Goal: Task Accomplishment & Management: Complete application form

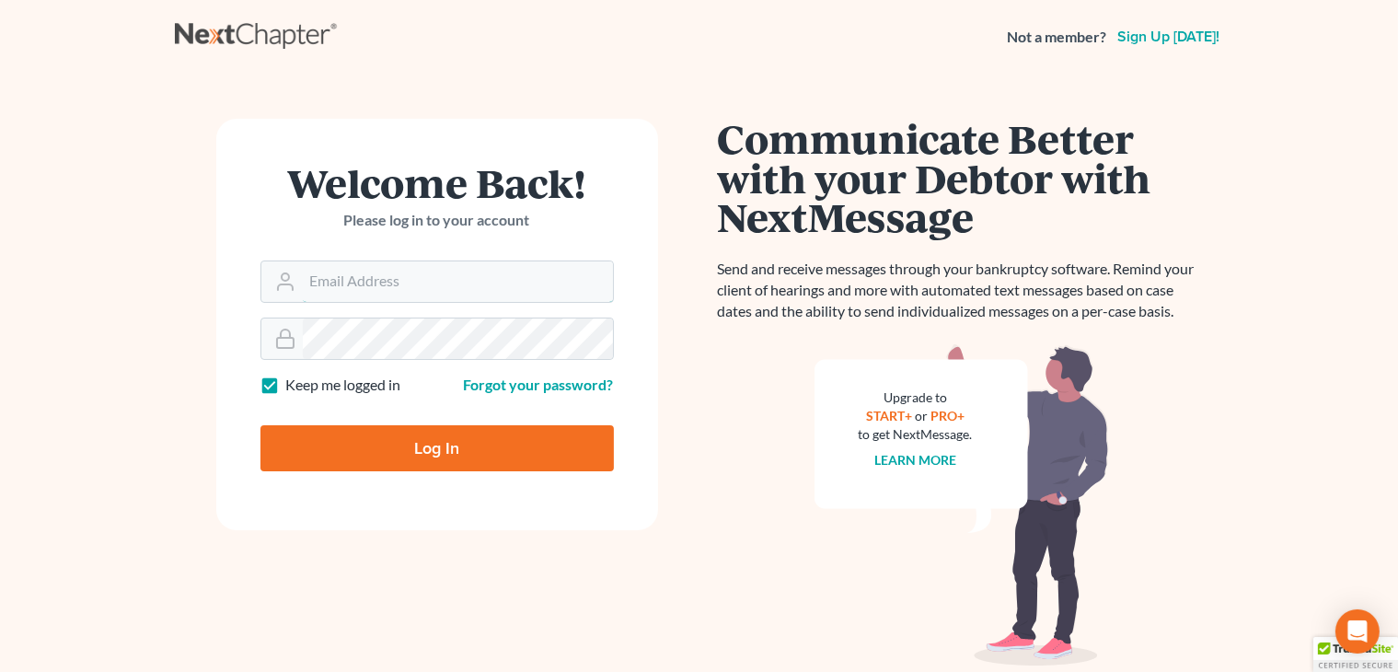
type input "[PERSON_NAME][EMAIL_ADDRESS][DOMAIN_NAME]"
click at [528, 457] on input "Log In" at bounding box center [436, 448] width 353 height 46
type input "Thinking..."
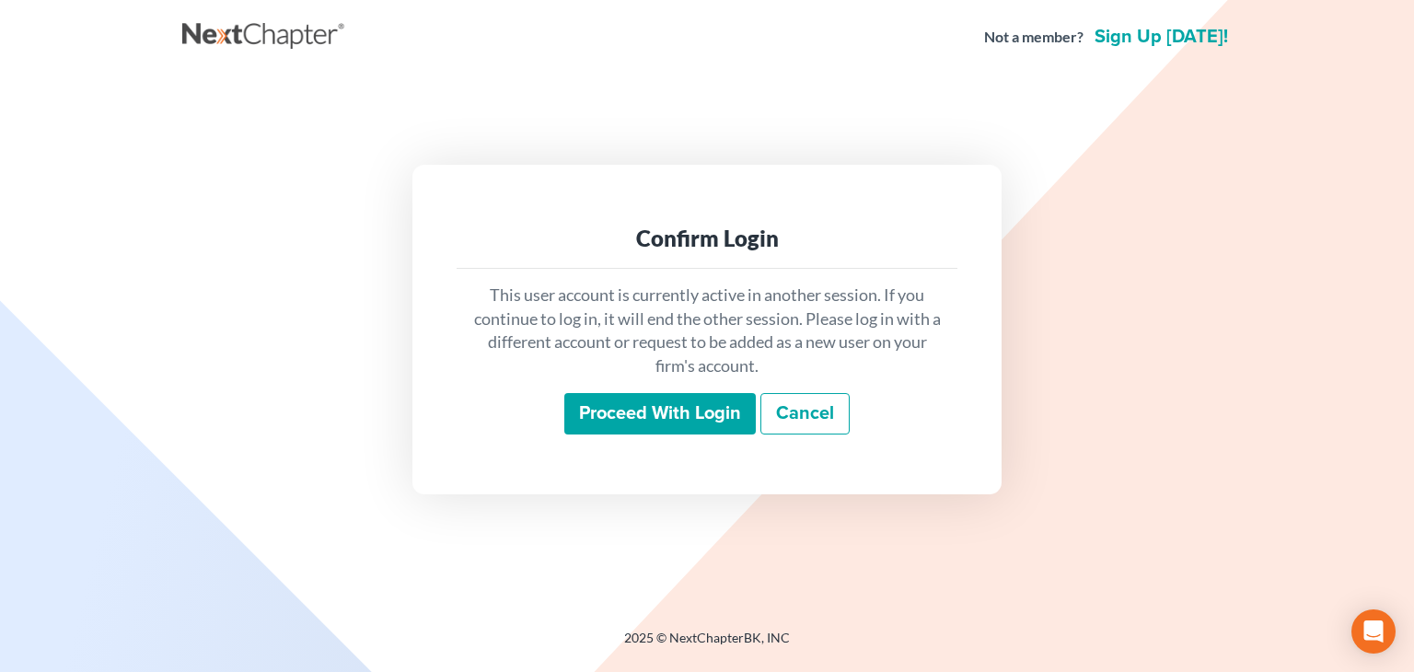
click at [823, 433] on link "Cancel" at bounding box center [804, 414] width 89 height 42
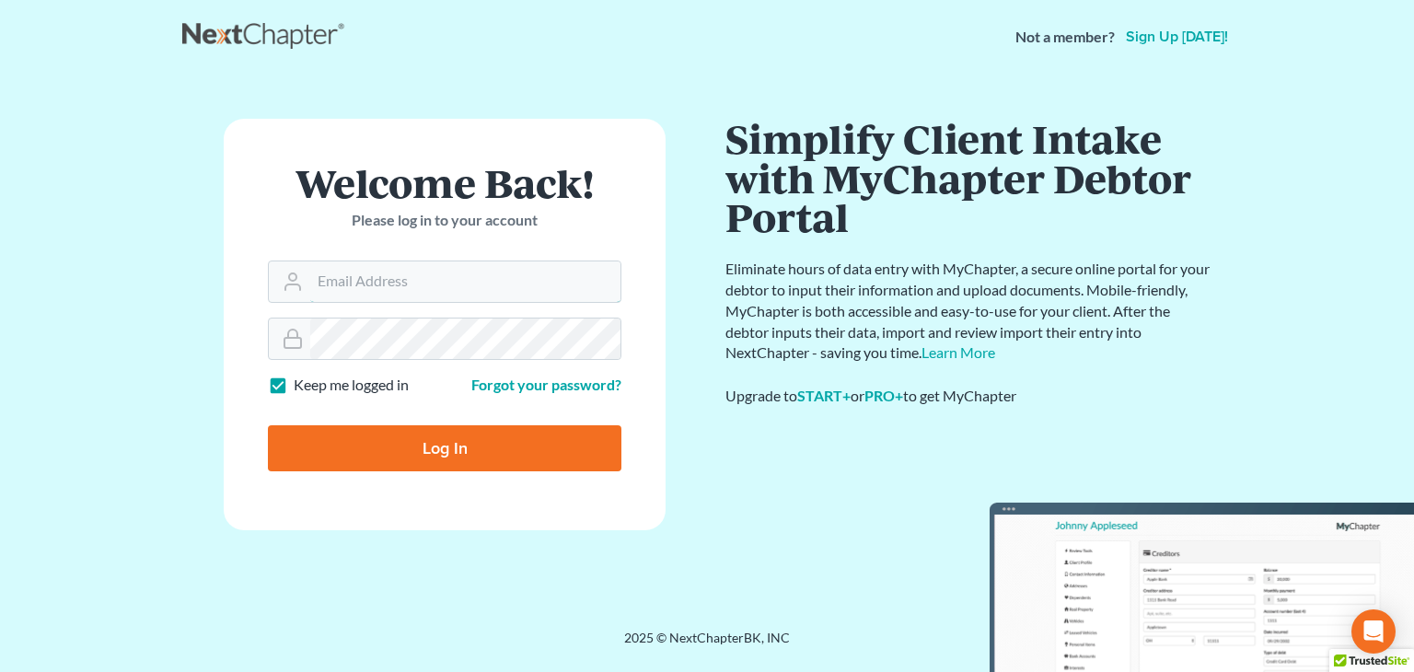
type input "shong@cobbcountylaw.com"
click at [490, 441] on input "Log In" at bounding box center [444, 448] width 353 height 46
type input "Thinking..."
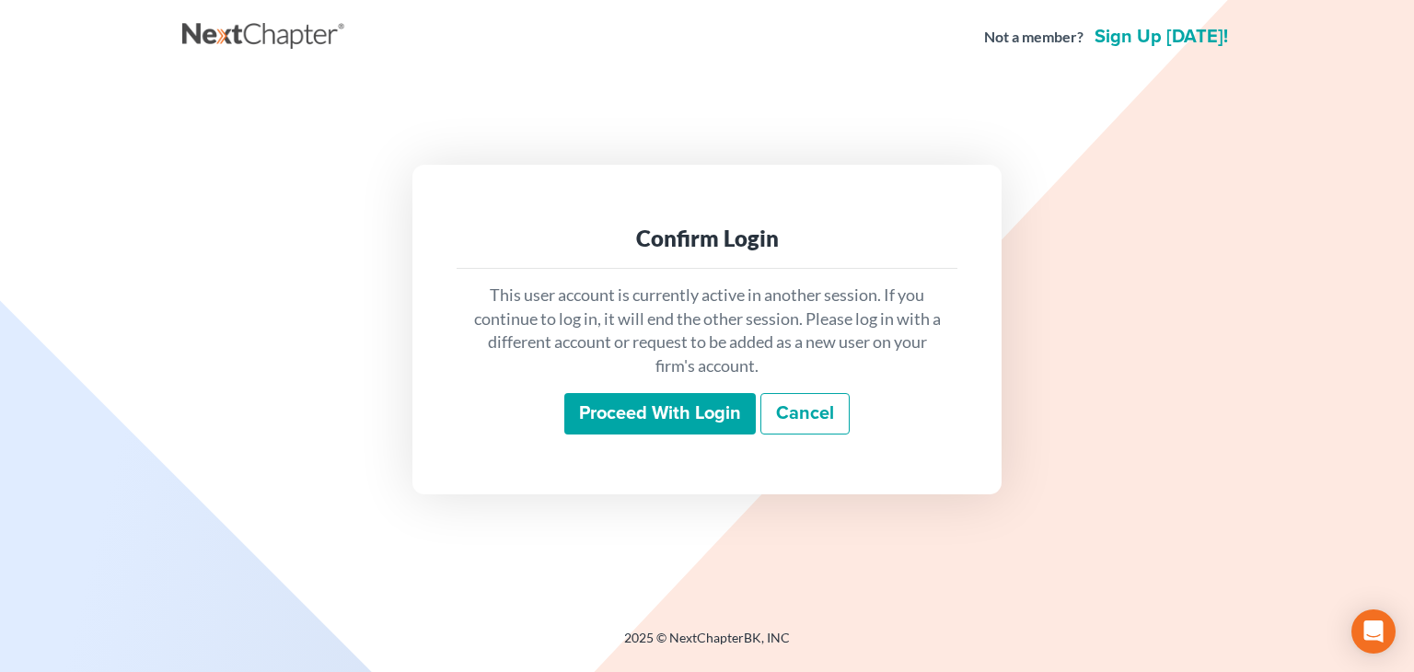
click at [802, 413] on link "Cancel" at bounding box center [804, 414] width 89 height 42
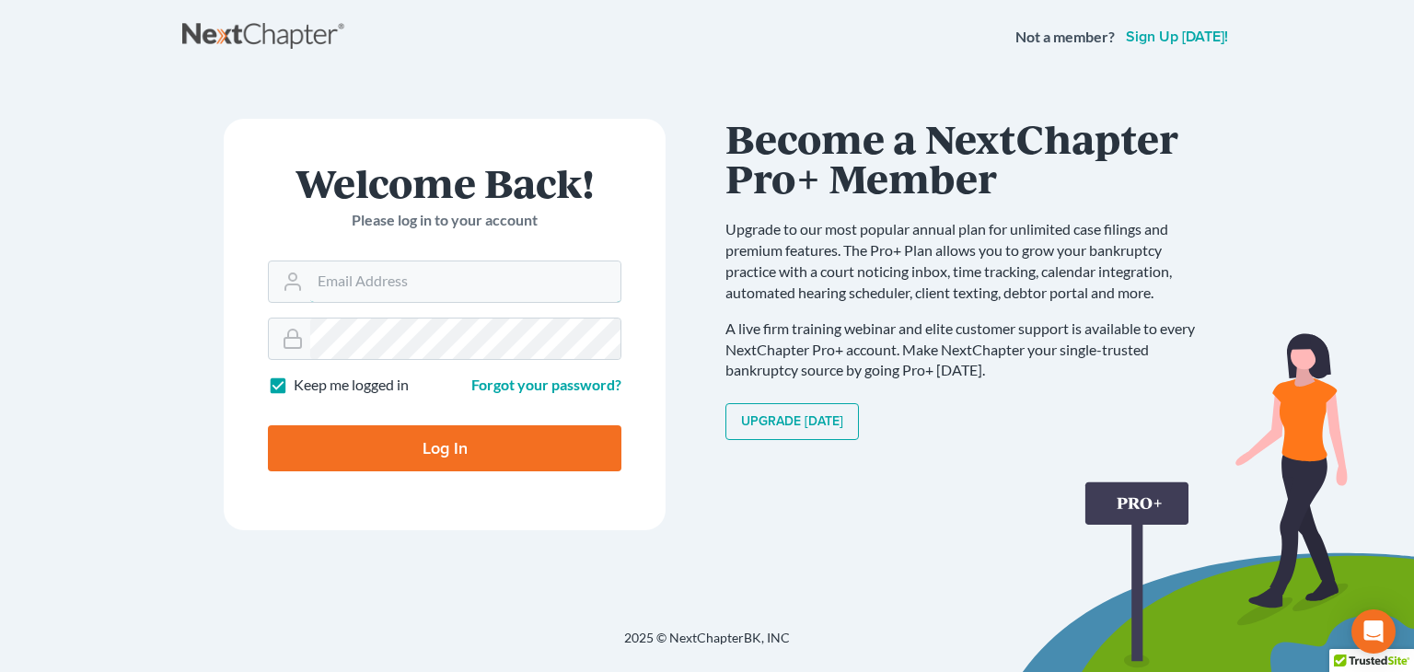
type input "[PERSON_NAME][EMAIL_ADDRESS][DOMAIN_NAME]"
click at [485, 443] on input "Log In" at bounding box center [444, 448] width 353 height 46
type input "Thinking..."
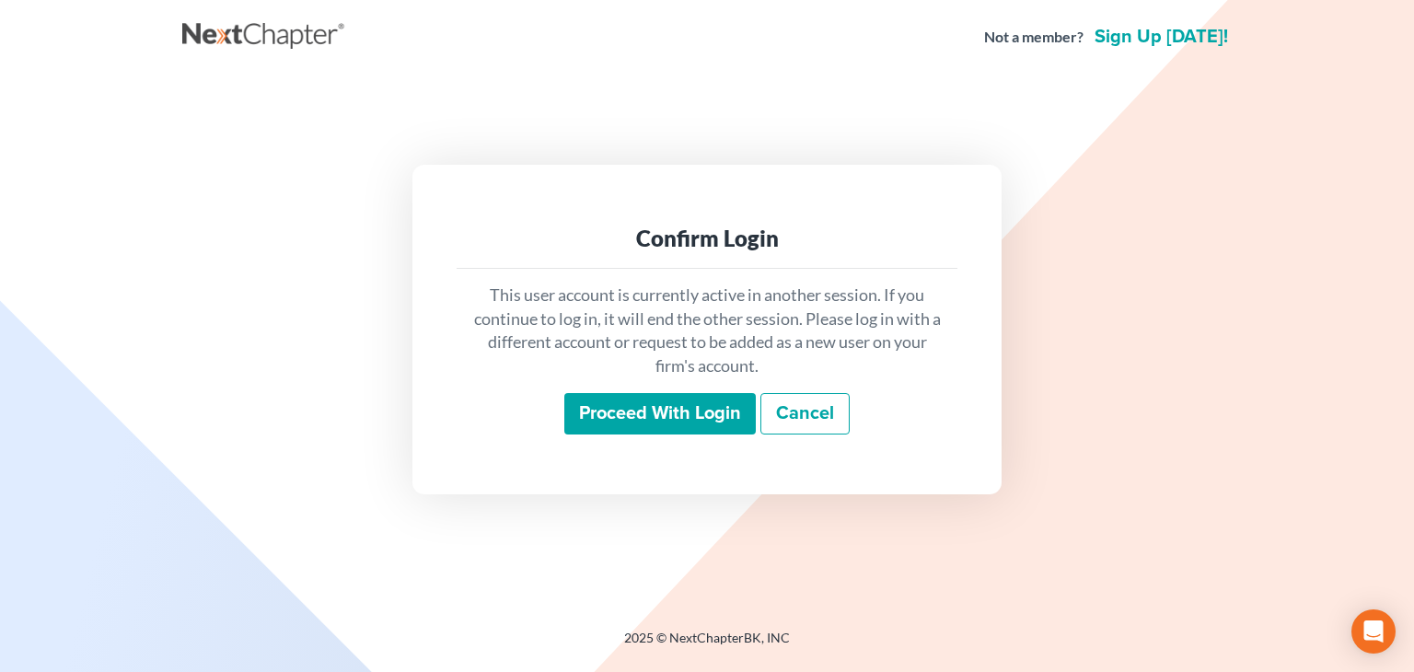
click at [628, 419] on input "Proceed with login" at bounding box center [659, 414] width 191 height 42
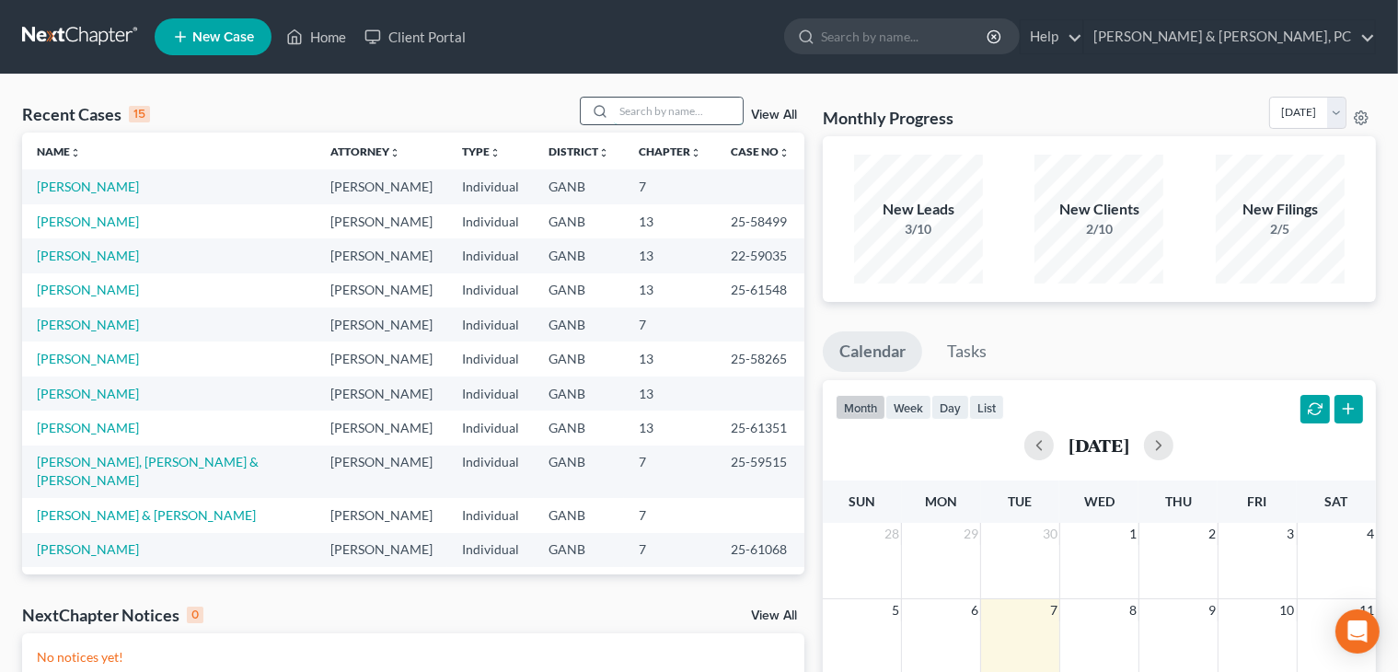
click at [656, 113] on input "search" at bounding box center [678, 111] width 129 height 27
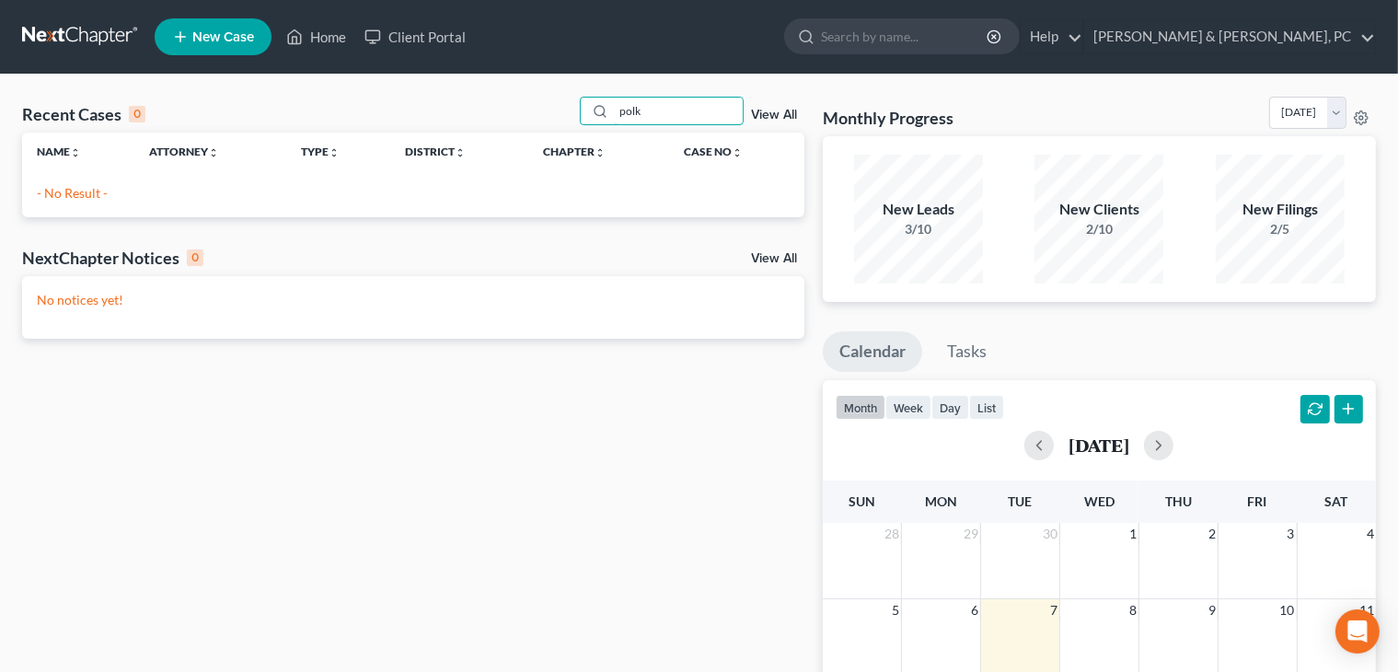
type input "polk"
click at [345, 76] on div "Recent Cases 0 polk View All Name unfold_more expand_more expand_less Attorney …" at bounding box center [699, 552] width 1398 height 955
click at [246, 37] on span "New Case" at bounding box center [223, 37] width 62 height 14
select select "19"
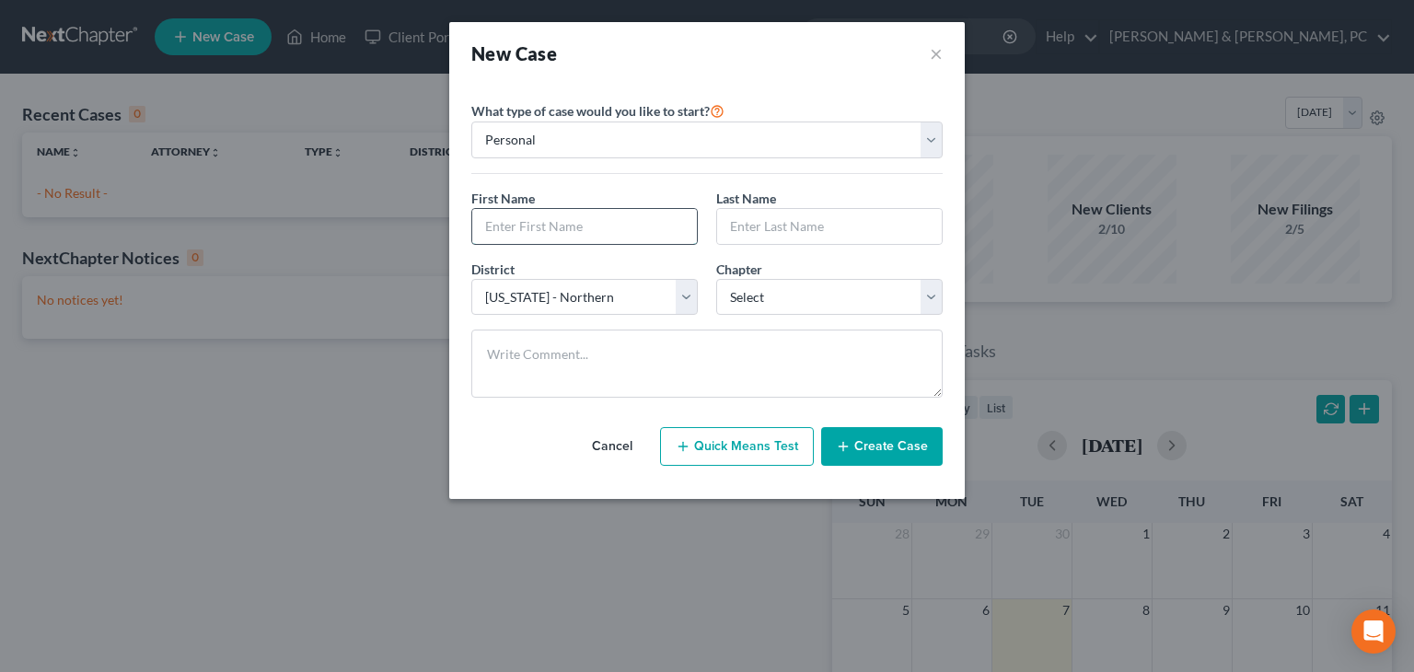
click at [643, 232] on input "text" at bounding box center [584, 226] width 225 height 35
type input "Pamela"
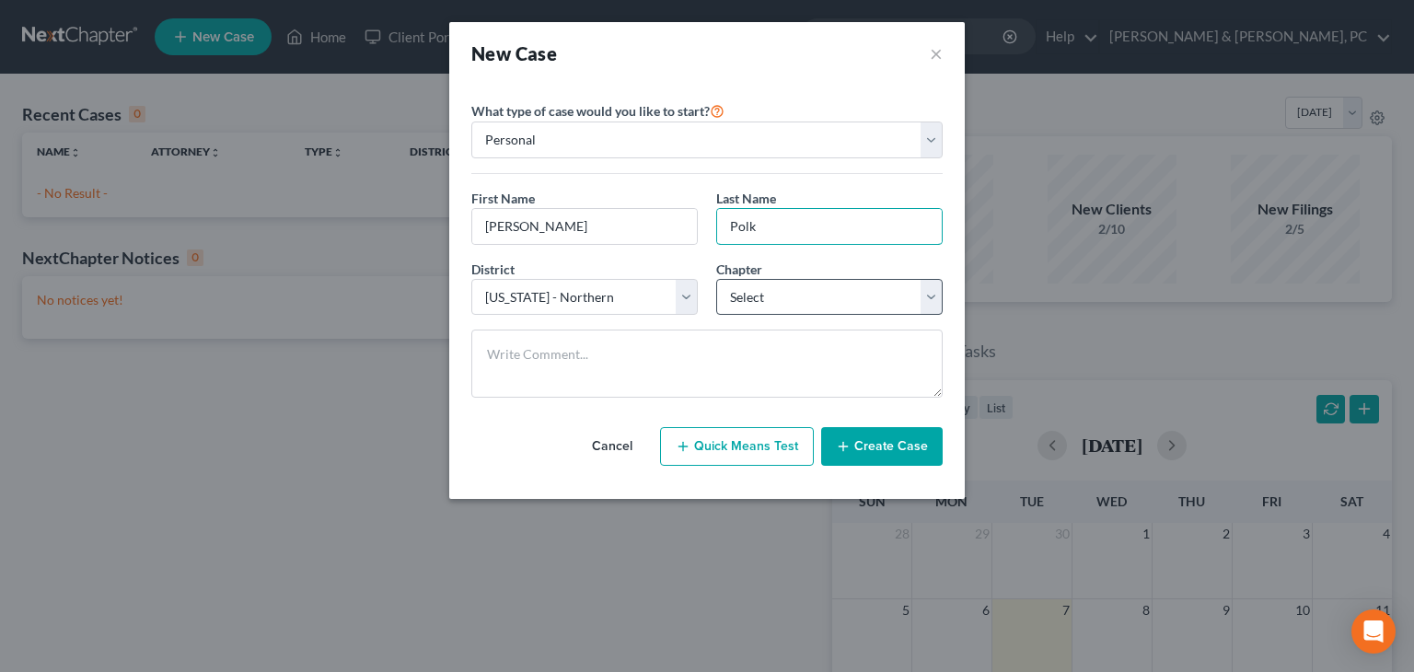
type input "Polk"
click at [750, 295] on select "Select 7 11 12 13" at bounding box center [829, 297] width 226 height 37
select select "3"
click at [716, 279] on select "Select 7 11 12 13" at bounding box center [829, 297] width 226 height 37
click at [873, 460] on button "Create Case" at bounding box center [881, 446] width 121 height 39
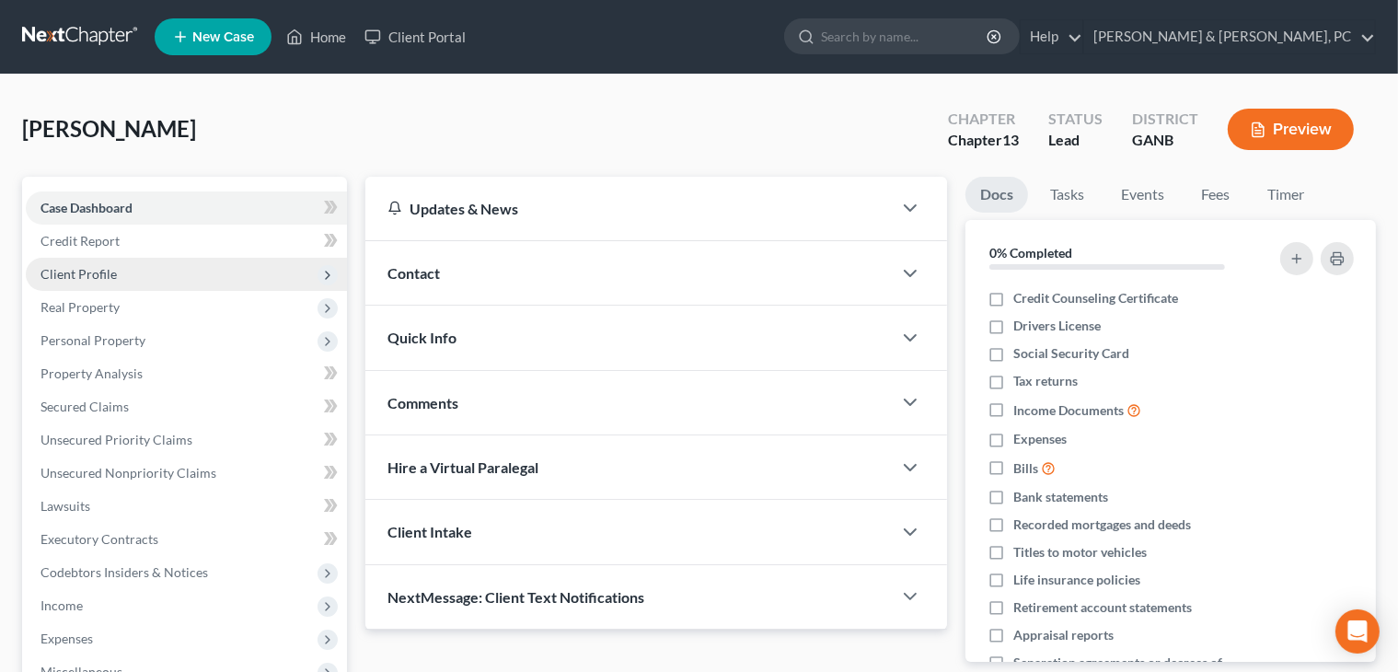
click at [188, 259] on span "Client Profile" at bounding box center [186, 274] width 321 height 33
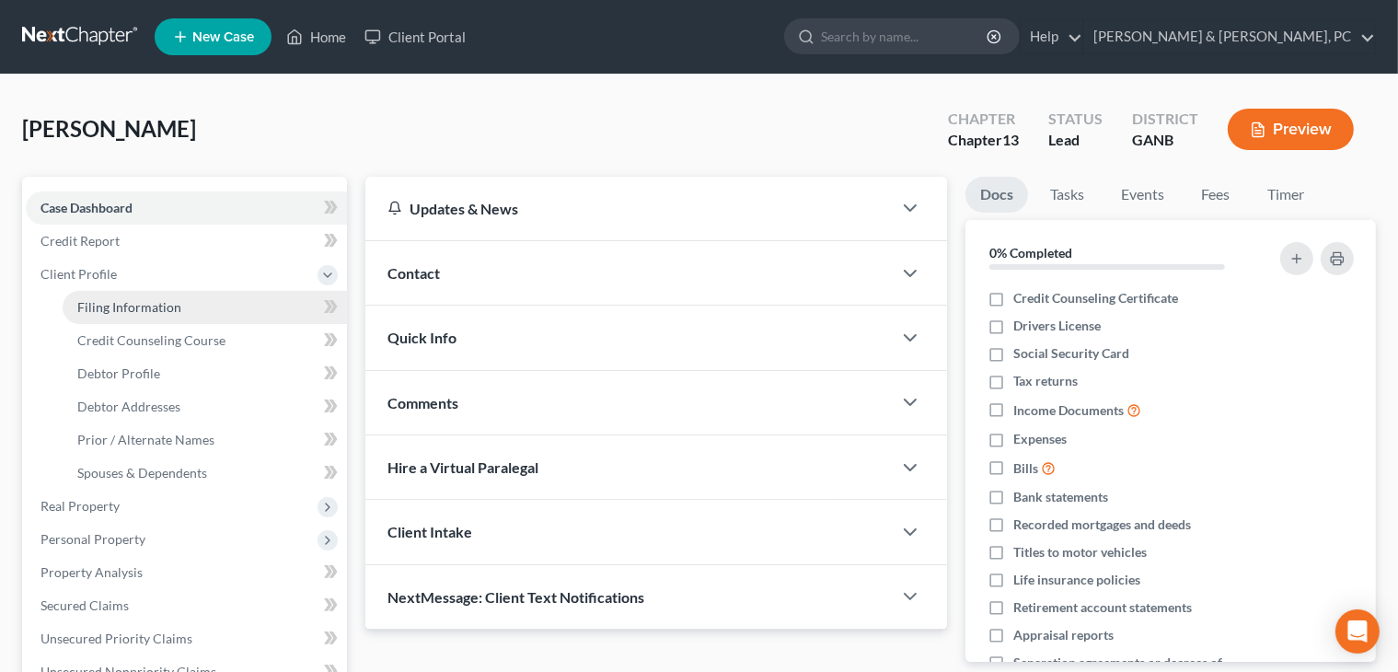
click at [219, 295] on link "Filing Information" at bounding box center [205, 307] width 284 height 33
select select "1"
select select "0"
select select "3"
select select "19"
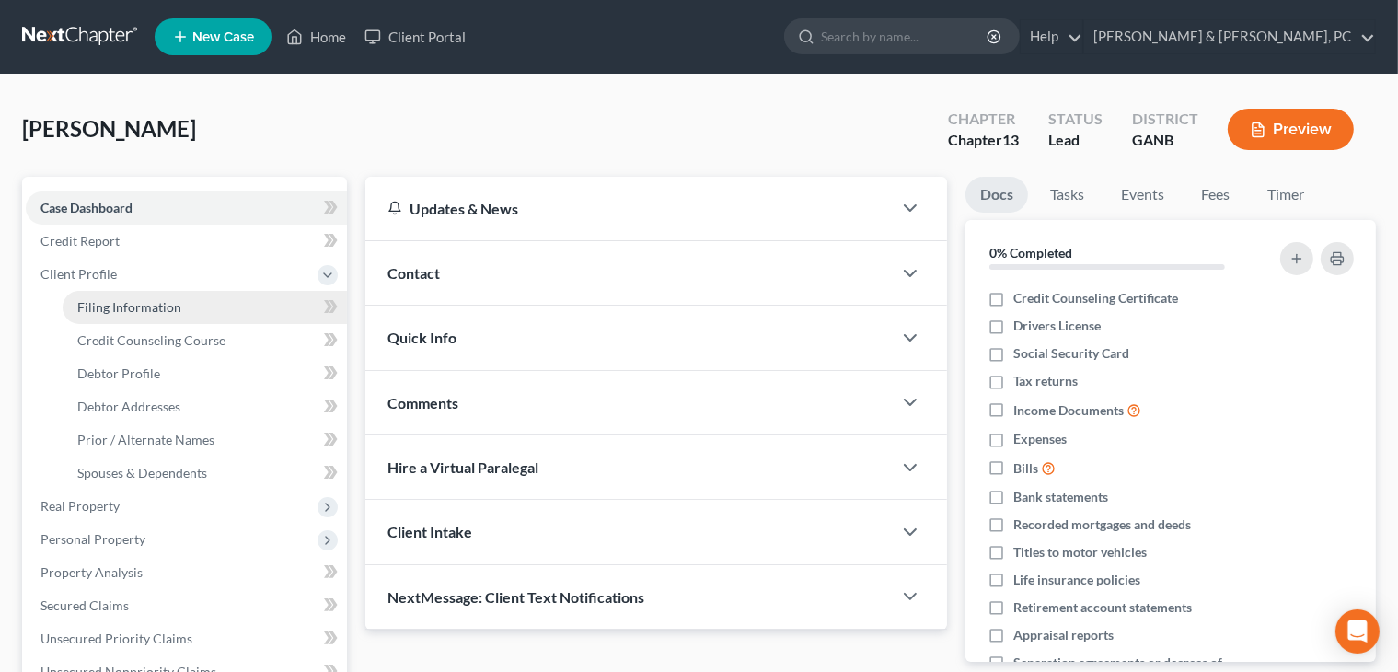
select select "10"
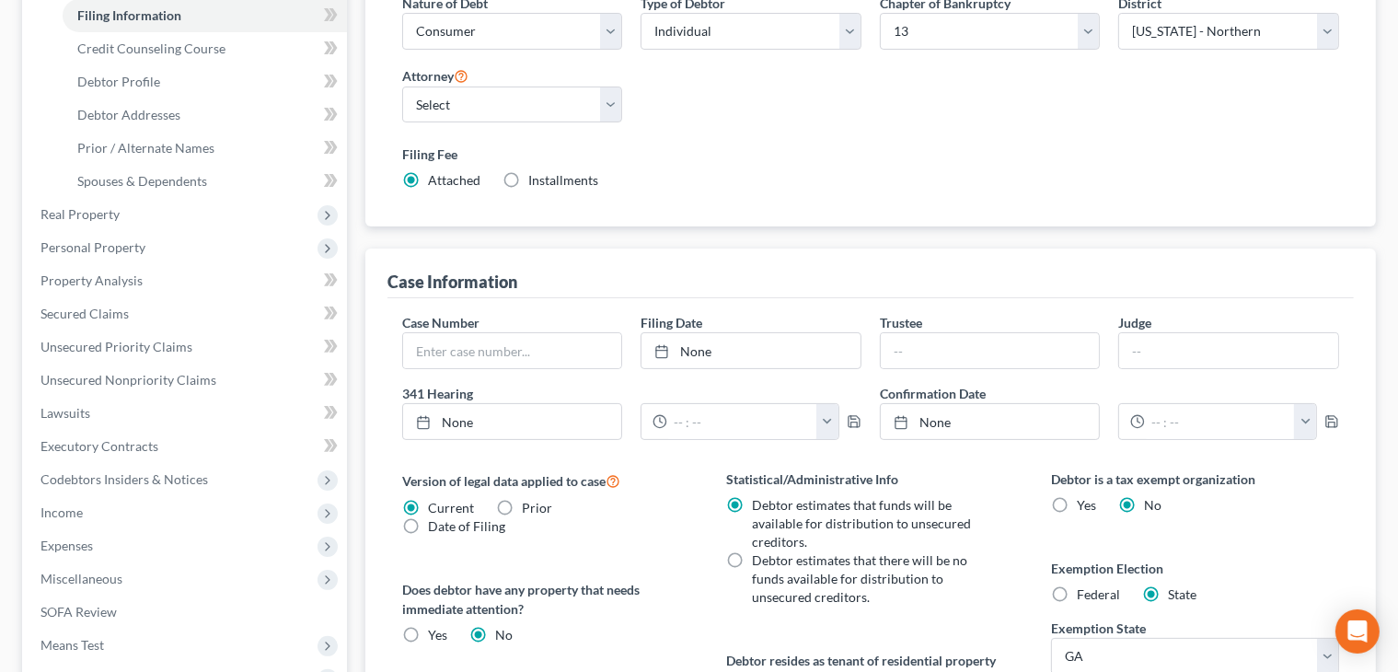
scroll to position [397, 0]
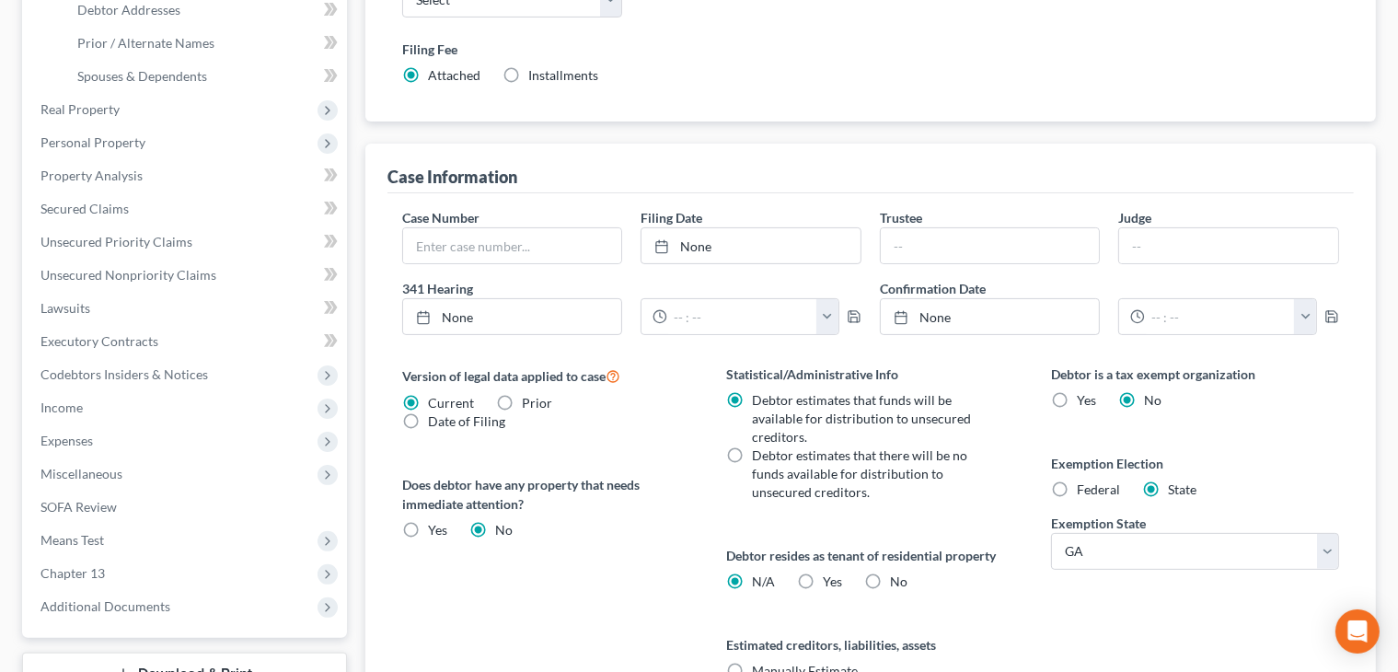
click at [830, 583] on span "Yes" at bounding box center [833, 581] width 19 height 16
click at [831, 583] on input "Yes Yes" at bounding box center [837, 578] width 12 height 12
radio input "true"
radio input "false"
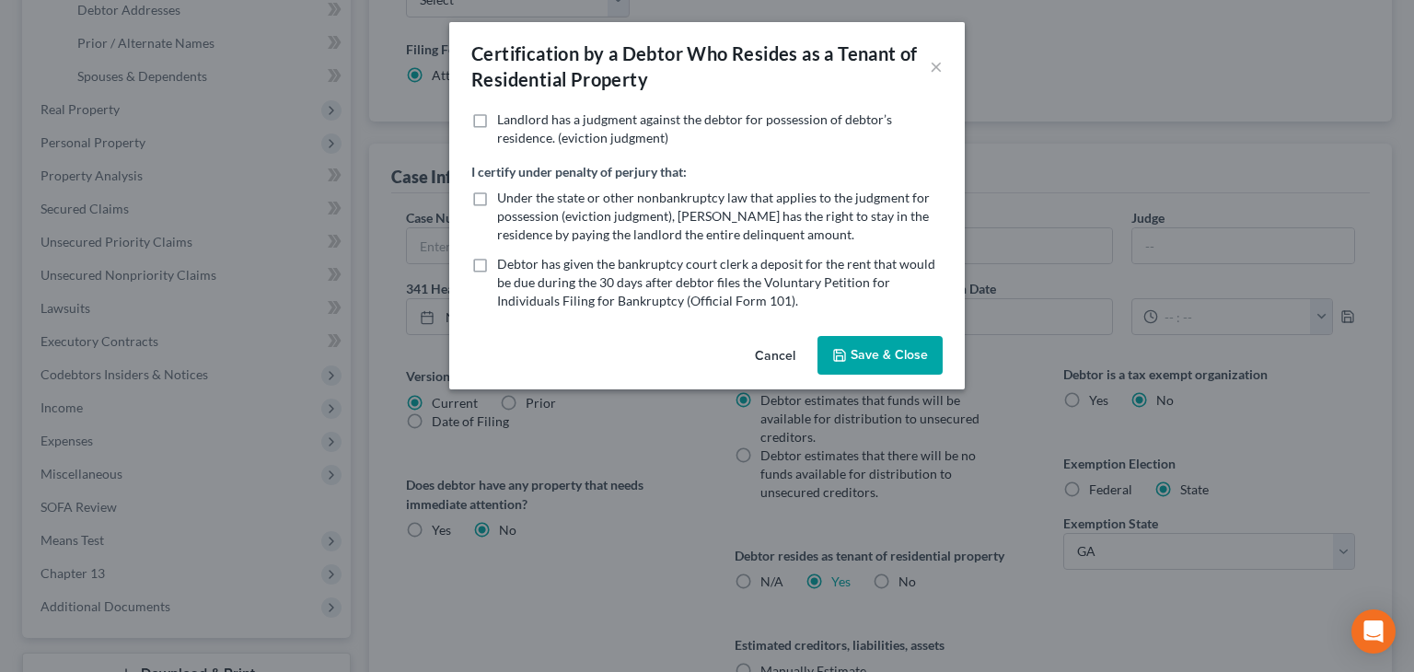
click at [857, 352] on button "Save & Close" at bounding box center [879, 355] width 125 height 39
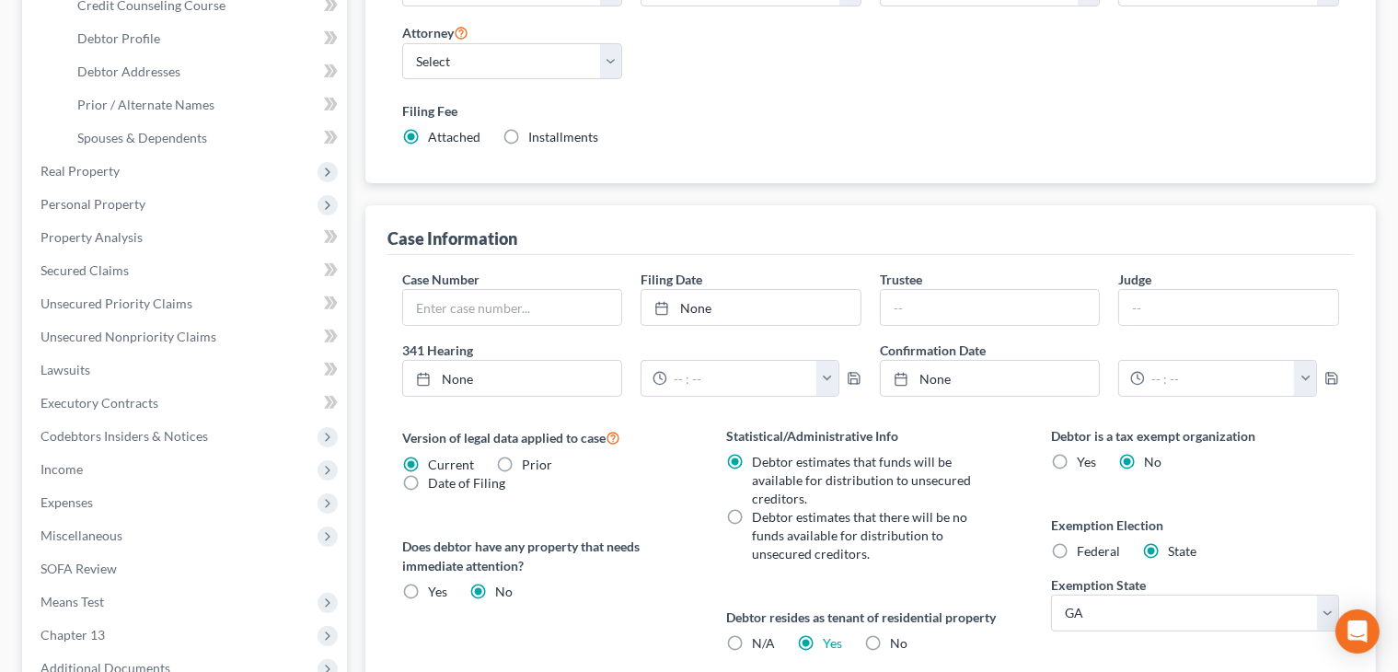
scroll to position [374, 0]
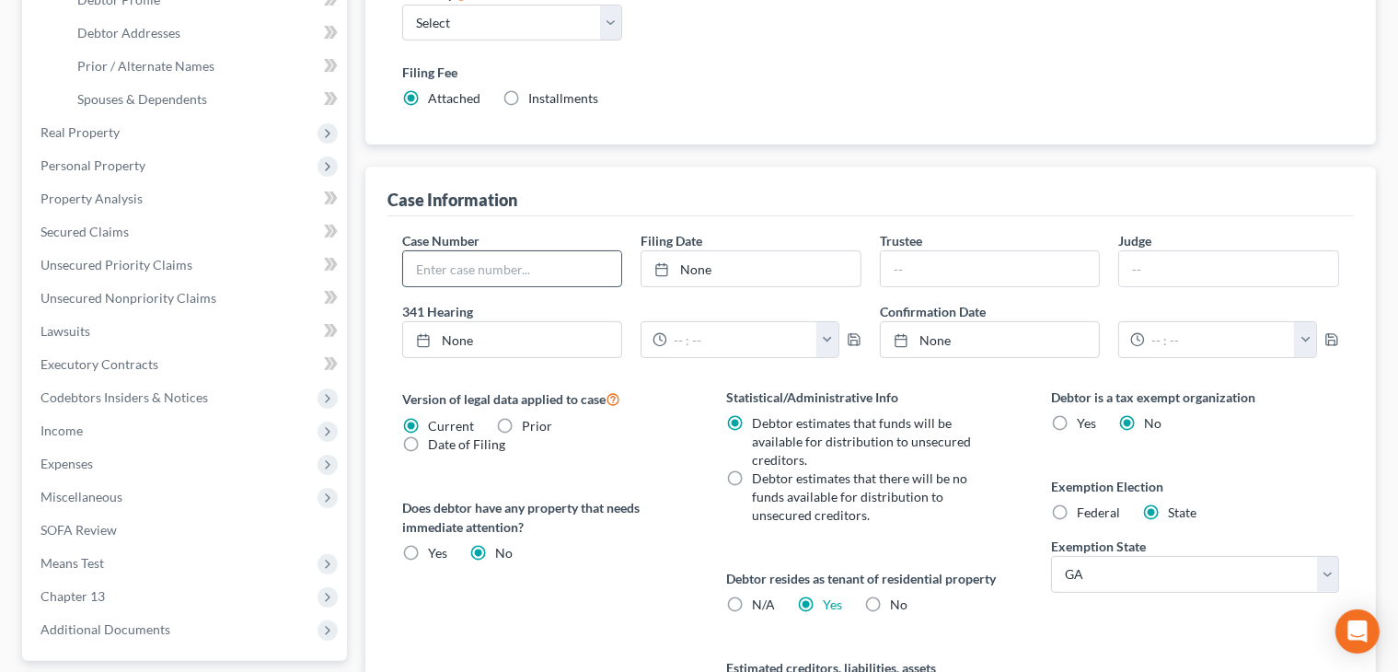
click at [462, 273] on input "text" at bounding box center [512, 268] width 219 height 35
type input "25-60038-SMS"
click at [750, 260] on link "[DATE]" at bounding box center [750, 268] width 219 height 35
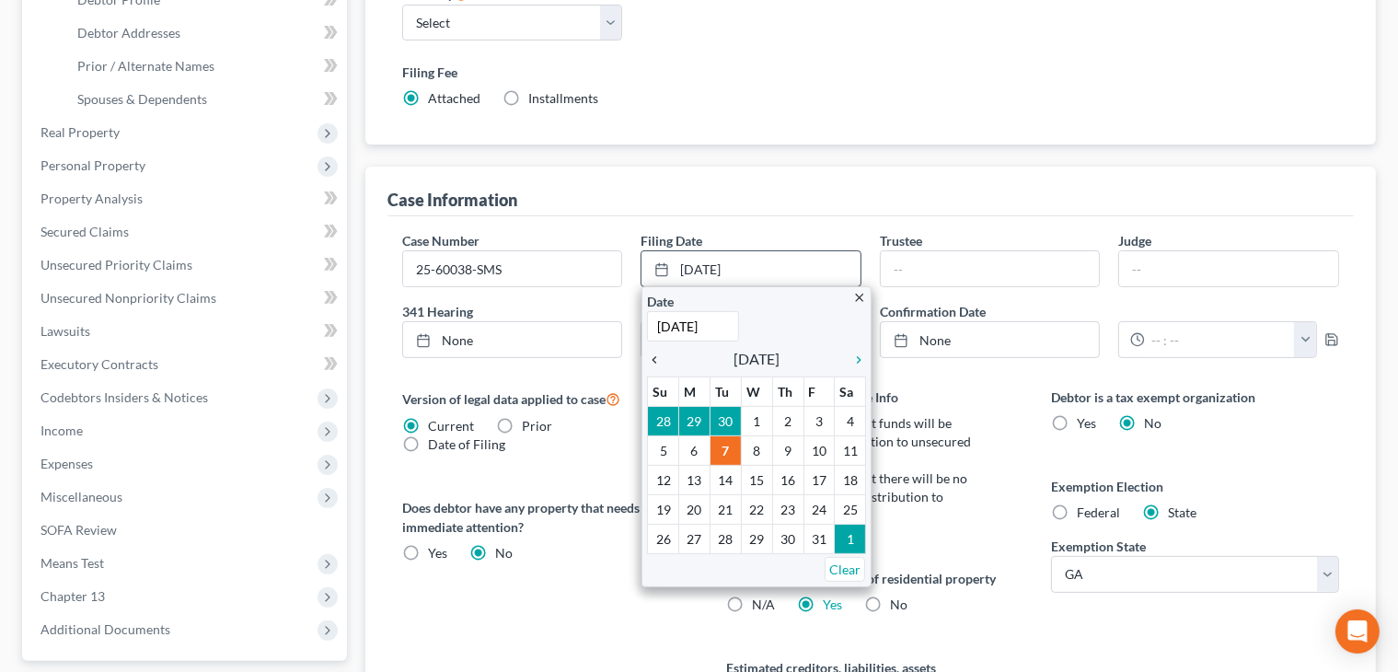
click at [662, 354] on icon "chevron_left" at bounding box center [659, 359] width 24 height 15
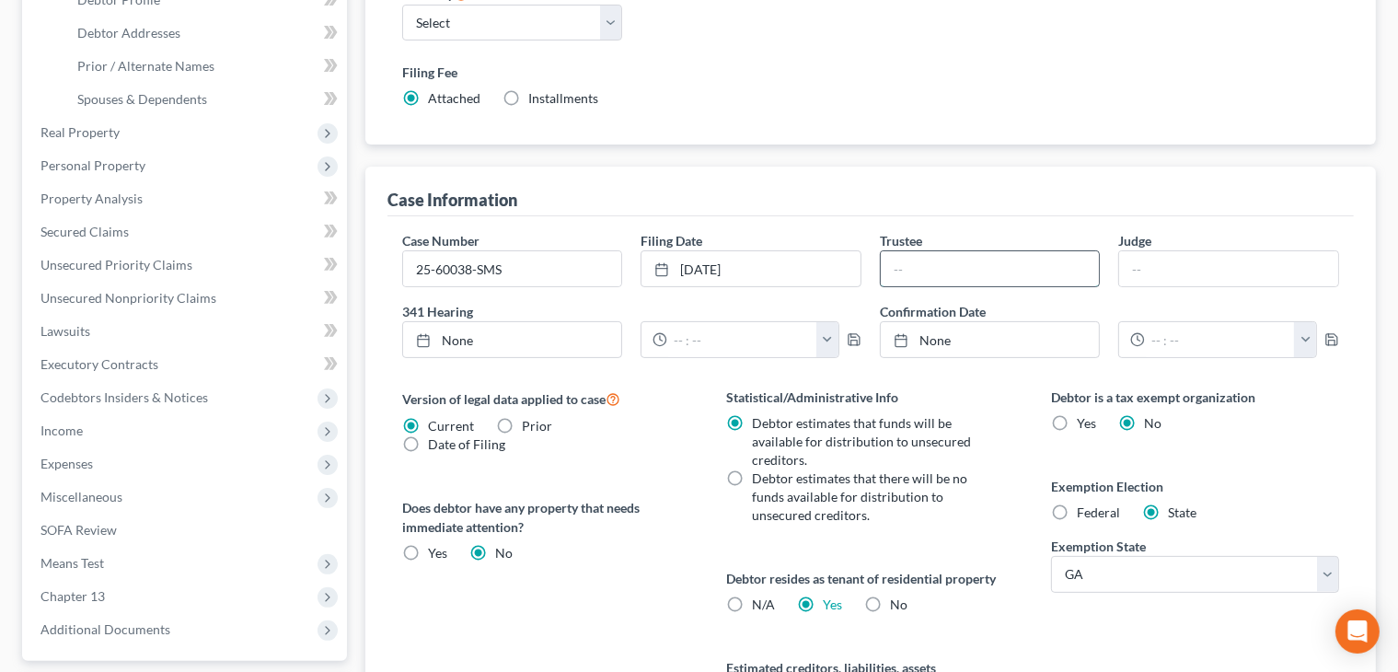
click at [951, 276] on input "text" at bounding box center [990, 268] width 219 height 35
type input "K. [PERSON_NAME]"
type input "[PERSON_NAME]"
click at [497, 343] on link "[DATE]" at bounding box center [512, 339] width 219 height 35
click at [724, 336] on input "text" at bounding box center [742, 339] width 150 height 35
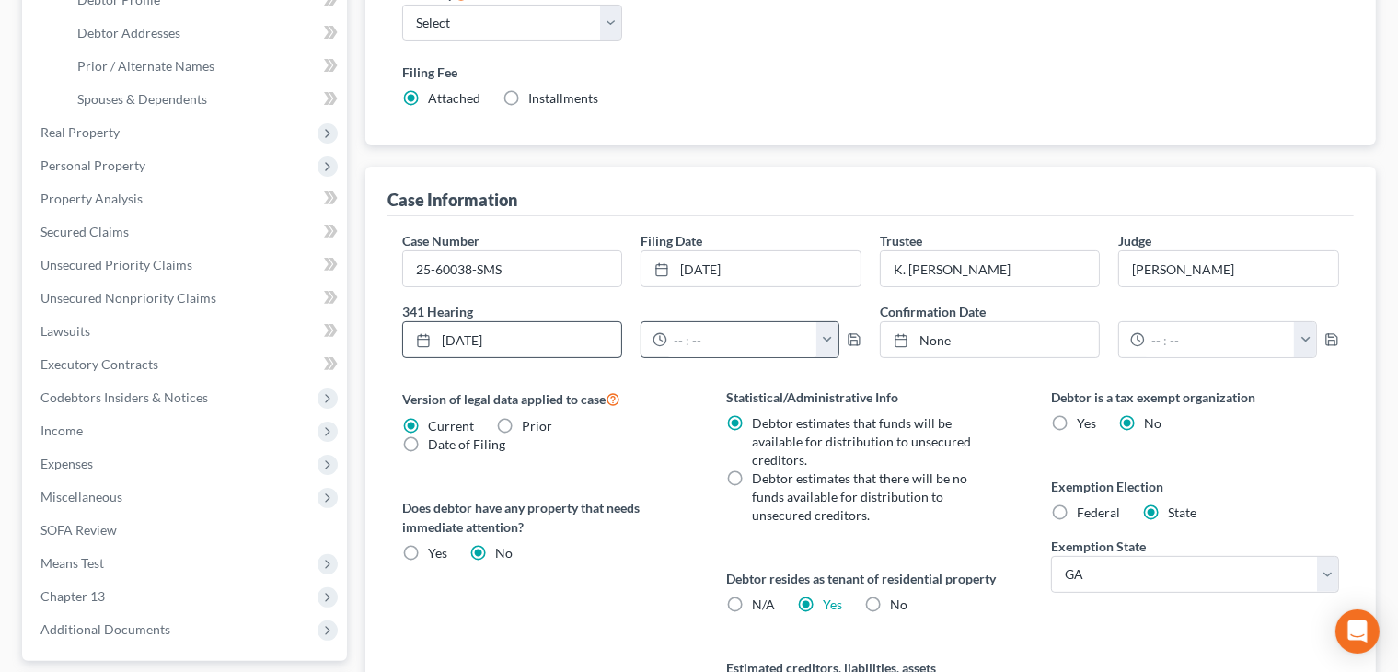
click at [824, 343] on button "button" at bounding box center [827, 339] width 22 height 35
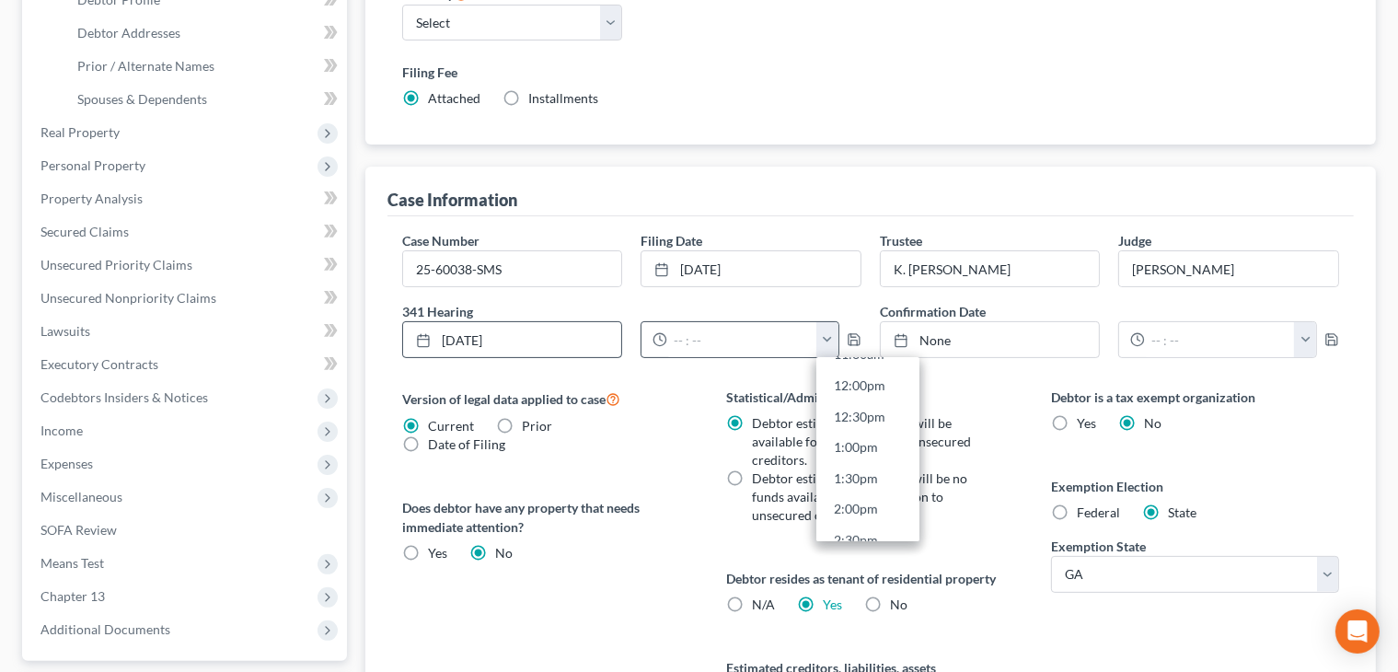
scroll to position [758, 0]
click at [854, 505] on link "2:30pm" at bounding box center [867, 517] width 103 height 31
type input "2:30pm"
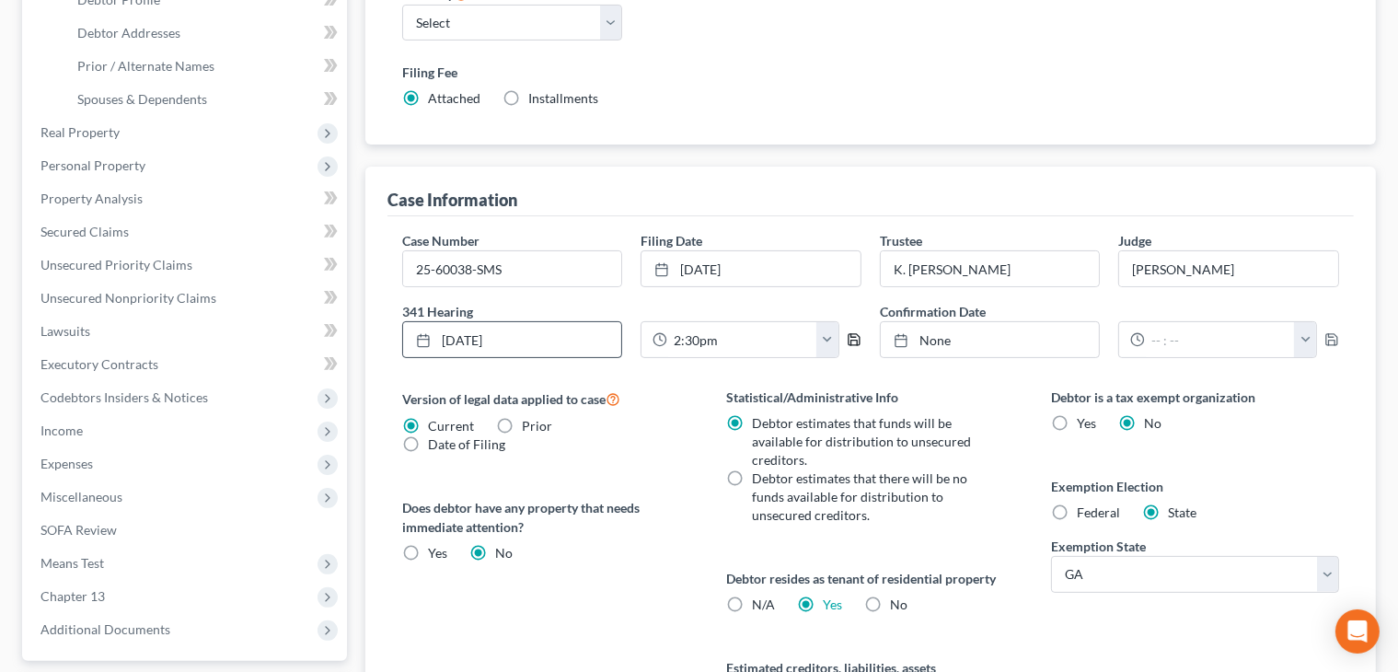
click at [847, 332] on icon "button" at bounding box center [854, 339] width 15 height 15
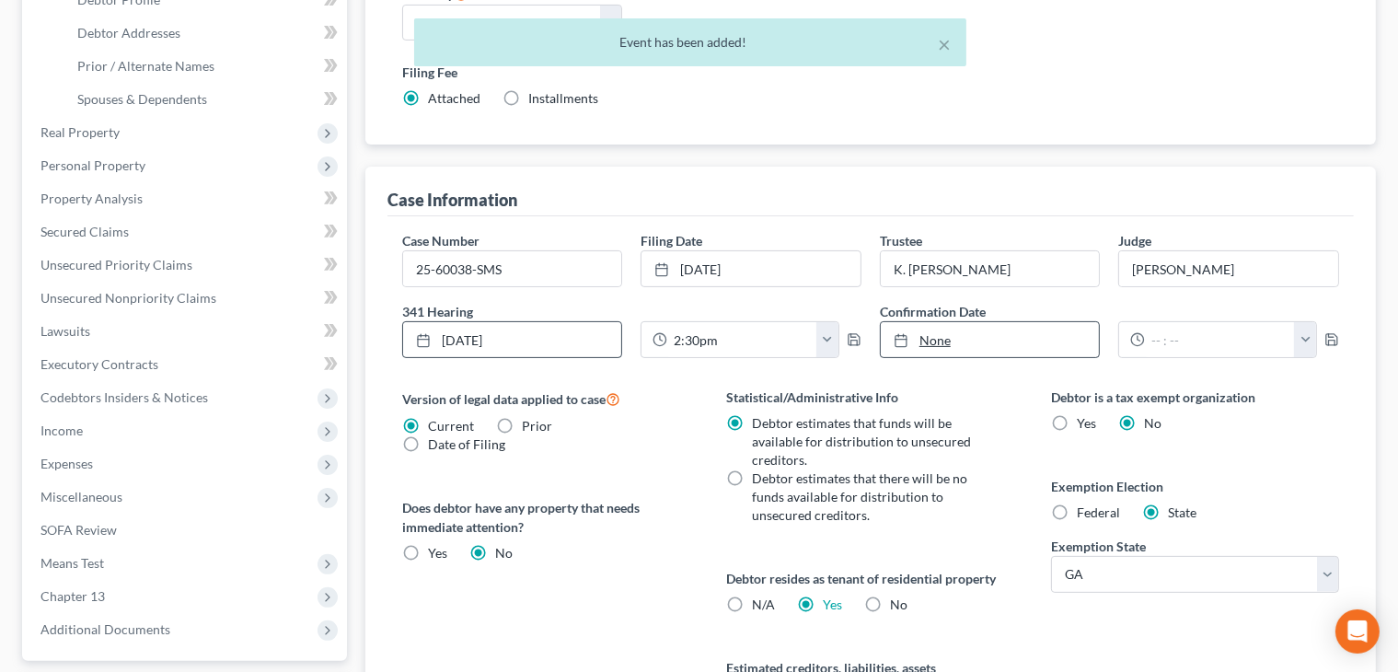
click at [915, 337] on div at bounding box center [907, 340] width 26 height 16
type input "[DATE]"
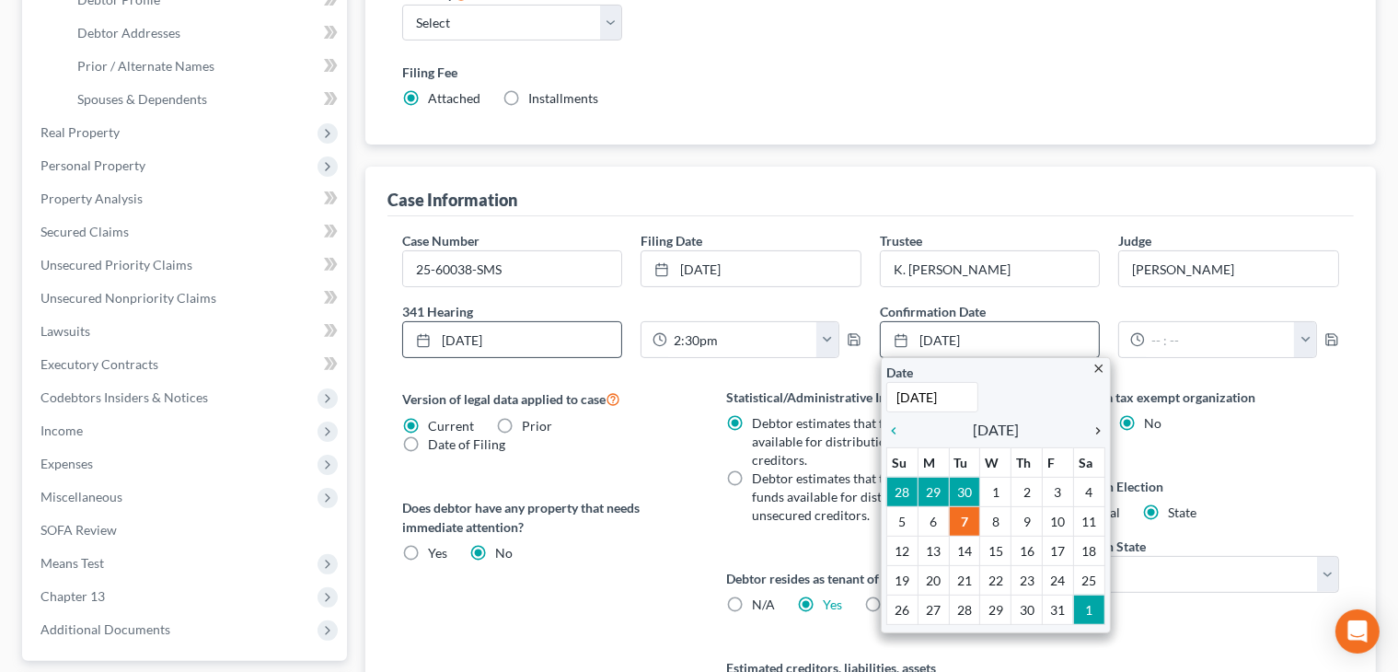
click at [1096, 425] on icon "chevron_right" at bounding box center [1093, 430] width 24 height 15
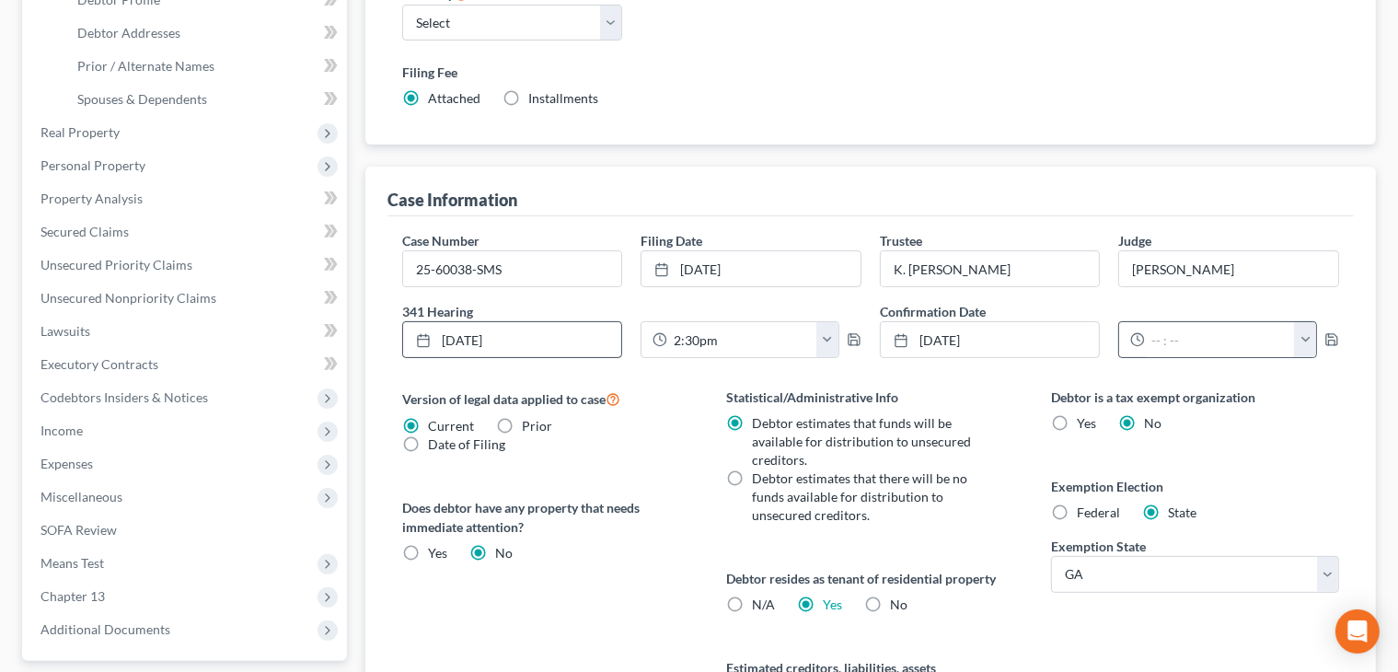
click at [1304, 332] on button "button" at bounding box center [1305, 339] width 22 height 35
click at [1344, 484] on link "9:30am" at bounding box center [1341, 484] width 103 height 31
type input "9:30am"
click at [1329, 341] on polyline "button" at bounding box center [1332, 343] width 6 height 5
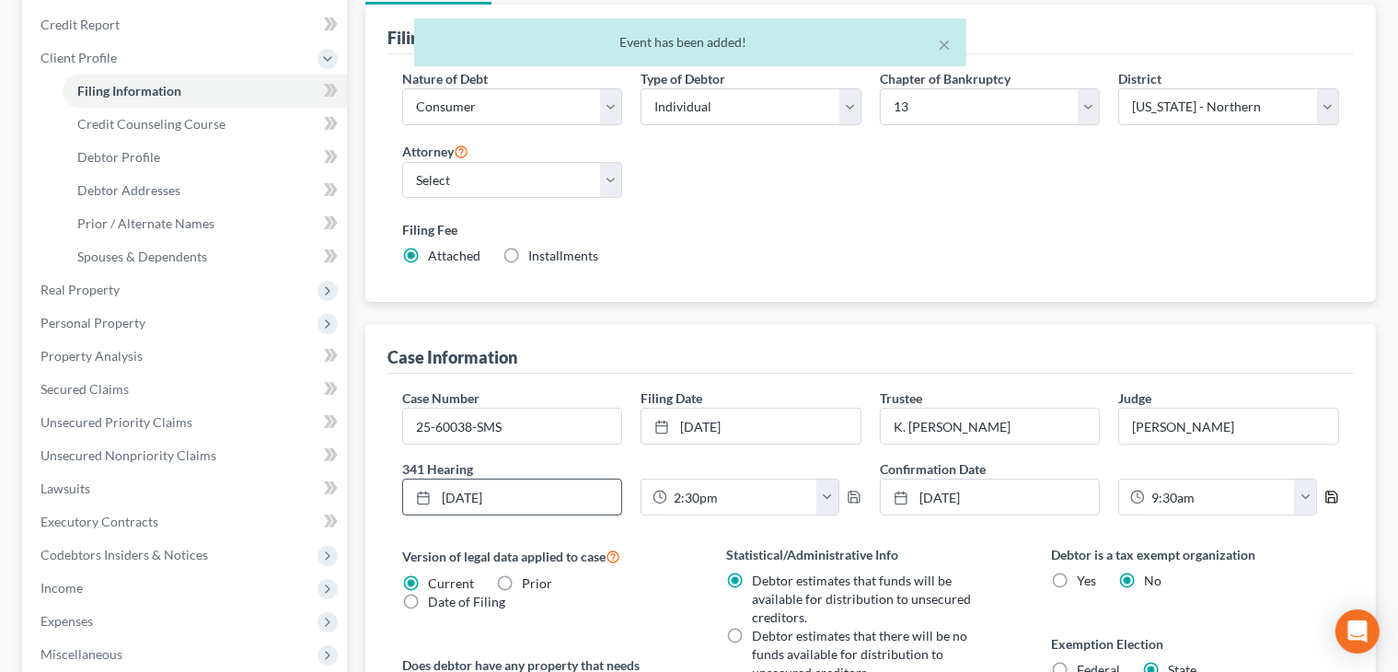
scroll to position [0, 0]
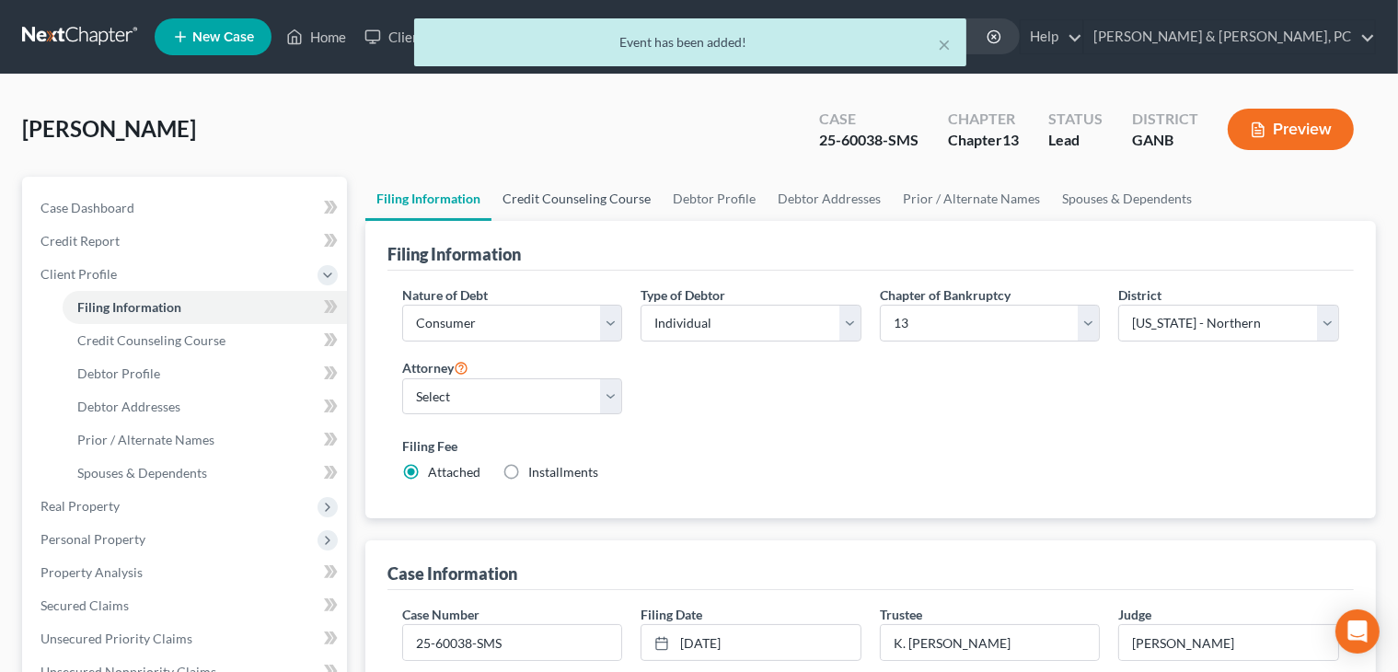
click at [560, 205] on link "Credit Counseling Course" at bounding box center [576, 199] width 170 height 44
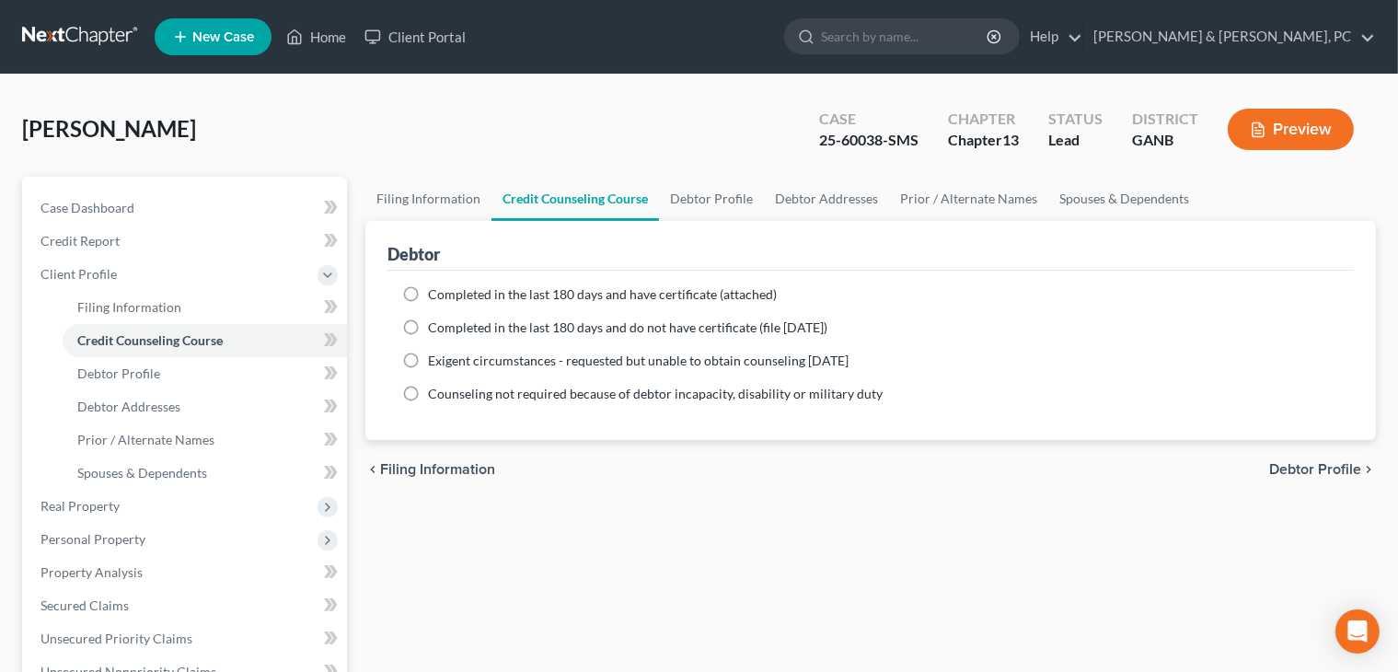
click at [662, 299] on span "Completed in the last 180 days and have certificate (attached)" at bounding box center [602, 294] width 349 height 16
click at [447, 297] on input "Completed in the last 180 days and have certificate (attached)" at bounding box center [441, 291] width 12 height 12
radio input "true"
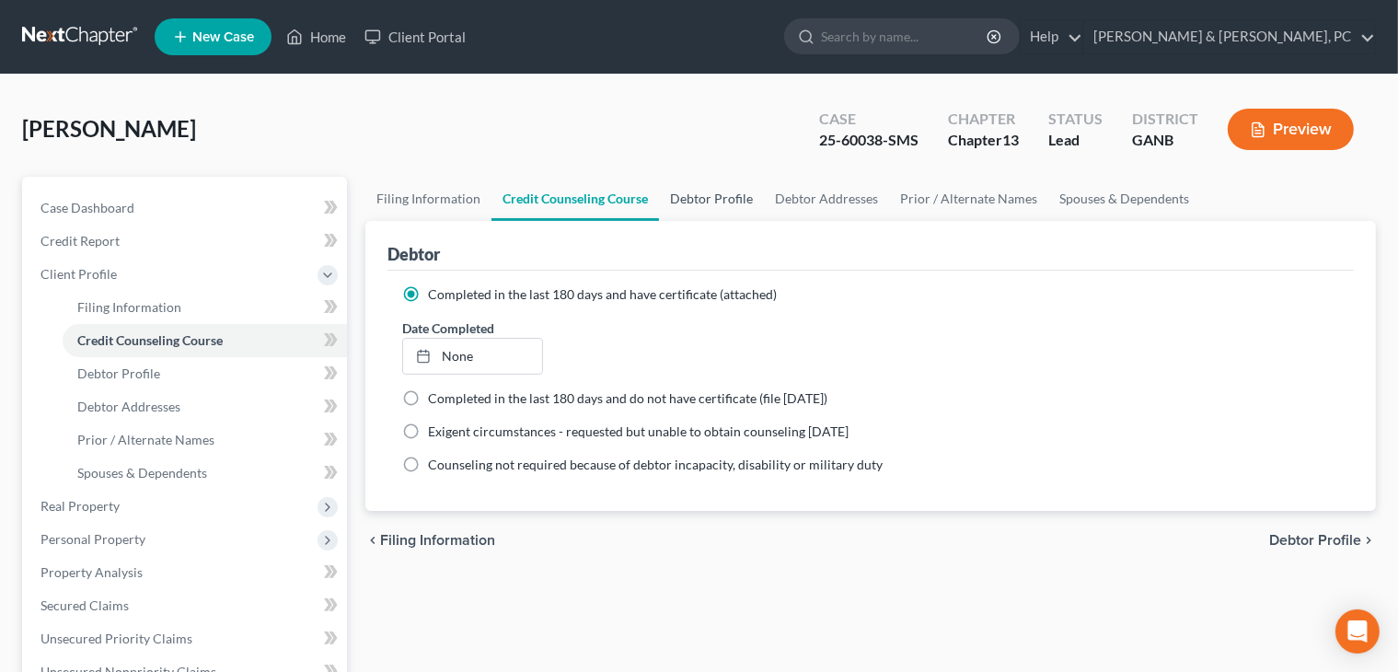
click at [693, 188] on link "Debtor Profile" at bounding box center [711, 199] width 105 height 44
select select "0"
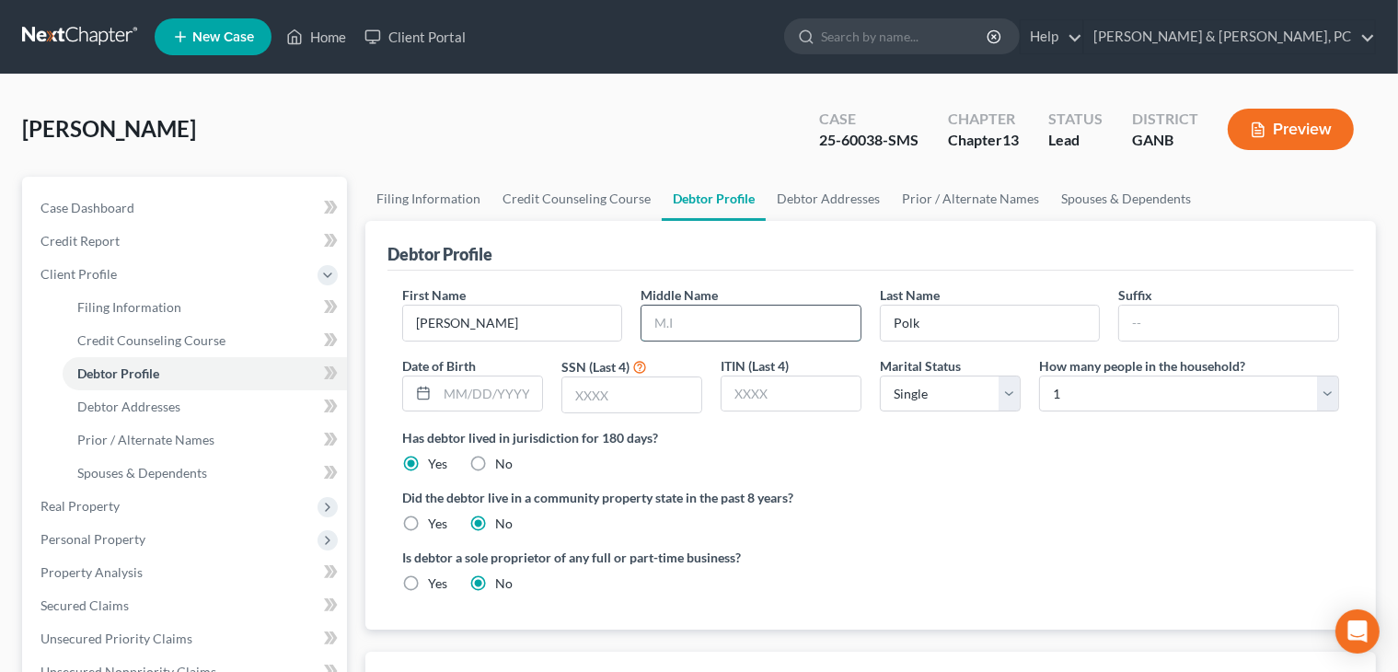
click at [762, 324] on input "text" at bounding box center [750, 323] width 219 height 35
type input "A"
select select "3"
select select "1"
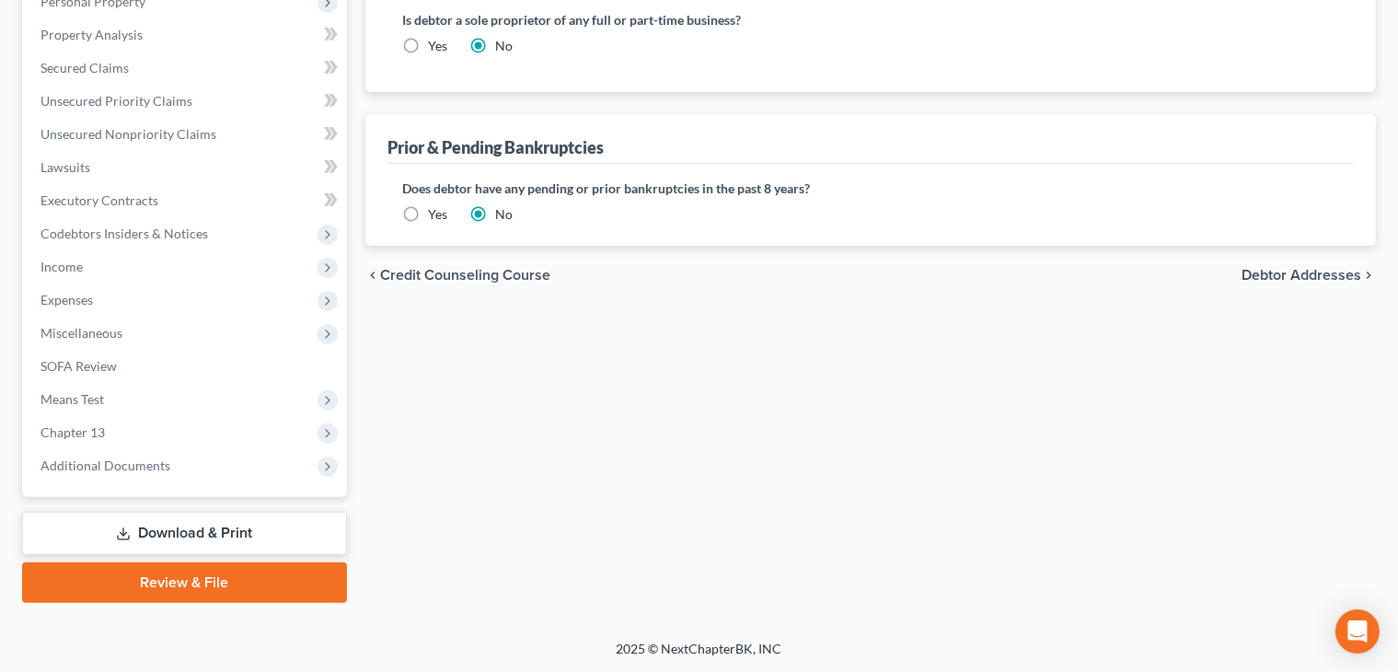
click at [434, 216] on label "Yes" at bounding box center [437, 214] width 19 height 18
click at [435, 216] on input "Yes" at bounding box center [441, 211] width 12 height 12
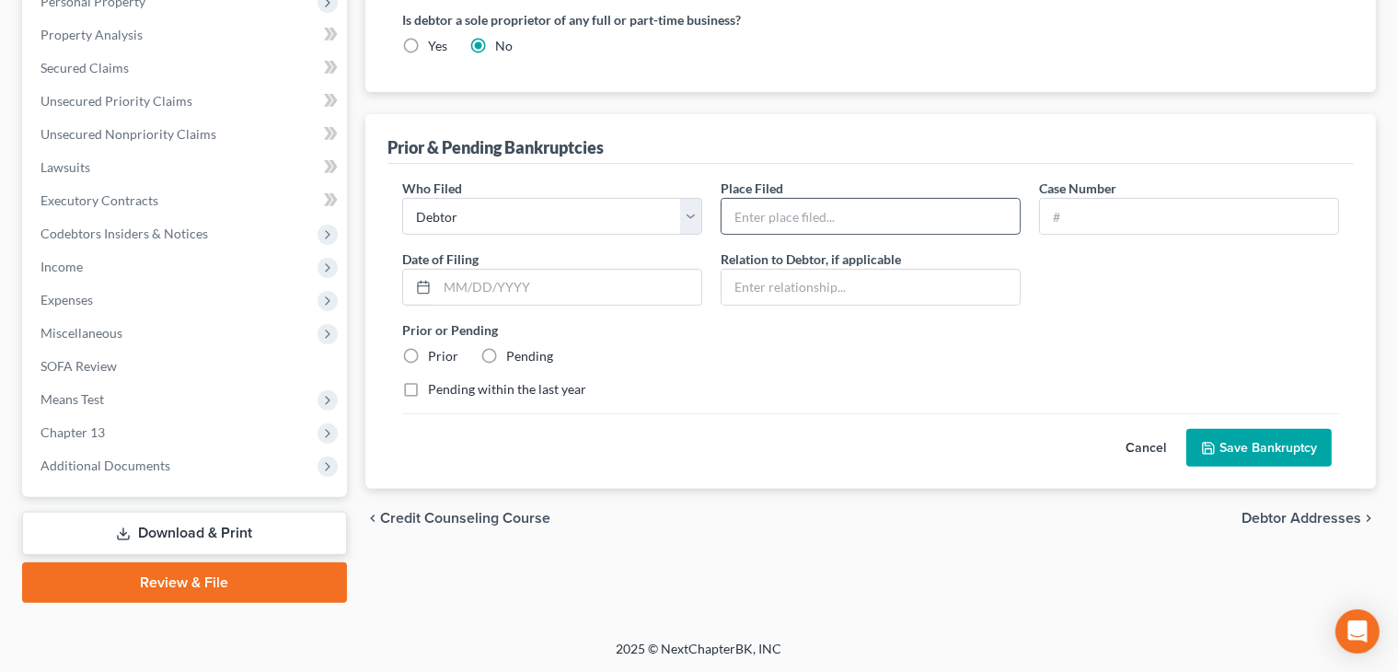
click at [814, 201] on input "text" at bounding box center [871, 216] width 298 height 35
type input "[GEOGRAPHIC_DATA][US_STATE]"
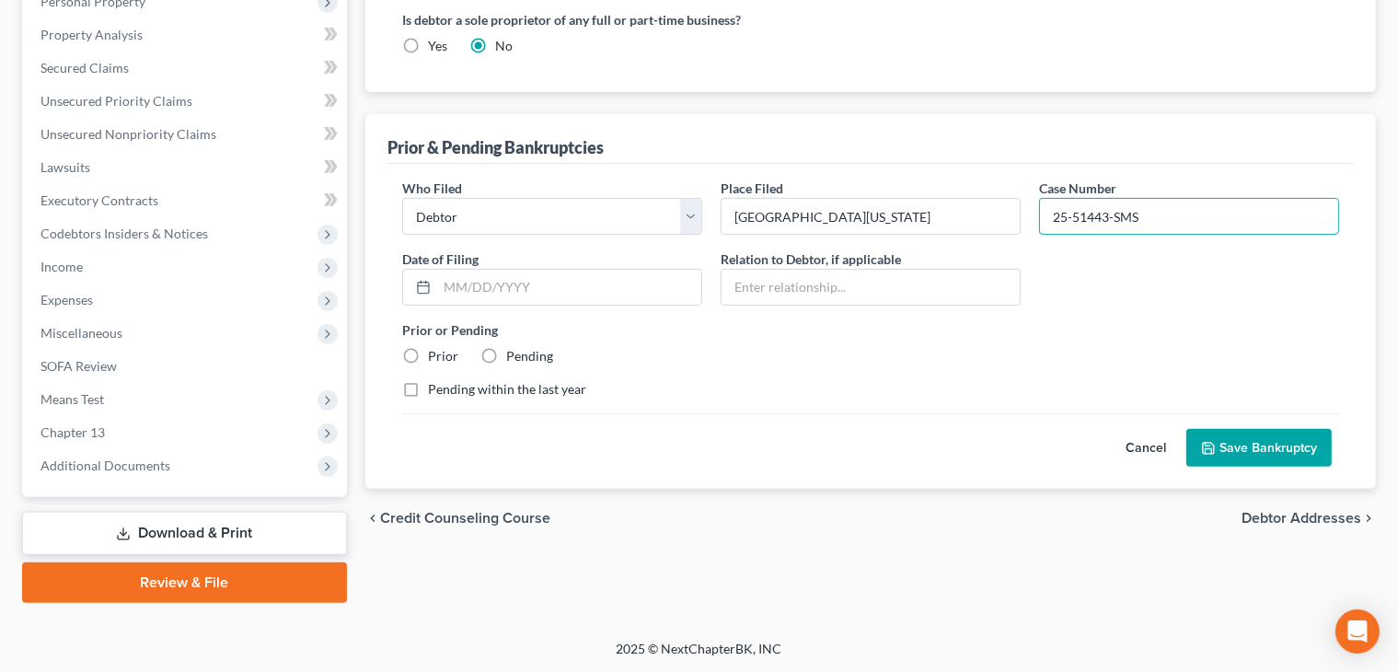
type input "25-51443-SMS"
type input "[DATE]"
click at [445, 358] on label "Prior" at bounding box center [443, 356] width 30 height 18
click at [445, 358] on input "Prior" at bounding box center [441, 353] width 12 height 12
radio input "true"
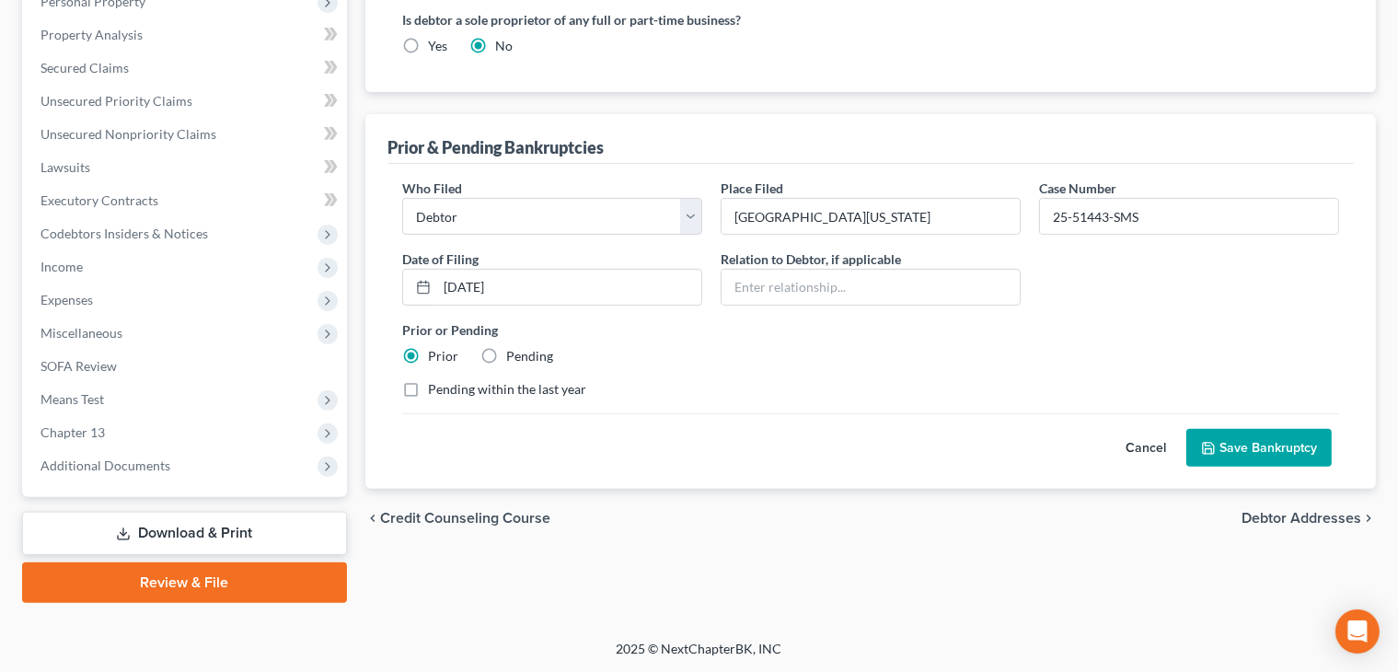
click at [1242, 457] on button "Save Bankruptcy" at bounding box center [1258, 448] width 145 height 39
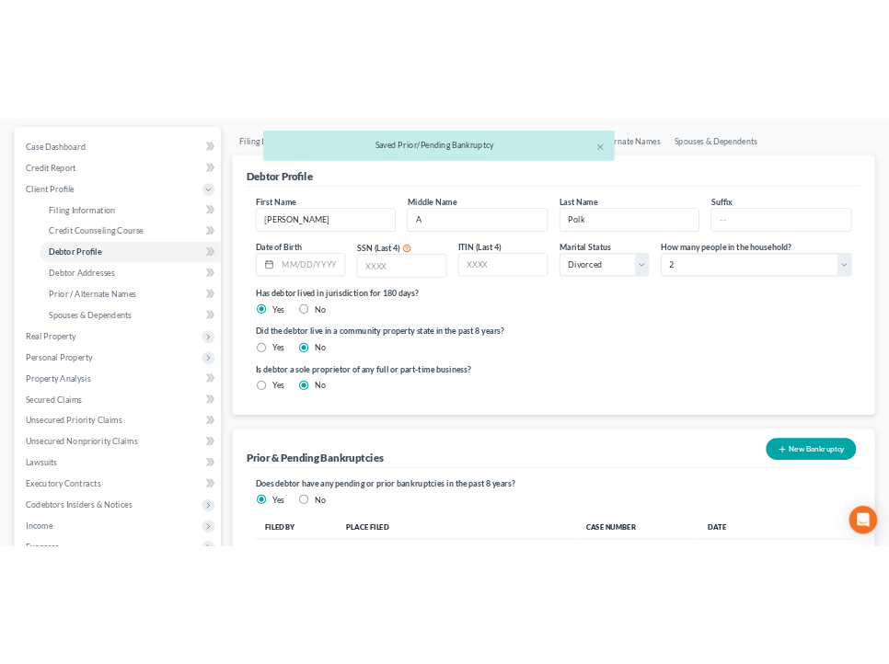
scroll to position [0, 0]
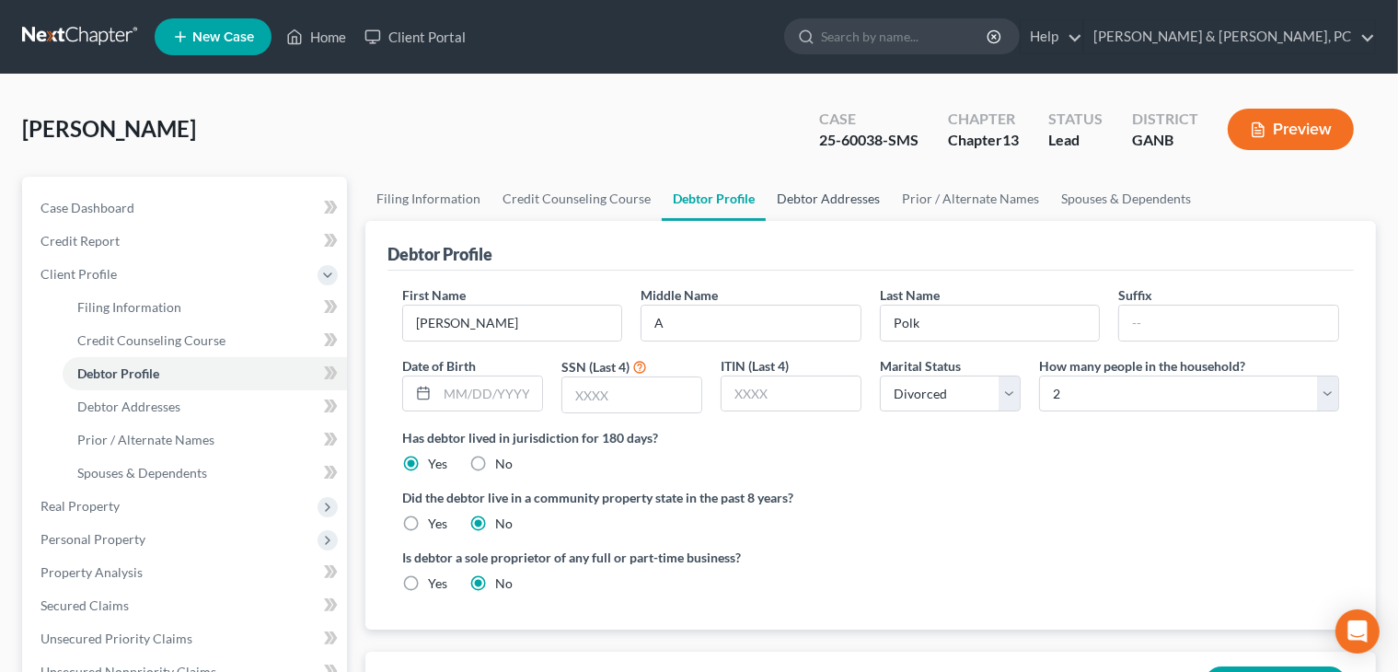
click at [832, 205] on link "Debtor Addresses" at bounding box center [828, 199] width 125 height 44
select select "0"
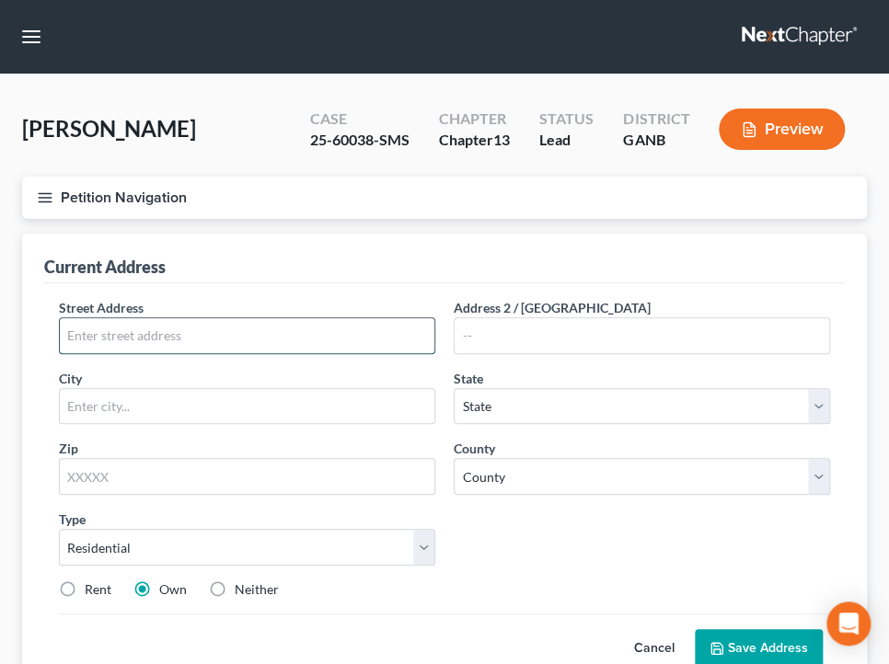
click at [320, 339] on input "text" at bounding box center [247, 335] width 375 height 35
click at [360, 326] on input "text" at bounding box center [247, 335] width 375 height 35
paste input "3022 Canton Pines Place"
type input "3022 Canton Pines Place"
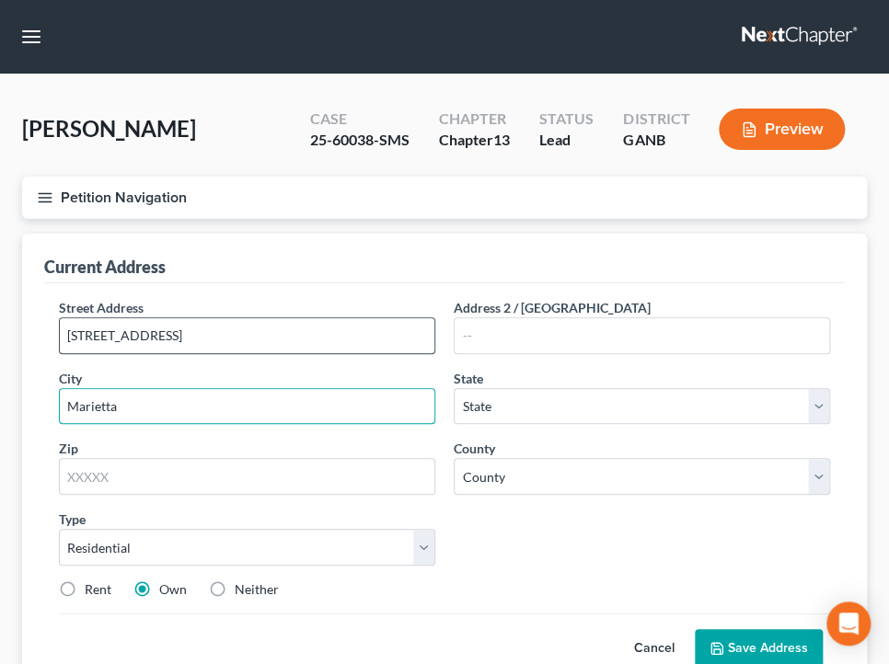
type input "Marietta"
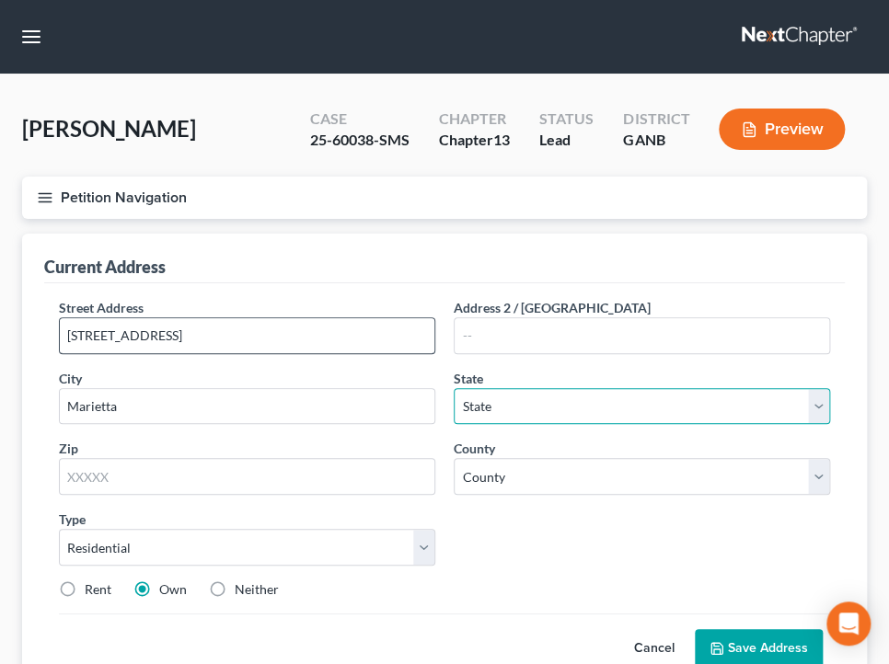
select select "10"
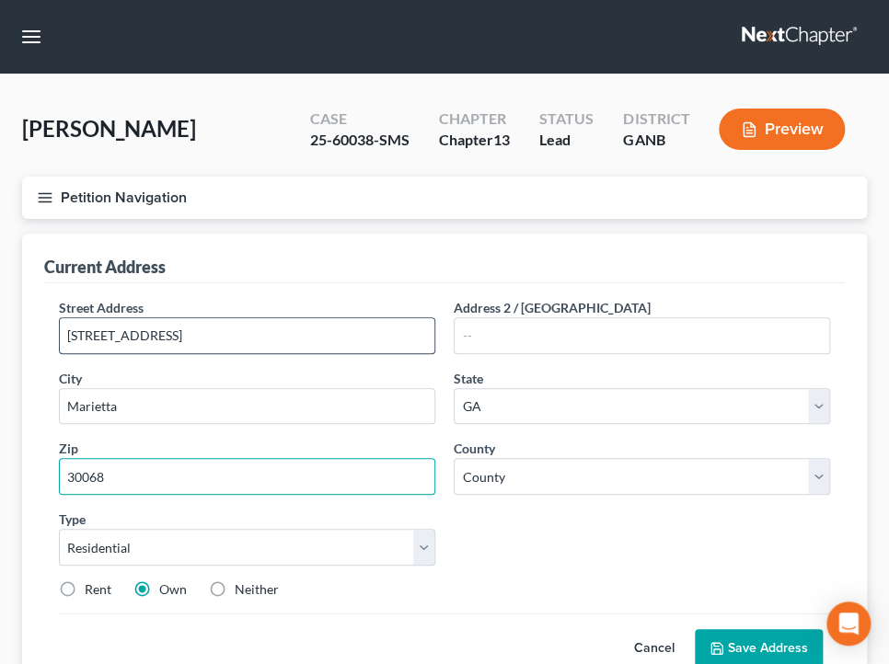
type input "30068"
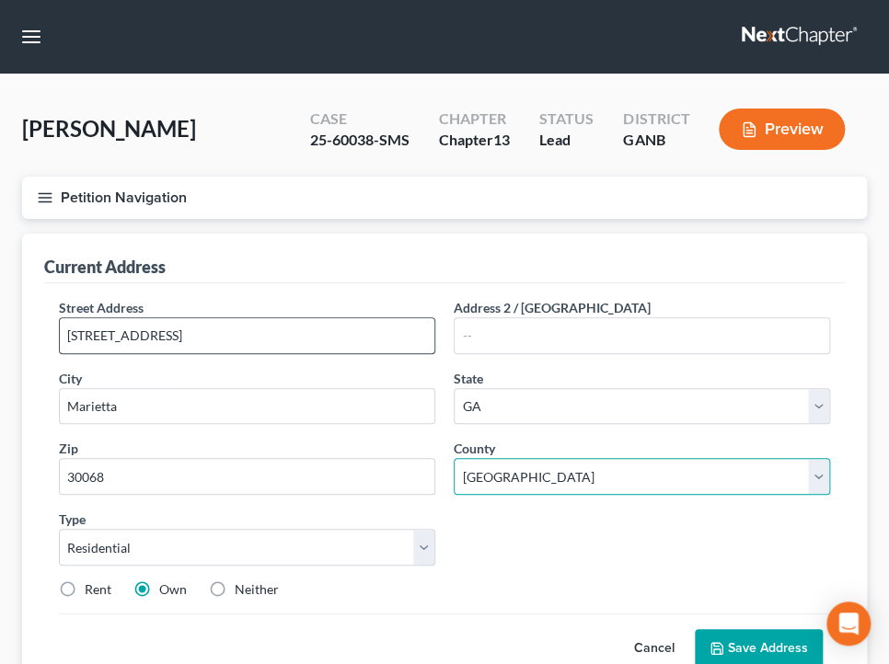
select select "32"
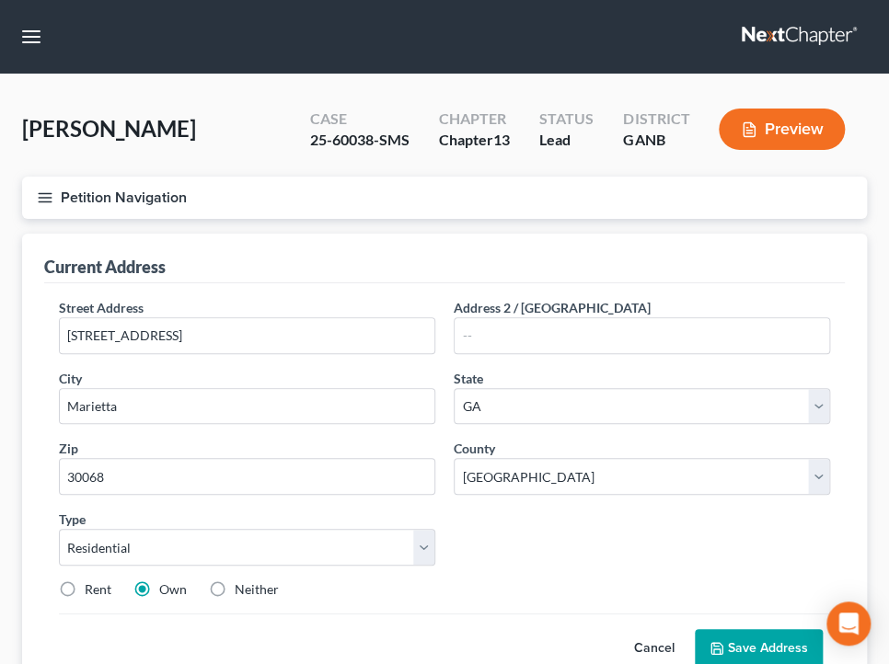
click at [107, 585] on label "Rent" at bounding box center [98, 590] width 27 height 18
click at [104, 585] on input "Rent" at bounding box center [98, 587] width 12 height 12
radio input "true"
click at [734, 640] on button "Save Address" at bounding box center [759, 649] width 128 height 39
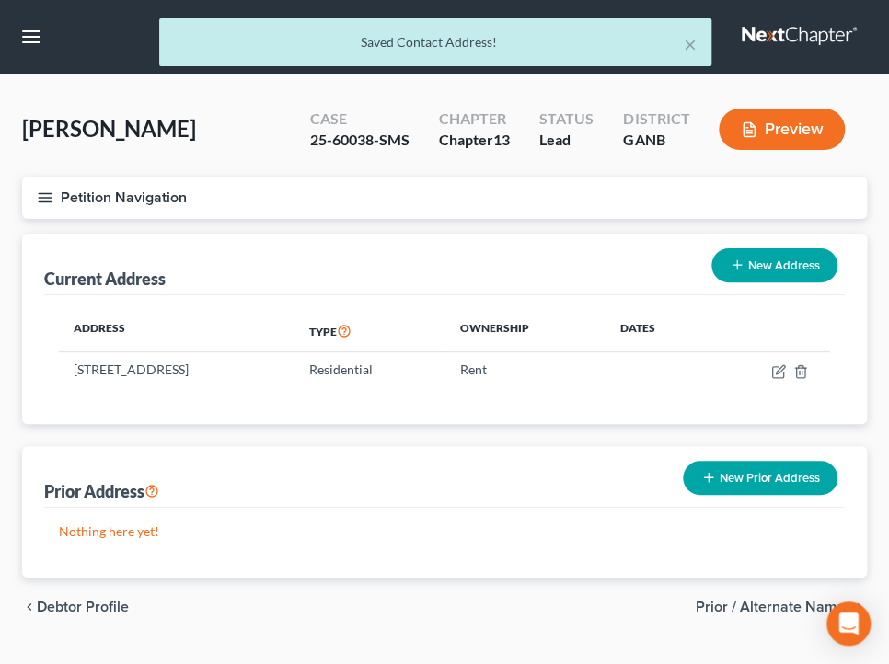
click at [751, 262] on button "New Address" at bounding box center [774, 265] width 126 height 34
select select "0"
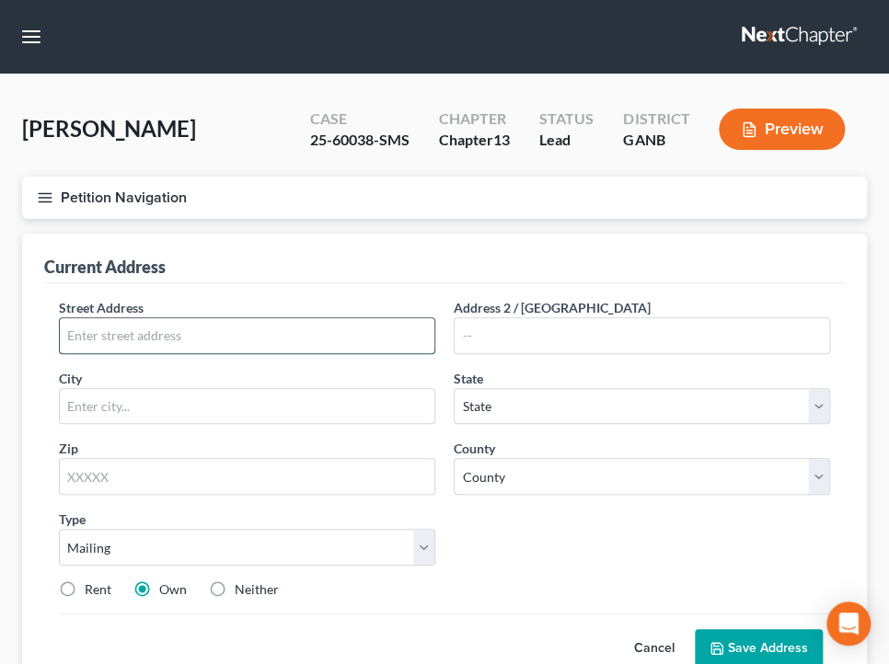
click at [343, 318] on input "text" at bounding box center [247, 335] width 375 height 35
paste input "PO Box 72291"
type input "PO Box 72291"
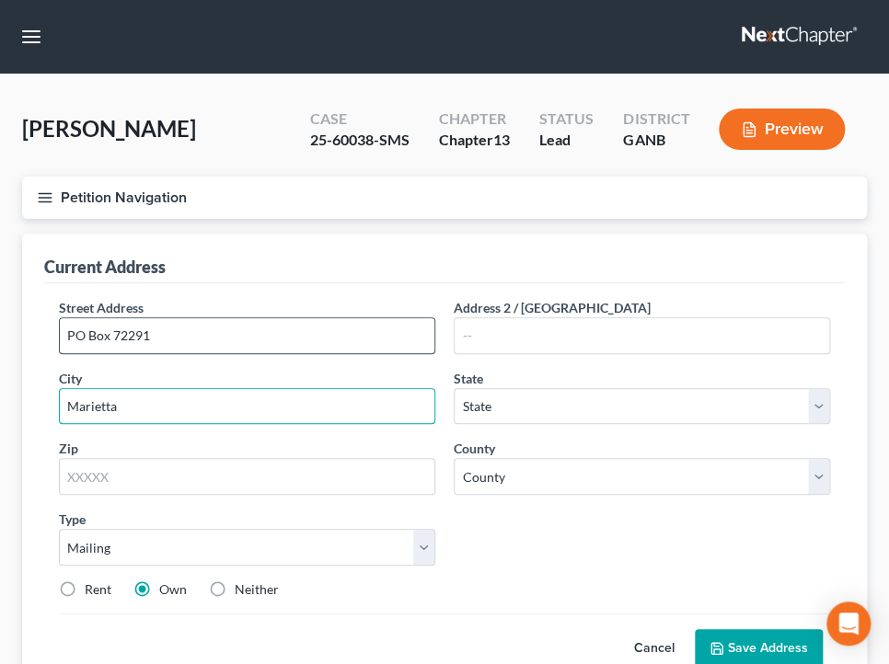
type input "Marietta"
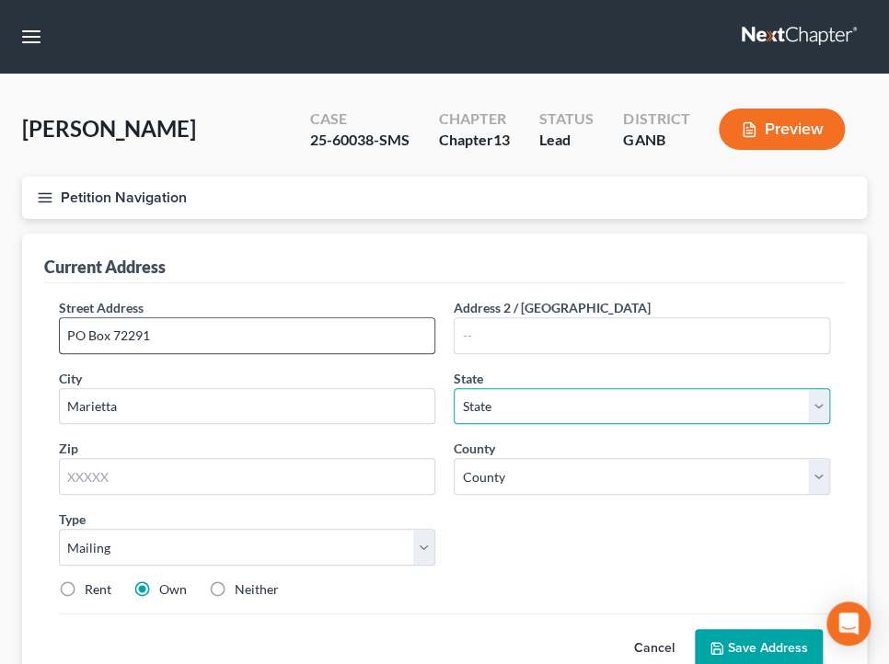
select select "10"
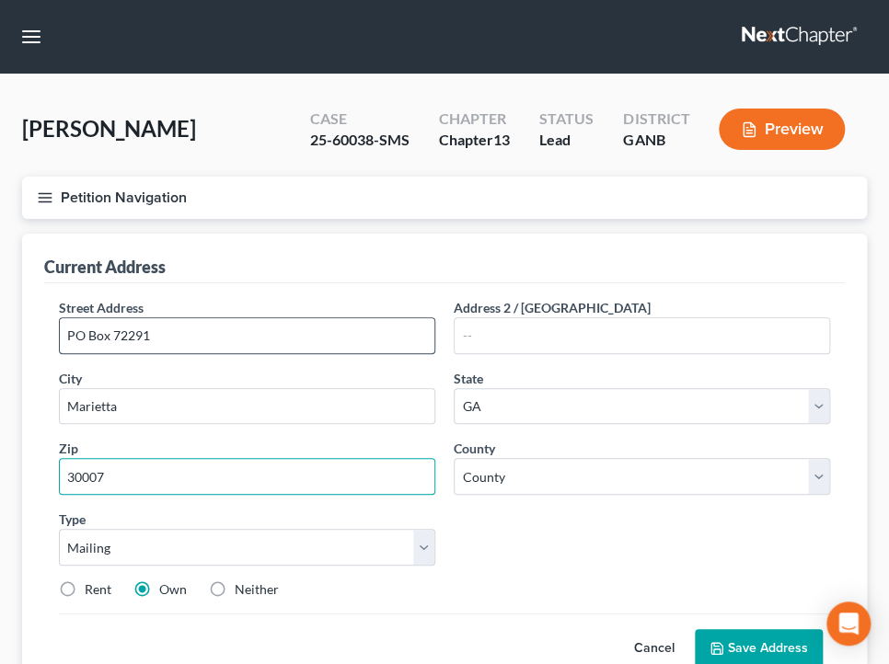
type input "30007"
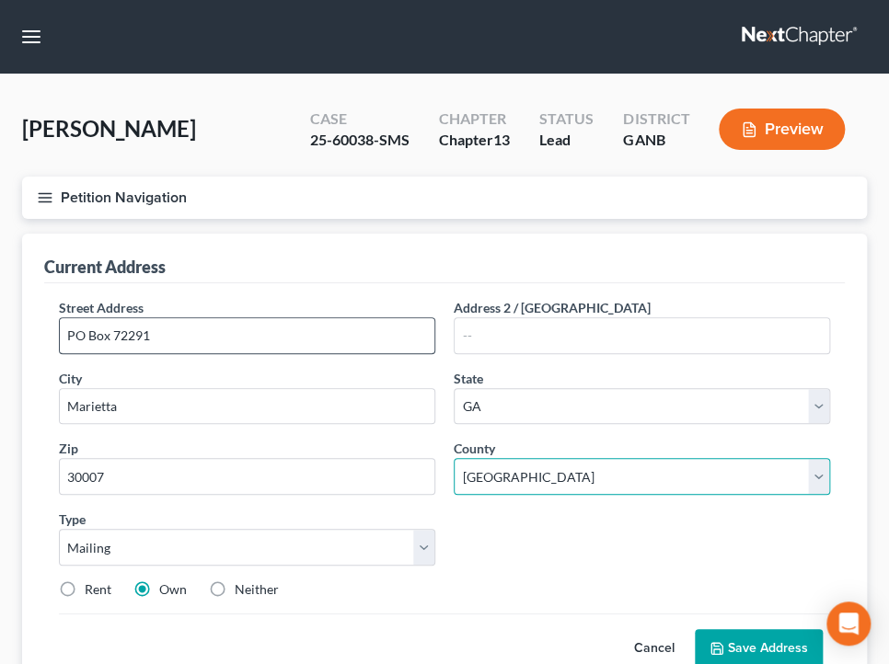
select select "32"
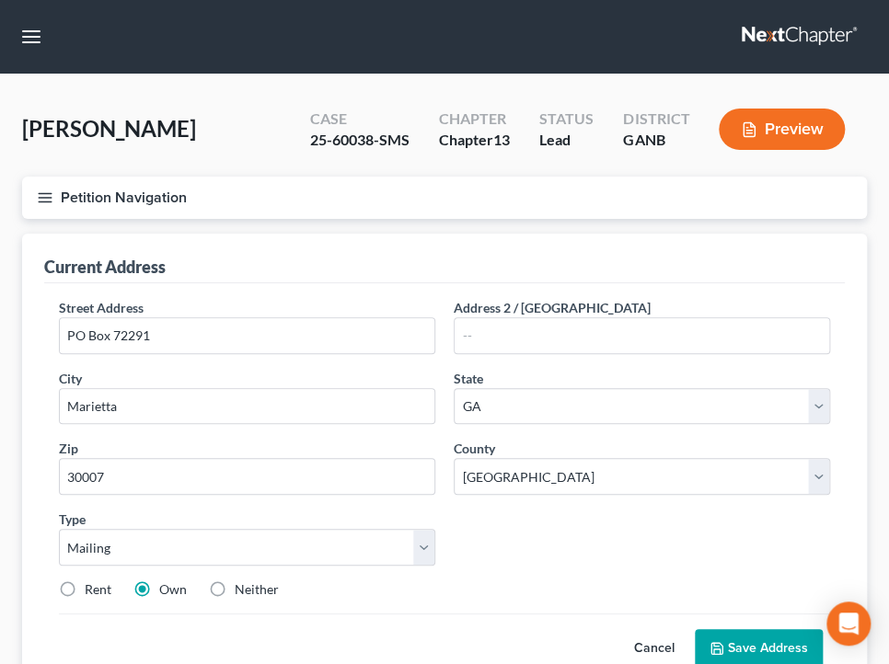
click at [107, 588] on label "Rent" at bounding box center [98, 590] width 27 height 18
click at [104, 588] on input "Rent" at bounding box center [98, 587] width 12 height 12
radio input "true"
click at [734, 633] on button "Save Address" at bounding box center [759, 649] width 128 height 39
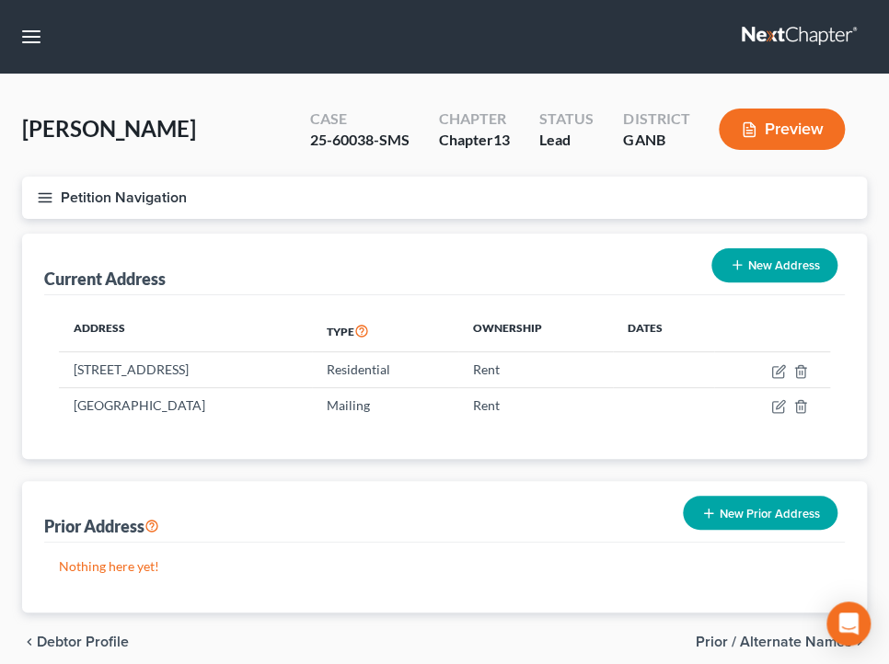
click at [472, 251] on div "Current Address New Address" at bounding box center [444, 265] width 801 height 62
click at [560, 265] on div "Current Address New Address" at bounding box center [444, 265] width 801 height 62
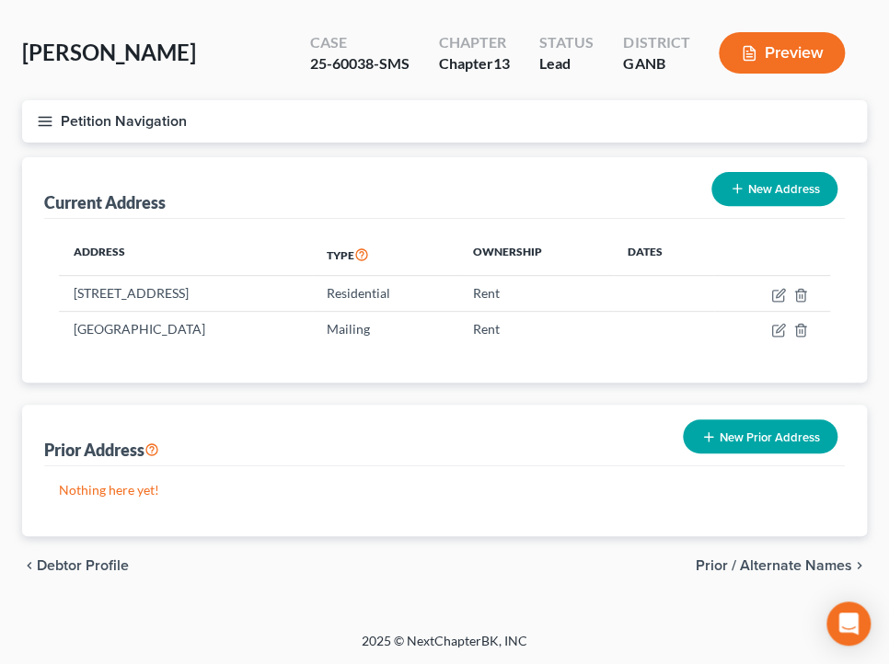
click at [279, 222] on div "Address Type Ownership Dates 3022 Canton Pines Place, Marietta, GA 30068 Reside…" at bounding box center [444, 301] width 801 height 165
click at [248, 107] on button "Petition Navigation" at bounding box center [444, 121] width 845 height 42
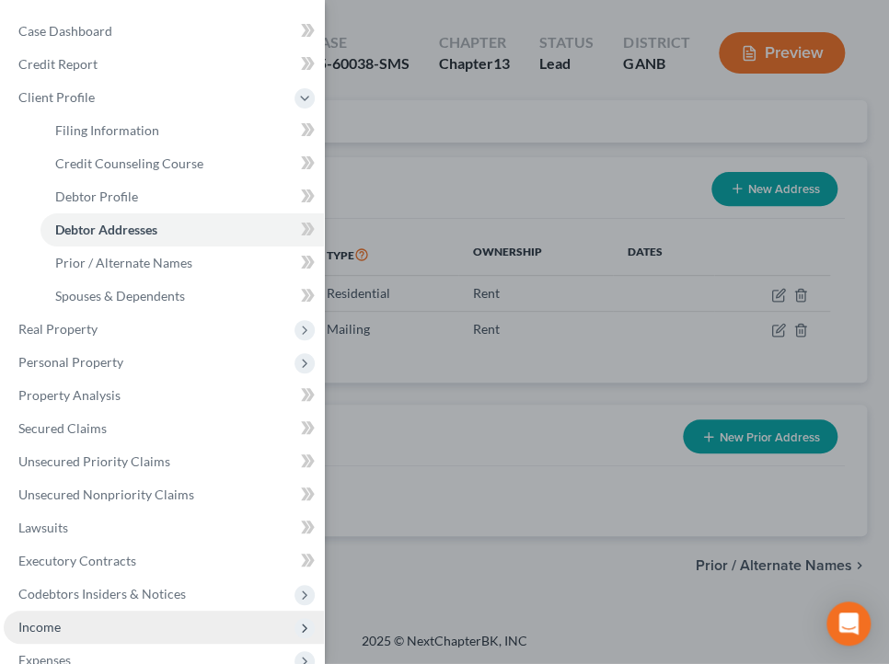
click at [58, 618] on span "Income" at bounding box center [164, 627] width 320 height 33
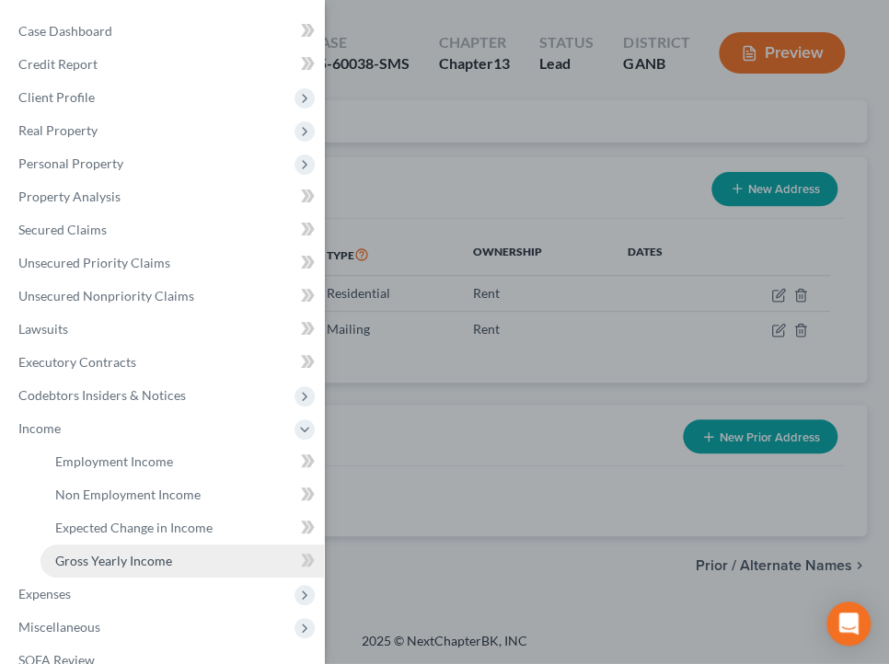
click at [121, 571] on link "Gross Yearly Income" at bounding box center [181, 561] width 283 height 33
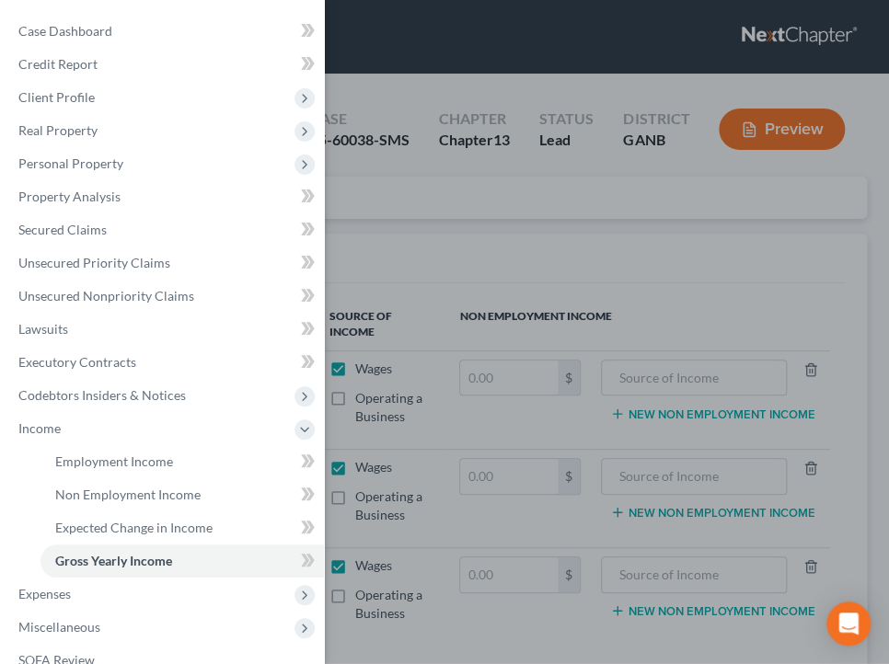
drag, startPoint x: 495, startPoint y: 202, endPoint x: 364, endPoint y: 254, distance: 140.5
click at [495, 202] on div "Case Dashboard Payments Invoices Payments Payments Credit Report Client Profile" at bounding box center [444, 332] width 889 height 664
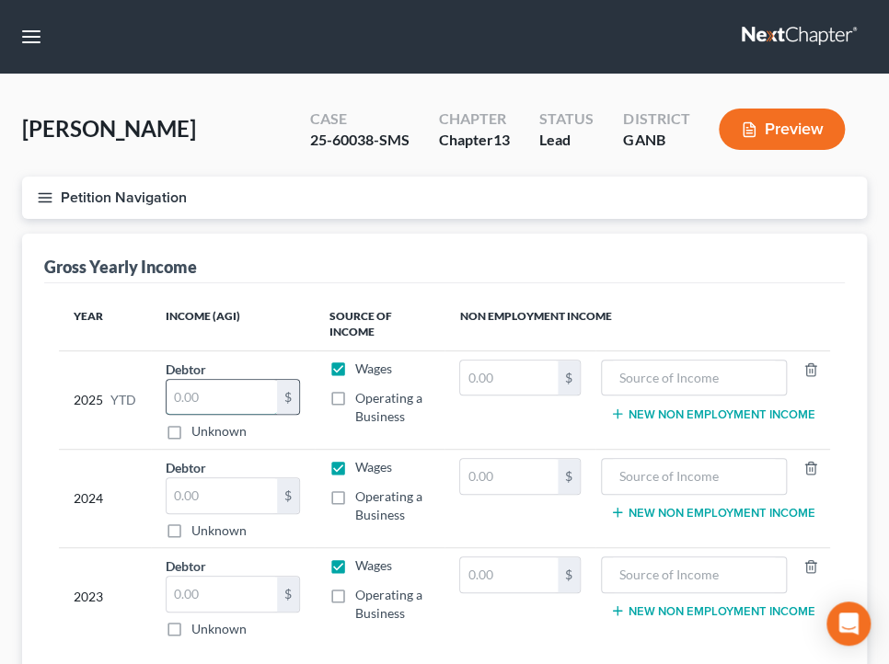
click at [211, 394] on input "text" at bounding box center [222, 397] width 110 height 35
paste input "69,336.00"
type input "69,336.00"
click at [236, 484] on input "text" at bounding box center [222, 496] width 110 height 35
paste input "98,086.00"
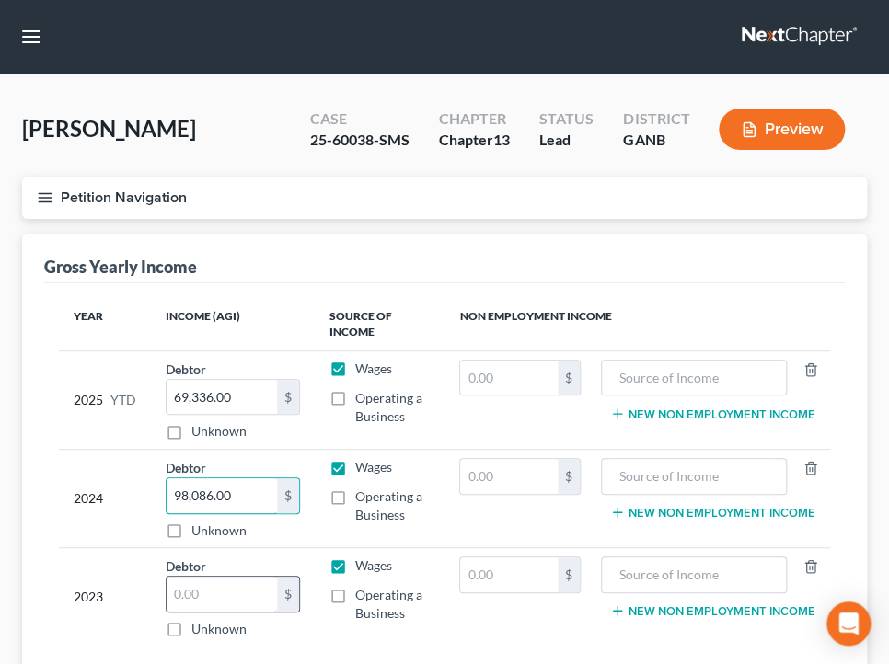
type input "98,086.00"
click at [228, 582] on input "text" at bounding box center [222, 594] width 110 height 35
click at [197, 582] on input "text" at bounding box center [222, 594] width 110 height 35
paste input "93,821.00"
type input "93,821.00"
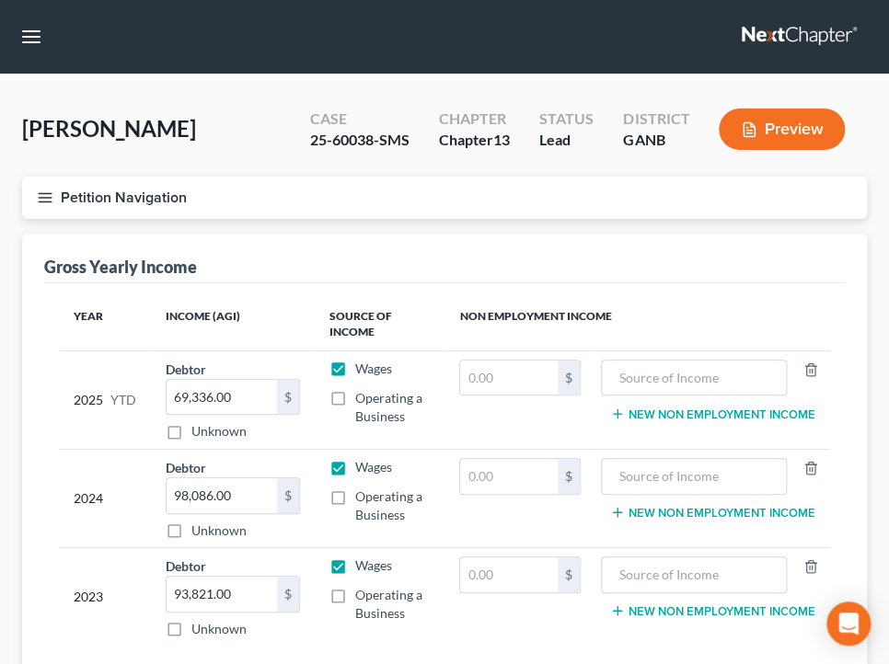
click at [349, 216] on button "Petition Navigation" at bounding box center [444, 198] width 845 height 42
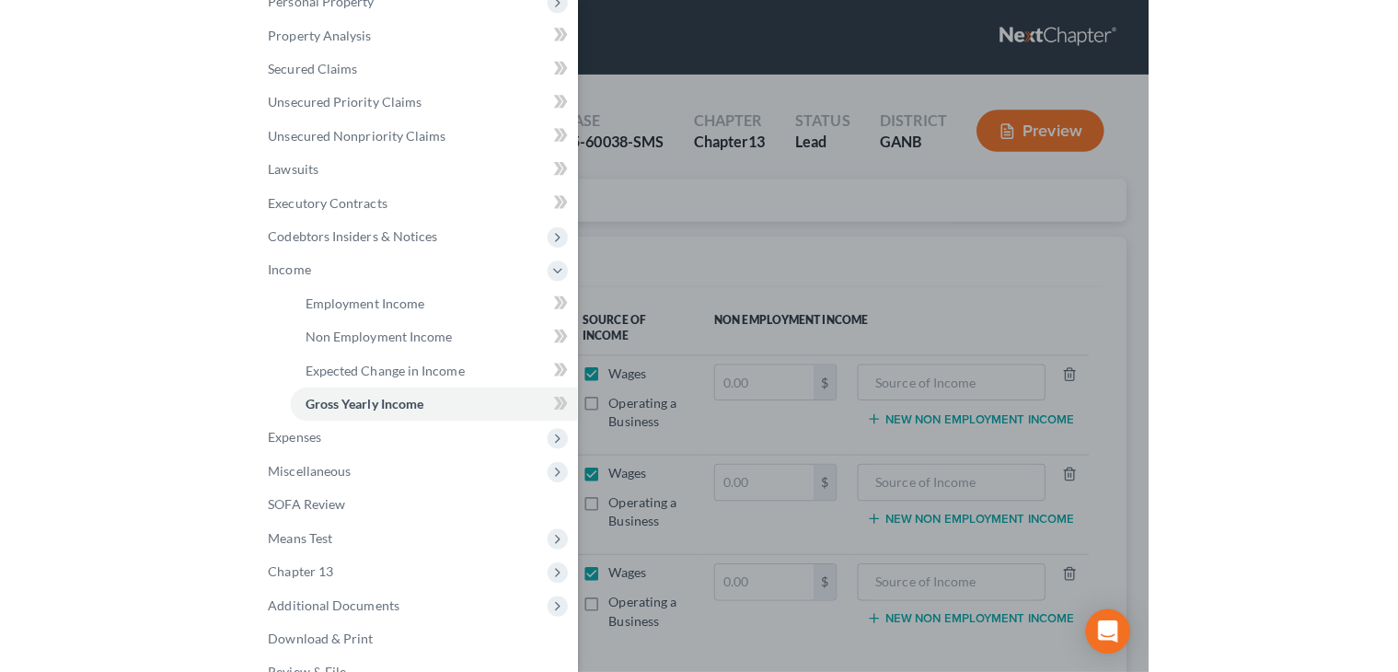
scroll to position [171, 0]
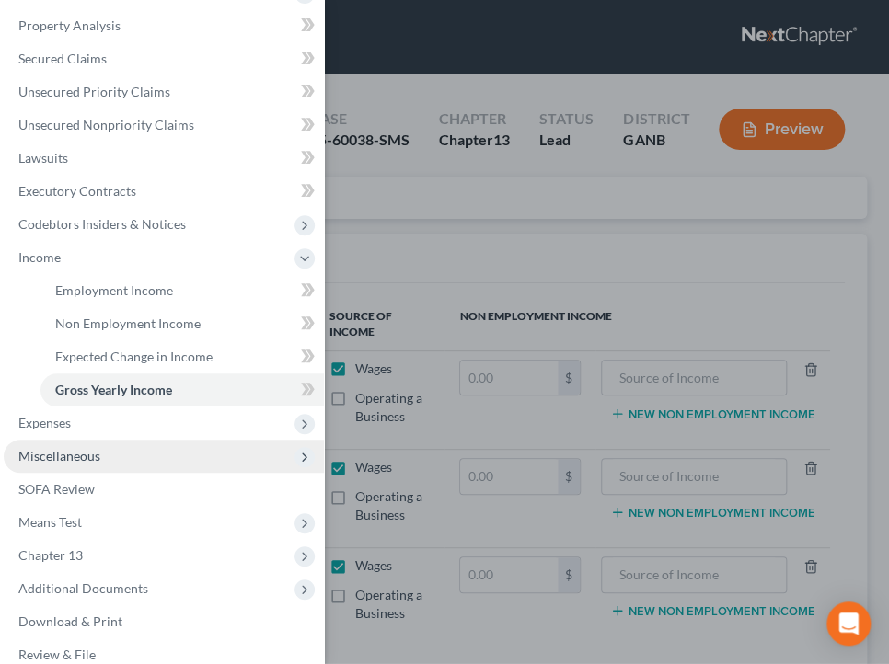
click at [93, 458] on span "Miscellaneous" at bounding box center [59, 456] width 82 height 16
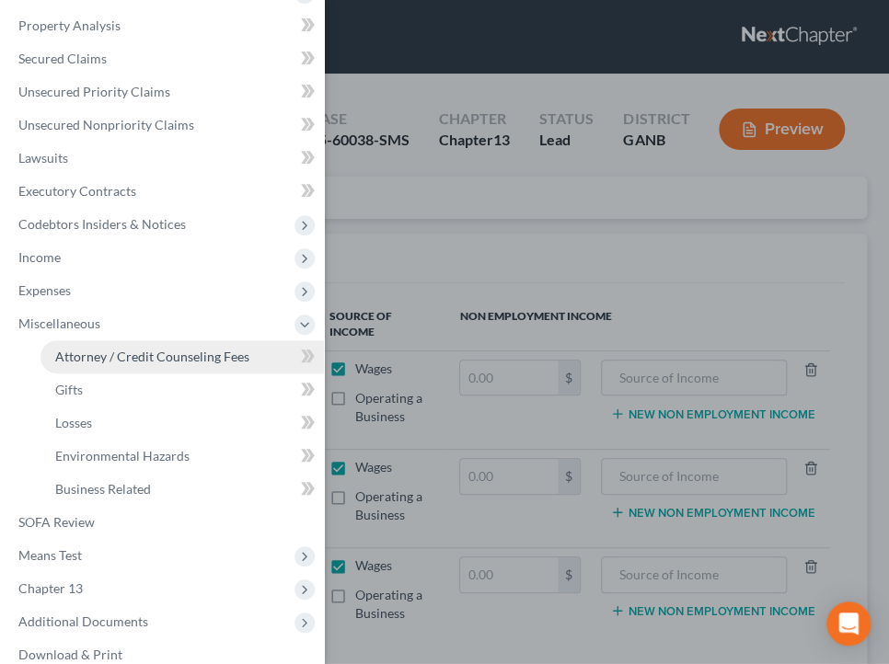
click at [144, 363] on span "Attorney / Credit Counseling Fees" at bounding box center [152, 357] width 194 height 16
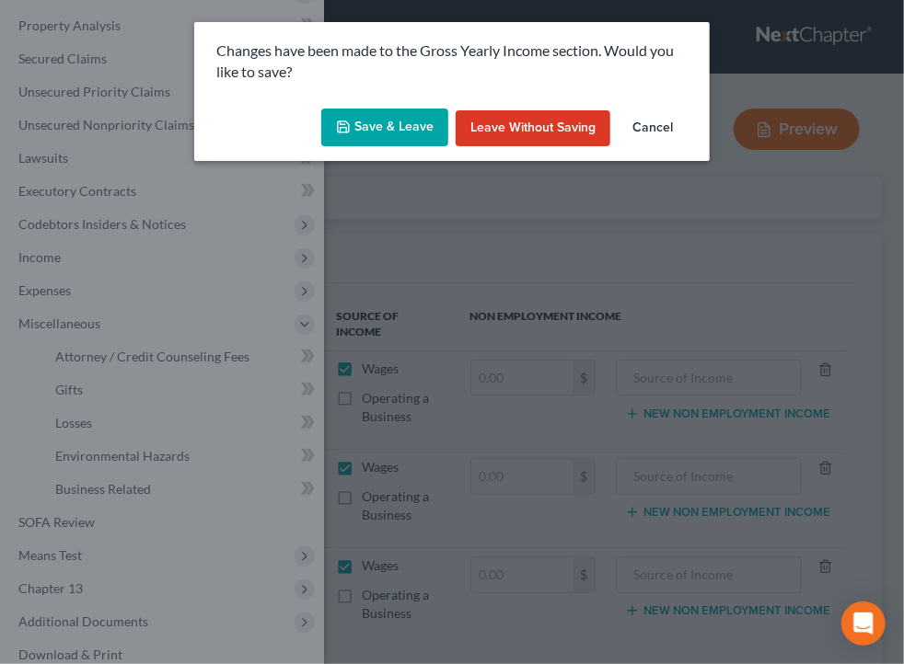
click at [405, 128] on button "Save & Leave" at bounding box center [384, 128] width 127 height 39
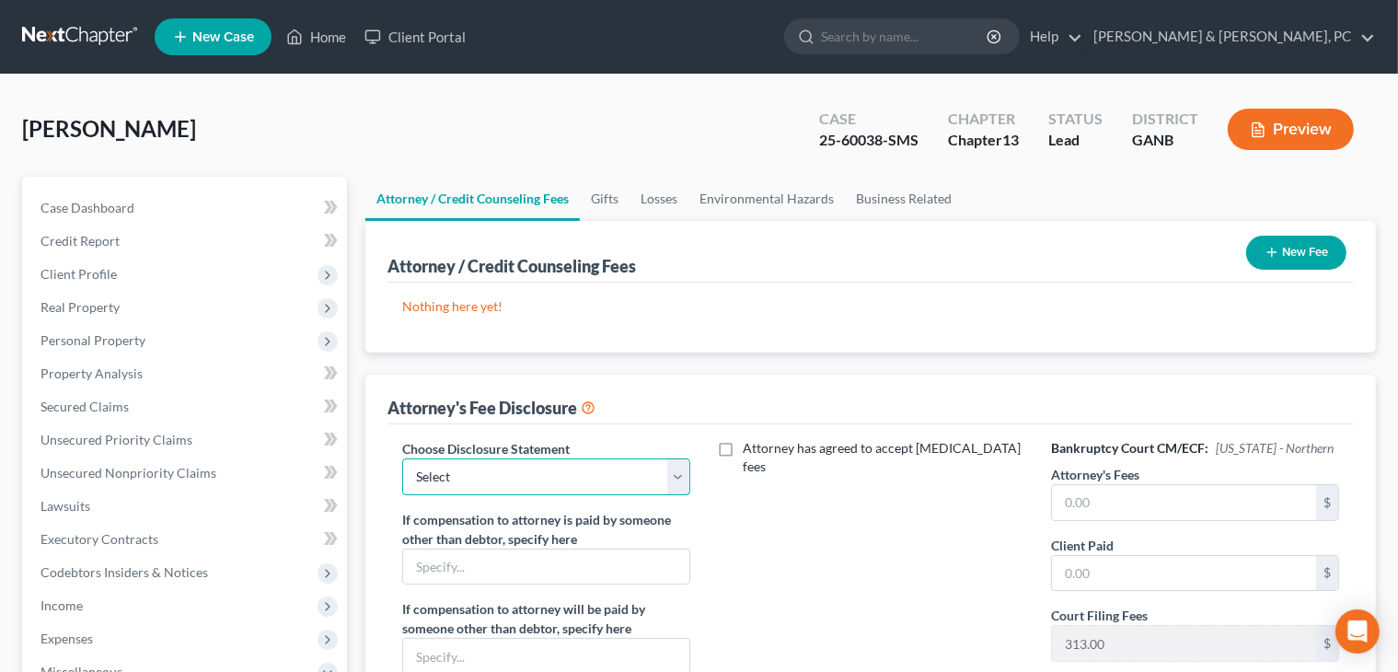
click at [565, 477] on select "Select DISCLOSURE OF COMPENSATION OF ATTORNEY FOR DEBTOR" at bounding box center [546, 476] width 288 height 37
click at [593, 469] on select "Select DISCLOSURE OF COMPENSATION OF ATTORNEY FOR DEBTOR" at bounding box center [546, 476] width 288 height 37
select select "0"
click at [402, 458] on select "Select DISCLOSURE OF COMPENSATION OF ATTORNEY FOR DEBTOR" at bounding box center [546, 476] width 288 height 37
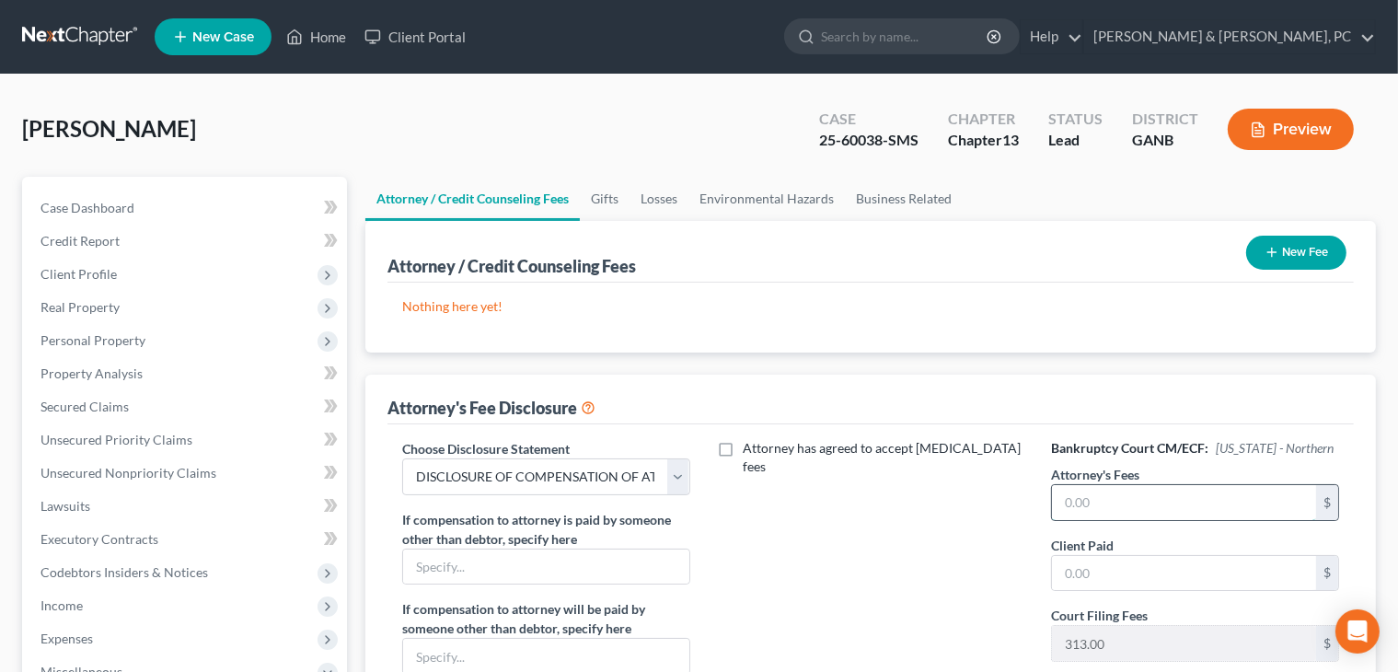
click at [1145, 496] on input "text" at bounding box center [1184, 502] width 264 height 35
type input "5,800"
type input "1,000"
click at [1281, 261] on button "New Fee" at bounding box center [1296, 253] width 100 height 34
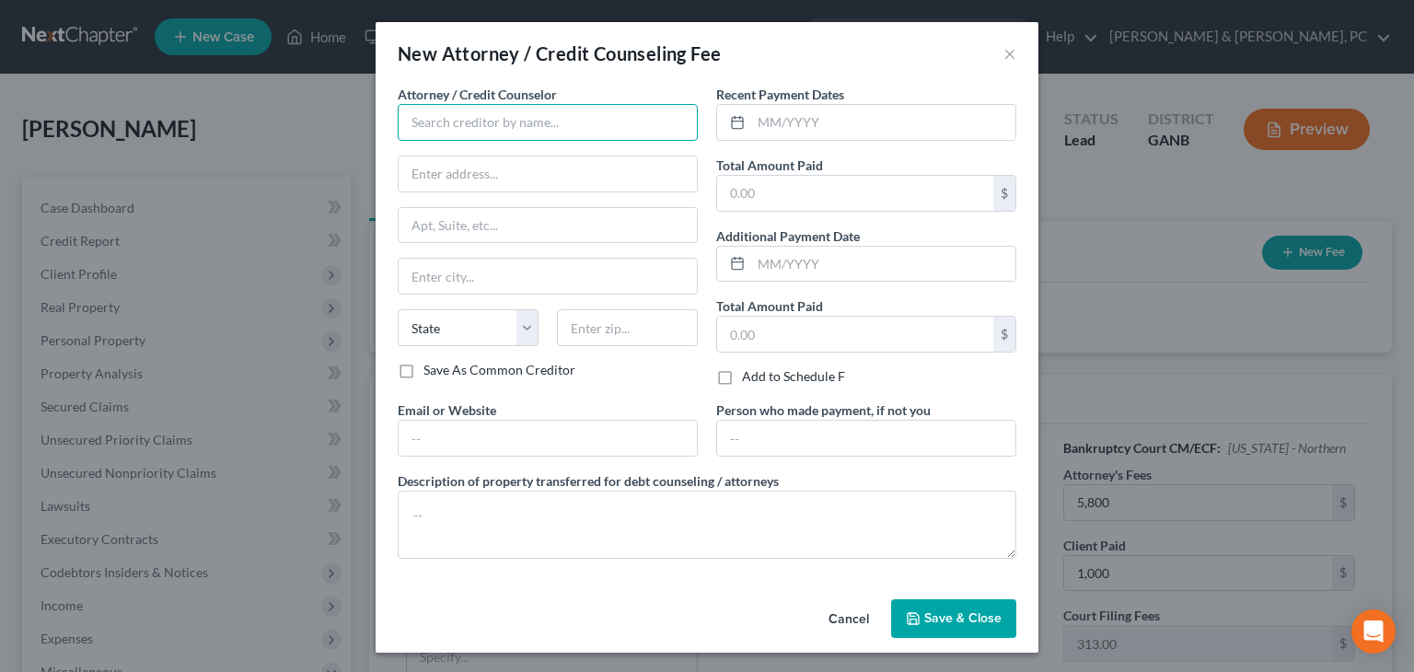
click at [606, 108] on input "text" at bounding box center [548, 122] width 300 height 37
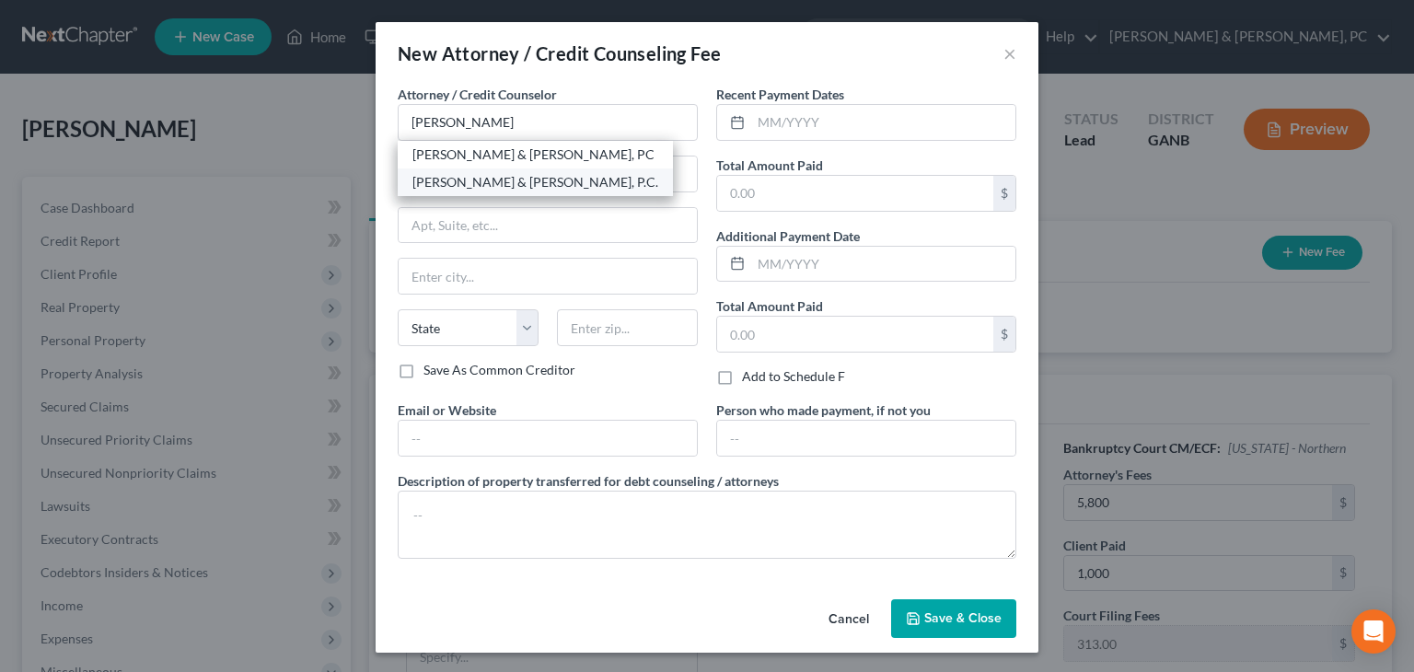
click at [484, 171] on div "Blevins & Hong, P.C." at bounding box center [535, 182] width 275 height 28
type input "Blevins & Hong, P.C."
type input "191 Roswell Street"
type input "Marietta"
select select "10"
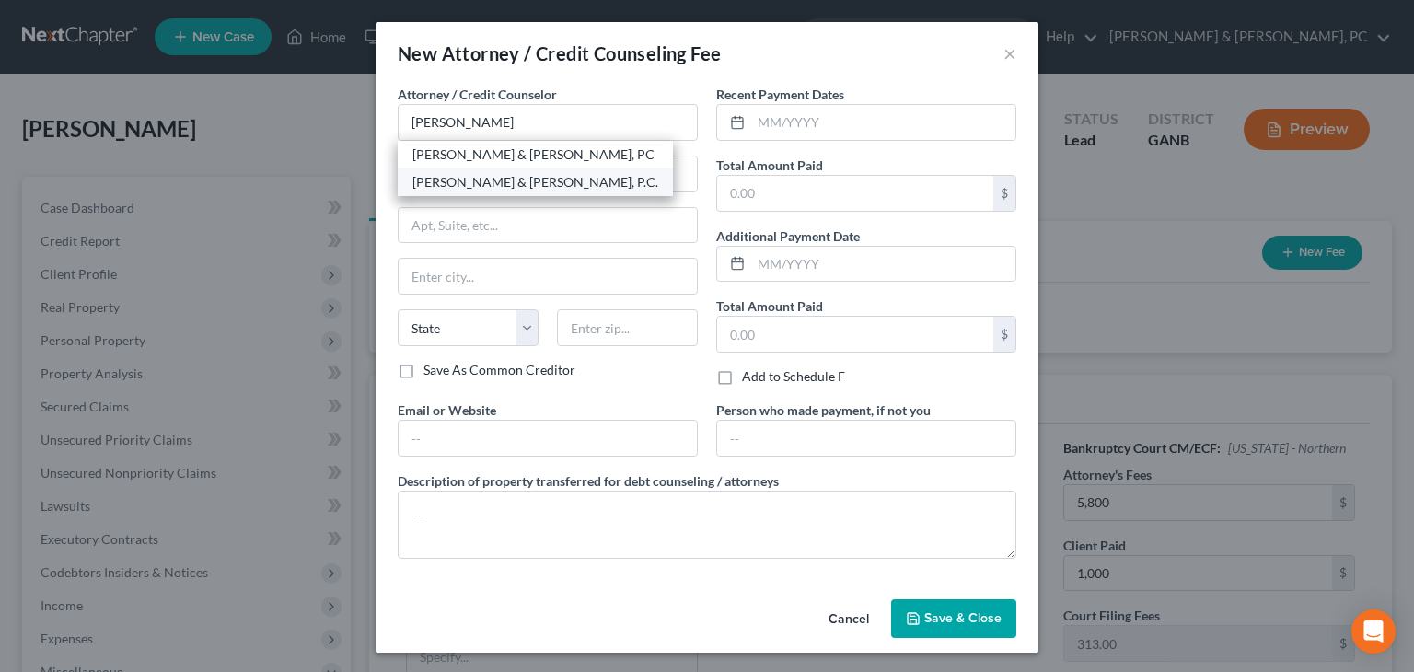
type input "30060"
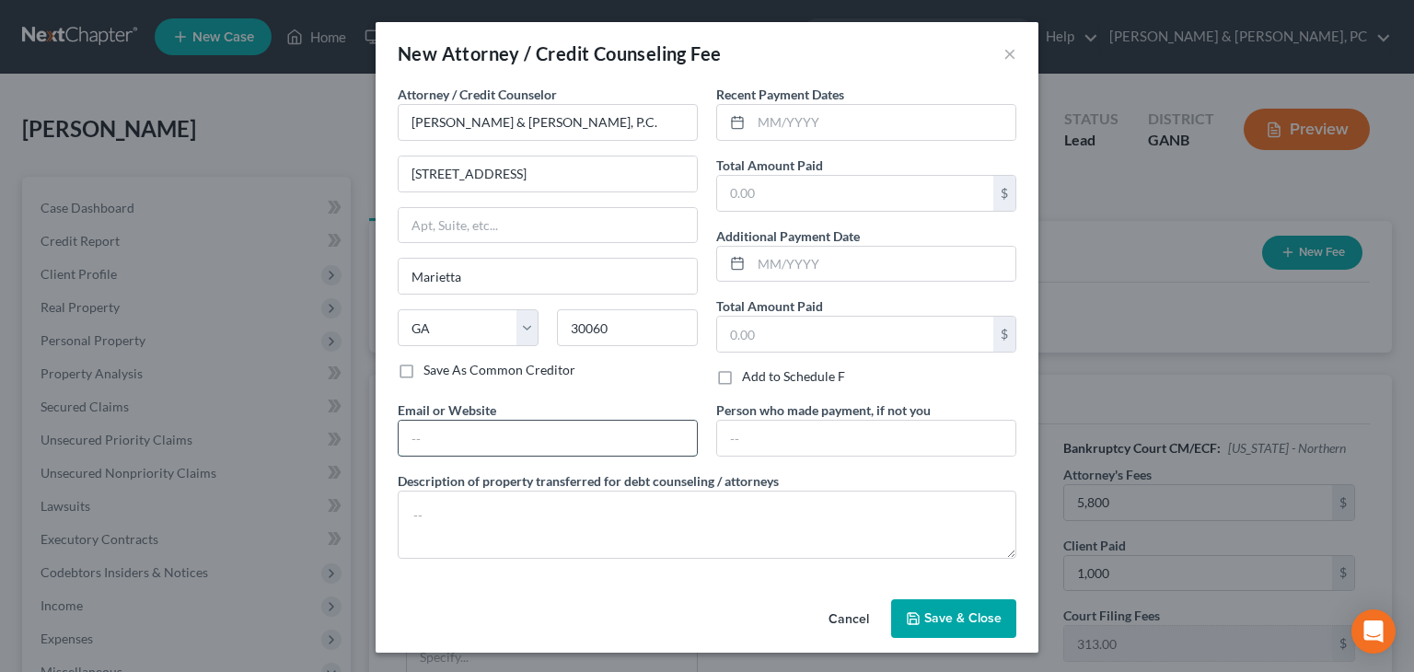
click at [523, 450] on input "text" at bounding box center [547, 438] width 298 height 35
type input "bk@cobbcountylaw.com"
click at [862, 111] on input "text" at bounding box center [883, 122] width 264 height 35
type input "10/06/2025"
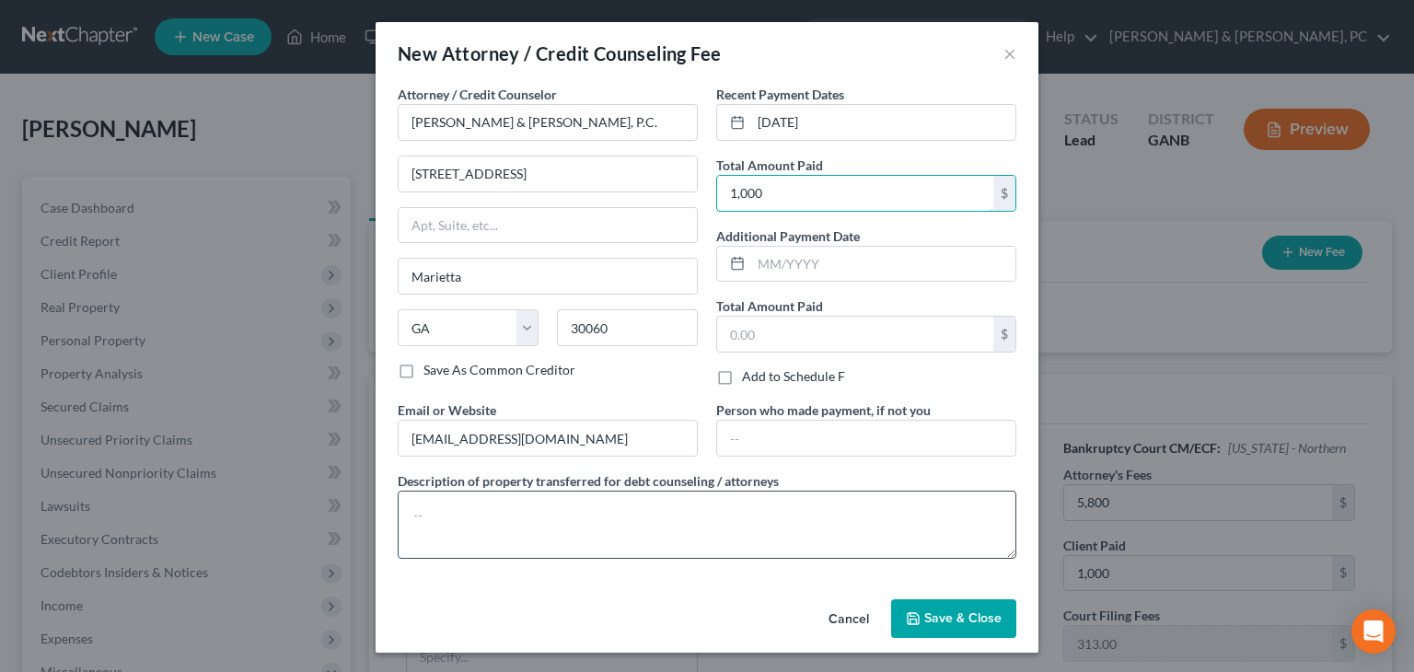
type input "1,000"
click at [753, 503] on textarea at bounding box center [707, 525] width 618 height 68
type textarea "Chapter 13 Bankruptcy Attorney's Fees"
click at [946, 616] on span "Save & Close" at bounding box center [962, 618] width 77 height 16
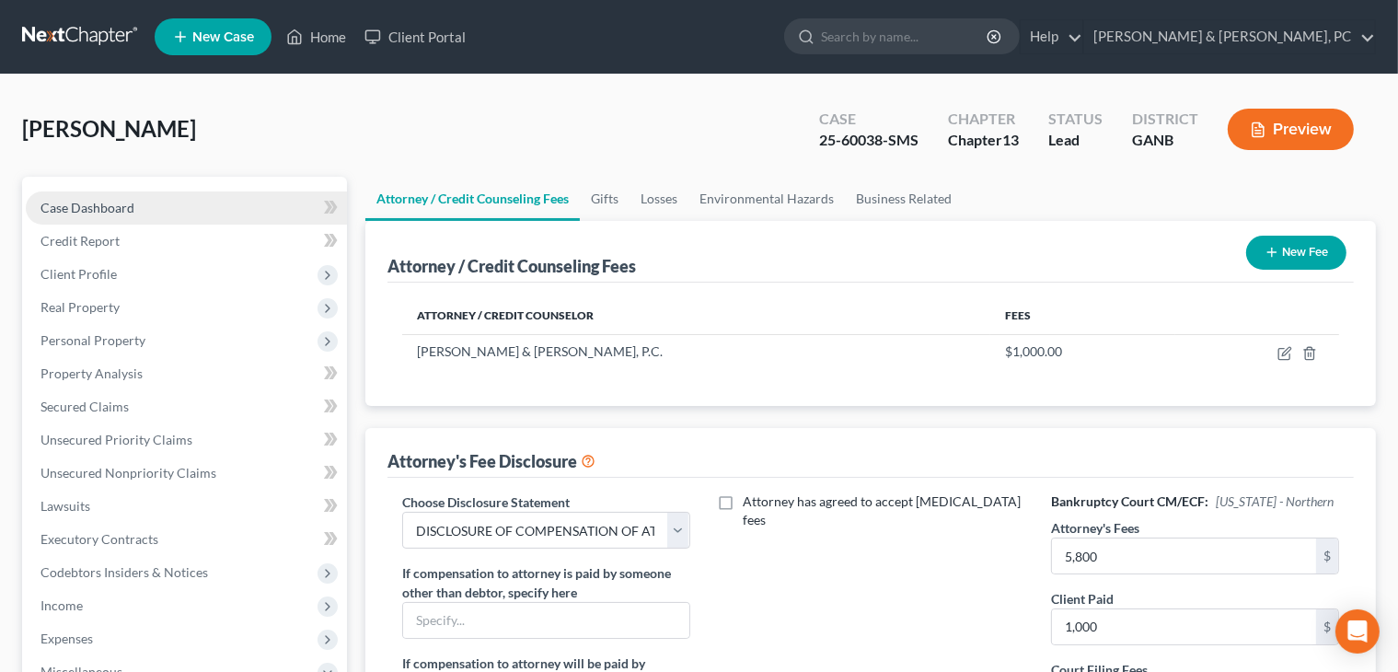
click at [217, 210] on link "Case Dashboard" at bounding box center [186, 207] width 321 height 33
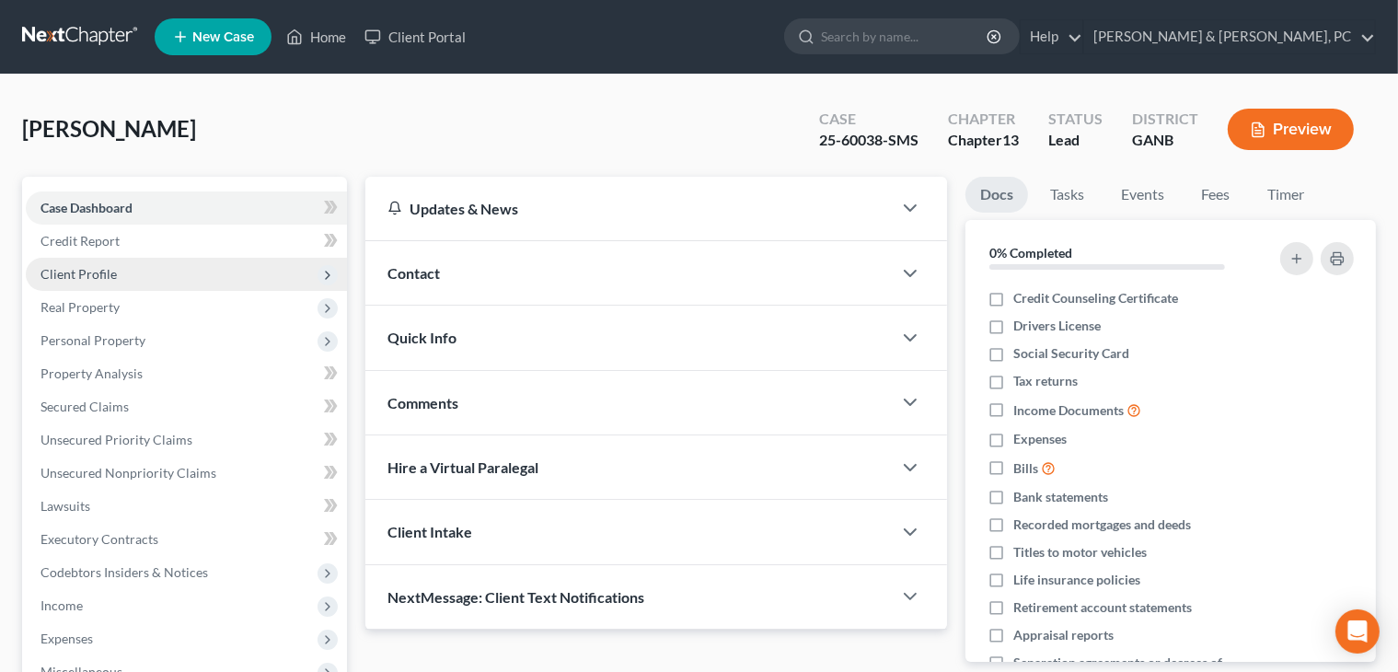
click at [89, 264] on span "Client Profile" at bounding box center [186, 274] width 321 height 33
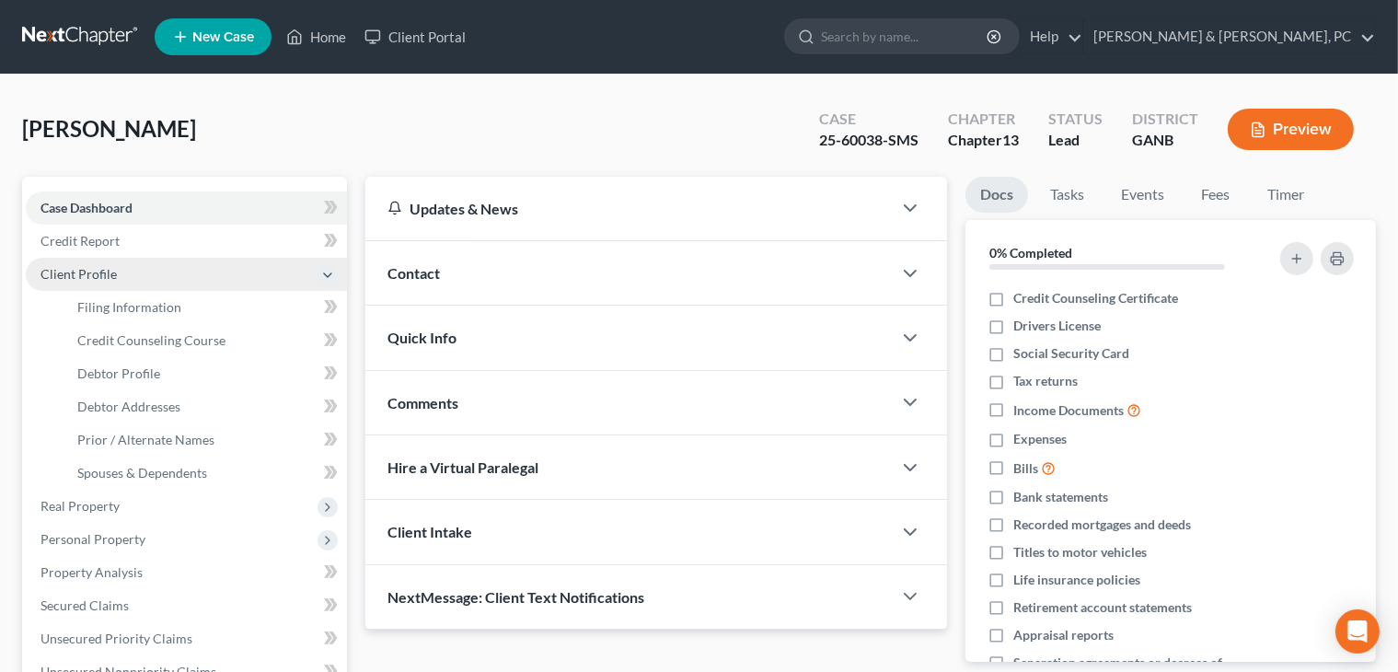
click at [92, 264] on span "Client Profile" at bounding box center [186, 274] width 321 height 33
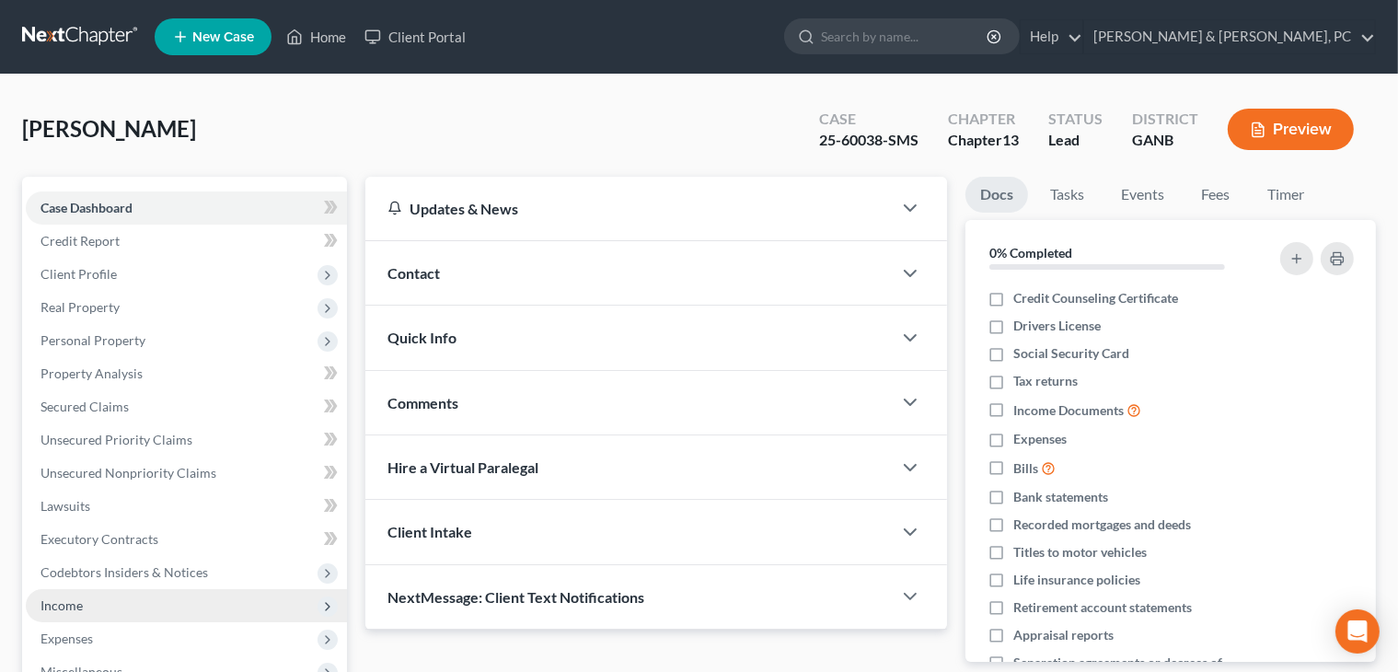
click at [108, 616] on span "Income" at bounding box center [186, 605] width 321 height 33
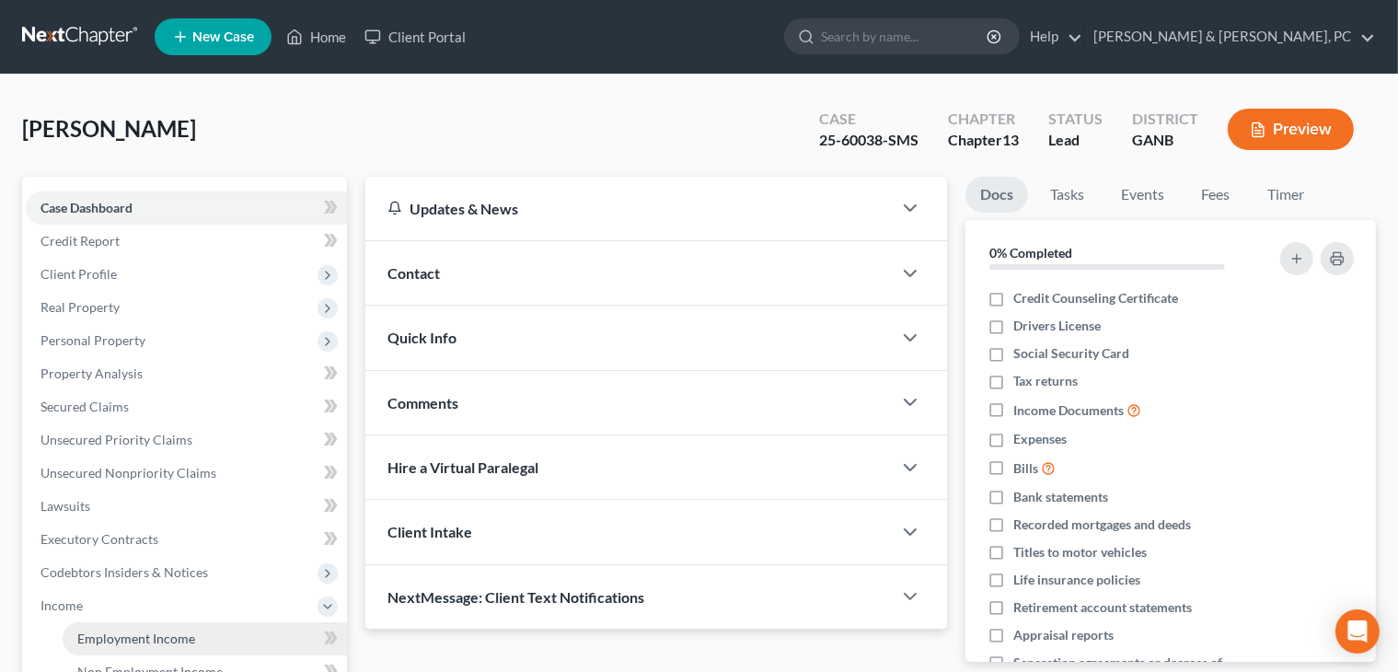
click at [153, 630] on span "Employment Income" at bounding box center [136, 638] width 118 height 16
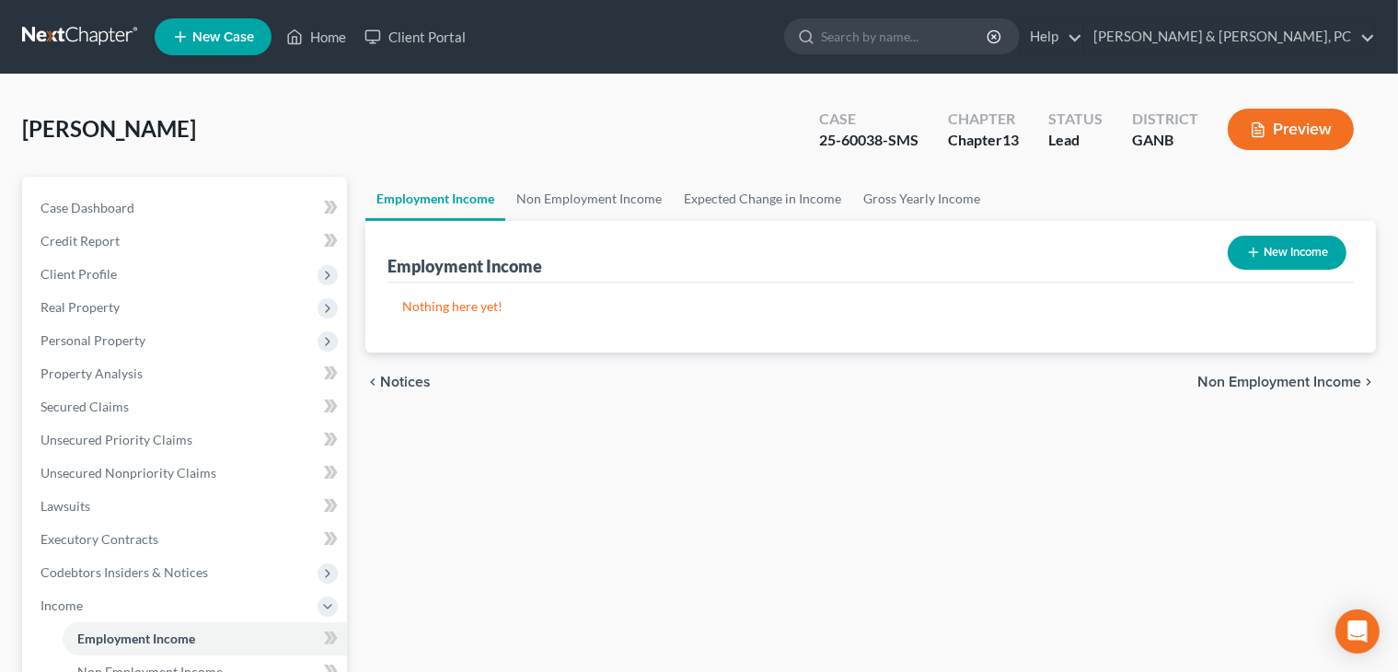
click at [1310, 258] on button "New Income" at bounding box center [1287, 253] width 119 height 34
select select "0"
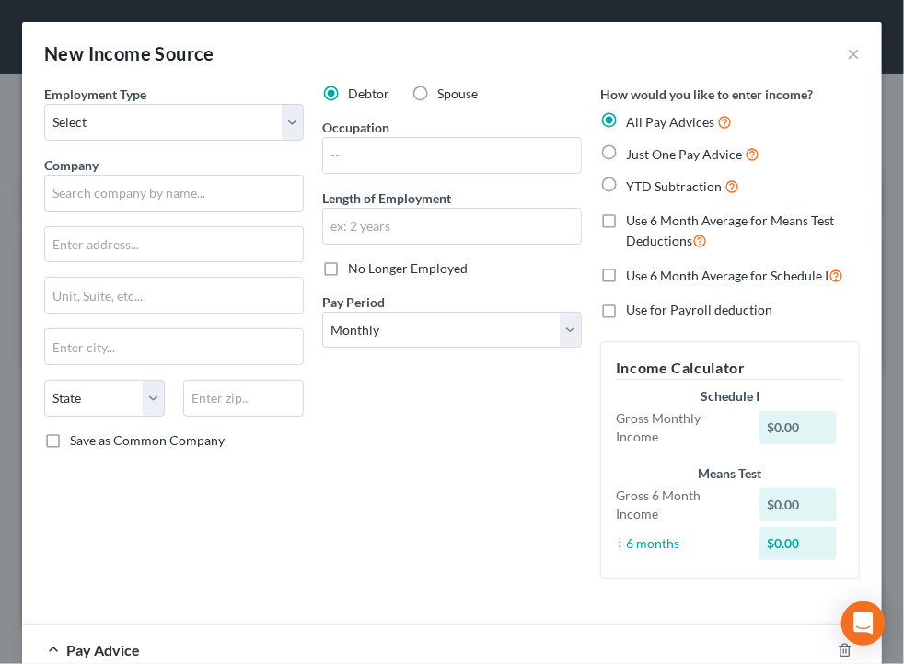
click at [357, 445] on div "Debtor Spouse Occupation Length of Employment No Longer Employed Pay Period * S…" at bounding box center [452, 340] width 278 height 510
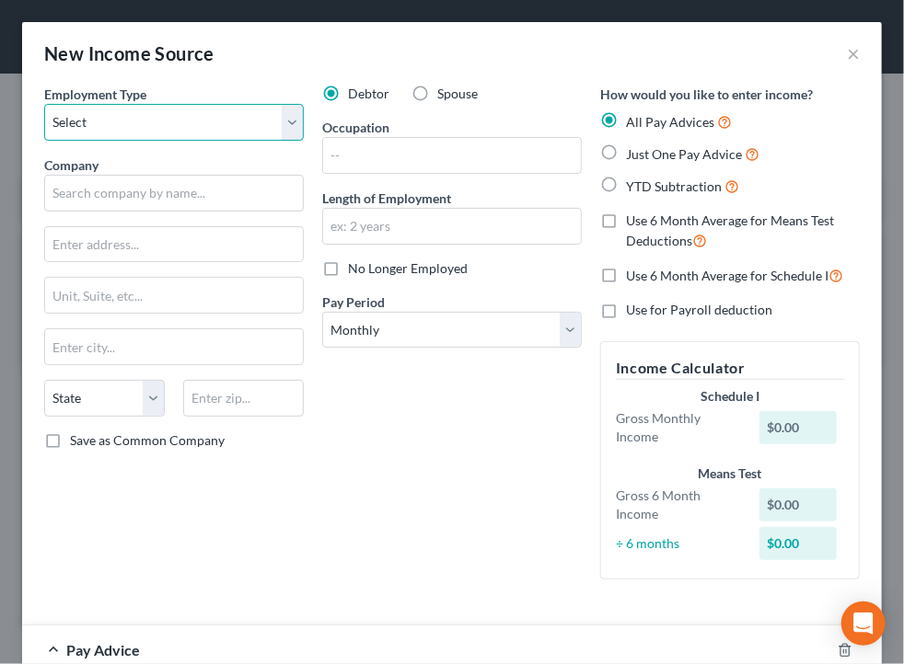
drag, startPoint x: 146, startPoint y: 121, endPoint x: 146, endPoint y: 136, distance: 14.7
click at [146, 121] on select "Select Full or Part Time Employment Self Employment" at bounding box center [174, 122] width 260 height 37
select select "0"
click at [44, 104] on select "Select Full or Part Time Employment Self Employment" at bounding box center [174, 122] width 260 height 37
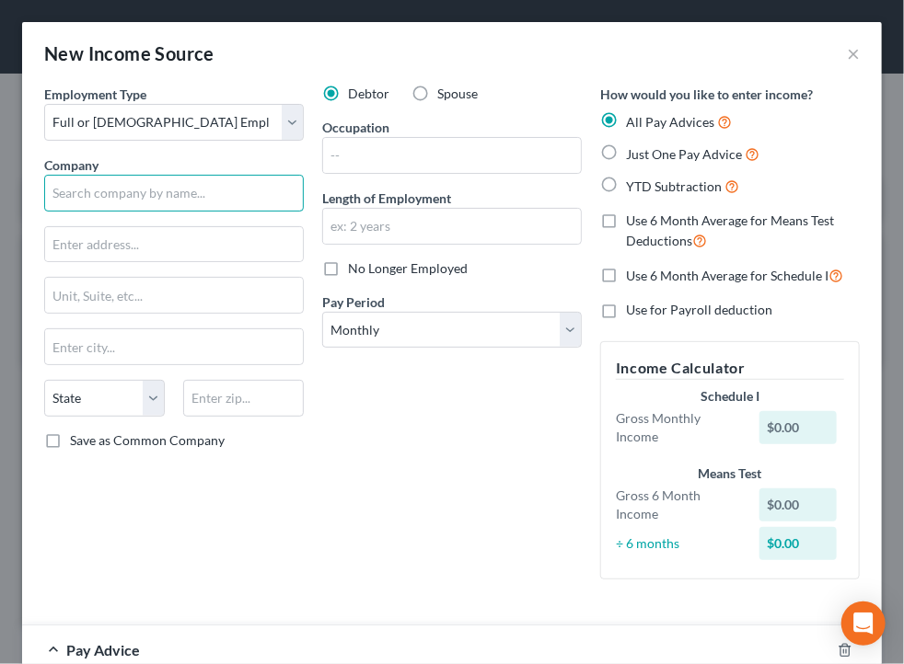
click at [160, 184] on input "text" at bounding box center [174, 193] width 260 height 37
type input "Ameris Bank"
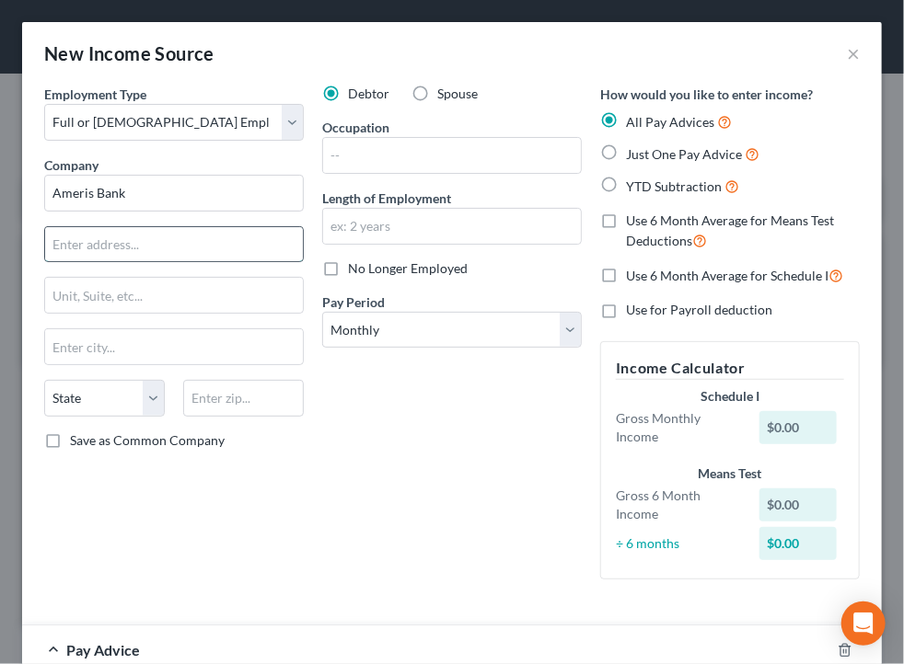
click at [150, 243] on input "text" at bounding box center [174, 244] width 258 height 35
click at [237, 248] on input "3490 Piedmont Rd" at bounding box center [174, 244] width 258 height 35
type input "[STREET_ADDRESS]"
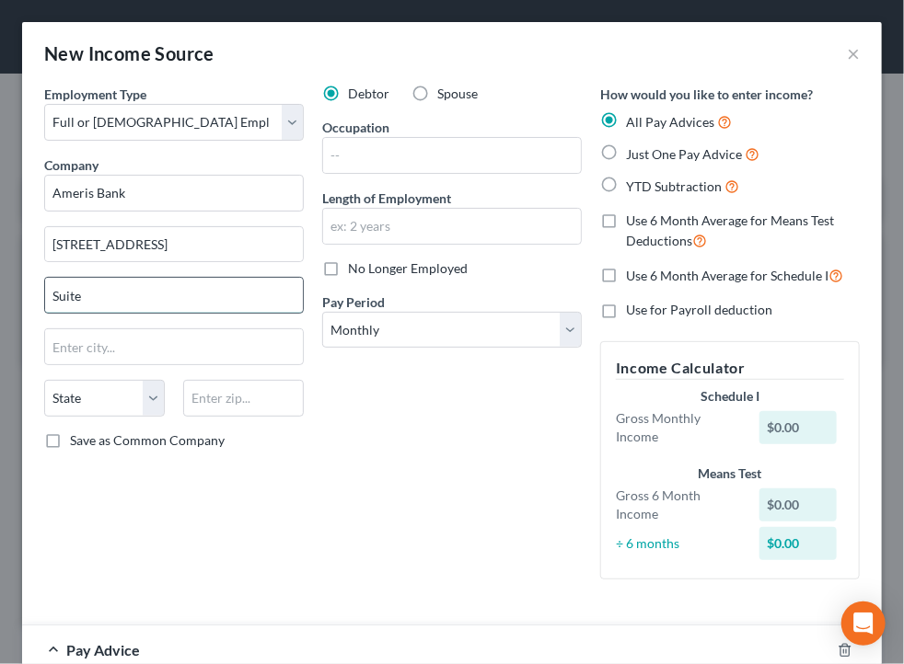
click at [179, 288] on input "Suite" at bounding box center [174, 295] width 258 height 35
type input "Suite 700"
click at [230, 403] on input "text" at bounding box center [243, 398] width 121 height 37
click at [222, 402] on input "text" at bounding box center [243, 398] width 121 height 37
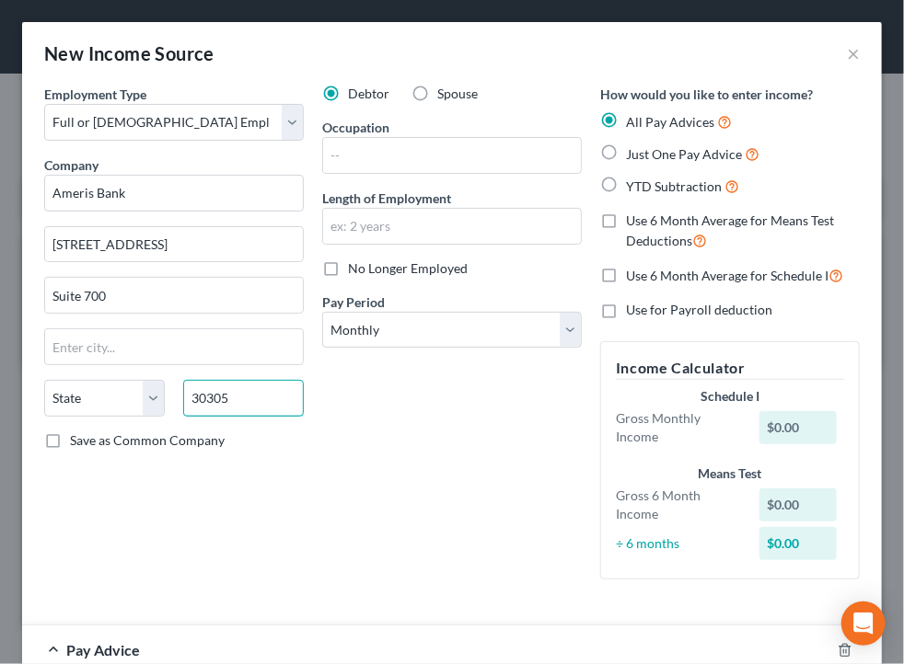
type input "30305"
type input "[GEOGRAPHIC_DATA]"
select select "10"
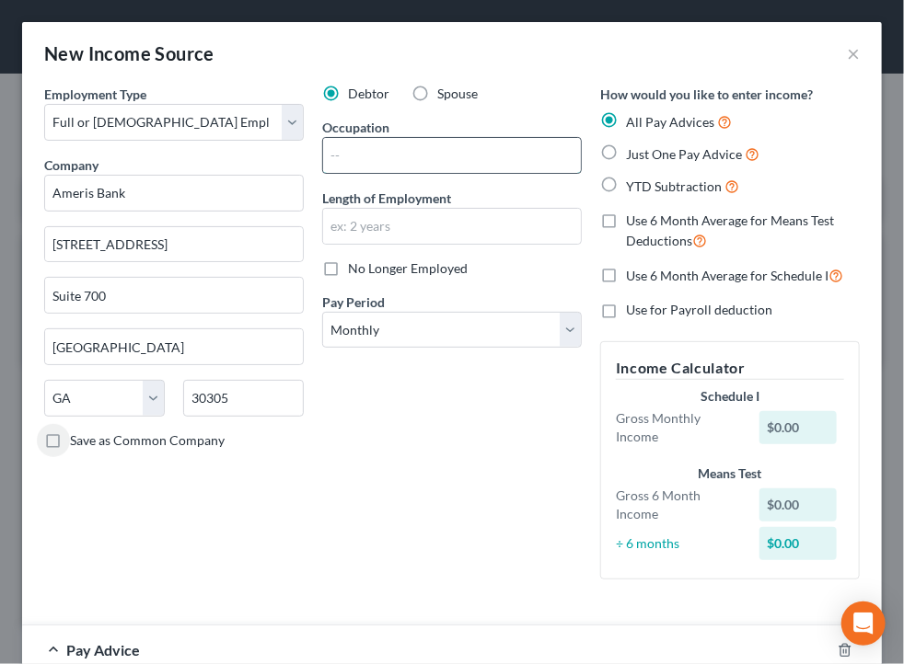
click at [375, 140] on input "text" at bounding box center [452, 155] width 258 height 35
type input "Branch Manager III"
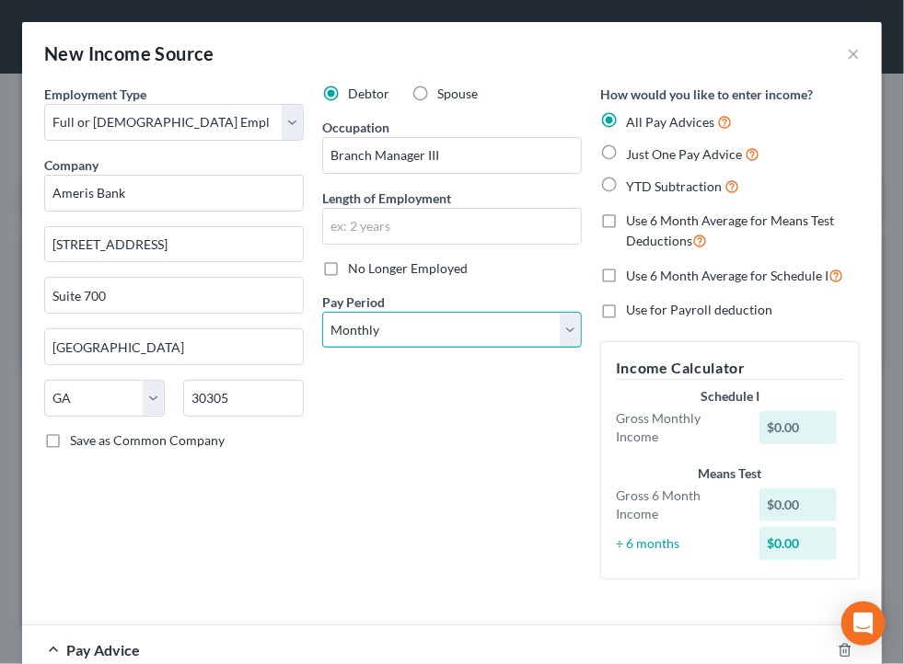
click at [424, 324] on select "Select Monthly Twice Monthly Every Other Week Weekly" at bounding box center [452, 330] width 260 height 37
select select "1"
click at [322, 312] on select "Select Monthly Twice Monthly Every Other Week Weekly" at bounding box center [452, 330] width 260 height 37
click at [414, 407] on div "Debtor Spouse Occupation Branch Manager III Length of Employment No Longer Empl…" at bounding box center [452, 340] width 278 height 510
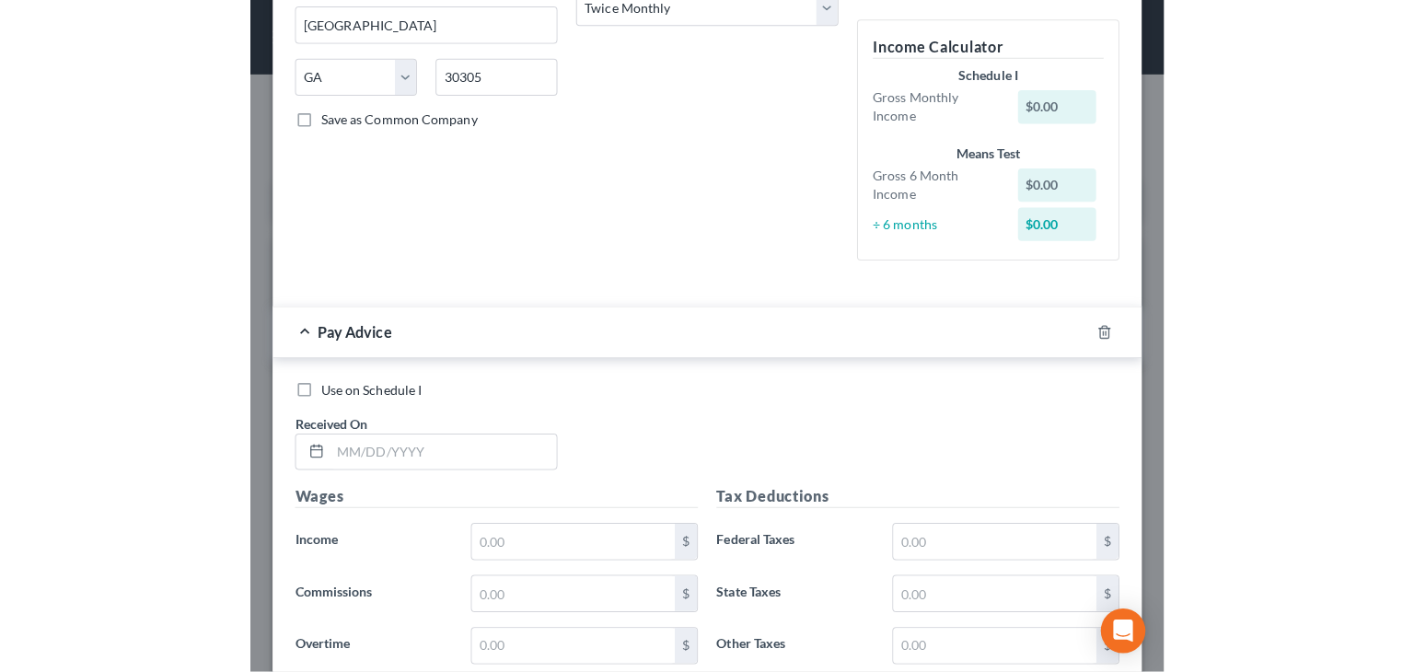
scroll to position [331, 0]
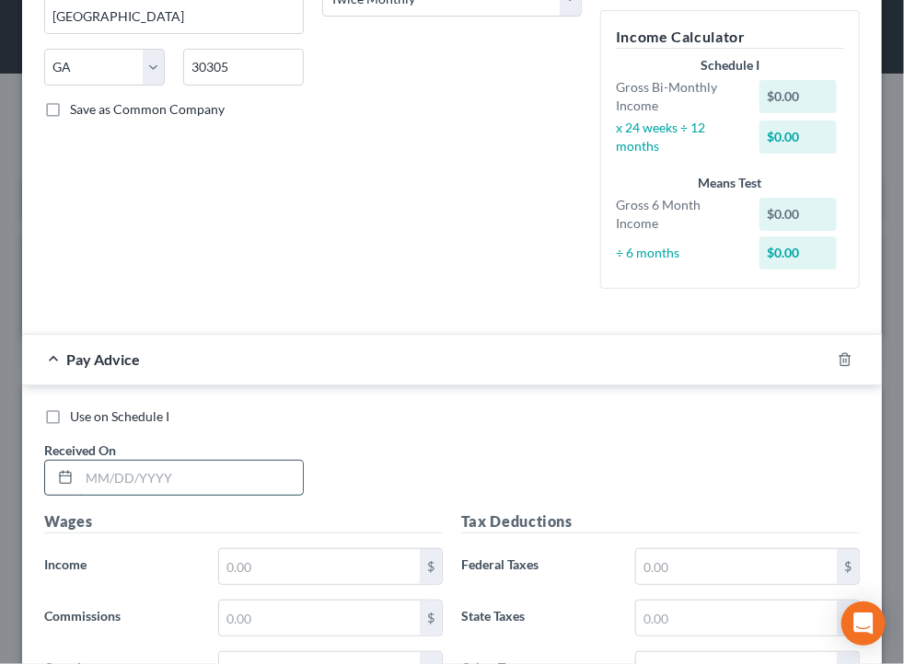
click at [287, 472] on input "text" at bounding box center [191, 478] width 224 height 35
type input "[DATE]"
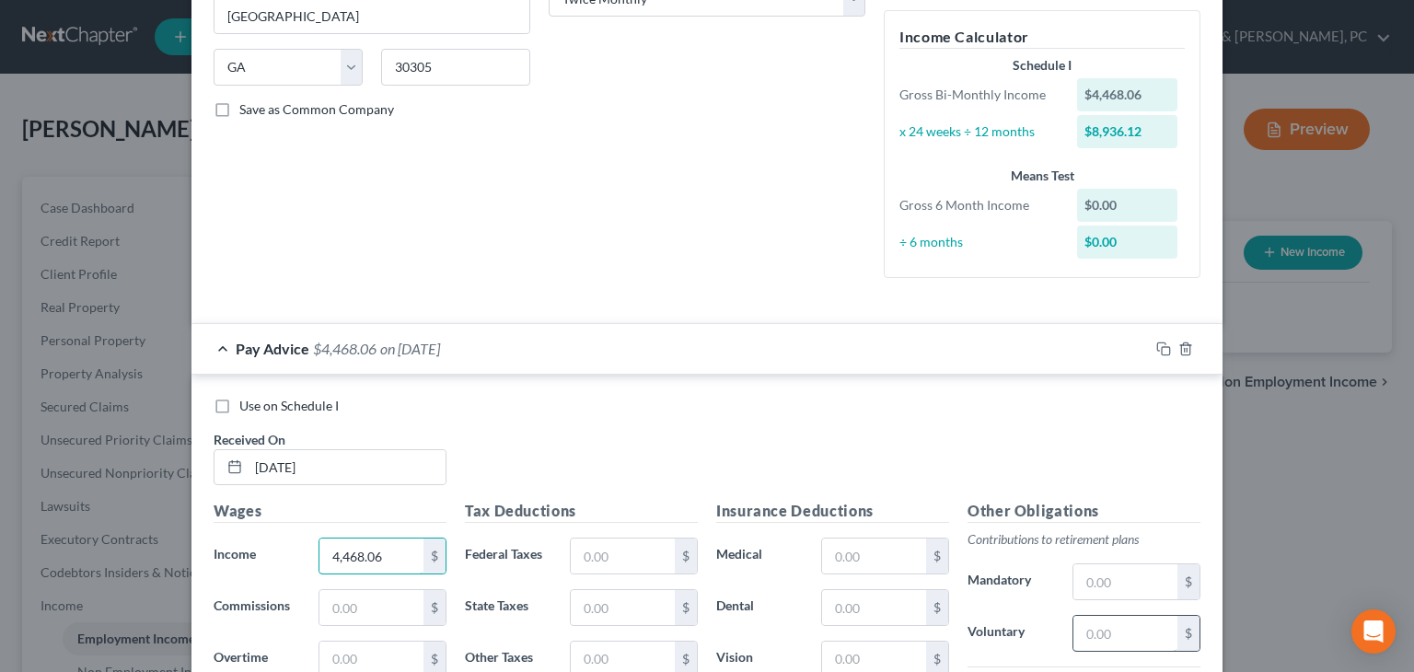
type input "4,468.06"
click at [1082, 631] on input "text" at bounding box center [1125, 633] width 104 height 35
type input "434.80"
click at [831, 611] on input "text" at bounding box center [874, 607] width 104 height 35
type input "17.36"
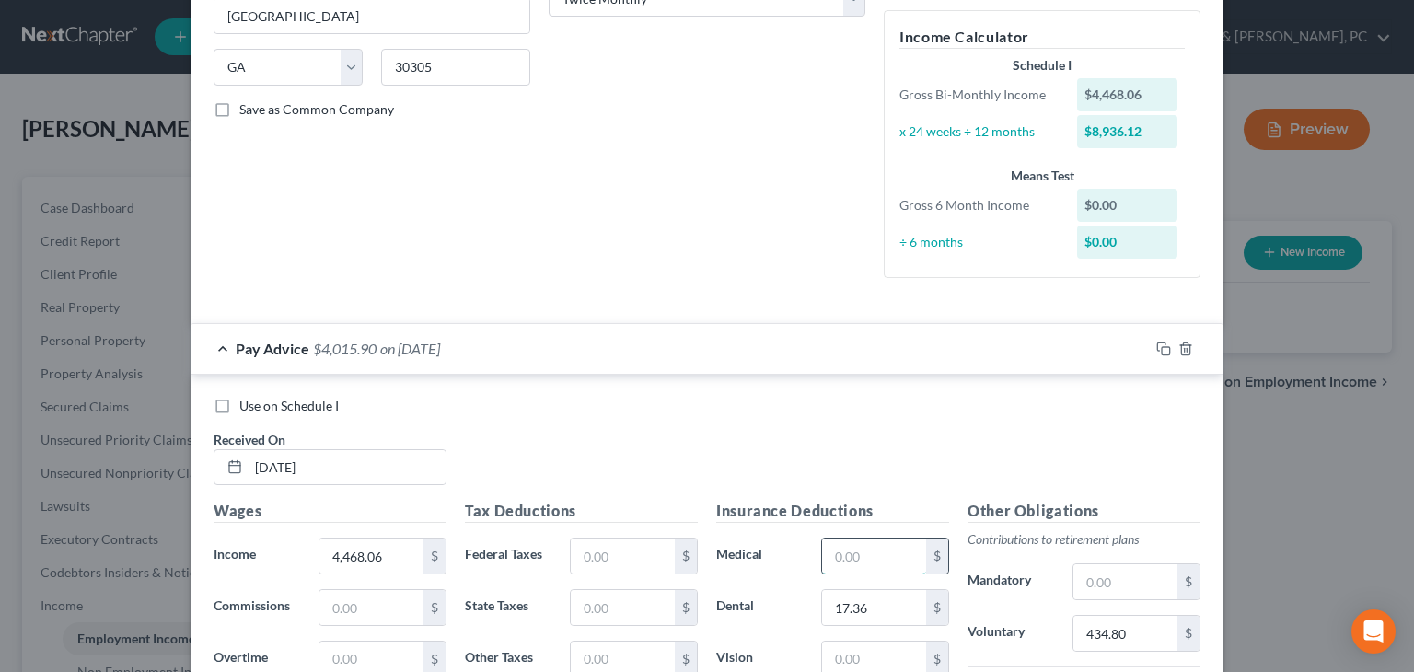
click at [829, 560] on input "text" at bounding box center [874, 555] width 104 height 35
type input "4"
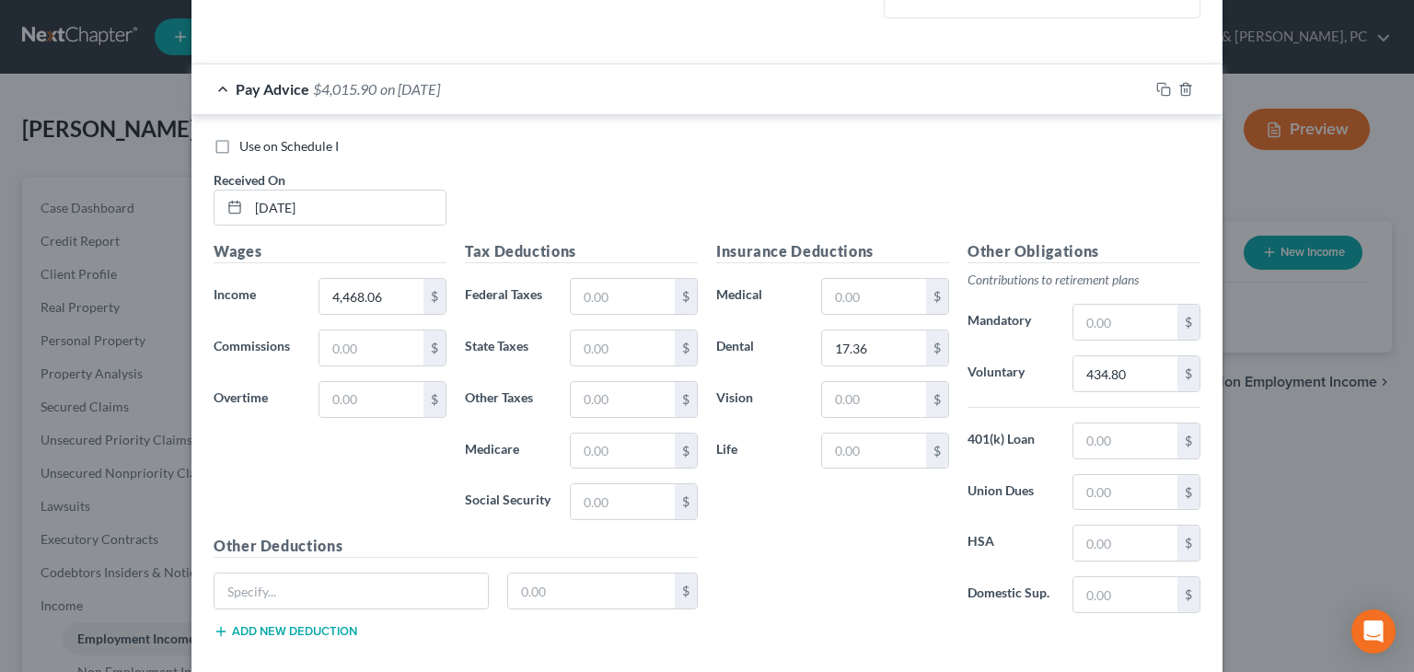
scroll to position [685, 0]
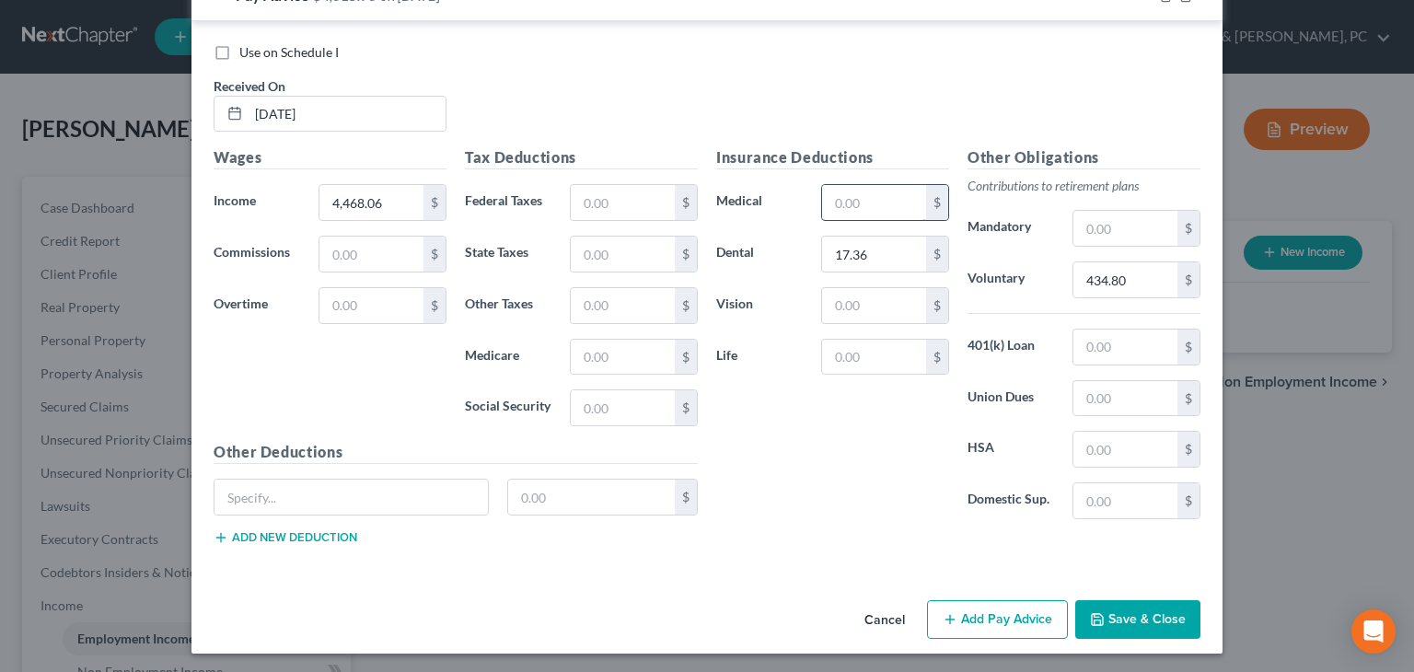
click at [849, 185] on div "Insurance Deductions Medical $ Dental 17.36 $ Vision $ Life $" at bounding box center [832, 339] width 251 height 387
click at [847, 202] on input "text" at bounding box center [874, 202] width 104 height 35
type input "80.19"
click at [853, 300] on input "text" at bounding box center [874, 305] width 104 height 35
click at [1181, 395] on div "$" at bounding box center [1188, 398] width 22 height 35
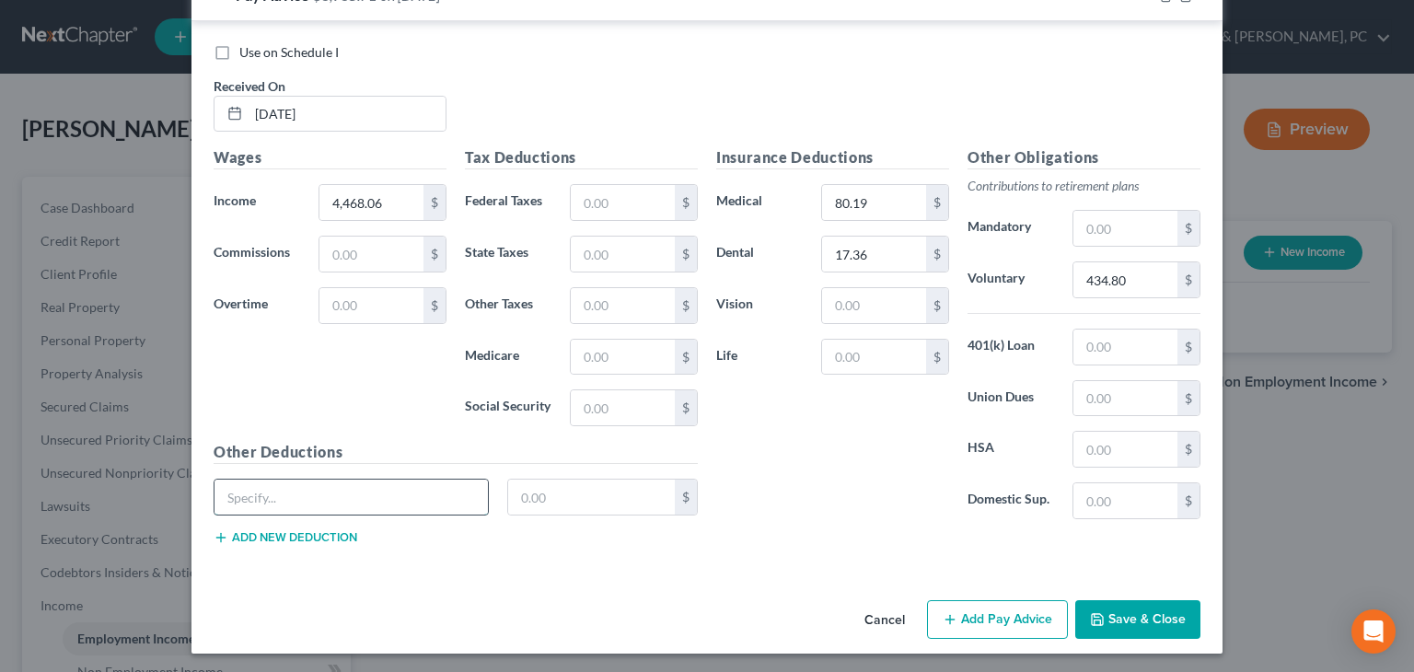
click at [351, 487] on input "text" at bounding box center [350, 496] width 273 height 35
click at [885, 306] on input "text" at bounding box center [874, 305] width 104 height 35
type input "4.39"
click at [887, 360] on input "text" at bounding box center [874, 357] width 104 height 35
type input "120.02"
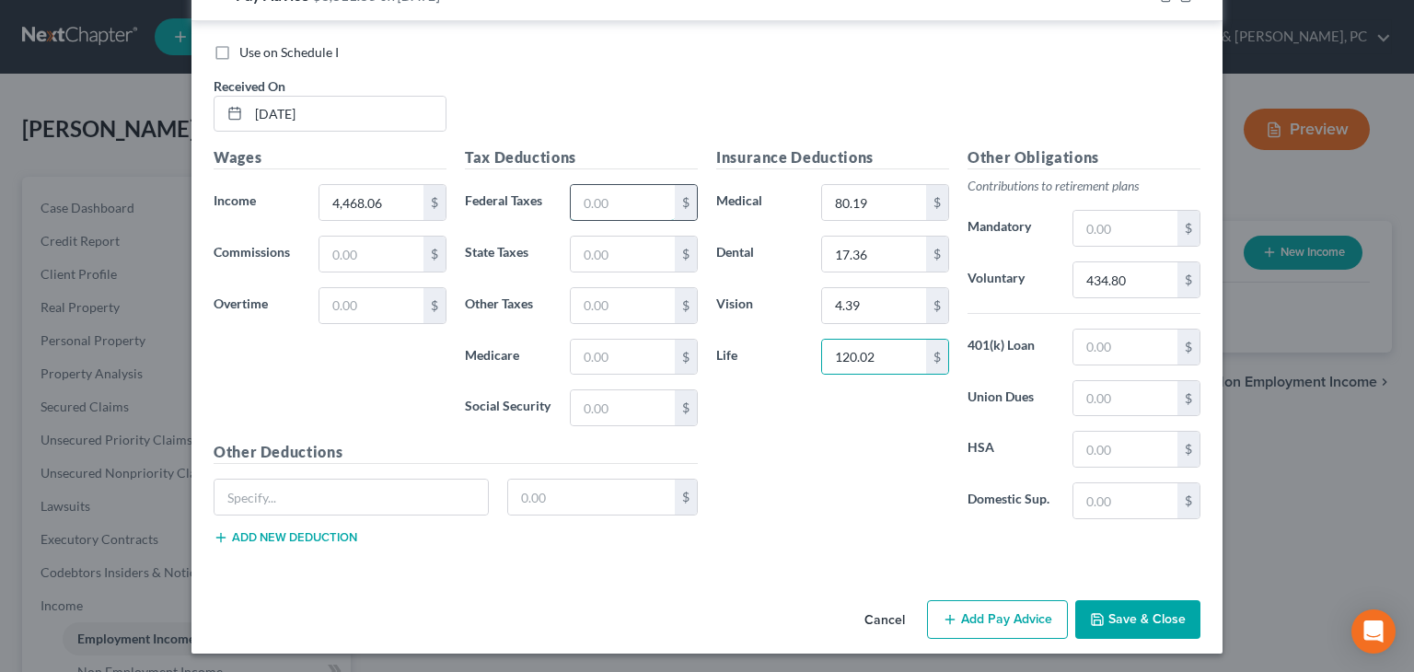
click at [604, 192] on input "text" at bounding box center [623, 202] width 104 height 35
type input "515.47"
type input "178.09"
type input "63.31"
type input "270.70"
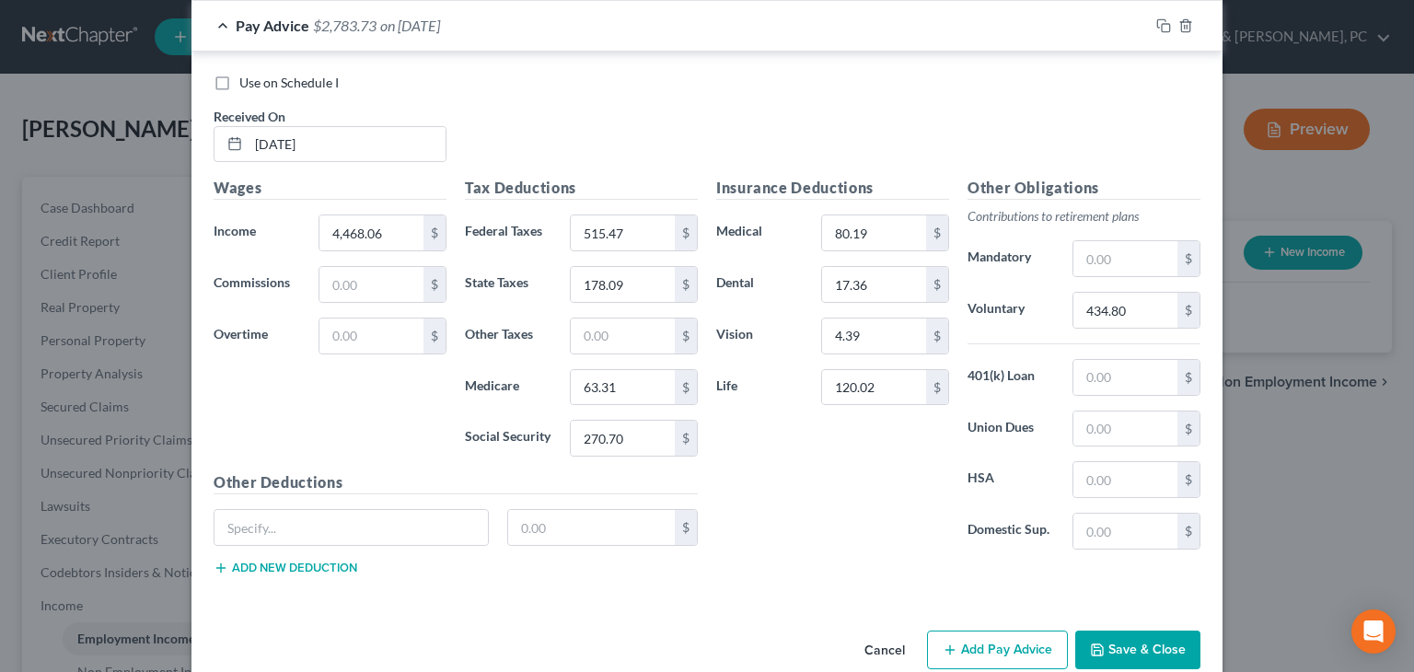
scroll to position [652, 0]
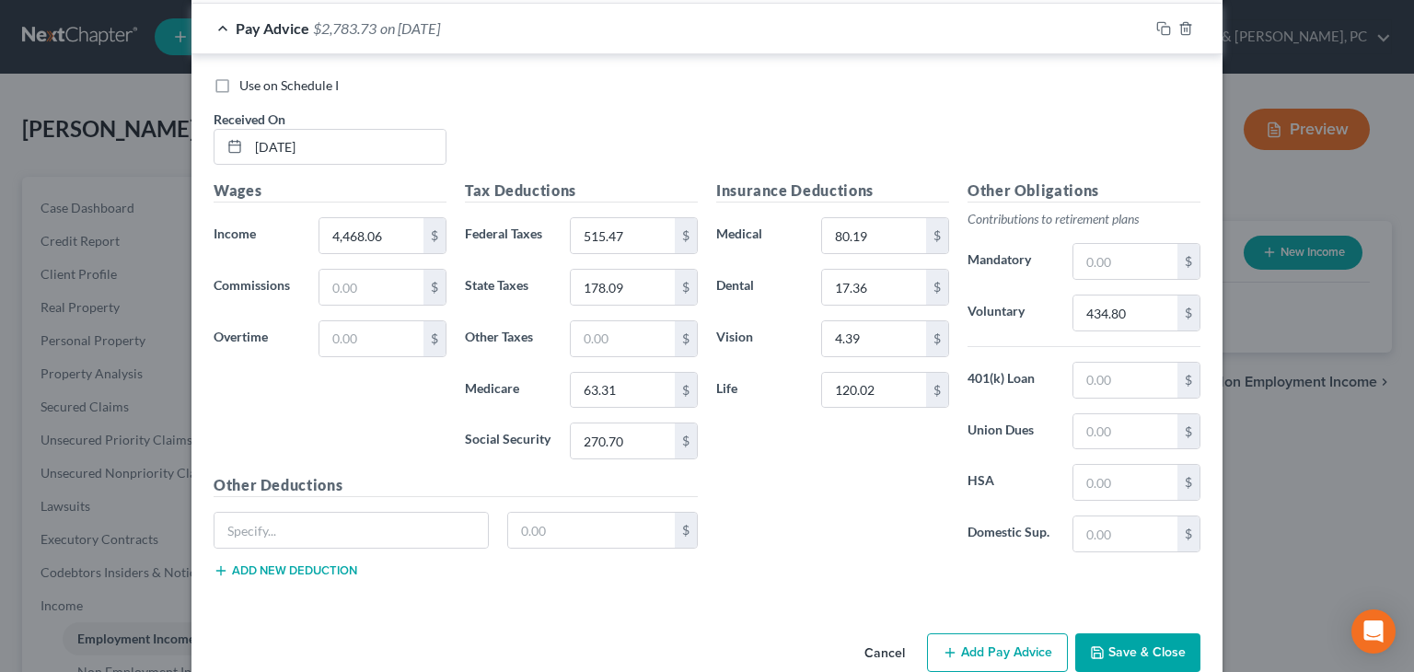
click at [951, 633] on button "Add Pay Advice" at bounding box center [997, 652] width 141 height 39
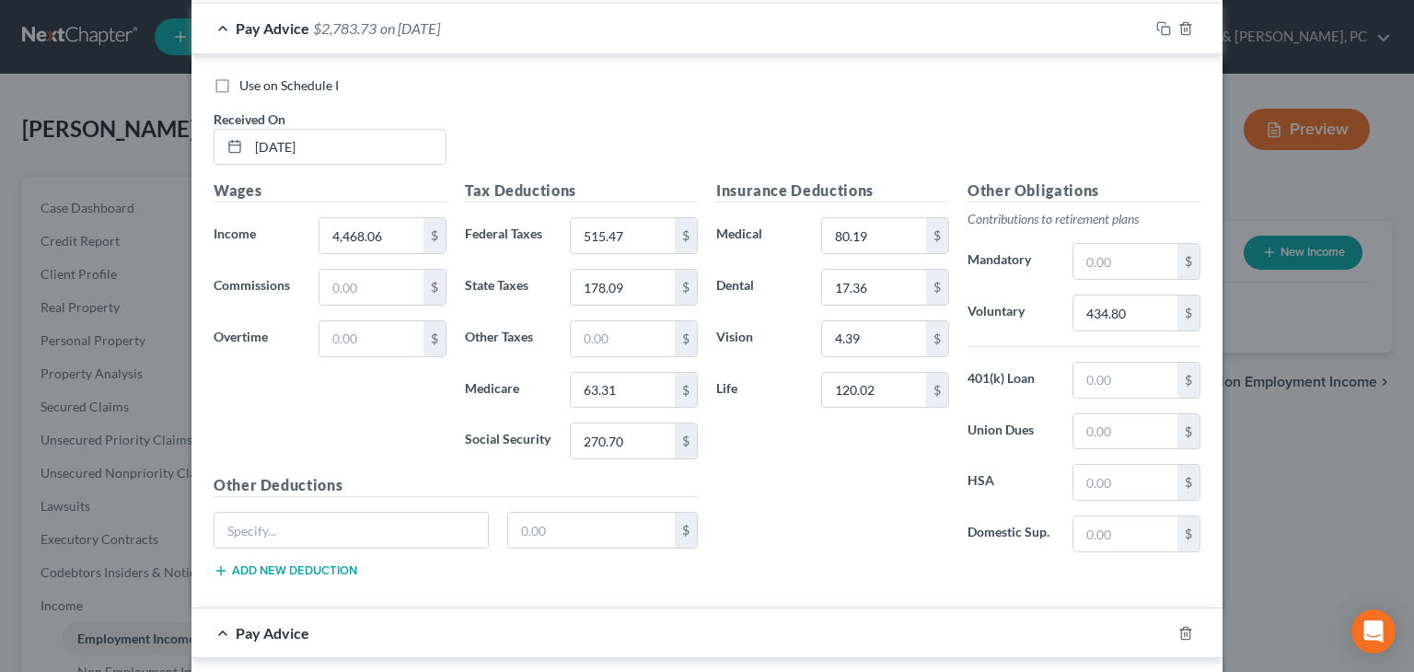
click at [624, 28] on div "Pay Advice $2,783.73 on 09/15/2025" at bounding box center [669, 28] width 957 height 49
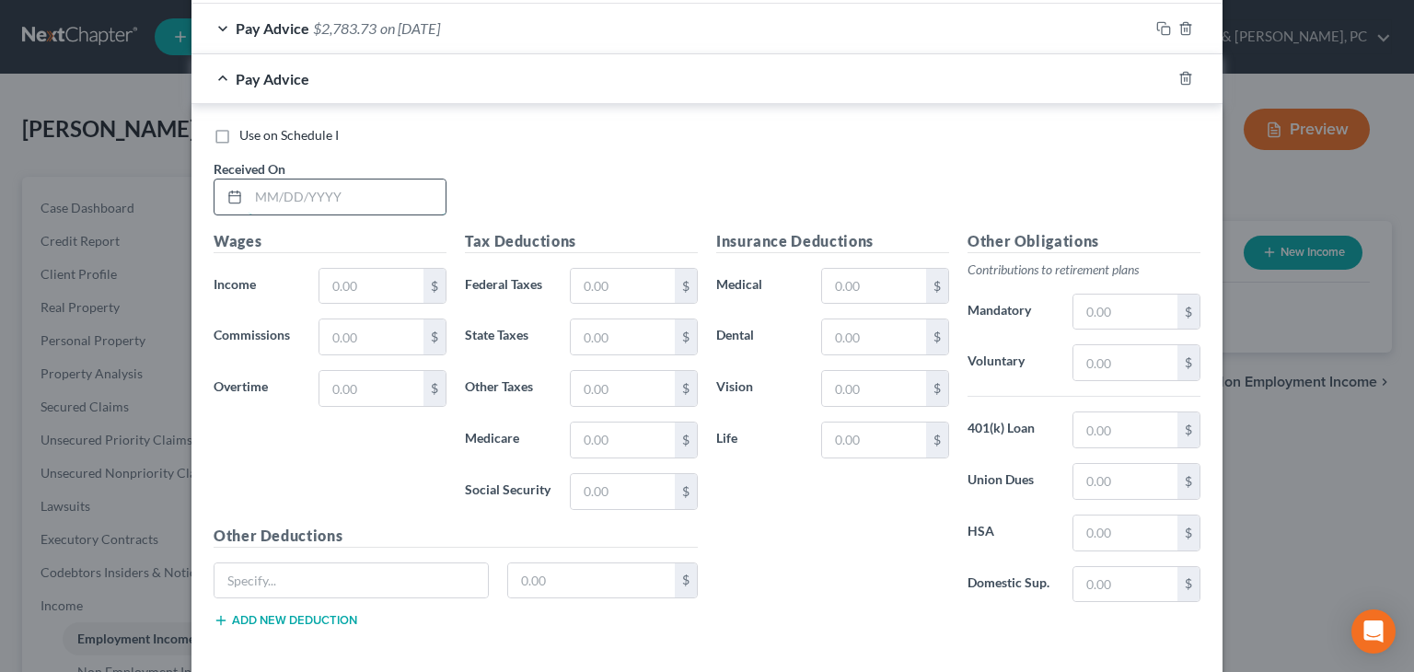
click at [333, 191] on input "text" at bounding box center [346, 196] width 197 height 35
type input "[DATE]"
type input "4,468.06"
click at [588, 295] on input "text" at bounding box center [623, 286] width 104 height 35
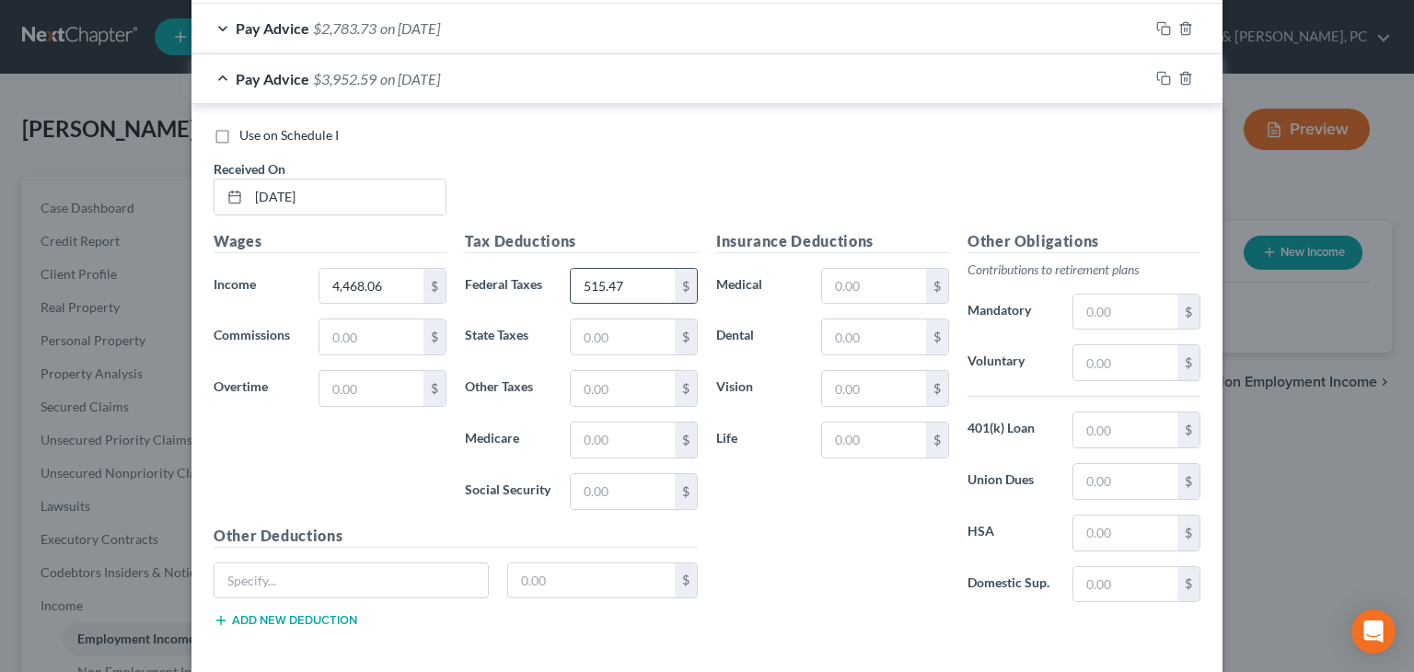
type input "515.47"
type input "178.09"
type input "63.31"
type input "270.70"
type input "80.19"
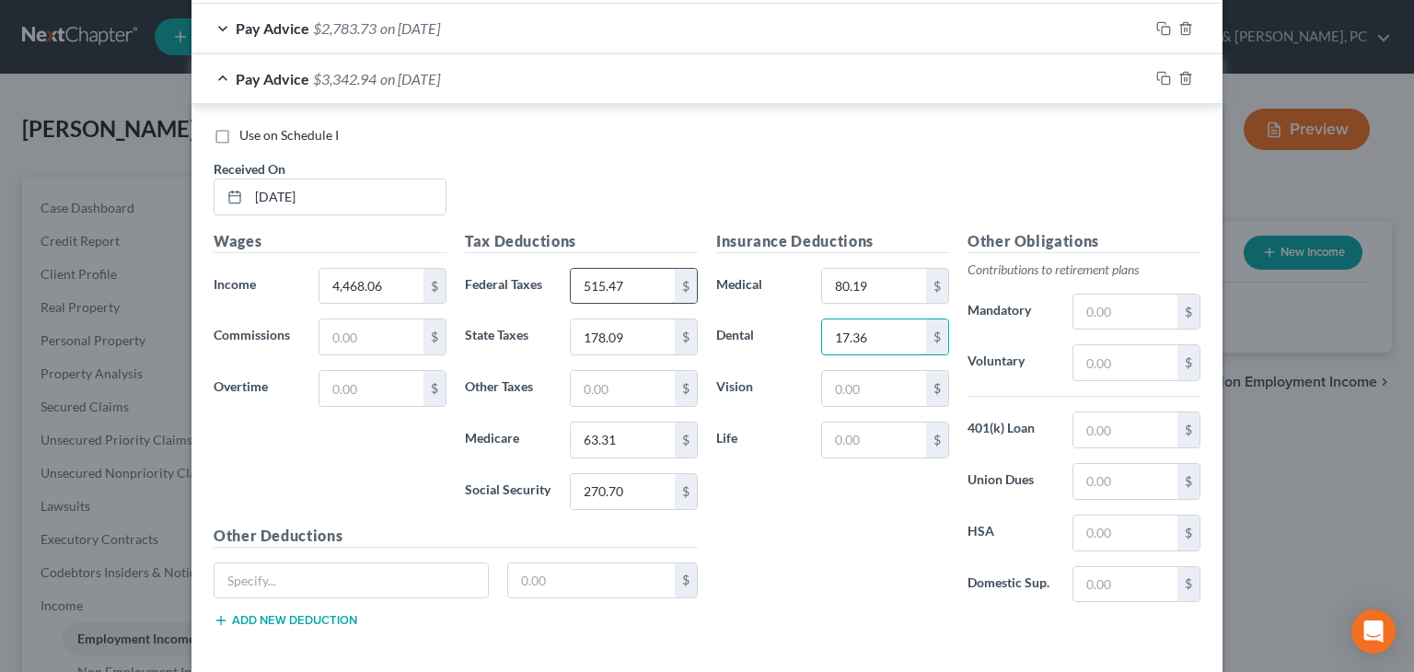
type input "17.36"
type input "4.39"
type input "120.02"
click at [895, 284] on input "80.19" at bounding box center [874, 286] width 104 height 35
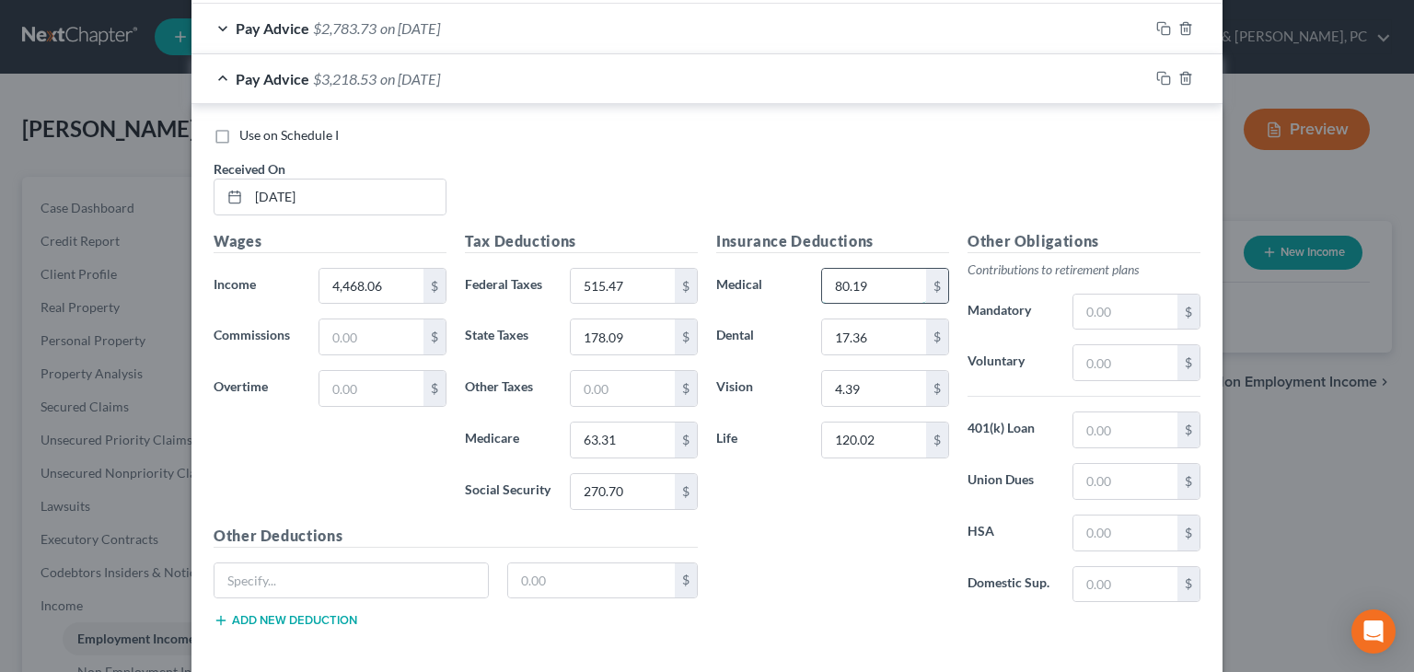
click at [895, 284] on input "80.19" at bounding box center [874, 286] width 104 height 35
click at [869, 284] on input "text" at bounding box center [874, 286] width 104 height 35
type input "80.19"
click at [1159, 372] on input "text" at bounding box center [1125, 362] width 104 height 35
type input "434.80"
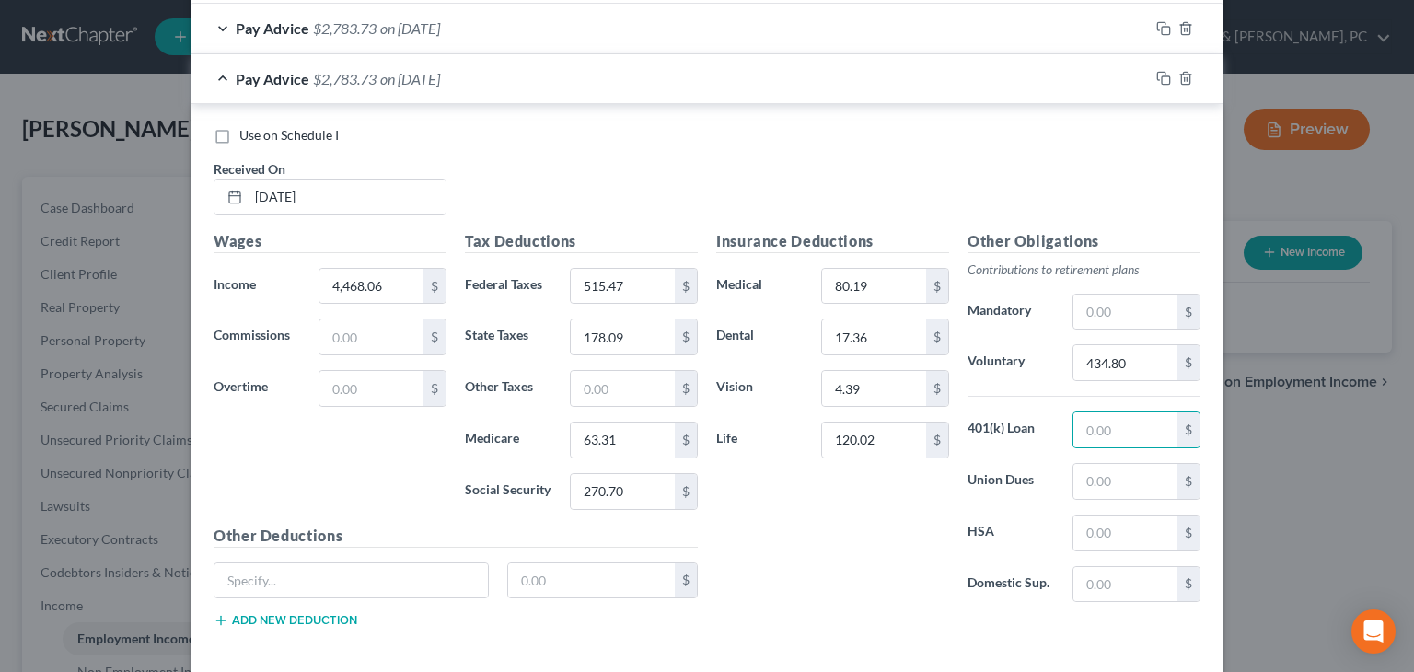
click at [828, 110] on div "Use on Schedule I Received On * 08/29/2025 Wages Income * 4,468.06 $ Commission…" at bounding box center [706, 380] width 1031 height 553
click at [832, 88] on div "Pay Advice $2,783.73 on 08/29/2025" at bounding box center [669, 78] width 957 height 49
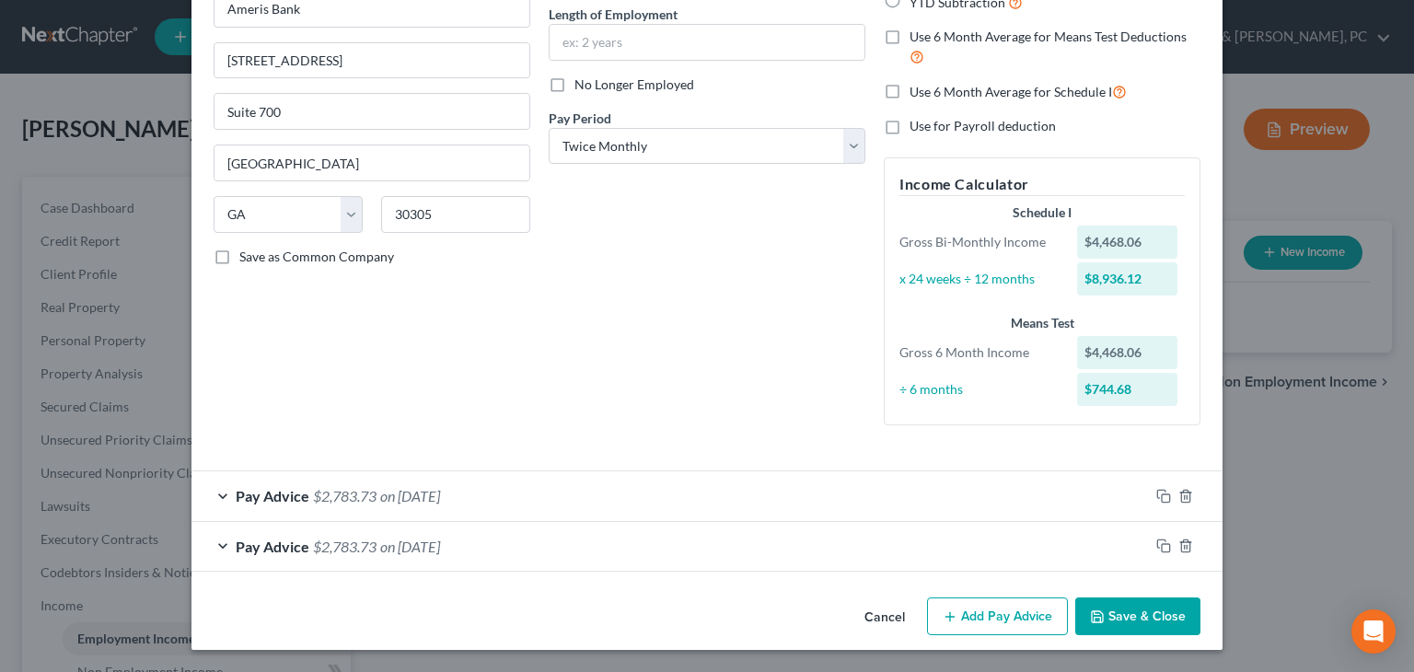
scroll to position [184, 0]
click at [960, 618] on button "Add Pay Advice" at bounding box center [997, 616] width 141 height 39
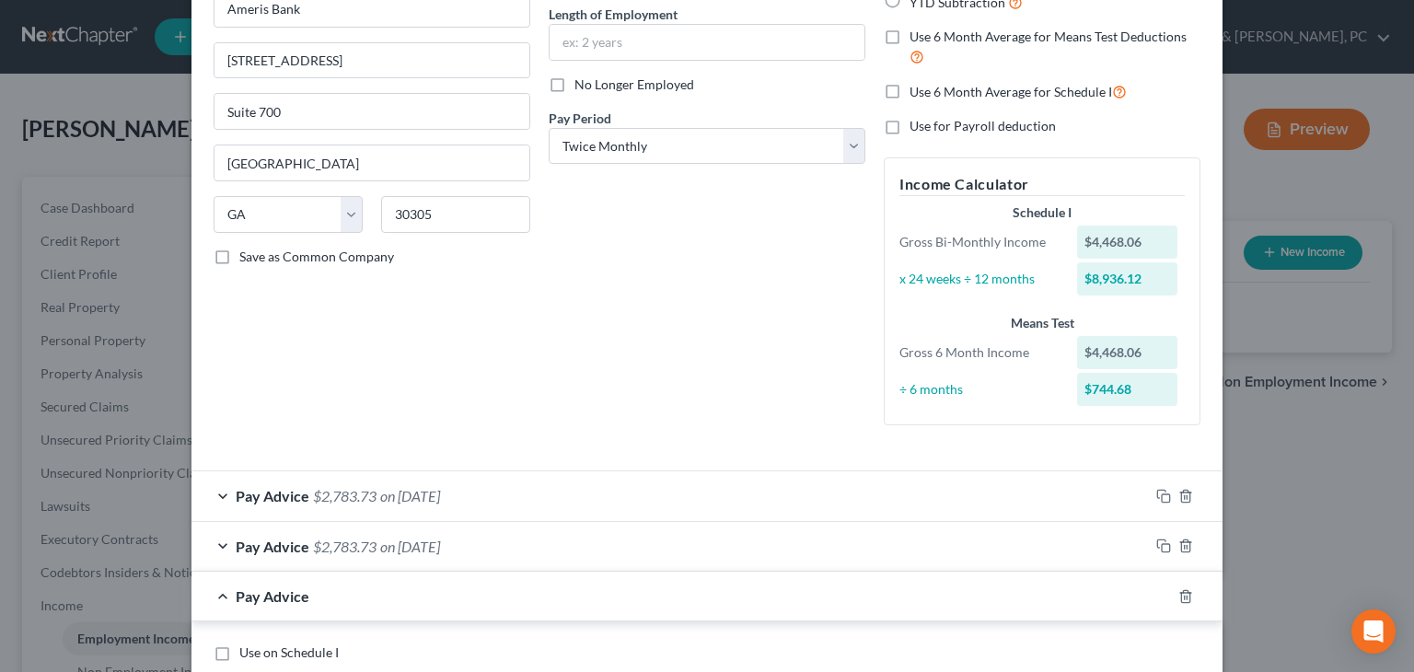
scroll to position [771, 0]
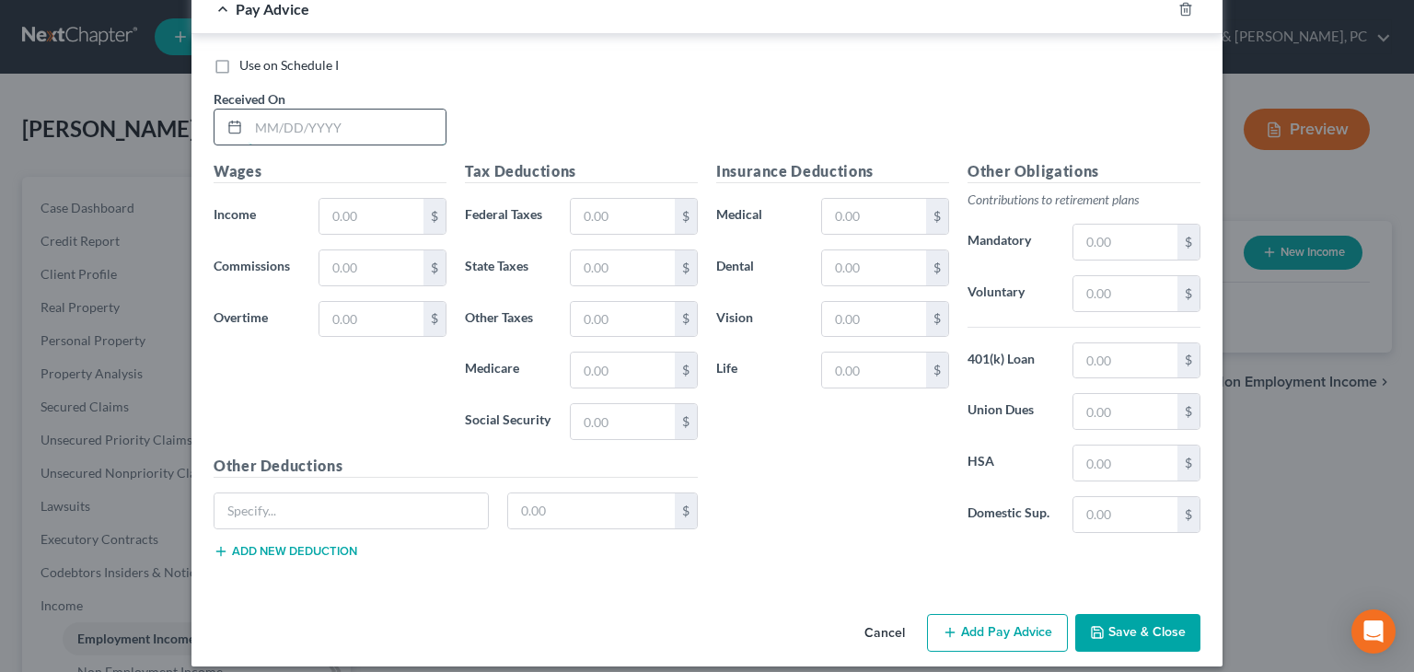
click at [387, 131] on input "text" at bounding box center [346, 127] width 197 height 35
type input "[DATE]"
type input "5,963.06"
click at [626, 209] on input "text" at bounding box center [623, 216] width 104 height 35
type input "811.48"
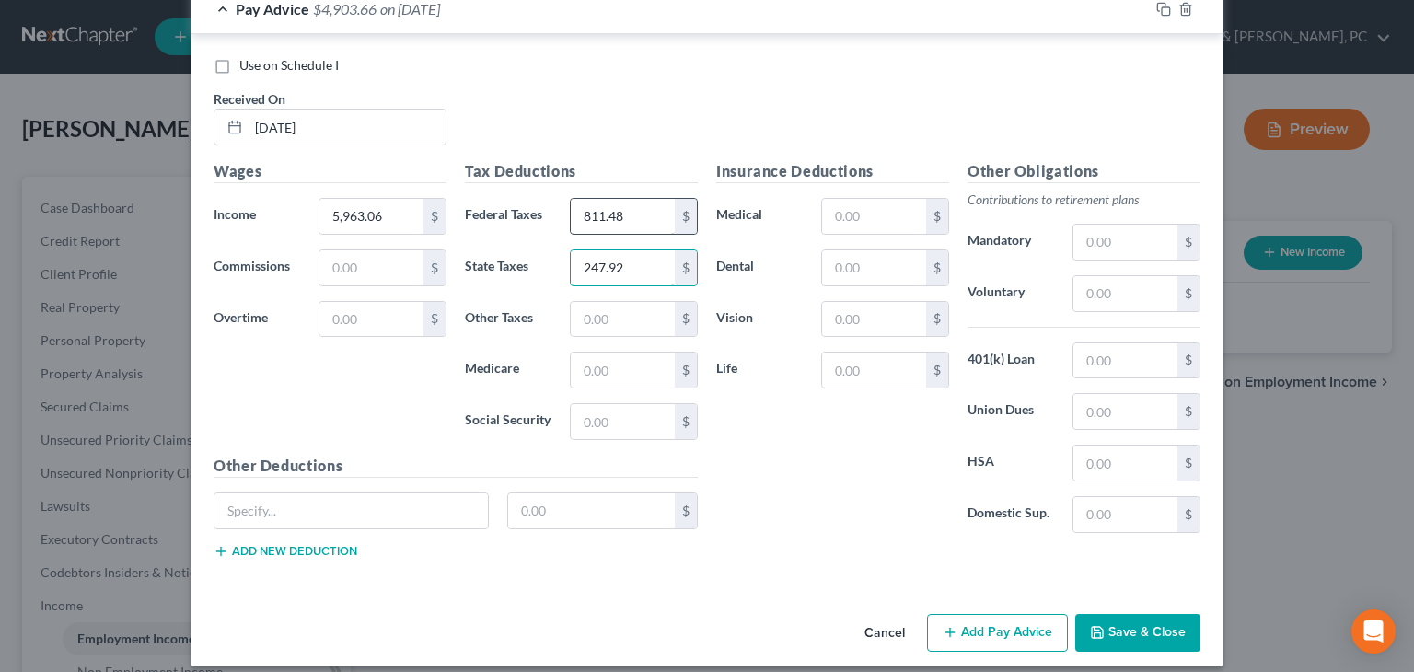
type input "247.92"
type input "84.99"
type input "363.39"
type input "80.19"
type input "17.36"
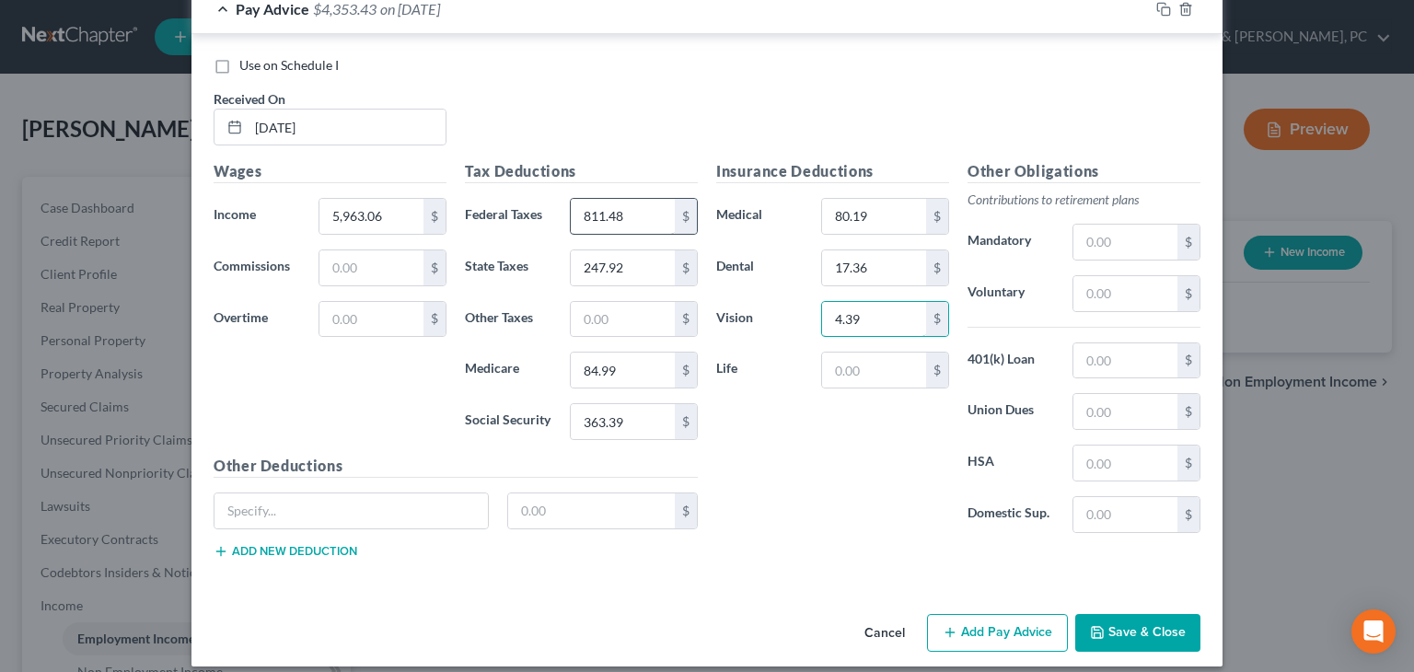
type input "4.39"
type input "120.02"
type input "584.30"
click at [979, 622] on button "Add Pay Advice" at bounding box center [997, 633] width 141 height 39
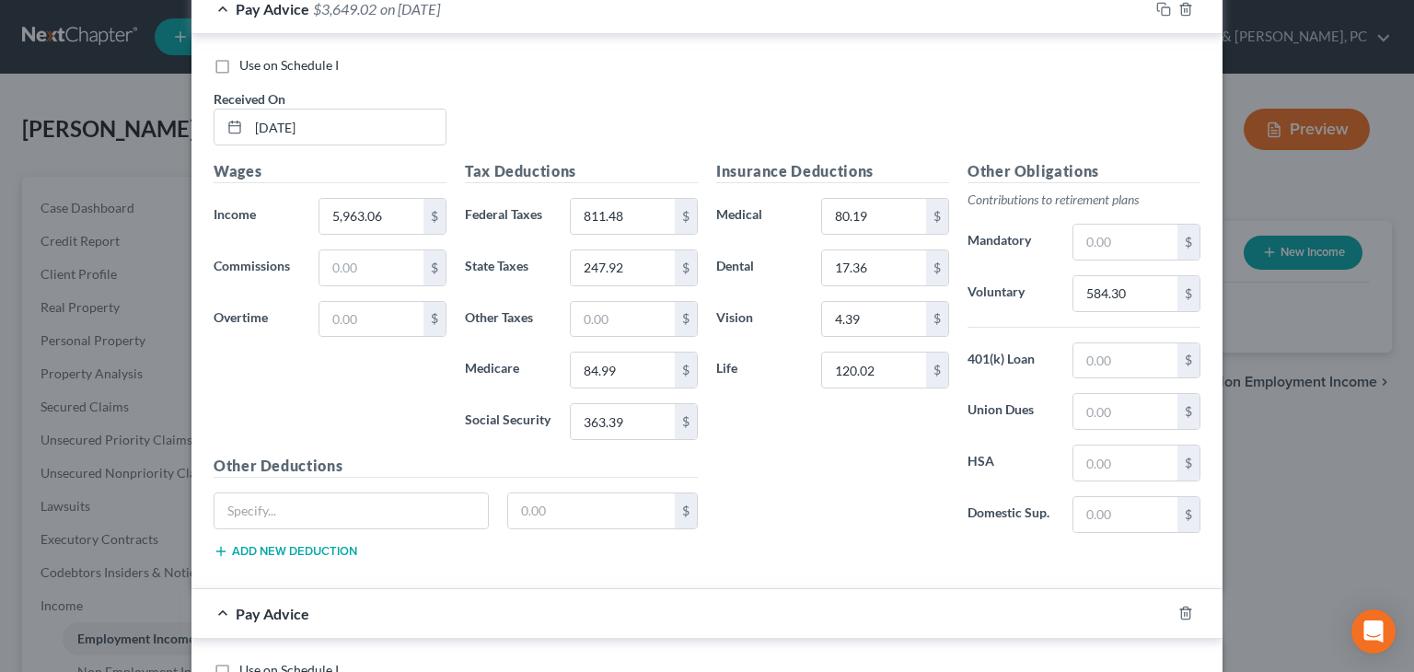
click at [624, 19] on div "Pay Advice $3,649.02 on 08/15/2025" at bounding box center [669, 8] width 957 height 49
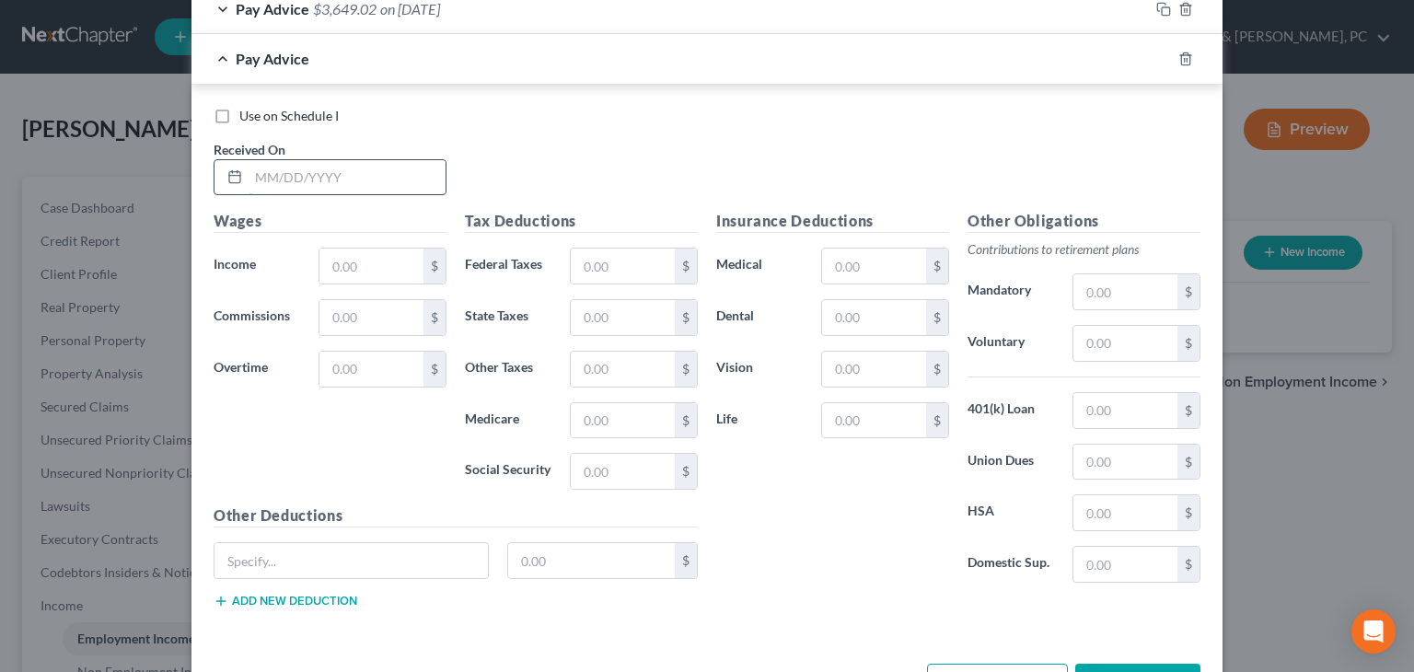
click at [379, 178] on input "text" at bounding box center [346, 177] width 197 height 35
type input "[DATE]"
type input "4,468.06"
type input "515.47"
type input "178.09"
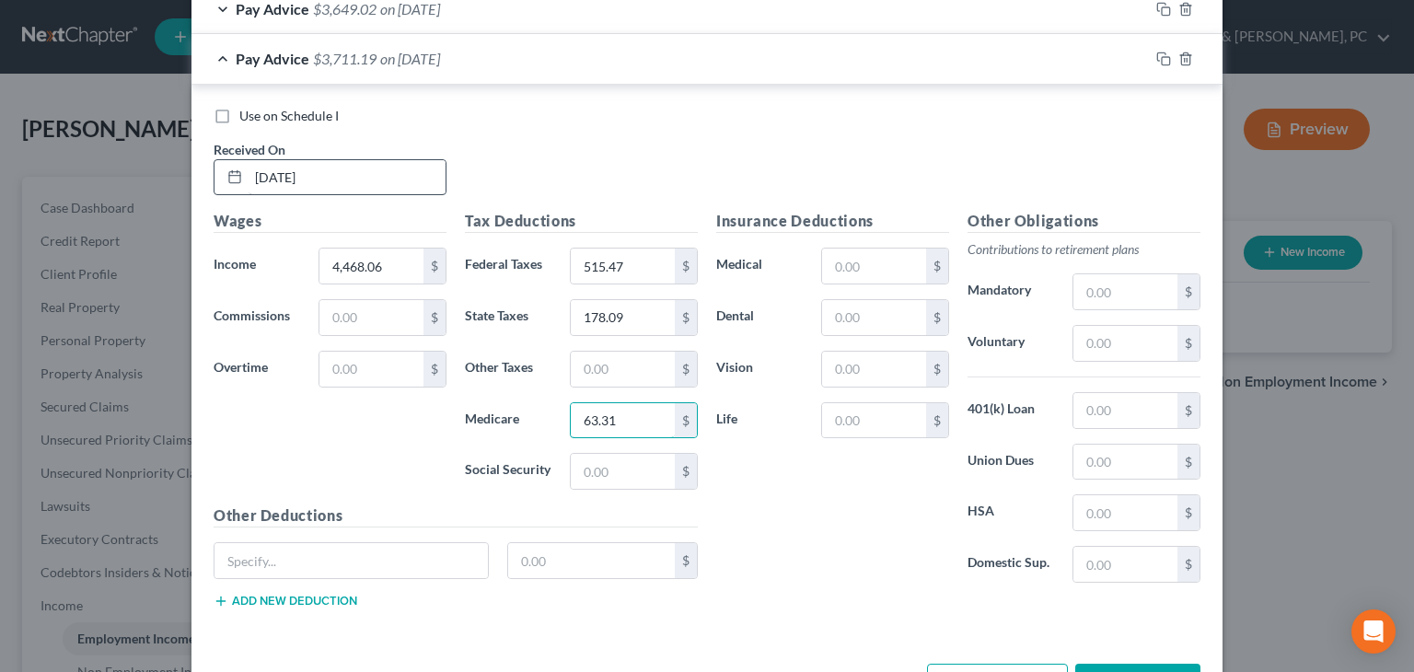
type input "63.31"
type input "270.70"
click at [908, 251] on input "text" at bounding box center [874, 265] width 104 height 35
type input "80.19"
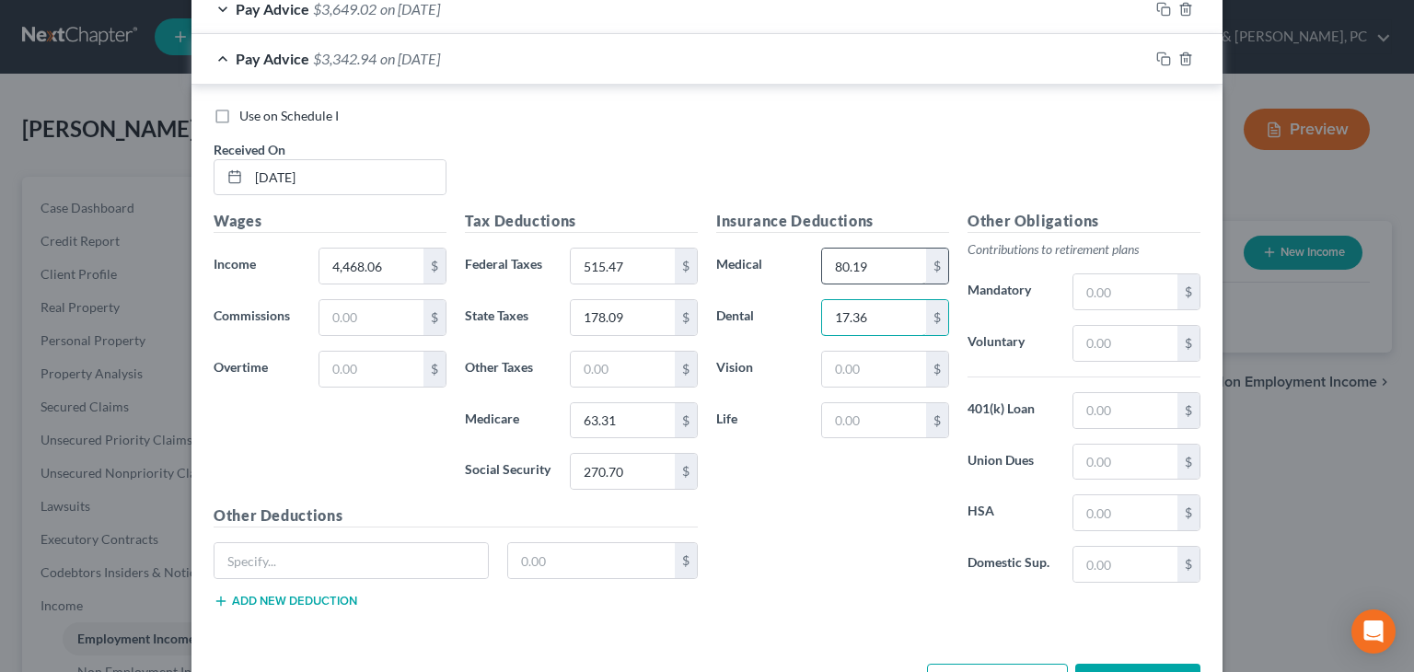
type input "17.36"
type input "4.39"
type input "120.02"
type input "434.80"
click at [1001, 664] on button "Add Pay Advice" at bounding box center [997, 683] width 141 height 39
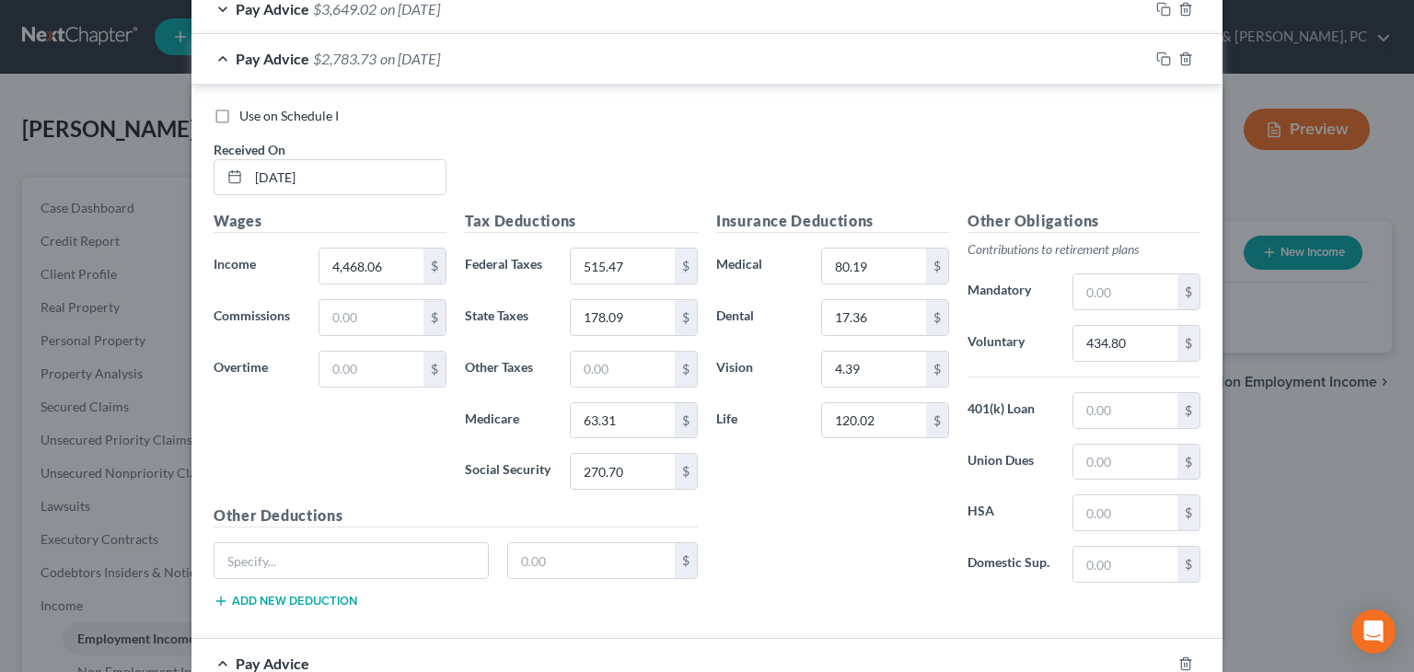
click at [876, 68] on div "Pay Advice $2,783.73 on 07/31/2025" at bounding box center [669, 58] width 957 height 49
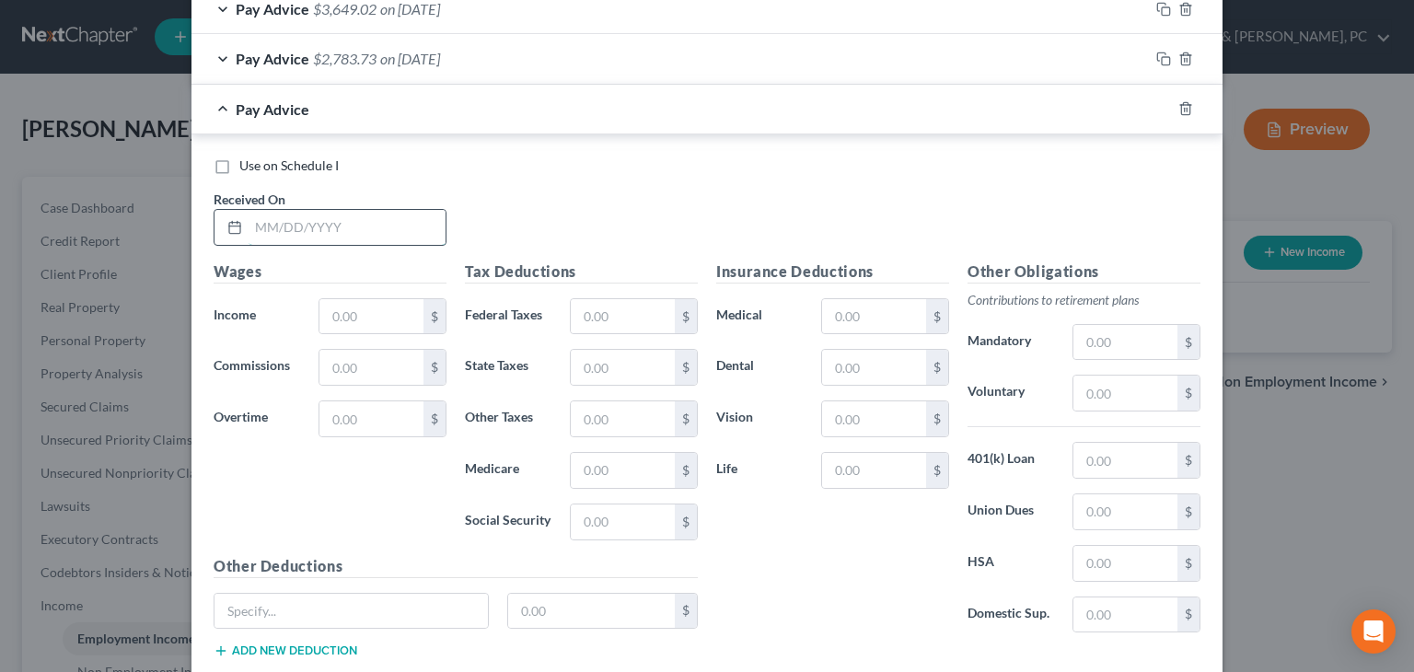
click at [412, 216] on input "text" at bounding box center [346, 227] width 197 height 35
type input "[DATE]"
type input "4,468.06"
click at [653, 319] on input "text" at bounding box center [623, 316] width 104 height 35
type input "515.47"
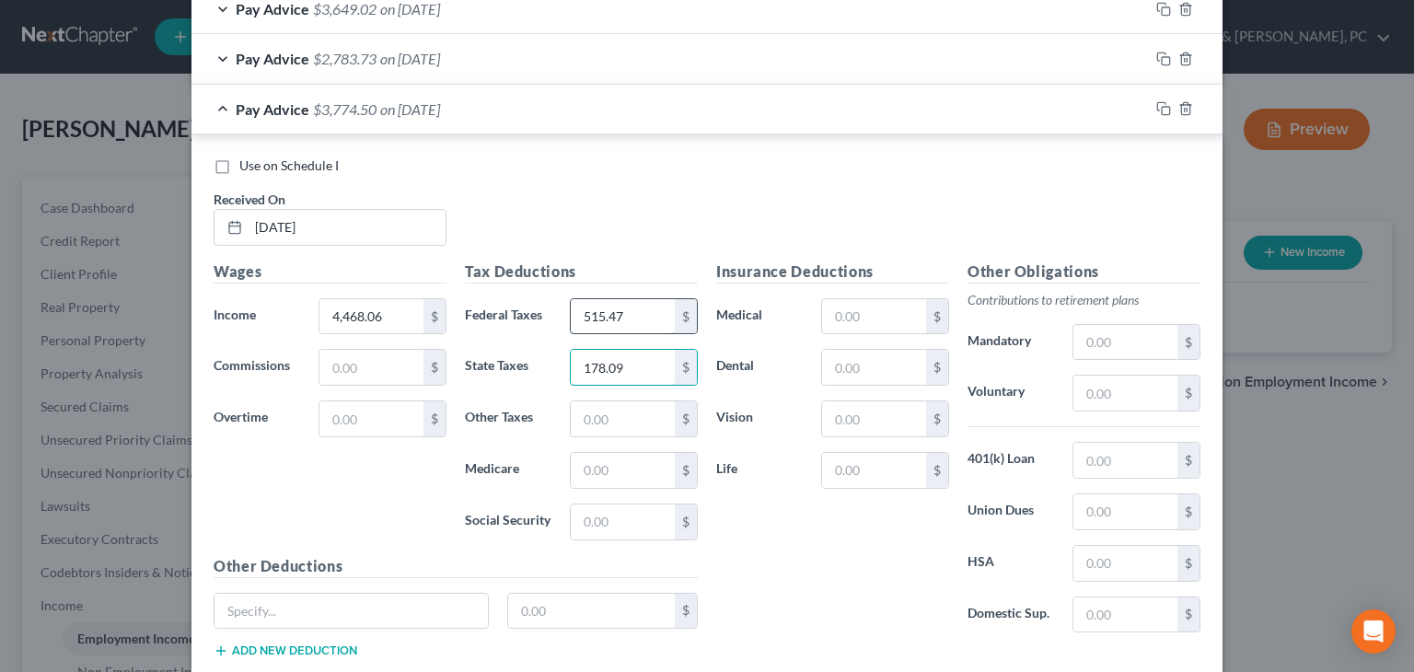
type input "178.09"
type input "63.31"
type input "270.70"
type input "80.19"
type input "17.36"
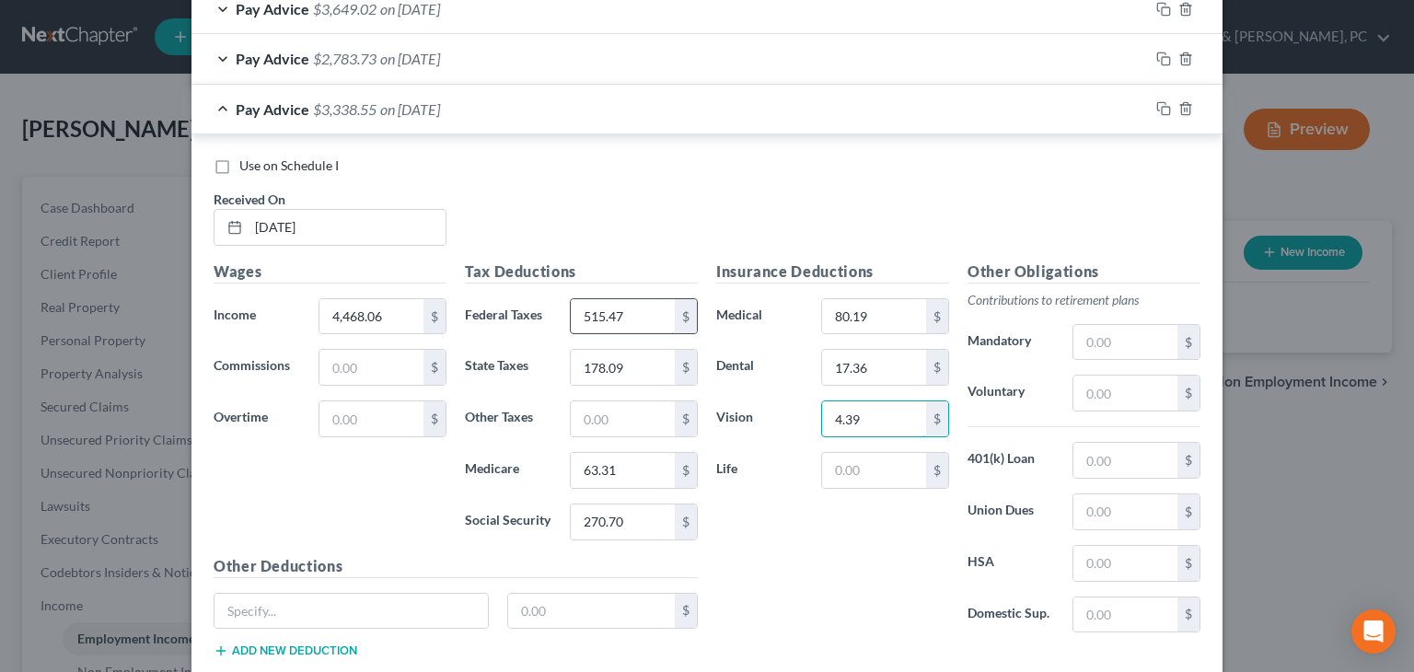
type input "4.39"
type input "120.02"
type input "434.80"
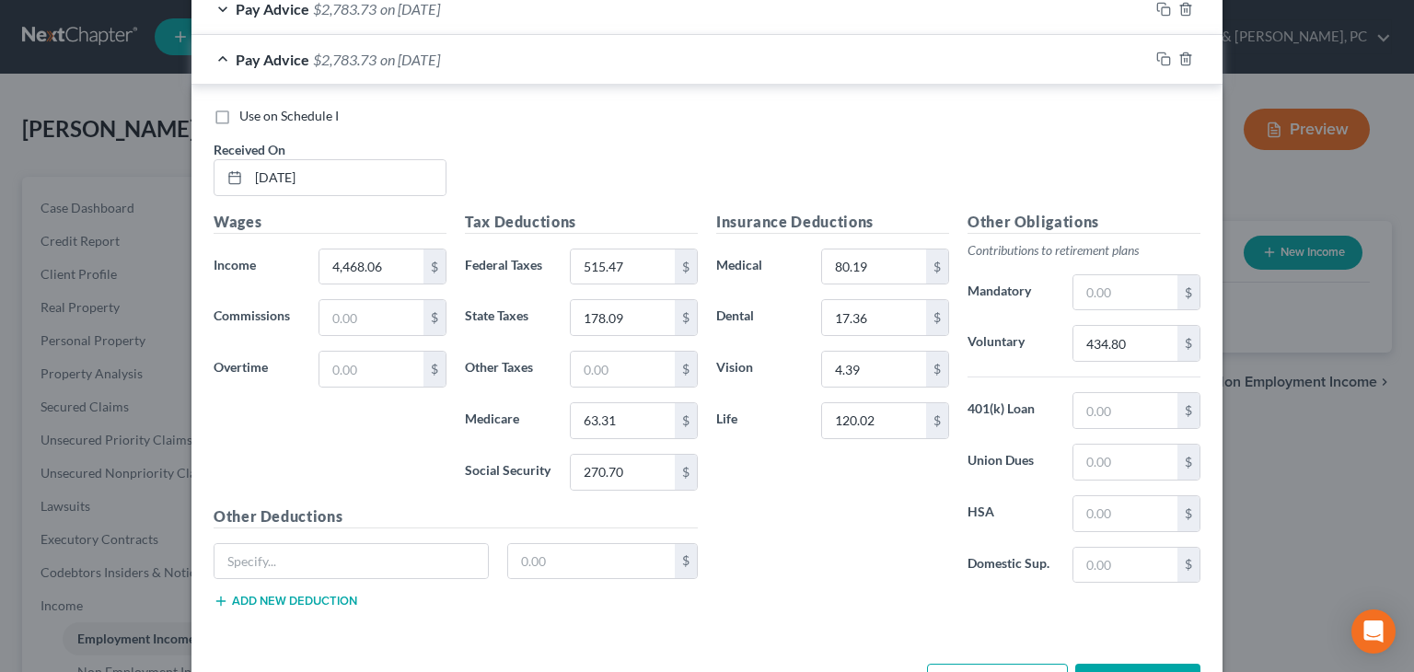
scroll to position [884, 0]
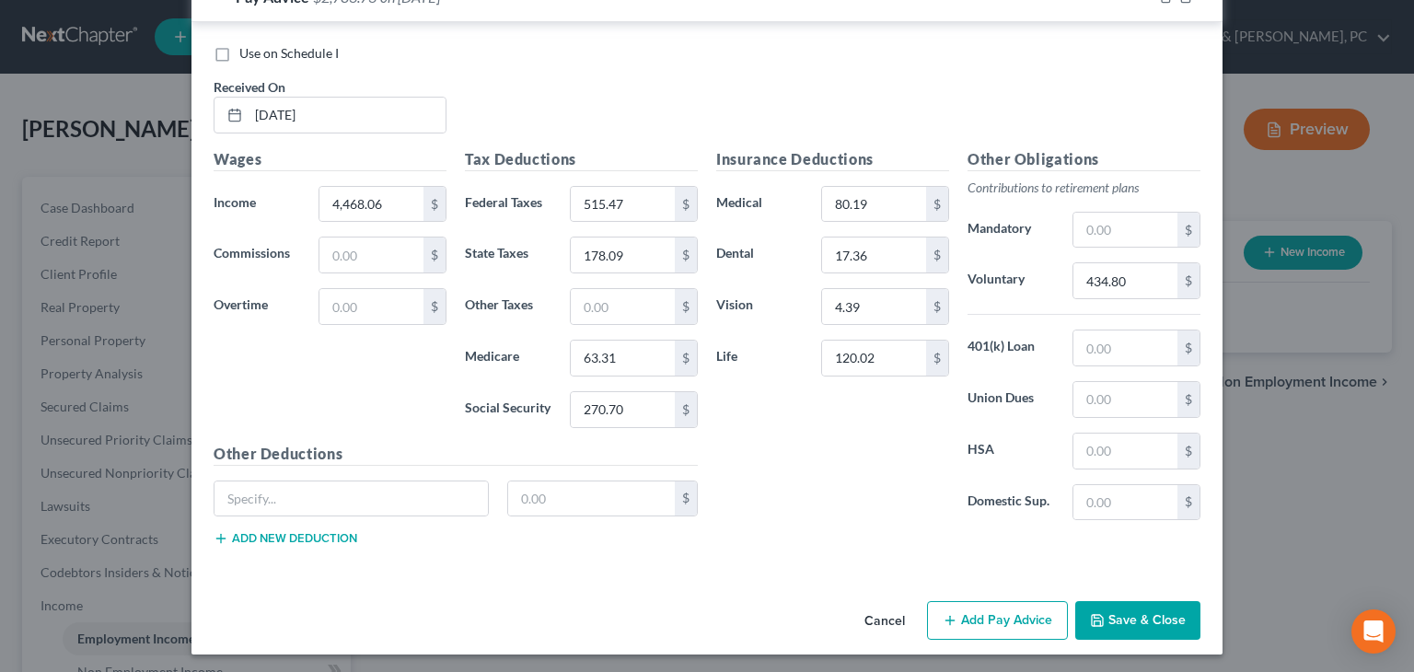
click at [968, 614] on button "Add Pay Advice" at bounding box center [997, 620] width 141 height 39
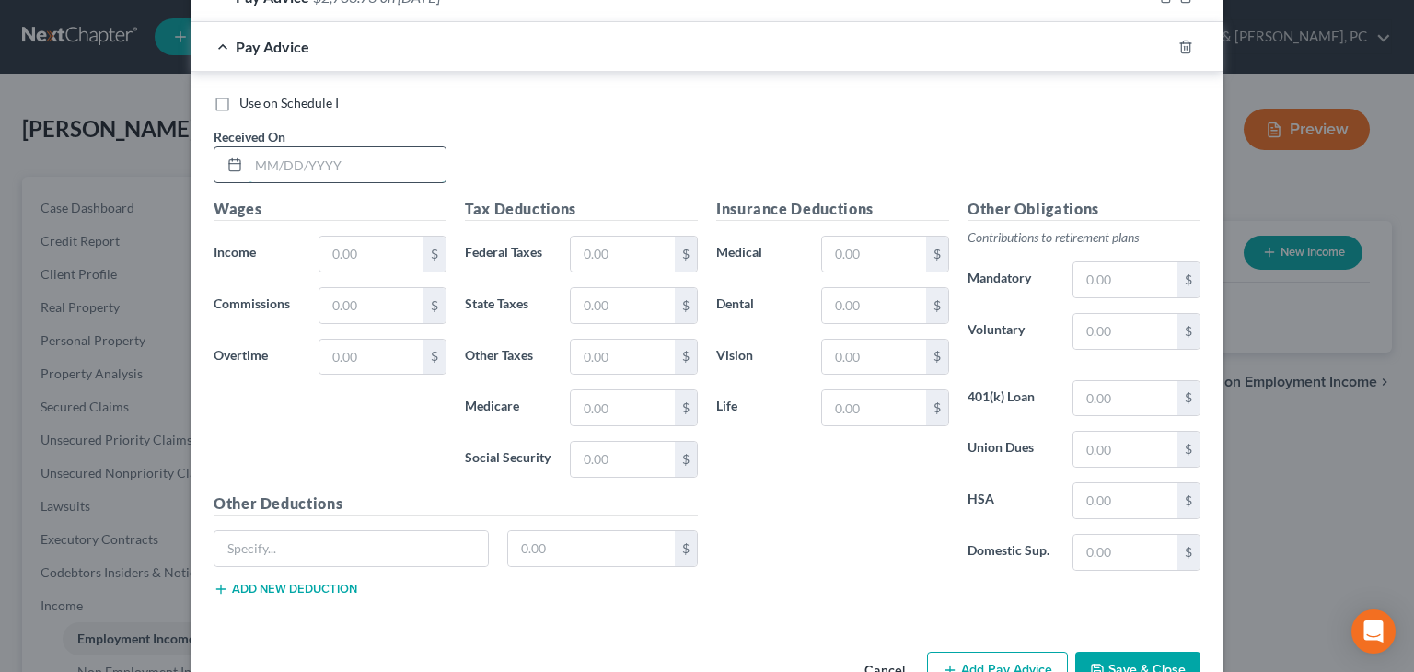
click at [399, 148] on input "text" at bounding box center [346, 164] width 197 height 35
type input "[DATE]"
type input "4,468.06"
type input "515.47"
type input "1"
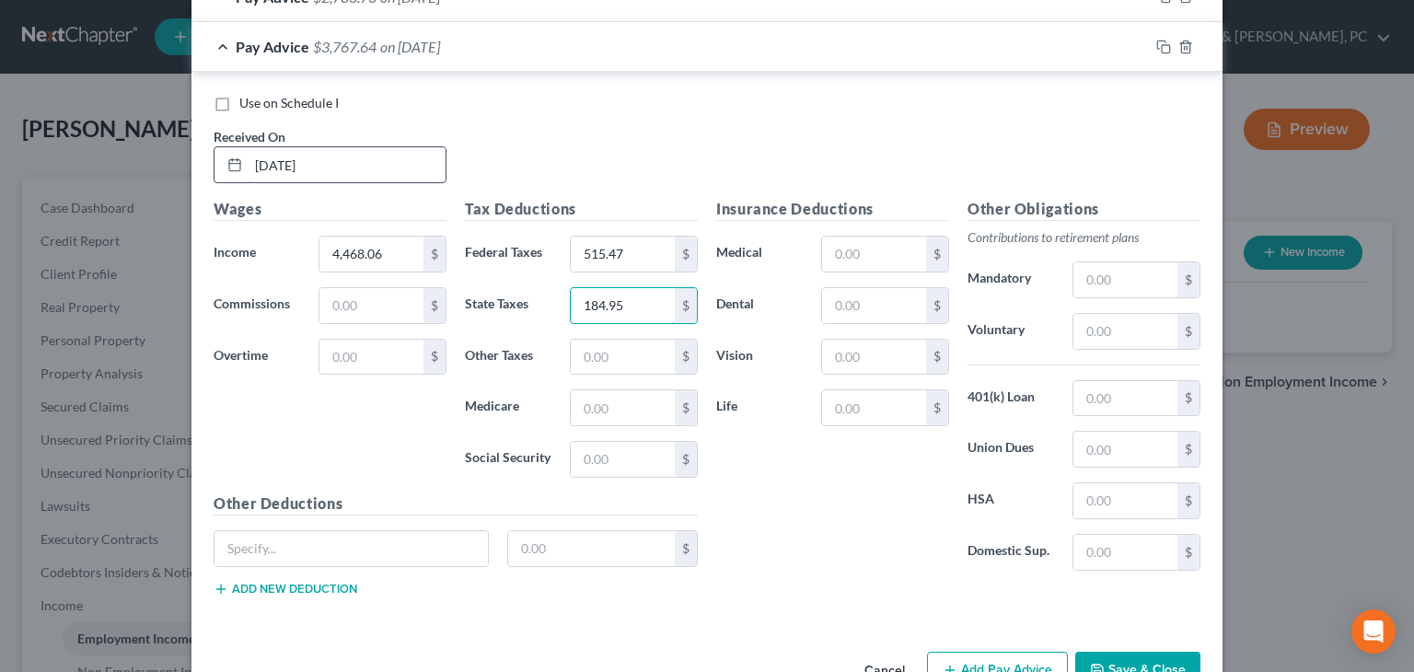
type input "184.95"
type input "63.30"
type input "270.70"
type input "80.19"
type input "17.36"
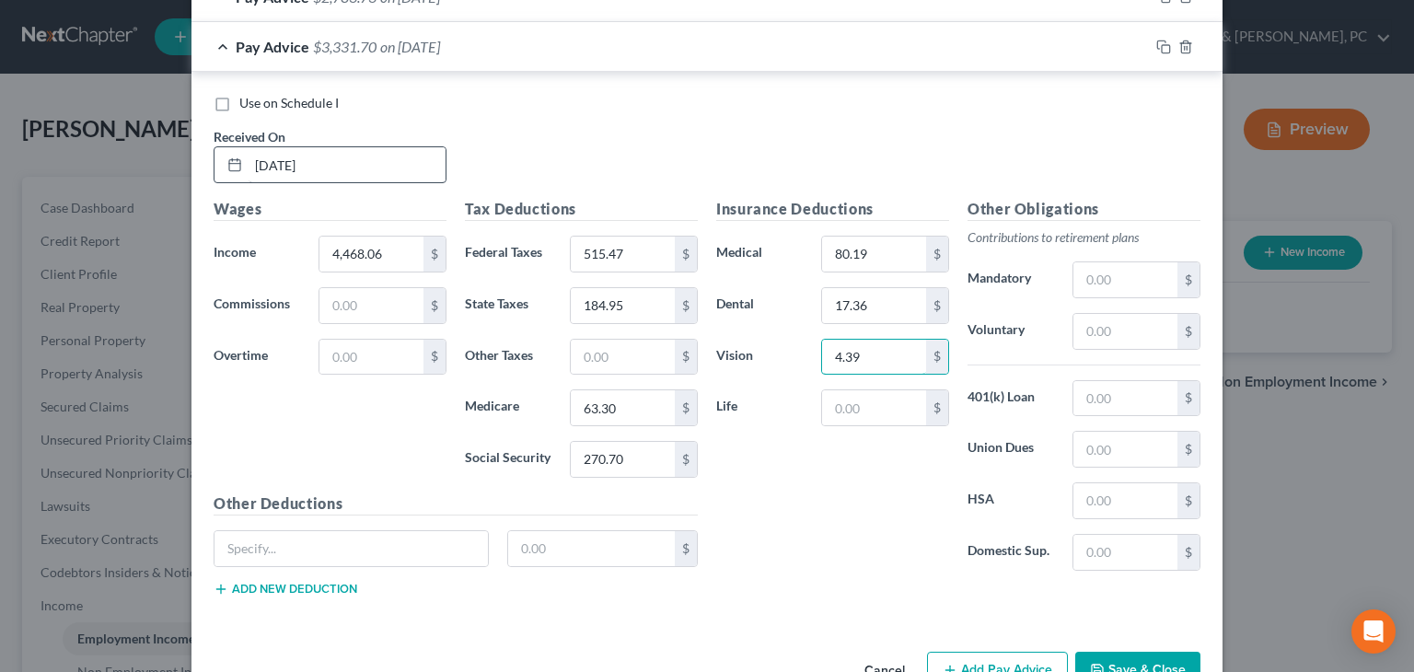
type input "4.39"
type input "120.02"
type input "434.80"
click at [693, 52] on div "Pay Advice $2,776.88 on 06/30/2025" at bounding box center [669, 46] width 957 height 49
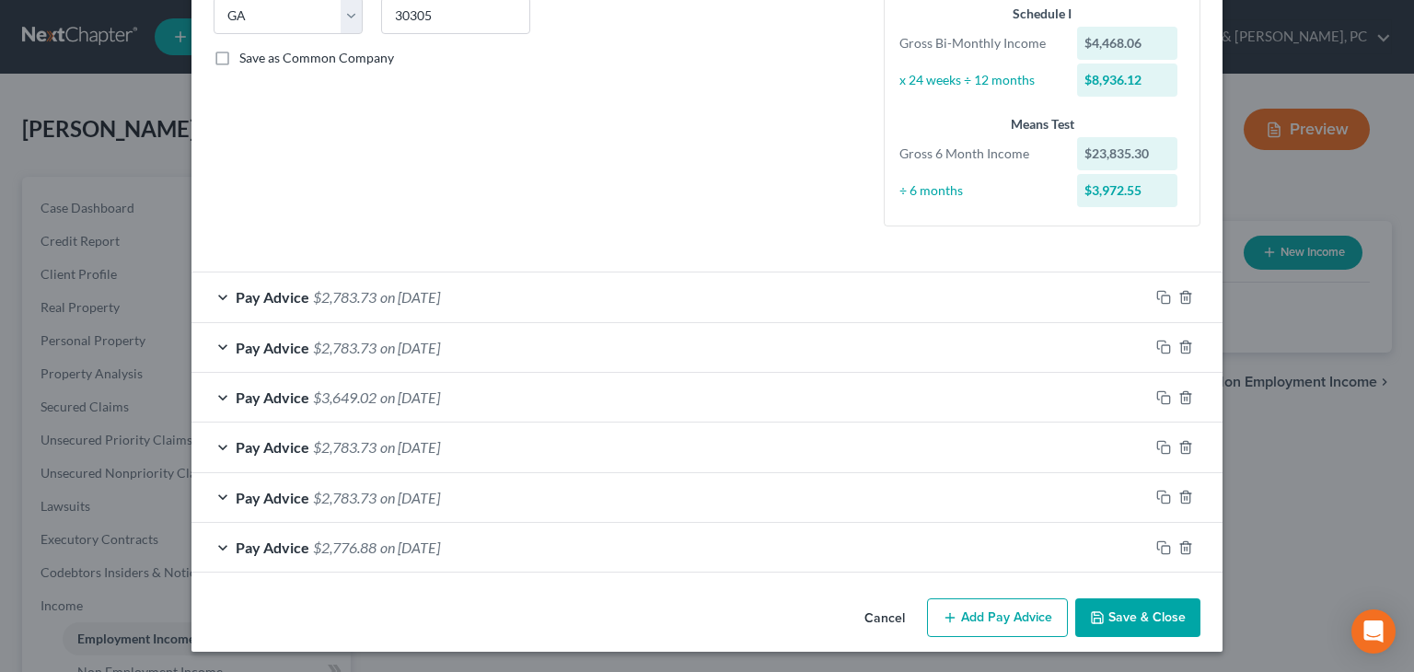
click at [440, 297] on span "on [DATE]" at bounding box center [410, 296] width 60 height 17
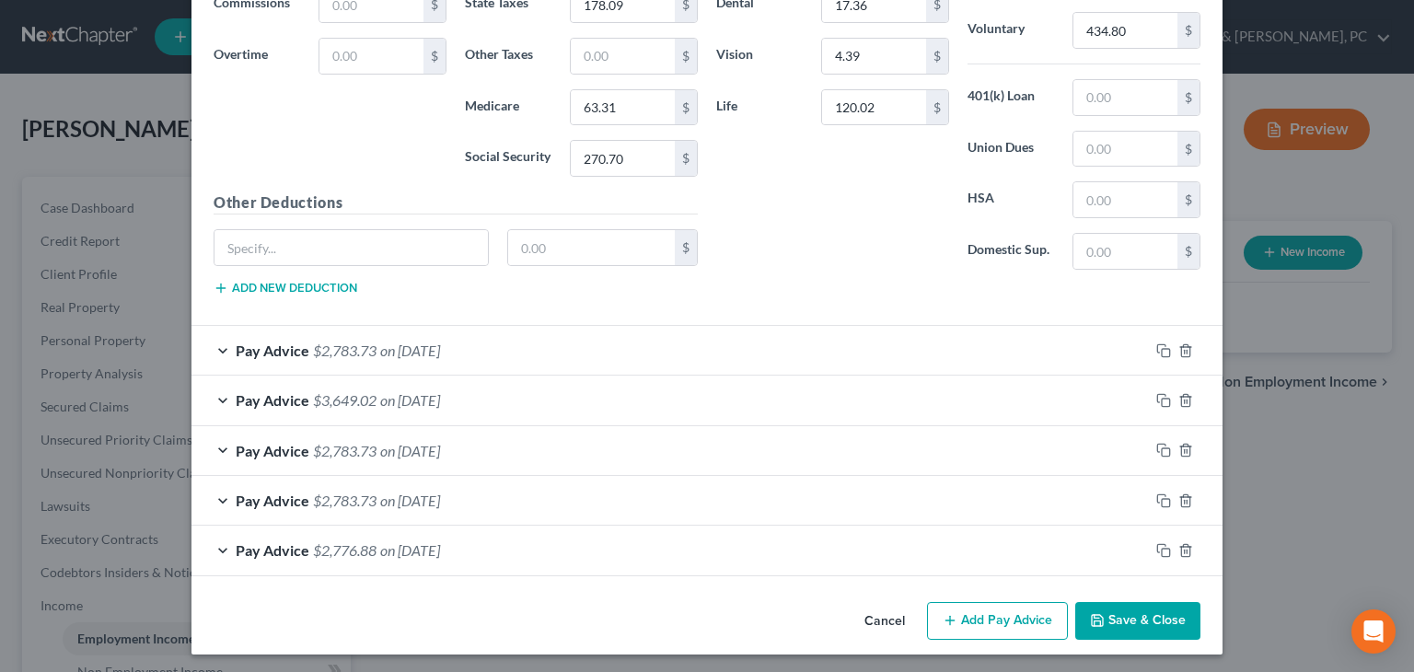
scroll to position [346, 0]
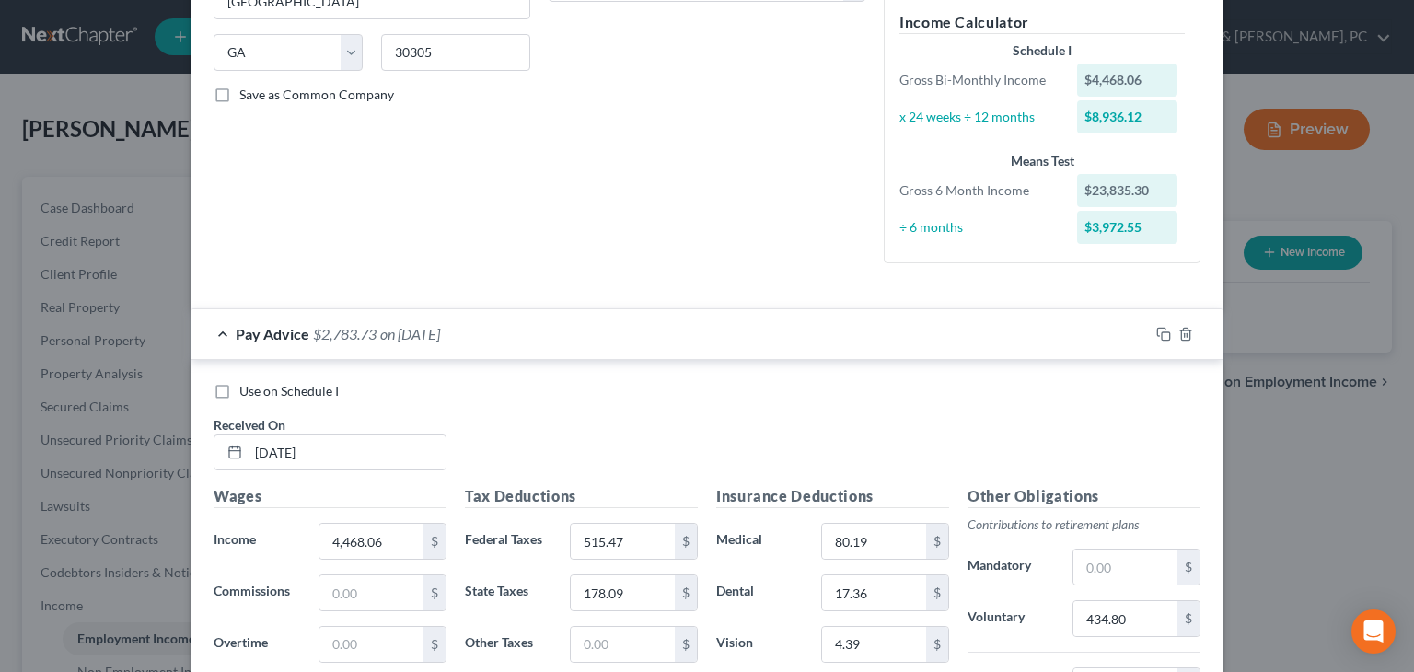
click at [275, 387] on span "Use on Schedule I" at bounding box center [288, 391] width 99 height 16
click at [259, 387] on input "Use on Schedule I" at bounding box center [253, 388] width 12 height 12
checkbox input "true"
click at [630, 335] on div "Pay Advice $2,783.73 on 09/15/2025 - Use on Schedule I" at bounding box center [669, 333] width 957 height 49
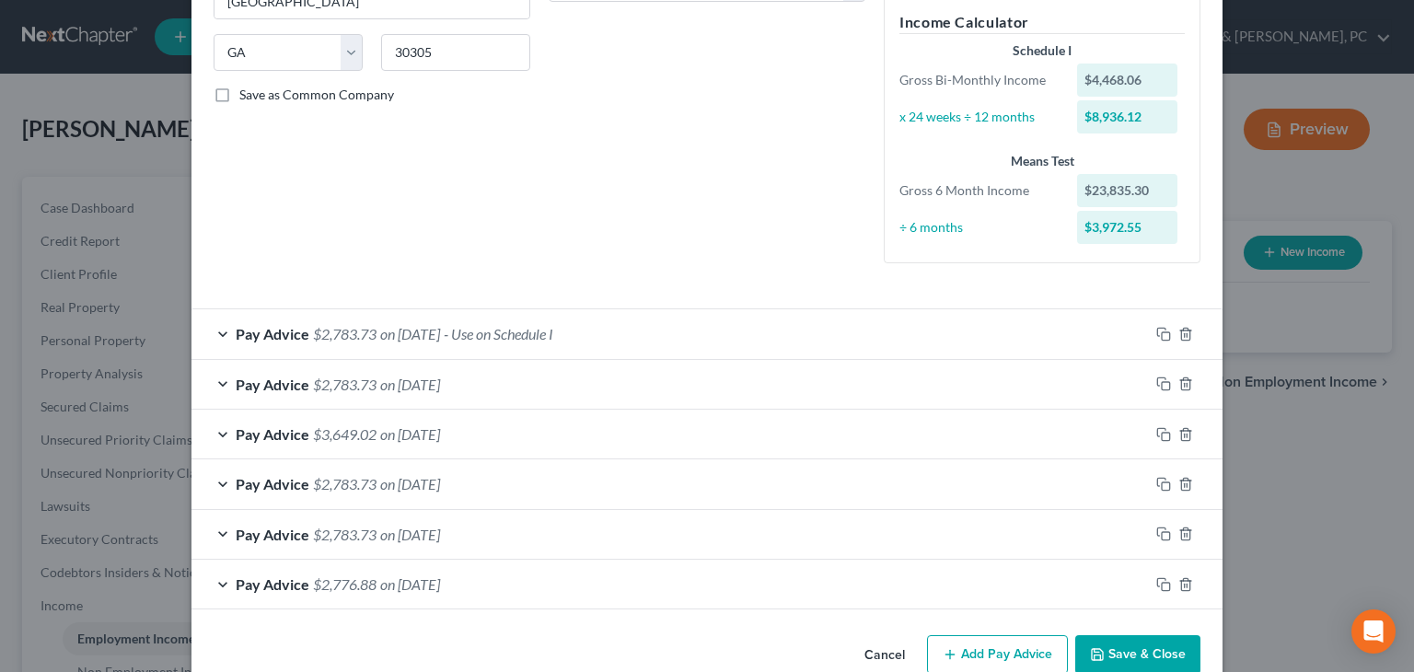
click at [1092, 649] on icon "button" at bounding box center [1097, 654] width 11 height 11
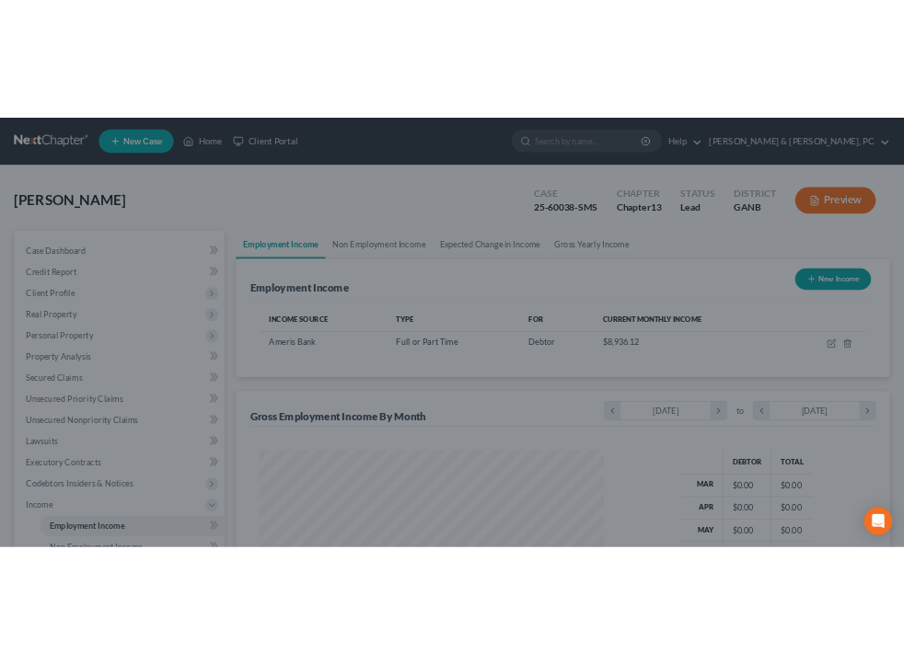
scroll to position [328, 568]
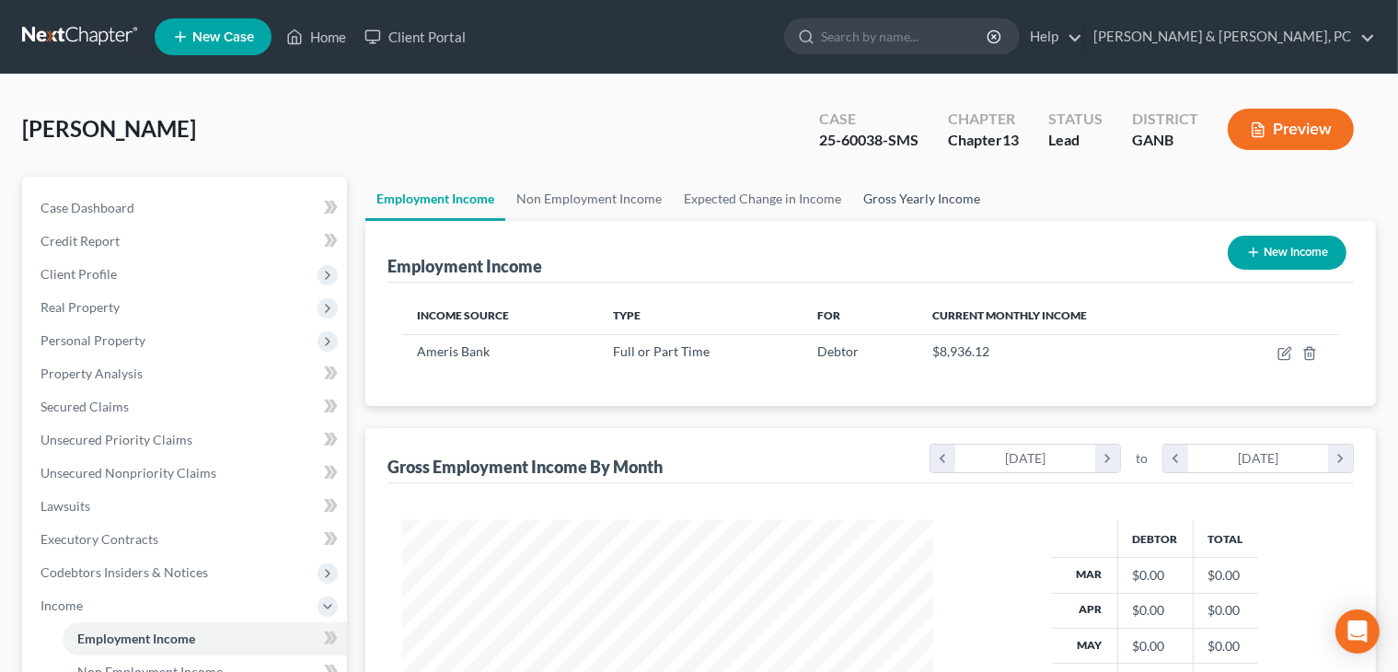
click at [919, 193] on link "Gross Yearly Income" at bounding box center [921, 199] width 139 height 44
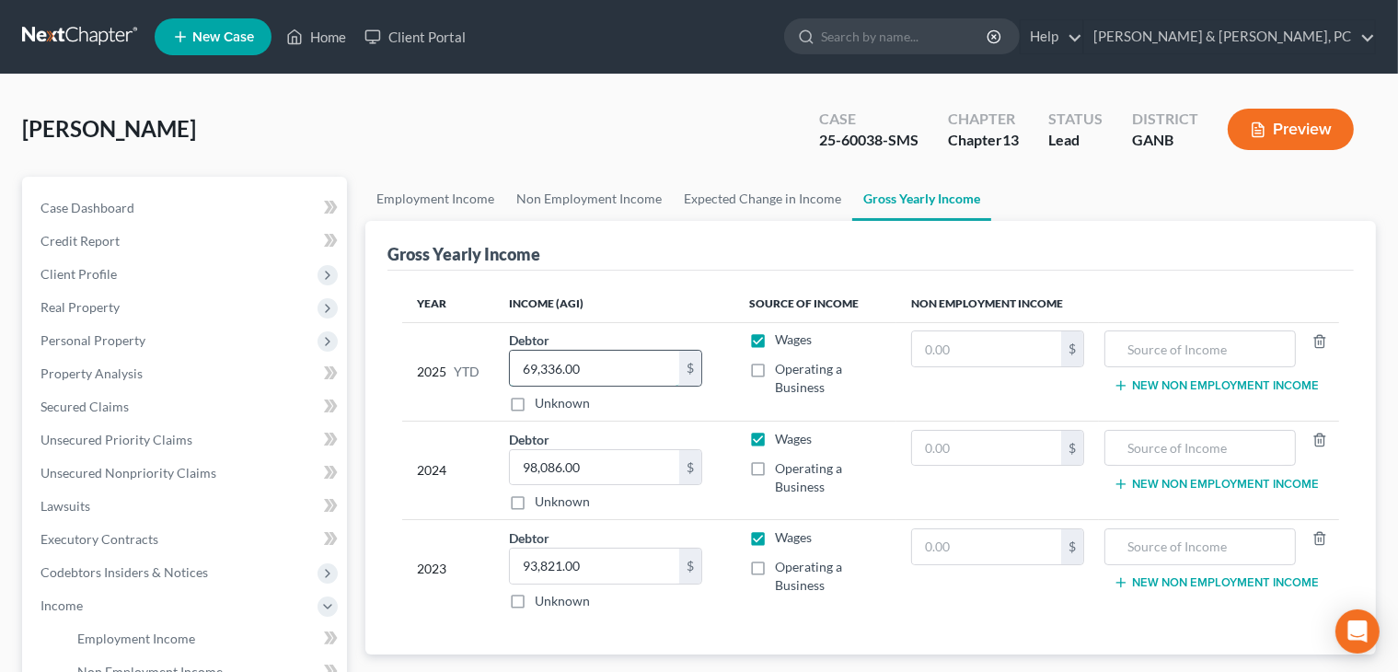
click at [624, 374] on input "69,336.00" at bounding box center [594, 368] width 169 height 35
type input "82,034.77"
drag, startPoint x: 501, startPoint y: 150, endPoint x: 171, endPoint y: 187, distance: 331.5
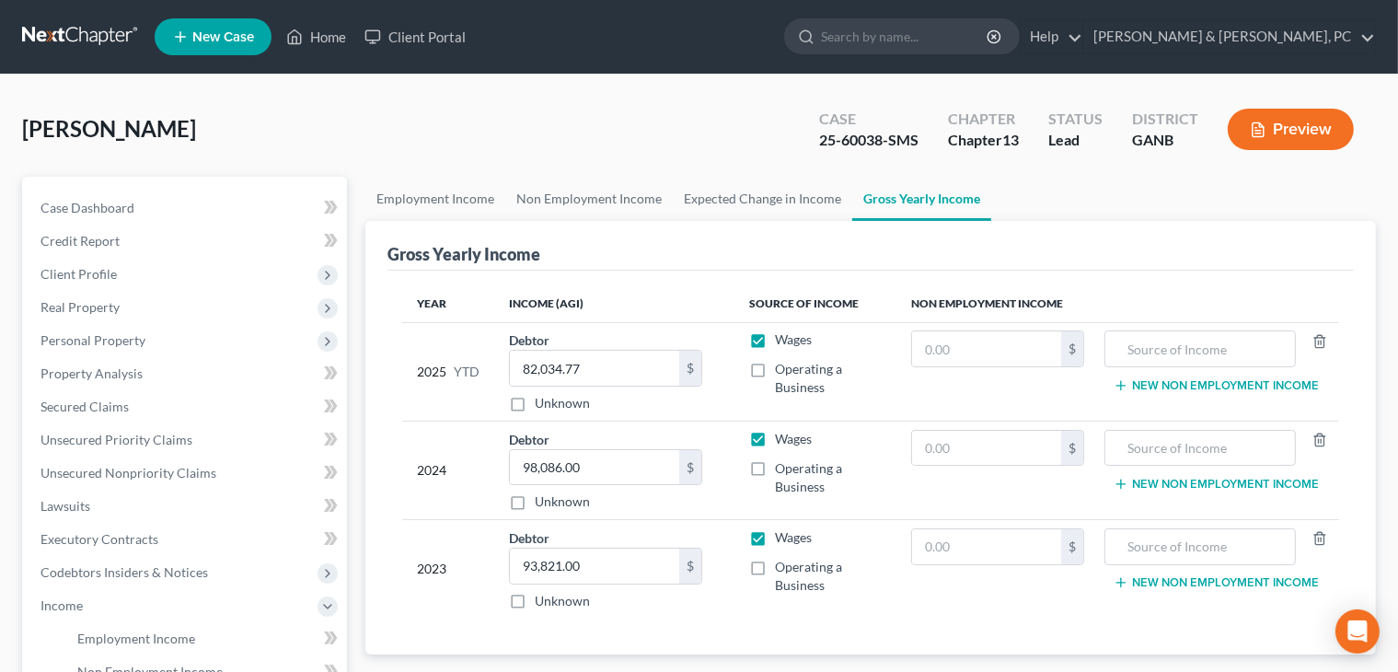
click at [501, 150] on div "Polk, Pamela Upgraded Case 25-60038-SMS Chapter Chapter 13 Status Lead District…" at bounding box center [699, 137] width 1354 height 80
click at [103, 217] on link "Case Dashboard" at bounding box center [186, 207] width 321 height 33
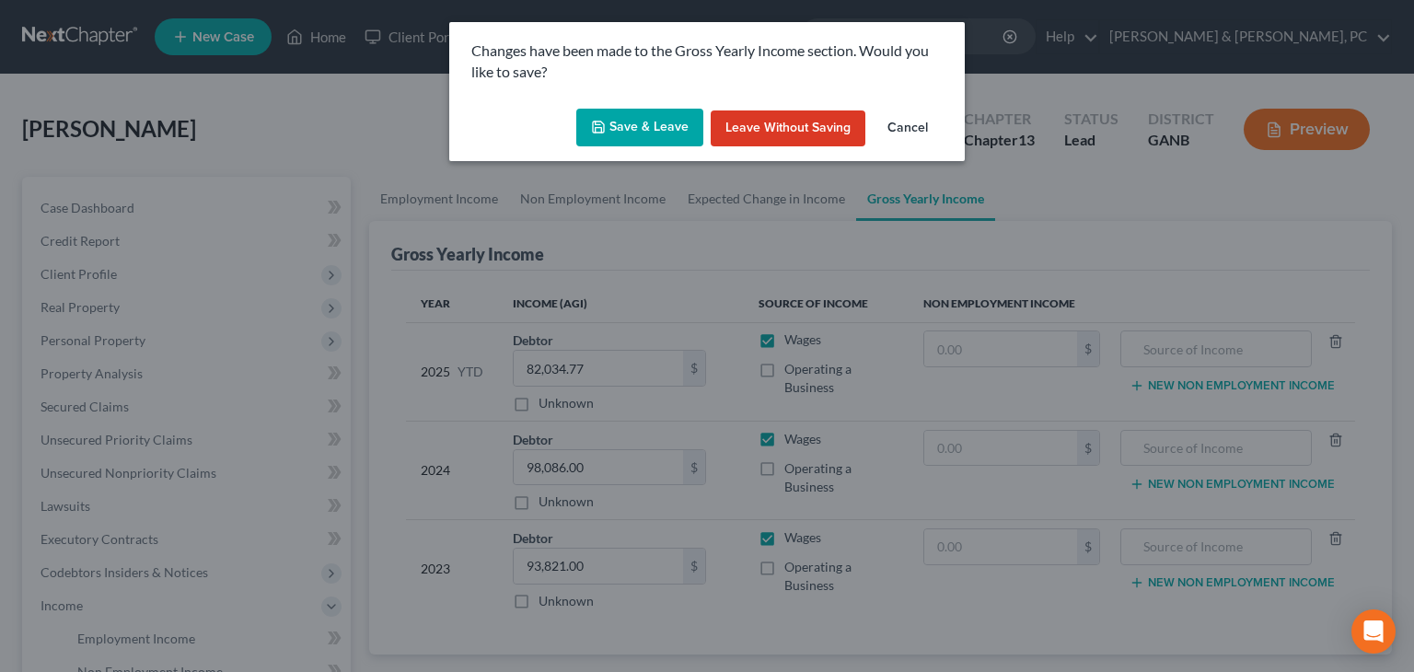
click at [668, 109] on button "Save & Leave" at bounding box center [639, 128] width 127 height 39
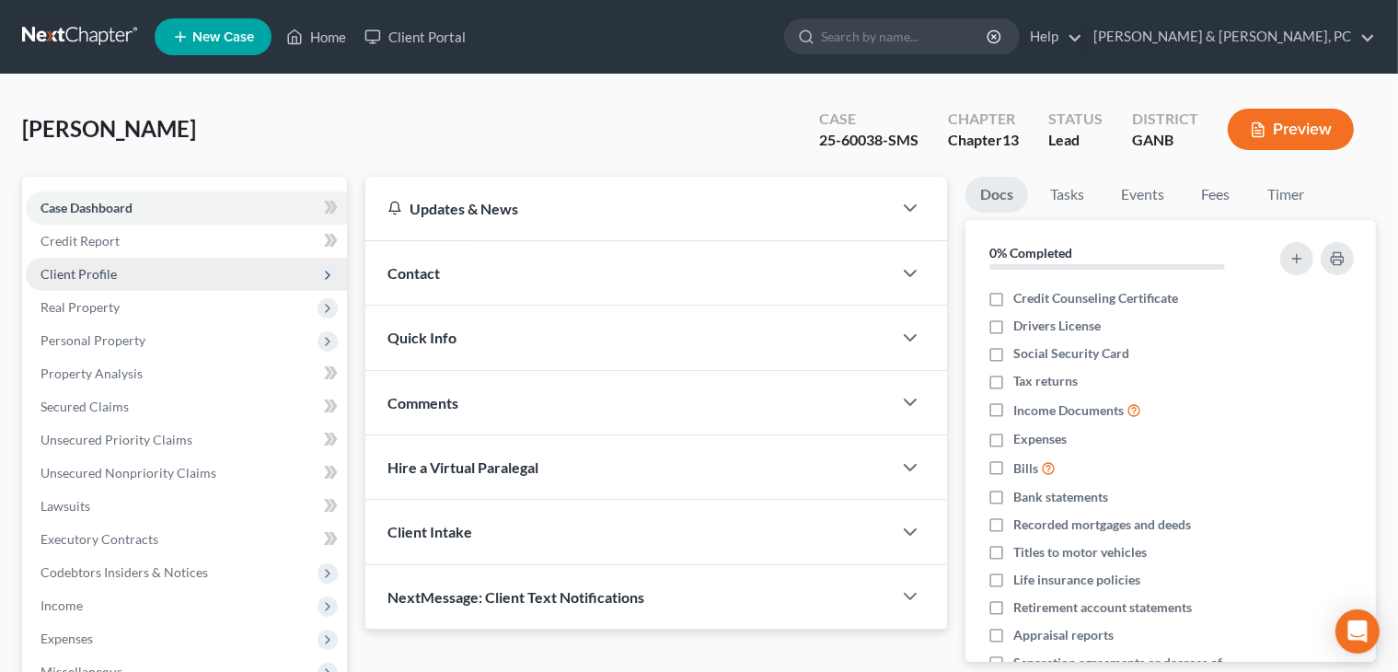
click at [129, 277] on span "Client Profile" at bounding box center [186, 274] width 321 height 33
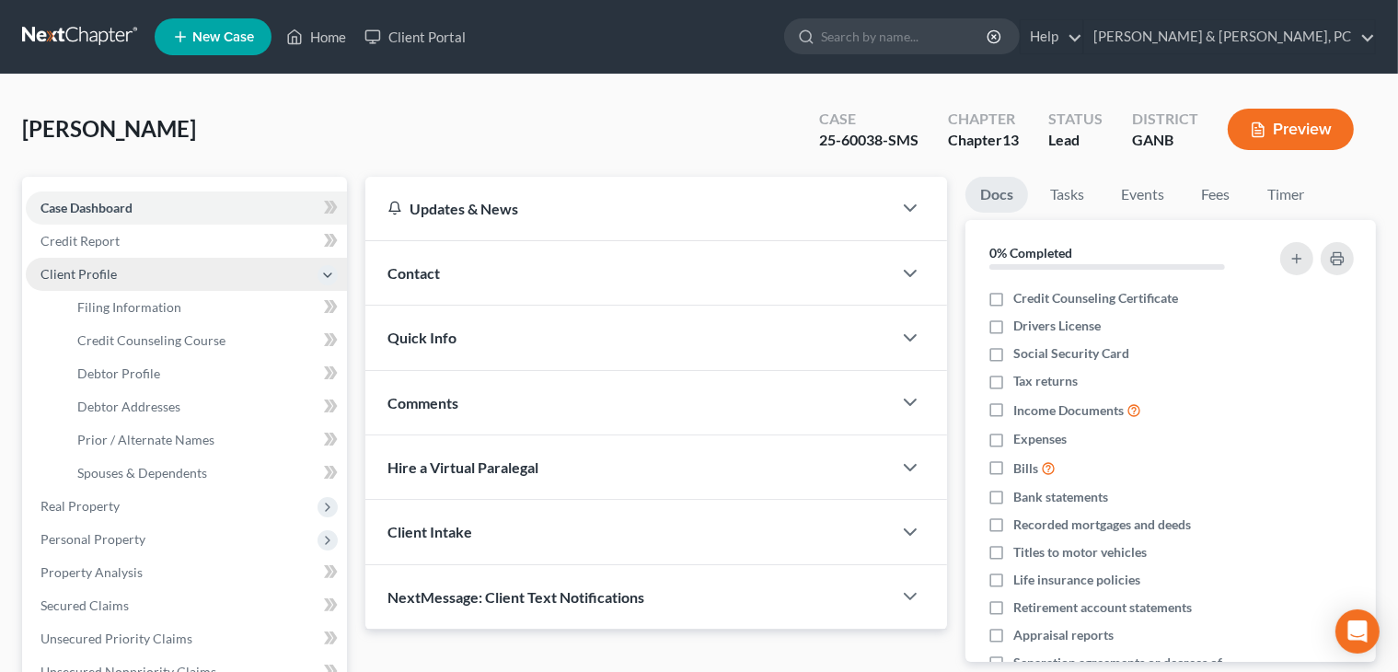
click at [107, 279] on span "Client Profile" at bounding box center [78, 274] width 76 height 16
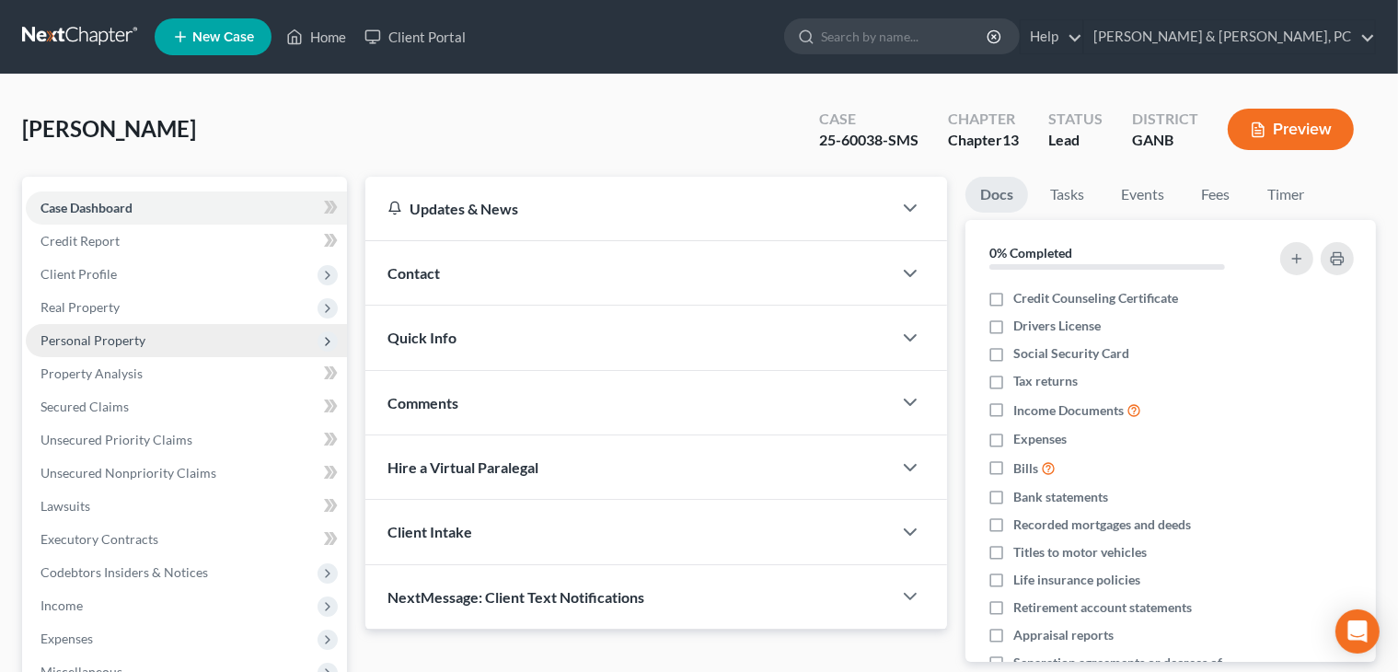
click at [110, 336] on span "Personal Property" at bounding box center [92, 340] width 105 height 16
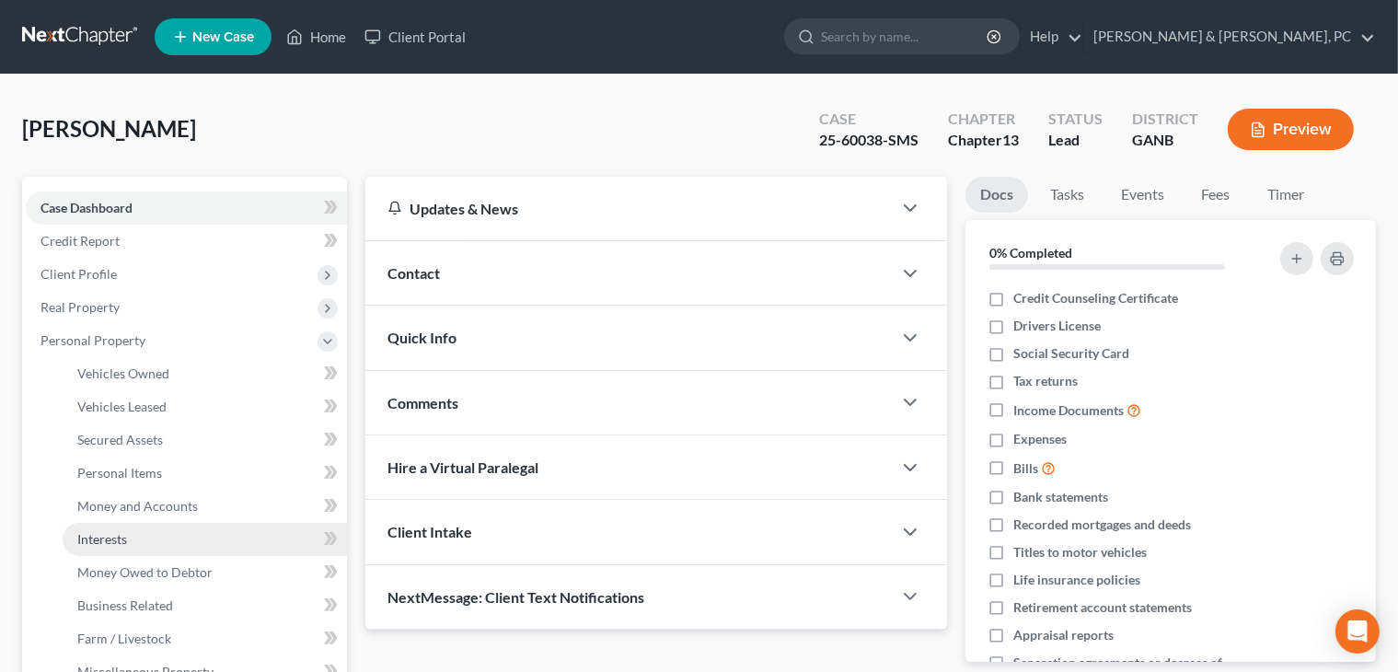
click at [117, 537] on span "Interests" at bounding box center [102, 539] width 50 height 16
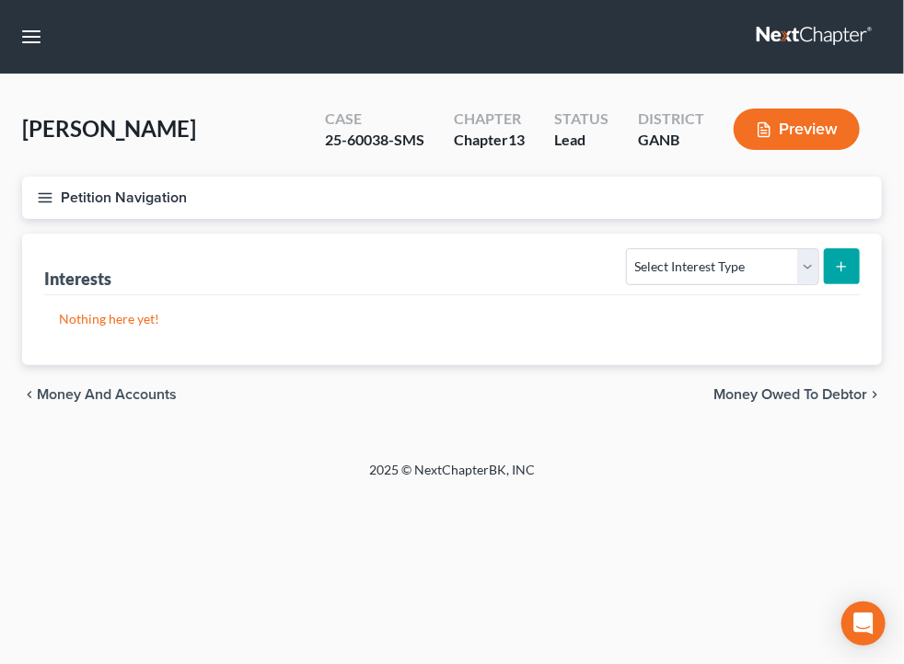
click at [525, 182] on button "Petition Navigation" at bounding box center [452, 198] width 860 height 42
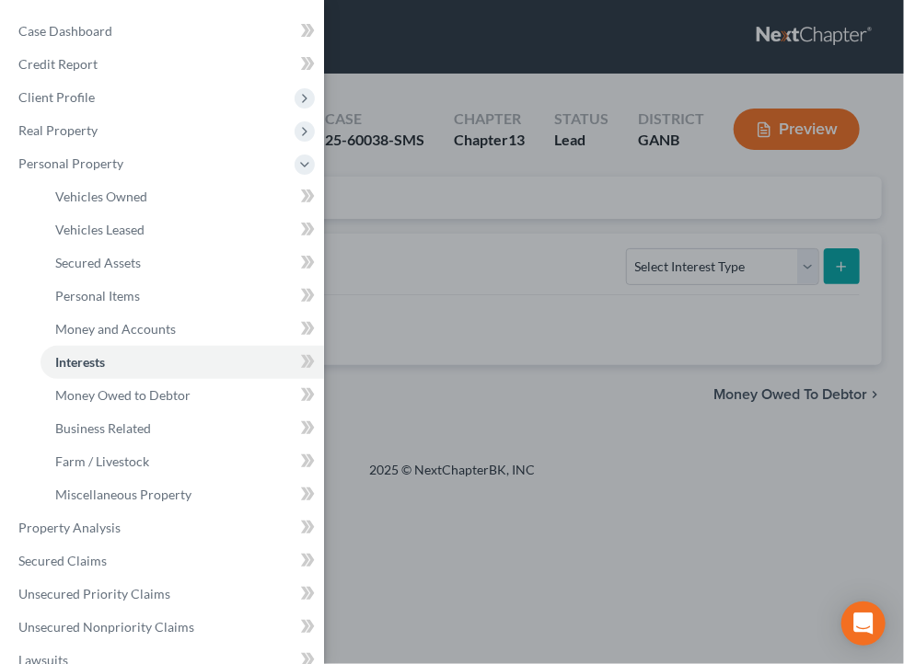
click at [744, 275] on div "Case Dashboard Payments Invoices Payments Payments Credit Report Client Profile" at bounding box center [452, 332] width 904 height 664
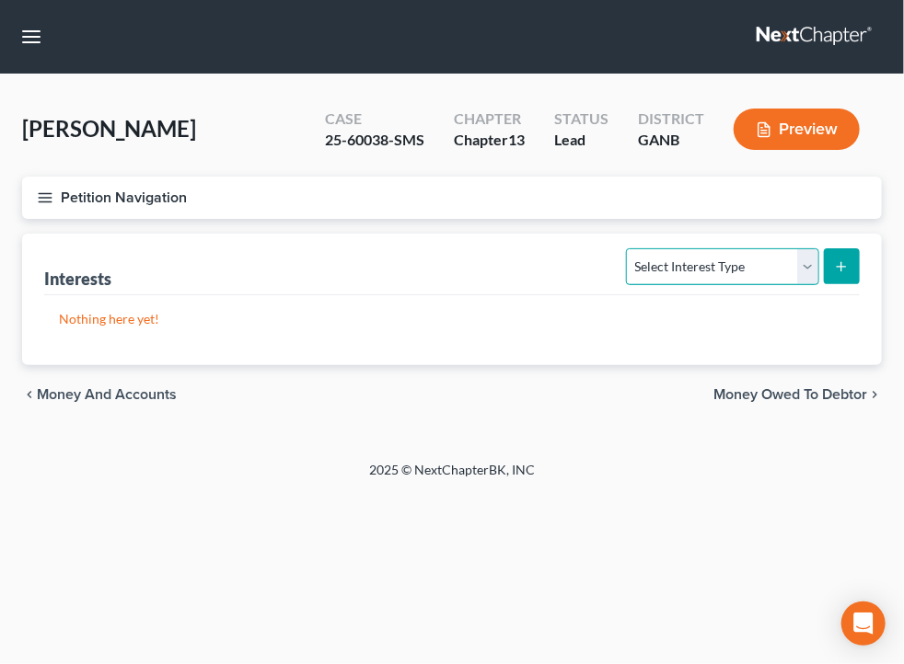
click at [724, 269] on select "Select Interest Type 401K Annuity Bond Education IRA Government Bond Government…" at bounding box center [722, 266] width 192 height 37
select select "401k"
click at [629, 248] on select "Select Interest Type 401K Annuity Bond Education IRA Government Bond Government…" at bounding box center [722, 266] width 192 height 37
click at [854, 261] on button "submit" at bounding box center [842, 266] width 36 height 36
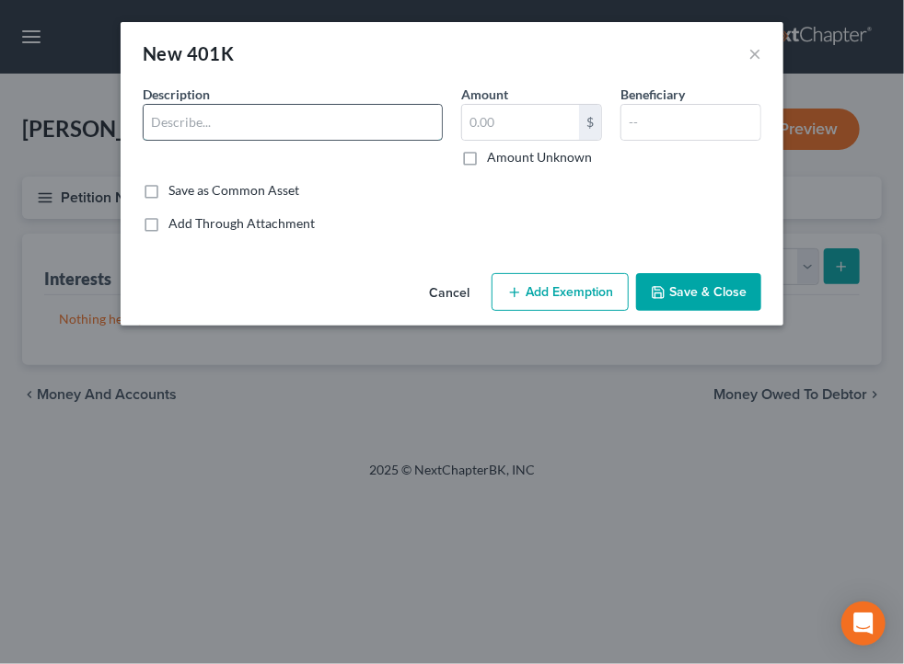
click at [309, 110] on input "text" at bounding box center [293, 122] width 298 height 35
click at [260, 121] on input "Ameris Bank 401(k) Profit Sharing Plan" at bounding box center [293, 122] width 298 height 35
type input "Ameris Bank 401(K) Profit Sharing Plan"
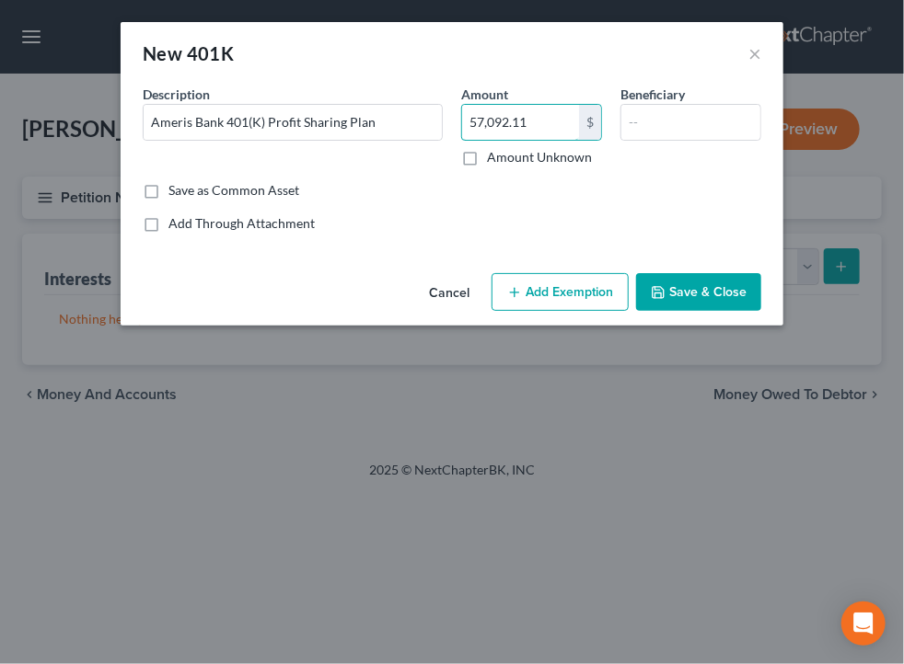
type input "57,092.11"
click at [491, 224] on div "Add Through Attachment" at bounding box center [452, 223] width 618 height 18
click at [545, 298] on button "Add Exemption" at bounding box center [559, 292] width 137 height 39
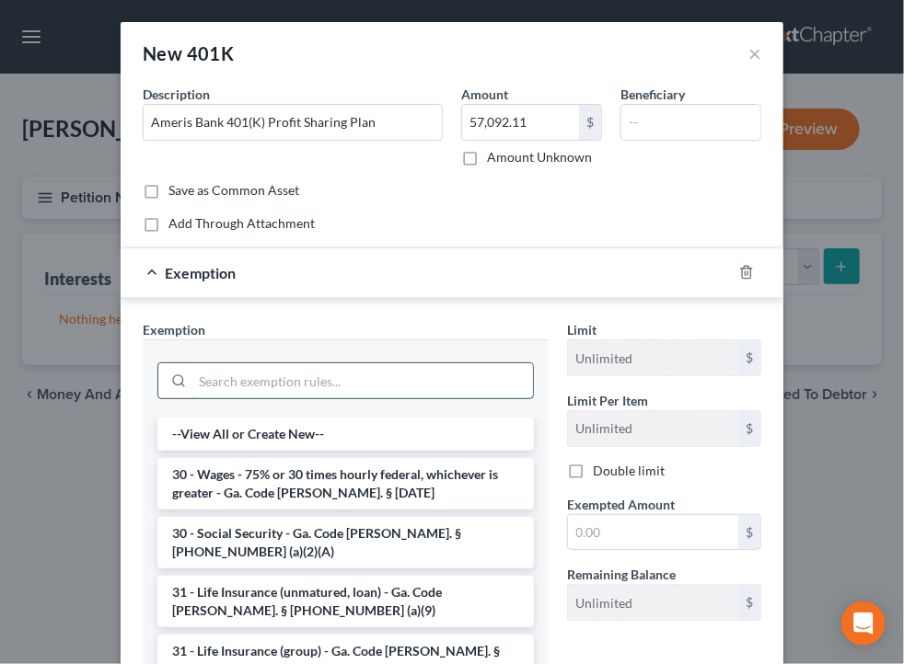
click at [293, 388] on input "search" at bounding box center [362, 381] width 341 height 35
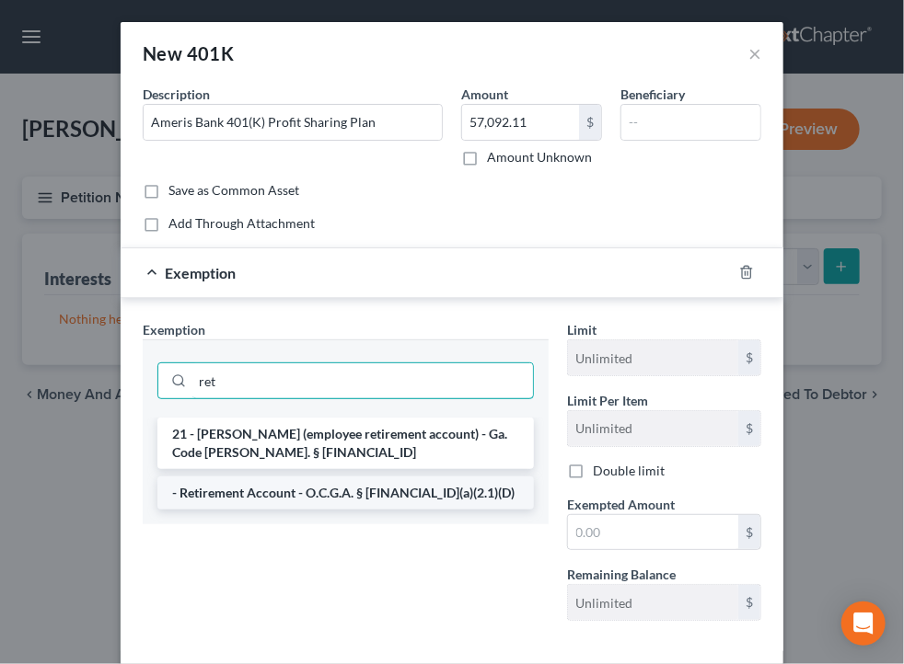
type input "ret"
click at [279, 508] on li "- Retirement Account - O.C.G.A. § [FINANCIAL_ID](a)(2.1)(D)" at bounding box center [345, 493] width 376 height 33
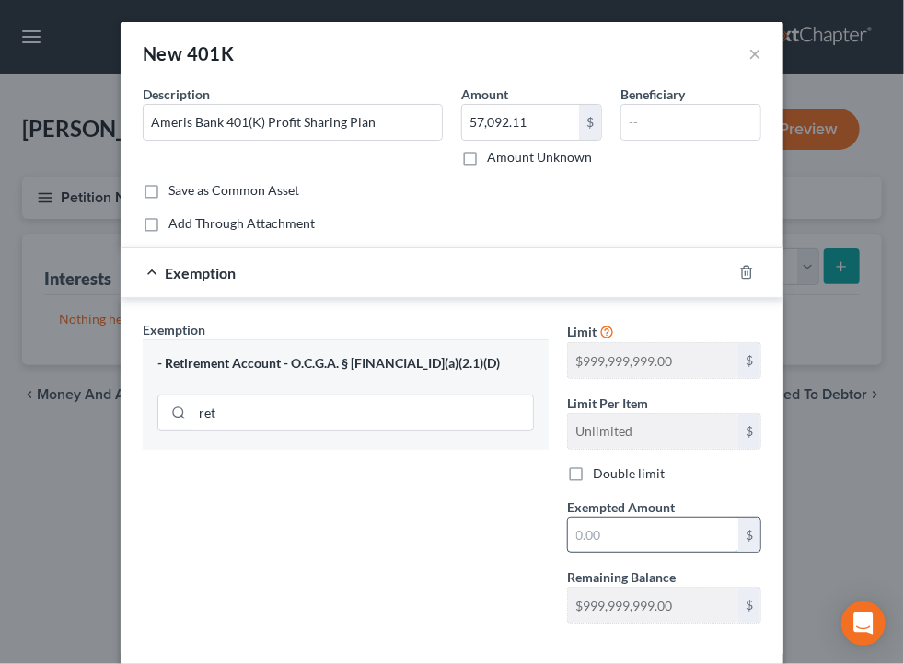
drag, startPoint x: 624, startPoint y: 537, endPoint x: 622, endPoint y: 526, distance: 10.3
click at [622, 526] on input "text" at bounding box center [653, 535] width 170 height 35
type input "57,092.11"
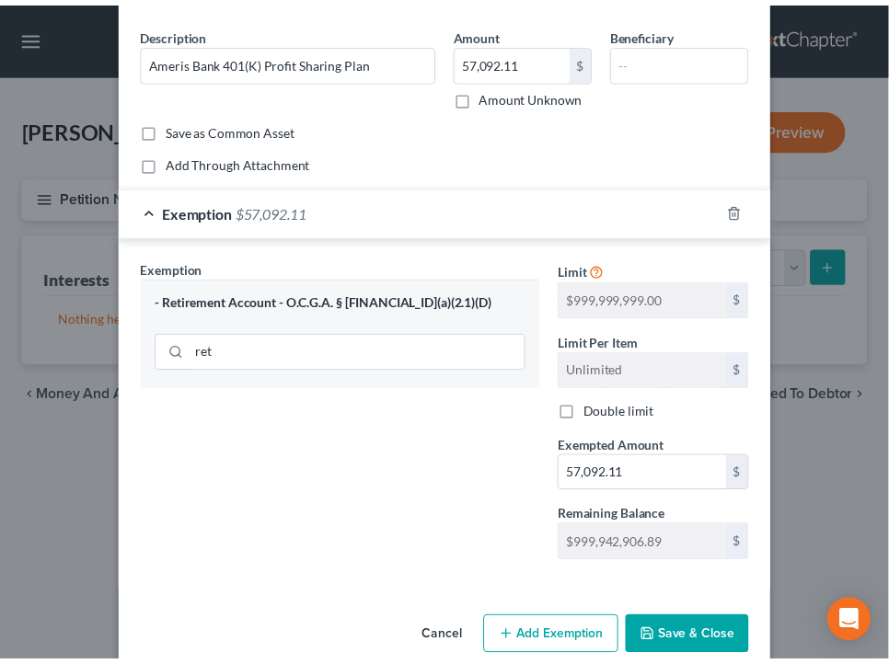
scroll to position [88, 0]
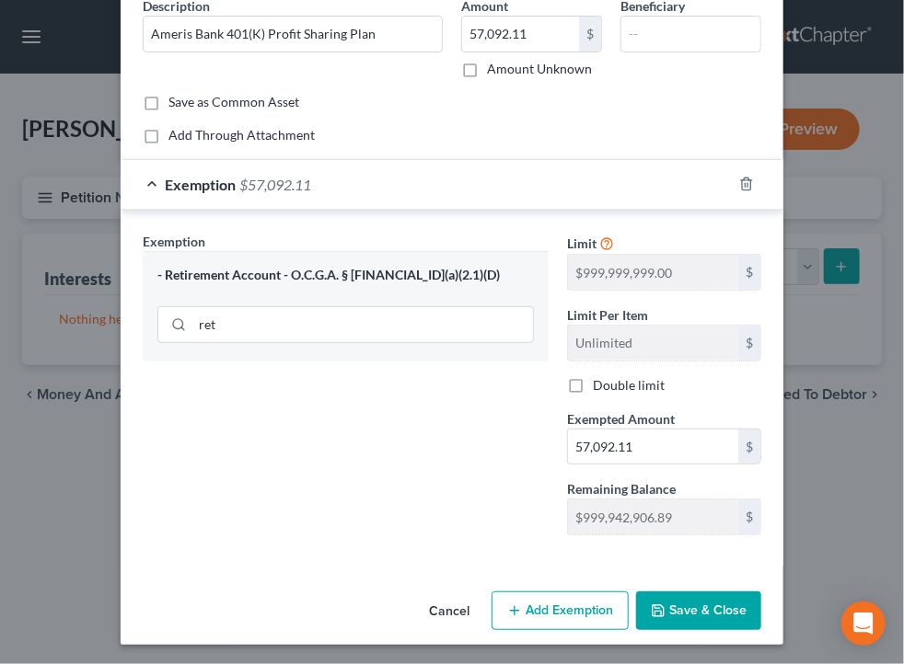
click at [698, 600] on button "Save & Close" at bounding box center [698, 611] width 125 height 39
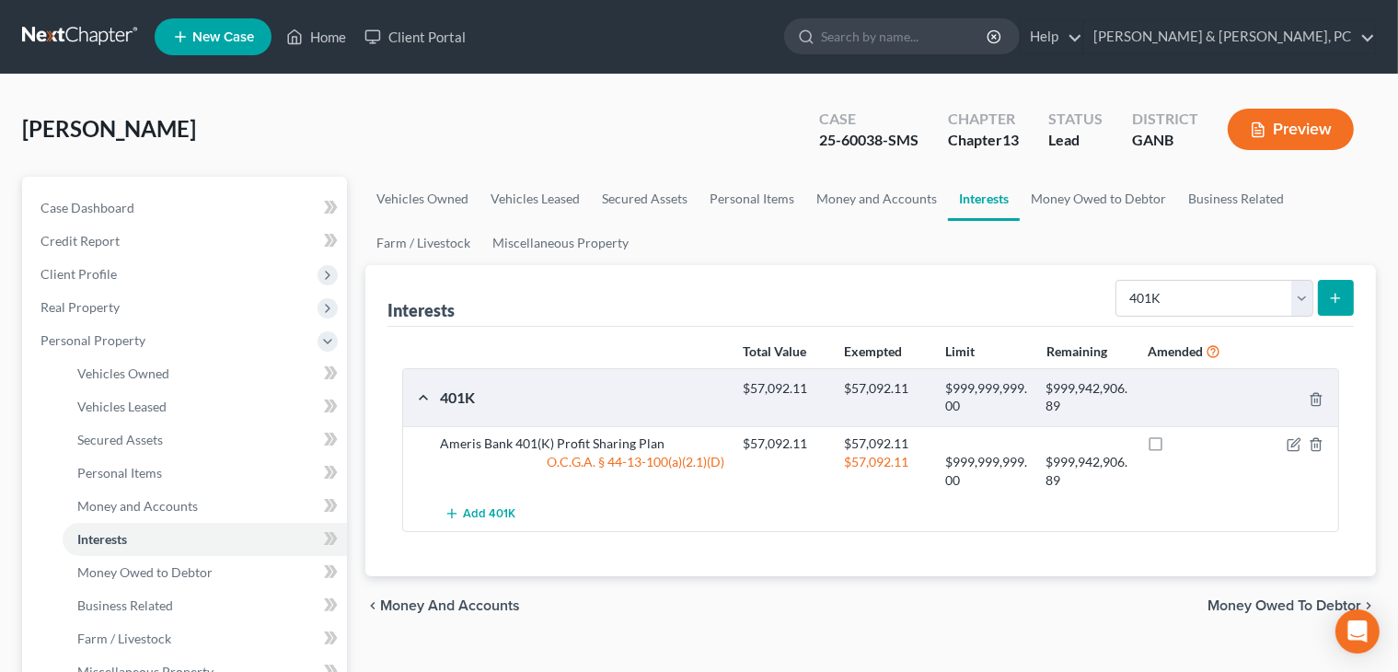
click at [932, 463] on div "$57,092.11" at bounding box center [885, 471] width 101 height 37
click at [717, 350] on div "Total Value Exempted Limit Remaining Amended" at bounding box center [870, 351] width 955 height 35
click at [81, 208] on span "Case Dashboard" at bounding box center [87, 208] width 94 height 16
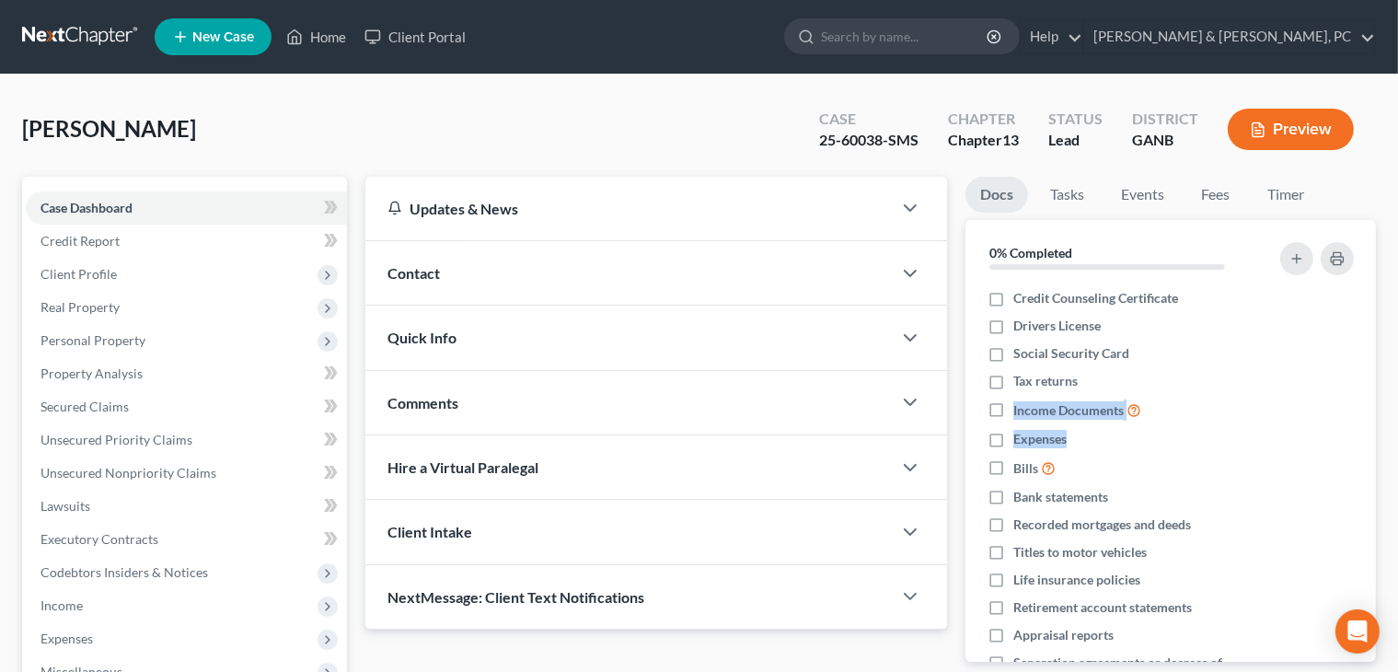
drag, startPoint x: 1359, startPoint y: 387, endPoint x: 1373, endPoint y: 439, distance: 53.4
click at [1373, 439] on div "Nothing here yet! Credit Counseling Certificate Drivers License Social Security…" at bounding box center [1170, 472] width 410 height 377
click at [1381, 425] on div "Docs Tasks Events Fees Timer 0% Completed Nothing here yet! Credit Counseling C…" at bounding box center [1170, 493] width 429 height 633
click at [1339, 520] on icon "button" at bounding box center [1346, 525] width 15 height 15
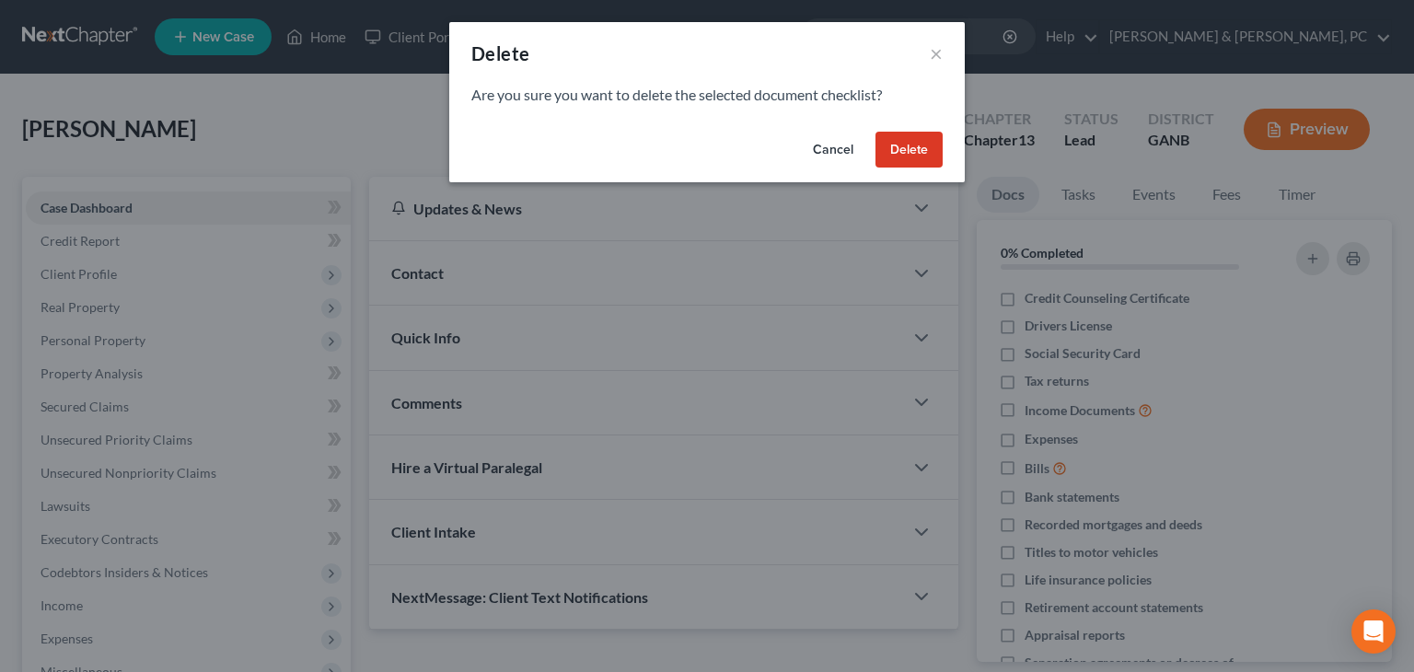
click at [913, 148] on button "Delete" at bounding box center [908, 150] width 67 height 37
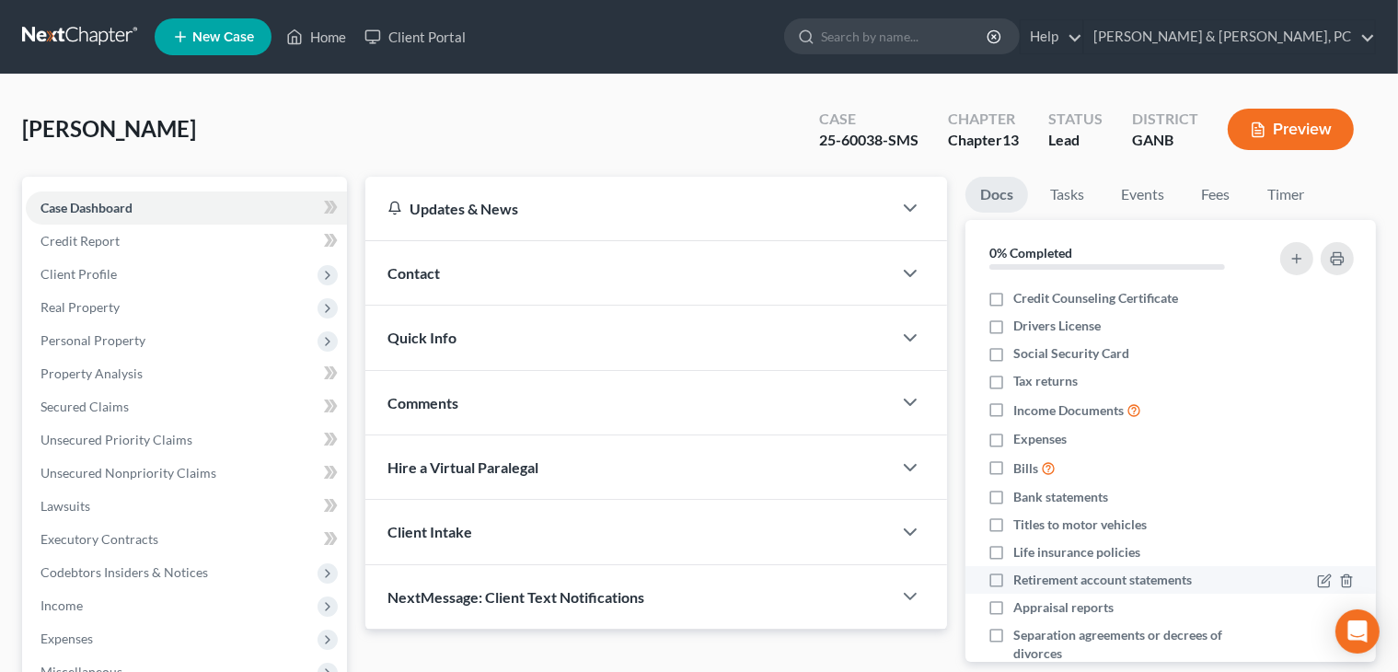
click at [1013, 576] on label "Retirement account statements" at bounding box center [1102, 580] width 179 height 18
click at [1021, 576] on input "Retirement account statements" at bounding box center [1027, 577] width 12 height 12
checkbox input "true"
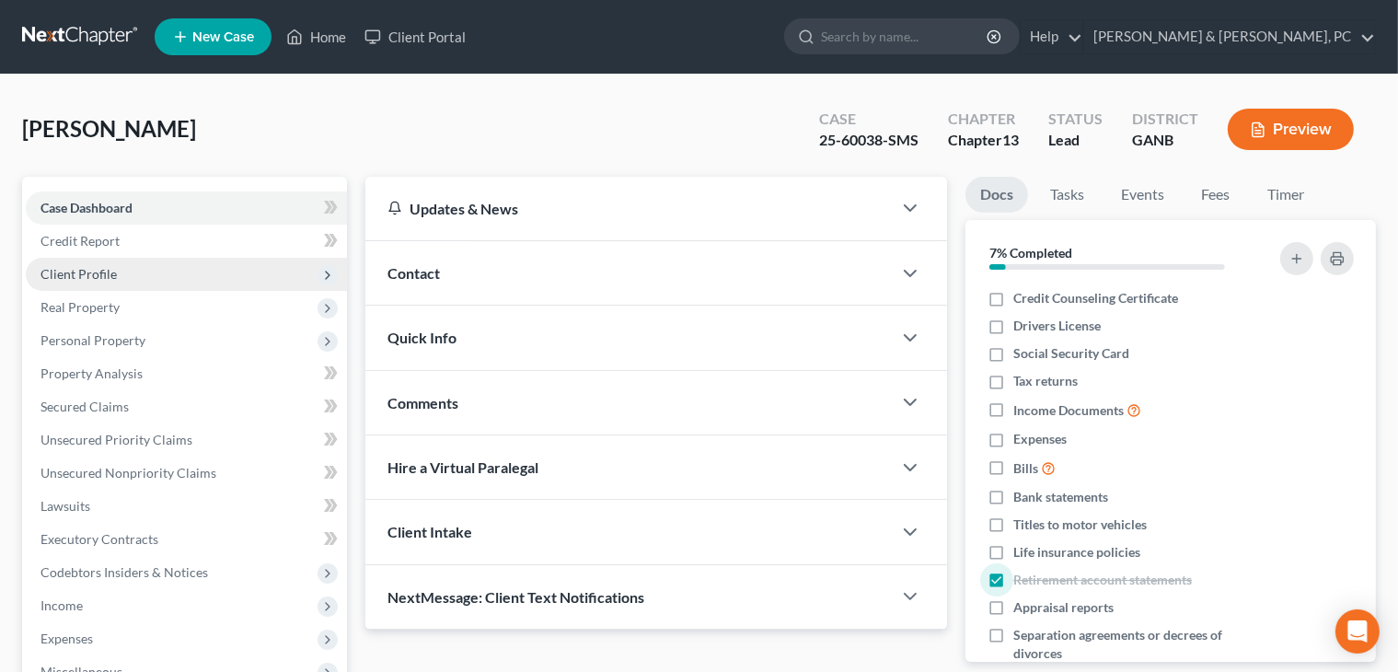
click at [106, 271] on span "Client Profile" at bounding box center [78, 274] width 76 height 16
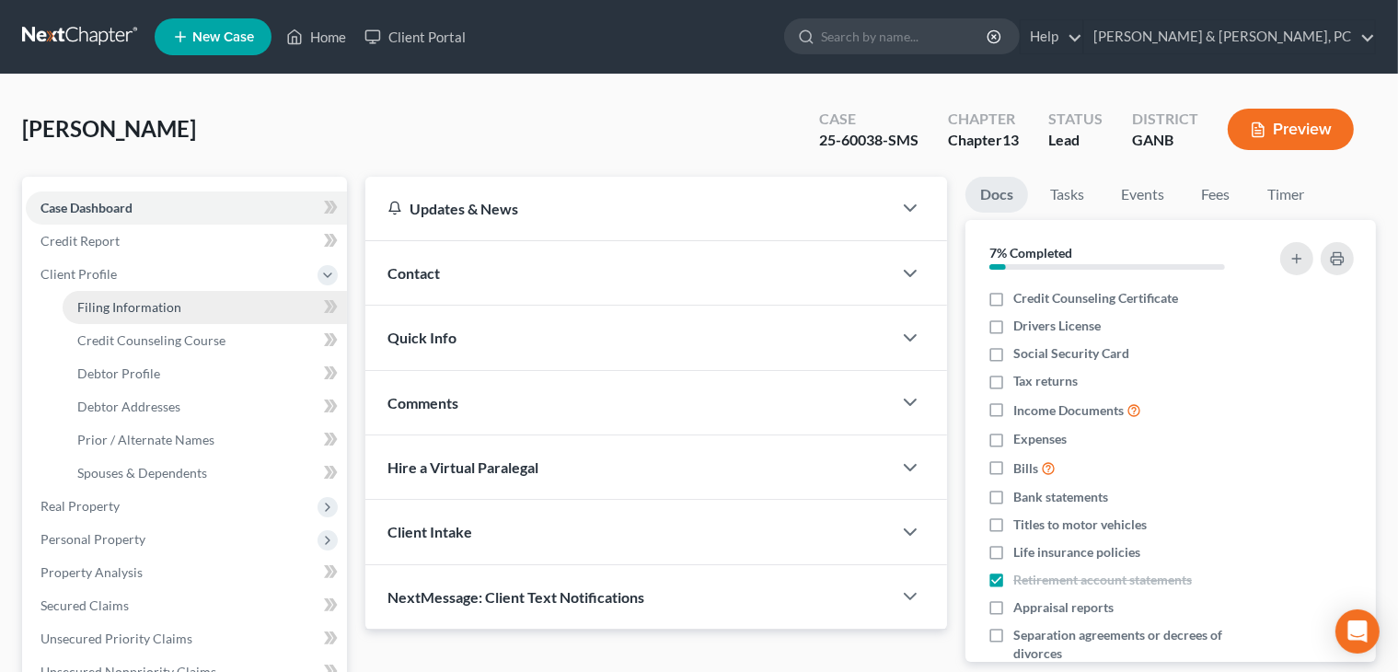
click at [219, 316] on link "Filing Information" at bounding box center [205, 307] width 284 height 33
select select "1"
select select "0"
select select "3"
select select "10"
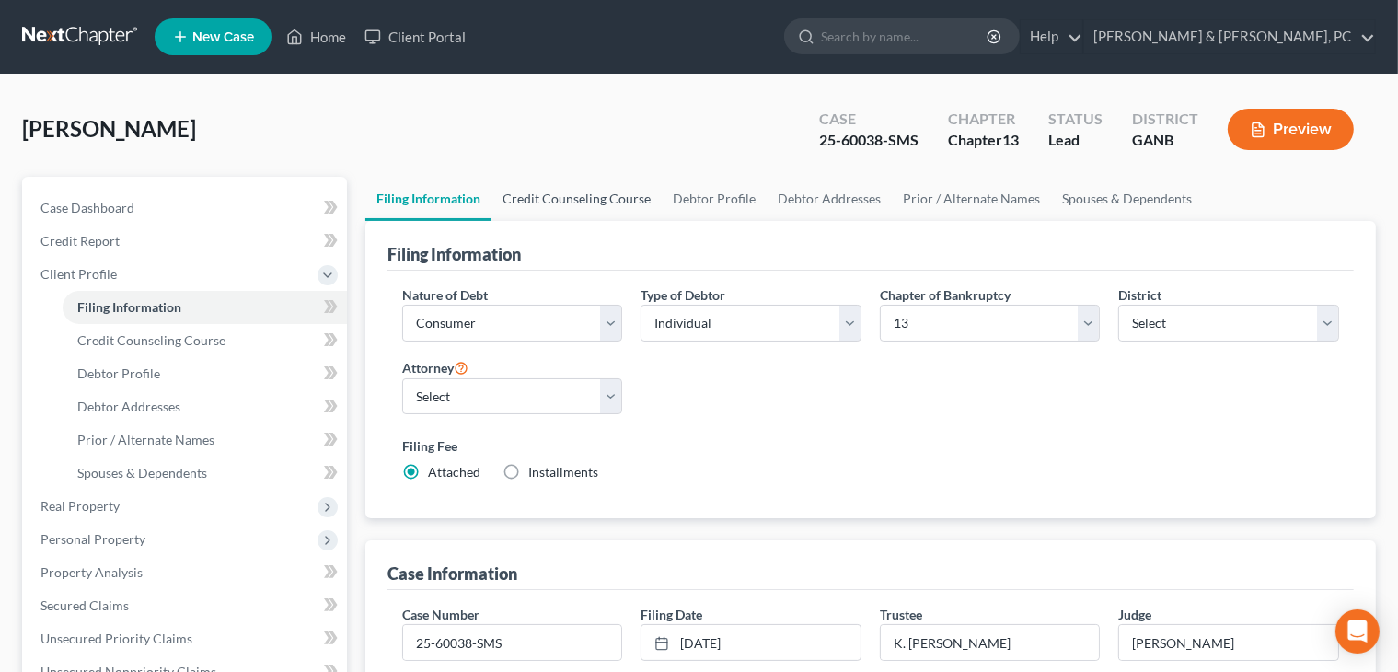
click at [618, 196] on link "Credit Counseling Course" at bounding box center [576, 199] width 170 height 44
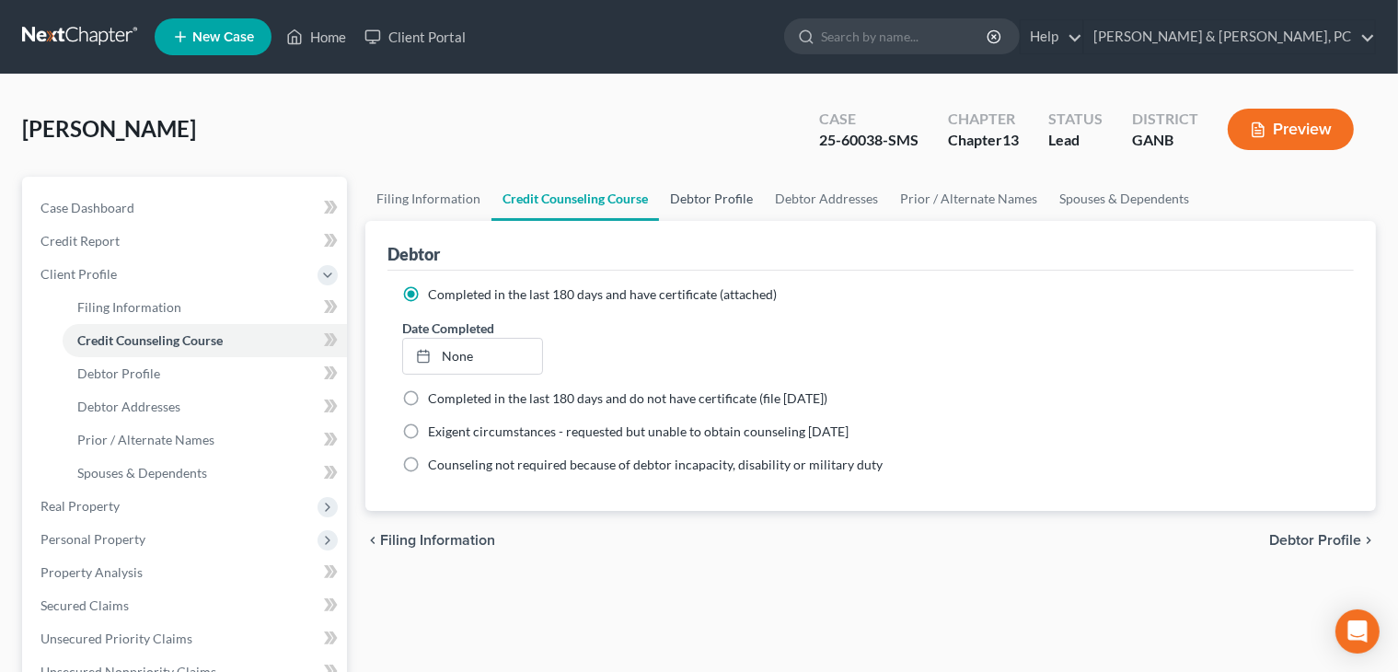
click at [703, 192] on link "Debtor Profile" at bounding box center [711, 199] width 105 height 44
select select "3"
select select "1"
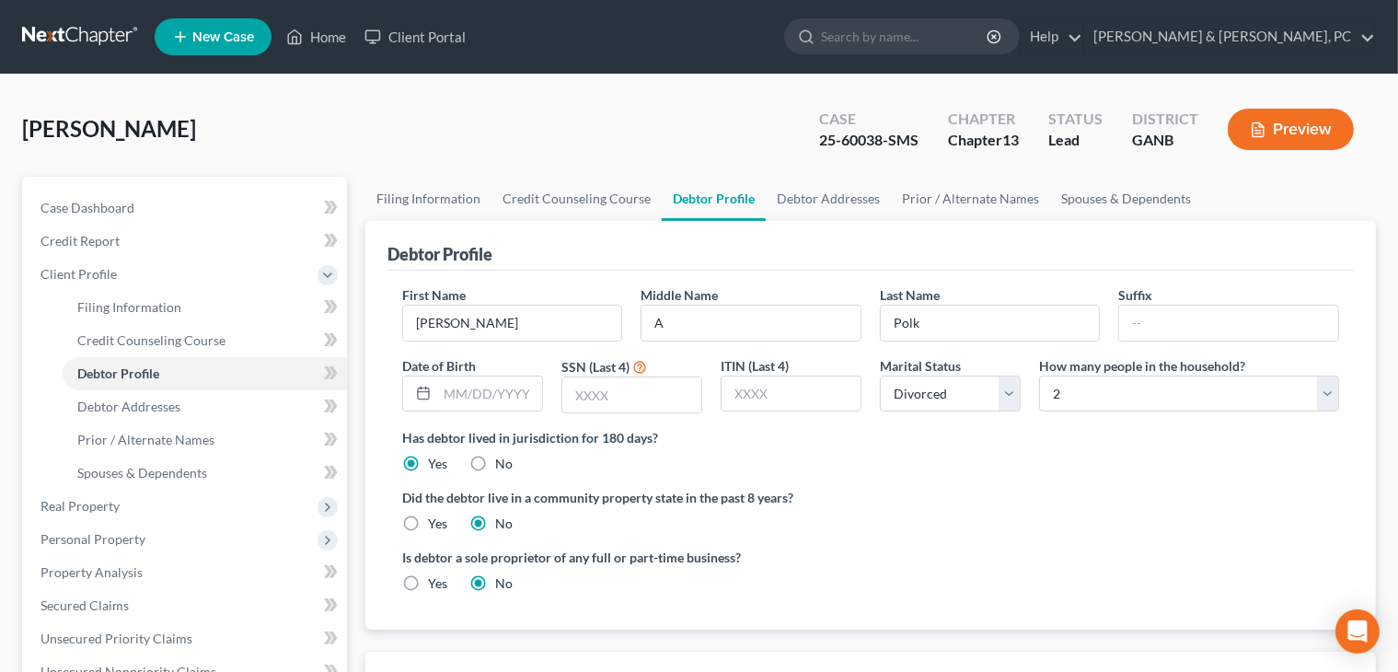
radio input "true"
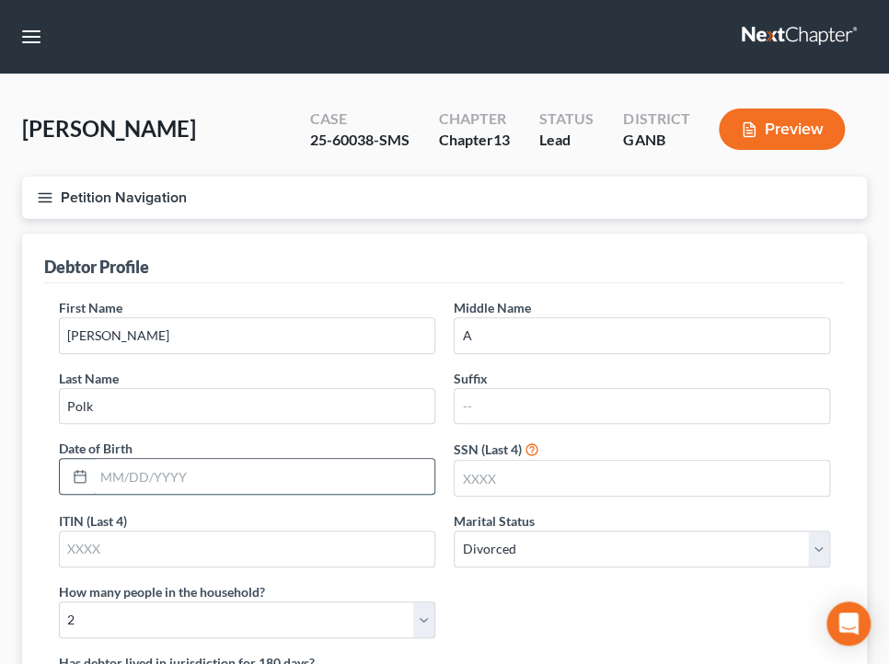
click at [174, 482] on input "text" at bounding box center [264, 476] width 341 height 35
type input "[DATE]"
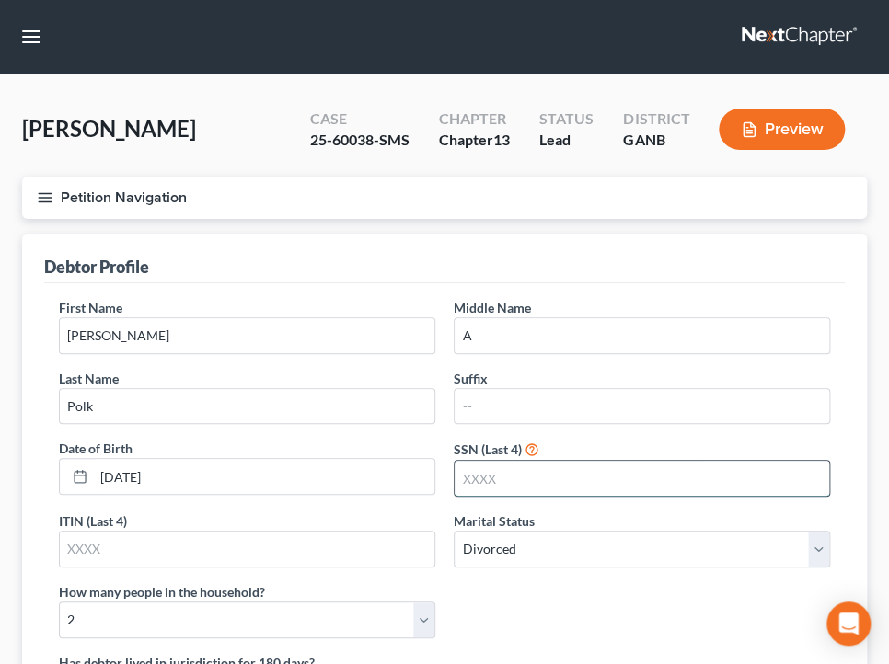
click at [488, 487] on input "text" at bounding box center [642, 478] width 375 height 35
type input "9262"
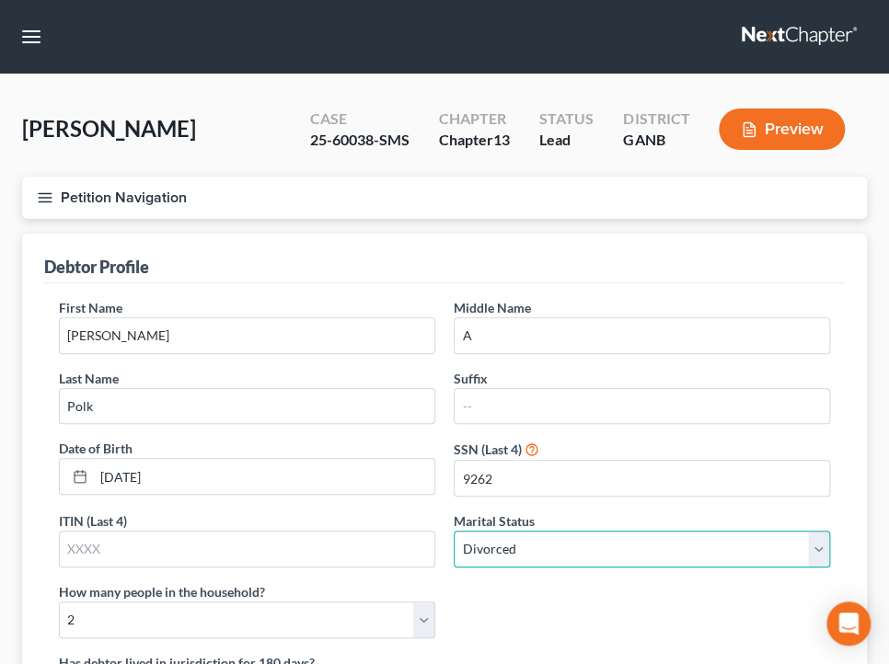
click at [526, 542] on select "Select Single Married Separated Divorced Widowed" at bounding box center [642, 549] width 376 height 37
select select "2"
click at [454, 531] on select "Select Single Married Separated Divorced Widowed" at bounding box center [642, 549] width 376 height 37
click at [407, 239] on div "Debtor Profile" at bounding box center [444, 259] width 801 height 50
click at [366, 210] on button "Petition Navigation" at bounding box center [444, 198] width 845 height 42
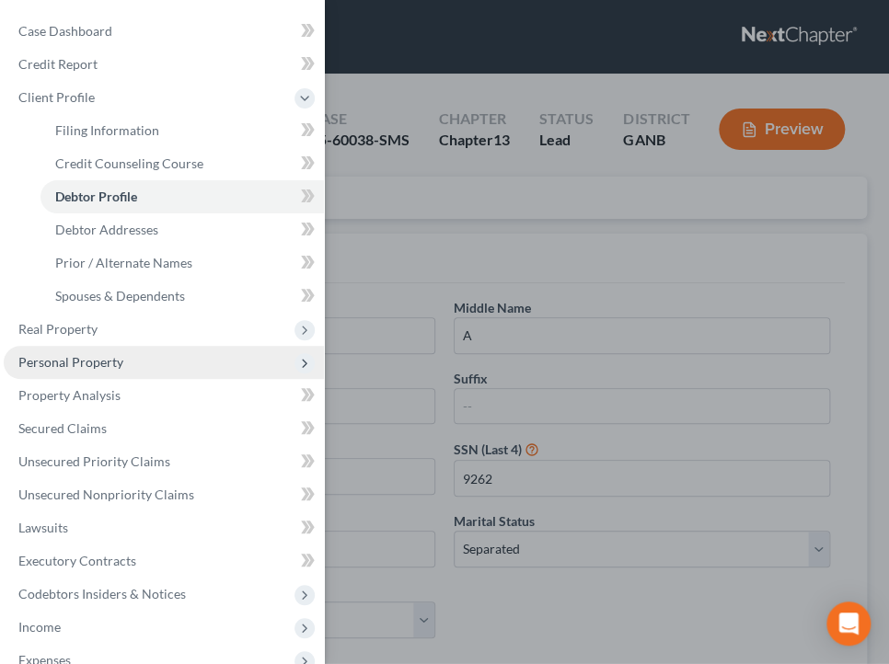
click at [76, 364] on span "Personal Property" at bounding box center [70, 362] width 105 height 16
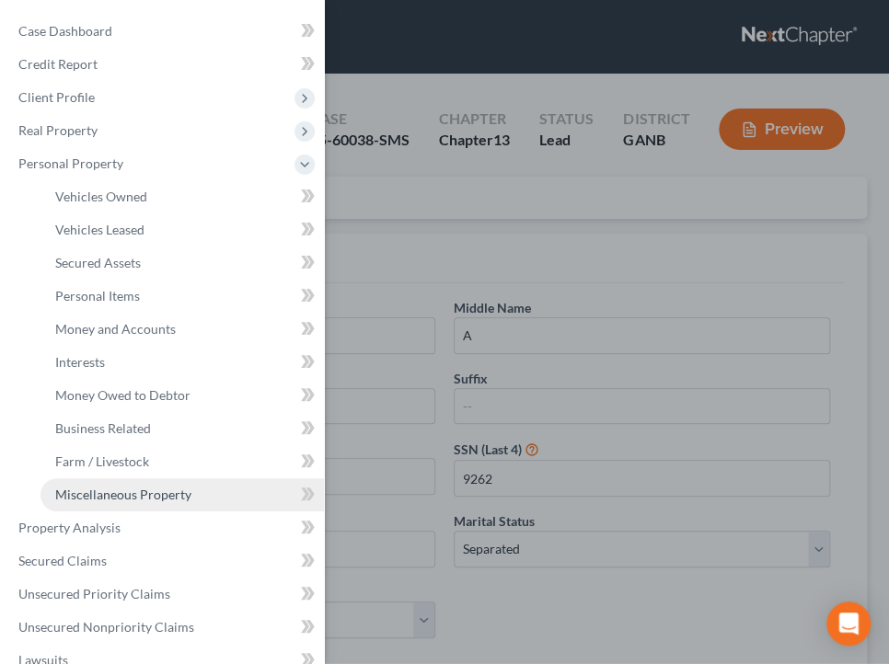
click at [137, 498] on span "Miscellaneous Property" at bounding box center [123, 495] width 136 height 16
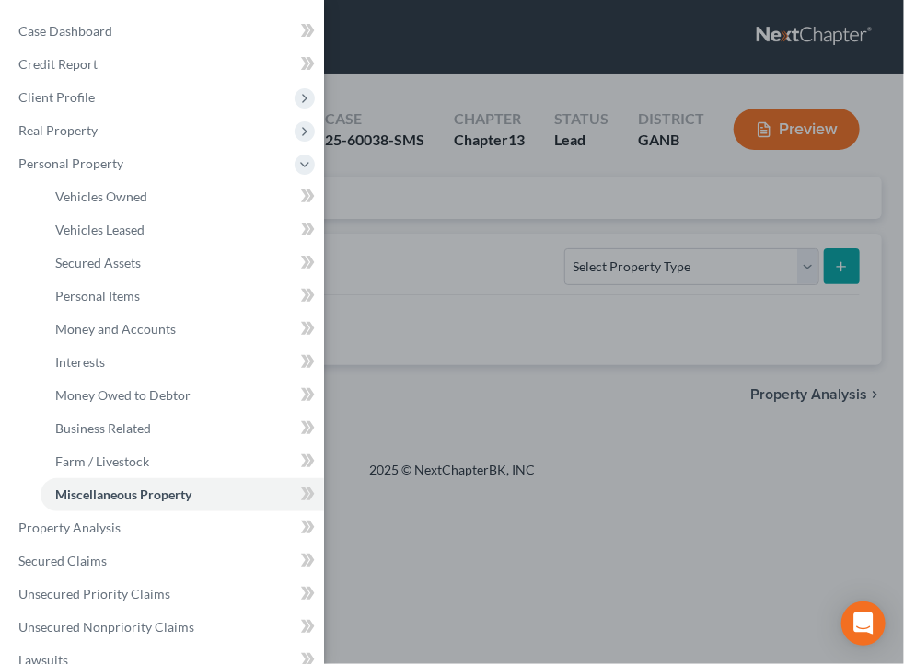
click at [677, 265] on div "Case Dashboard Payments Invoices Payments Payments Credit Report Client Profile" at bounding box center [452, 332] width 904 height 664
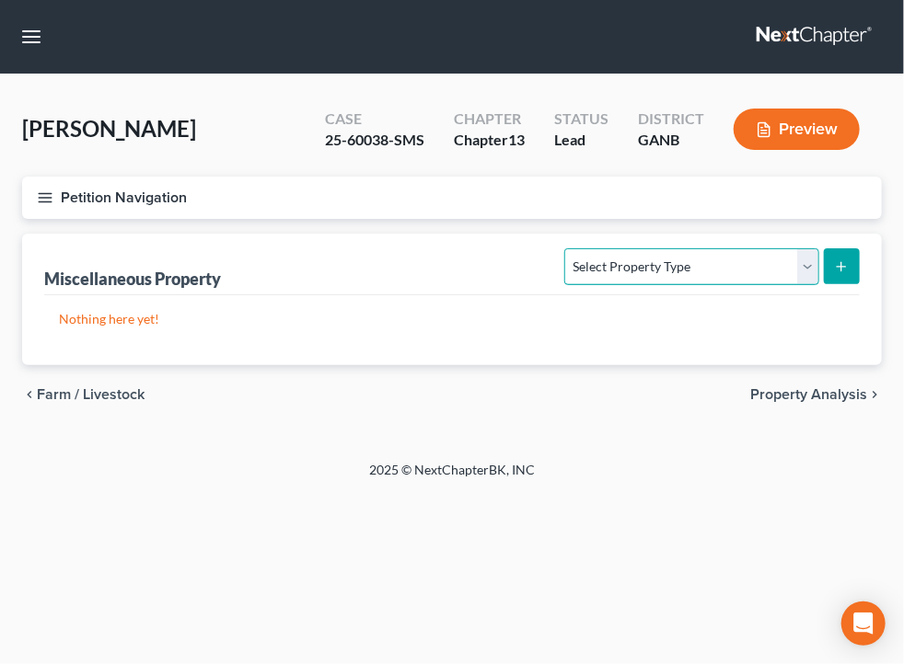
click at [674, 271] on select "Select Property Type Assigned for Creditor Benefit [DATE] Holding for Another N…" at bounding box center [691, 266] width 254 height 37
select select "transferred"
click at [564, 248] on select "Select Property Type Assigned for Creditor Benefit [DATE] Holding for Another N…" at bounding box center [691, 266] width 254 height 37
click at [836, 265] on icon "submit" at bounding box center [841, 267] width 15 height 15
select select "Ordinary (within 2 years)"
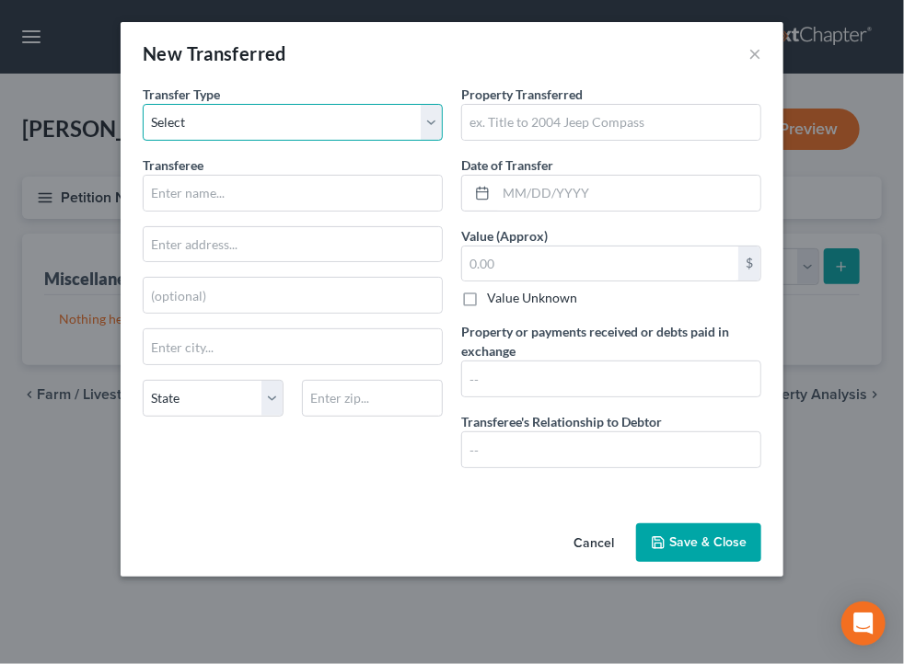
click at [362, 132] on select "Select Ordinary (within 2 years) Within 10 Years" at bounding box center [293, 122] width 300 height 37
click at [143, 104] on select "Select Ordinary (within 2 years) Within 10 Years" at bounding box center [293, 122] width 300 height 37
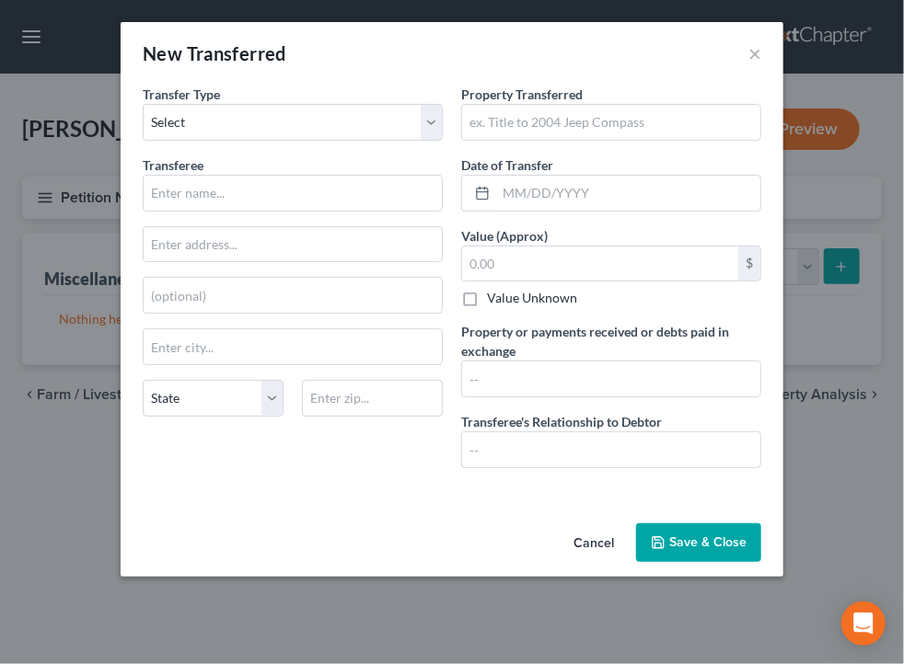
click at [597, 543] on button "Cancel" at bounding box center [594, 544] width 70 height 37
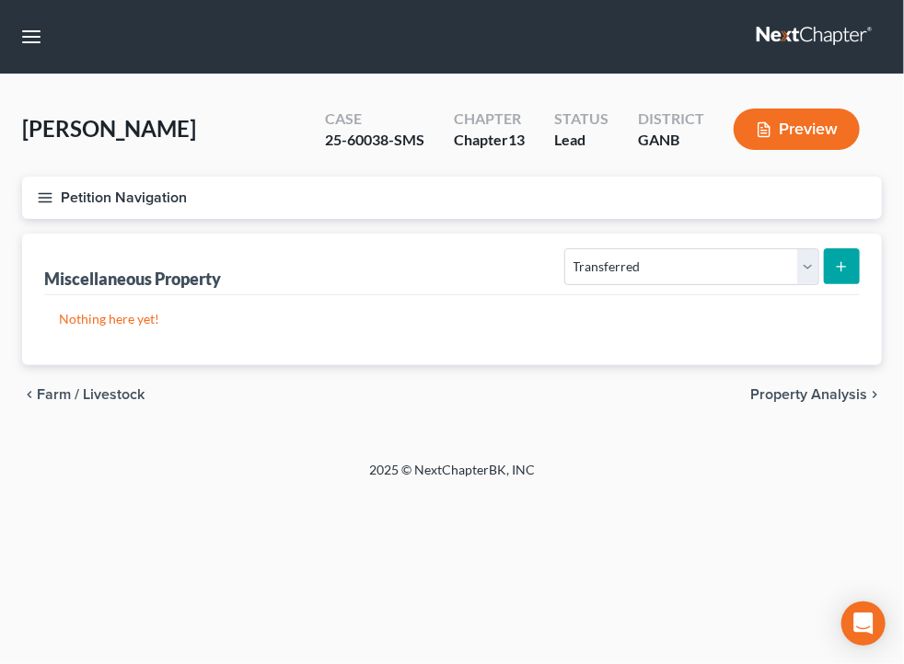
click at [381, 195] on button "Petition Navigation" at bounding box center [452, 198] width 860 height 42
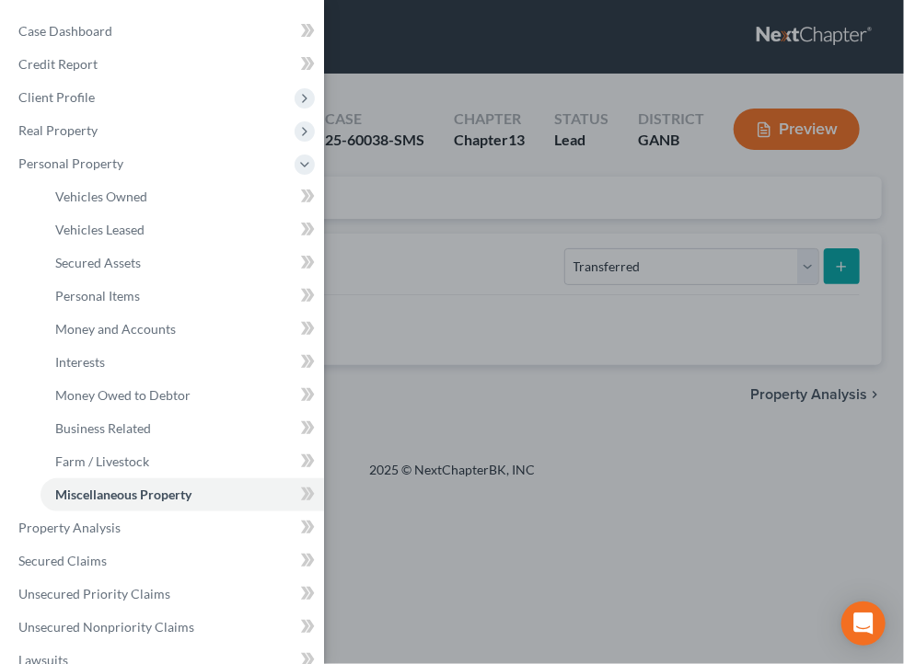
scroll to position [392, 0]
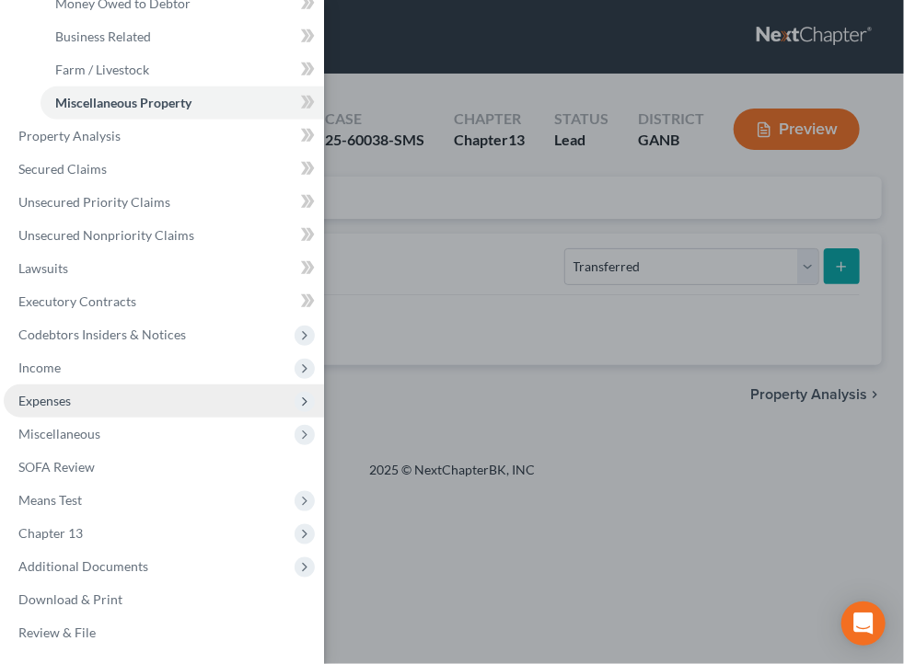
click at [103, 400] on span "Expenses" at bounding box center [164, 401] width 320 height 33
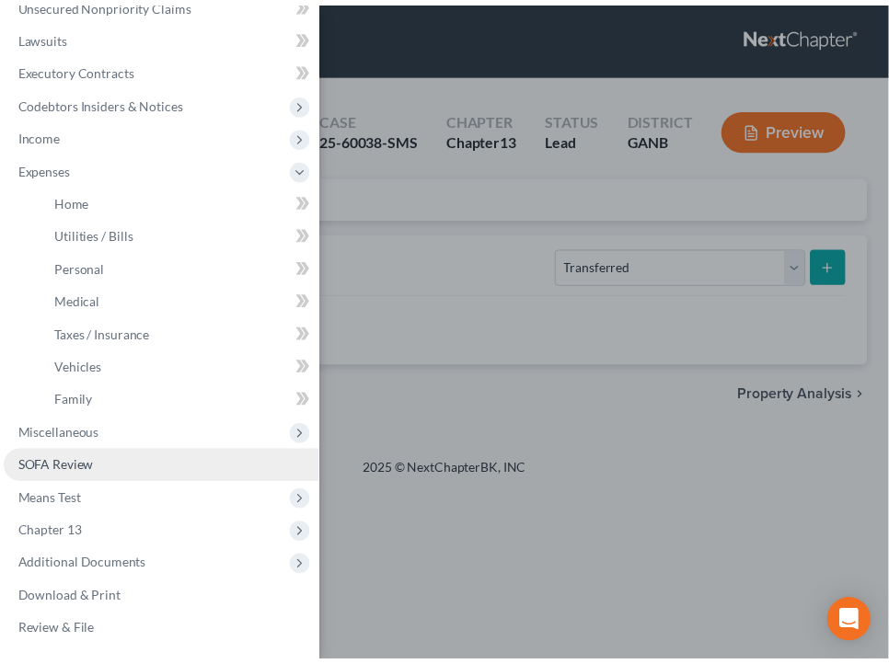
scroll to position [293, 0]
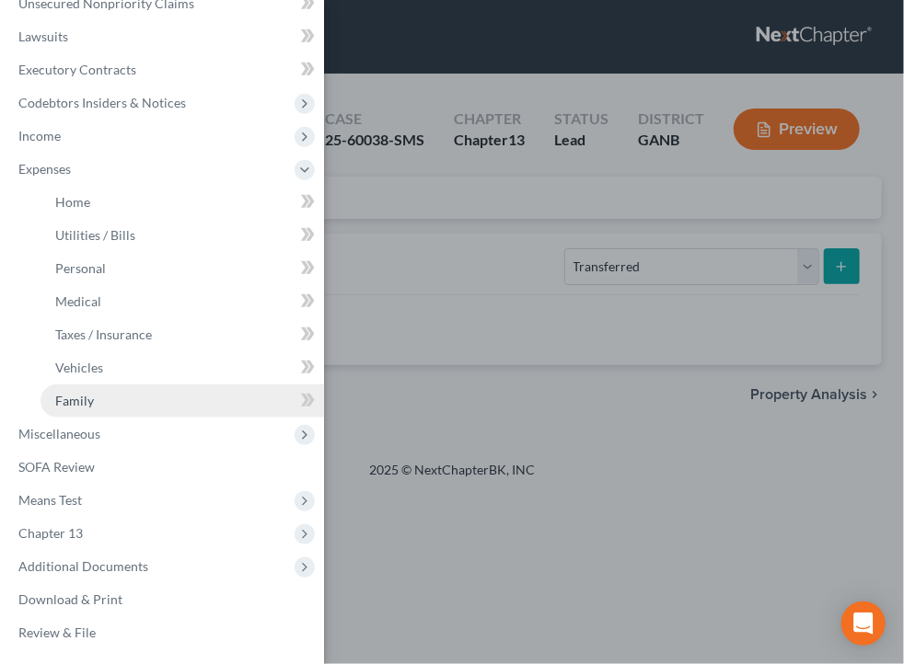
click at [145, 405] on link "Family" at bounding box center [181, 401] width 283 height 33
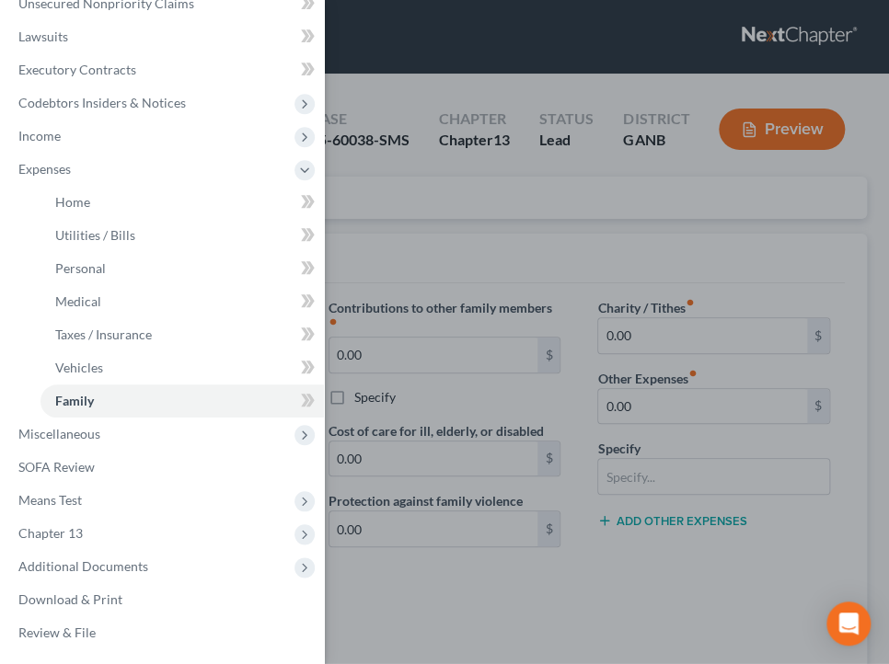
click at [512, 269] on div "Case Dashboard Payments Invoices Payments Payments Credit Report Client Profile" at bounding box center [444, 332] width 889 height 664
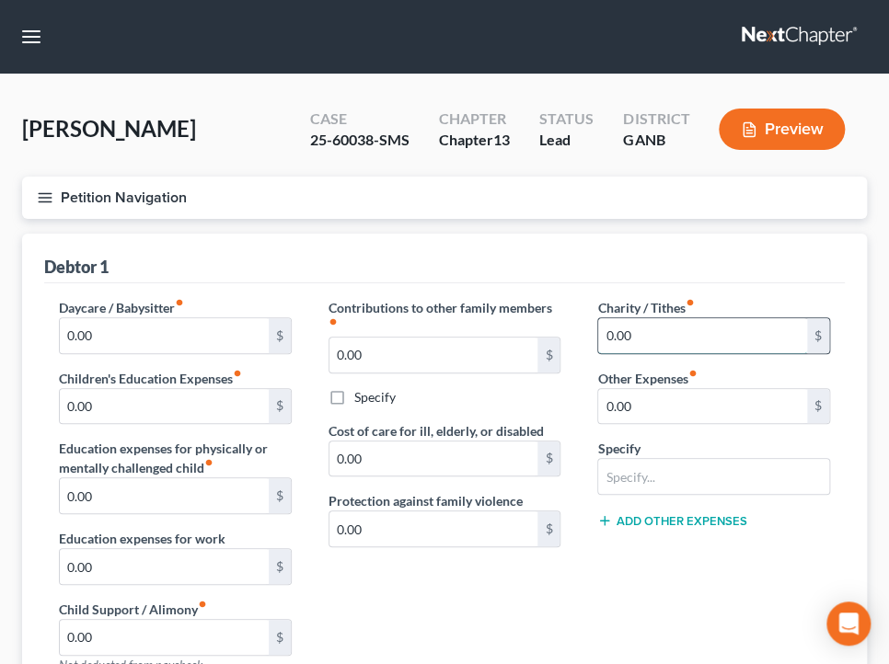
click at [606, 334] on input "0.00" at bounding box center [702, 335] width 209 height 35
type input "400.00"
click at [353, 194] on button "Petition Navigation" at bounding box center [444, 198] width 845 height 42
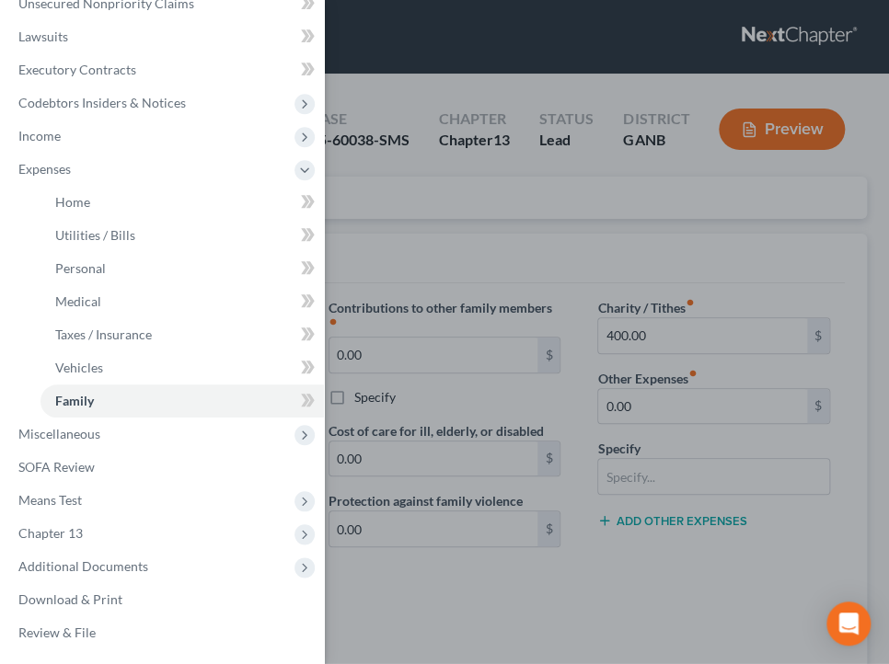
click at [637, 291] on div "Case Dashboard Payments Invoices Payments Payments Credit Report Client Profile" at bounding box center [444, 332] width 889 height 664
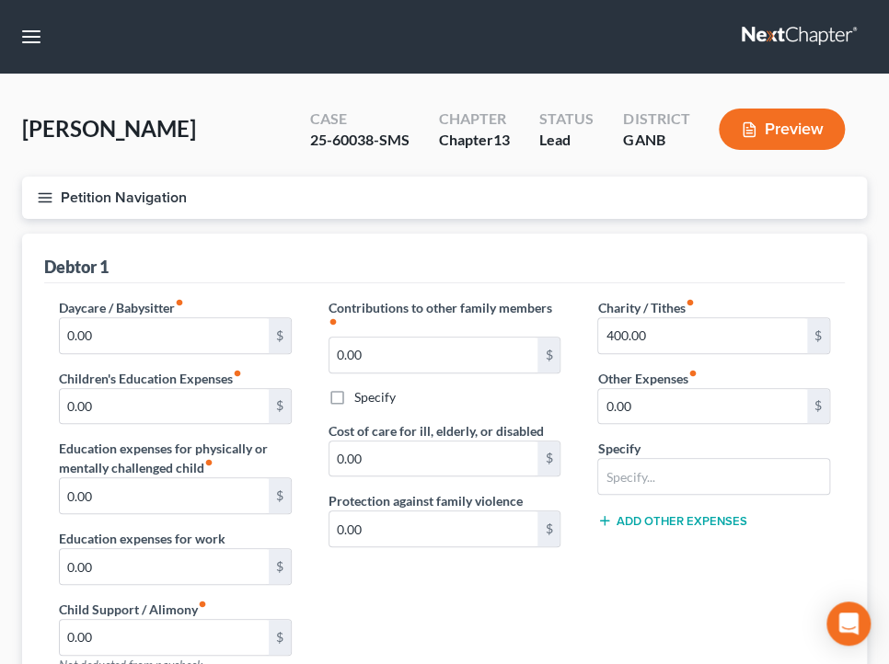
click at [209, 202] on button "Petition Navigation" at bounding box center [444, 198] width 845 height 42
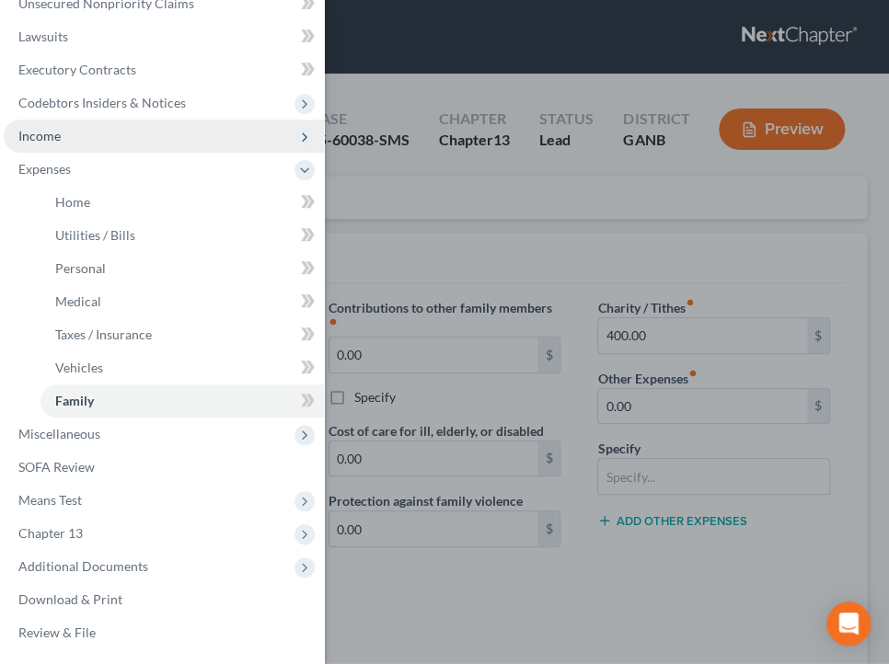
click at [76, 140] on span "Income" at bounding box center [164, 136] width 320 height 33
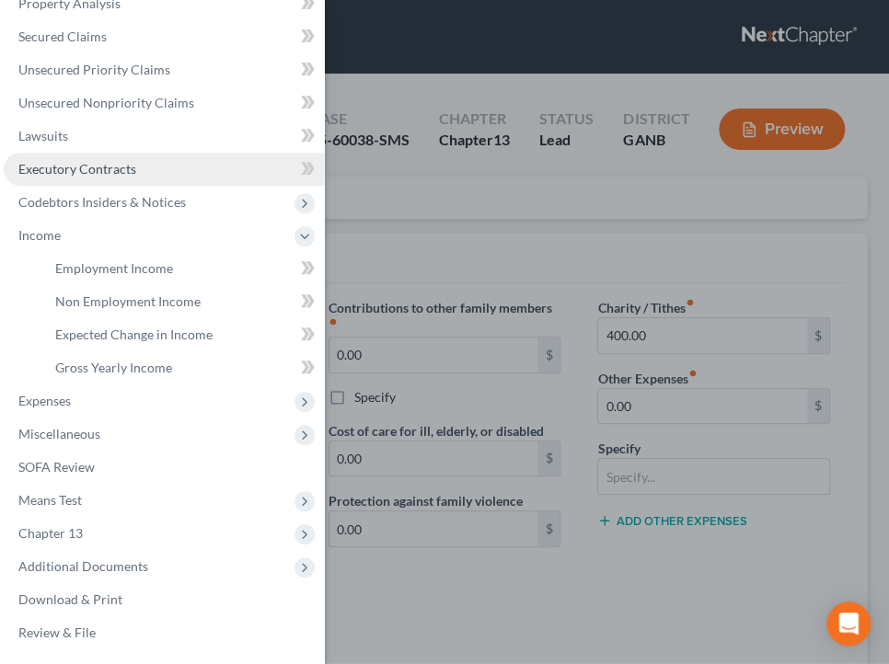
scroll to position [193, 0]
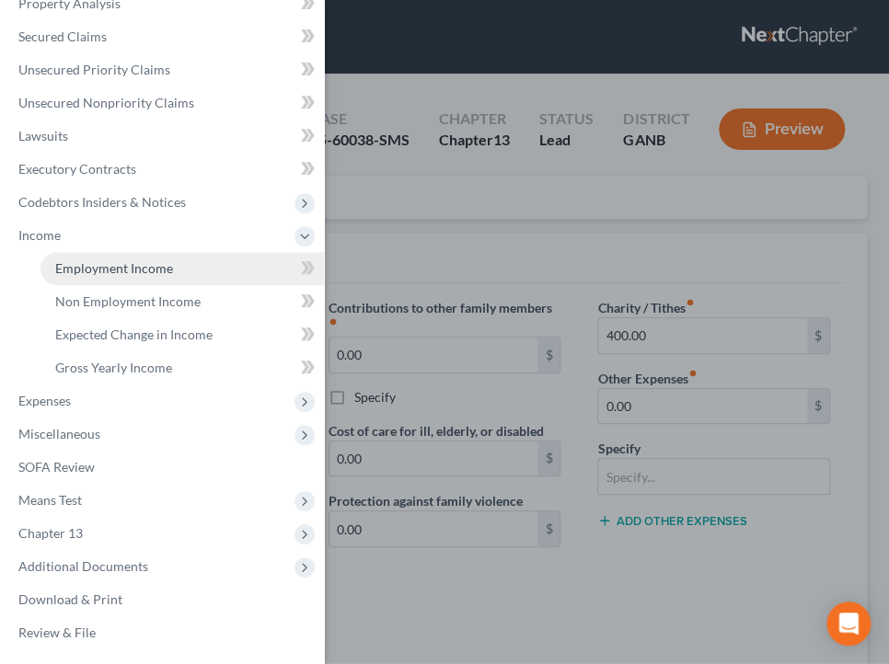
click at [150, 274] on link "Employment Income" at bounding box center [181, 268] width 283 height 33
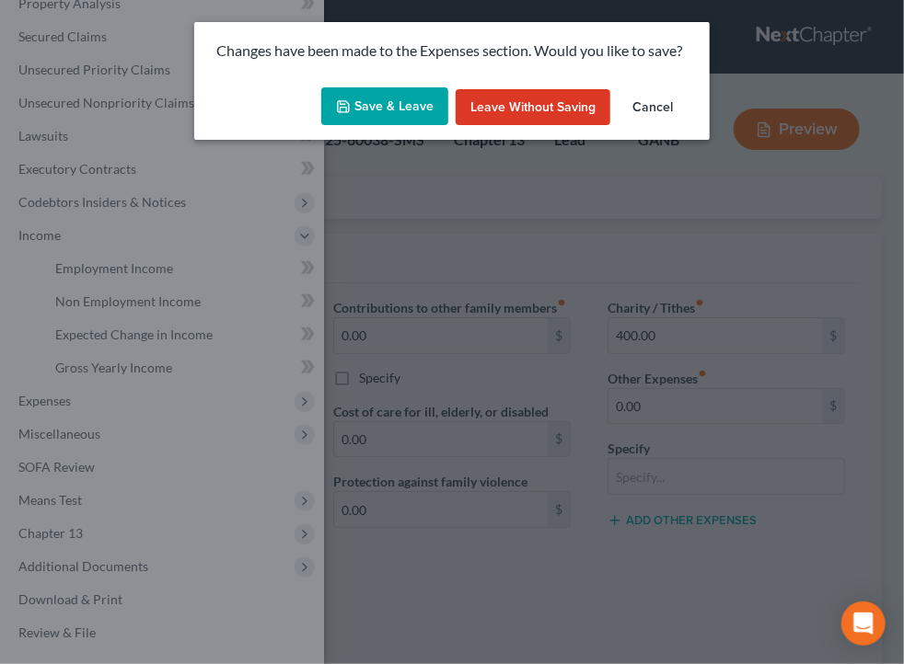
click at [394, 97] on button "Save & Leave" at bounding box center [384, 106] width 127 height 39
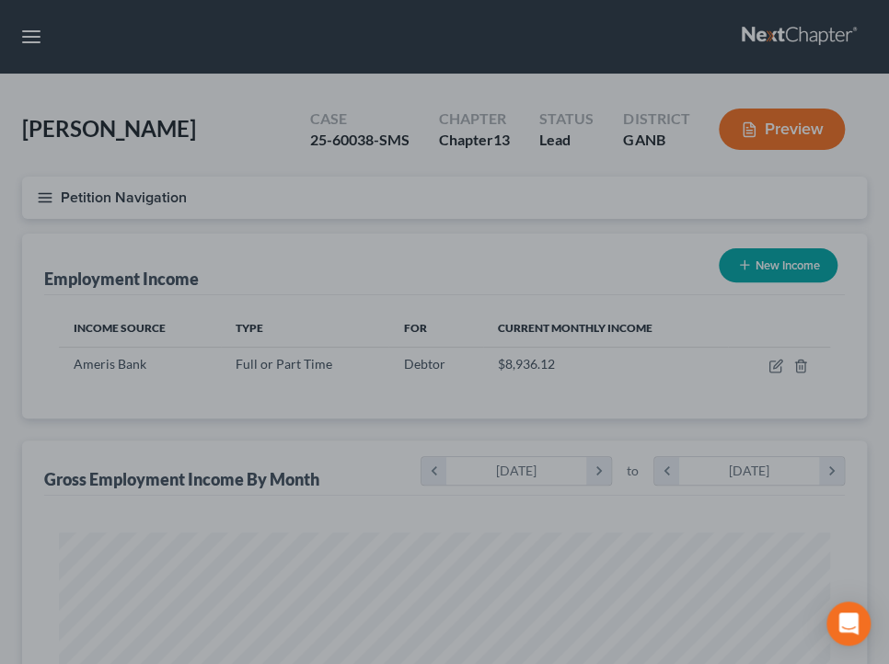
scroll to position [386, 807]
click at [775, 364] on div at bounding box center [444, 332] width 889 height 664
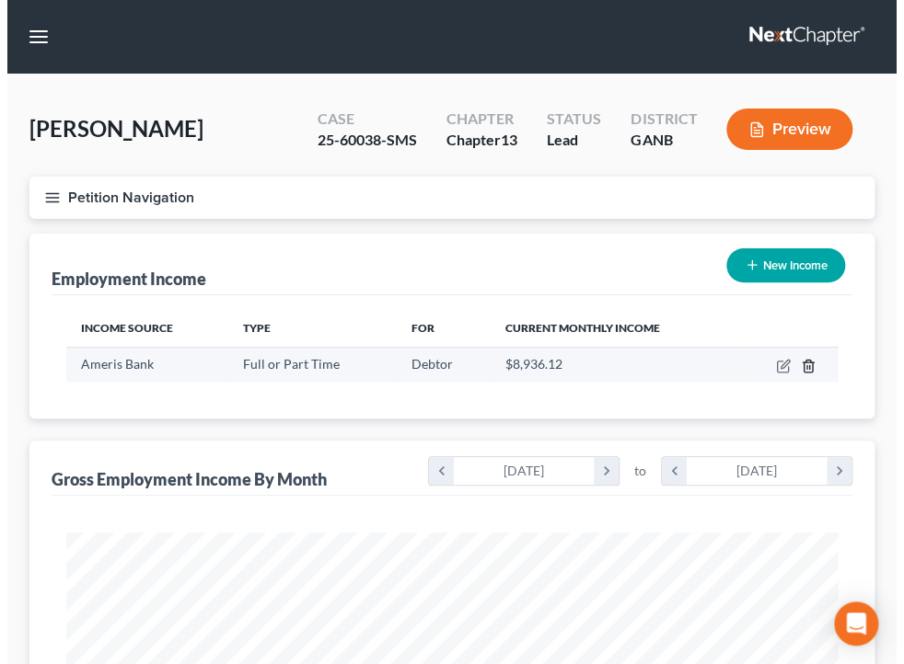
scroll to position [386, 807]
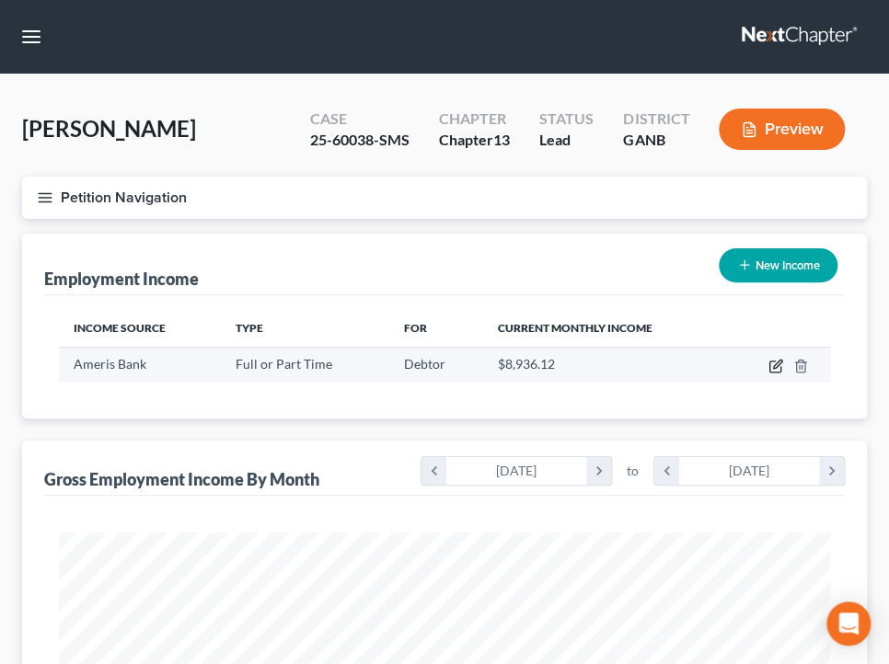
click at [778, 365] on icon "button" at bounding box center [775, 366] width 15 height 15
select select "0"
select select "10"
select select "1"
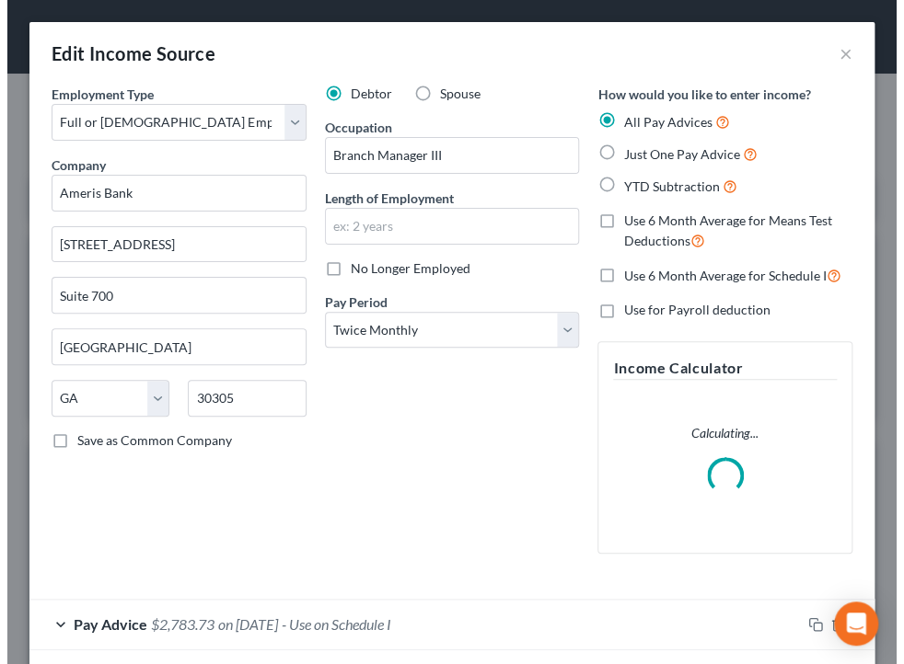
scroll to position [393, 823]
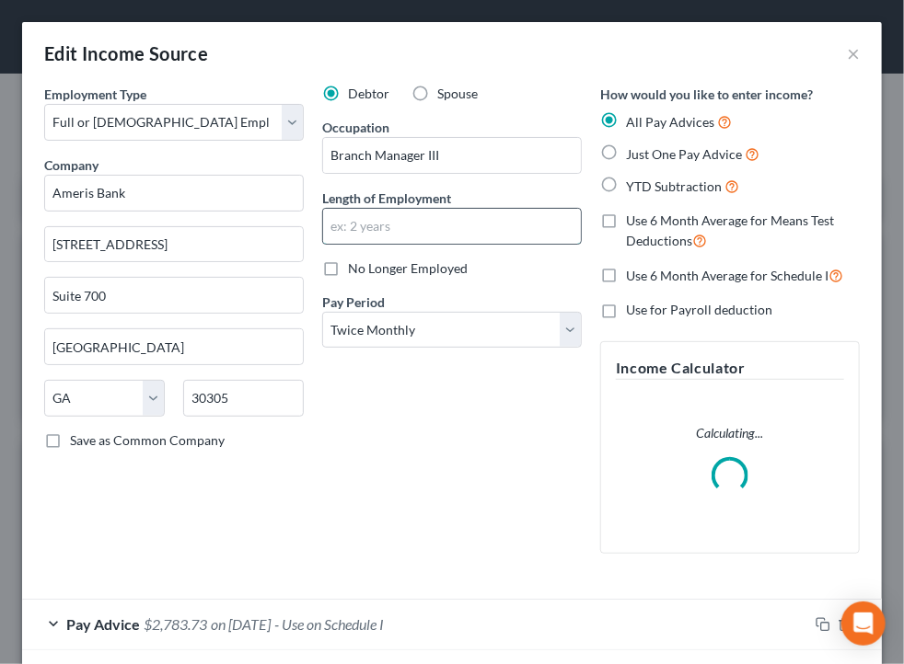
click at [378, 217] on input "text" at bounding box center [452, 226] width 258 height 35
type input "4 years"
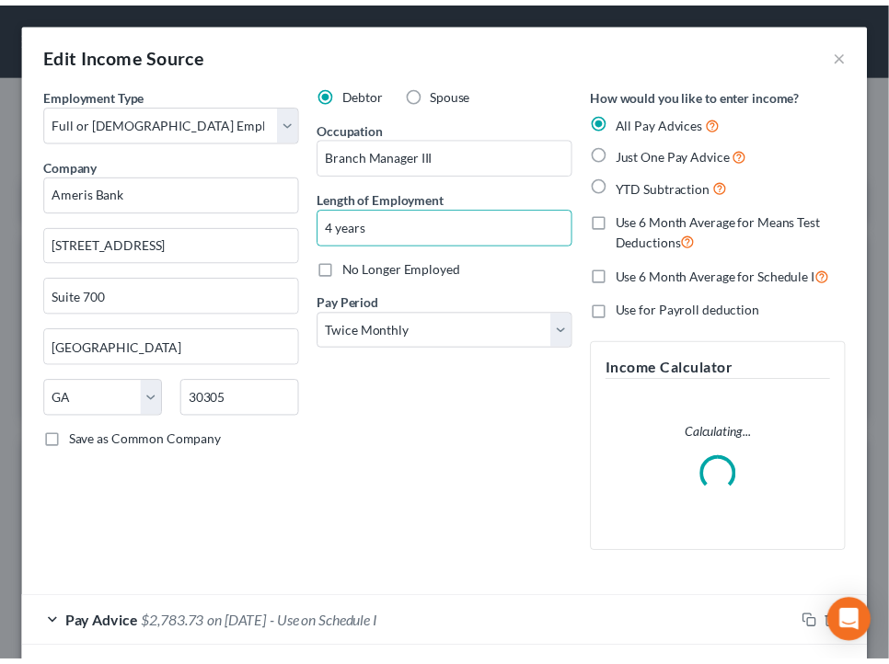
scroll to position [335, 0]
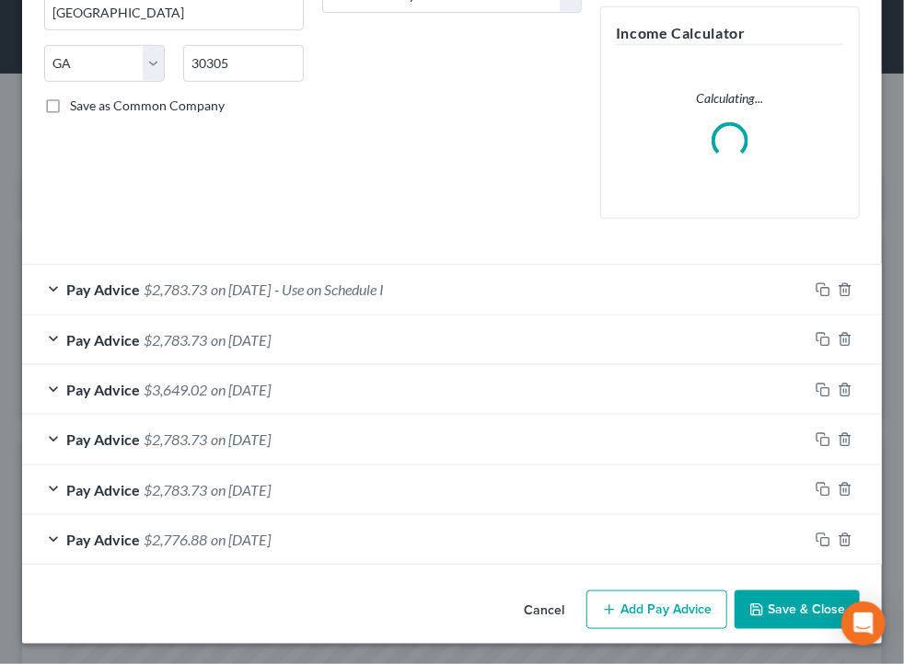
click at [808, 555] on div at bounding box center [845, 540] width 74 height 29
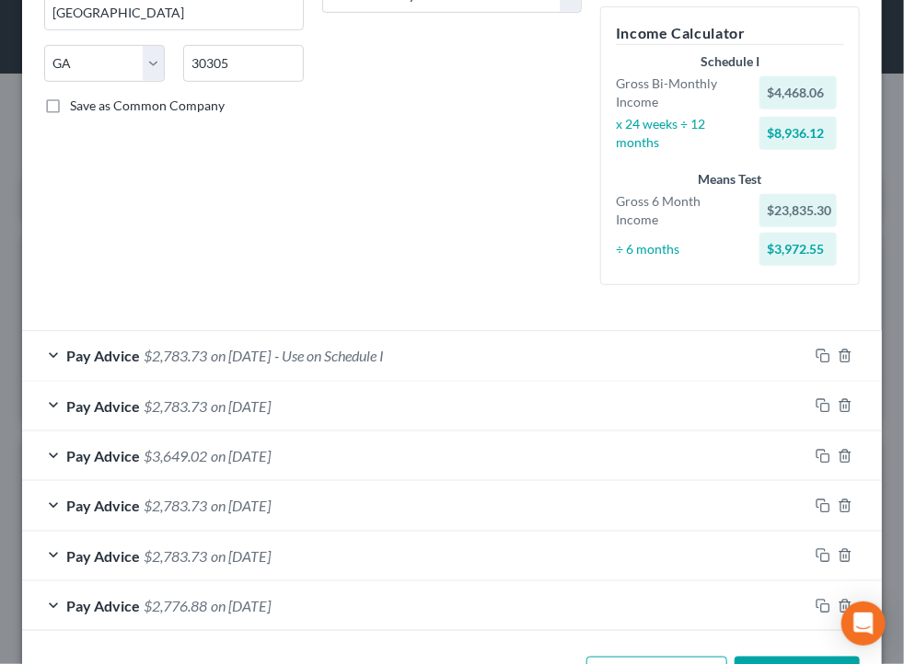
click at [799, 662] on button "Save & Close" at bounding box center [796, 676] width 125 height 39
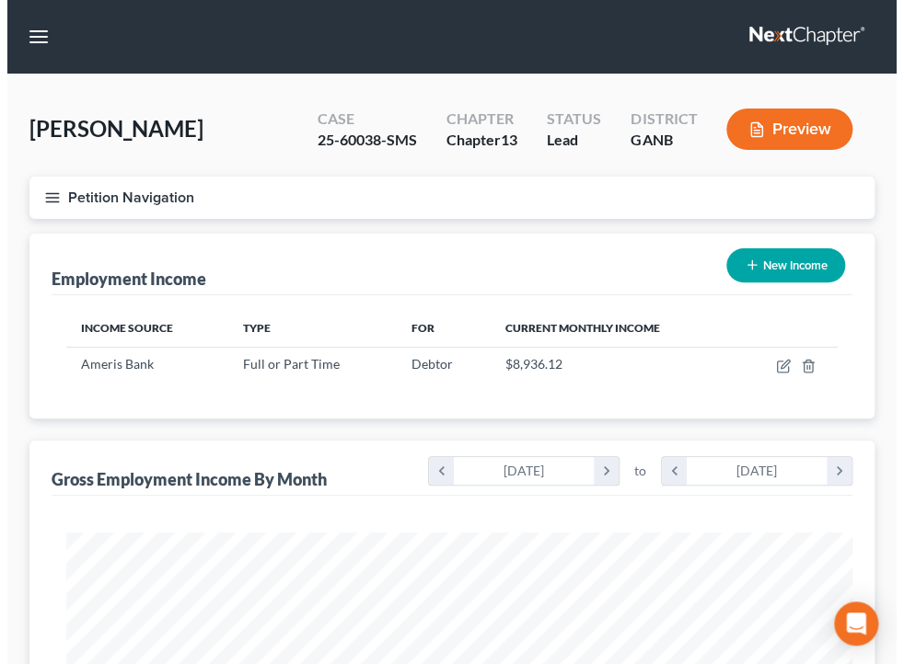
scroll to position [919935, 919514]
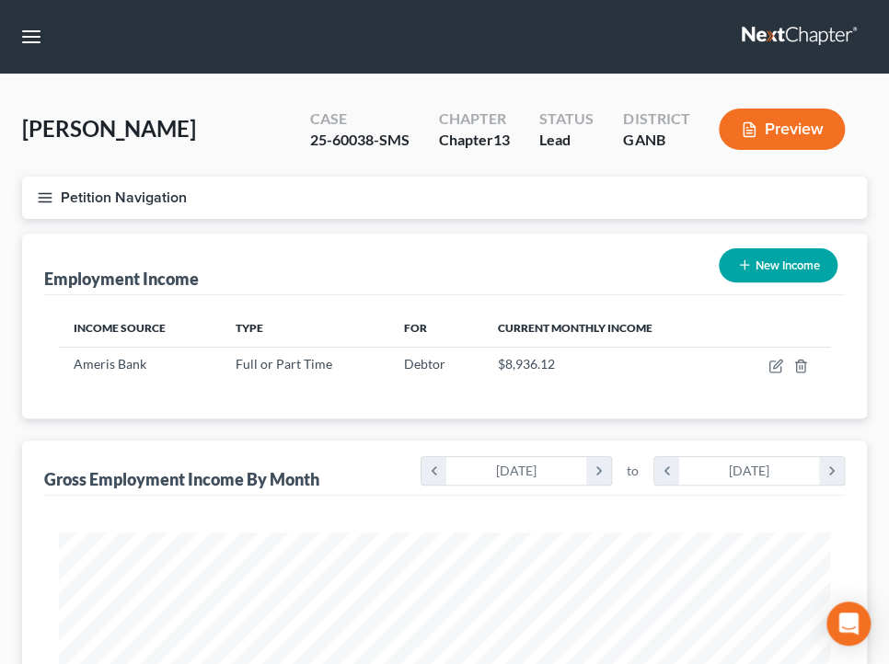
click at [578, 208] on button "Petition Navigation" at bounding box center [444, 198] width 845 height 42
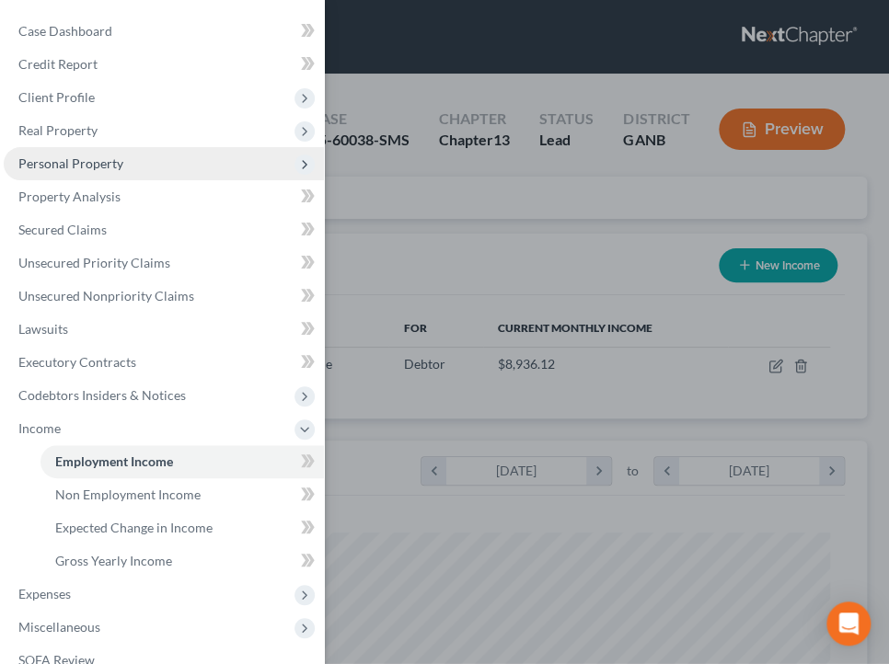
click at [121, 161] on span "Personal Property" at bounding box center [70, 164] width 105 height 16
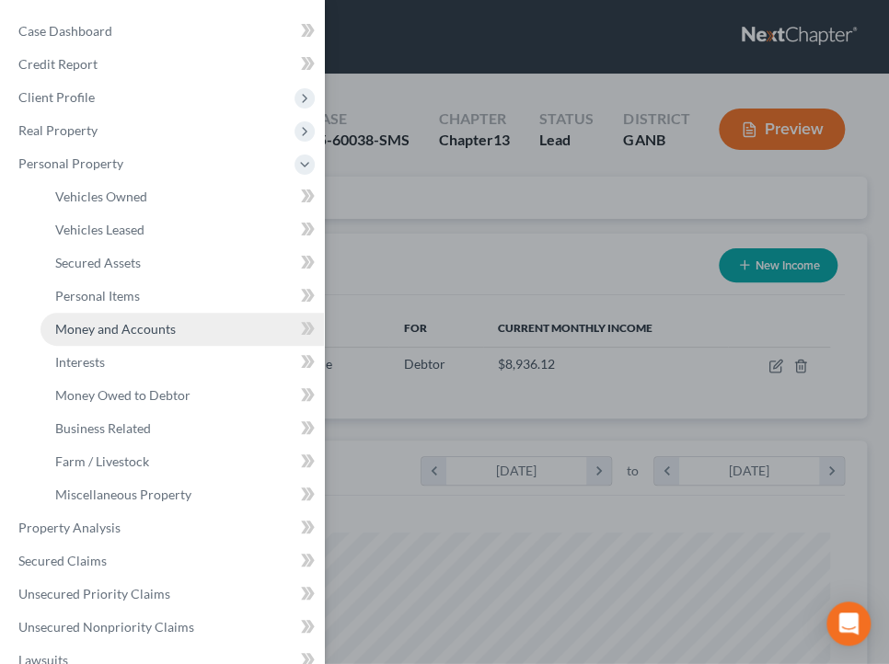
click at [150, 327] on span "Money and Accounts" at bounding box center [115, 329] width 121 height 16
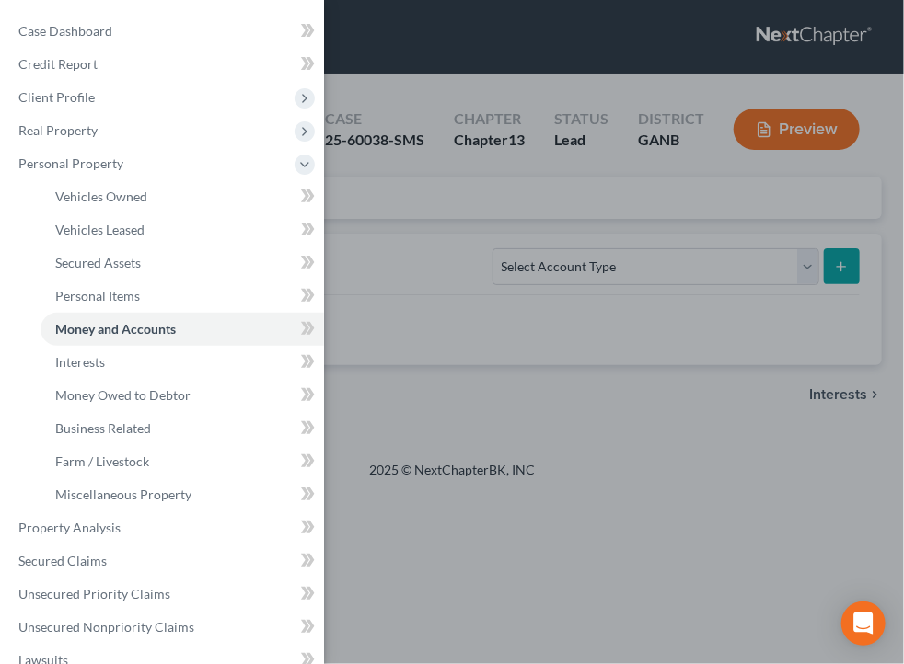
click at [618, 274] on div "Case Dashboard Payments Invoices Payments Payments Credit Report Client Profile" at bounding box center [452, 332] width 904 height 664
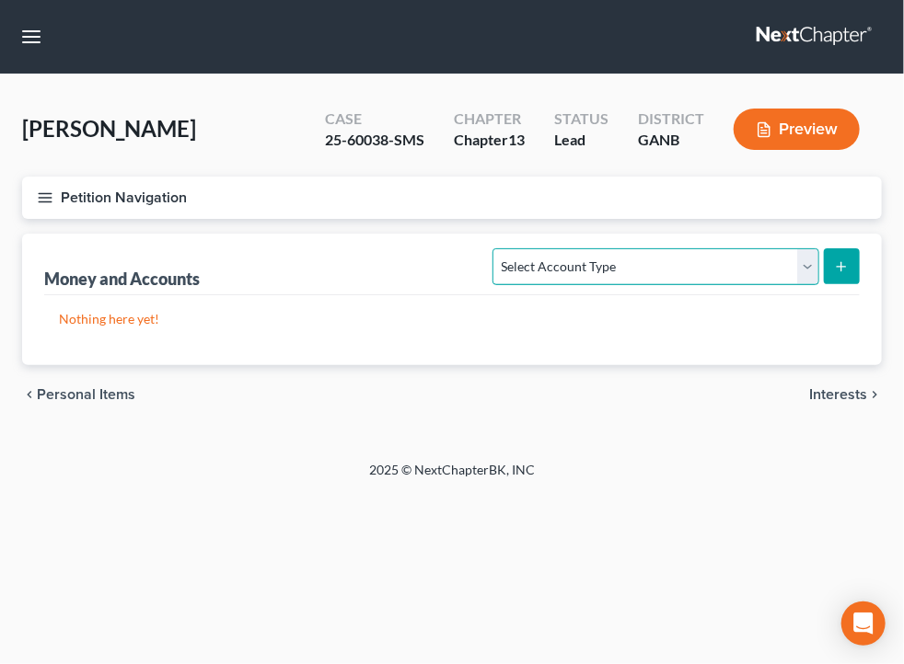
click at [618, 262] on select "Select Account Type Brokerage Cash on Hand Certificates of Deposit Checking Acc…" at bounding box center [655, 266] width 326 height 37
select select "checking"
click at [497, 248] on select "Select Account Type Brokerage Cash on Hand Certificates of Deposit Checking Acc…" at bounding box center [655, 266] width 326 height 37
click at [849, 273] on button "submit" at bounding box center [842, 266] width 36 height 36
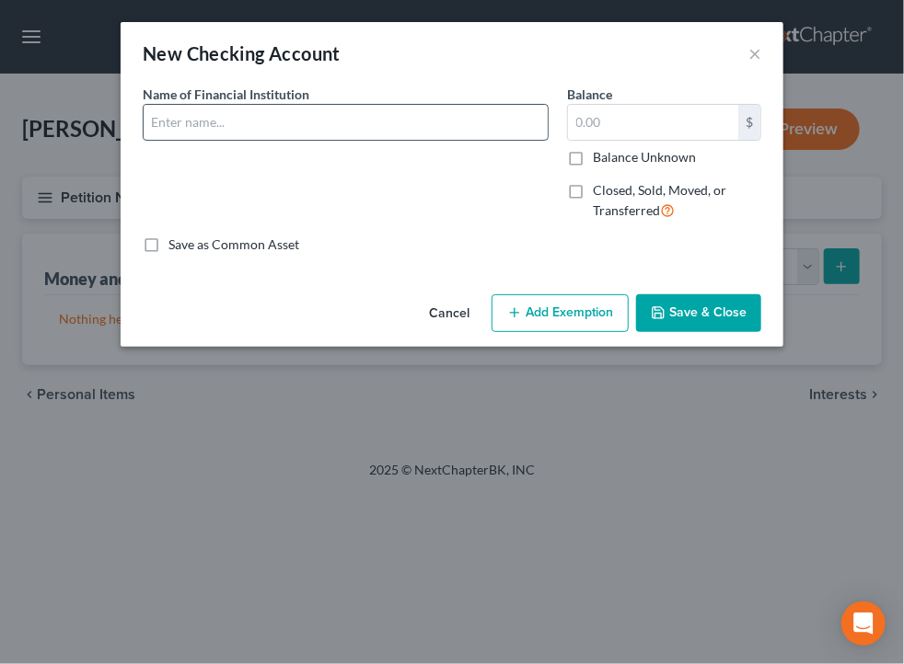
click at [331, 113] on input "text" at bounding box center [346, 122] width 404 height 35
type input "[PERSON_NAME] Fargo Bank"
click at [680, 114] on input "text" at bounding box center [653, 122] width 170 height 35
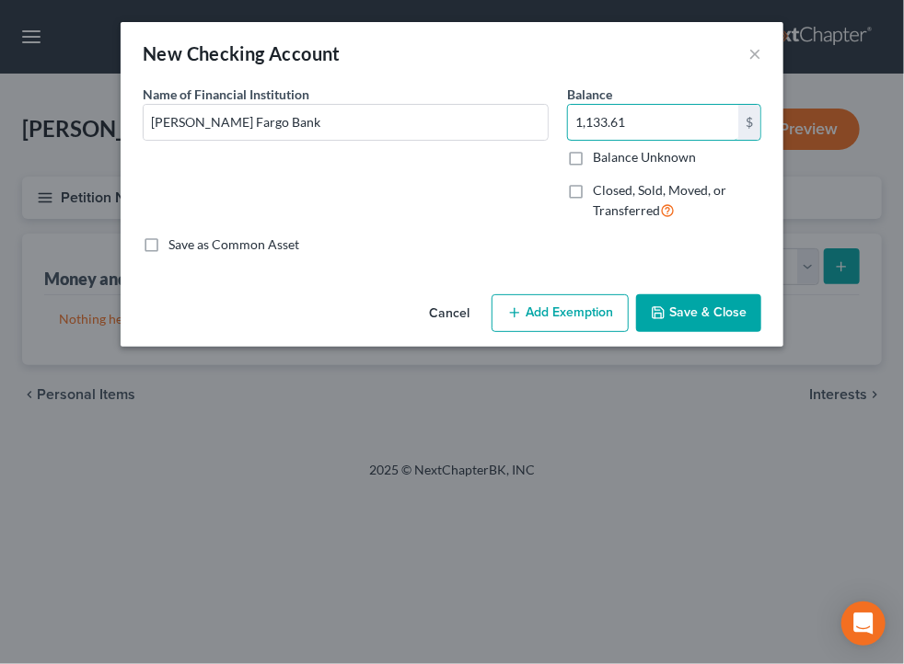
type input "1,133.61"
click at [598, 308] on button "Add Exemption" at bounding box center [559, 314] width 137 height 39
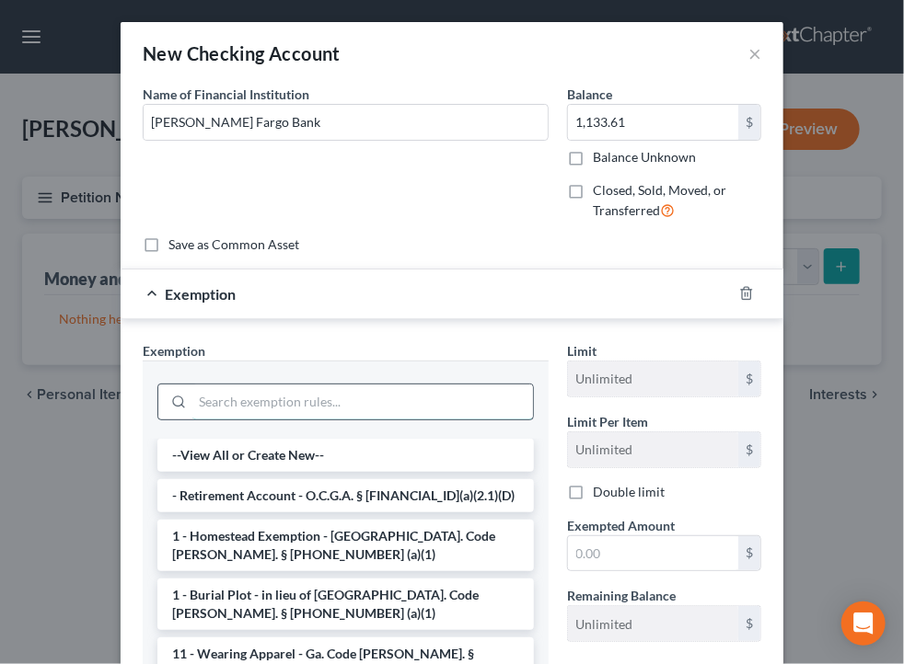
click at [357, 398] on input "search" at bounding box center [362, 402] width 341 height 35
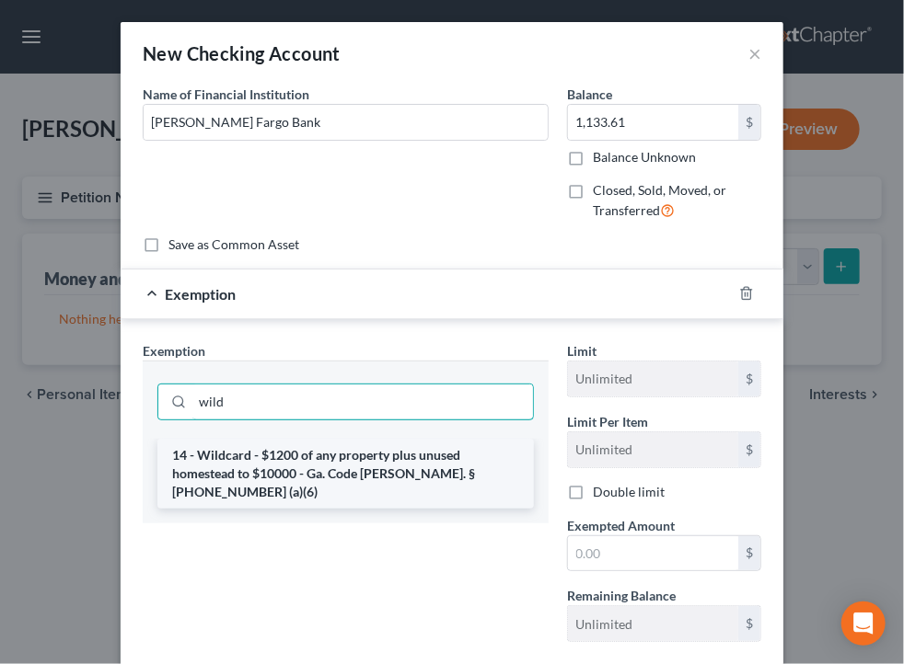
type input "wild"
click at [363, 450] on li "14 - Wildcard - $1200 of any property plus unused homestead to $10000 - Ga. Cod…" at bounding box center [345, 474] width 376 height 70
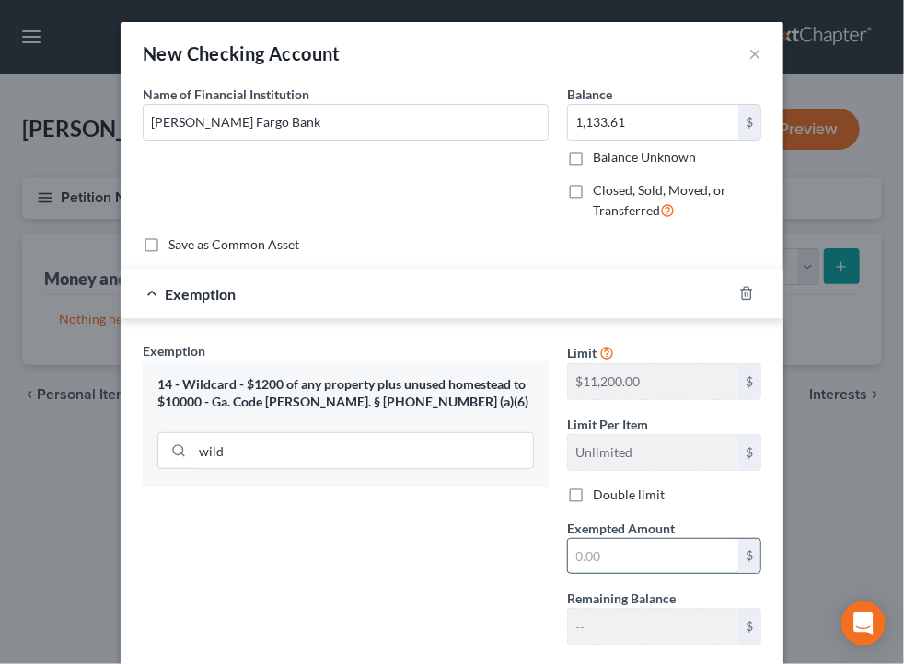
click at [598, 560] on input "text" at bounding box center [653, 556] width 170 height 35
type input "1,133.61"
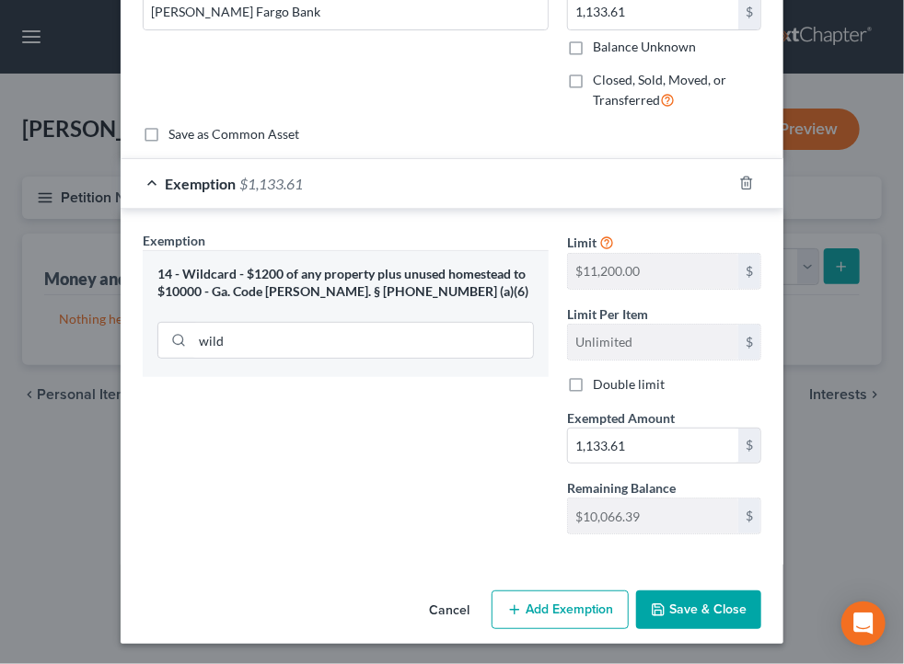
click at [699, 617] on button "Save & Close" at bounding box center [698, 610] width 125 height 39
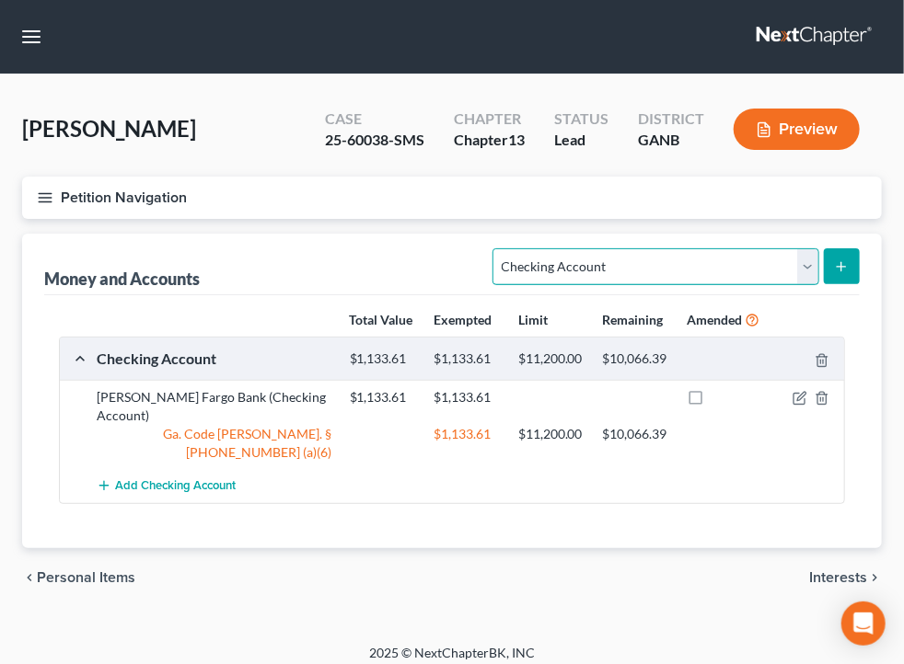
drag, startPoint x: 674, startPoint y: 258, endPoint x: 644, endPoint y: 281, distance: 37.4
click at [674, 258] on select "Select Account Type Brokerage Cash on Hand Certificates of Deposit Checking Acc…" at bounding box center [655, 266] width 326 height 37
select select "savings"
click at [497, 248] on select "Select Account Type Brokerage Cash on Hand Certificates of Deposit Checking Acc…" at bounding box center [655, 266] width 326 height 37
click at [848, 269] on icon "submit" at bounding box center [841, 267] width 15 height 15
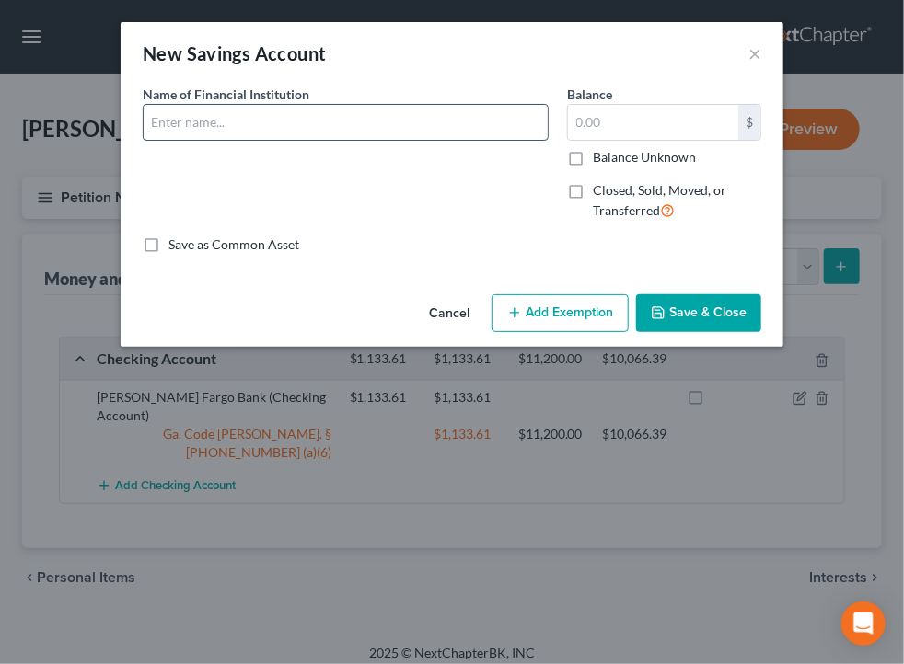
click at [213, 125] on input "text" at bounding box center [346, 122] width 404 height 35
type input "Capital One"
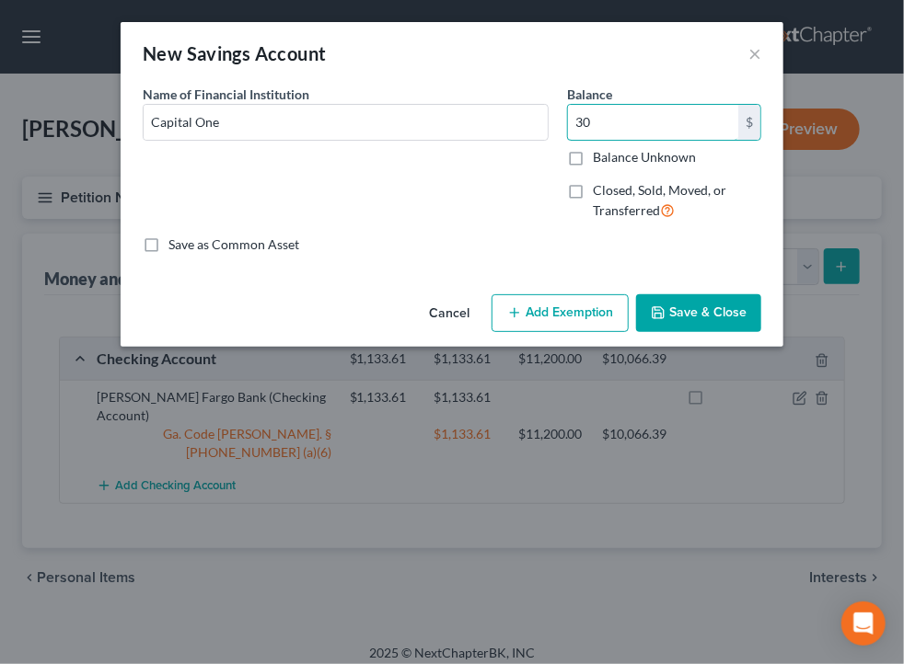
type input "30"
click at [559, 325] on button "Add Exemption" at bounding box center [559, 314] width 137 height 39
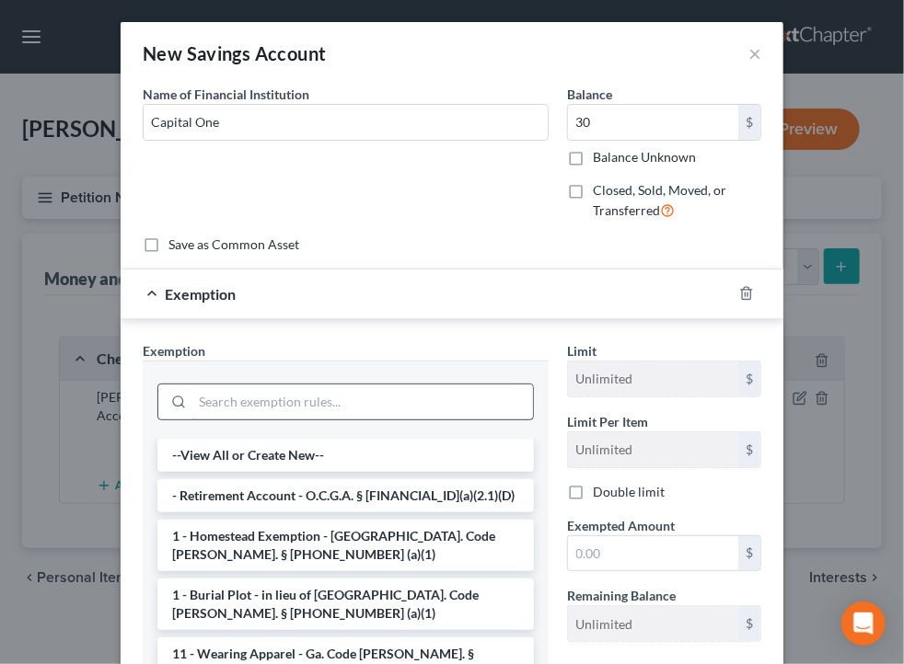
click at [309, 413] on input "search" at bounding box center [362, 402] width 341 height 35
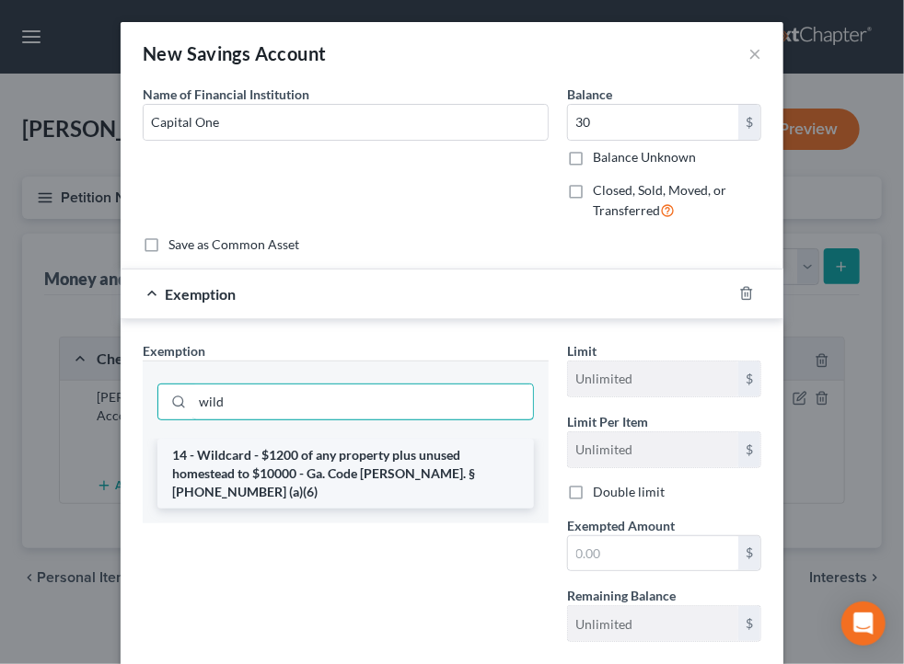
type input "wild"
click at [332, 466] on li "14 - Wildcard - $1200 of any property plus unused homestead to $10000 - Ga. Cod…" at bounding box center [345, 474] width 376 height 70
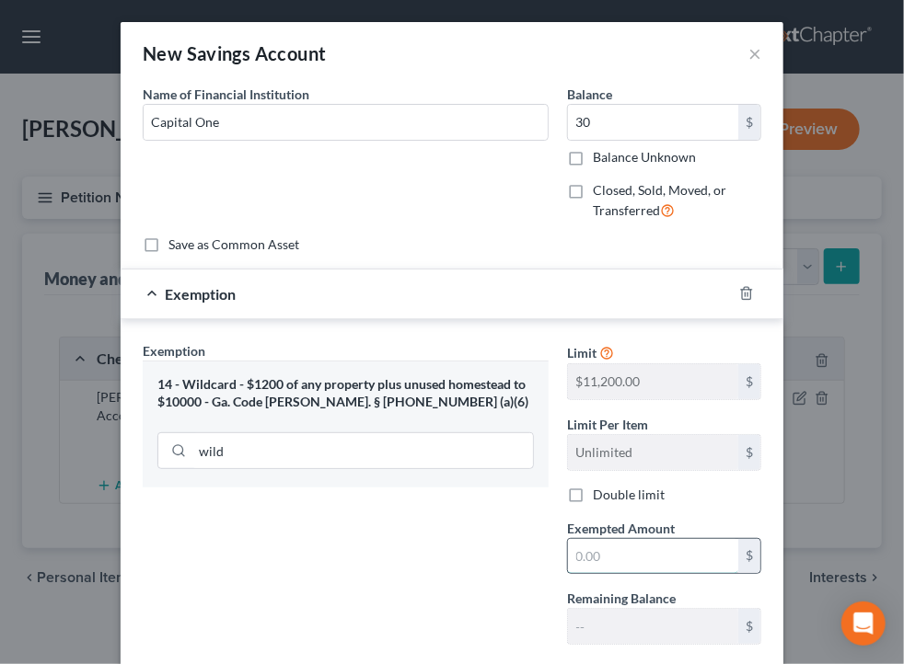
click at [591, 559] on input "text" at bounding box center [653, 556] width 170 height 35
type input "30"
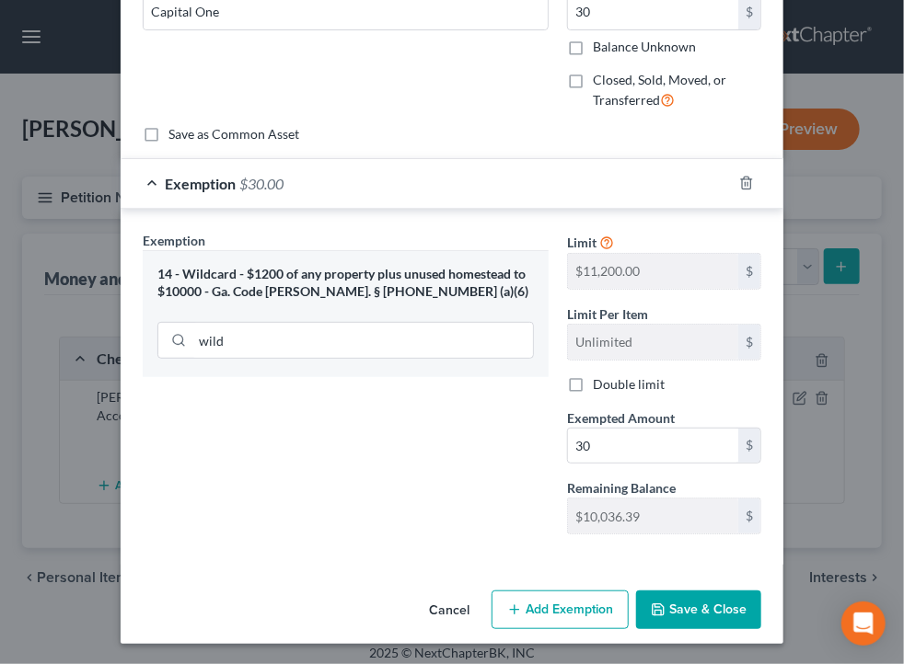
click at [692, 596] on button "Save & Close" at bounding box center [698, 610] width 125 height 39
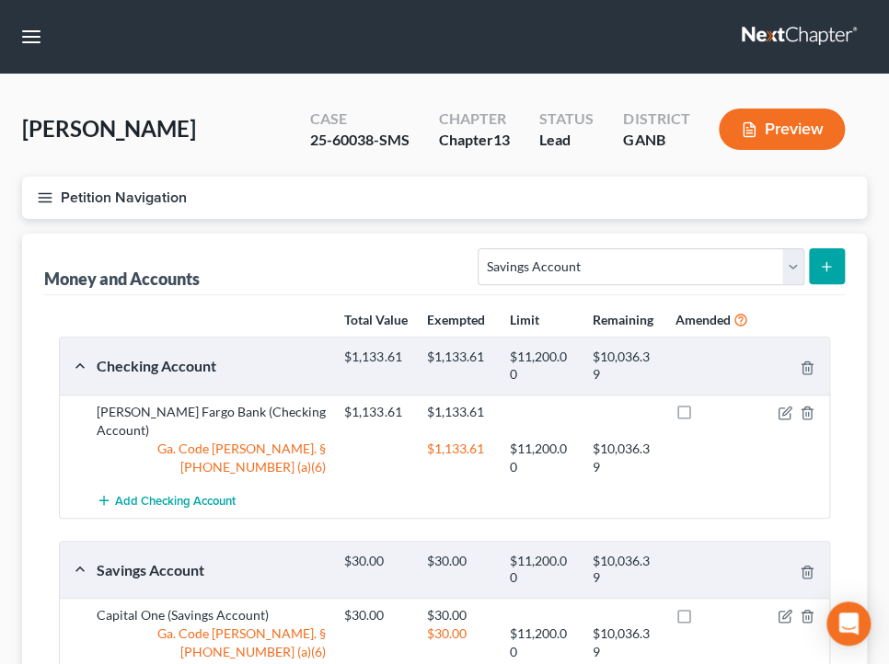
click at [395, 133] on div "25-60038-SMS" at bounding box center [359, 140] width 99 height 21
click at [378, 92] on div "[PERSON_NAME] Upgraded Case 25-60038-SMS Chapter Chapter 13 Status Lead Distric…" at bounding box center [444, 459] width 889 height 769
click at [248, 188] on button "Petition Navigation" at bounding box center [444, 198] width 845 height 42
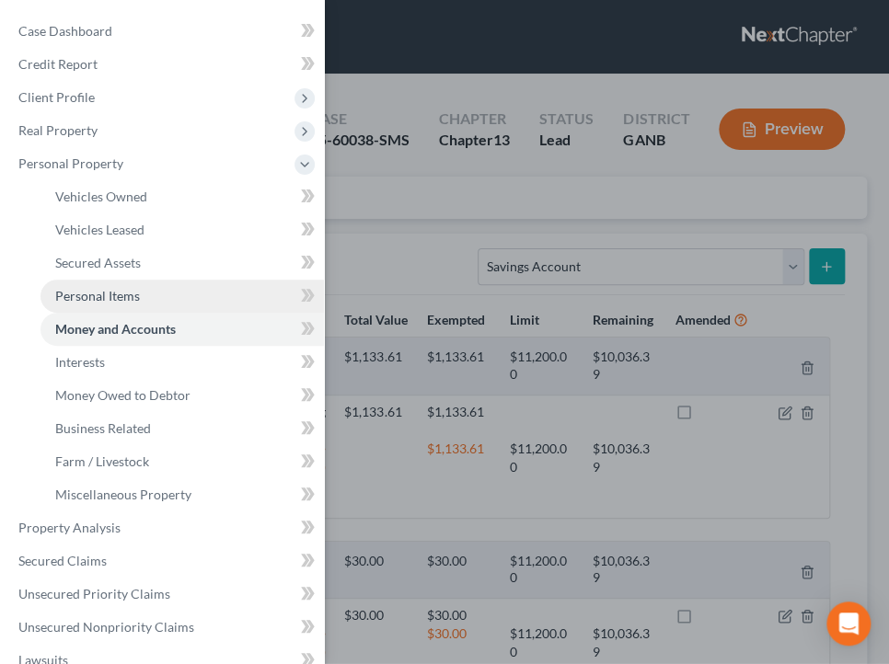
click at [112, 294] on span "Personal Items" at bounding box center [97, 296] width 85 height 16
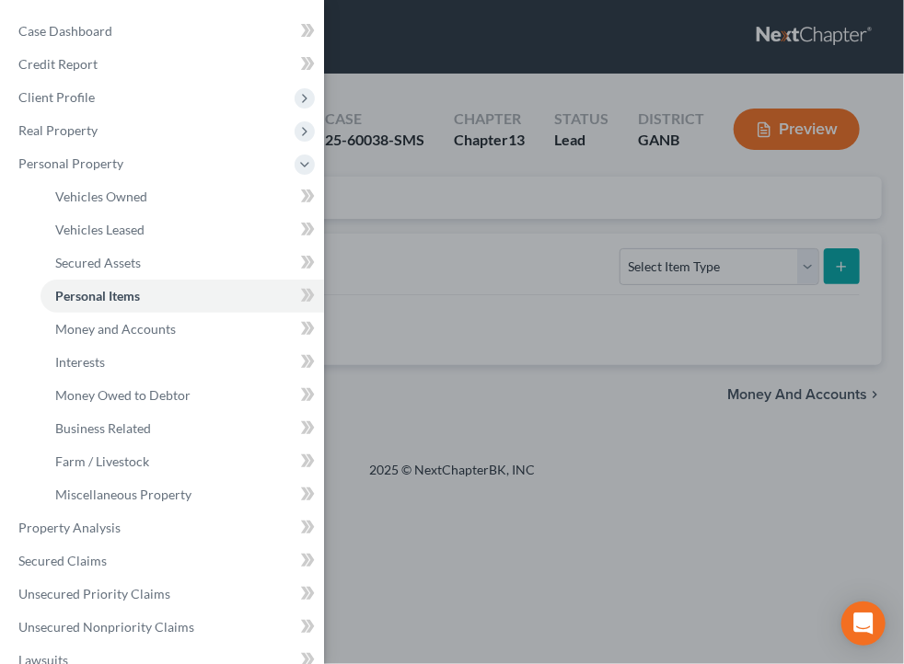
click at [723, 248] on div "Case Dashboard Payments Invoices Payments Payments Credit Report Client Profile" at bounding box center [452, 332] width 904 height 664
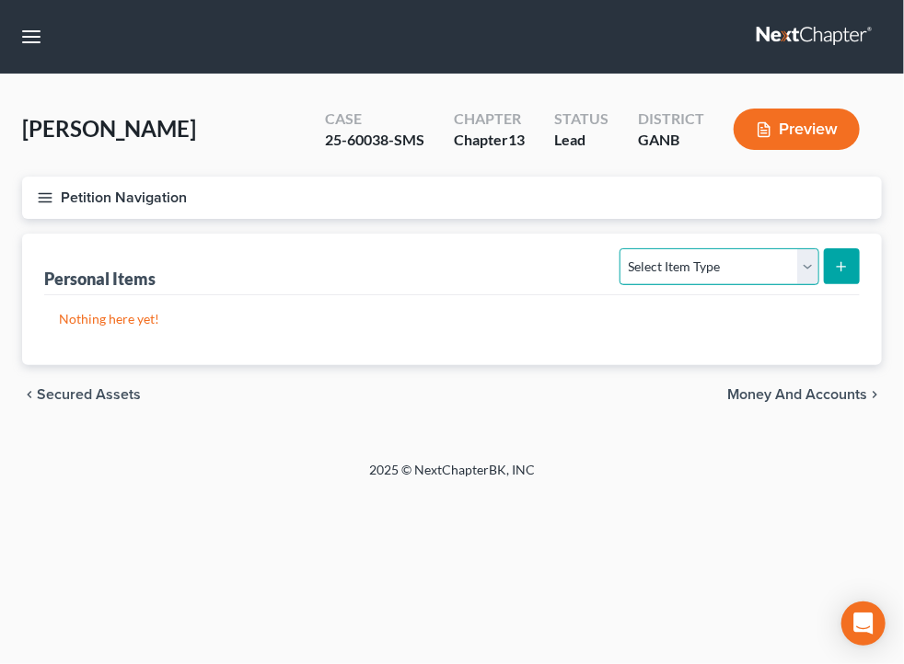
click at [718, 270] on select "Select Item Type Clothing Collectibles Of Value Electronics Firearms Household …" at bounding box center [718, 266] width 199 height 37
select select "clothing"
click at [622, 248] on select "Select Item Type Clothing Collectibles Of Value Electronics Firearms Household …" at bounding box center [718, 266] width 199 height 37
click at [852, 260] on button "submit" at bounding box center [842, 266] width 36 height 36
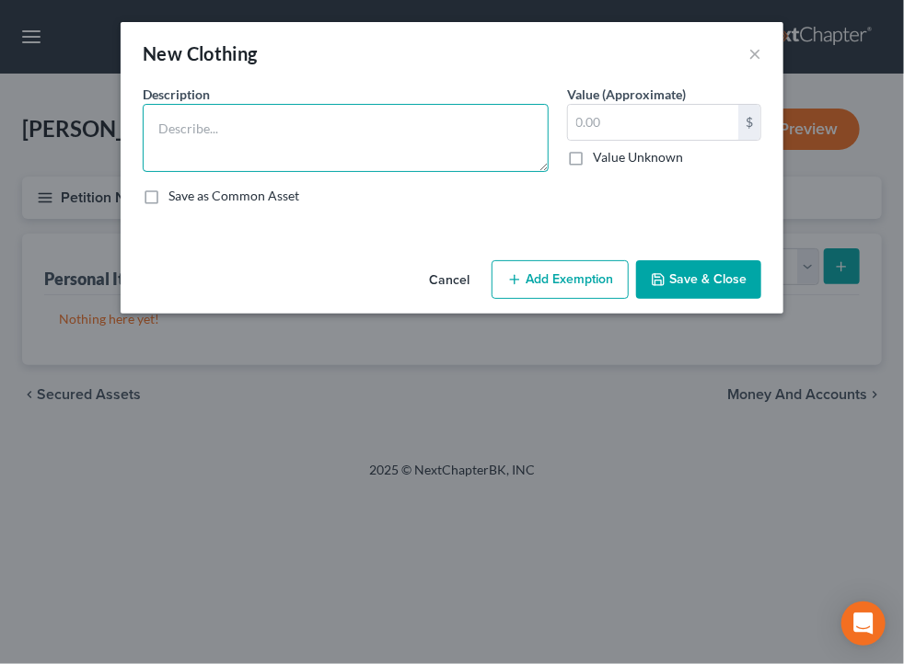
click at [351, 157] on textarea at bounding box center [346, 138] width 406 height 68
type textarea "3"
type textarea "Clothing"
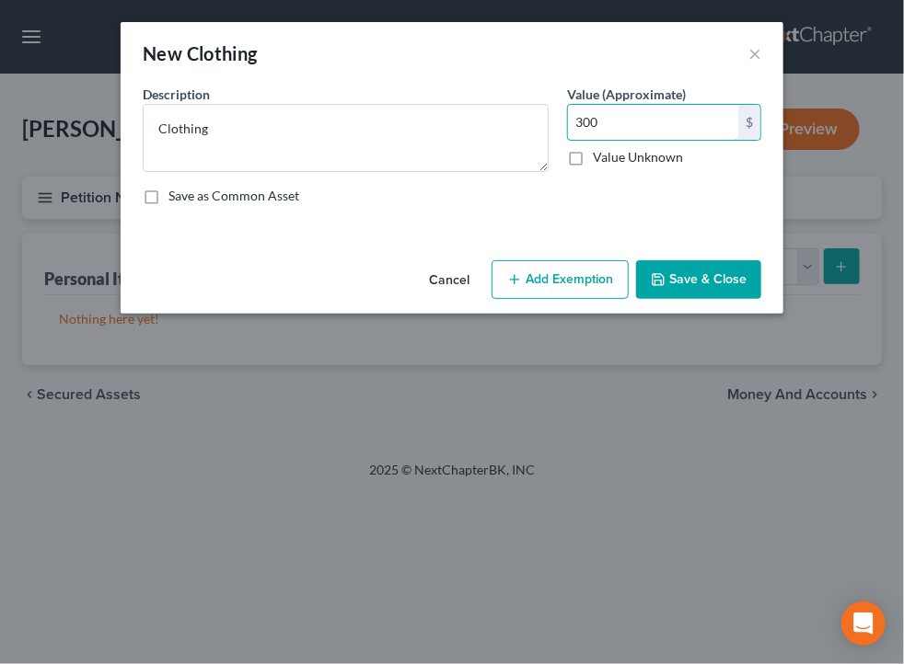
type input "300"
click at [543, 293] on button "Add Exemption" at bounding box center [559, 279] width 137 height 39
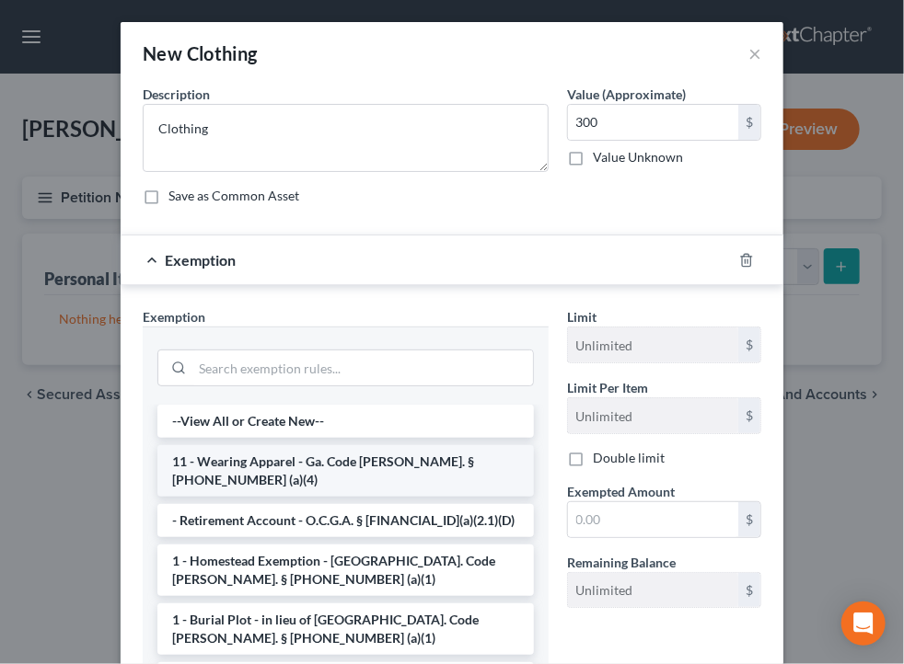
click at [346, 461] on li "11 - Wearing Apparel - Ga. Code [PERSON_NAME]. § [PHONE_NUMBER] (a)(4)" at bounding box center [345, 471] width 376 height 52
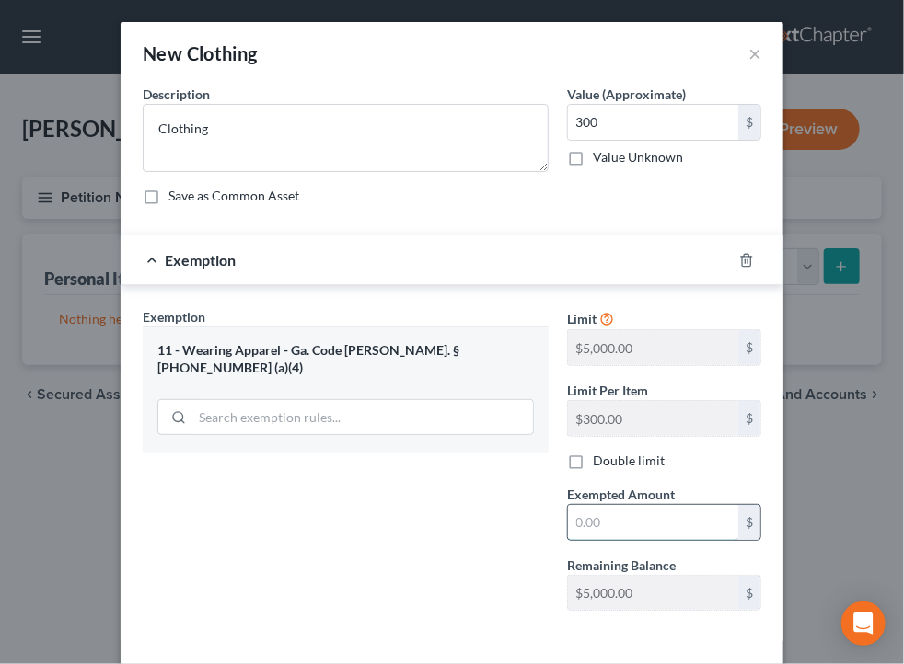
click at [653, 512] on input "text" at bounding box center [653, 522] width 170 height 35
type input "300"
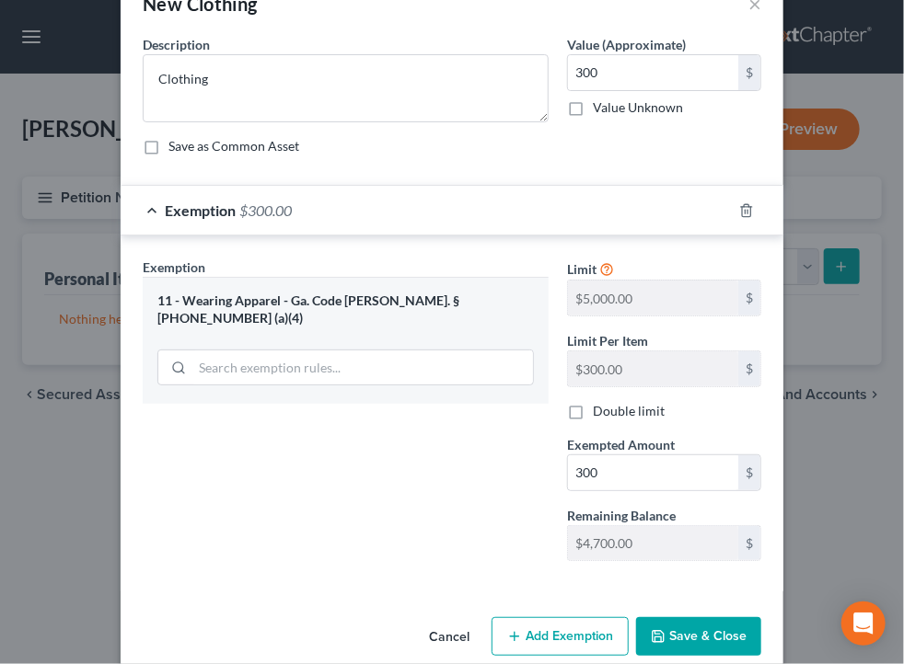
scroll to position [76, 0]
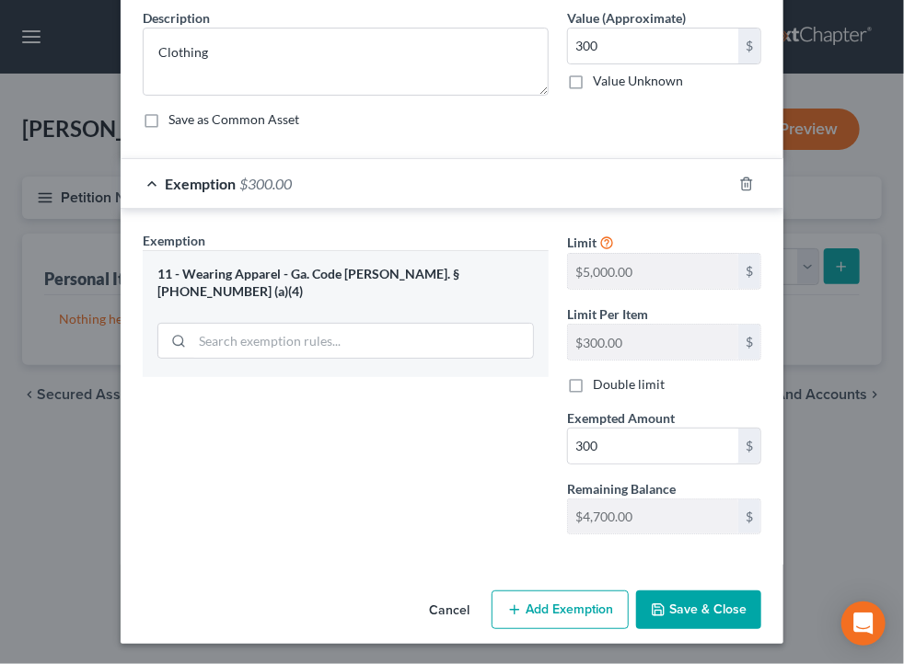
click at [656, 626] on button "Save & Close" at bounding box center [698, 610] width 125 height 39
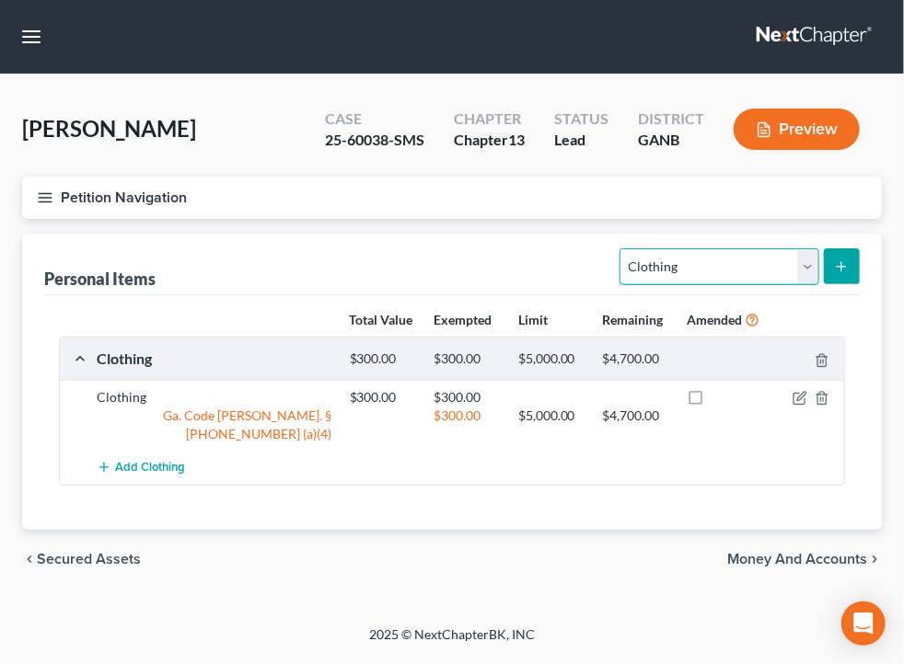
click at [649, 265] on select "Select Item Type Clothing Collectibles Of Value Electronics Firearms Household …" at bounding box center [718, 266] width 199 height 37
select select "electronics"
click at [622, 248] on select "Select Item Type Clothing Collectibles Of Value Electronics Firearms Household …" at bounding box center [718, 266] width 199 height 37
click at [837, 264] on icon "submit" at bounding box center [841, 267] width 15 height 15
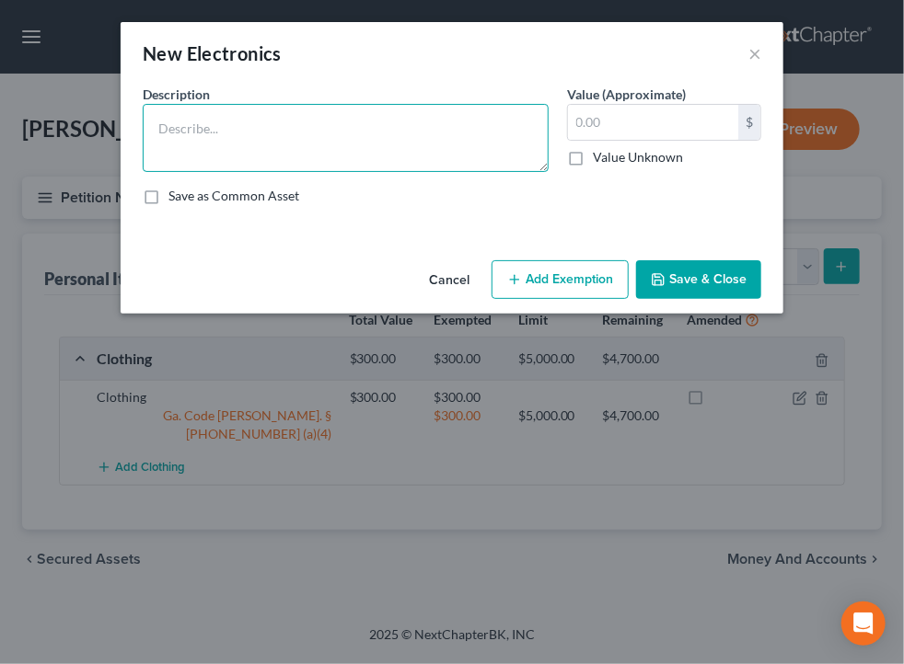
click at [323, 151] on textarea at bounding box center [346, 138] width 406 height 68
type textarea "Used electronics"
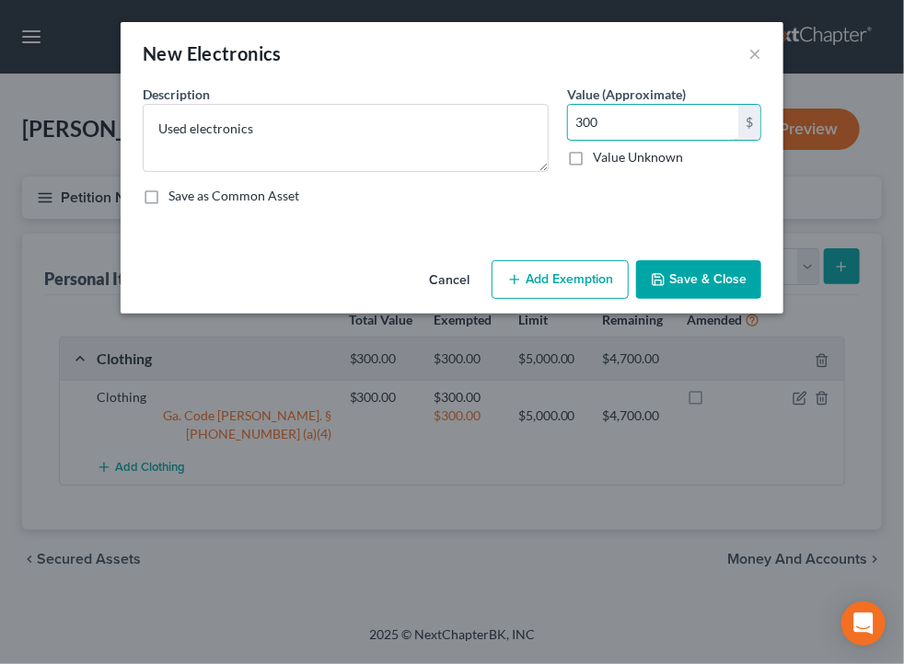
type input "300"
click at [539, 264] on button "Add Exemption" at bounding box center [559, 279] width 137 height 39
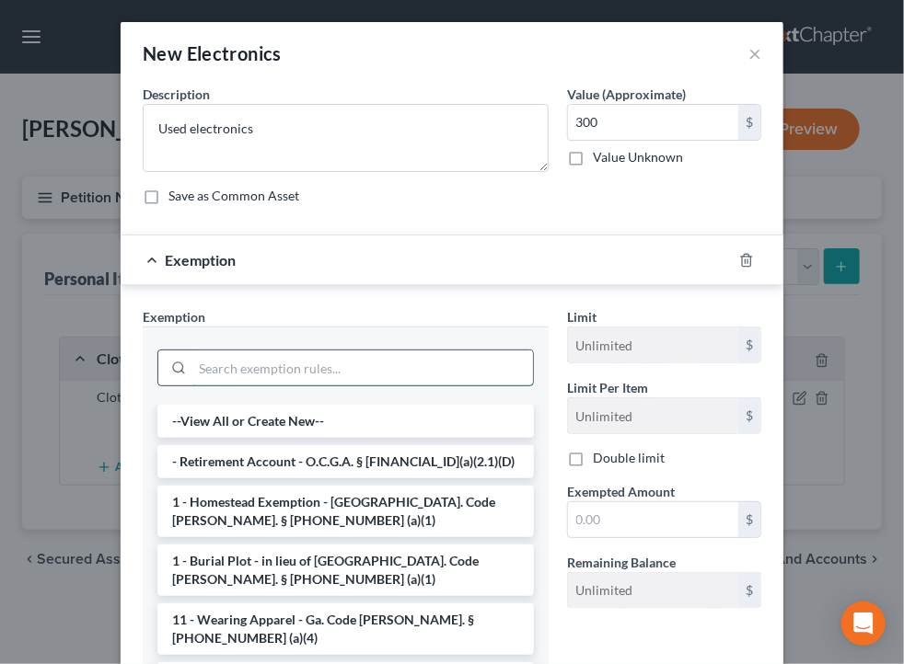
click at [324, 366] on input "search" at bounding box center [362, 368] width 341 height 35
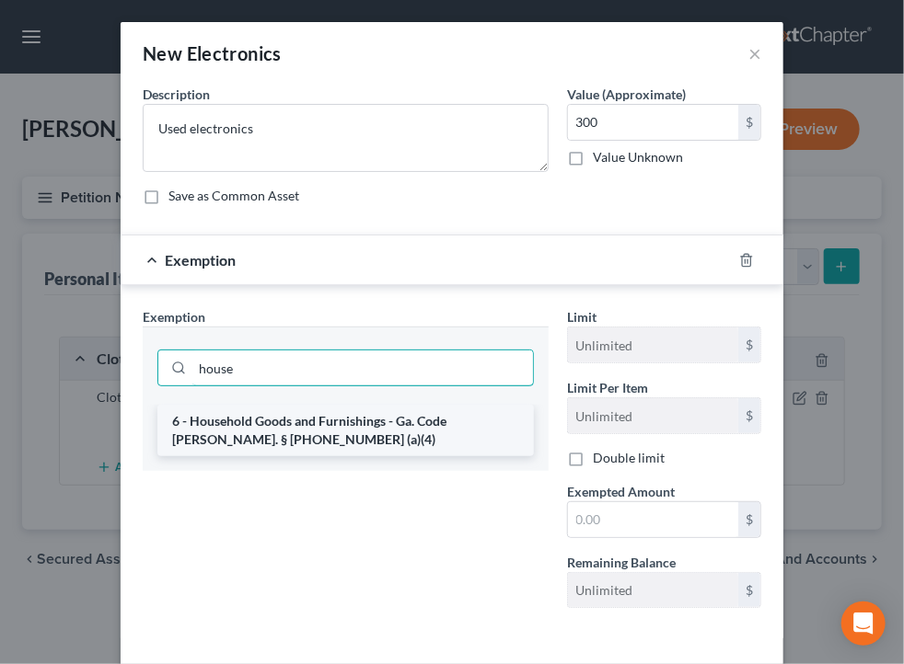
type input "house"
click at [365, 448] on li "6 - Household Goods and Furnishings - Ga. Code [PERSON_NAME]. § [PHONE_NUMBER] …" at bounding box center [345, 431] width 376 height 52
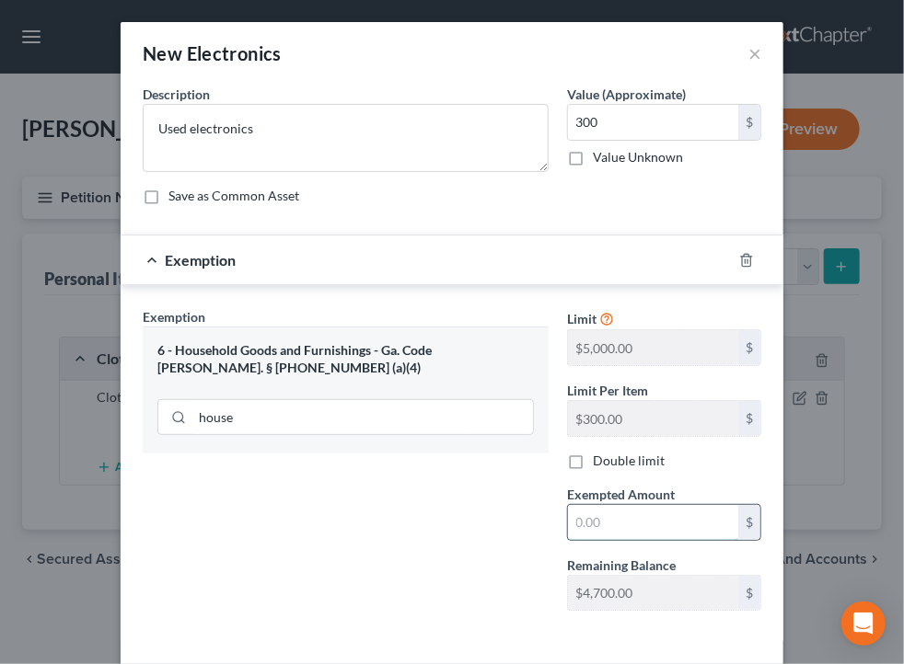
click at [582, 522] on input "text" at bounding box center [653, 522] width 170 height 35
type input "3"
type input "500"
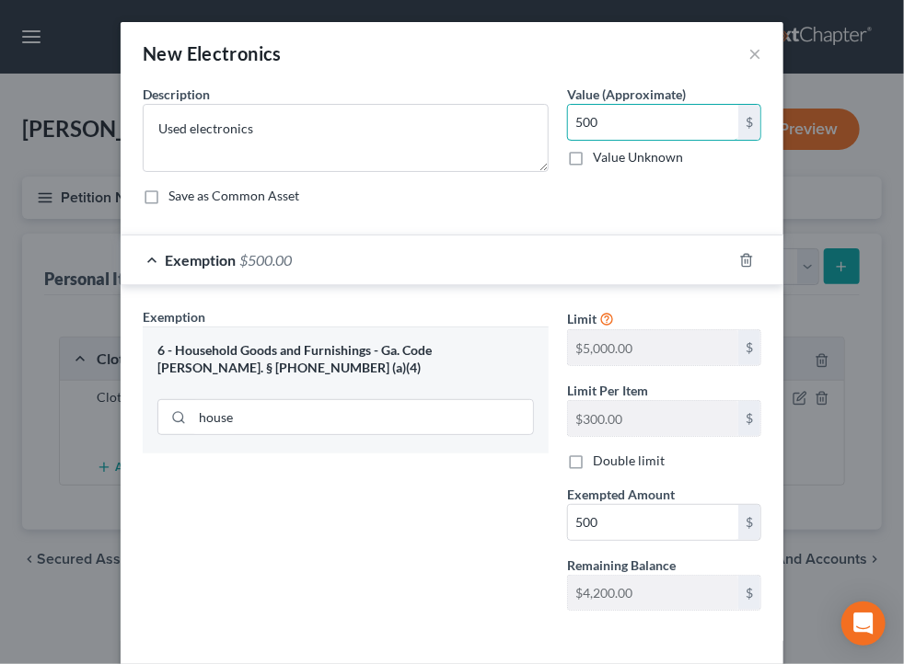
type input "500"
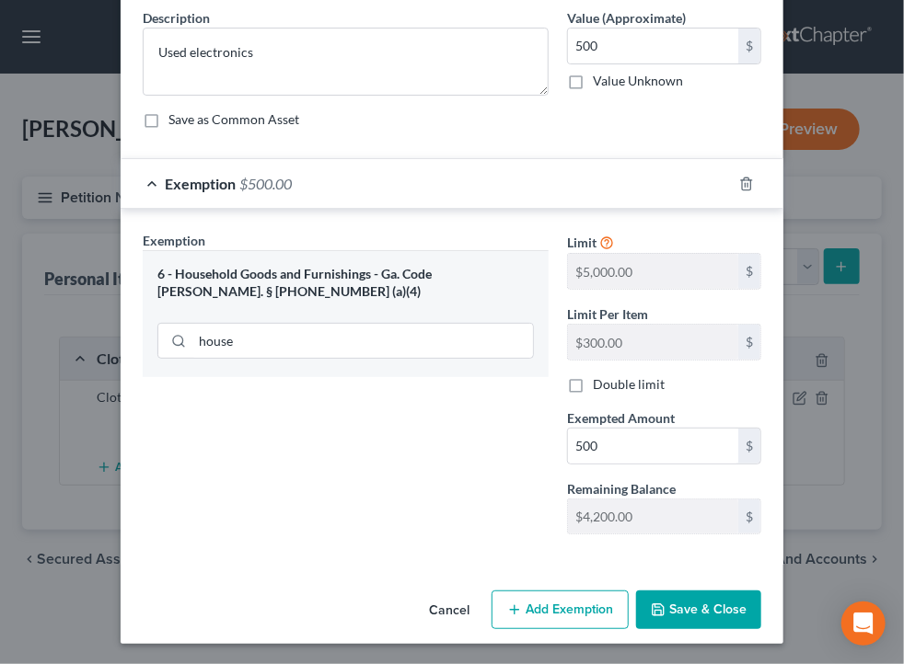
click at [714, 604] on button "Save & Close" at bounding box center [698, 610] width 125 height 39
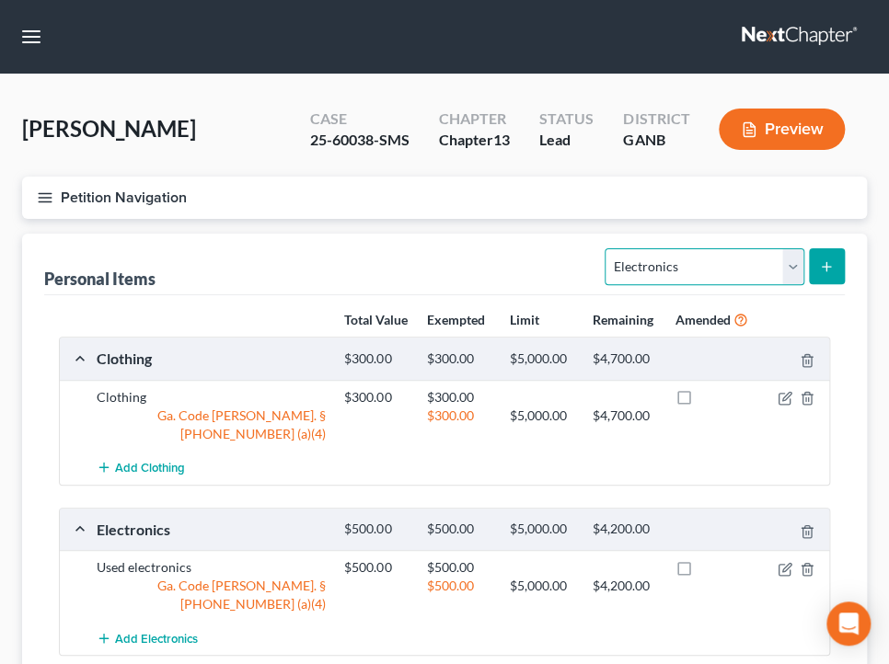
click at [719, 272] on select "Select Item Type Clothing Collectibles Of Value Electronics Firearms Household …" at bounding box center [704, 266] width 199 height 37
select select "household_goods"
click at [606, 248] on select "Select Item Type Clothing Collectibles Of Value Electronics Firearms Household …" at bounding box center [704, 266] width 199 height 37
click at [818, 282] on button "submit" at bounding box center [827, 266] width 36 height 36
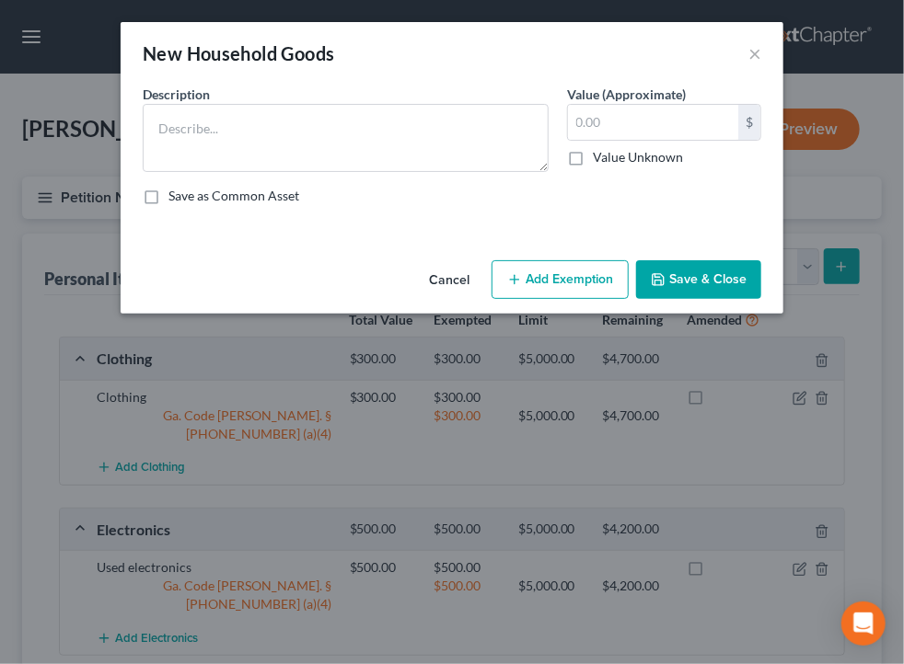
click at [231, 94] on div "Description *" at bounding box center [345, 128] width 424 height 87
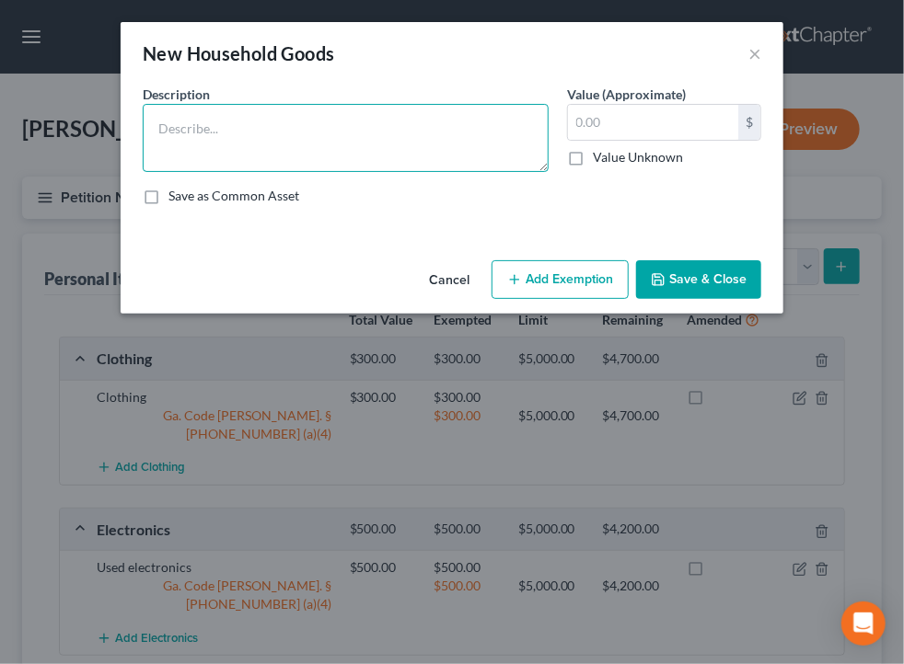
click at [255, 156] on textarea at bounding box center [346, 138] width 406 height 68
type textarea "HHG & Furniture"
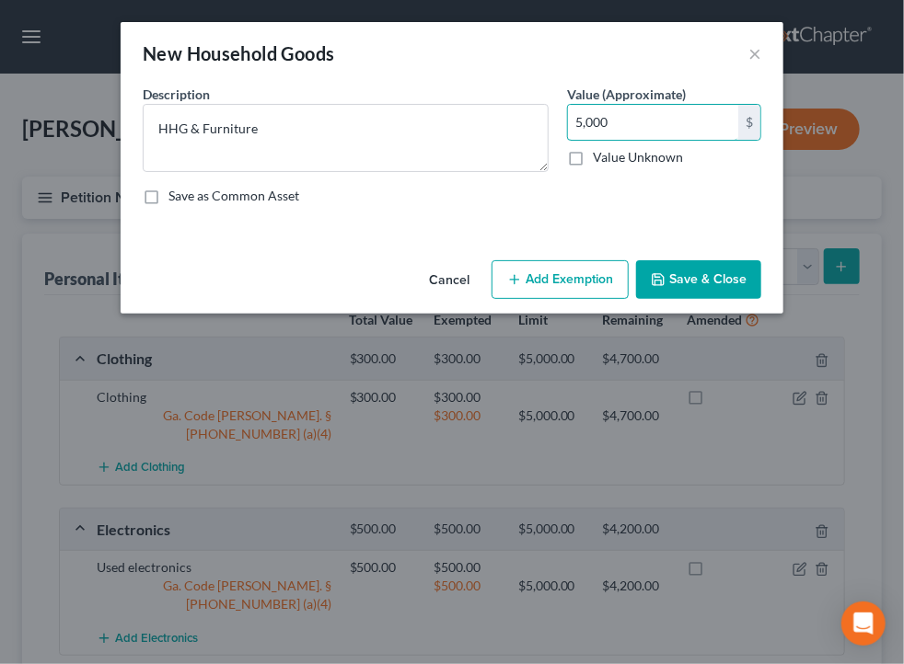
type input "5,000"
click at [539, 287] on button "Add Exemption" at bounding box center [559, 279] width 137 height 39
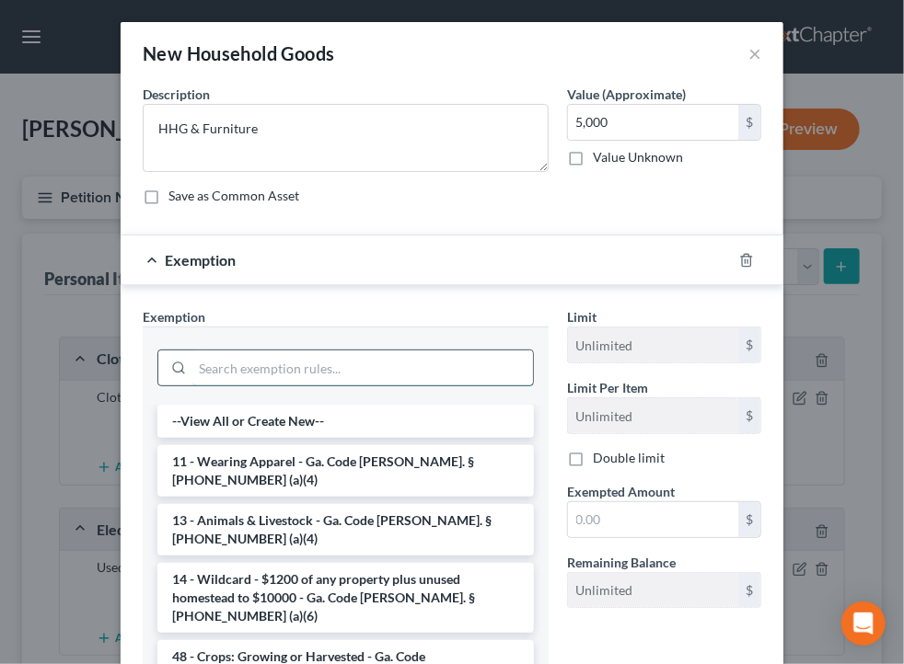
click at [401, 362] on input "search" at bounding box center [362, 368] width 341 height 35
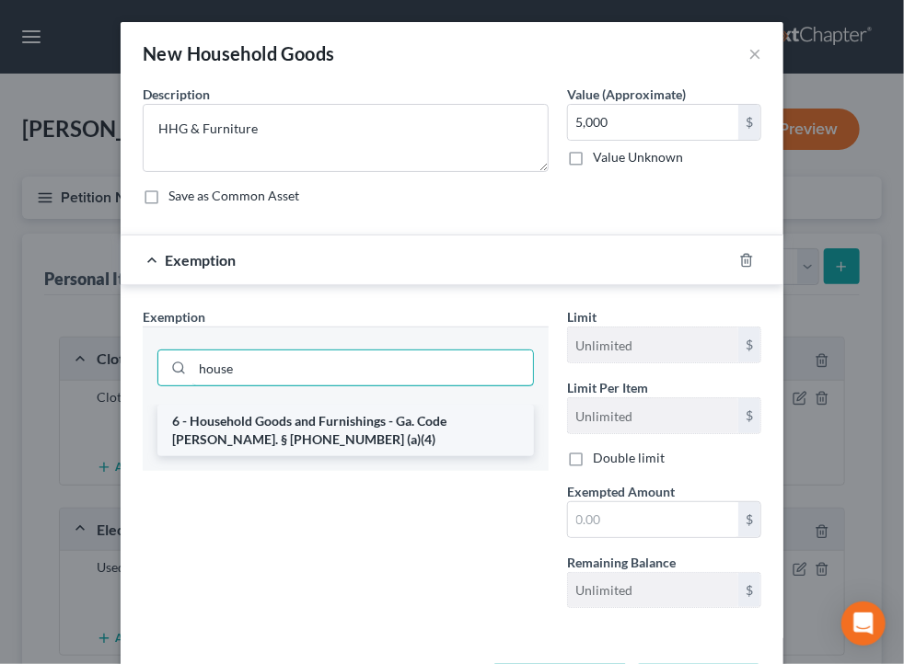
type input "house"
click at [390, 435] on li "6 - Household Goods and Furnishings - Ga. Code [PERSON_NAME]. § [PHONE_NUMBER] …" at bounding box center [345, 431] width 376 height 52
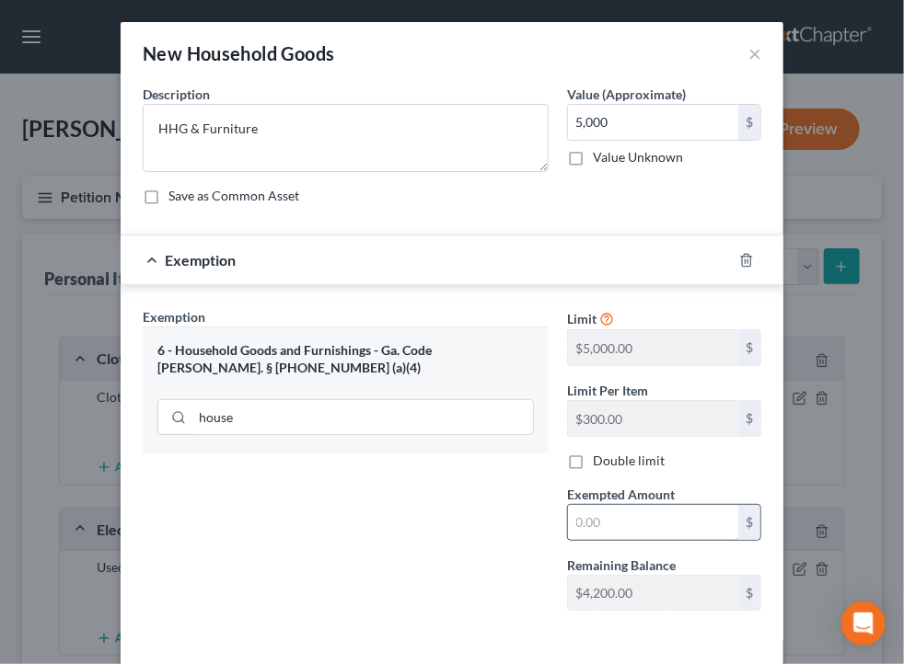
click at [681, 535] on input "text" at bounding box center [653, 522] width 170 height 35
type input "1,200"
click at [615, 136] on input "5,000" at bounding box center [653, 122] width 170 height 35
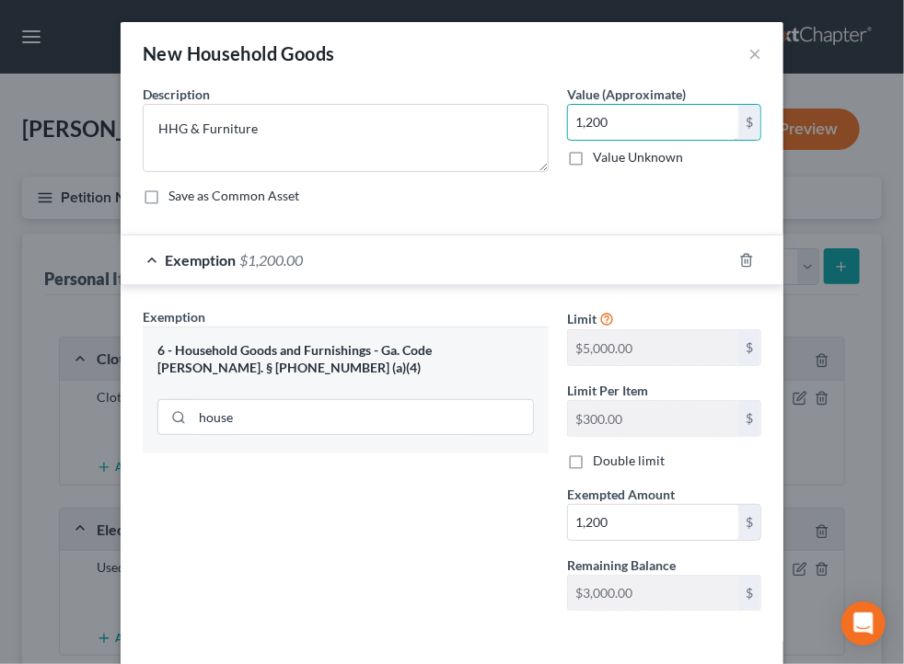
type input "1,200"
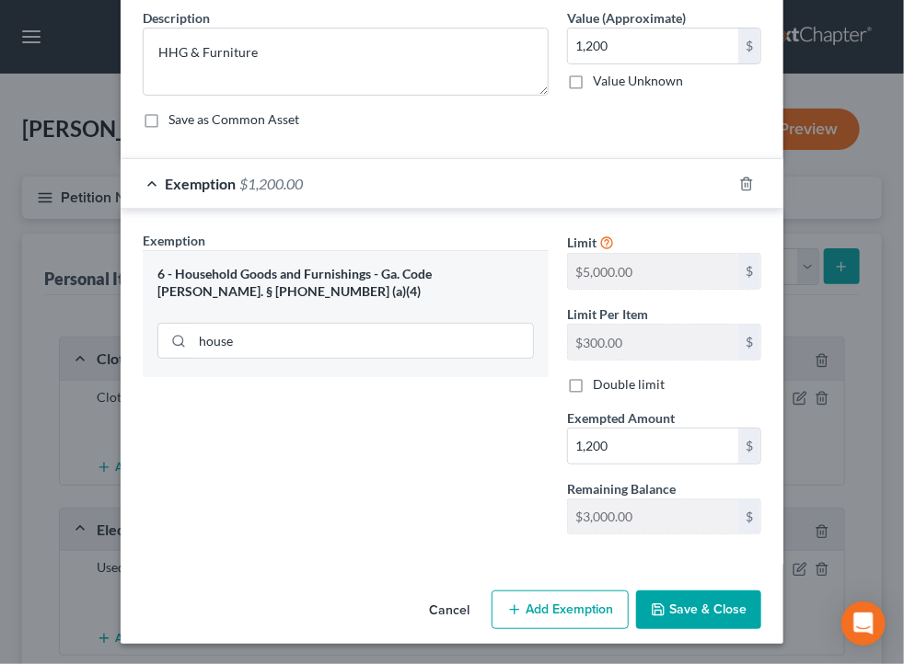
click at [671, 611] on button "Save & Close" at bounding box center [698, 610] width 125 height 39
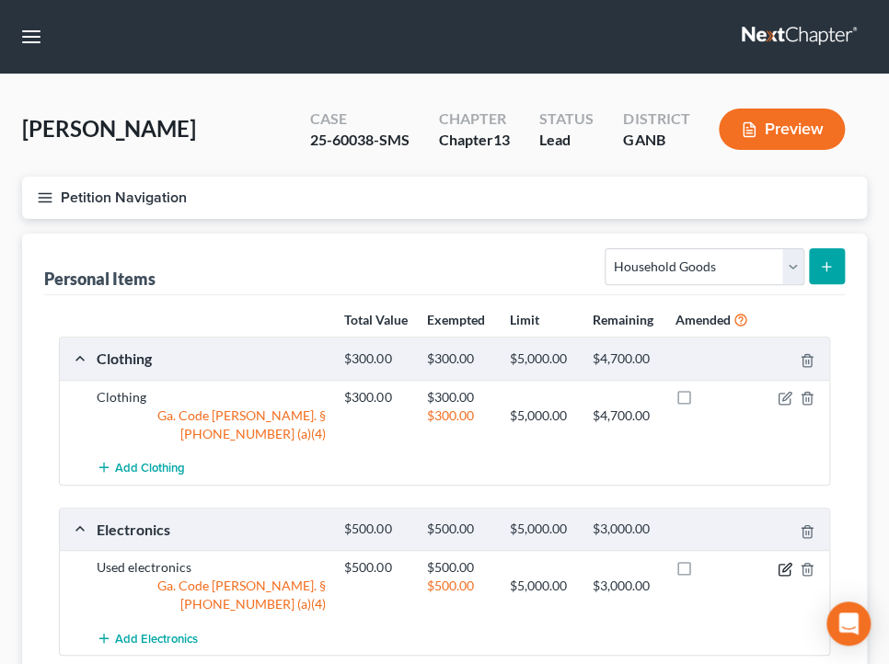
click at [788, 563] on icon "button" at bounding box center [786, 567] width 8 height 8
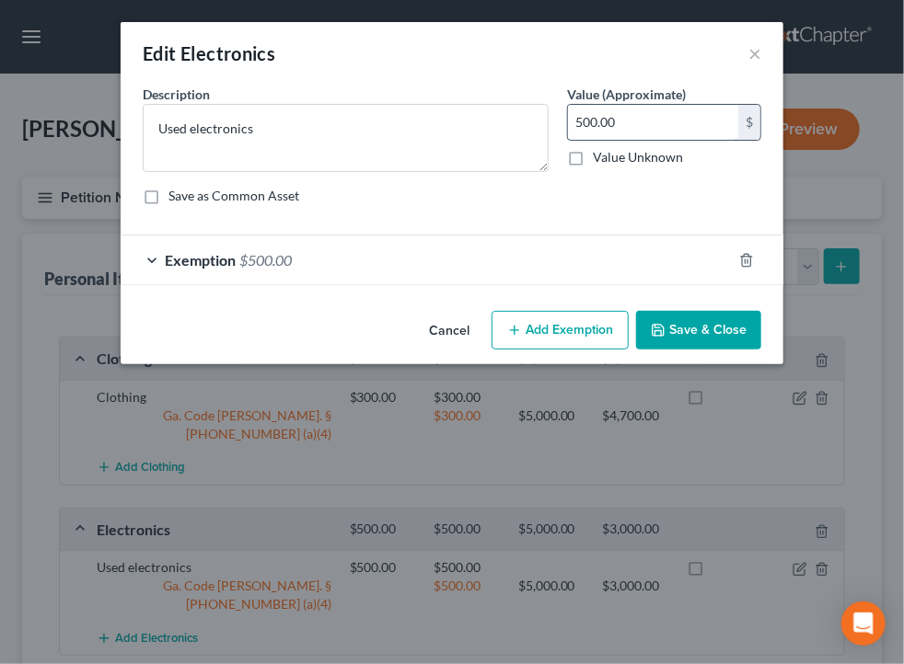
click at [644, 133] on input "500.00" at bounding box center [653, 122] width 170 height 35
type input "300"
click at [604, 258] on div "Exemption $500.00" at bounding box center [426, 260] width 611 height 49
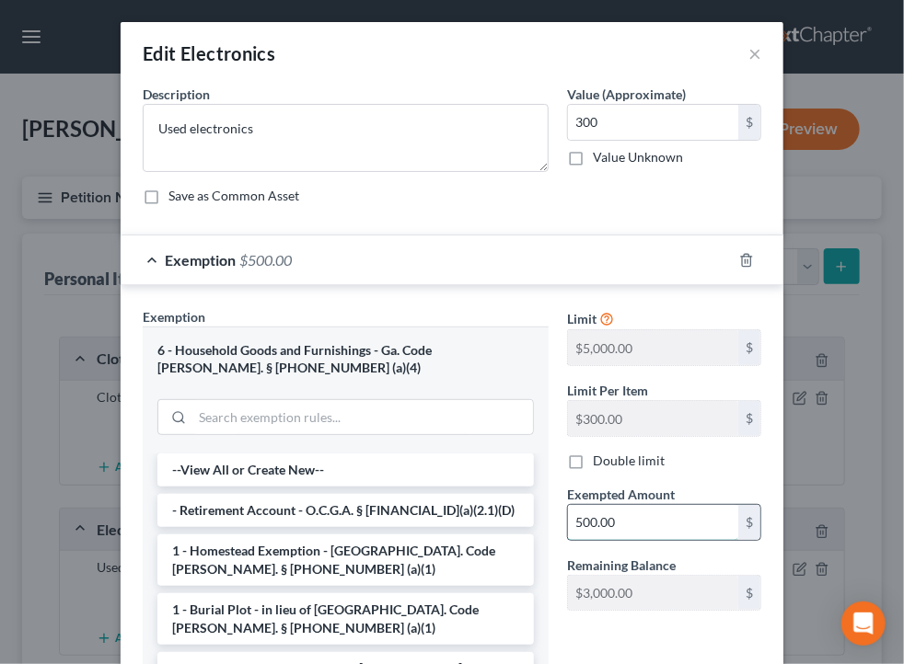
click at [625, 518] on input "500.00" at bounding box center [653, 522] width 170 height 35
type input "300"
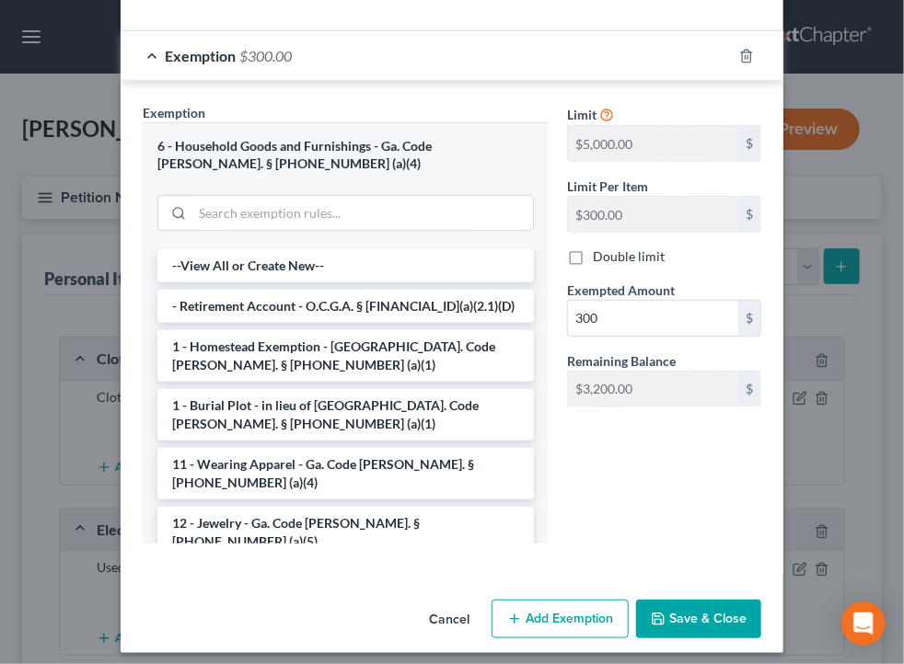
scroll to position [214, 0]
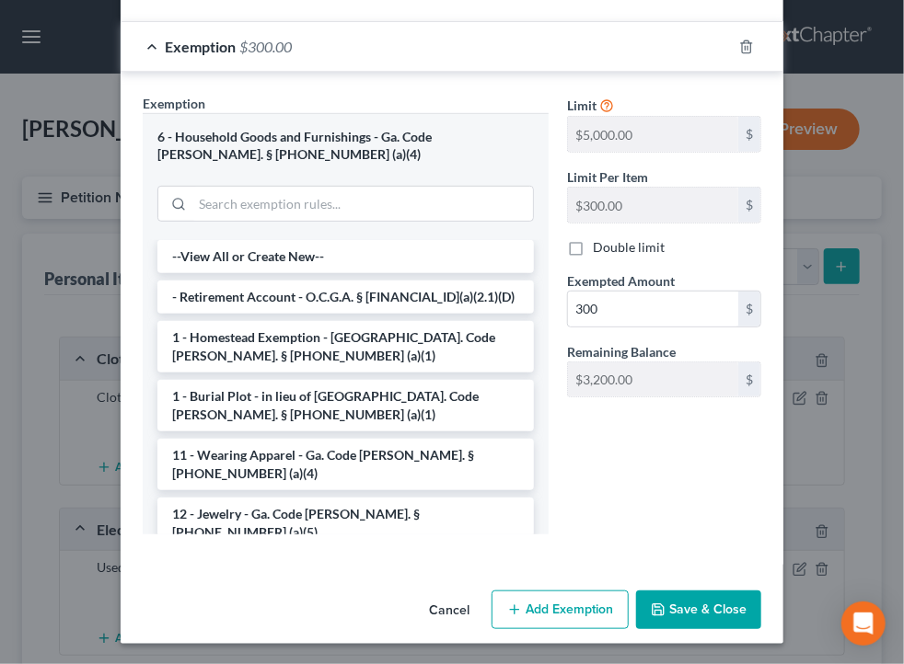
click at [679, 594] on button "Save & Close" at bounding box center [698, 610] width 125 height 39
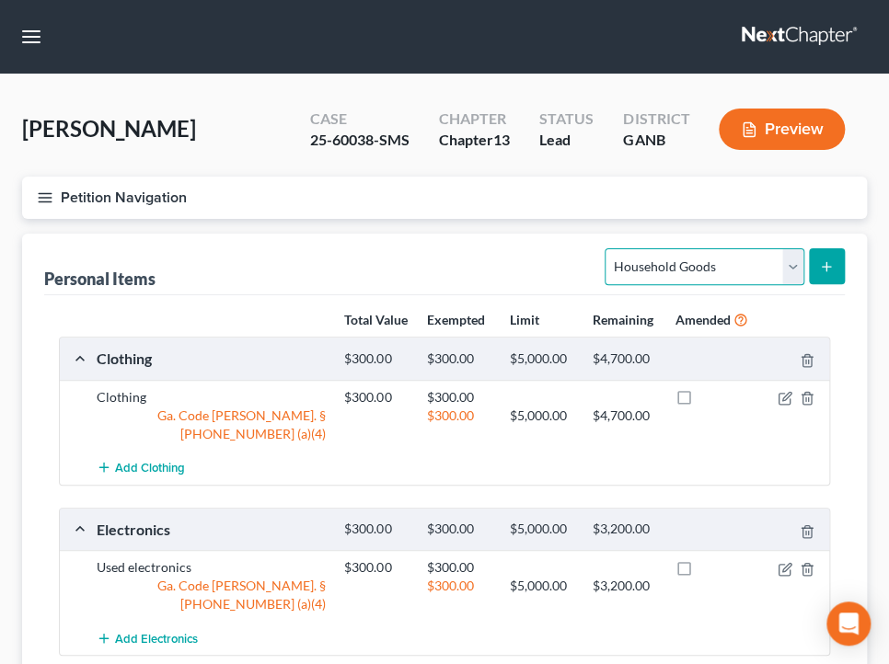
click at [688, 259] on select "Select Item Type Clothing Collectibles Of Value Electronics Firearms Household …" at bounding box center [704, 266] width 199 height 37
select select "jewelry"
click at [606, 248] on select "Select Item Type Clothing Collectibles Of Value Electronics Firearms Household …" at bounding box center [704, 266] width 199 height 37
click at [814, 270] on button "submit" at bounding box center [827, 266] width 36 height 36
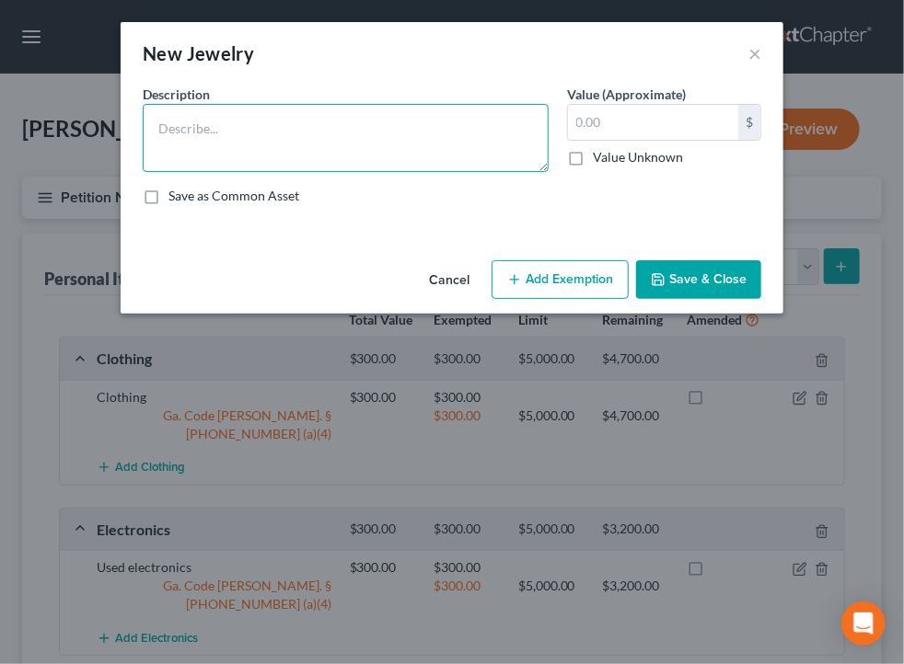
click at [456, 156] on textarea at bounding box center [346, 138] width 406 height 68
type textarea "Jewelry"
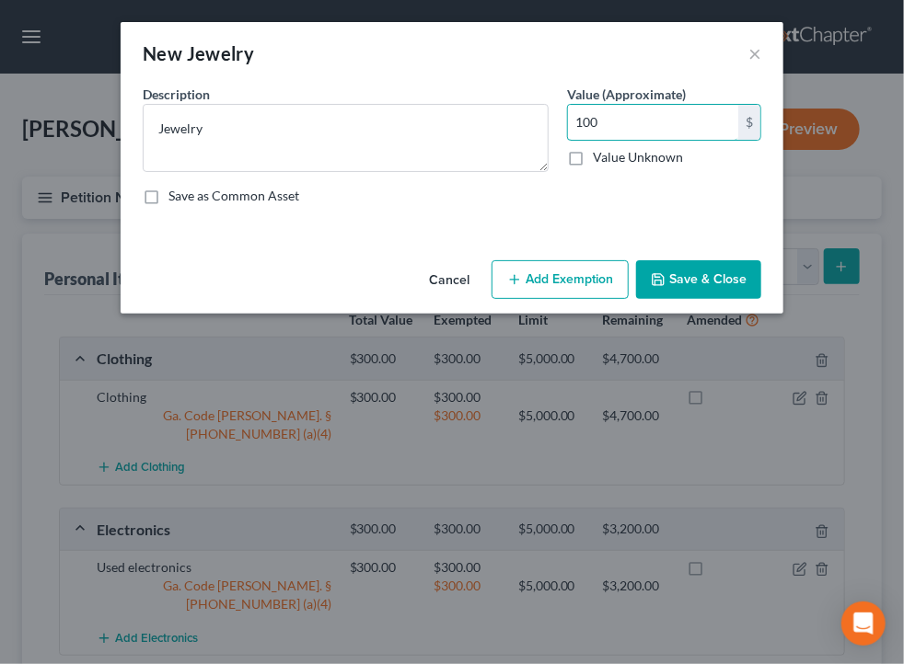
type input "100"
click at [571, 267] on button "Add Exemption" at bounding box center [559, 279] width 137 height 39
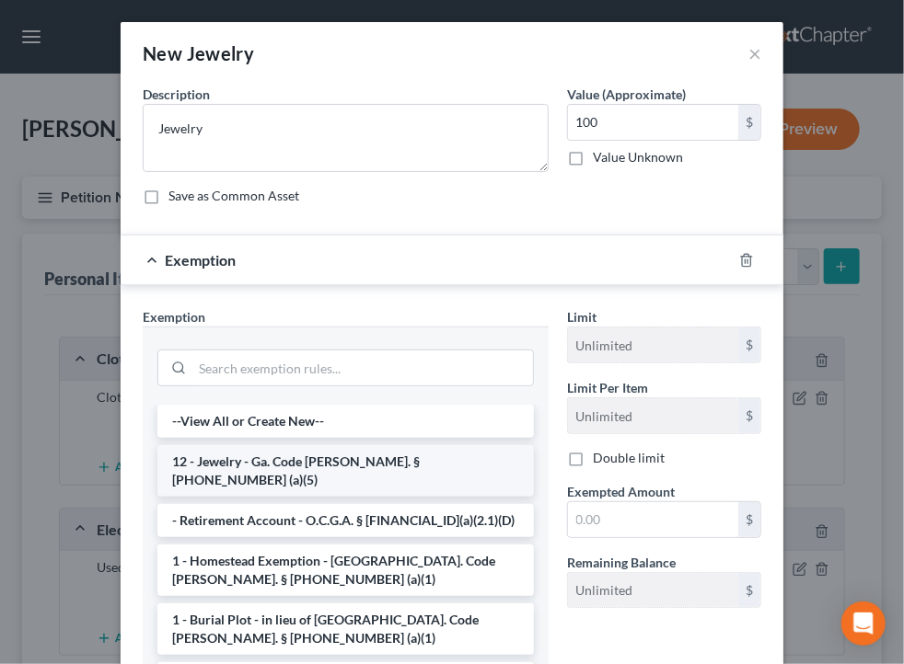
click at [313, 460] on li "12 - Jewelry - Ga. Code [PERSON_NAME]. § [PHONE_NUMBER] (a)(5)" at bounding box center [345, 471] width 376 height 52
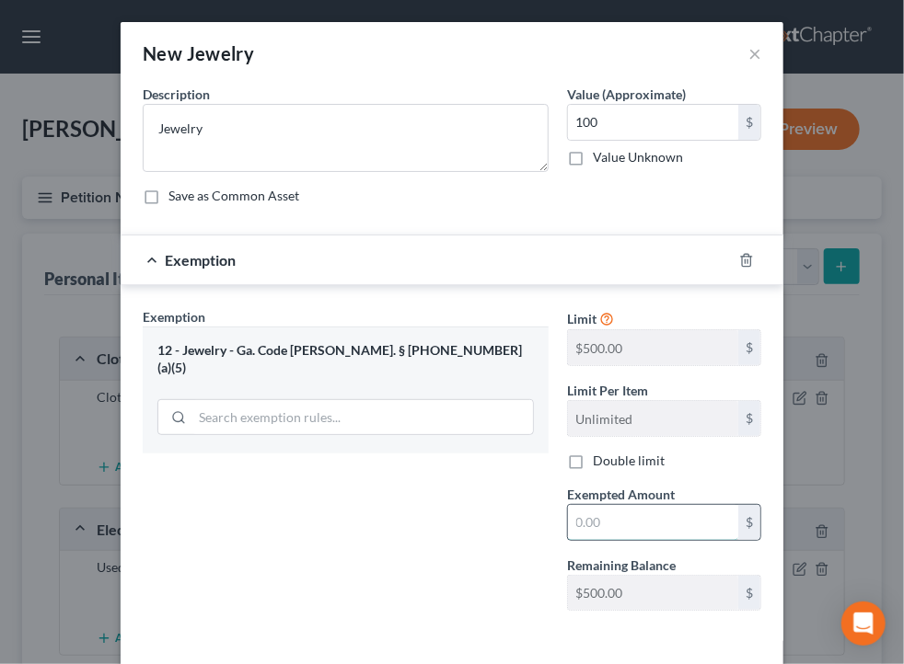
click at [656, 508] on input "text" at bounding box center [653, 522] width 170 height 35
type input "100"
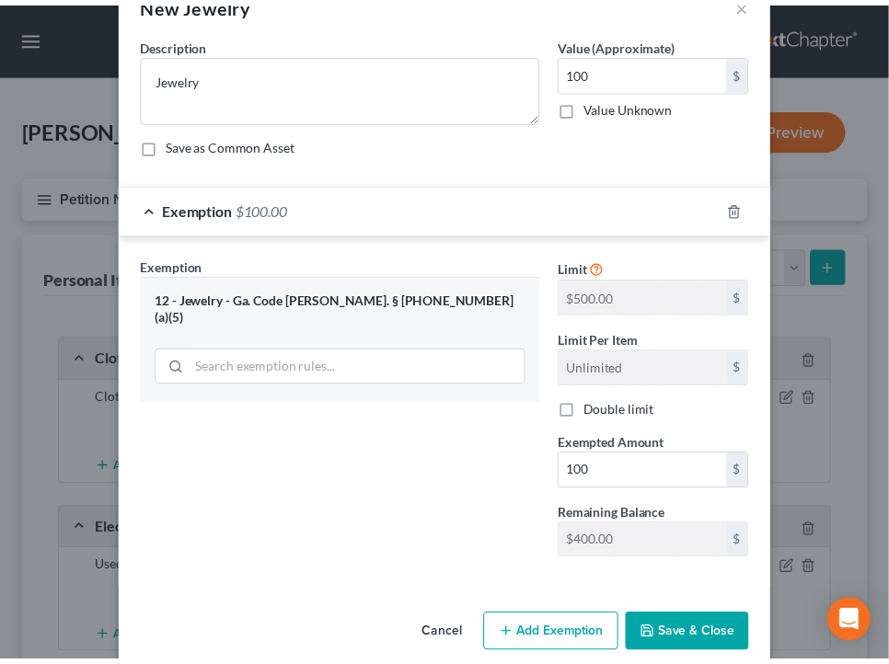
scroll to position [76, 0]
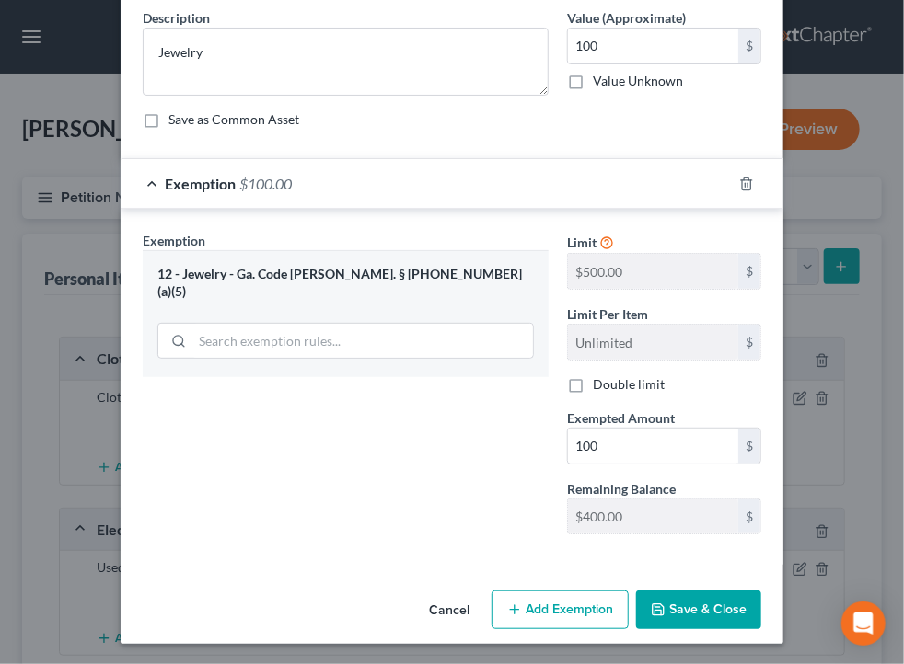
click at [720, 619] on button "Save & Close" at bounding box center [698, 610] width 125 height 39
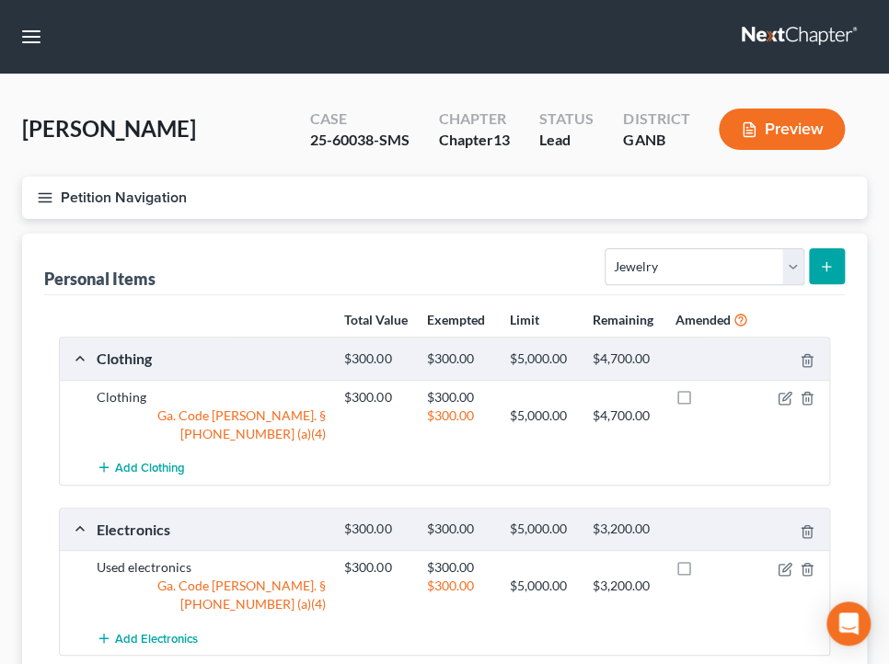
click at [232, 181] on button "Petition Navigation" at bounding box center [444, 198] width 845 height 42
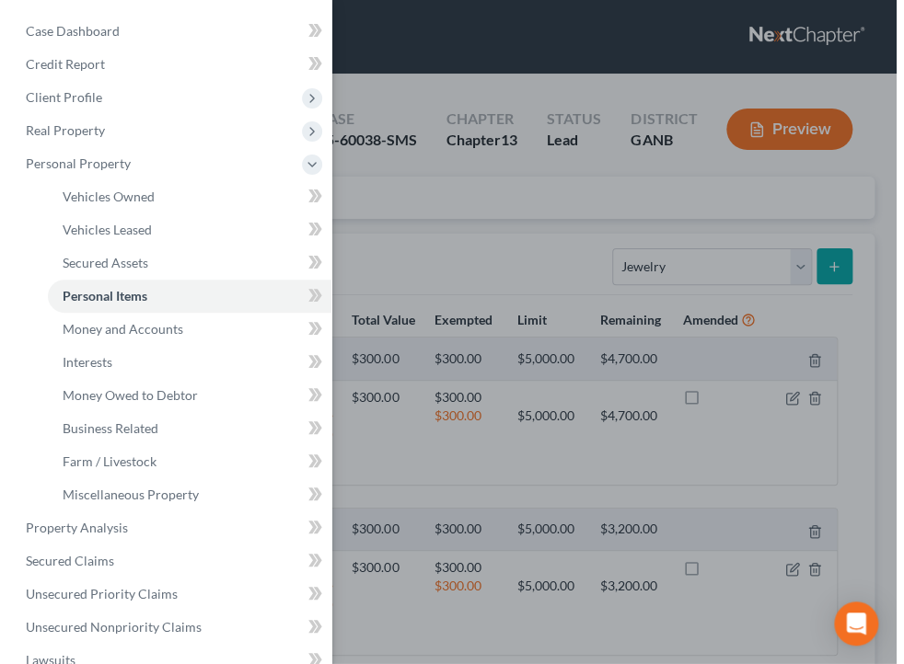
scroll to position [392, 0]
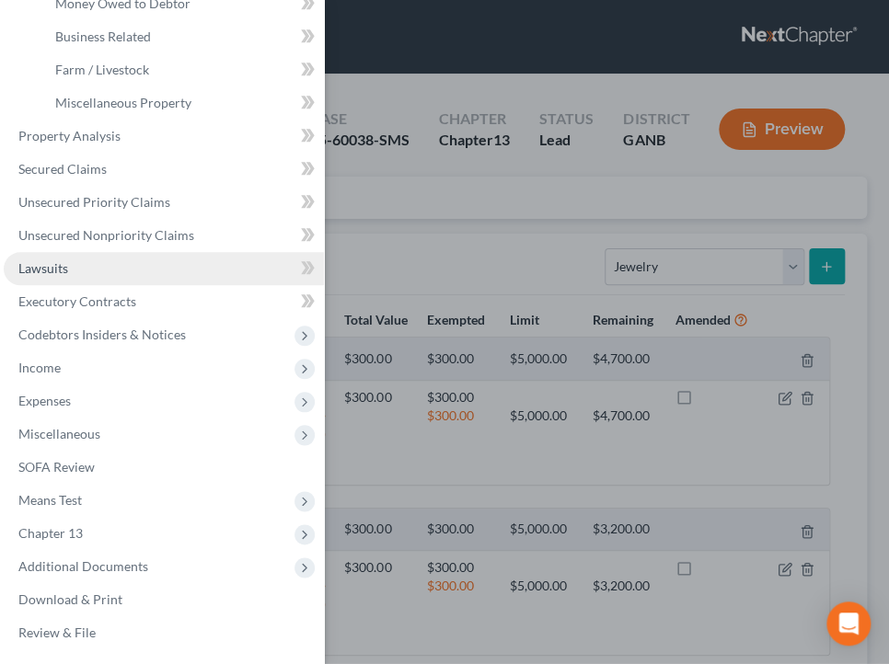
click at [67, 268] on span "Lawsuits" at bounding box center [43, 268] width 50 height 16
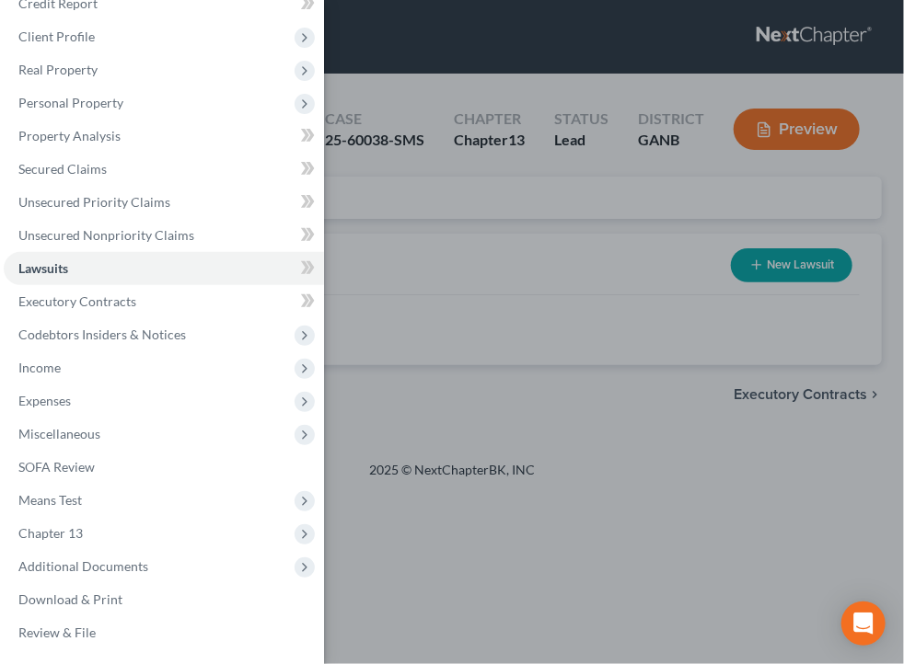
scroll to position [61, 0]
click at [576, 283] on div "Case Dashboard Payments Invoices Payments Payments Credit Report Client Profile" at bounding box center [452, 332] width 904 height 664
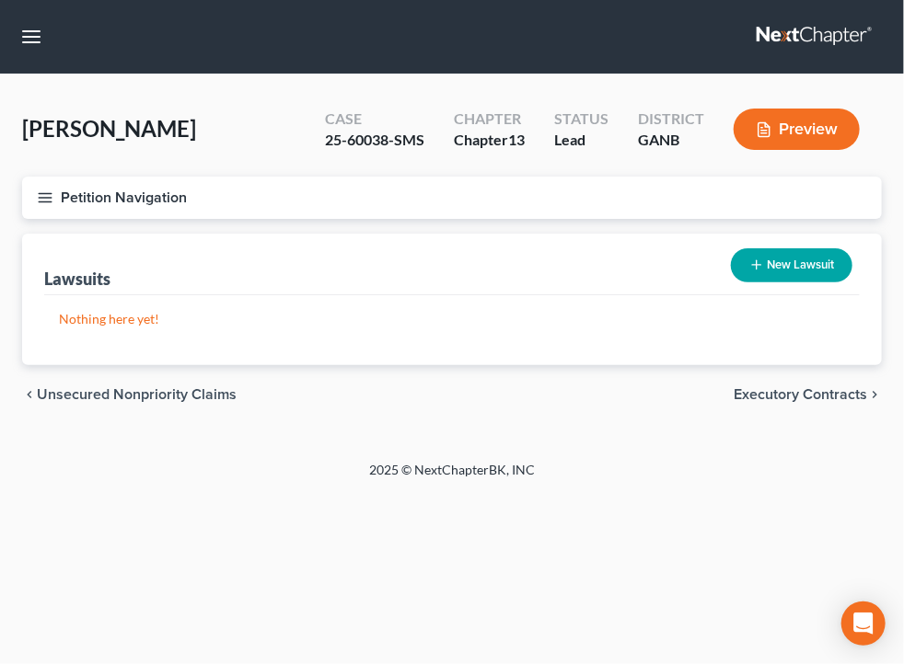
drag, startPoint x: 427, startPoint y: 356, endPoint x: 446, endPoint y: 356, distance: 19.3
click at [427, 356] on div "Nothing here yet! Court Name Date Filed Status Creditor Name Case No" at bounding box center [451, 330] width 815 height 70
click at [775, 269] on button "New Lawsuit" at bounding box center [791, 265] width 121 height 34
select select "0"
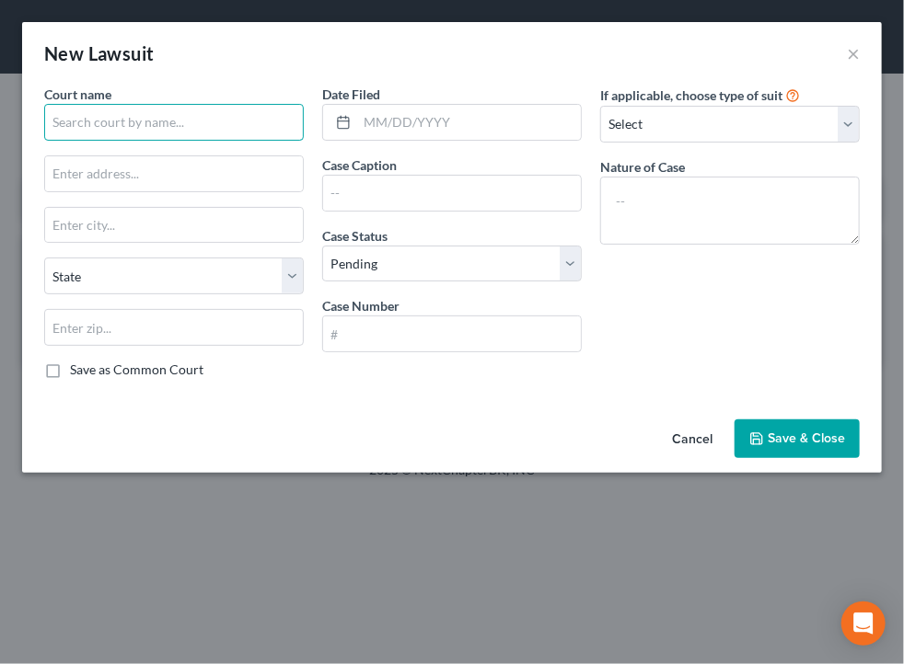
click at [256, 130] on input "text" at bounding box center [174, 122] width 260 height 37
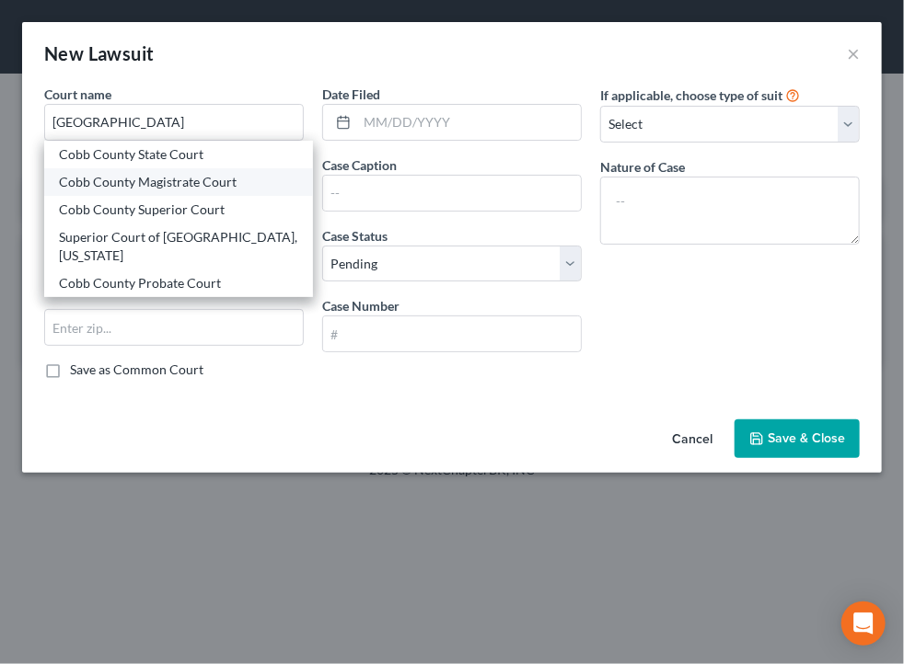
click at [235, 179] on div "Cobb County Magistrate Court" at bounding box center [178, 182] width 239 height 18
type input "Cobb County Magistrate Court"
type input "[STREET_ADDRESS][PERSON_NAME]"
type input "Marietta"
select select "10"
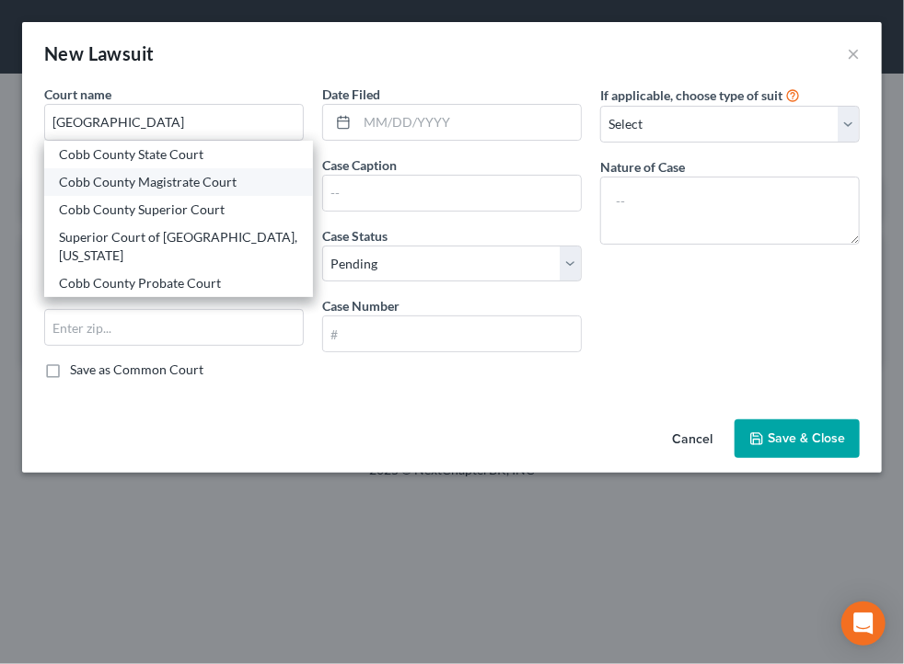
type input "30090"
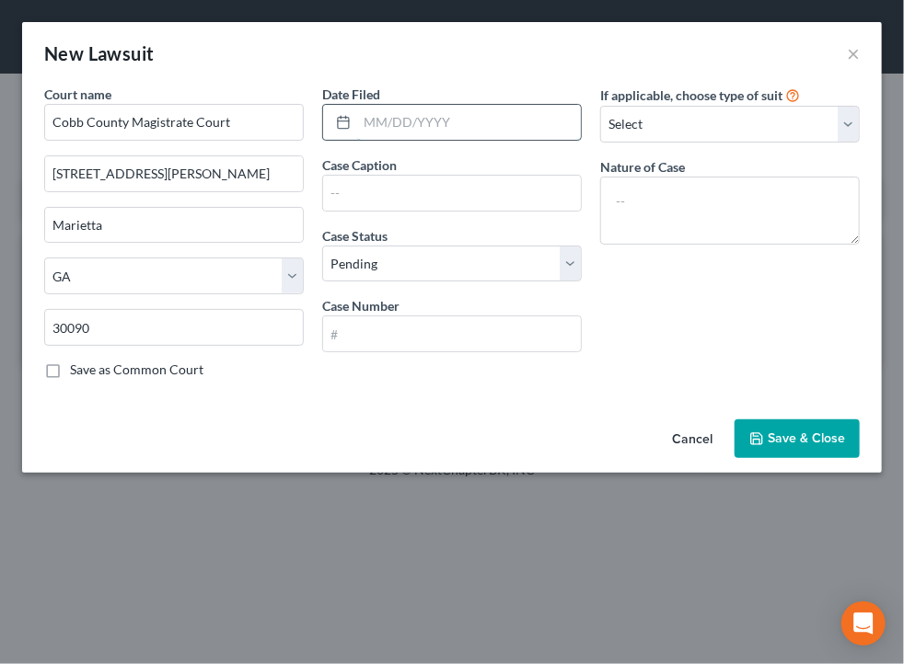
click at [431, 114] on input "text" at bounding box center [469, 122] width 224 height 35
type input "[DATE]"
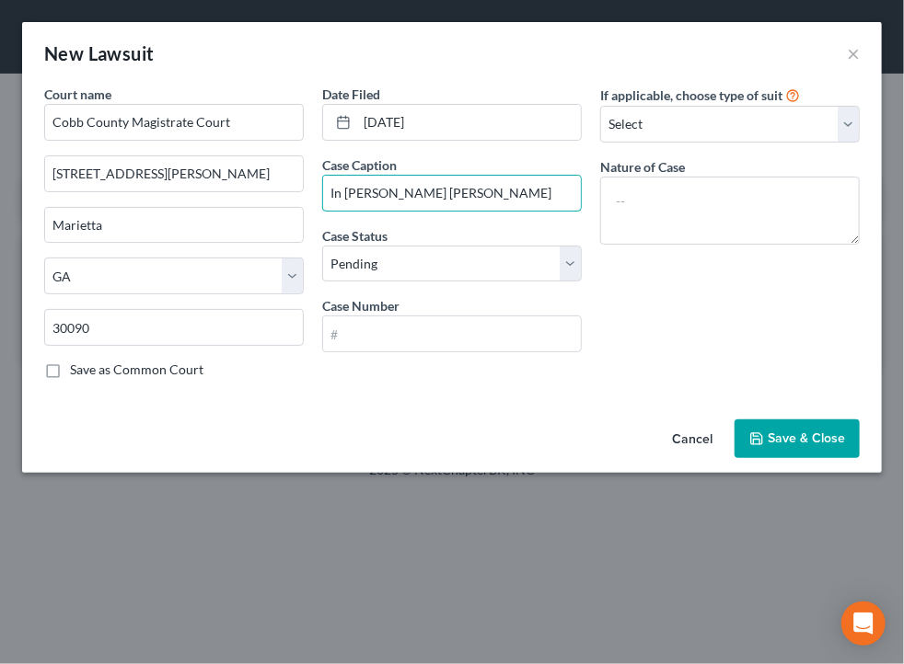
type input "In [PERSON_NAME] [PERSON_NAME]"
click at [426, 339] on input "text" at bounding box center [452, 334] width 258 height 35
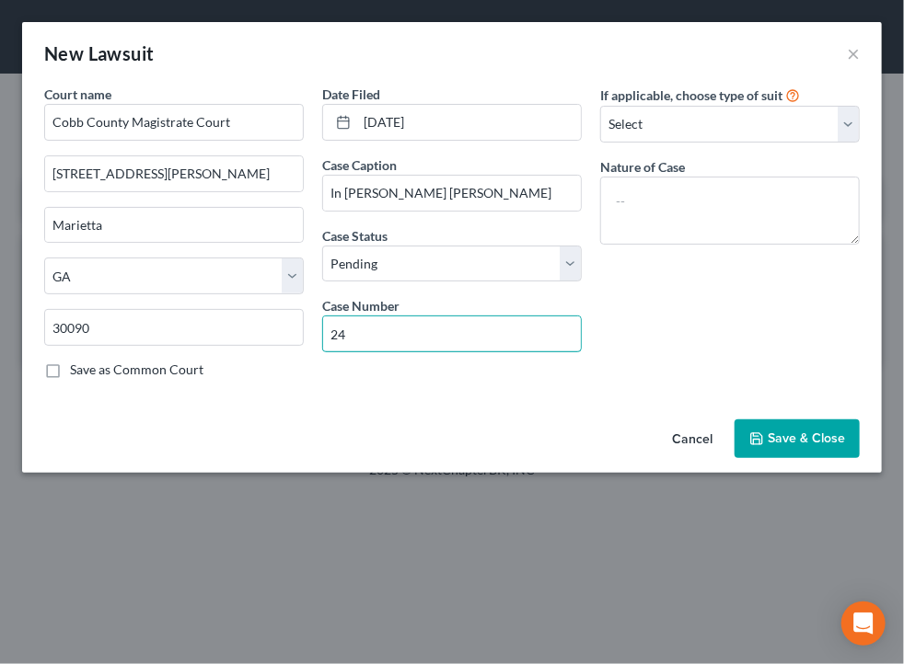
type input "24"
click at [449, 125] on input "[DATE]" at bounding box center [469, 122] width 224 height 35
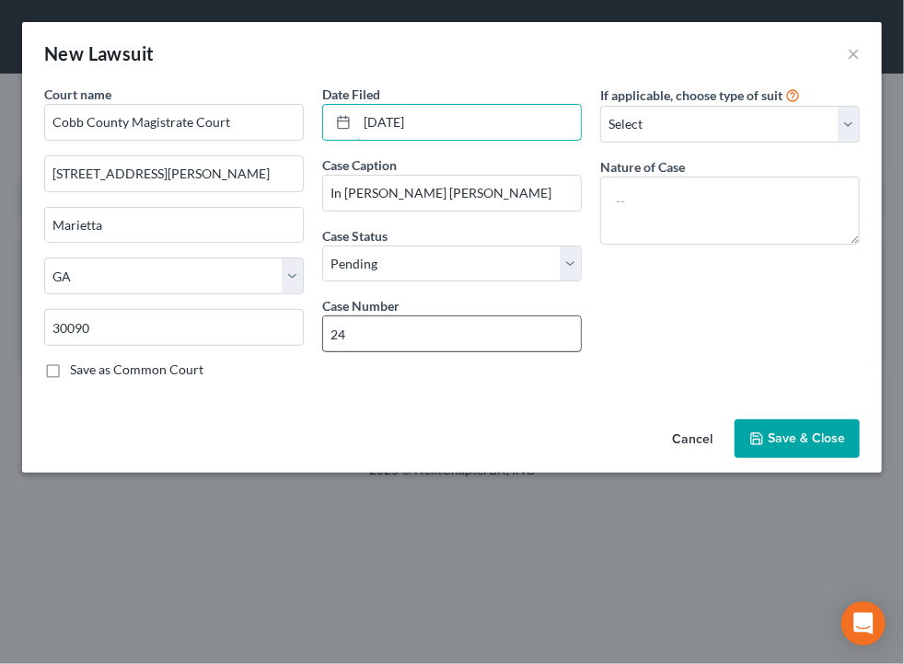
type input "[DATE]"
click at [468, 326] on input "24" at bounding box center [452, 334] width 258 height 35
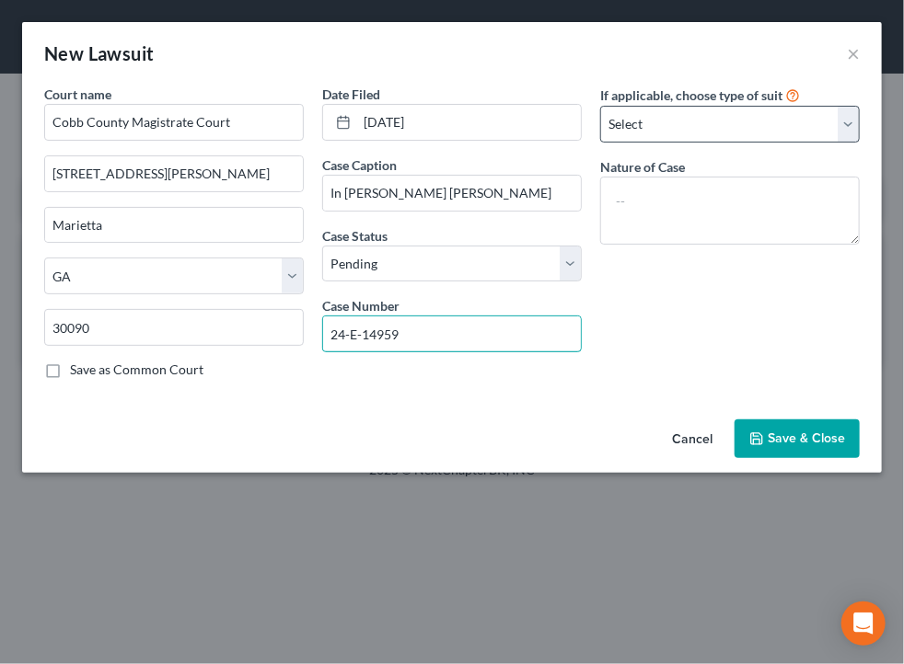
type input "24-E-14959"
click at [713, 121] on select "Select Repossession Garnishment Foreclosure Attached, Seized, Or Levied Other" at bounding box center [730, 124] width 260 height 37
select select "4"
click at [600, 106] on select "Select Repossession Garnishment Foreclosure Attached, Seized, Or Levied Other" at bounding box center [730, 124] width 260 height 37
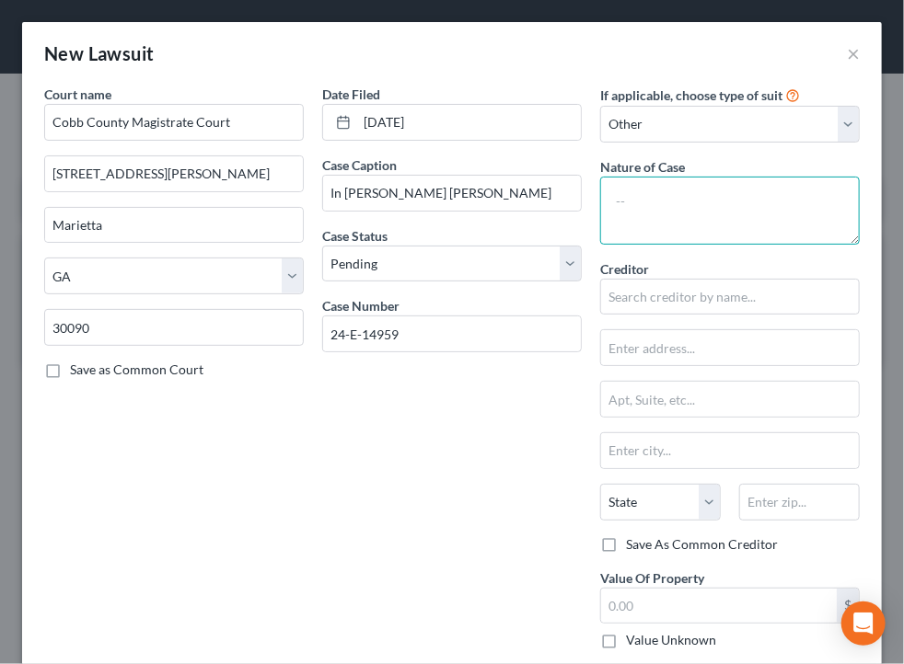
click at [671, 210] on textarea at bounding box center [730, 211] width 260 height 68
type textarea "Dispossessory"
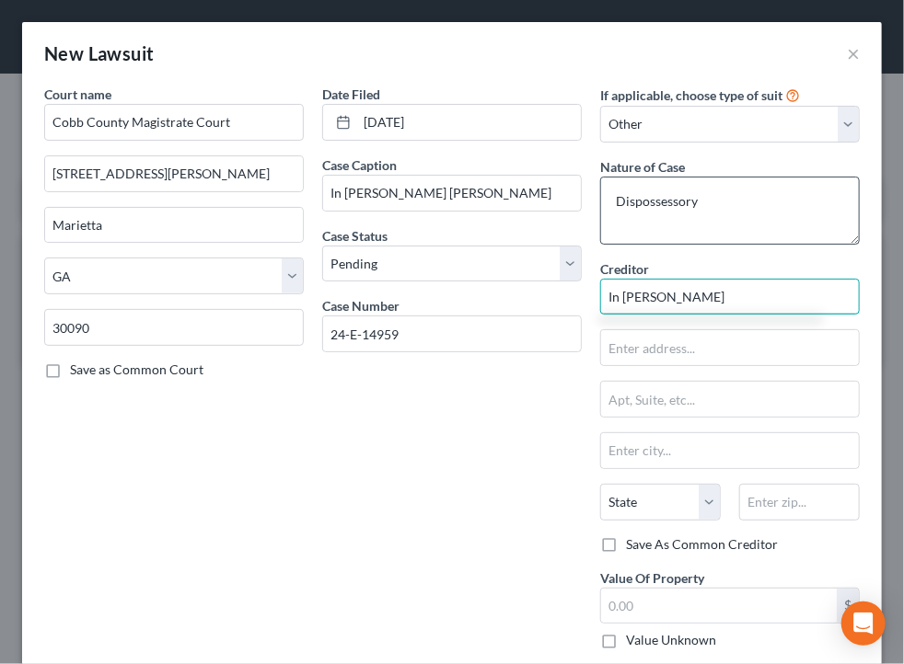
type input "In [PERSON_NAME]"
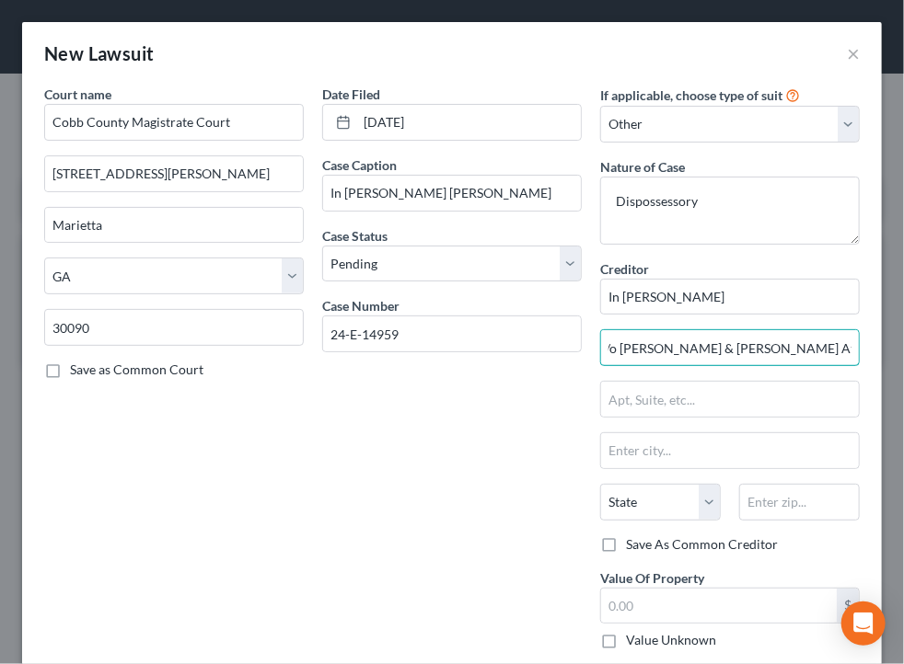
scroll to position [0, 18]
type input "c/o [PERSON_NAME] & [PERSON_NAME] Attorneys At Law, LLC"
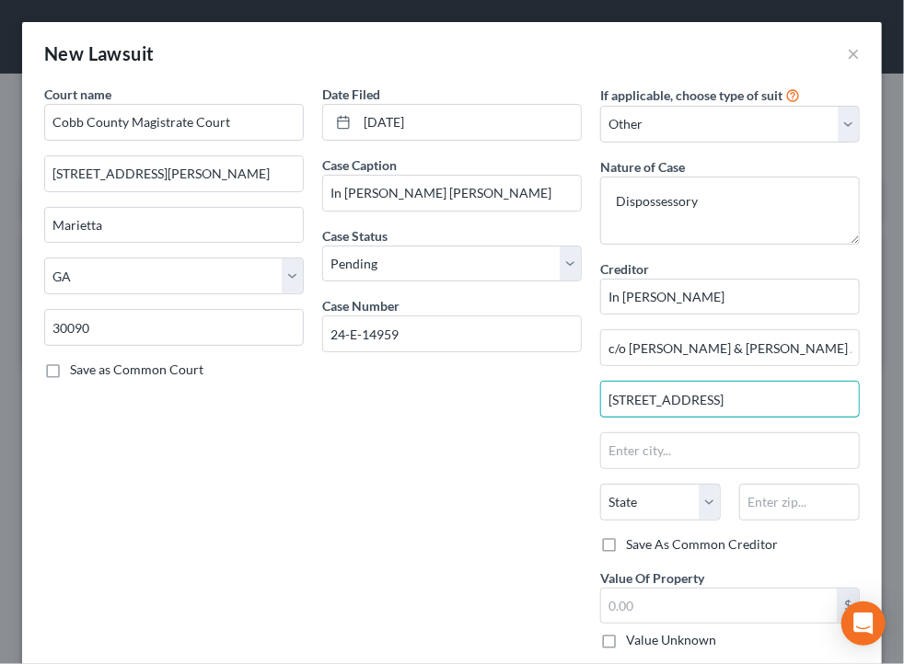
type input "[STREET_ADDRESS]"
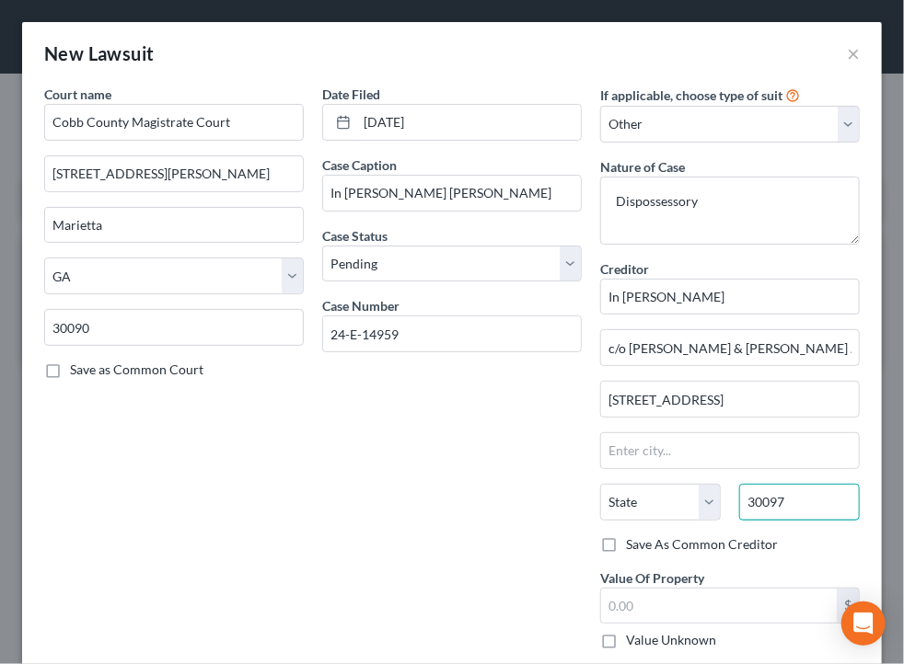
type input "30097"
type input "Duluth"
select select "10"
click at [626, 541] on label "Save As Common Creditor" at bounding box center [702, 545] width 152 height 18
click at [633, 541] on input "Save As Common Creditor" at bounding box center [639, 542] width 12 height 12
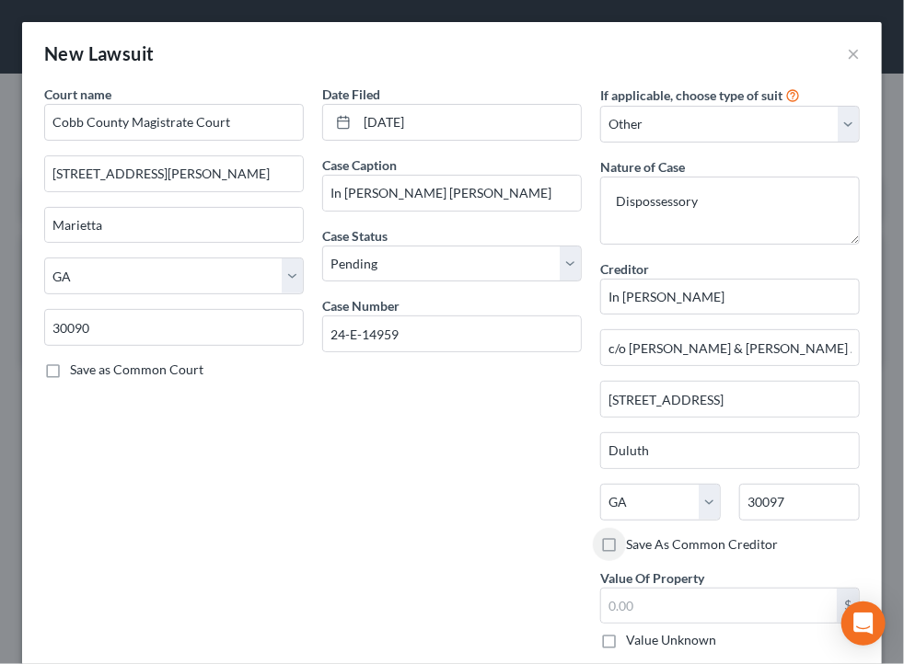
checkbox input "true"
click at [682, 605] on input "text" at bounding box center [719, 606] width 236 height 35
type input "83,000"
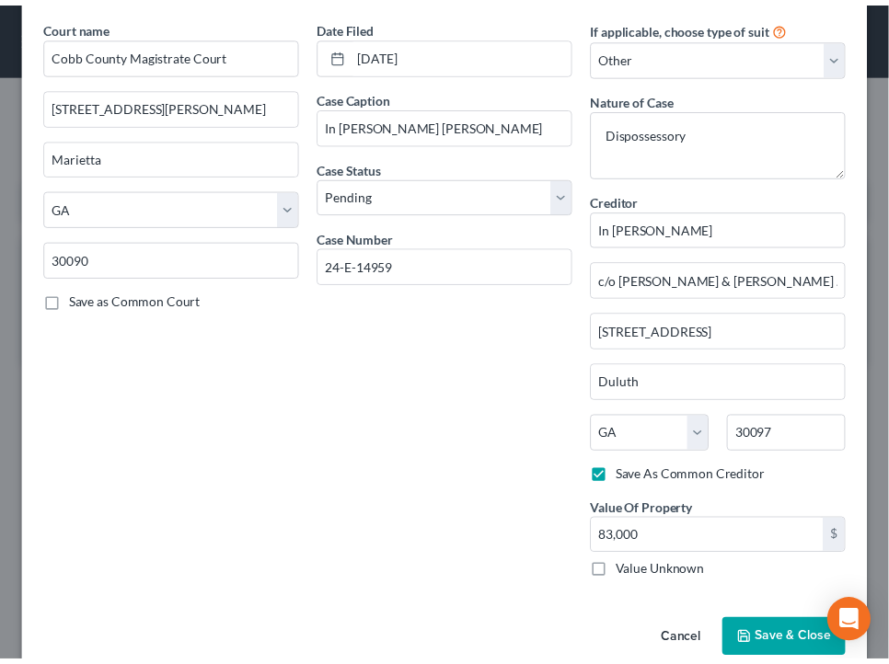
scroll to position [99, 0]
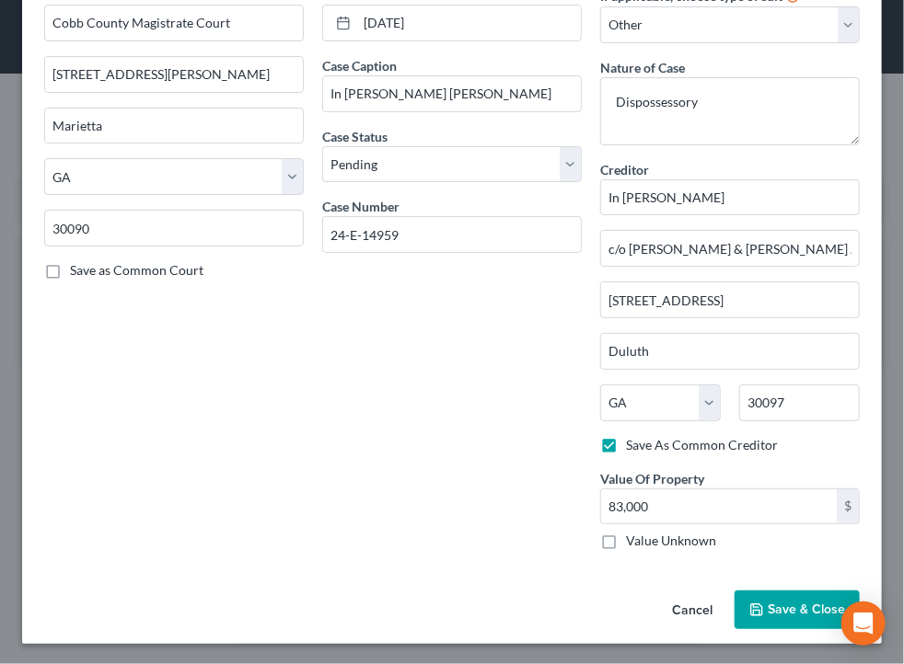
click at [774, 605] on span "Save & Close" at bounding box center [806, 610] width 77 height 16
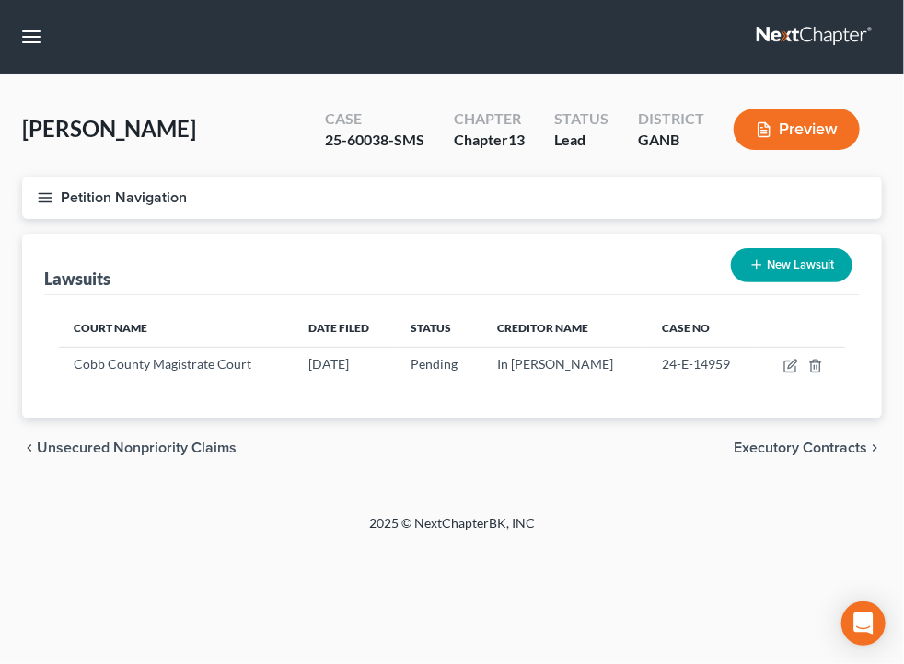
click at [663, 179] on button "Petition Navigation" at bounding box center [452, 198] width 860 height 42
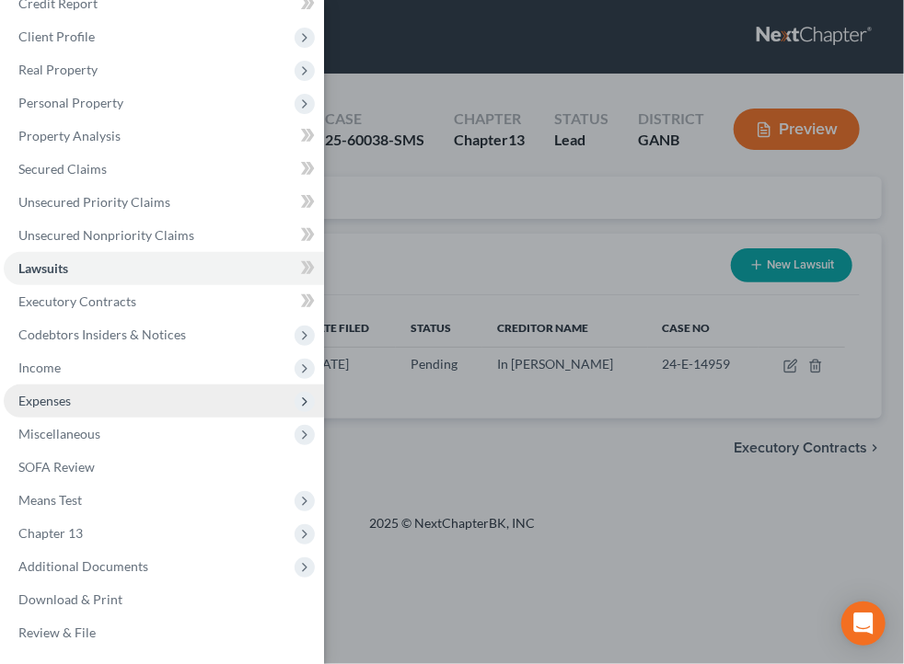
click at [108, 398] on span "Expenses" at bounding box center [164, 401] width 320 height 33
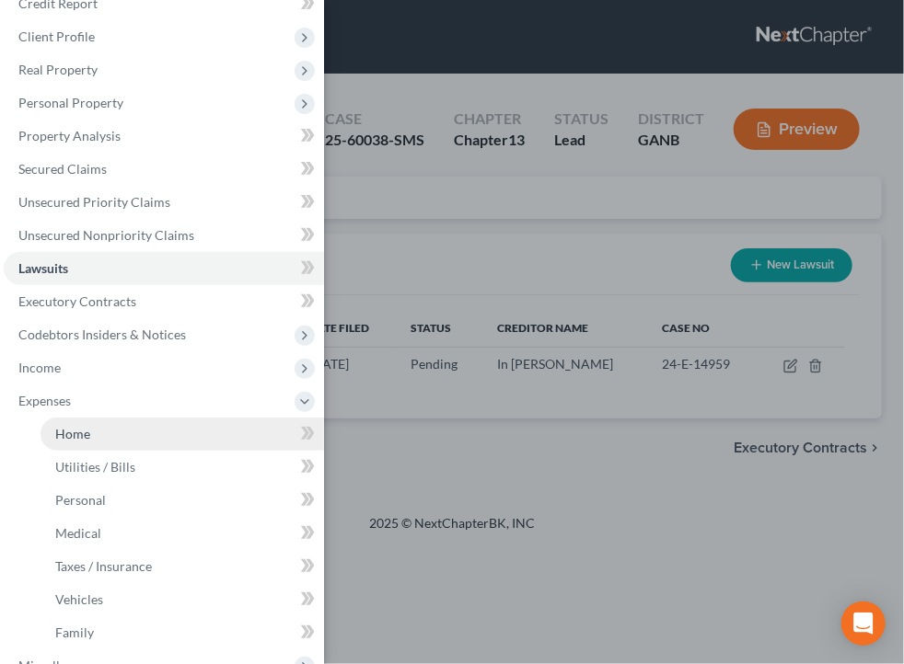
click at [115, 436] on link "Home" at bounding box center [181, 434] width 283 height 33
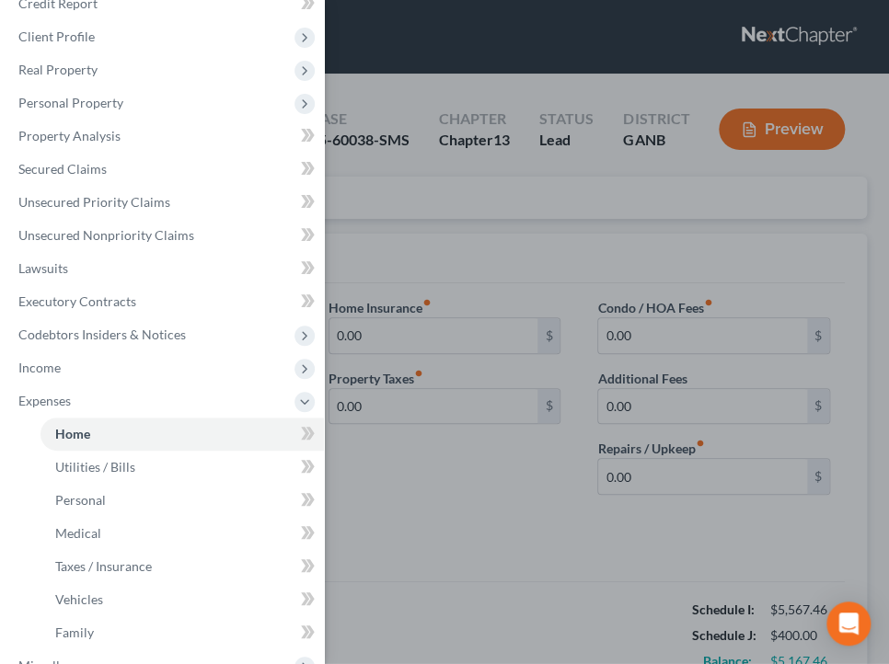
click at [670, 249] on div "Case Dashboard Payments Invoices Payments Payments Credit Report Client Profile" at bounding box center [444, 332] width 889 height 664
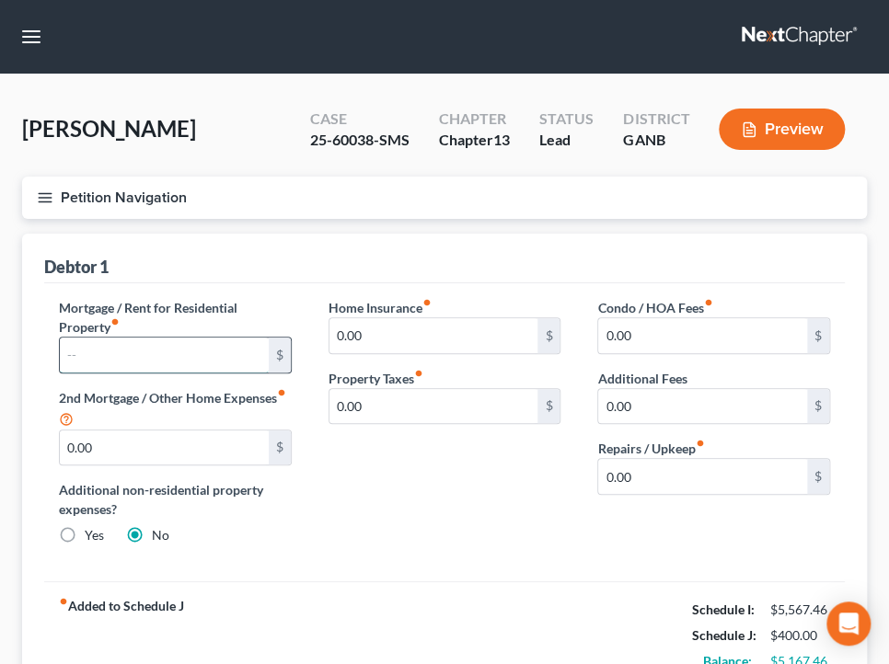
click at [223, 357] on input "text" at bounding box center [164, 355] width 209 height 35
type input "5,000"
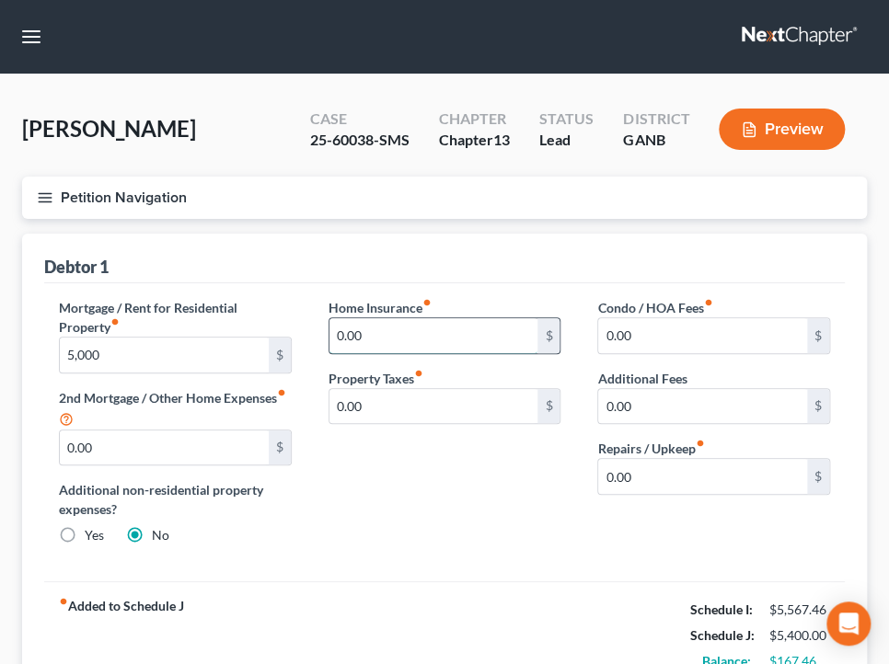
click at [393, 336] on input "0.00" at bounding box center [433, 335] width 209 height 35
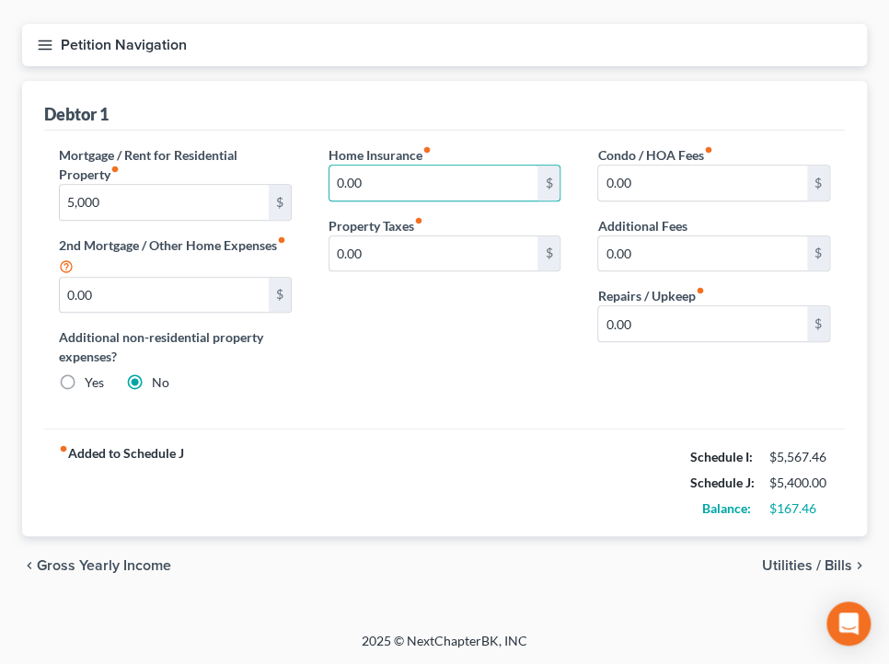
click at [810, 571] on span "Utilities / Bills" at bounding box center [807, 566] width 90 height 15
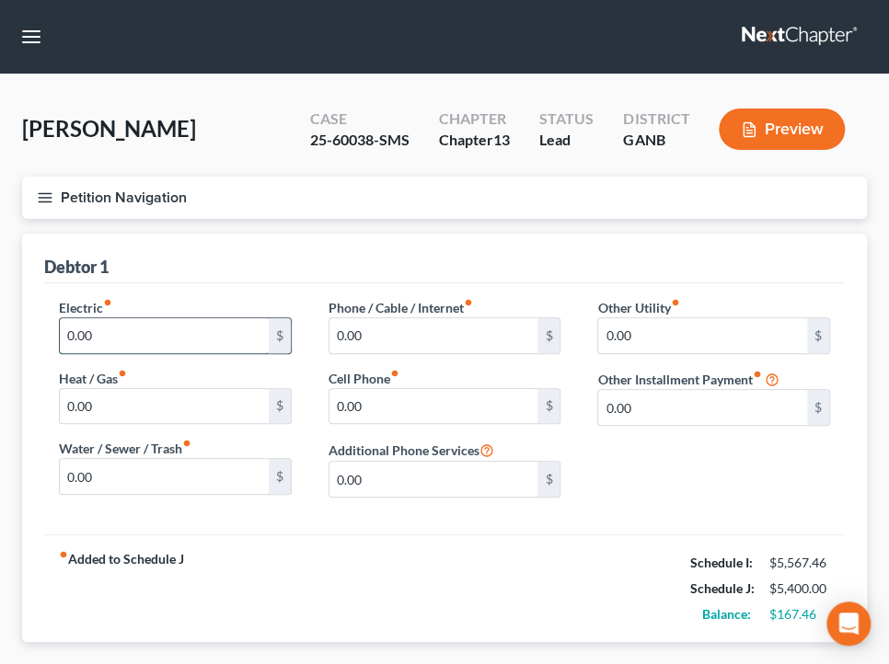
click at [177, 341] on input "0.00" at bounding box center [164, 335] width 209 height 35
type input "270"
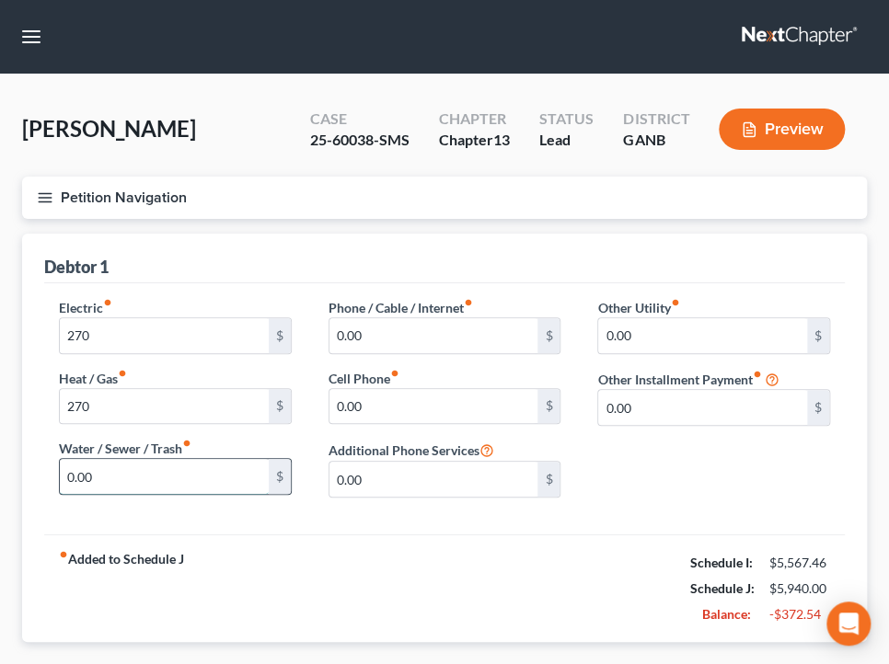
click at [210, 483] on input "0.00" at bounding box center [164, 476] width 209 height 35
click at [213, 483] on input "0.00" at bounding box center [164, 476] width 209 height 35
type input "120"
type input "305"
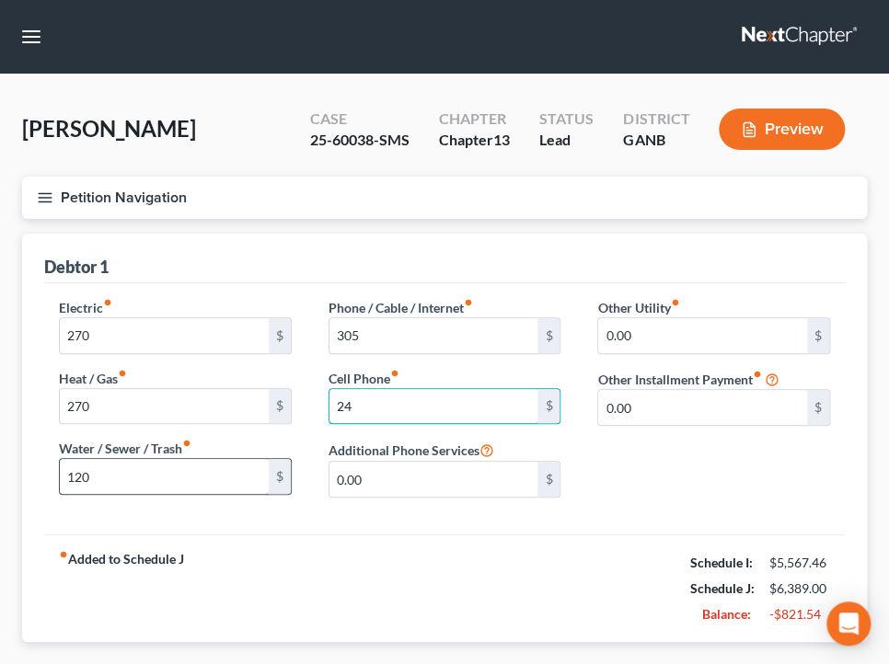
type input "244"
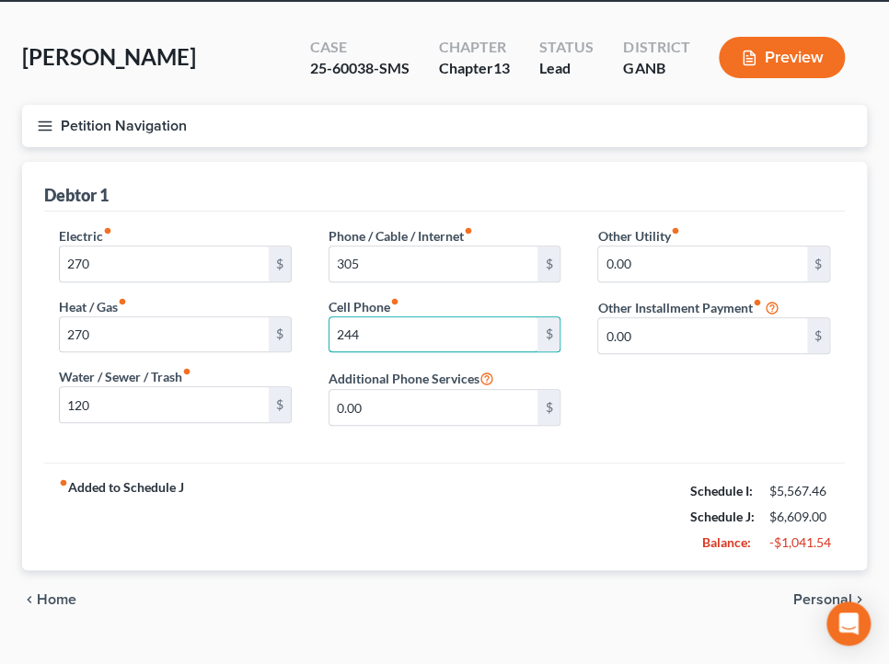
scroll to position [105, 0]
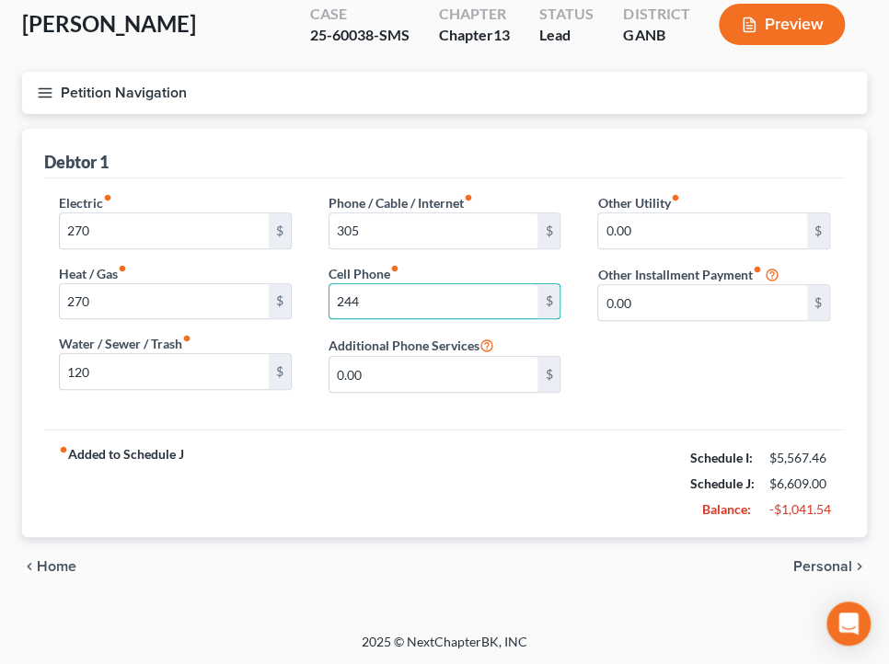
click at [817, 561] on span "Personal" at bounding box center [822, 567] width 59 height 15
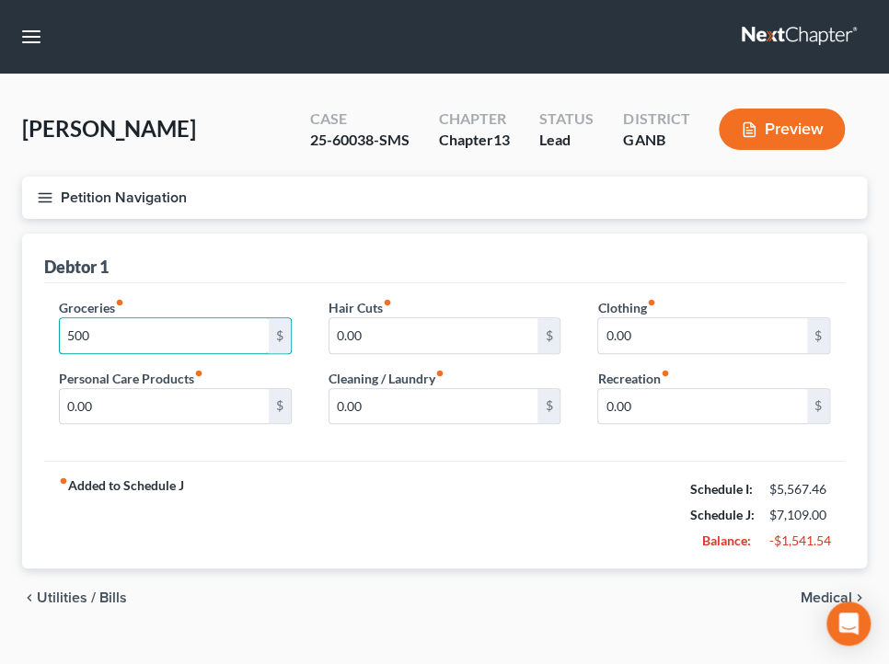
type input "500"
click at [820, 598] on span "Medical" at bounding box center [827, 598] width 52 height 15
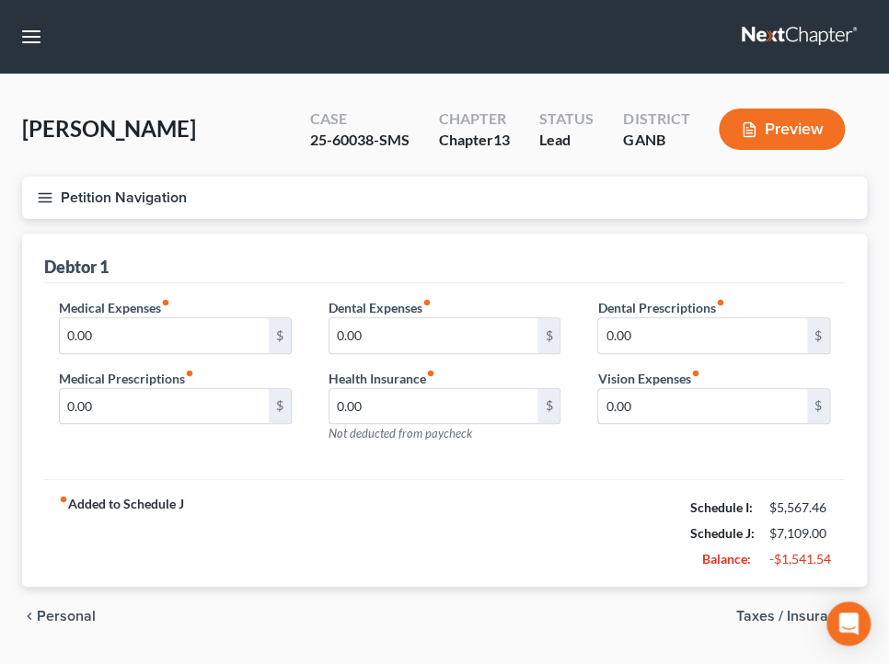
click at [788, 615] on span "Taxes / Insurance" at bounding box center [794, 616] width 116 height 15
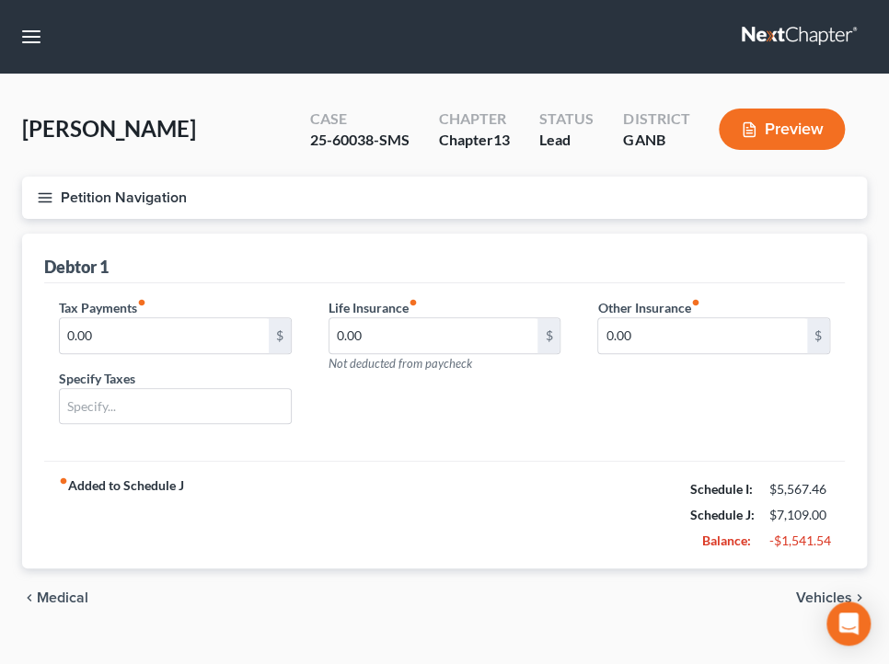
click at [801, 598] on span "Vehicles" at bounding box center [824, 598] width 56 height 15
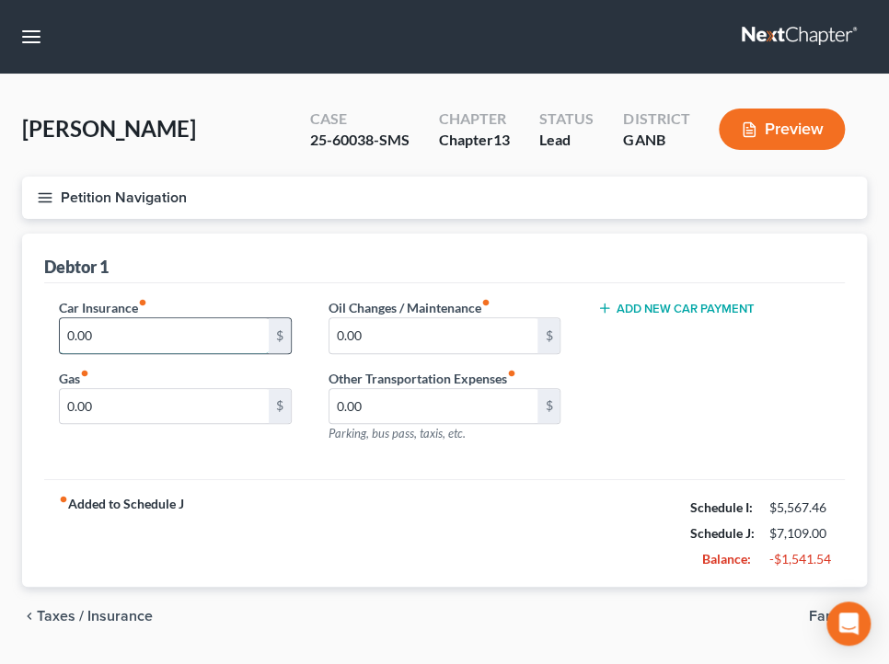
click at [177, 346] on input "0.00" at bounding box center [164, 335] width 209 height 35
type input "200"
type input "1"
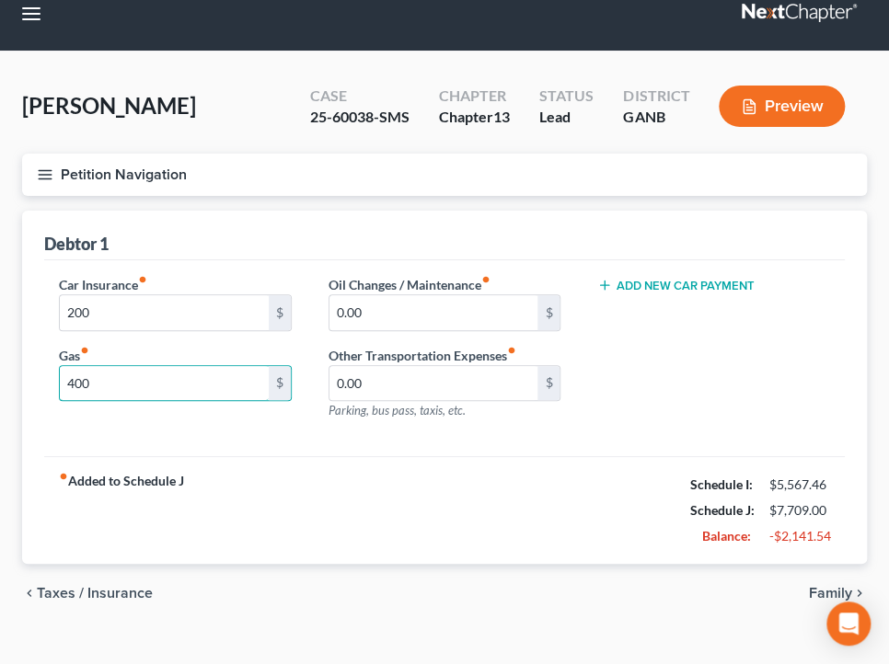
scroll to position [33, 0]
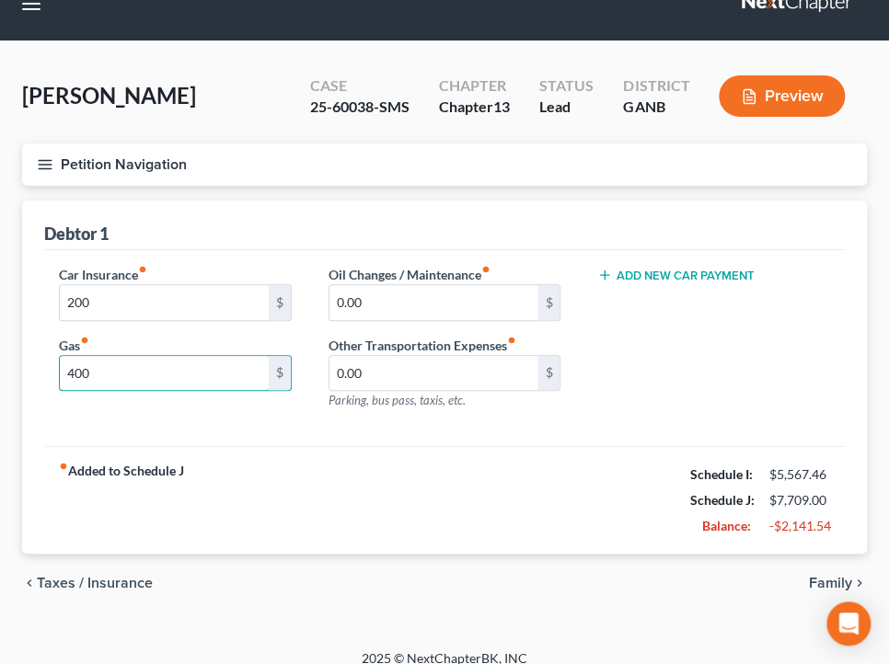
type input "400"
click at [840, 582] on span "Family" at bounding box center [830, 583] width 43 height 15
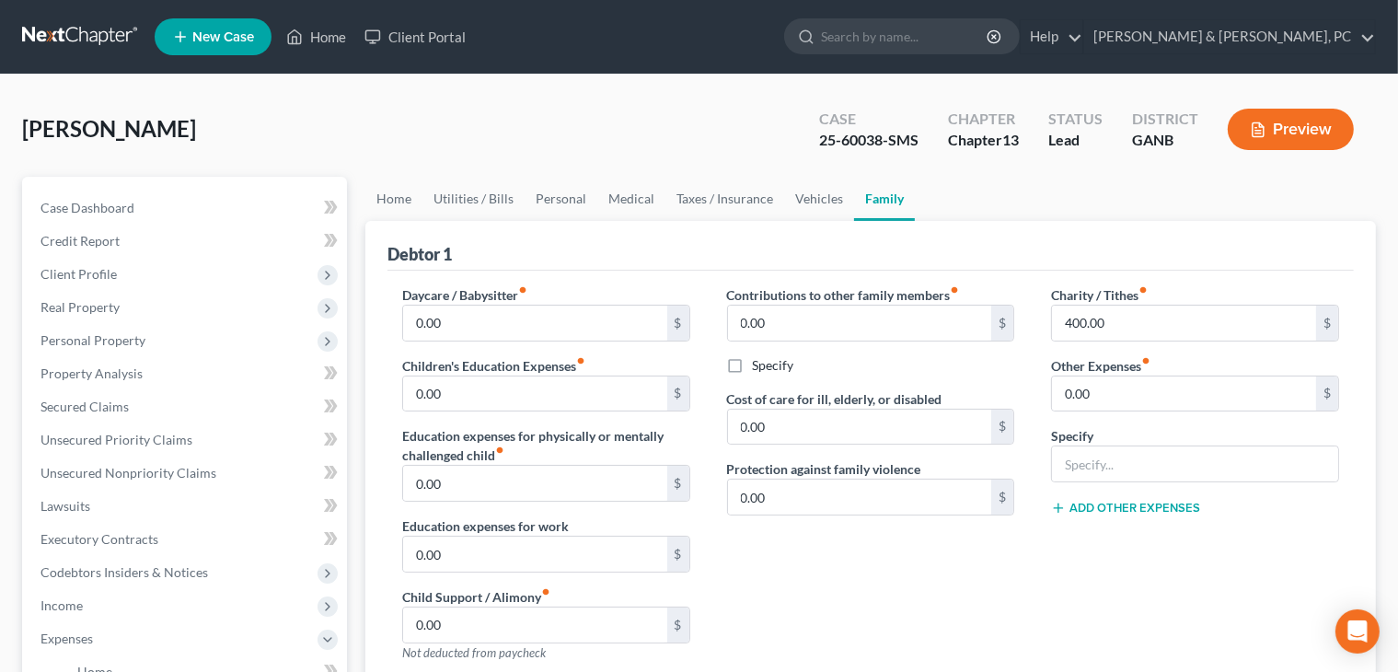
scroll to position [571, 0]
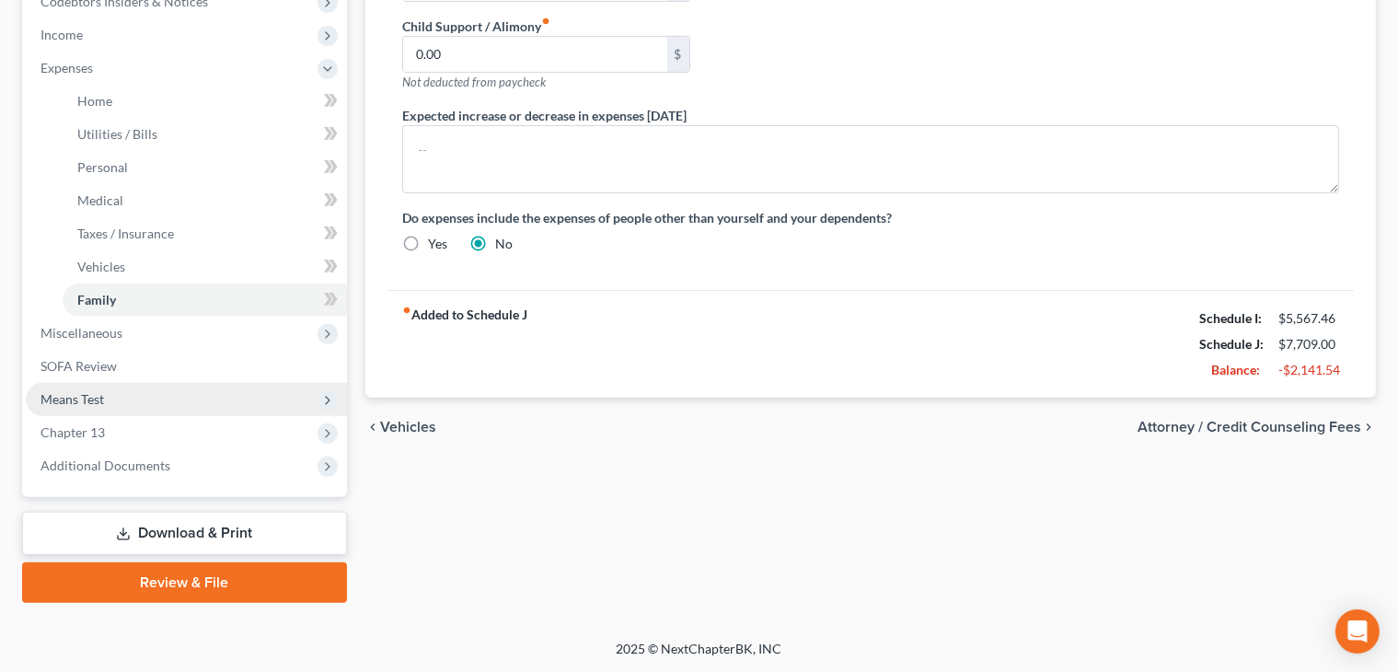
click at [99, 398] on span "Means Test" at bounding box center [72, 399] width 64 height 16
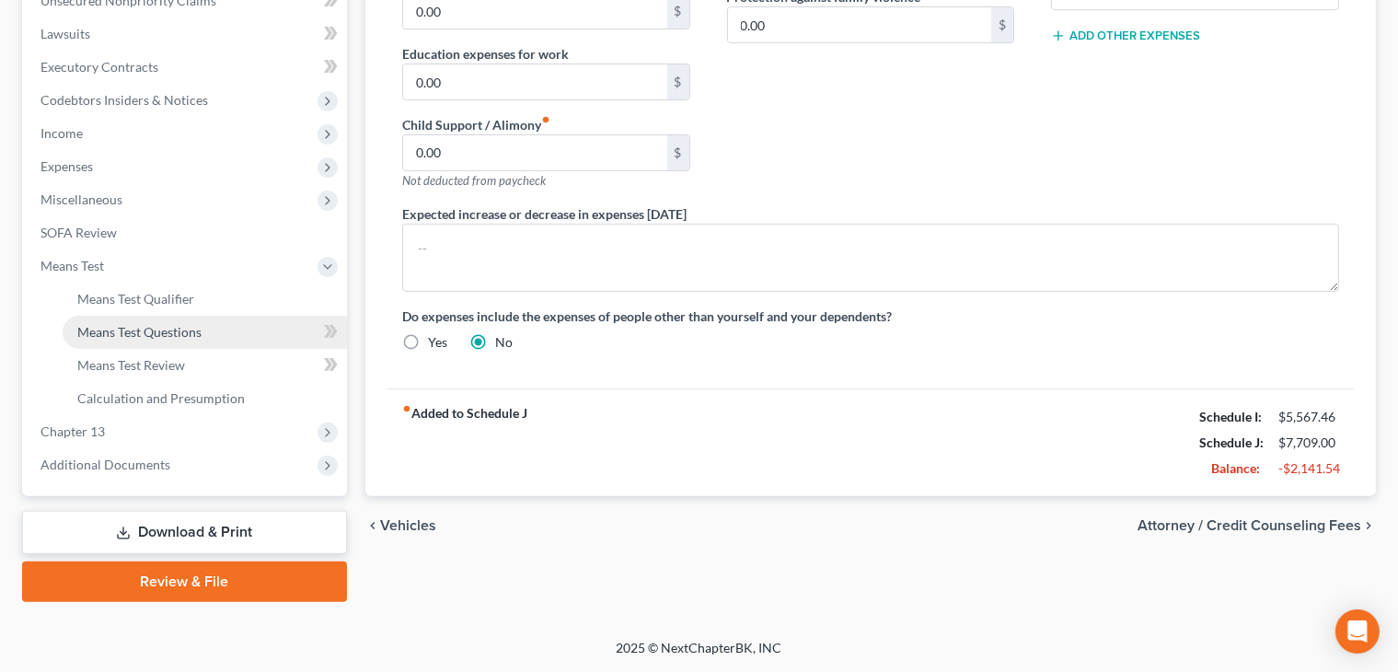
scroll to position [471, 0]
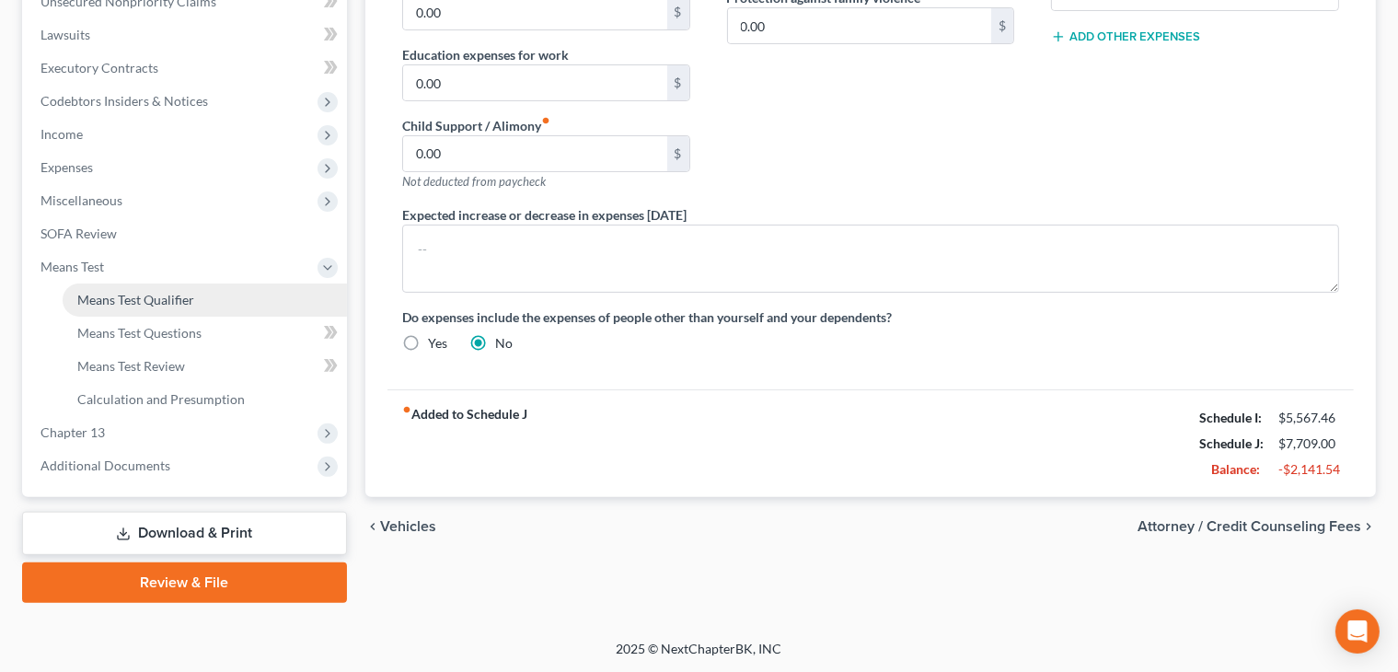
click at [155, 304] on span "Means Test Qualifier" at bounding box center [135, 300] width 117 height 16
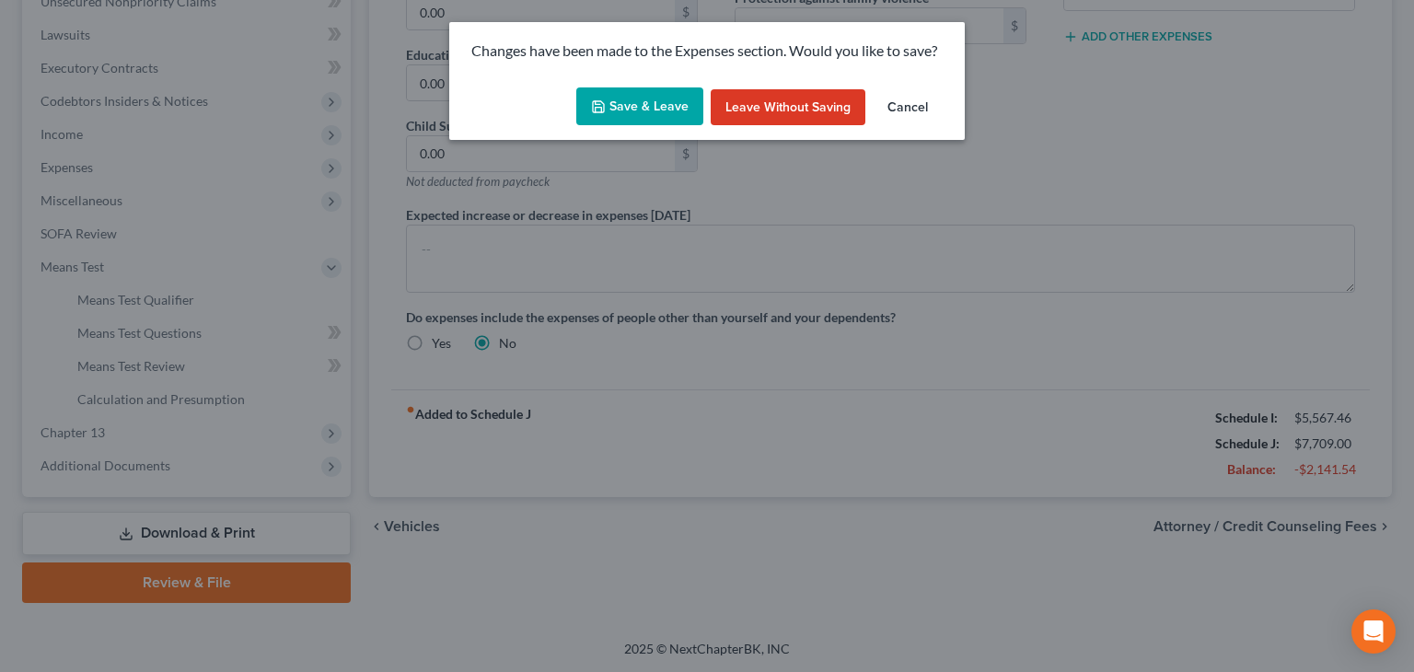
click at [671, 104] on button "Save & Leave" at bounding box center [639, 106] width 127 height 39
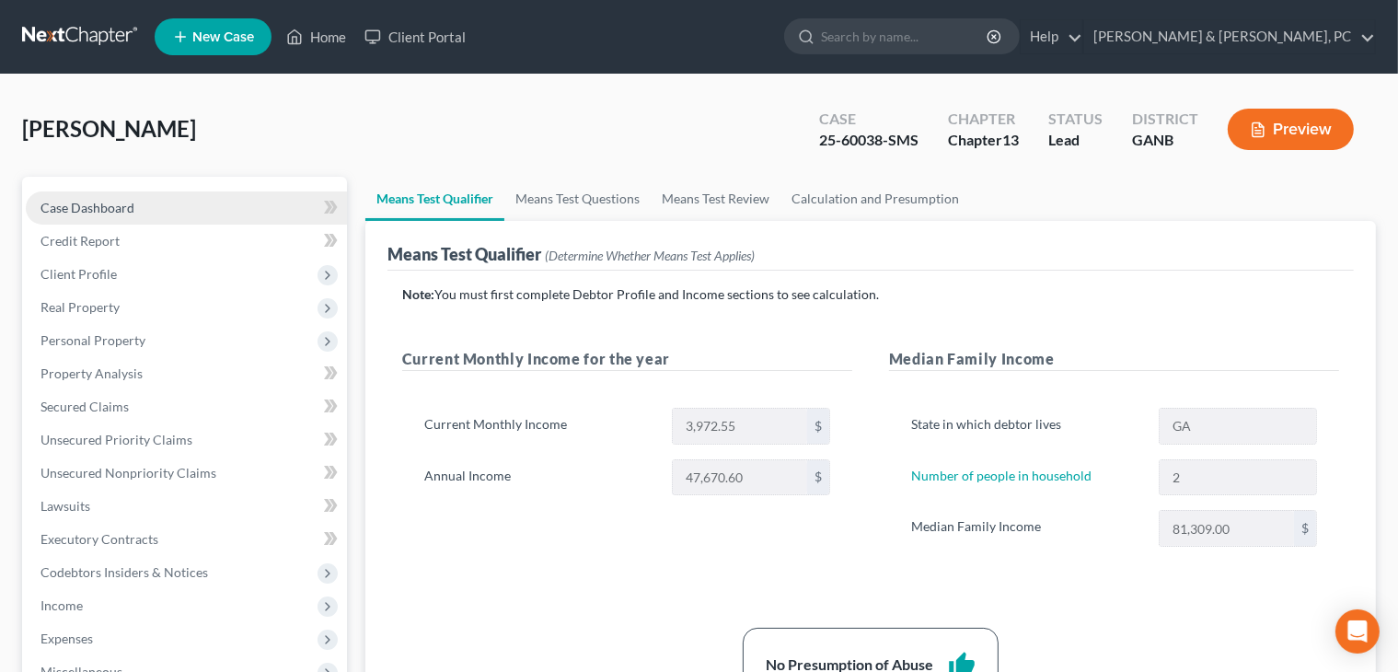
click at [200, 199] on link "Case Dashboard" at bounding box center [186, 207] width 321 height 33
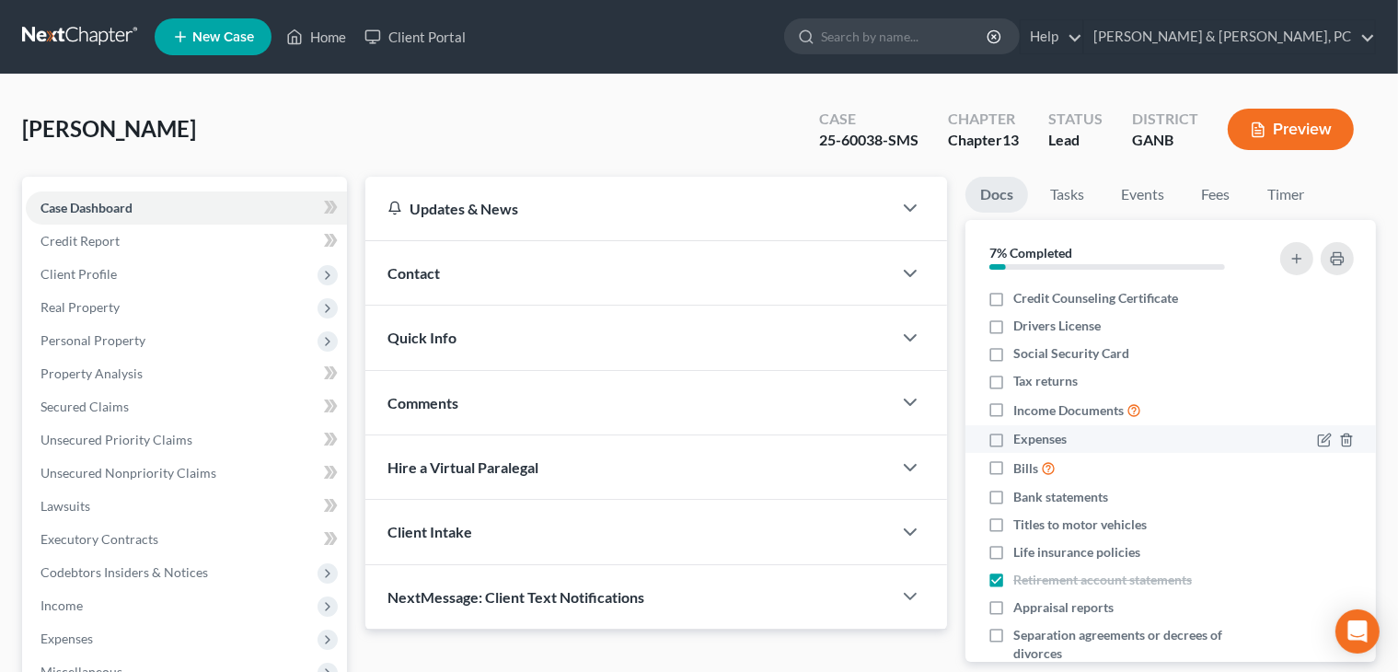
click at [903, 443] on label "Expenses" at bounding box center [1039, 439] width 53 height 18
click at [903, 442] on input "Expenses" at bounding box center [1027, 436] width 12 height 12
checkbox input "true"
click at [903, 381] on label "Tax returns" at bounding box center [1045, 381] width 64 height 18
click at [903, 381] on input "Tax returns" at bounding box center [1027, 378] width 12 height 12
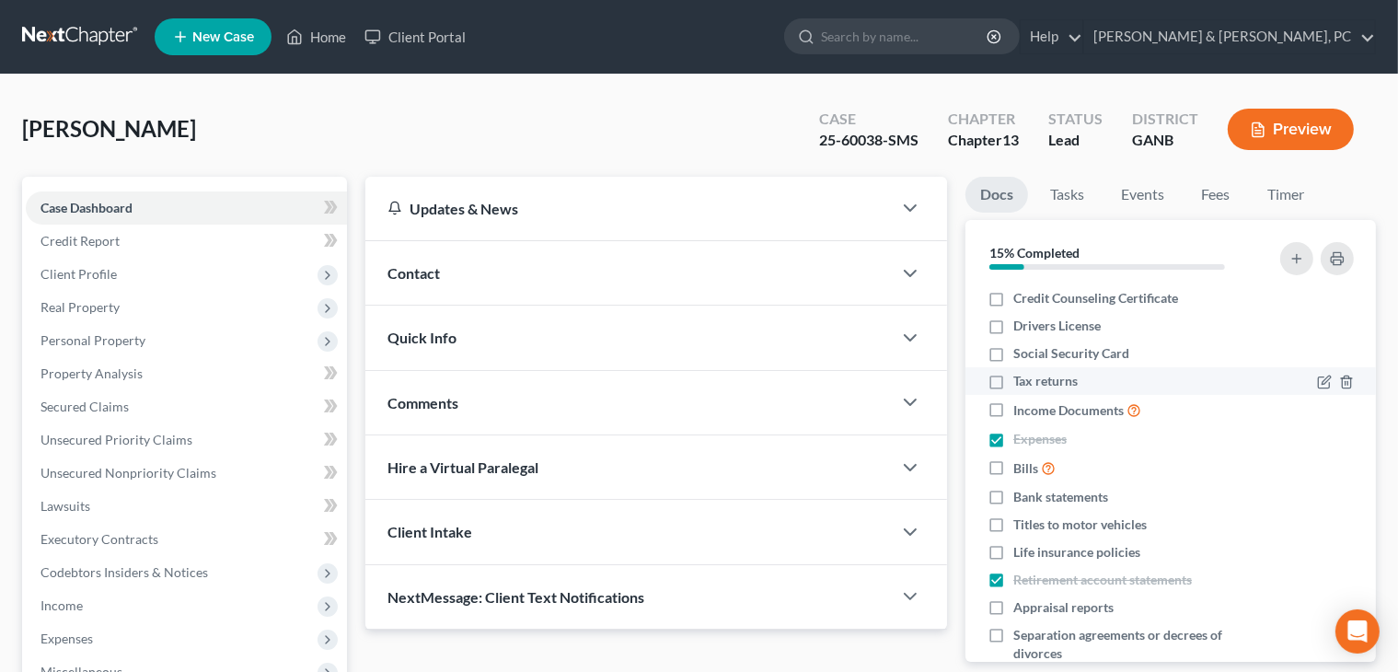
checkbox input "true"
click at [903, 553] on line "button" at bounding box center [1347, 554] width 0 height 4
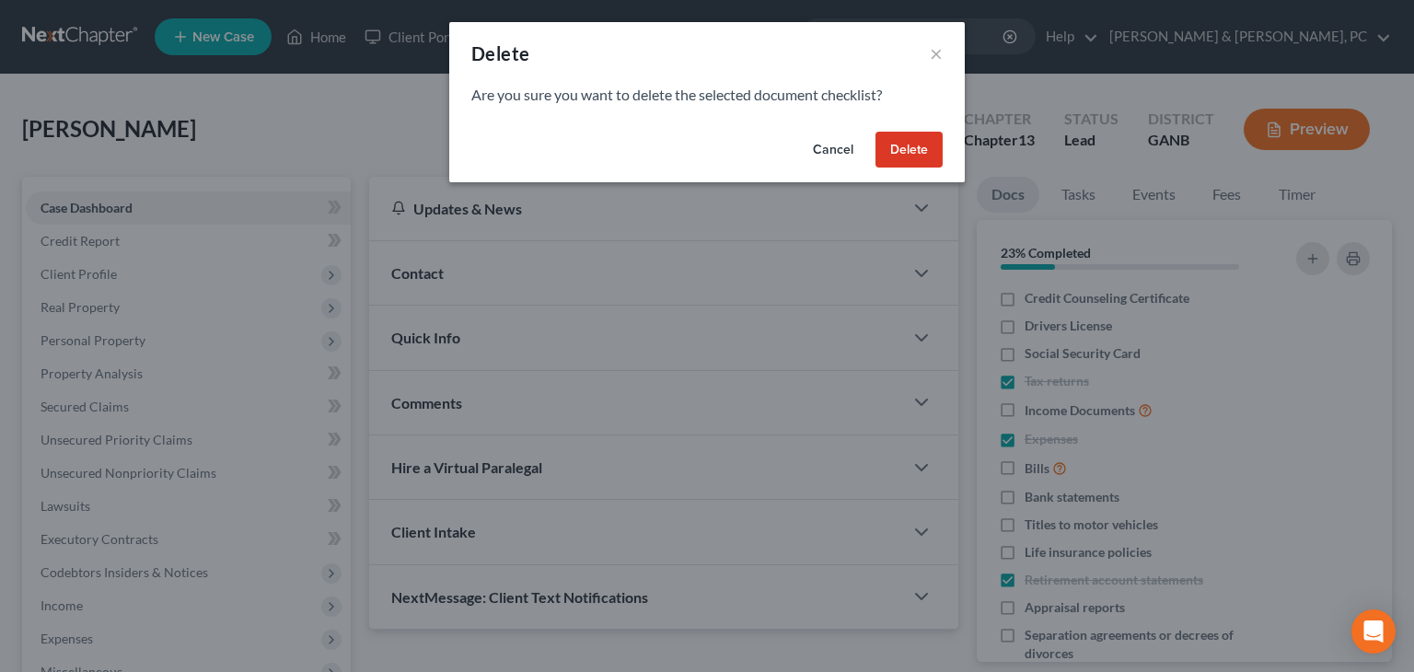
click at [887, 158] on button "Delete" at bounding box center [908, 150] width 67 height 37
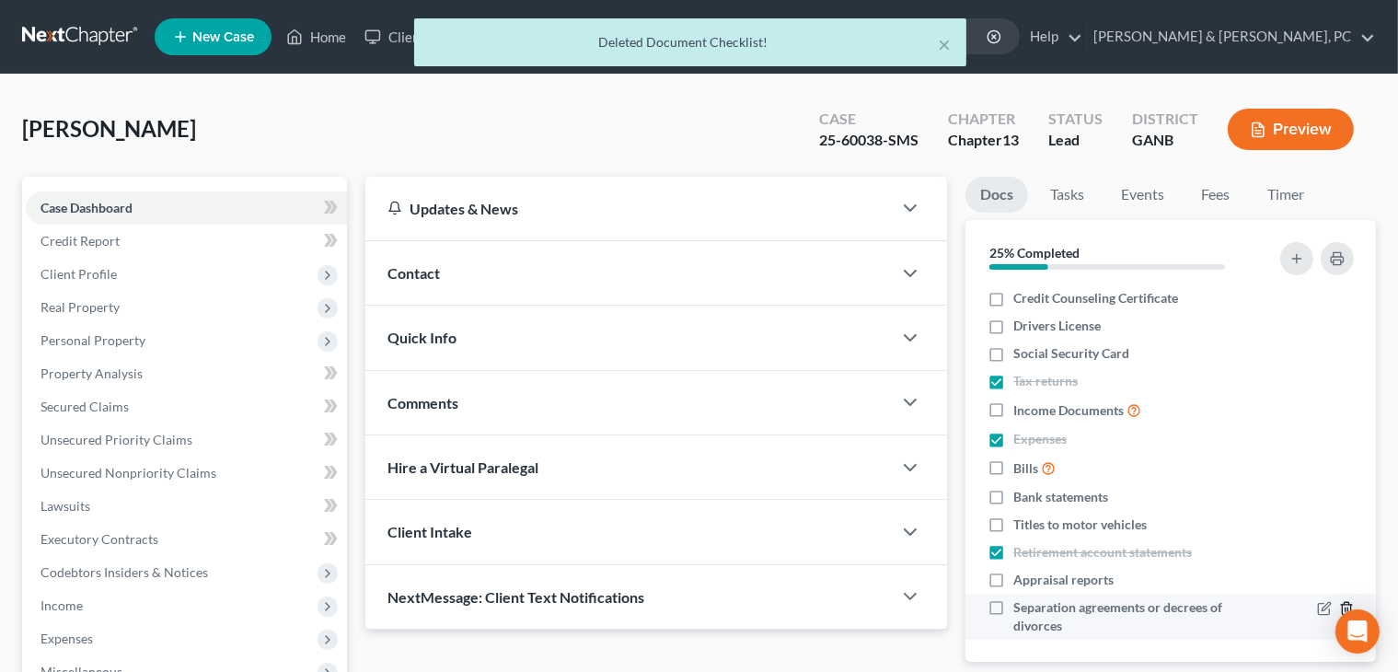
click at [903, 605] on polyline "button" at bounding box center [1346, 605] width 11 height 0
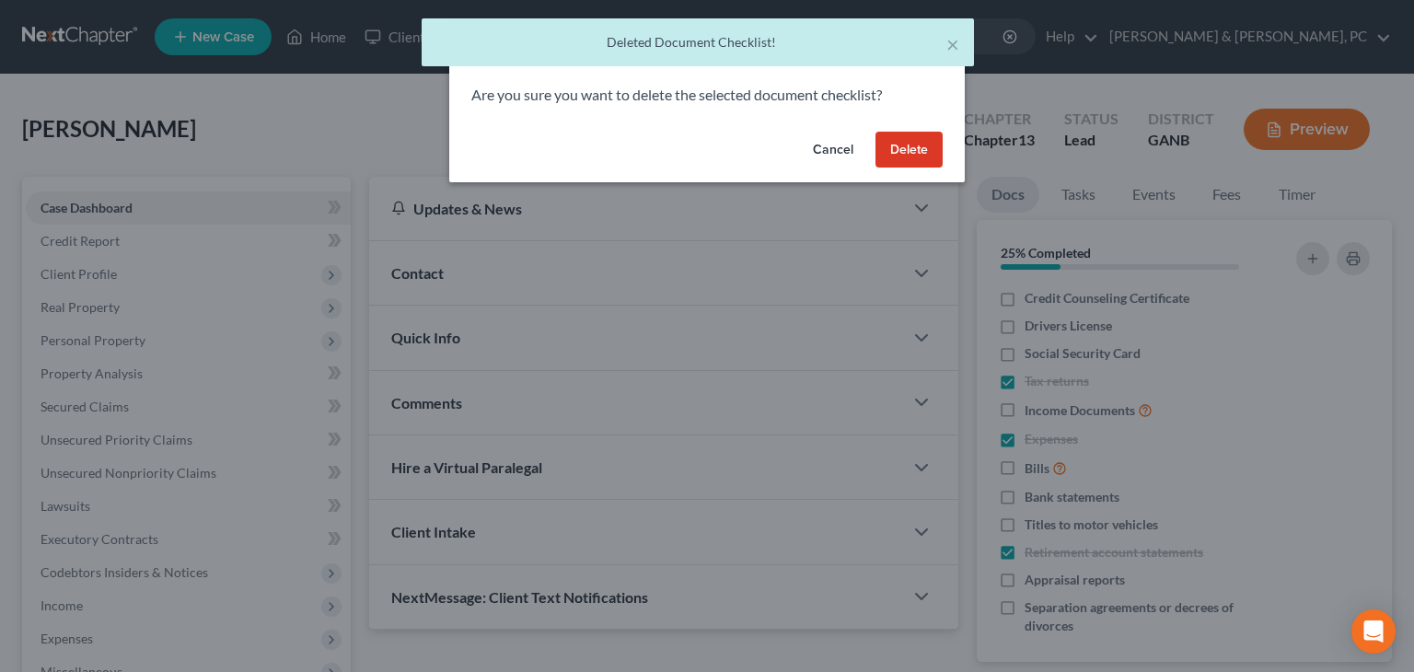
click at [903, 146] on button "Delete" at bounding box center [908, 150] width 67 height 37
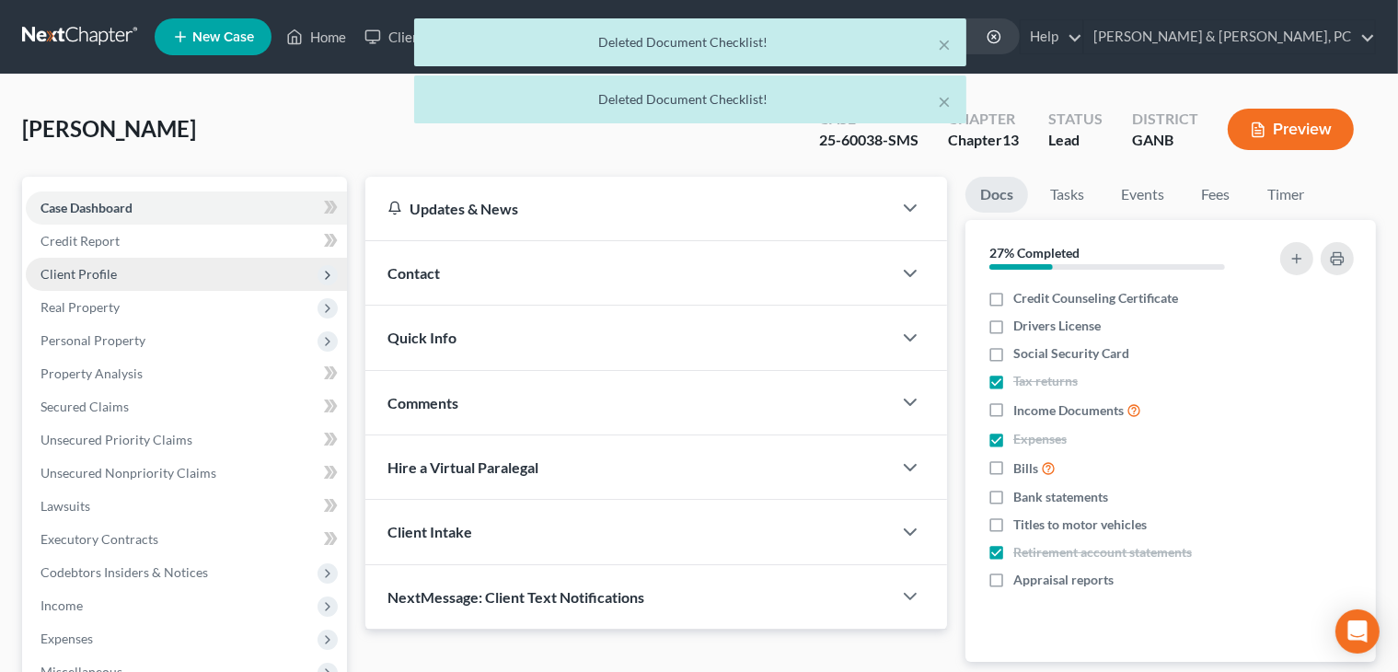
click at [128, 270] on span "Client Profile" at bounding box center [186, 274] width 321 height 33
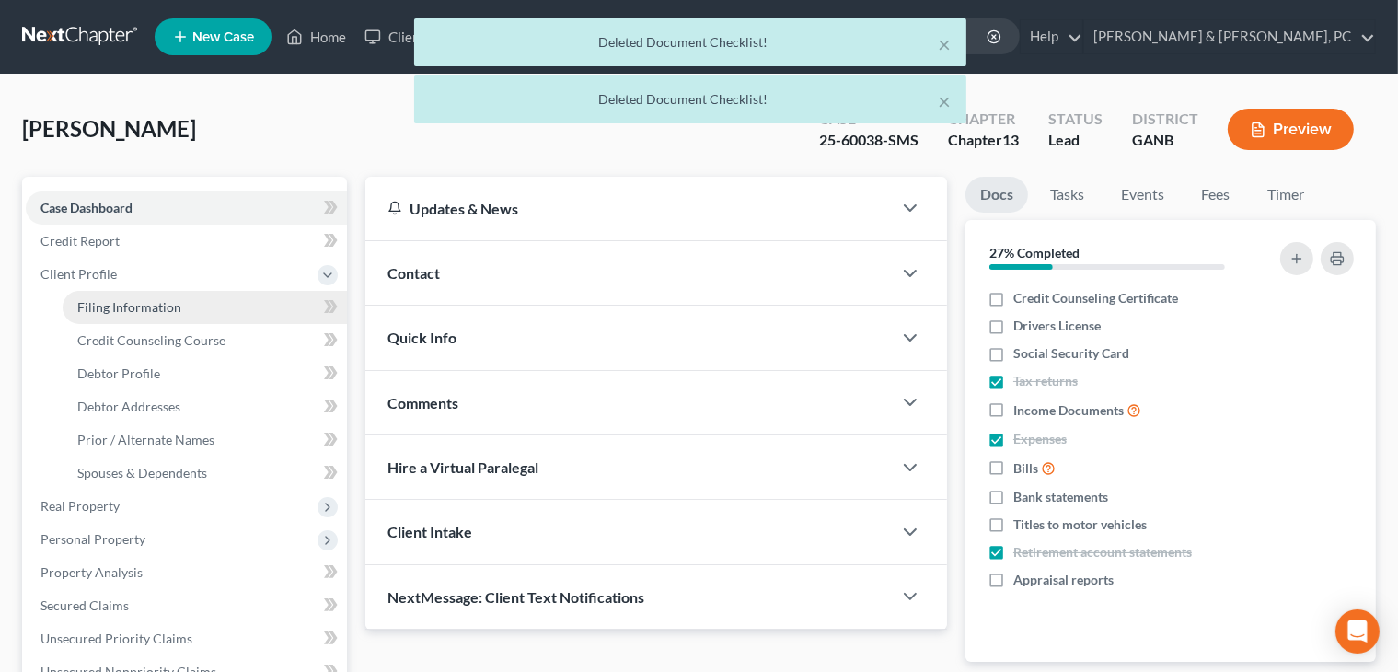
click at [138, 306] on span "Filing Information" at bounding box center [129, 307] width 104 height 16
select select "1"
select select "0"
select select "3"
select select "10"
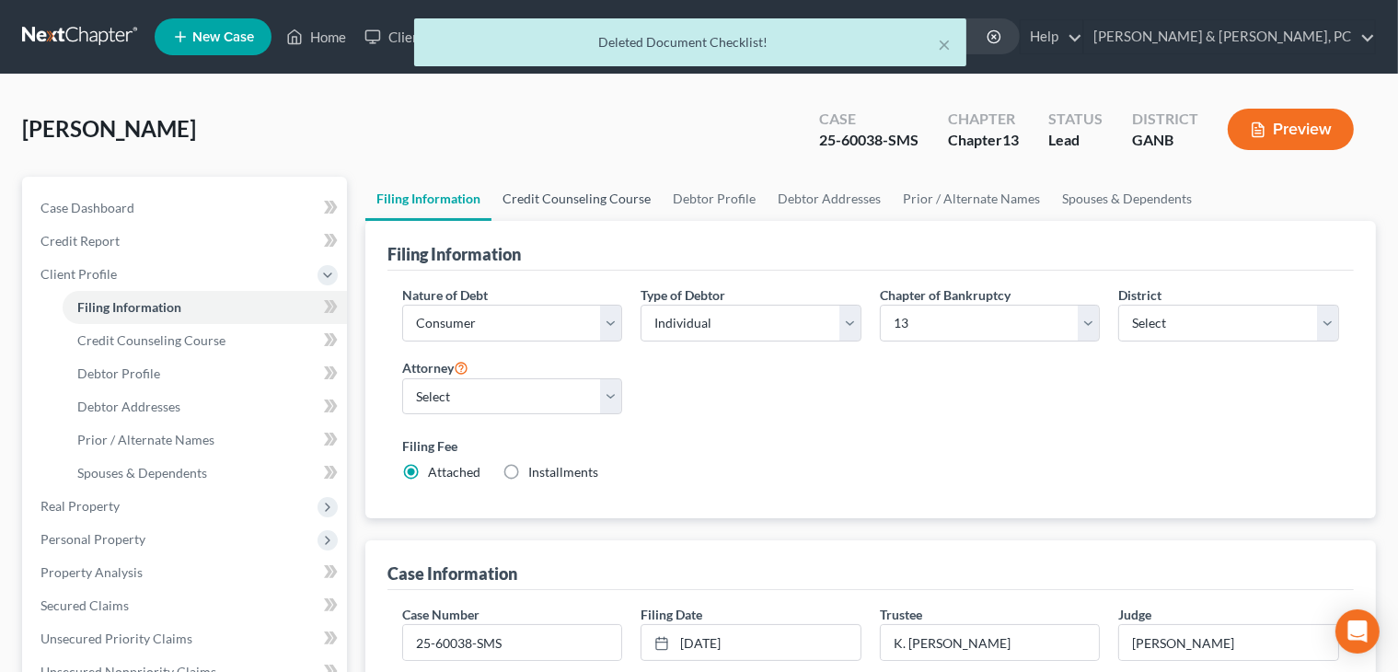
click at [572, 195] on link "Credit Counseling Course" at bounding box center [576, 199] width 170 height 44
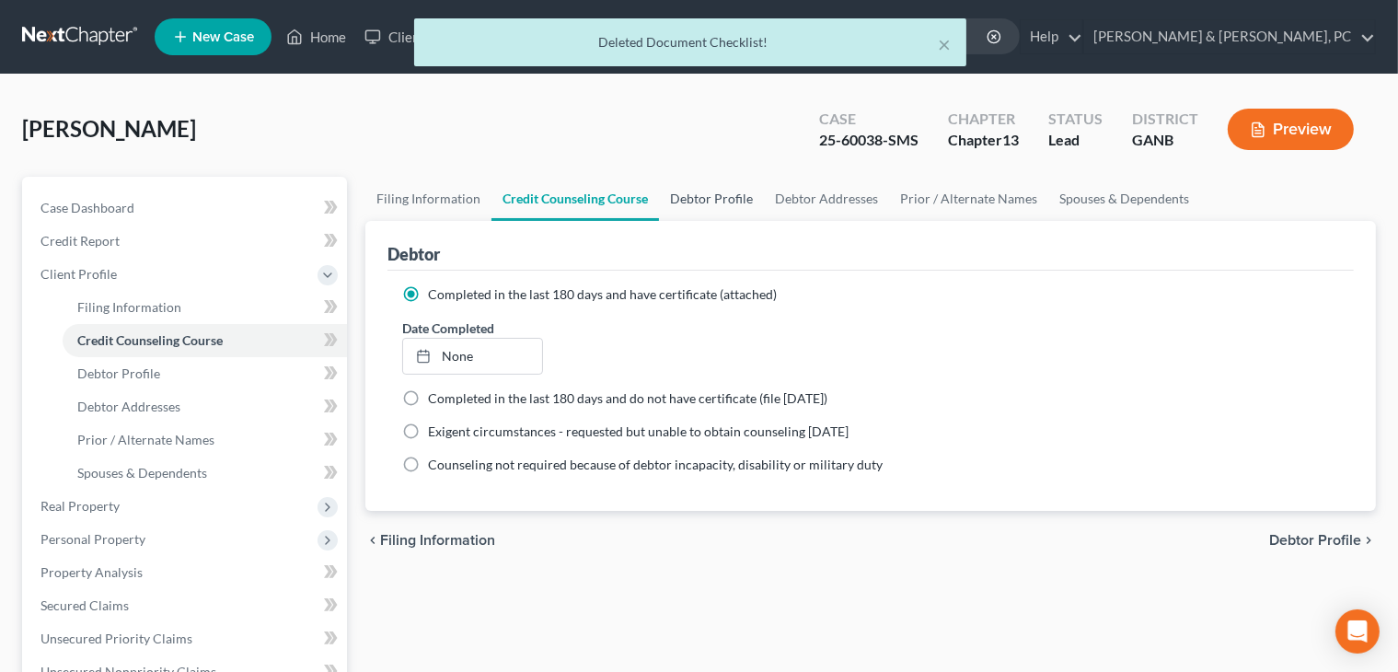
click at [711, 215] on link "Debtor Profile" at bounding box center [711, 199] width 105 height 44
select select "2"
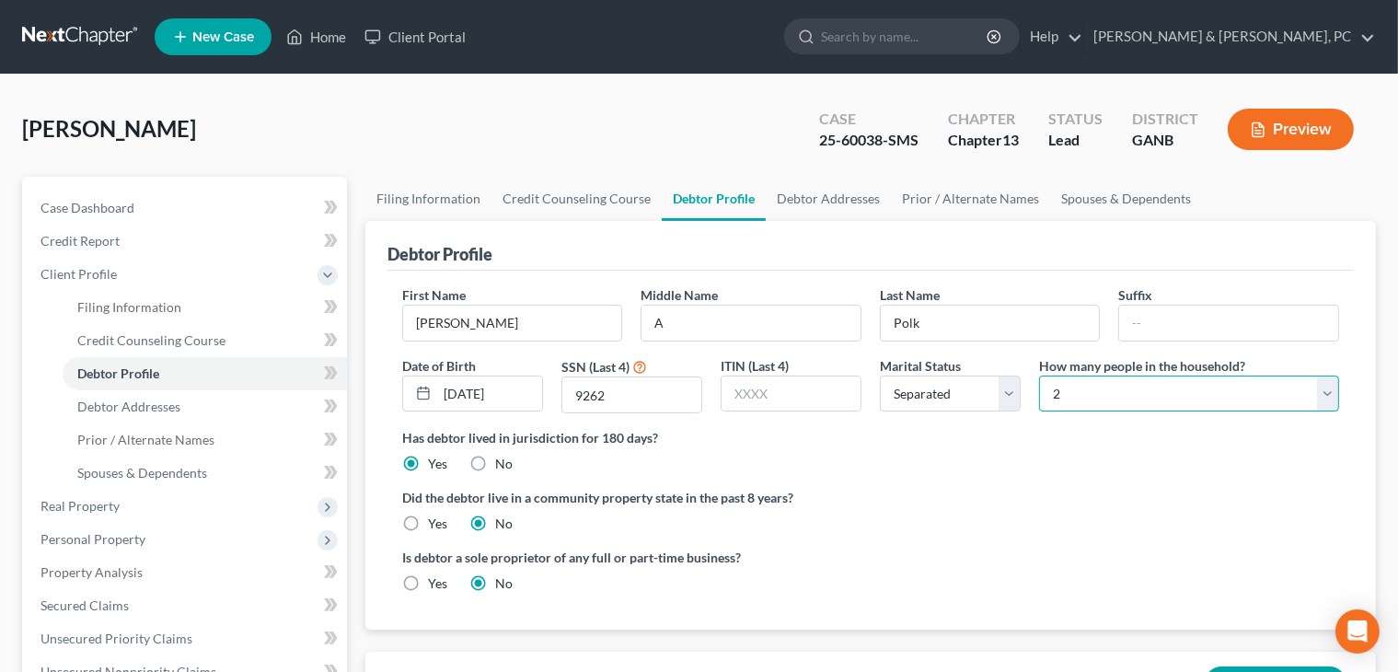
click at [903, 394] on select "Select 1 2 3 4 5 6 7 8 9 10 11 12 13 14 15 16 17 18 19 20" at bounding box center [1189, 393] width 300 height 37
select select "0"
click at [903, 375] on select "Select 1 2 3 4 5 6 7 8 9 10 11 12 13 14 15 16 17 18 19 20" at bounding box center [1189, 393] width 300 height 37
click at [903, 490] on label "Did the debtor live in a community property state in the past 8 years?" at bounding box center [870, 497] width 937 height 19
click at [851, 203] on link "Debtor Addresses" at bounding box center [828, 199] width 125 height 44
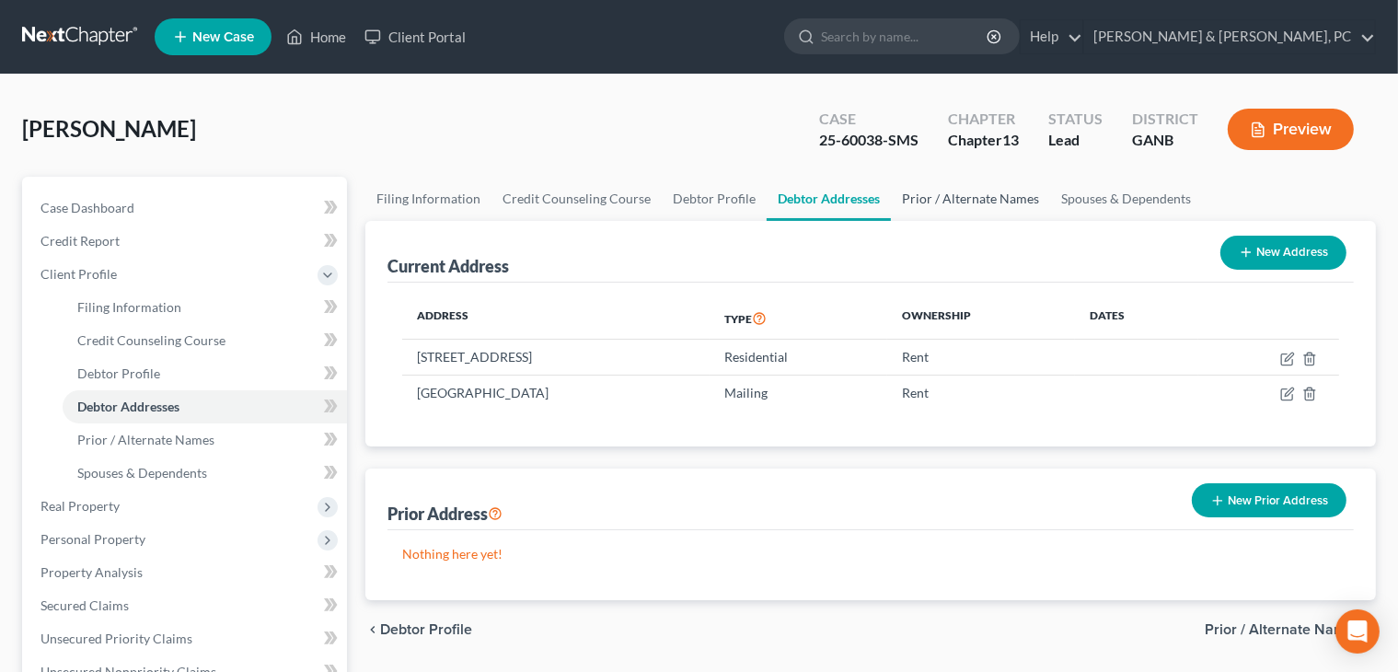
click at [903, 211] on link "Prior / Alternate Names" at bounding box center [970, 199] width 159 height 44
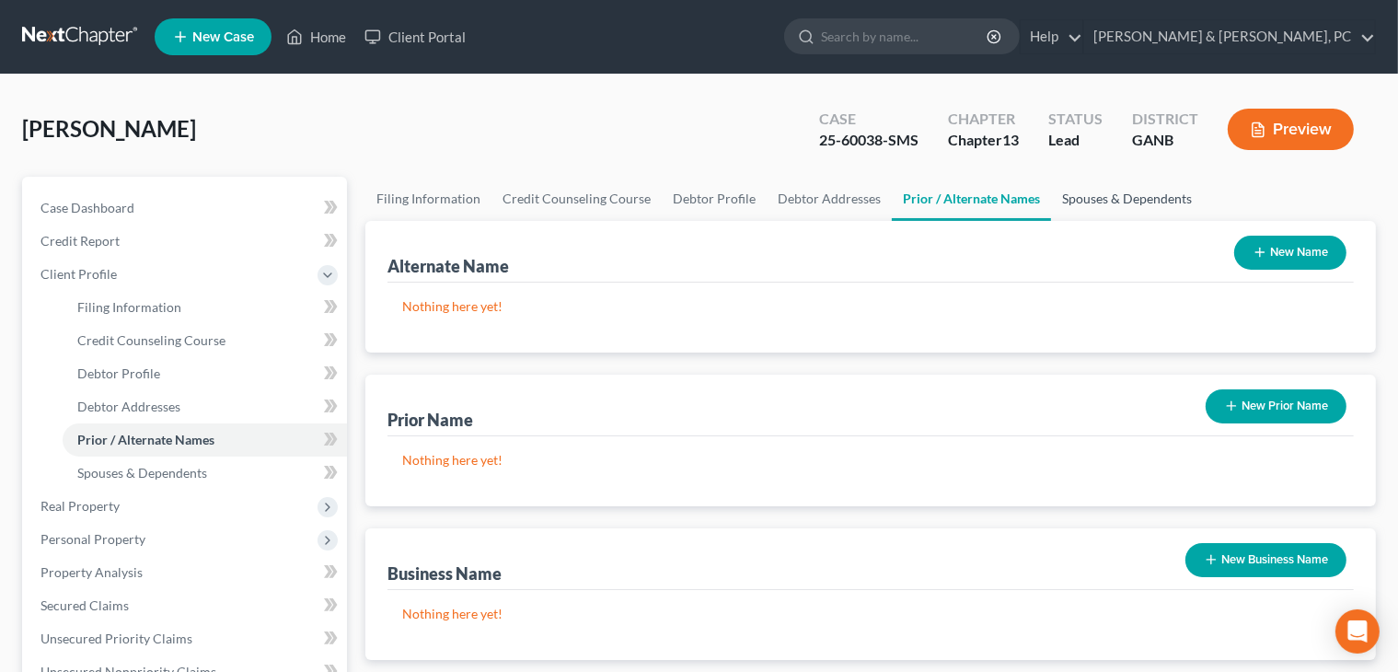
click at [903, 180] on link "Spouses & Dependents" at bounding box center [1127, 199] width 152 height 44
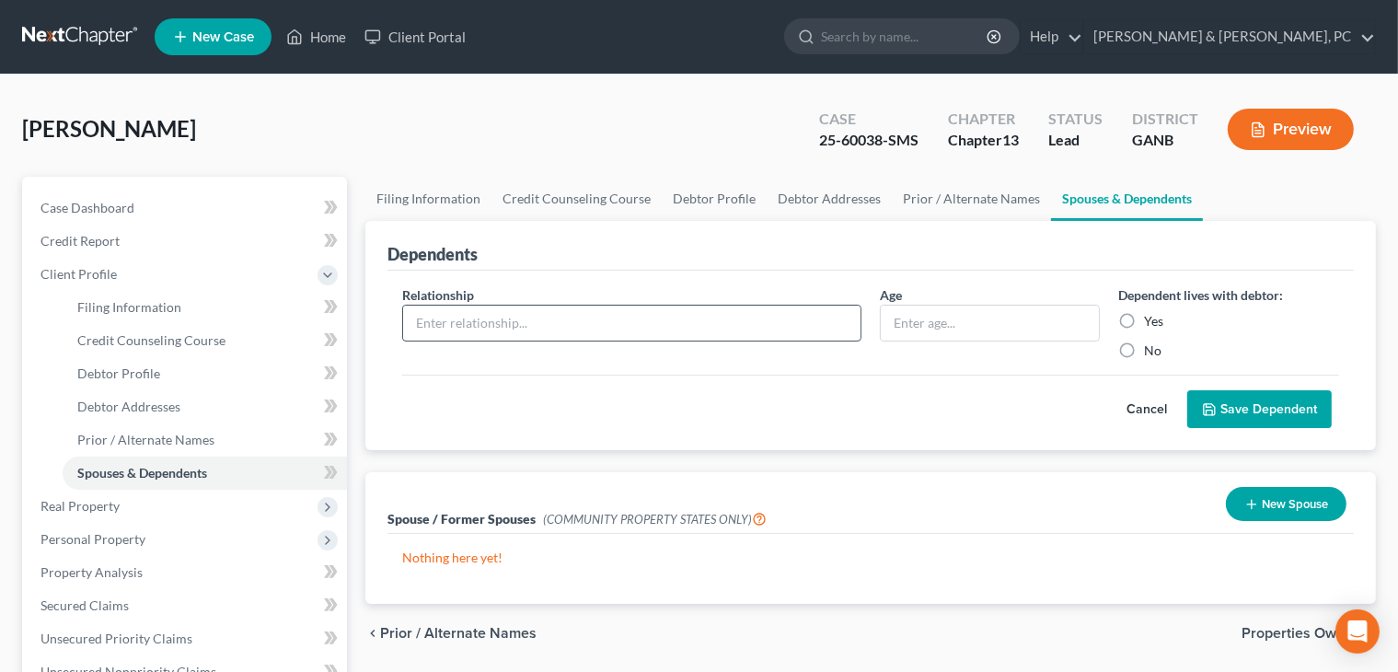
click at [746, 326] on input "text" at bounding box center [631, 323] width 457 height 35
type input "Son"
click at [903, 318] on label "Yes" at bounding box center [1153, 321] width 19 height 18
click at [903, 318] on input "Yes" at bounding box center [1157, 318] width 12 height 12
radio input "true"
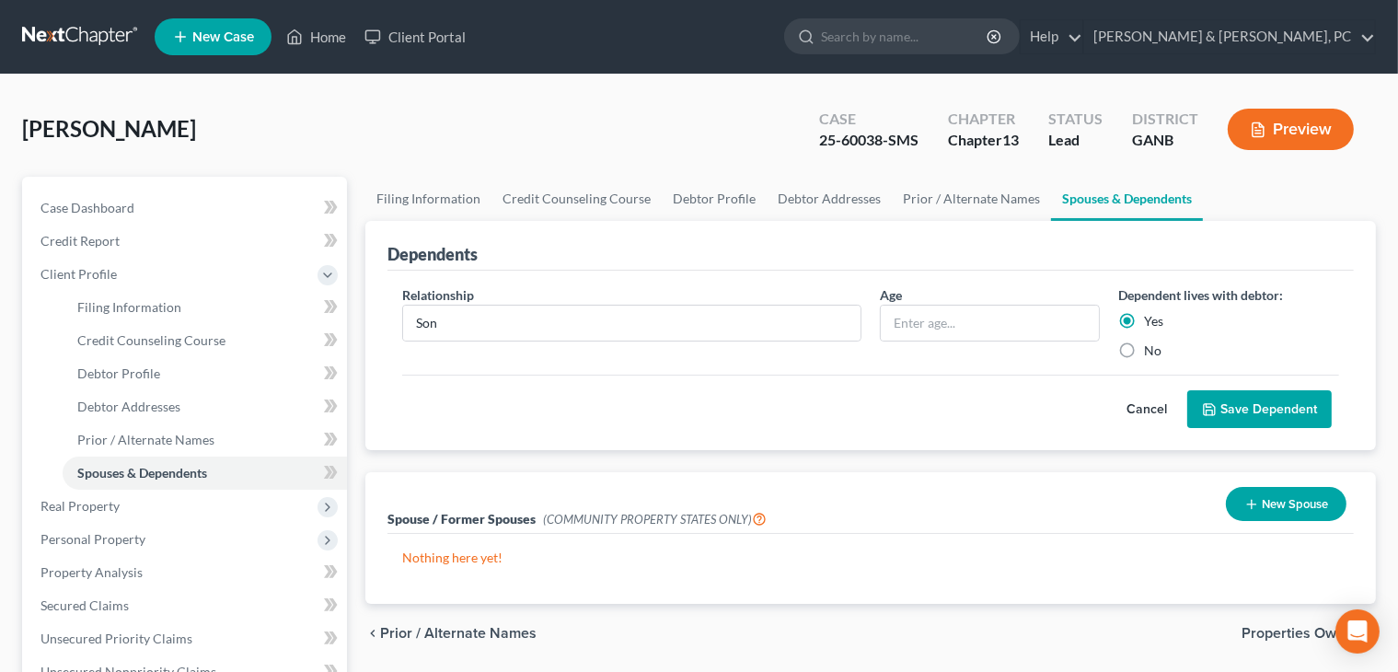
click at [903, 407] on button "Save Dependent" at bounding box center [1259, 409] width 144 height 39
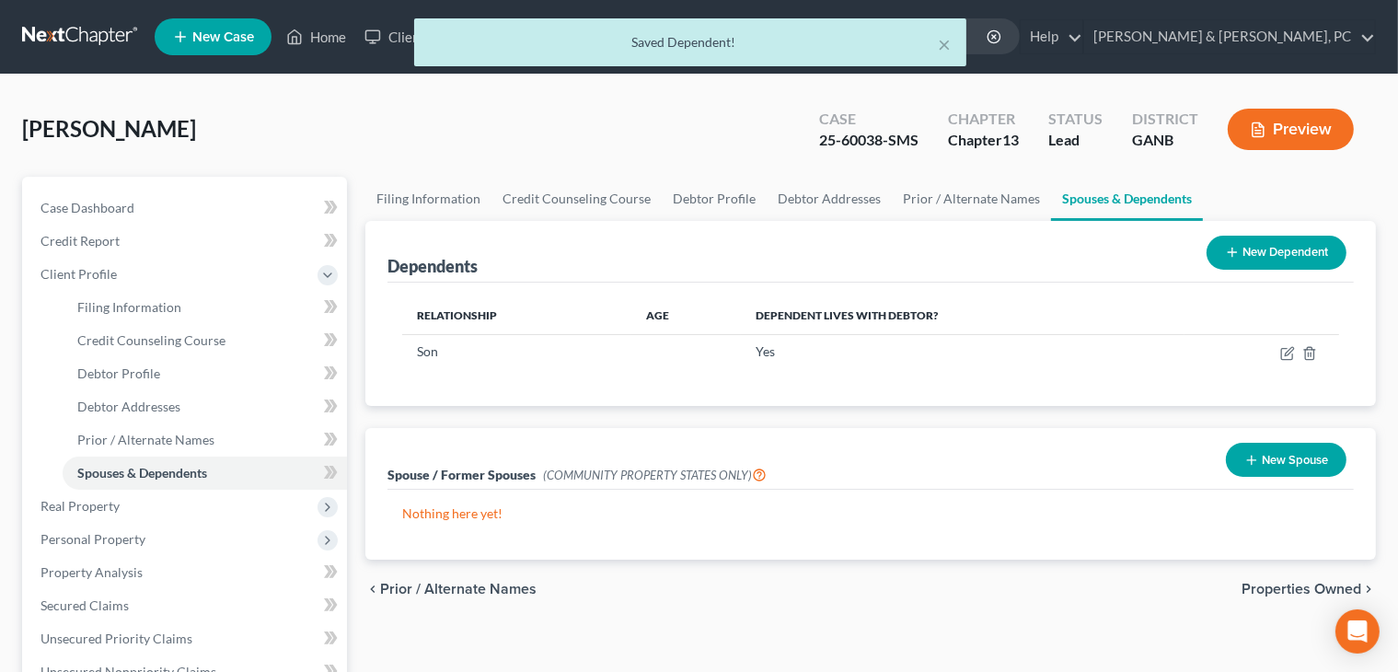
click at [903, 583] on span "Properties Owned" at bounding box center [1302, 589] width 120 height 15
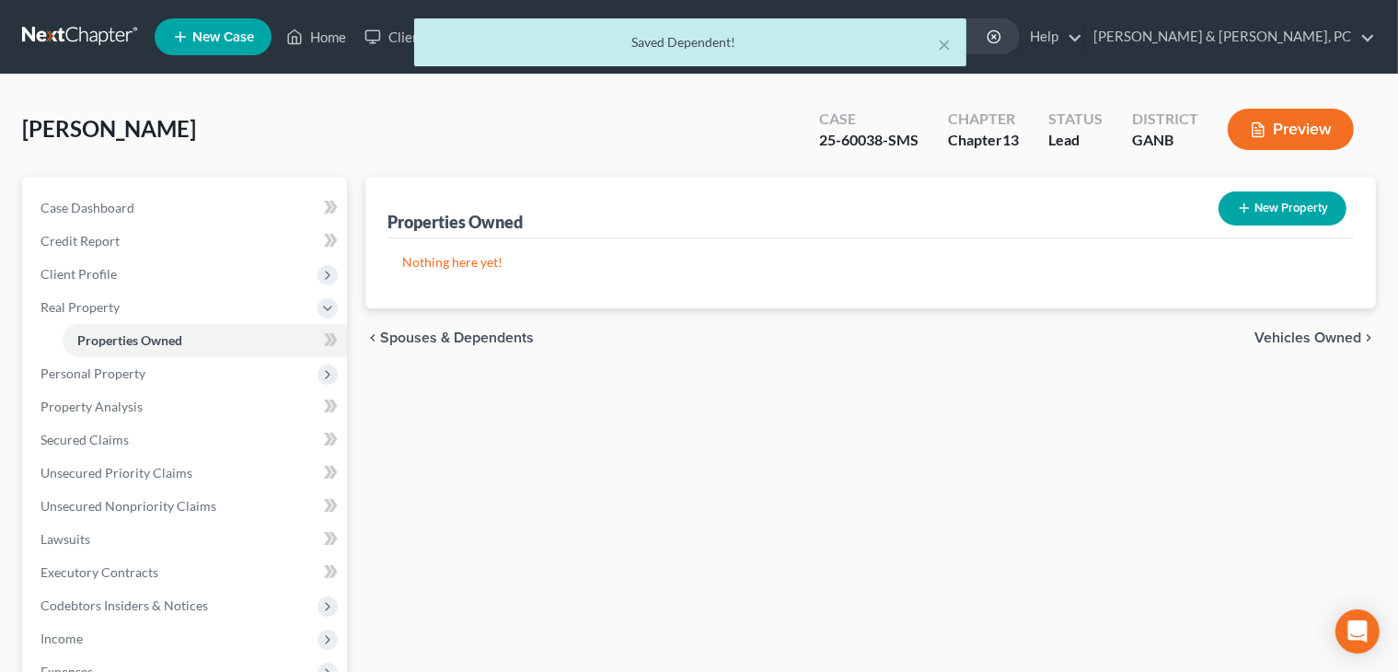
click at [903, 341] on span "Vehicles Owned" at bounding box center [1307, 337] width 107 height 15
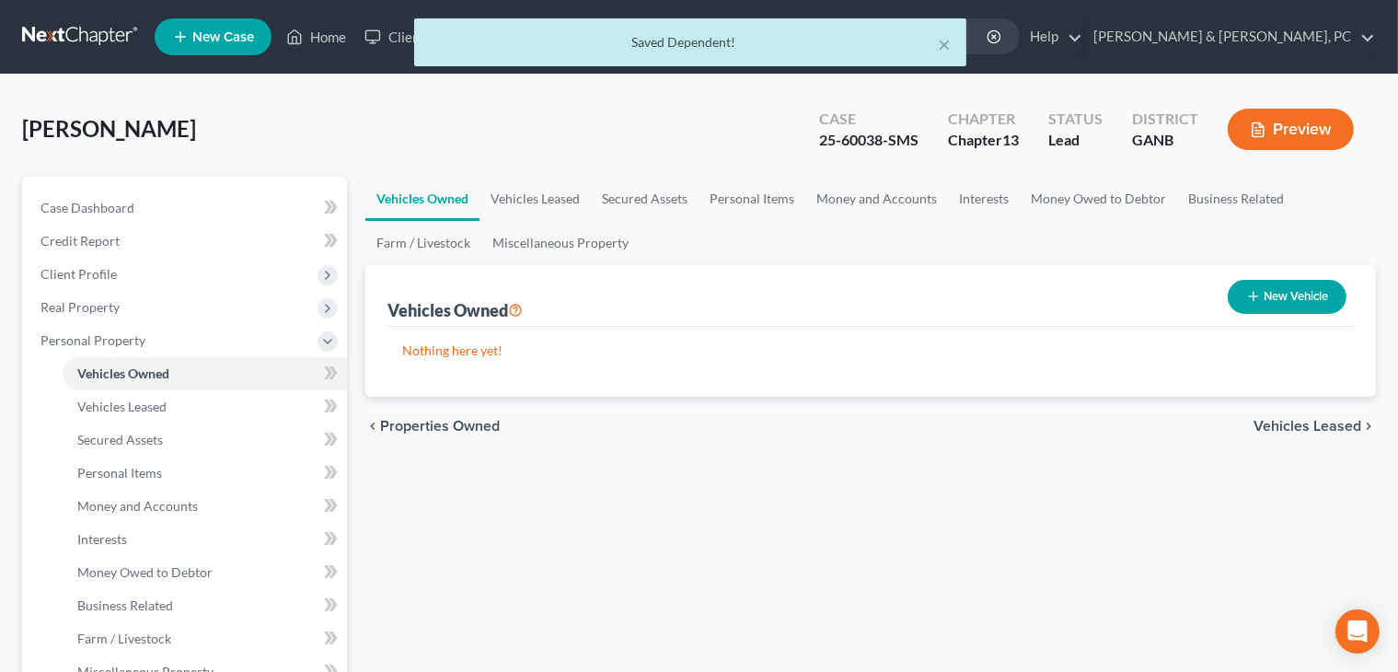
click at [903, 289] on button "New Vehicle" at bounding box center [1287, 297] width 119 height 34
select select "0"
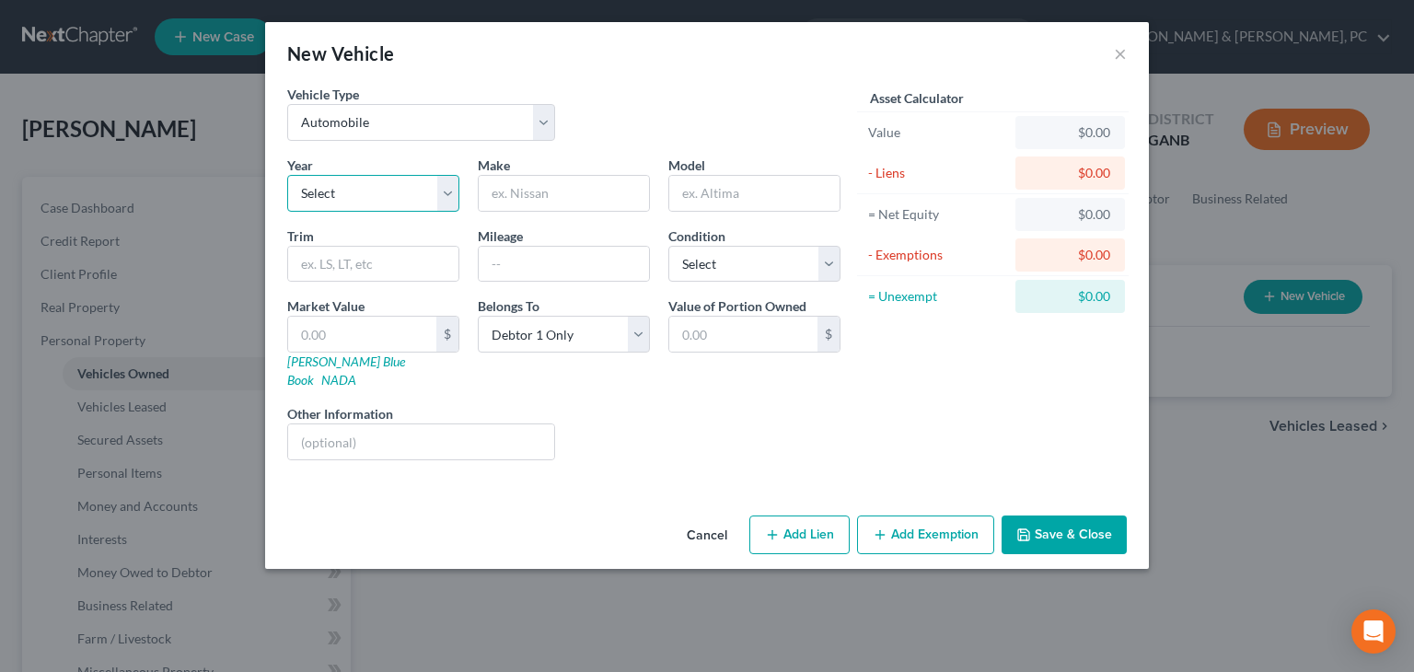
click at [431, 199] on select "Select 2026 2025 2024 2023 2022 2021 2020 2019 2018 2017 2016 2015 2014 2013 20…" at bounding box center [373, 193] width 172 height 37
click at [460, 424] on input "text" at bounding box center [421, 441] width 266 height 35
click at [433, 186] on select "Select 2026 2025 2024 2023 2022 2021 2020 2019 2018 2017 2016 2015 2014 2013 20…" at bounding box center [373, 193] width 172 height 37
select select "25"
click at [287, 175] on select "Select 2026 2025 2024 2023 2022 2021 2020 2019 2018 2017 2016 2015 2014 2013 20…" at bounding box center [373, 193] width 172 height 37
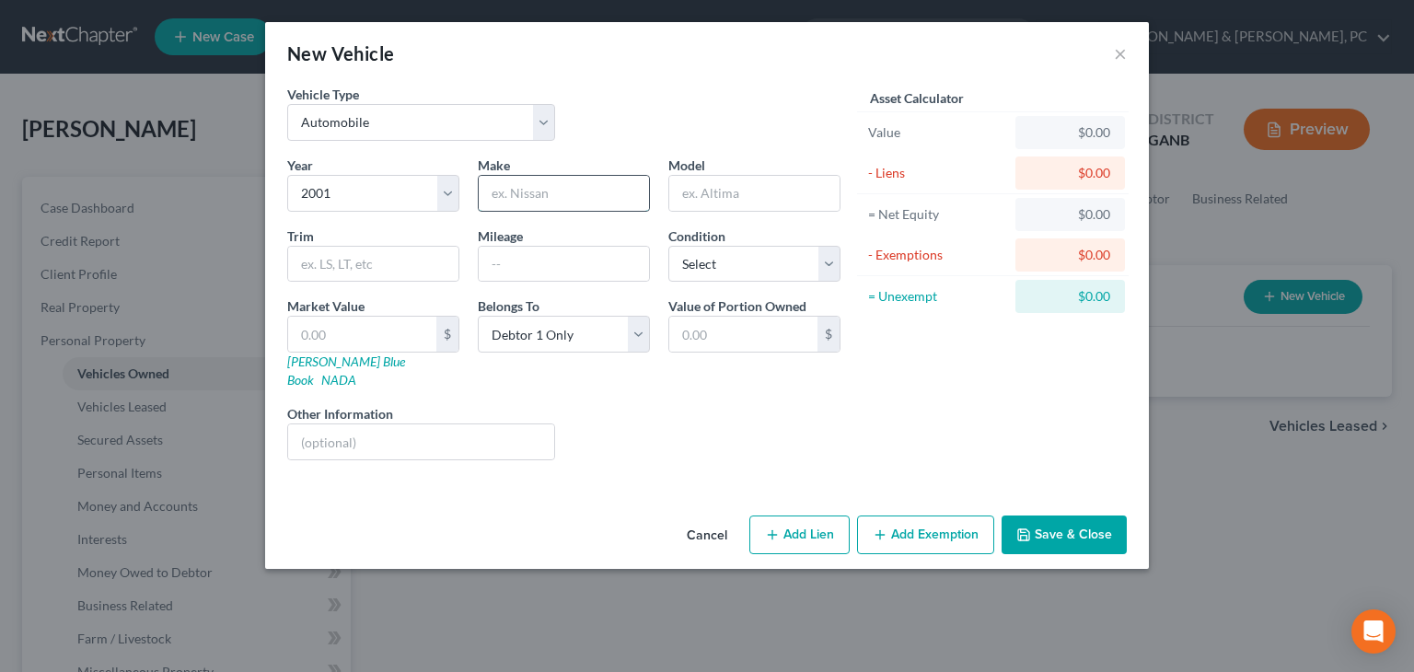
click at [551, 185] on input "text" at bounding box center [564, 193] width 170 height 35
type input "Jaguar"
type input "S Type"
type input "4.0"
select select "2"
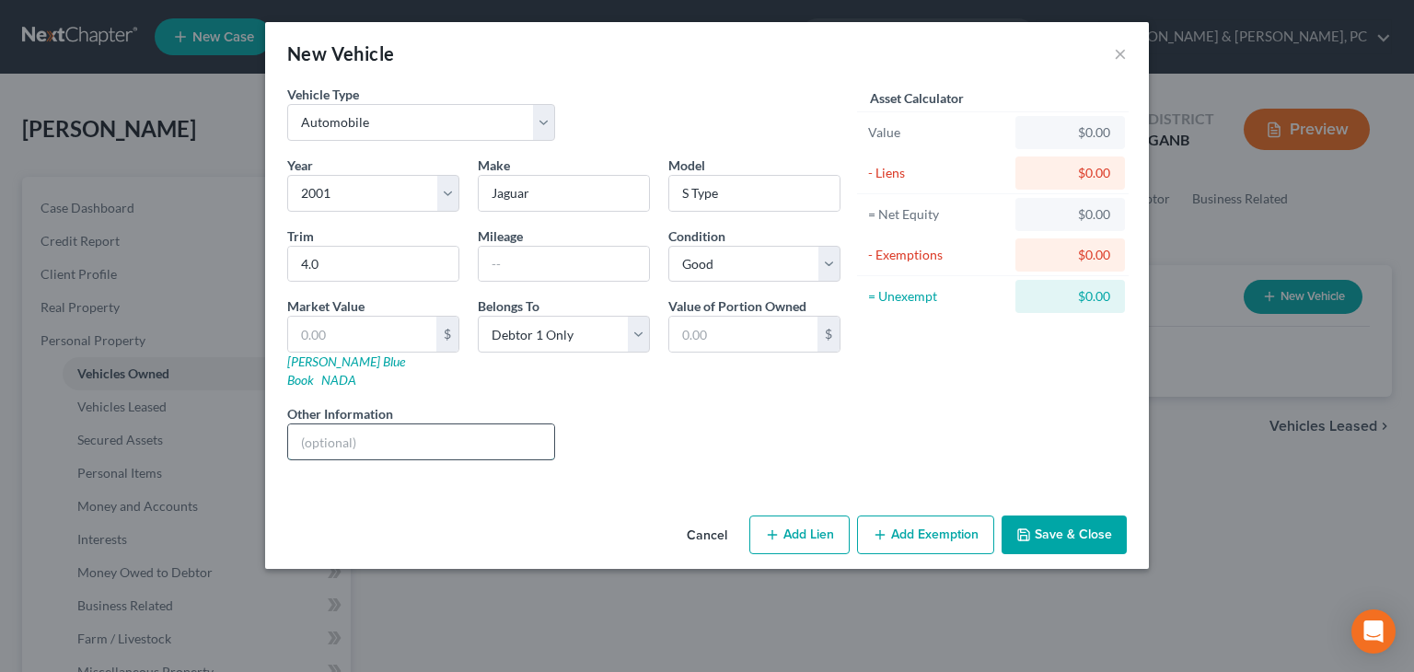
click at [395, 424] on input "text" at bounding box center [421, 441] width 266 height 35
type input "Paid-off"
click at [725, 412] on div "Liens Select" at bounding box center [707, 432] width 286 height 56
click at [903, 515] on button "Add Exemption" at bounding box center [925, 534] width 137 height 39
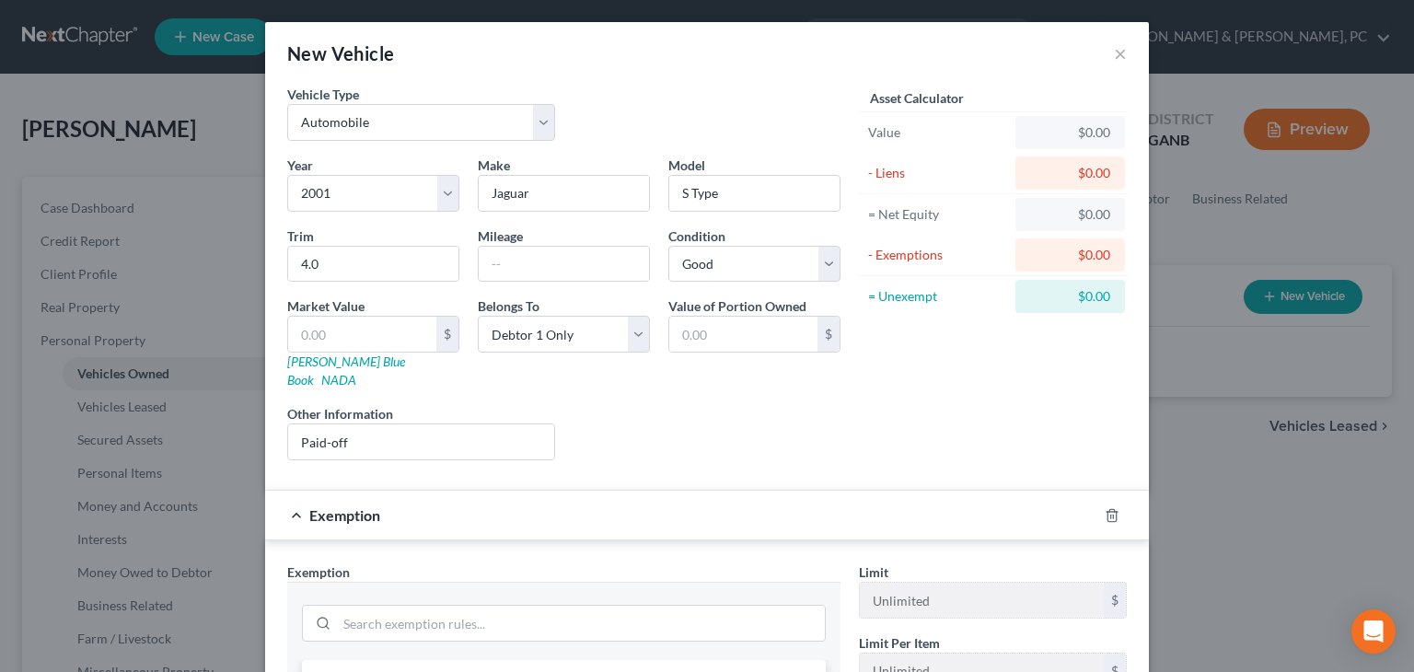
scroll to position [393, 0]
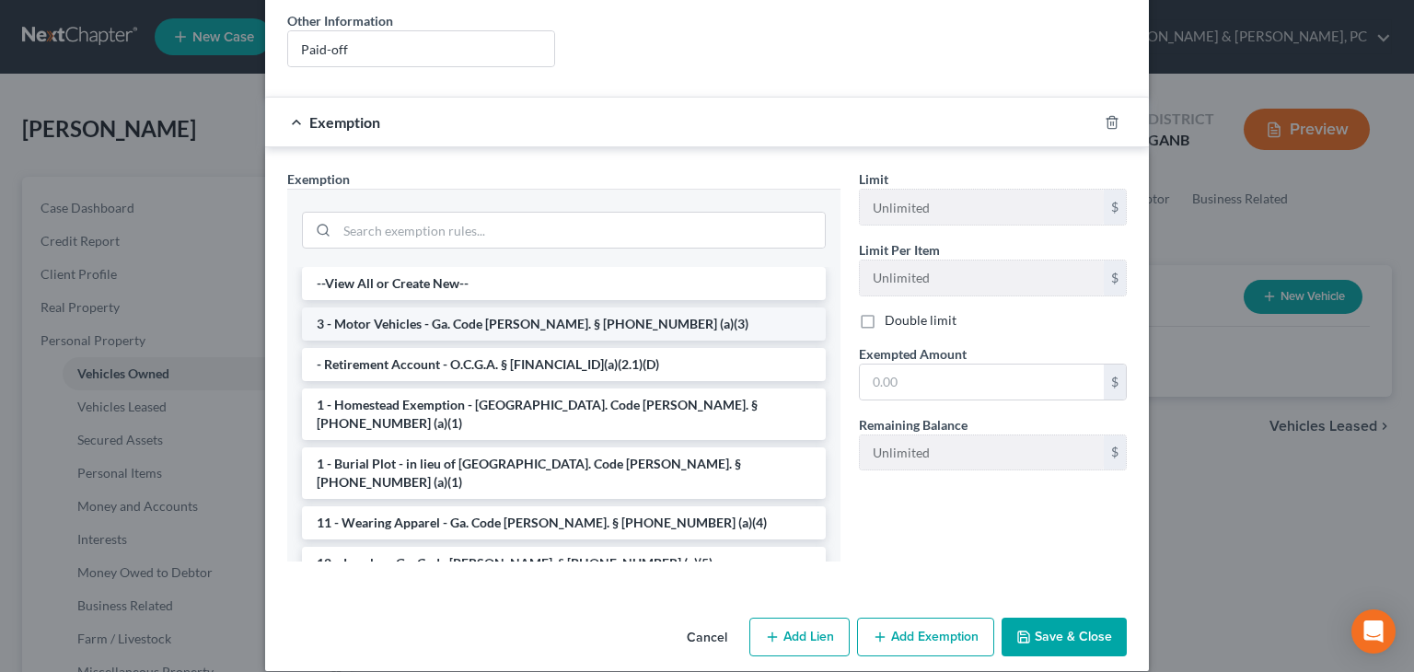
click at [497, 307] on li "3 - Motor Vehicles - Ga. Code [PERSON_NAME]. § [PHONE_NUMBER] (a)(3)" at bounding box center [564, 323] width 524 height 33
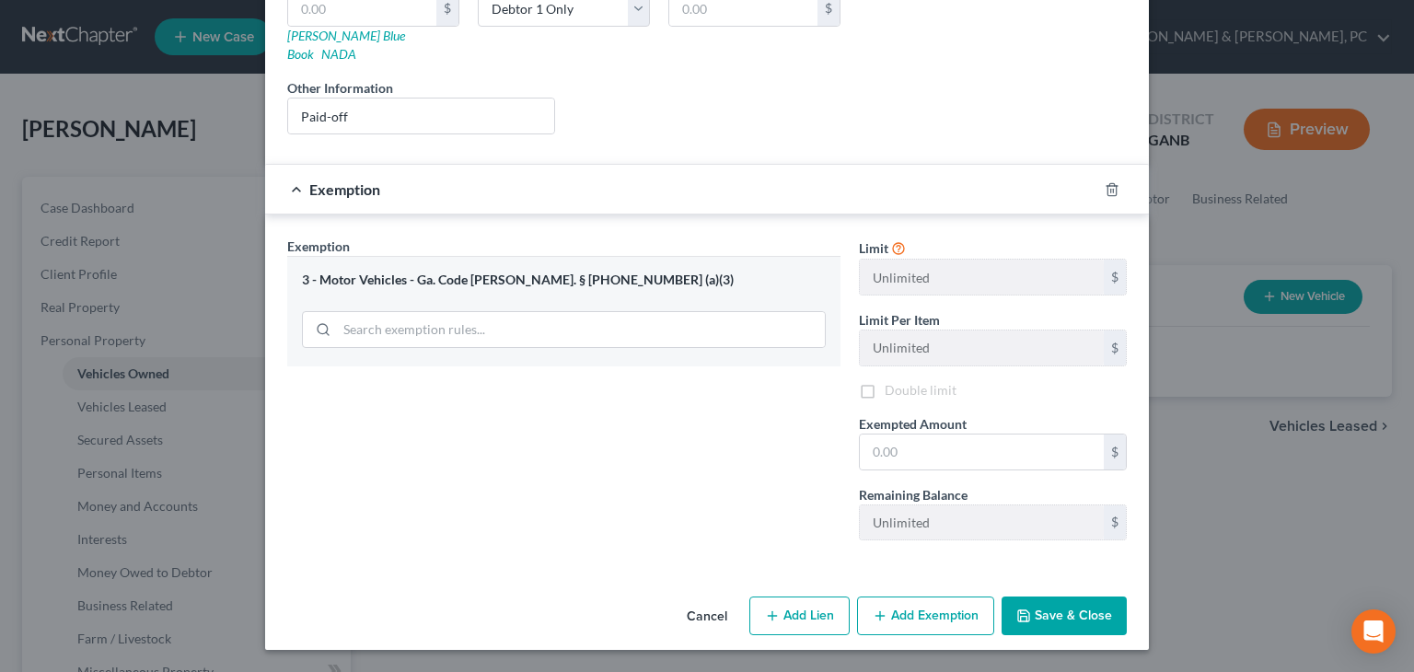
scroll to position [304, 0]
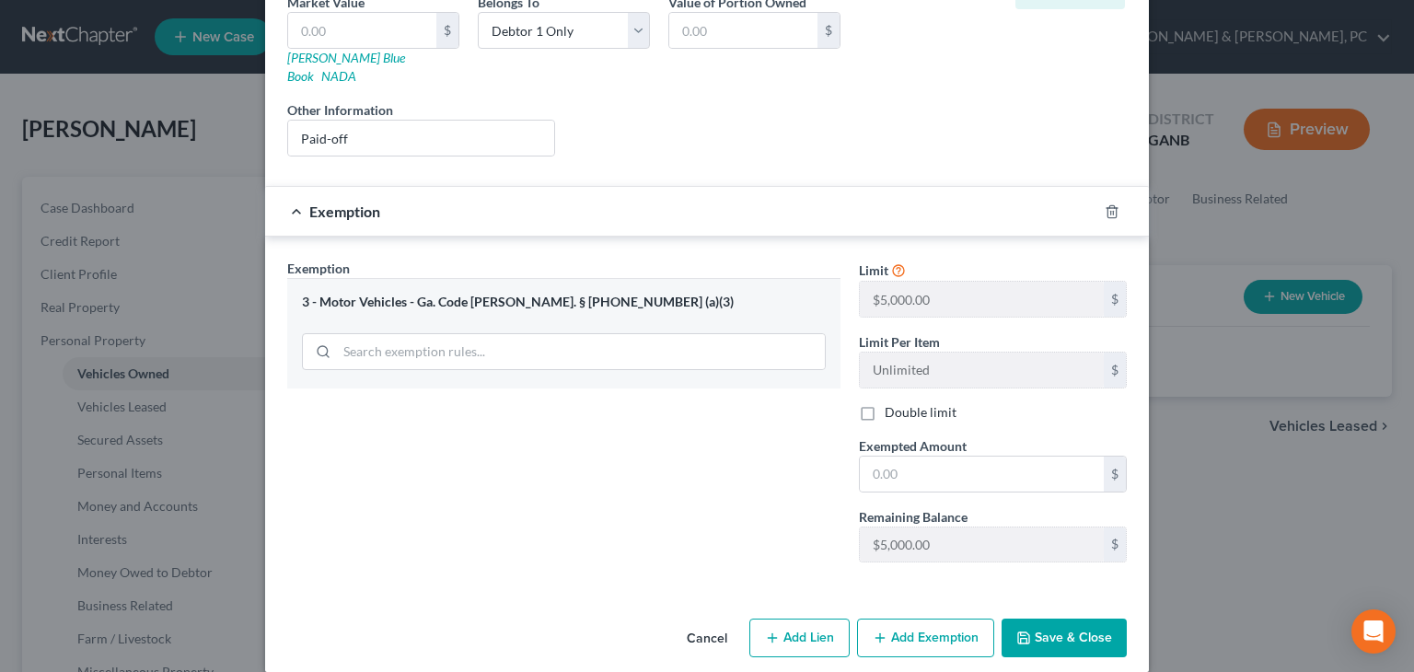
click at [903, 618] on button "Save & Close" at bounding box center [1063, 637] width 125 height 39
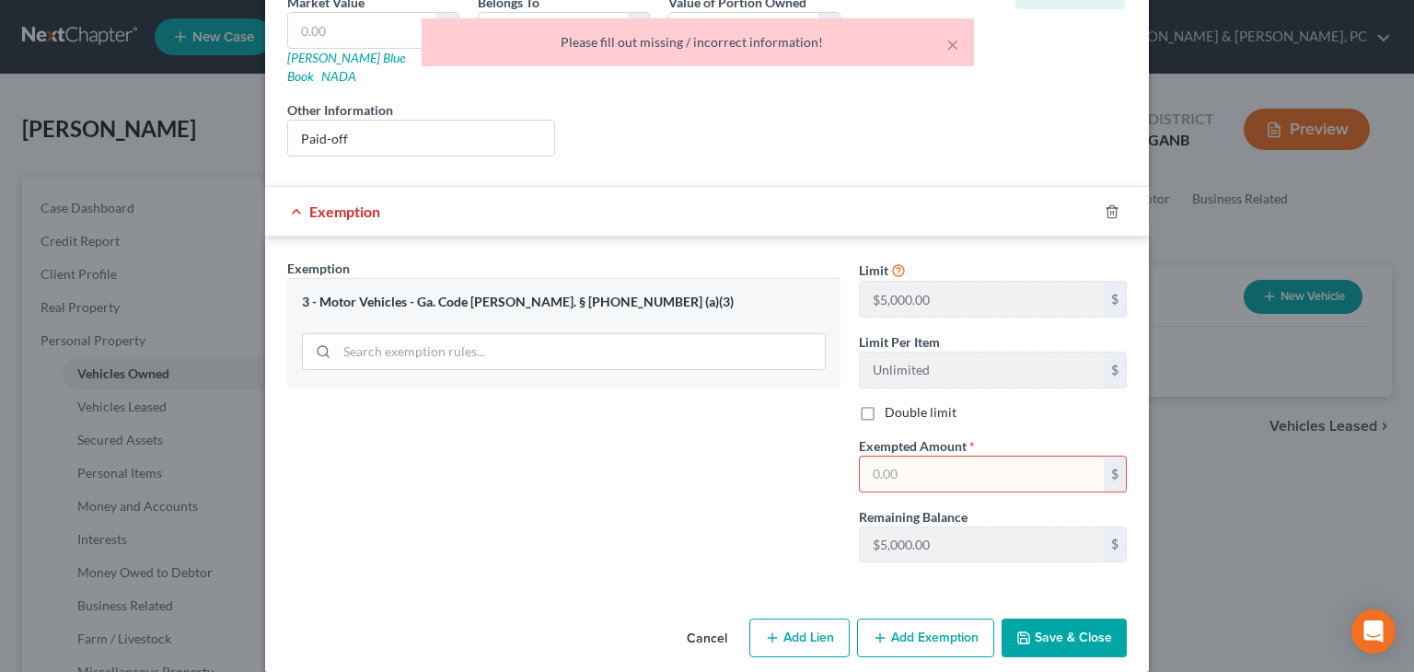
drag, startPoint x: 910, startPoint y: 445, endPoint x: 902, endPoint y: 422, distance: 23.6
click at [903, 456] on input "text" at bounding box center [982, 473] width 244 height 35
type input "0"
click at [891, 237] on div "Exemption Set must be selected for CA. Exemption * 3 - Motor Vehicles - Ga. Cod…" at bounding box center [707, 415] width 884 height 356
click at [884, 190] on div "Exemption $0.00" at bounding box center [681, 211] width 832 height 49
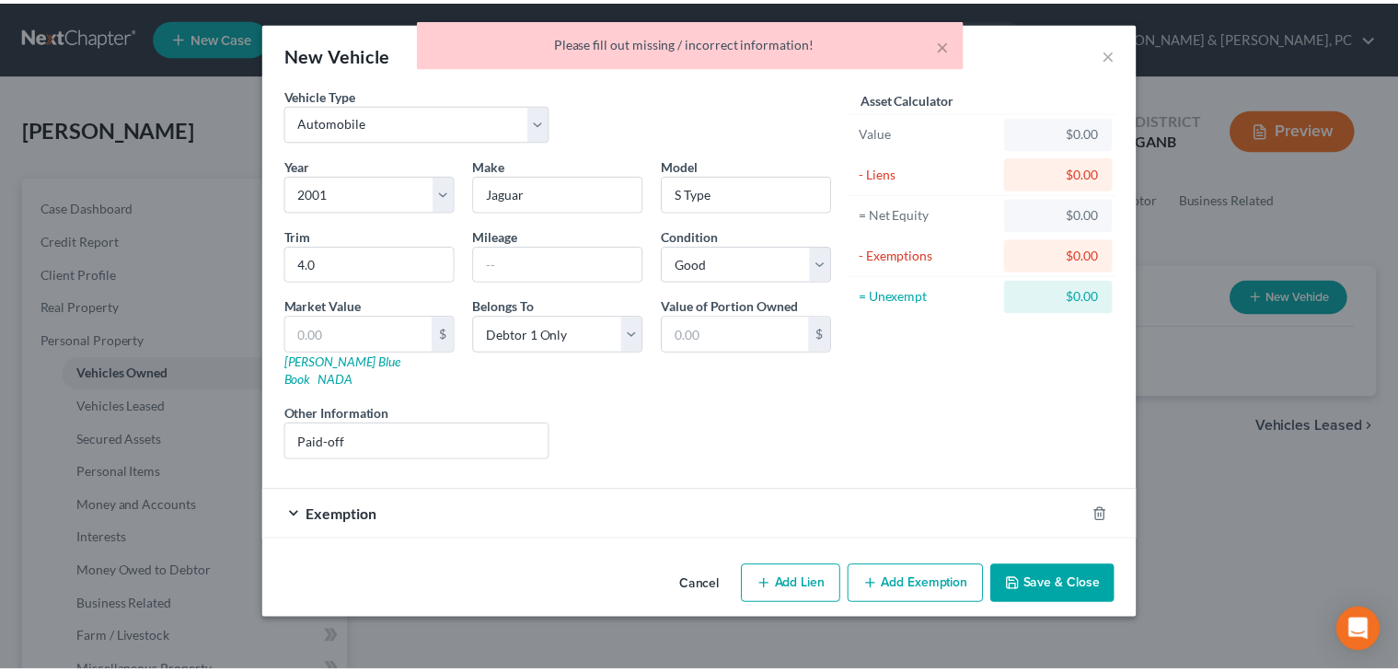
scroll to position [0, 0]
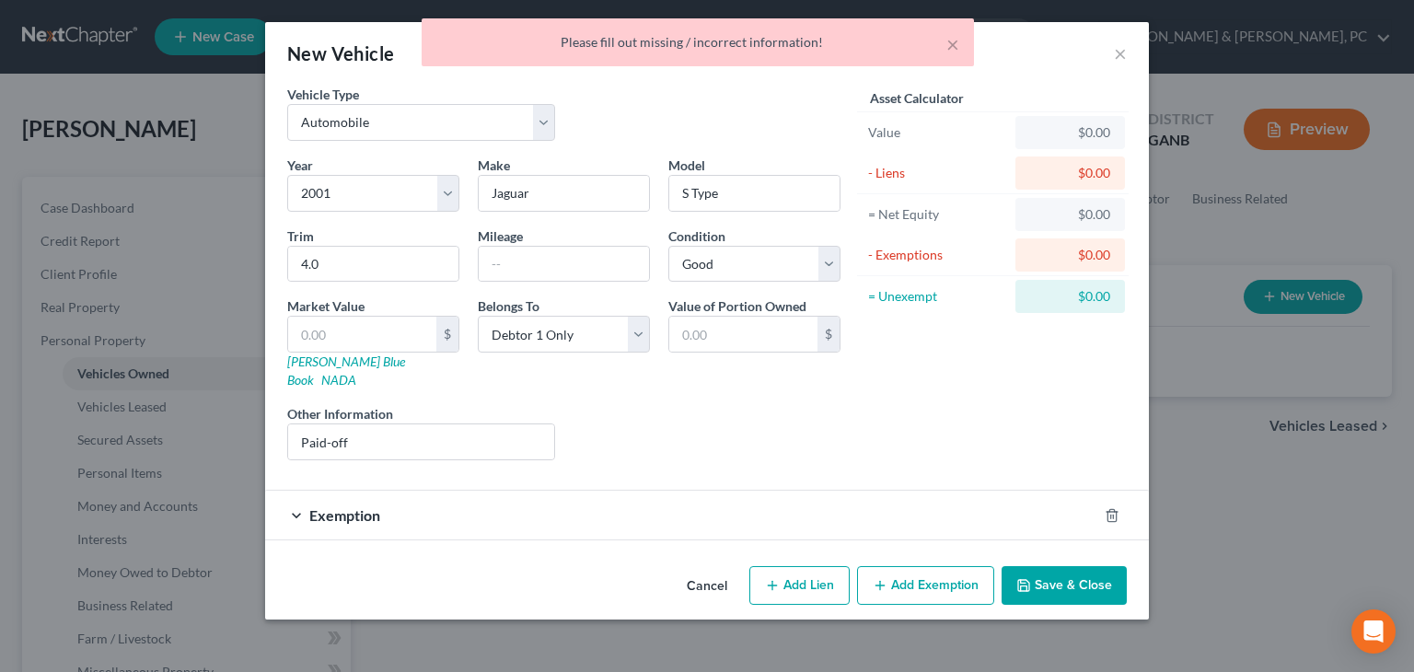
click at [903, 566] on button "Save & Close" at bounding box center [1063, 585] width 125 height 39
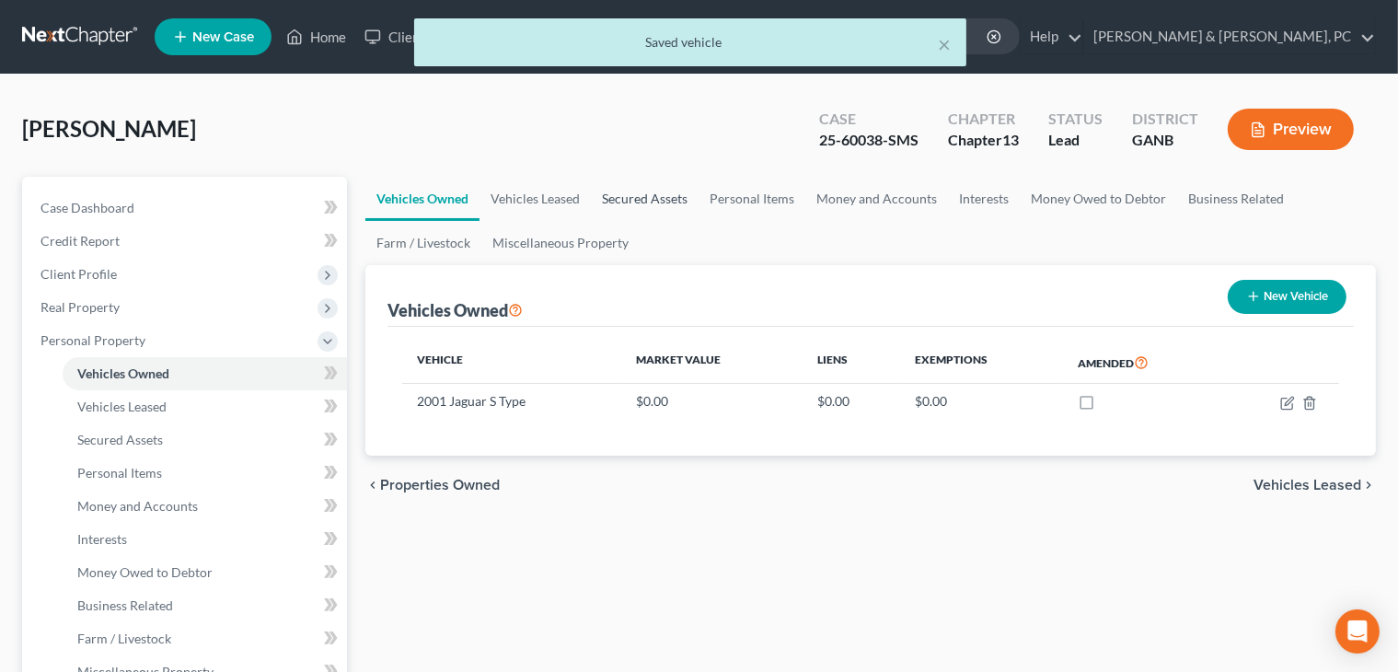
click at [663, 196] on link "Secured Assets" at bounding box center [645, 199] width 108 height 44
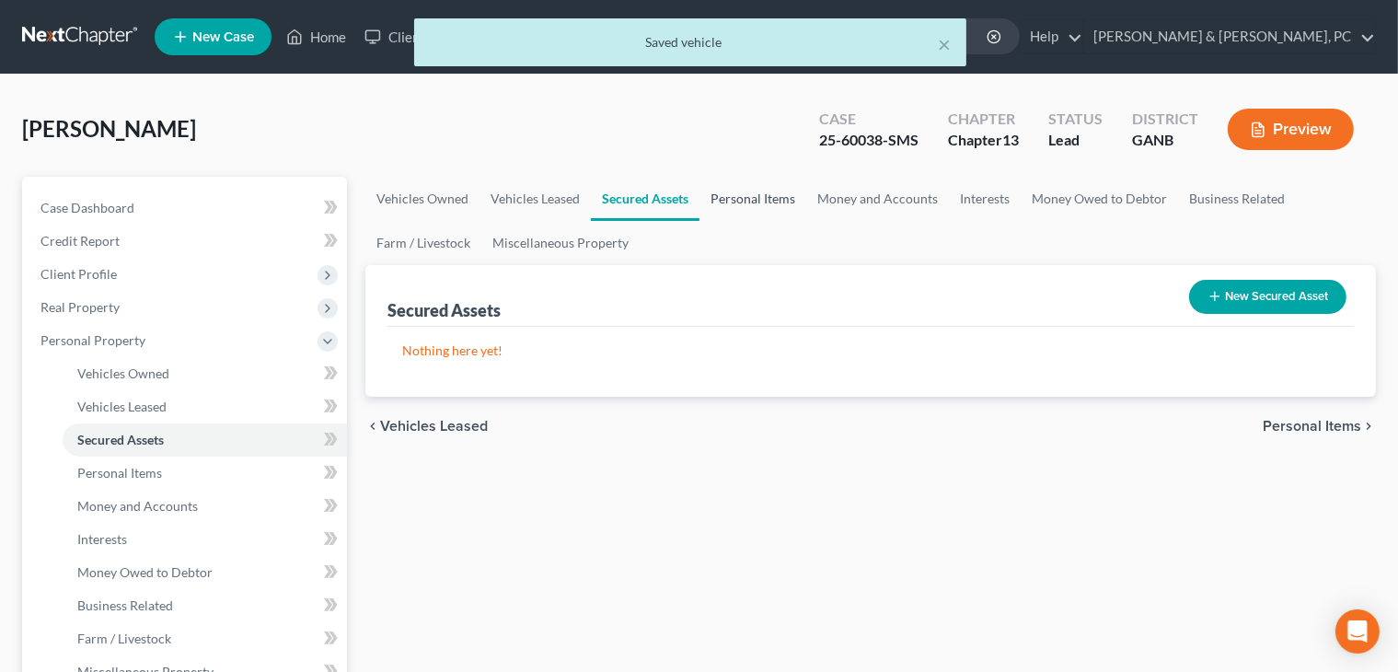
click at [749, 207] on link "Personal Items" at bounding box center [752, 199] width 107 height 44
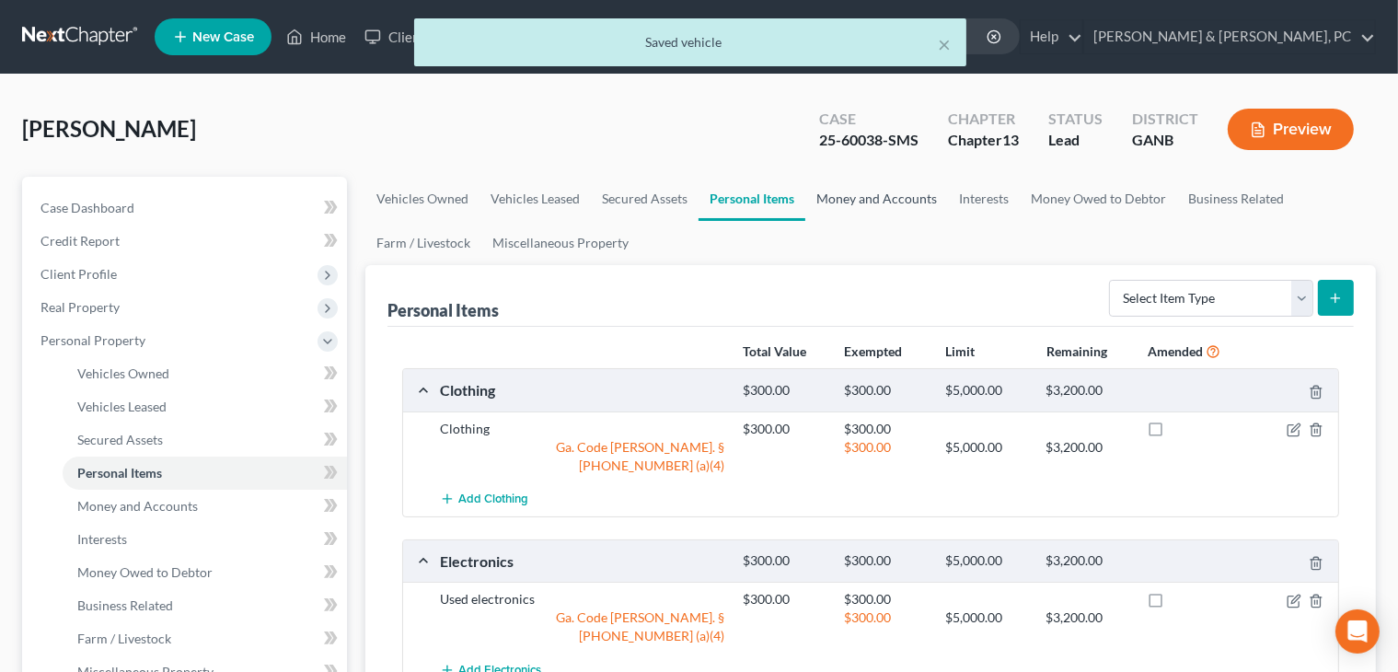
click at [849, 206] on link "Money and Accounts" at bounding box center [876, 199] width 143 height 44
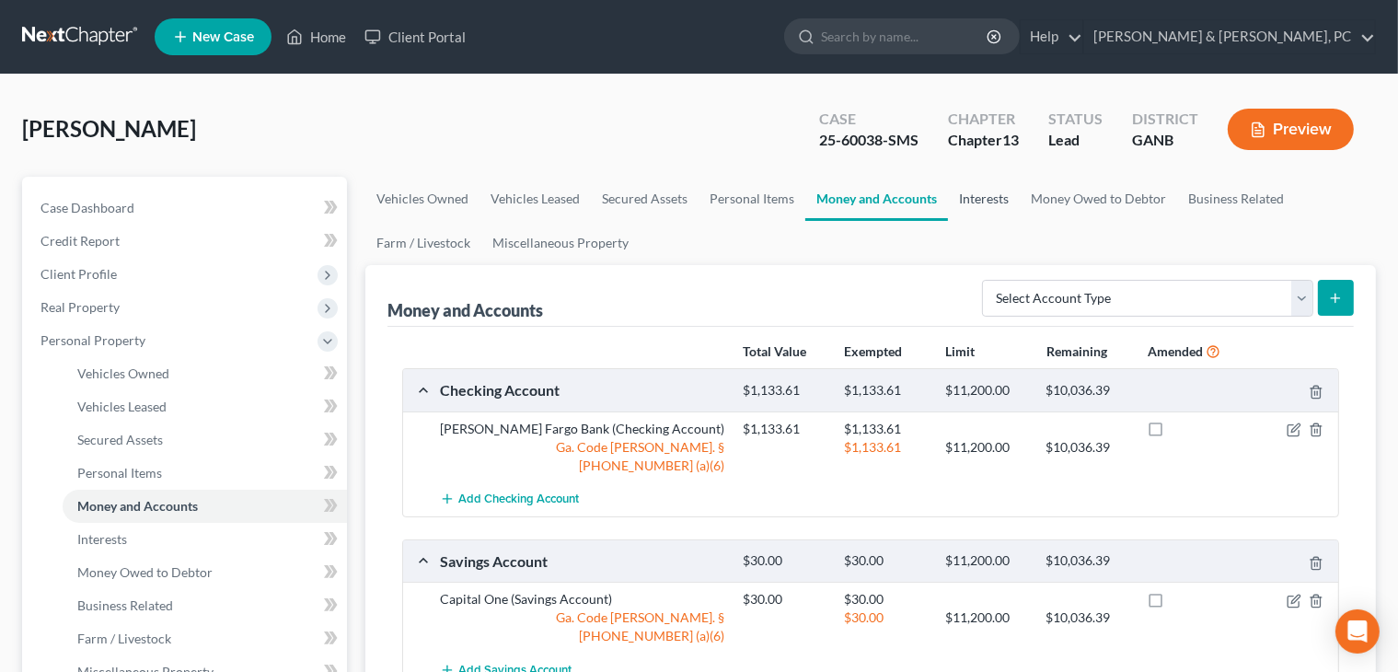
click at [903, 207] on link "Interests" at bounding box center [984, 199] width 72 height 44
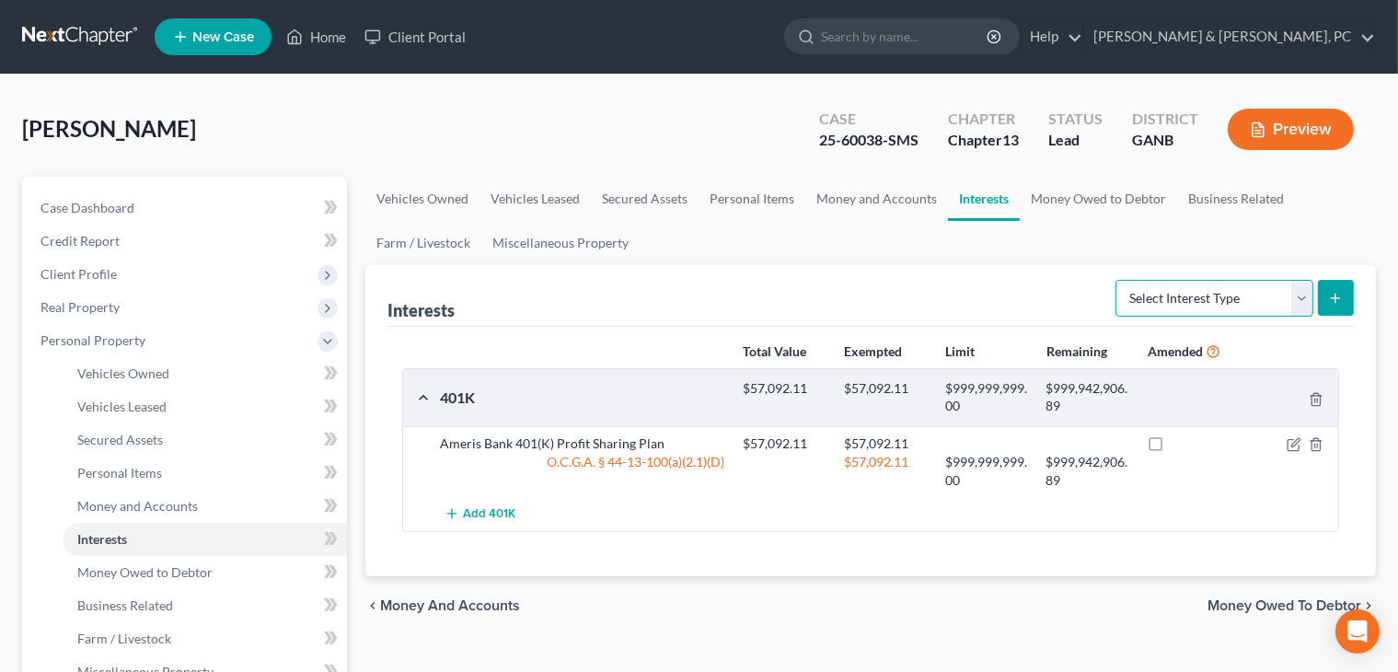
click at [903, 305] on select "Select Interest Type 401K Annuity Bond Education IRA Government Bond Government…" at bounding box center [1214, 298] width 198 height 37
click at [860, 265] on div "Interests Select Interest Type 401K Annuity Bond Education IRA Government Bond …" at bounding box center [870, 296] width 966 height 62
click at [550, 242] on link "Miscellaneous Property" at bounding box center [560, 243] width 158 height 44
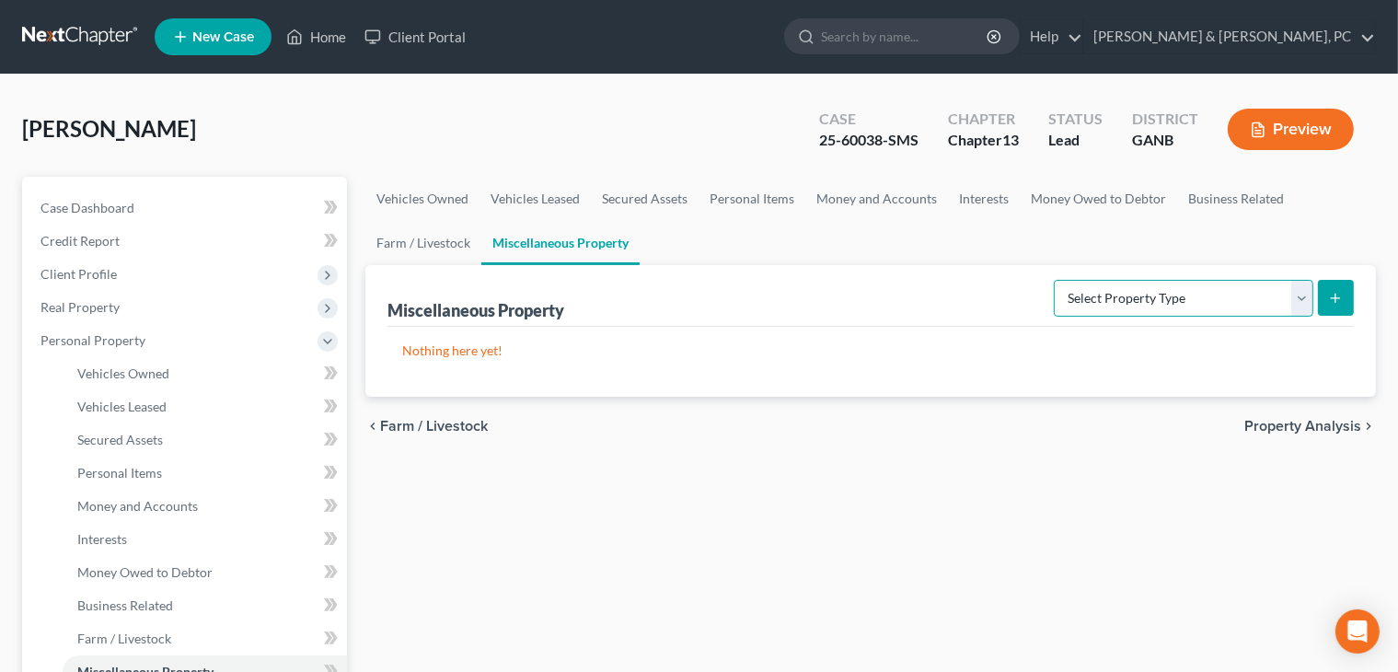
click at [903, 306] on select "Select Property Type Assigned for Creditor Benefit [DATE] Holding for Another N…" at bounding box center [1184, 298] width 260 height 37
click at [854, 284] on div "Miscellaneous Property Select Property Type Assigned for Creditor Benefit [DATE…" at bounding box center [870, 296] width 966 height 62
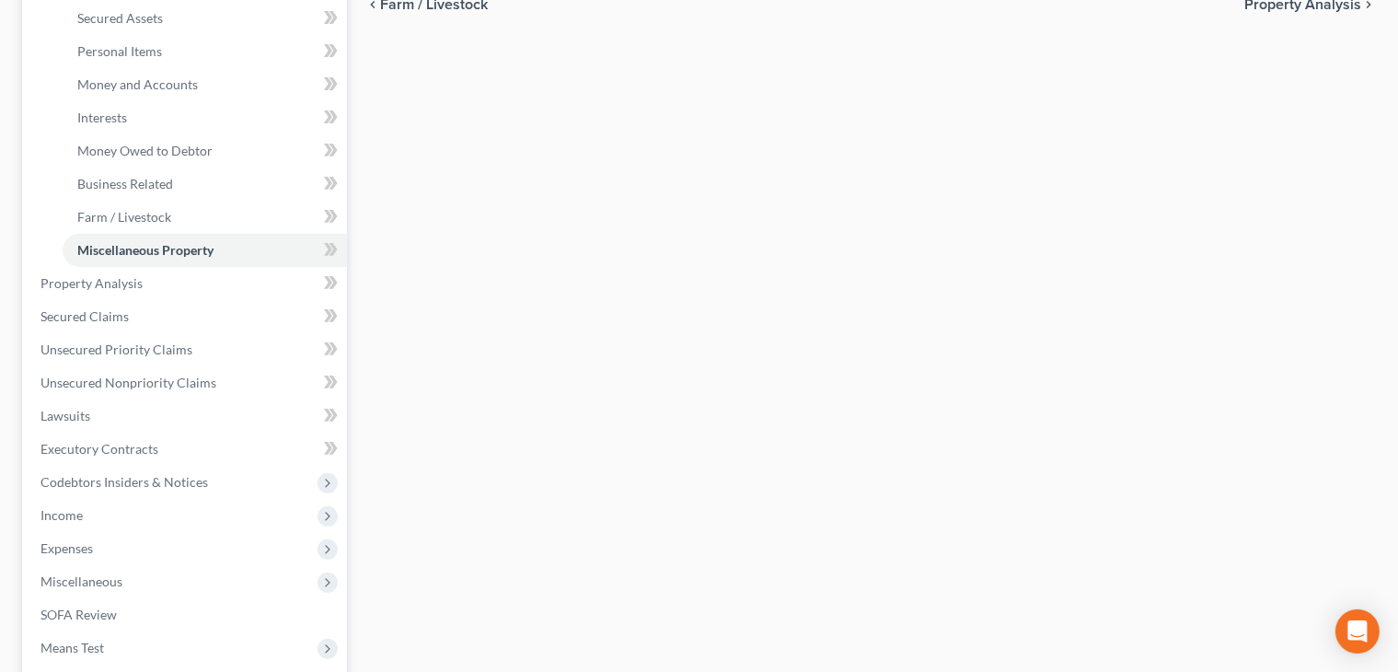
scroll to position [423, 0]
click at [162, 306] on link "Secured Claims" at bounding box center [186, 314] width 321 height 33
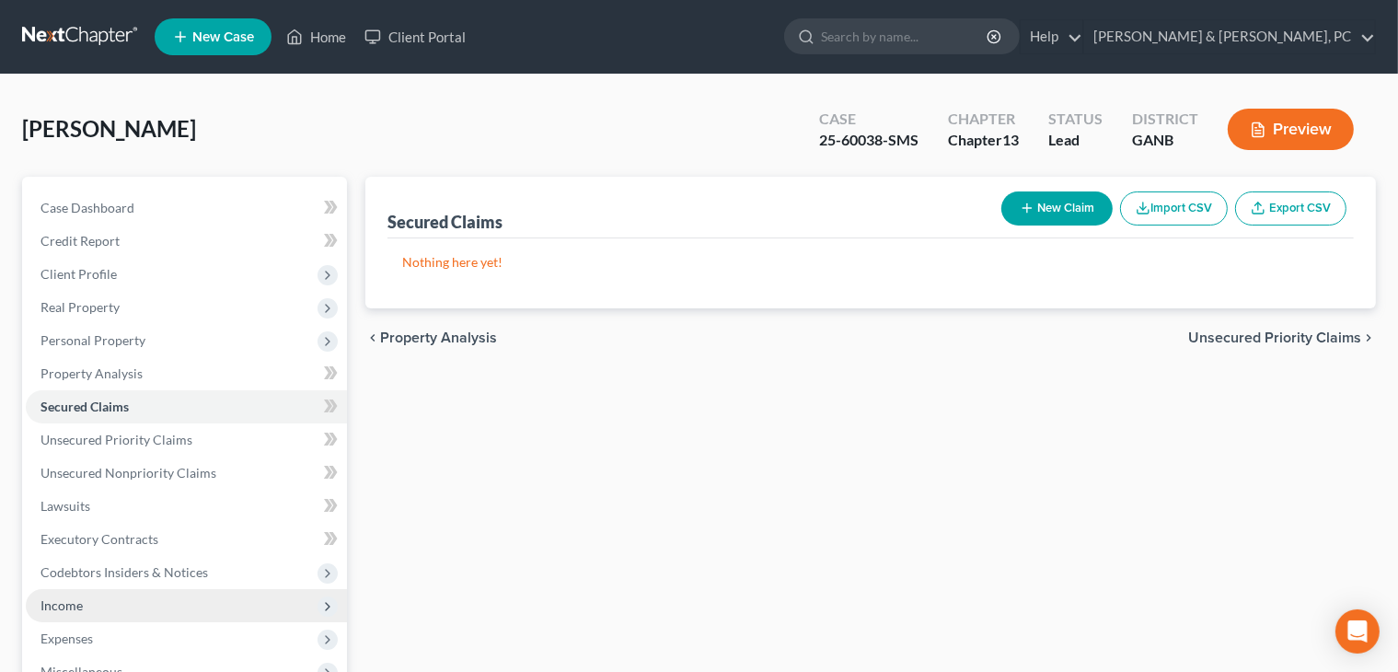
click at [115, 609] on span "Income" at bounding box center [186, 605] width 321 height 33
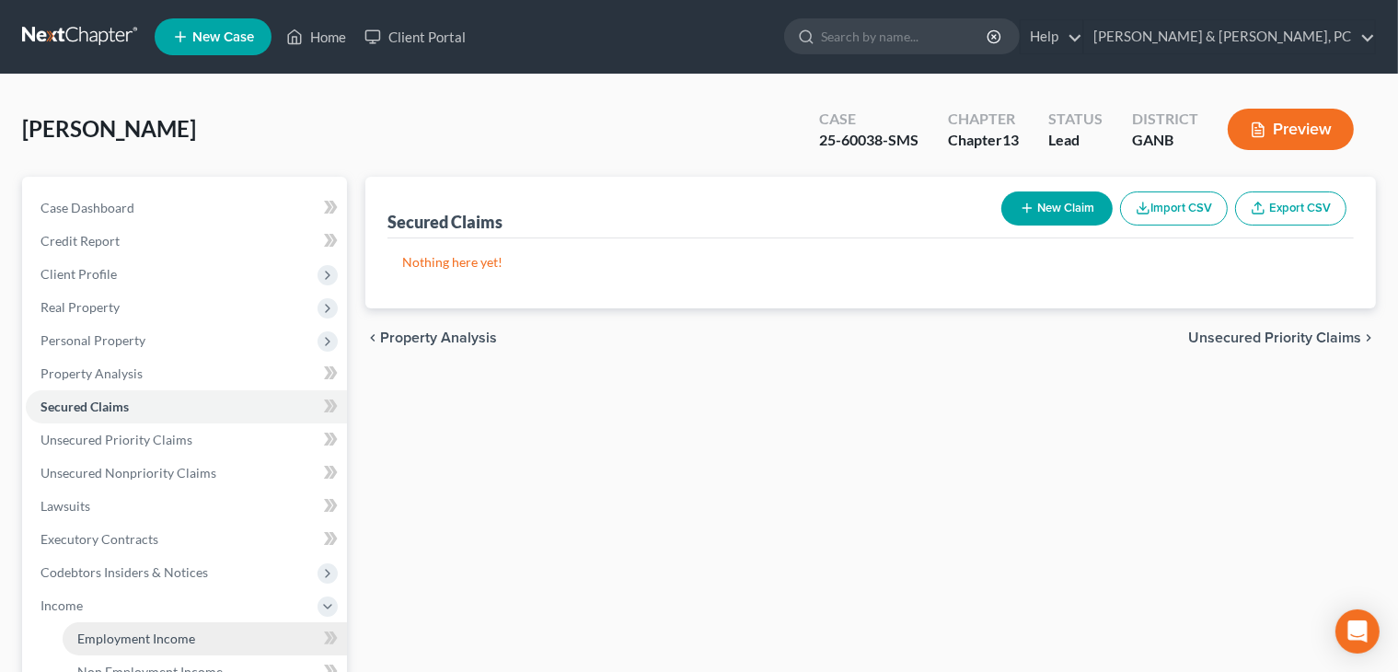
click at [133, 623] on link "Employment Income" at bounding box center [205, 638] width 284 height 33
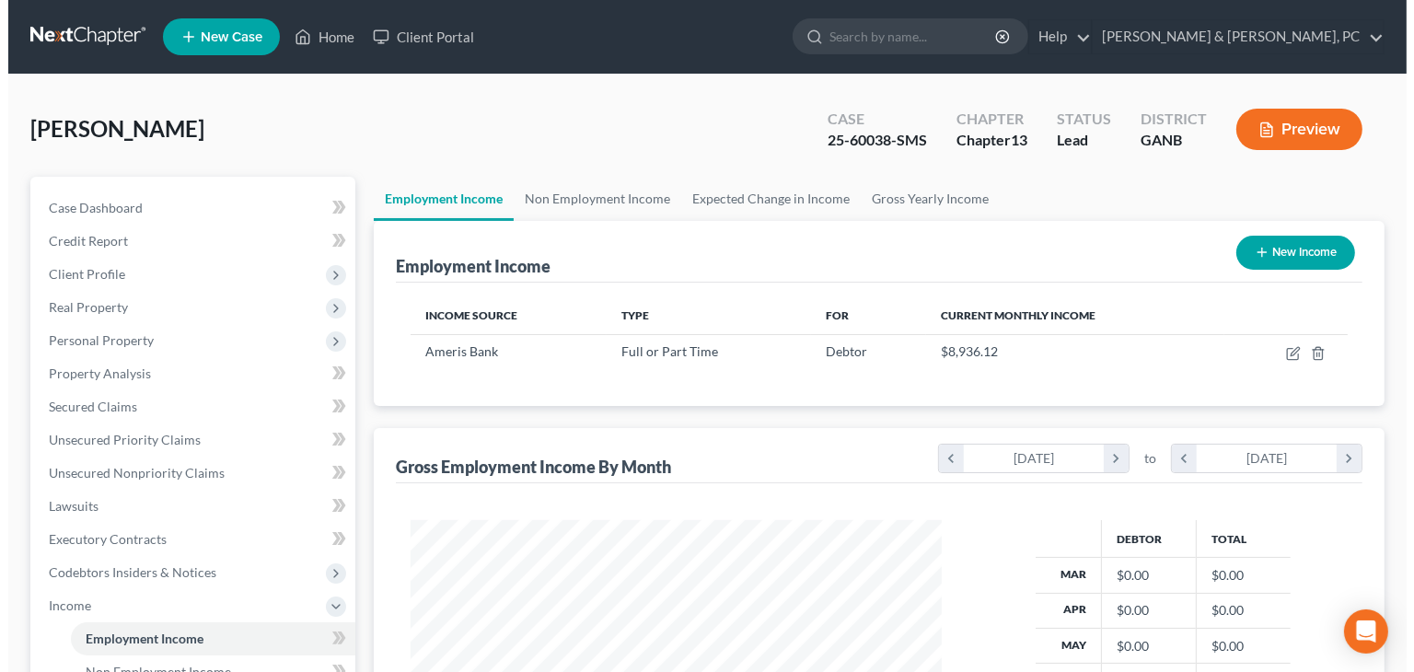
scroll to position [328, 568]
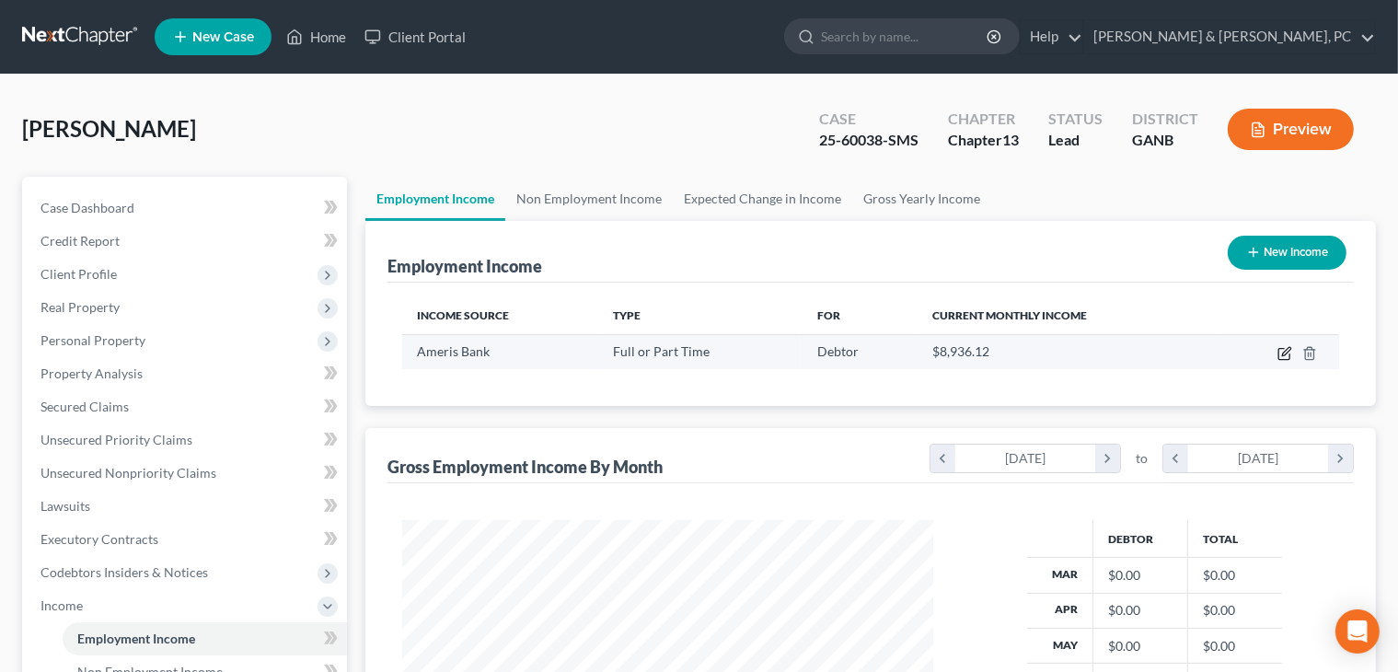
click at [903, 353] on icon "button" at bounding box center [1284, 353] width 15 height 15
select select "0"
select select "10"
select select "1"
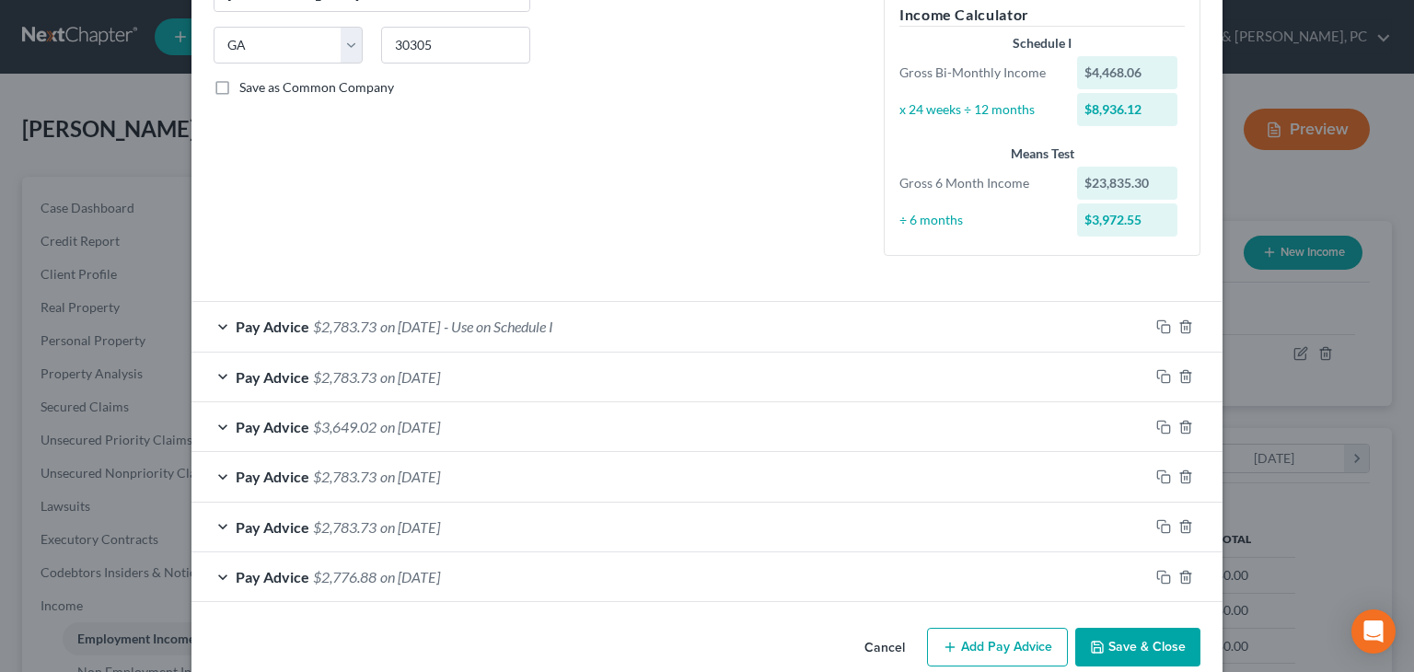
scroll to position [383, 0]
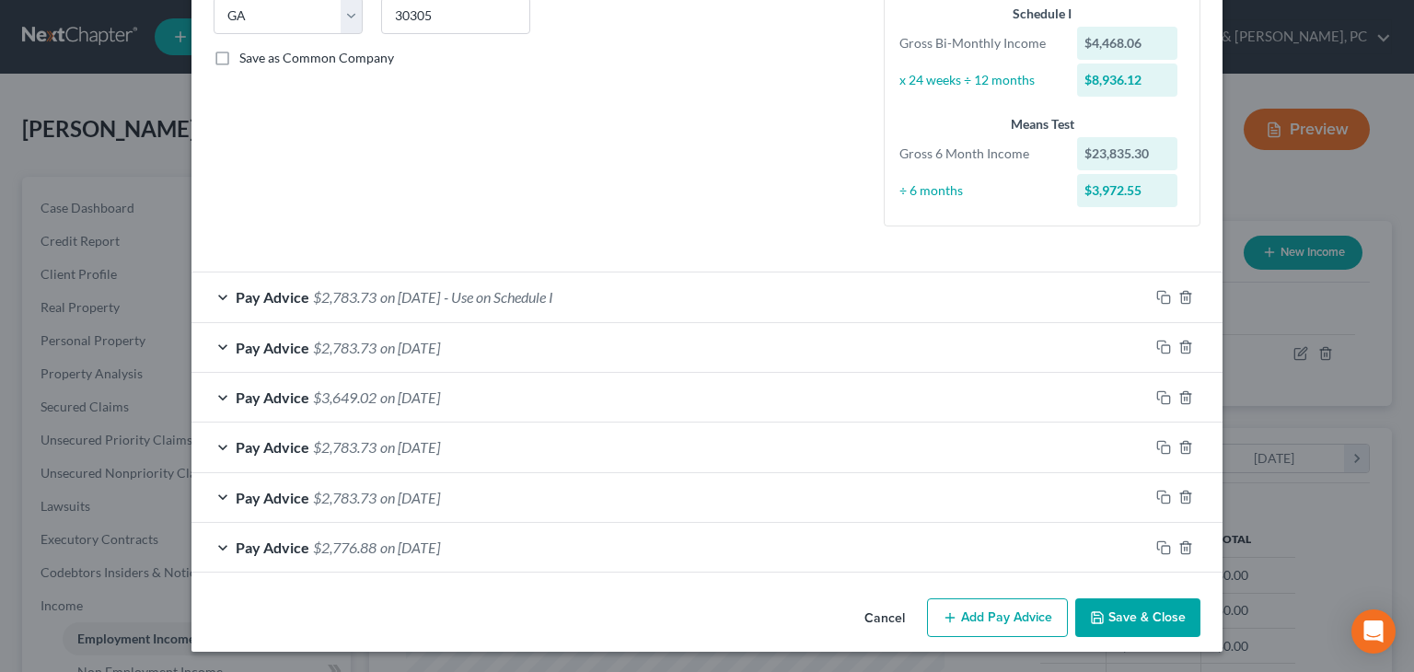
click at [903, 632] on button "Add Pay Advice" at bounding box center [997, 617] width 141 height 39
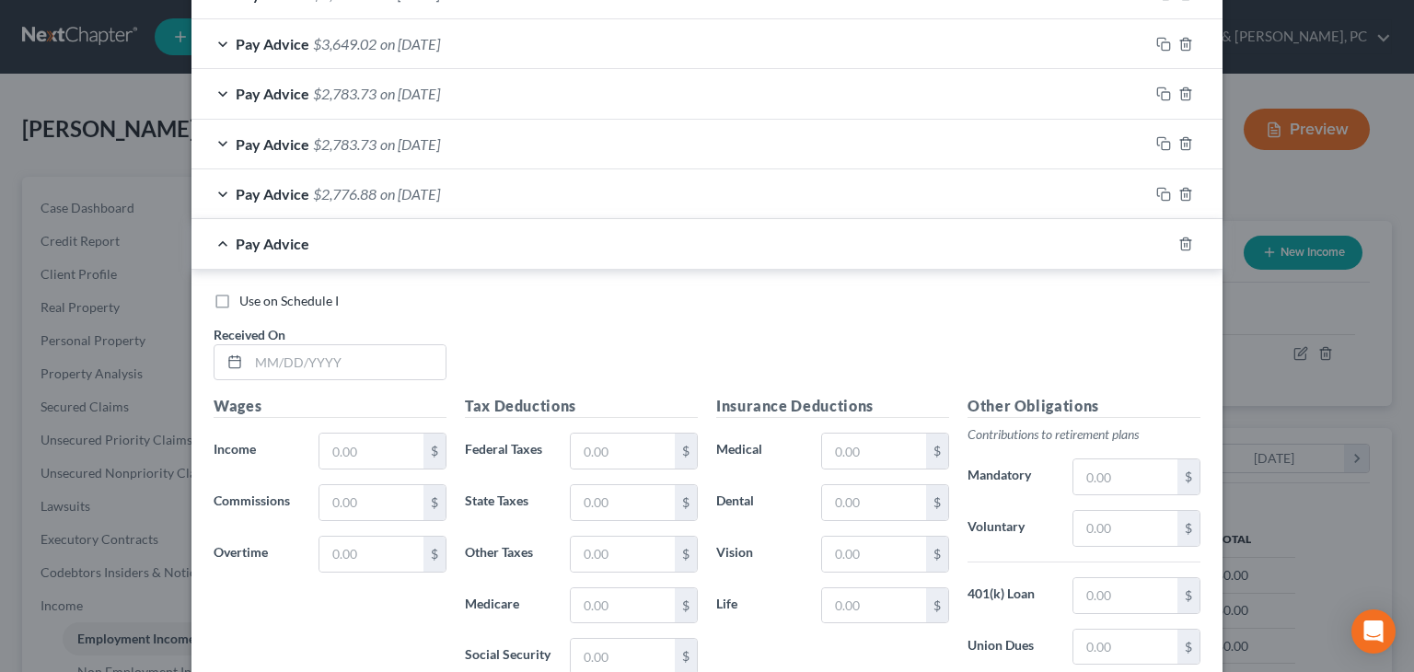
scroll to position [795, 0]
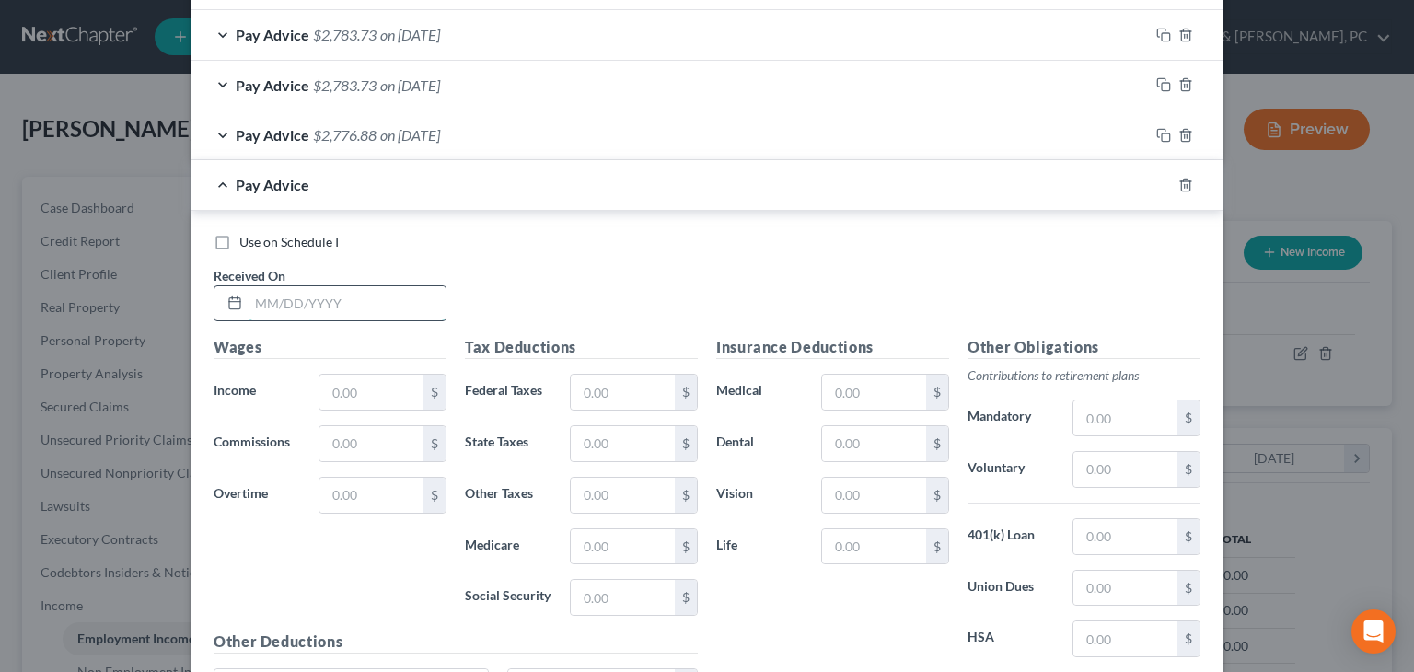
click at [278, 303] on input "text" at bounding box center [346, 303] width 197 height 35
type input "[DATE]"
type input "4,468.06"
click at [630, 406] on input "text" at bounding box center [623, 392] width 104 height 35
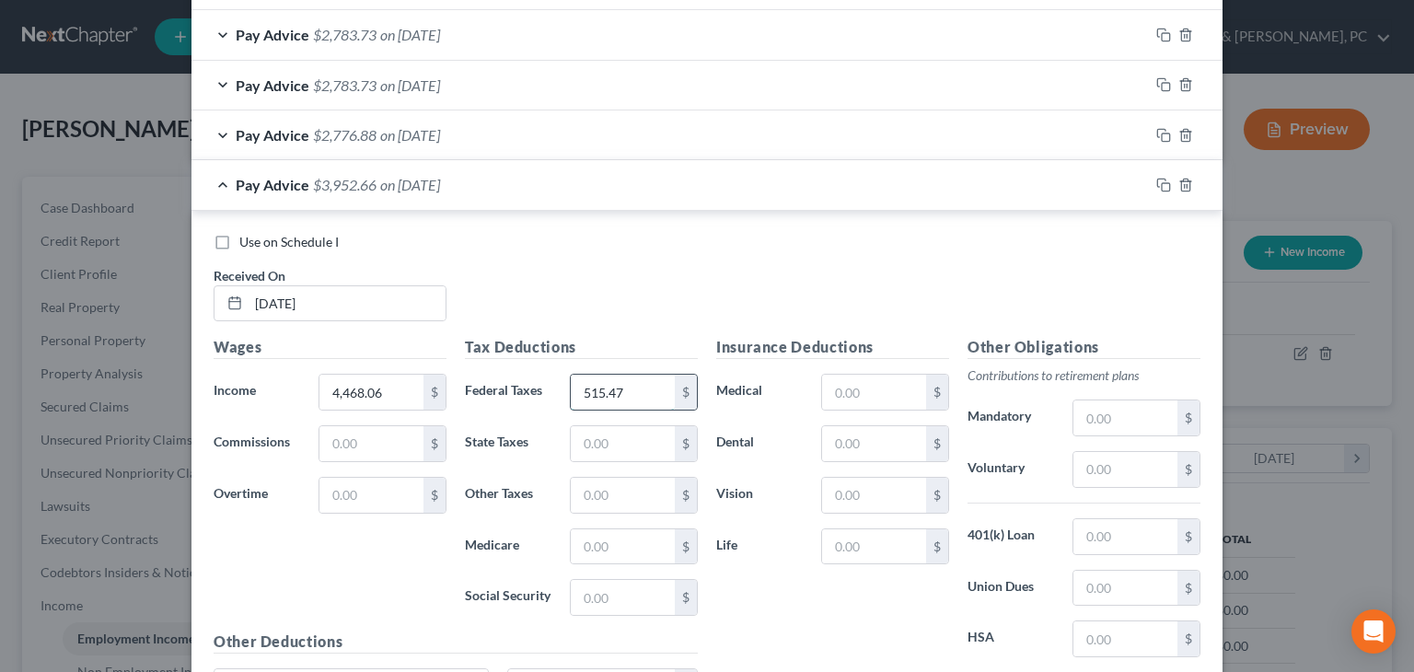
type input "515.47"
type input "184.95"
type input "63.31"
type input "270.70"
click at [859, 398] on input "text" at bounding box center [874, 392] width 104 height 35
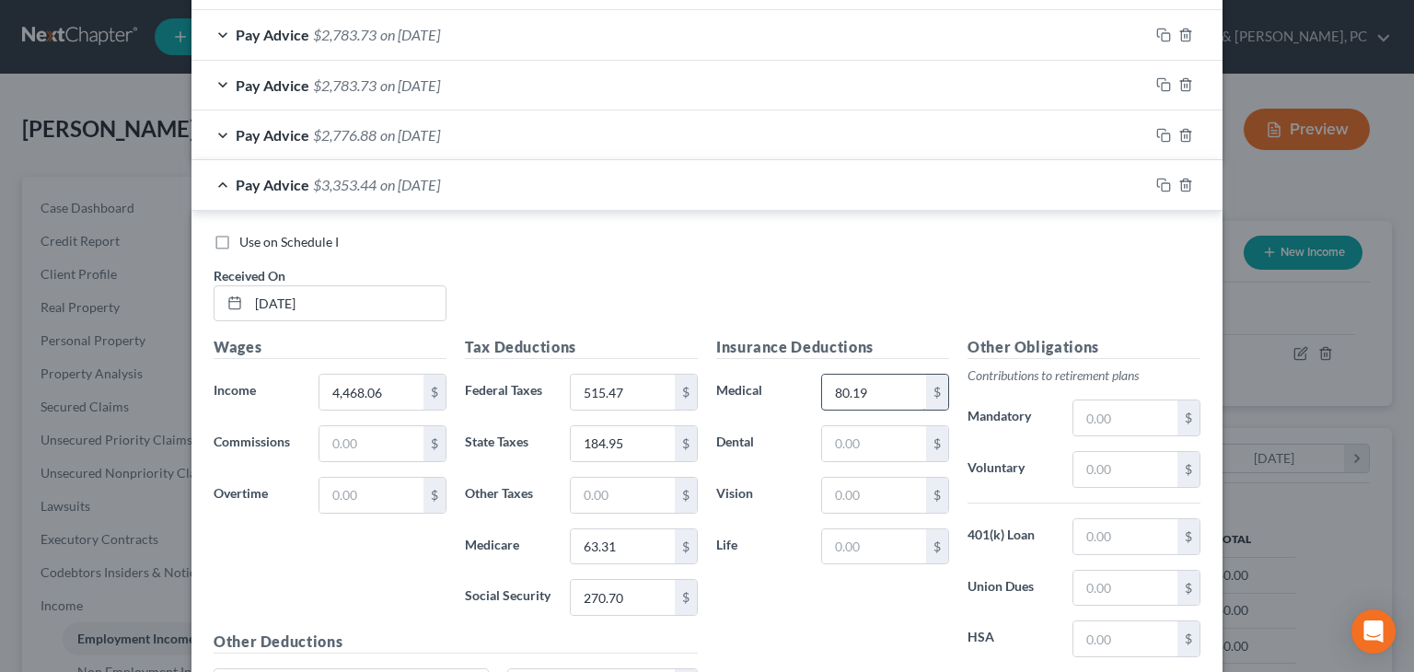
type input "80.19"
type input "17.36"
type input "4.39"
type input "120.02"
type input "434.80"
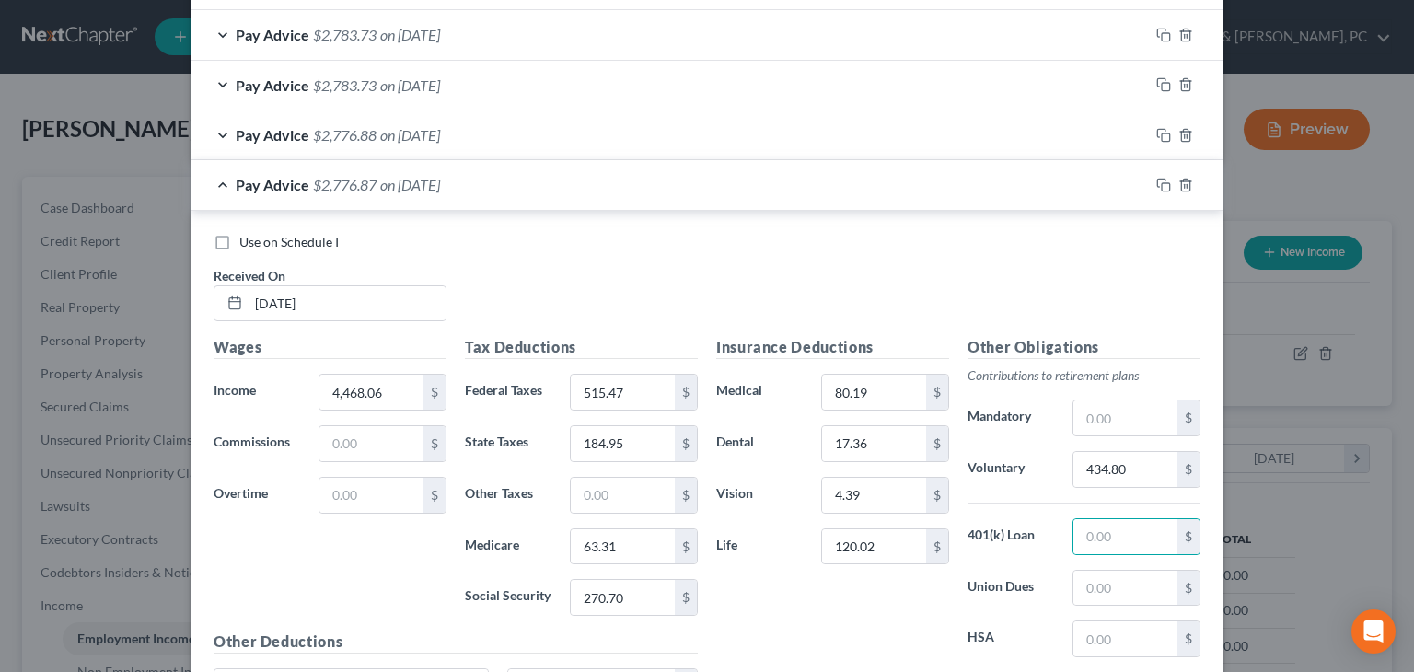
click at [592, 195] on div "Pay Advice $2,776.87 on [DATE]" at bounding box center [669, 184] width 957 height 49
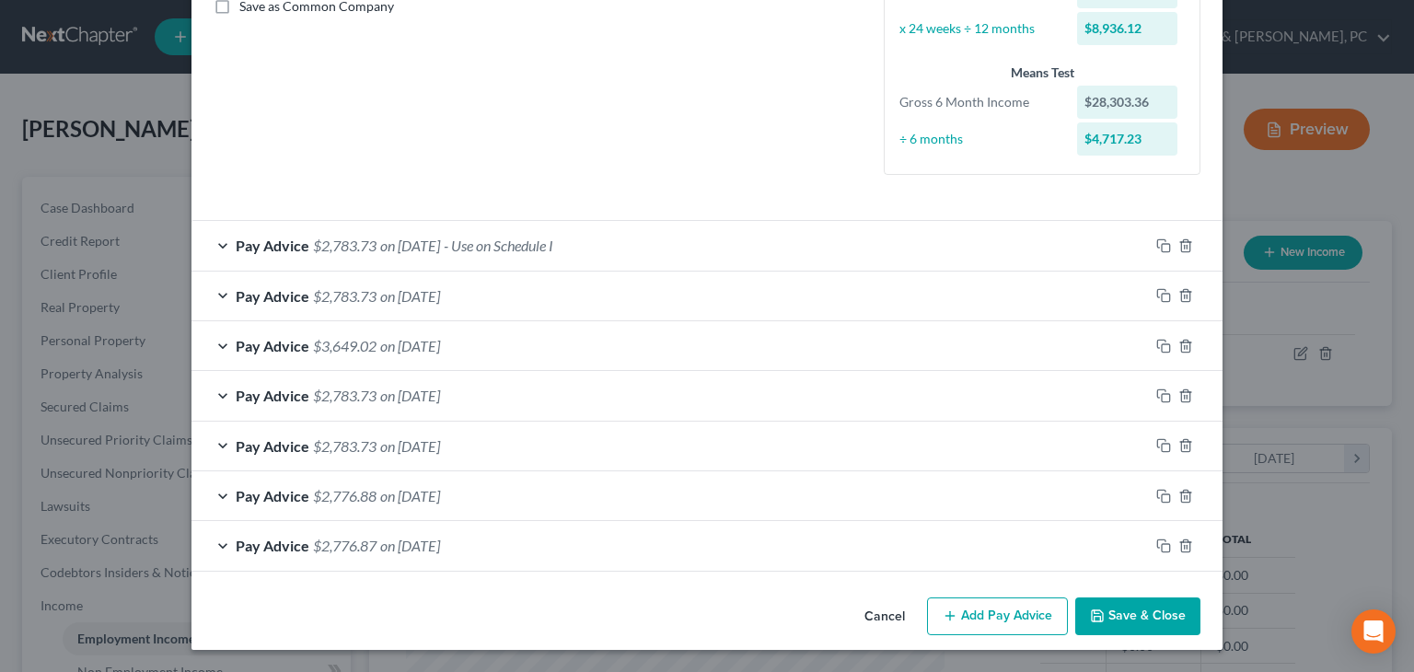
scroll to position [433, 0]
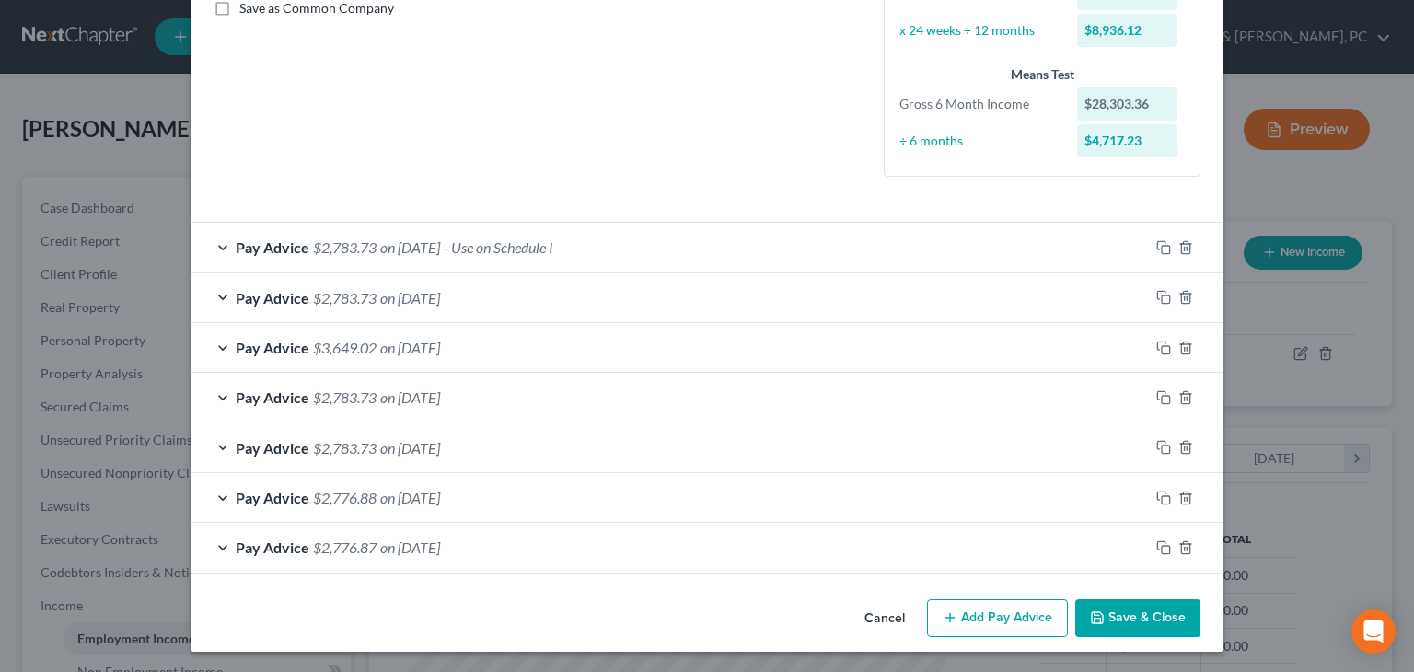
click at [903, 613] on button "Add Pay Advice" at bounding box center [997, 618] width 141 height 39
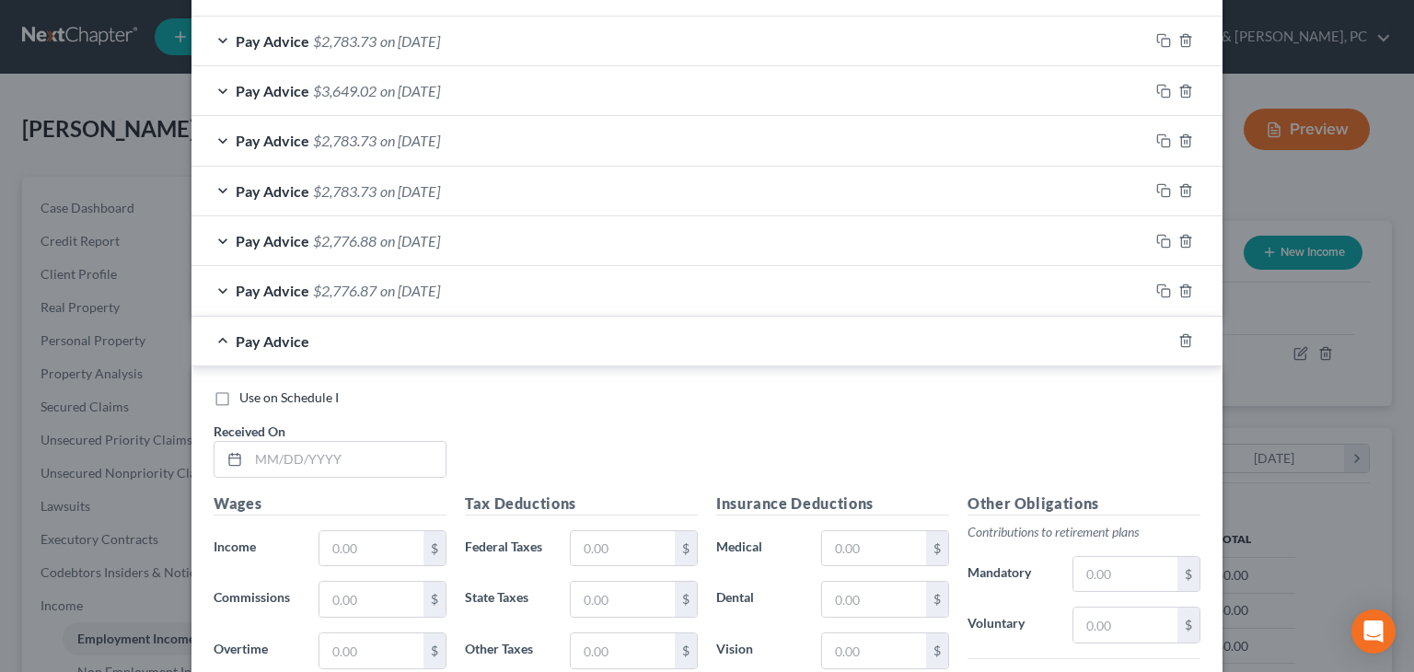
scroll to position [690, 0]
click at [405, 454] on input "text" at bounding box center [346, 458] width 197 height 35
click at [387, 447] on input "text" at bounding box center [346, 458] width 197 height 35
type input "[DATE]"
type input "4,468.06"
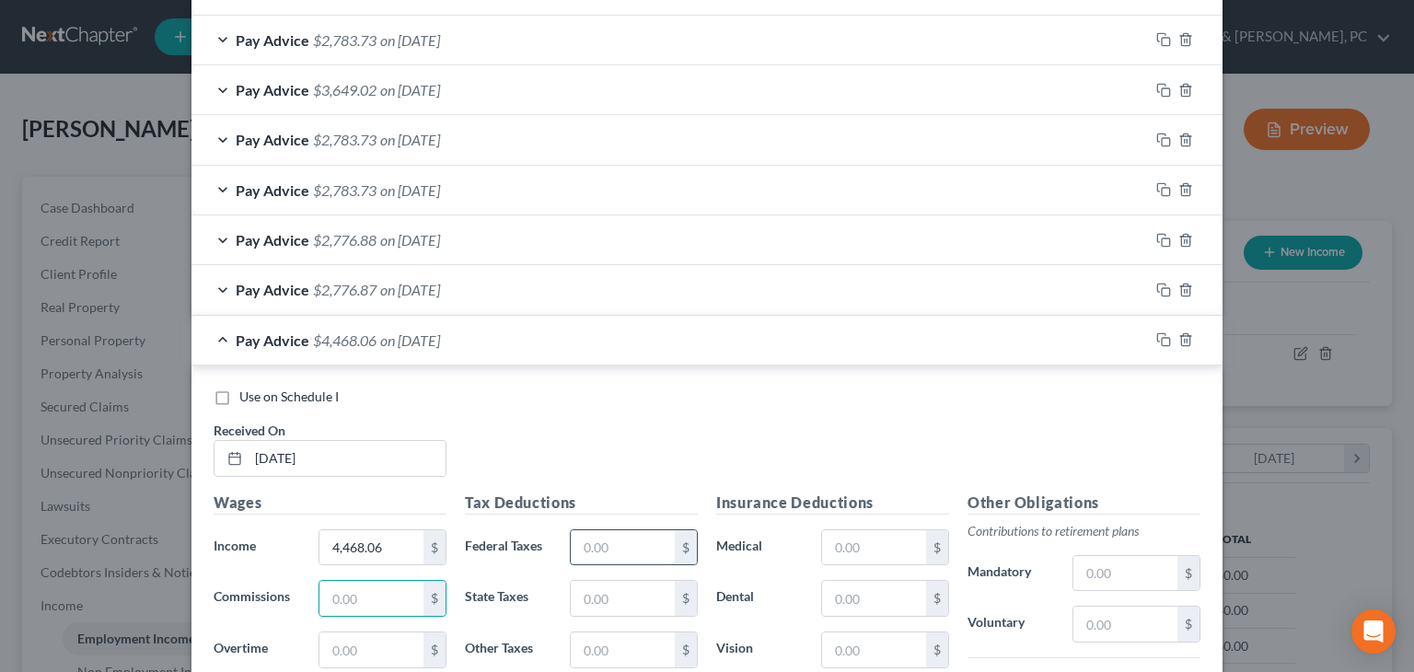
click at [600, 549] on input "text" at bounding box center [623, 547] width 104 height 35
type input "515.47"
type input "184.95"
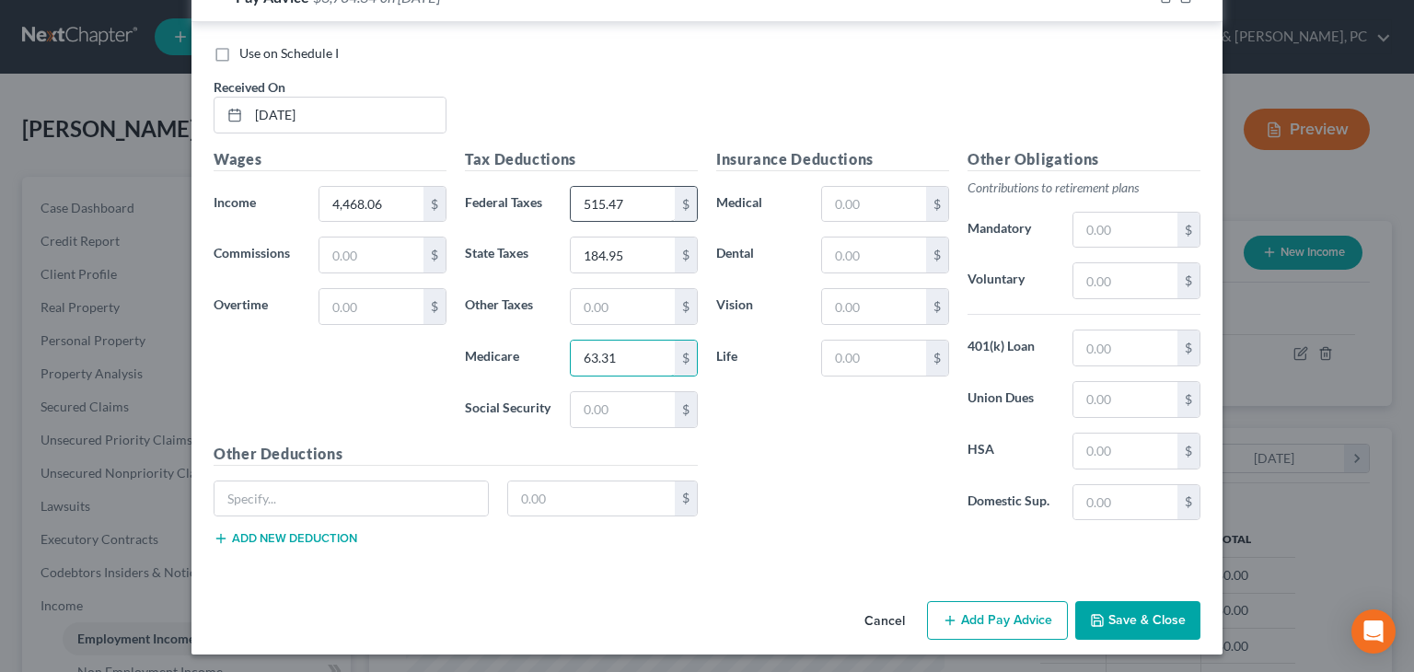
type input "63.31"
type input "270.69"
click at [851, 219] on div "Insurance Deductions Medical $ Dental $ Vision $ Life $" at bounding box center [832, 341] width 251 height 387
click at [860, 205] on input "text" at bounding box center [874, 204] width 104 height 35
type input "80.19"
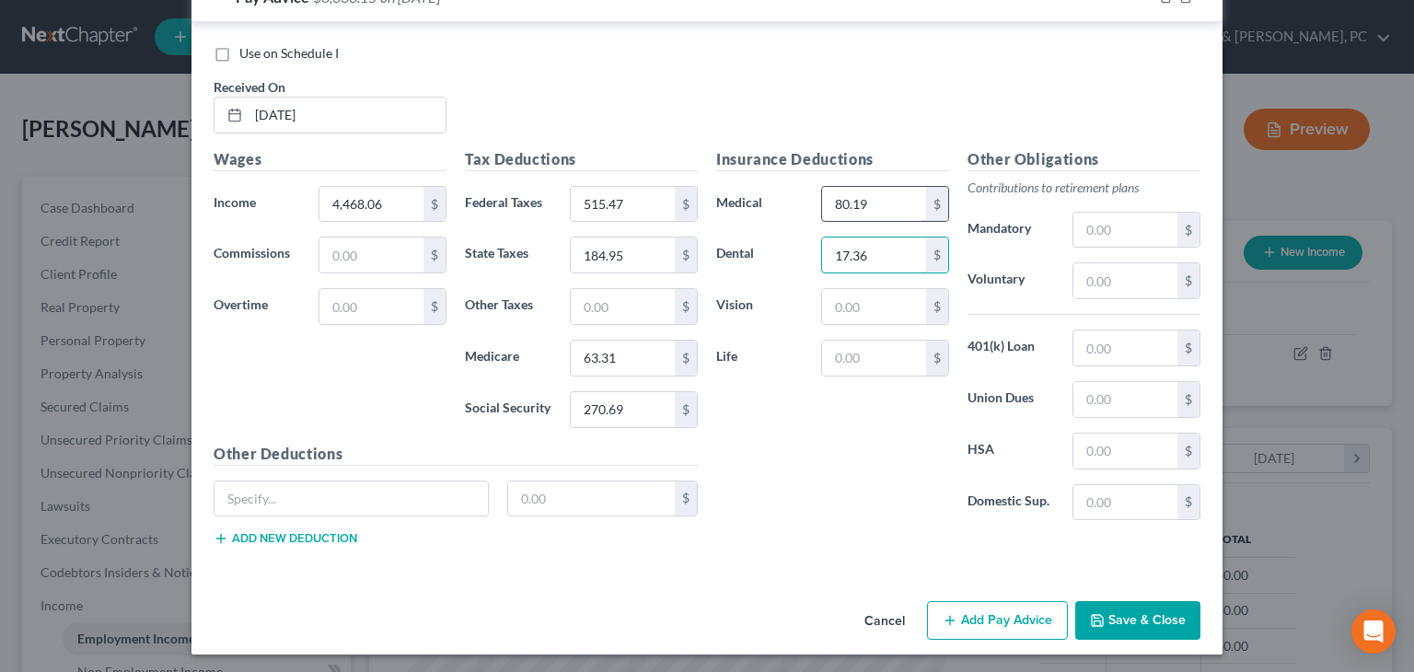
type input "17.36"
type input "4.39"
type input "120.02"
type input "434.80"
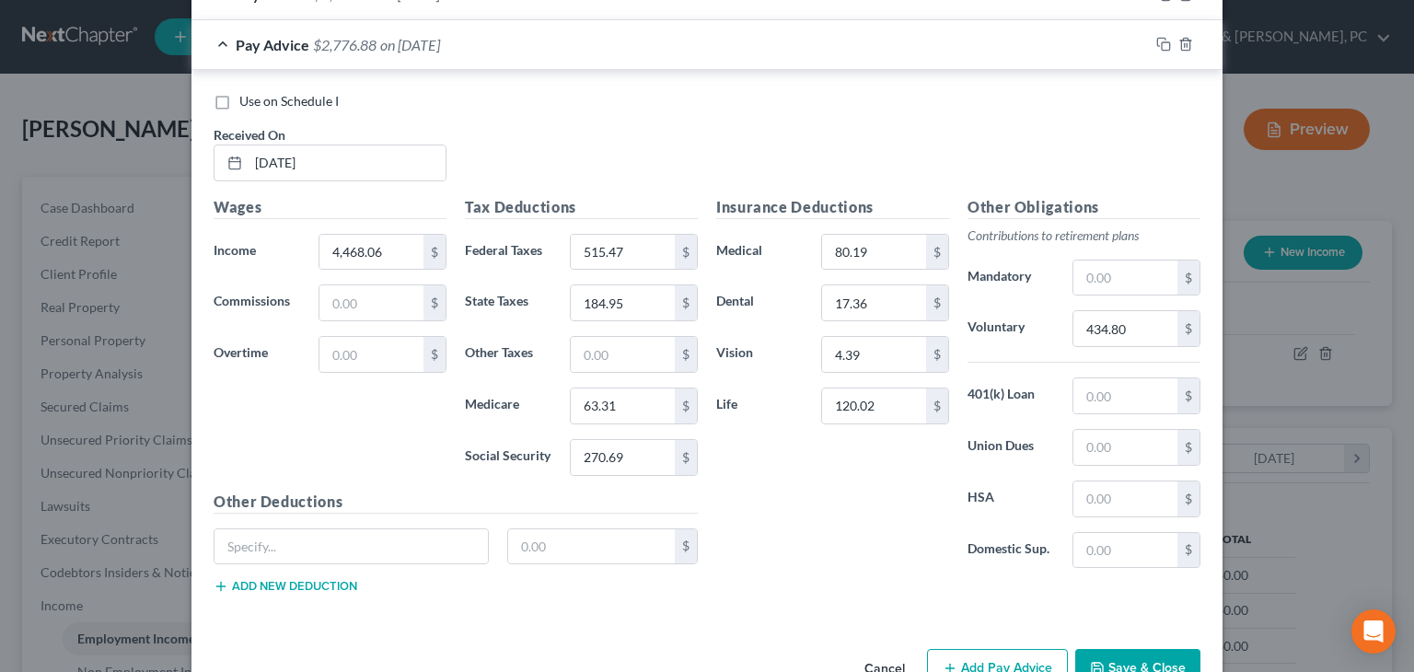
click at [903, 664] on button "Add Pay Advice" at bounding box center [997, 668] width 141 height 39
click at [844, 56] on div "Pay Advice $2,776.88 on [DATE]" at bounding box center [669, 44] width 957 height 49
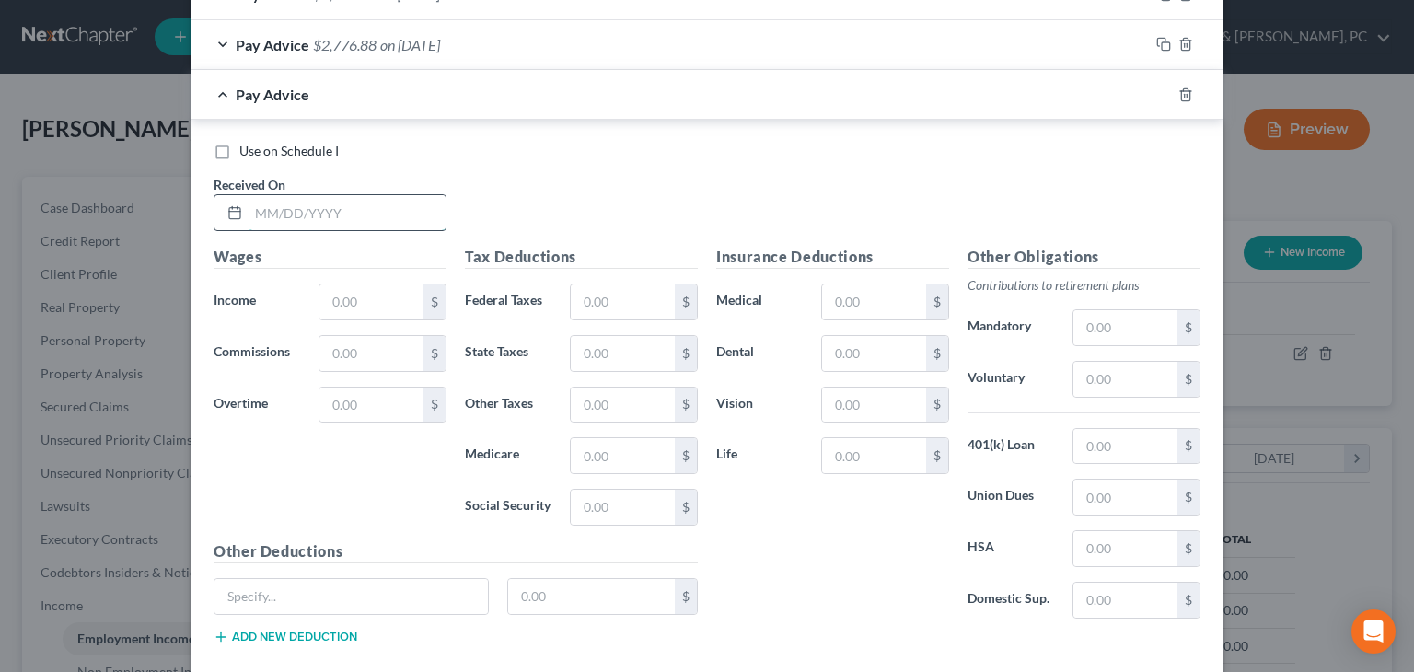
click at [405, 207] on input "text" at bounding box center [346, 212] width 197 height 35
type input "[DATE]"
click at [331, 298] on input "998.06" at bounding box center [371, 301] width 104 height 35
type input "9,998.06"
click at [602, 295] on input "text" at bounding box center [623, 301] width 104 height 35
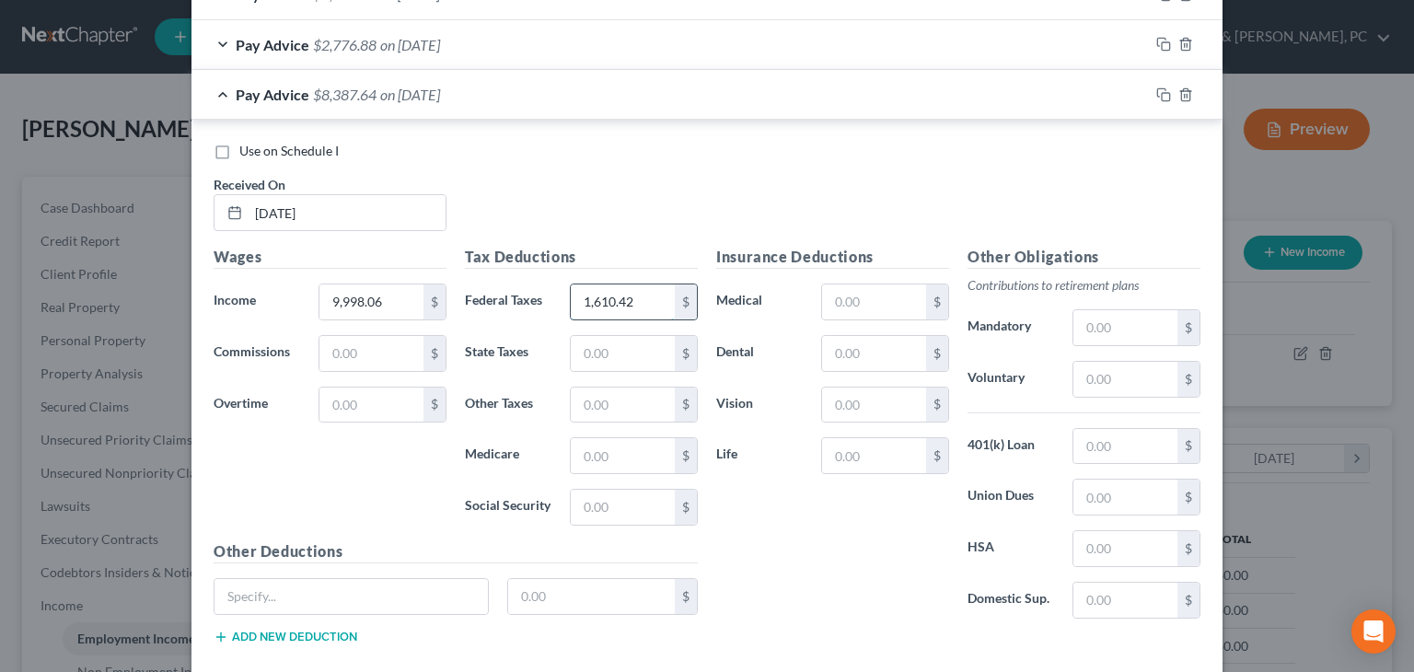
type input "1,610.42"
type input "453.21"
type input "4"
type input "143.50"
type input "613.56"
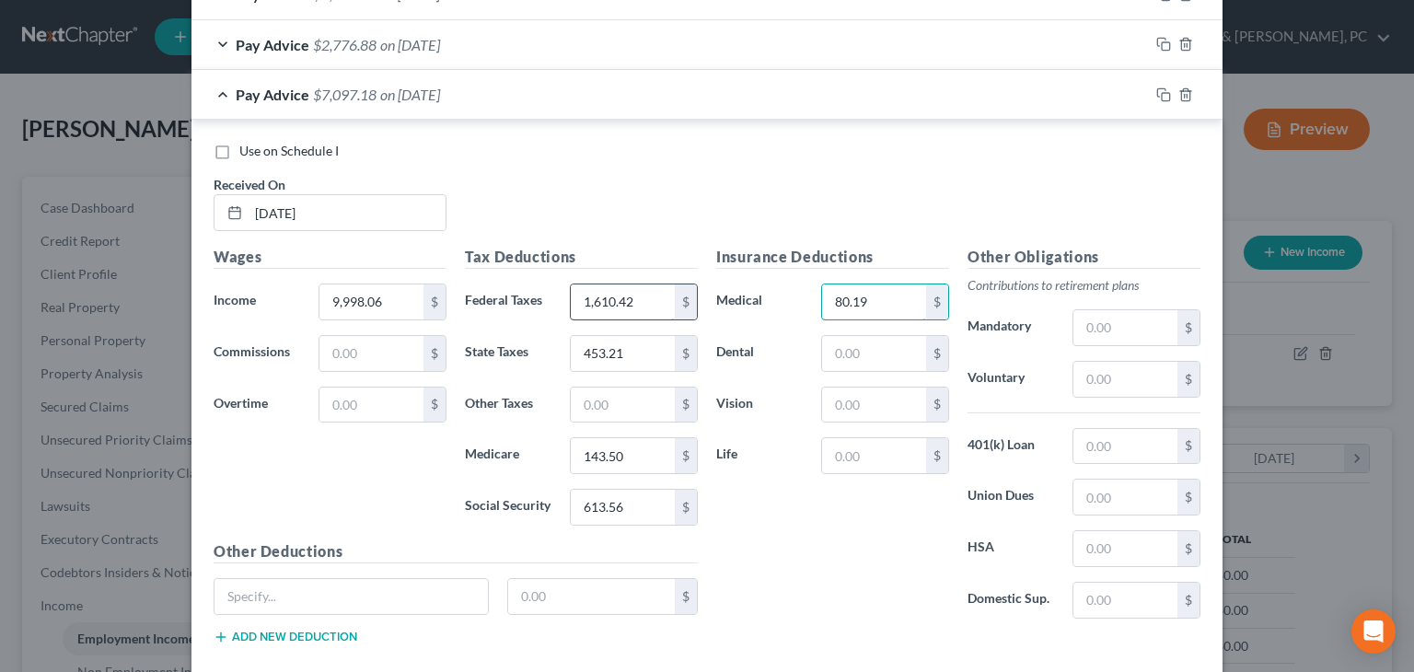
type input "80.19"
type input "17.36"
type input "4.39"
type input "120.02"
type input "987.80"
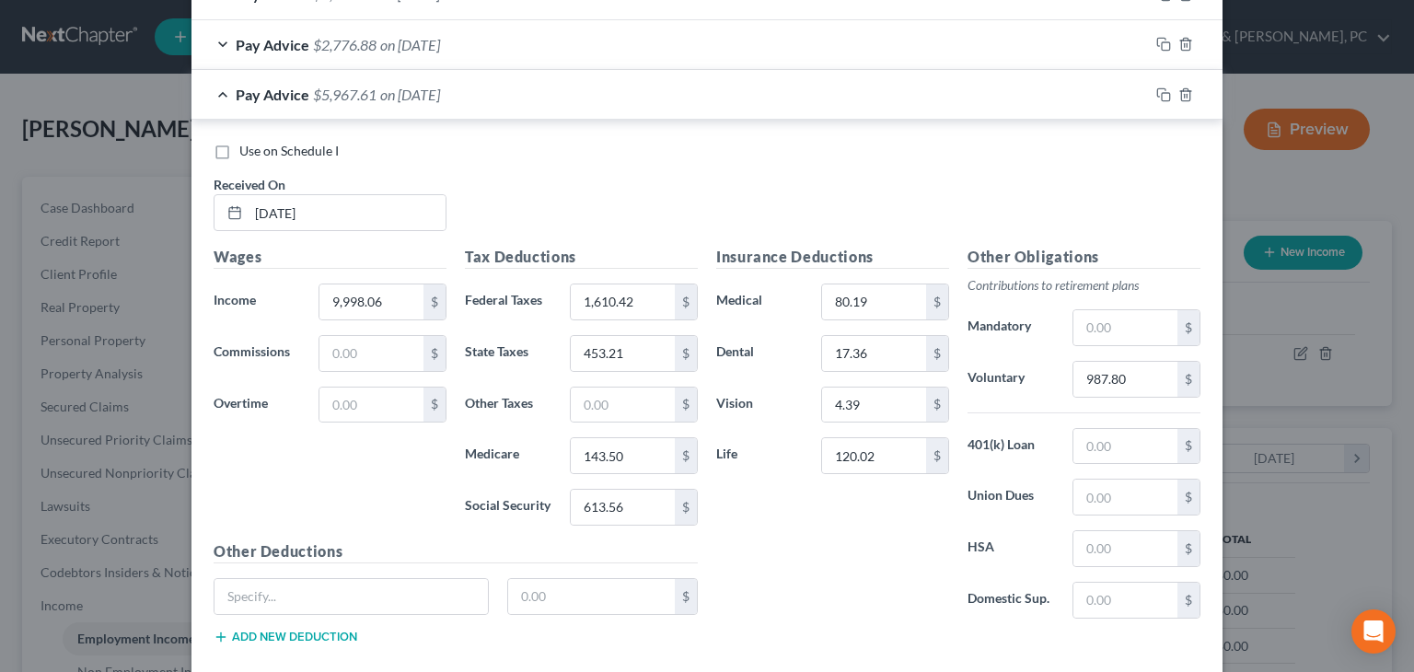
scroll to position [1060, 0]
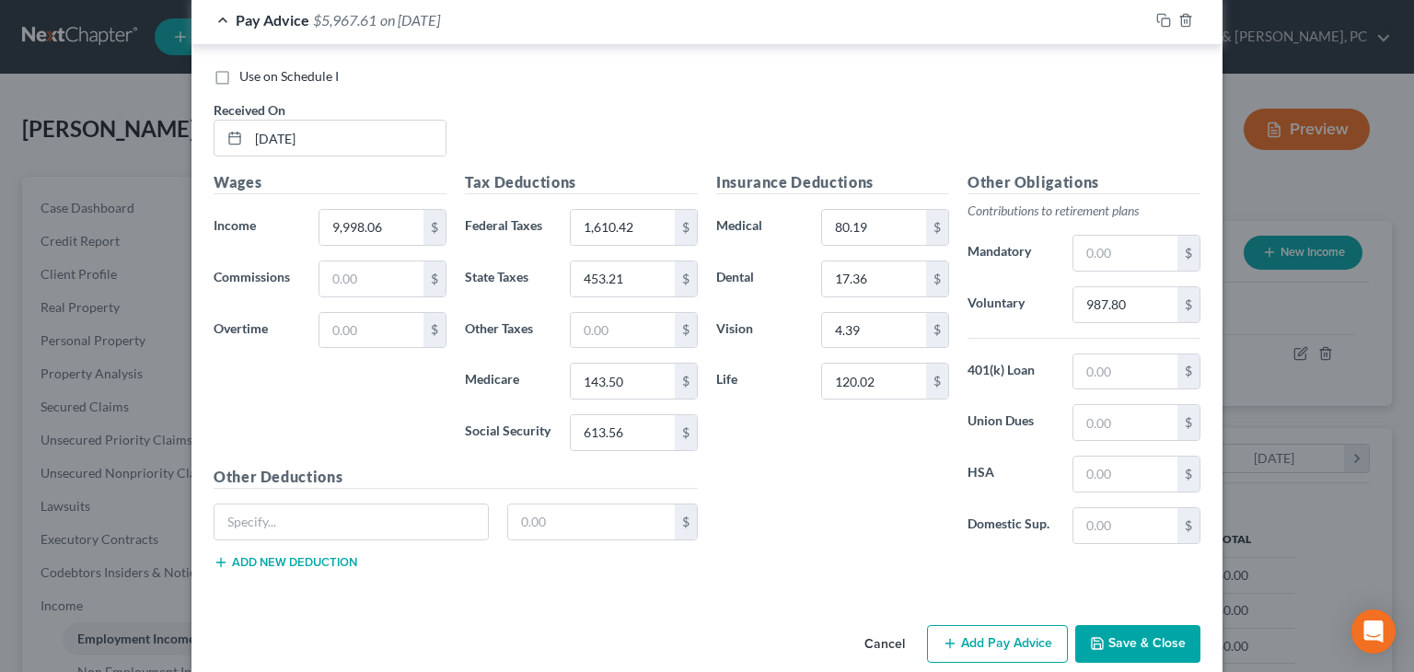
click at [903, 625] on button "Add Pay Advice" at bounding box center [997, 644] width 141 height 39
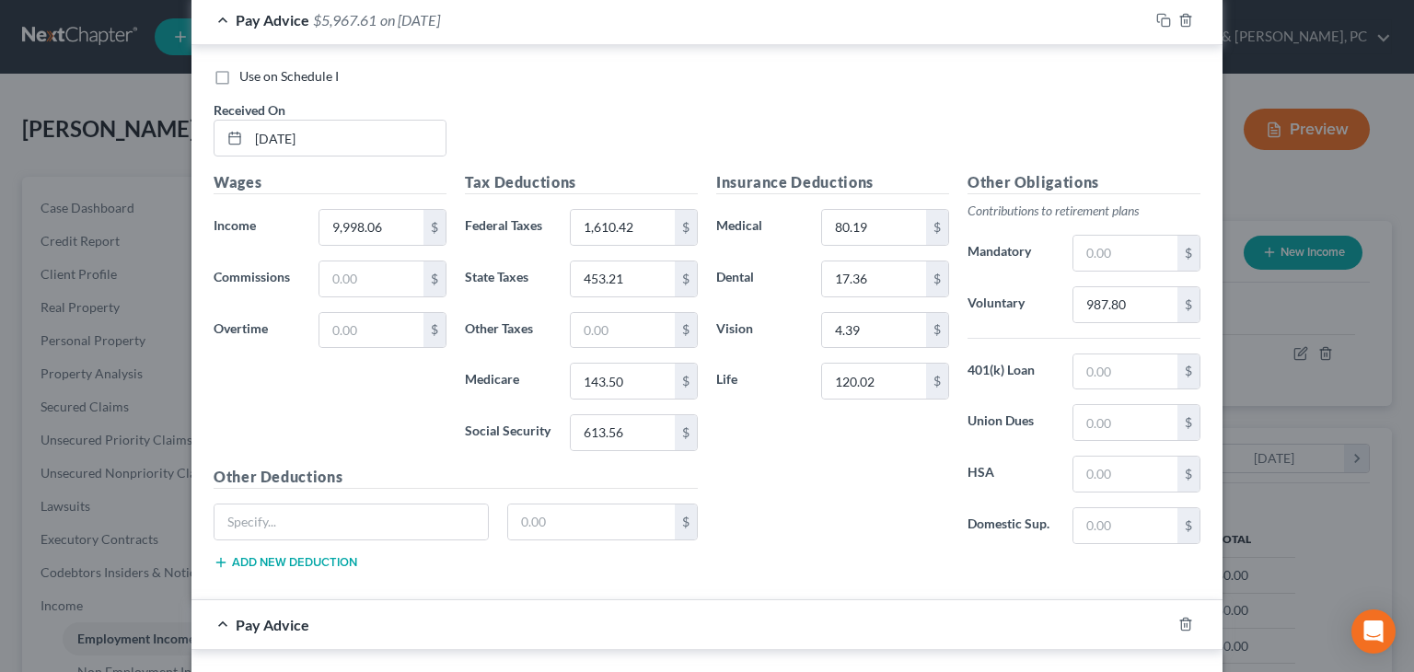
click at [880, 23] on div "Pay Advice $5,967.61 on [DATE]" at bounding box center [669, 19] width 957 height 49
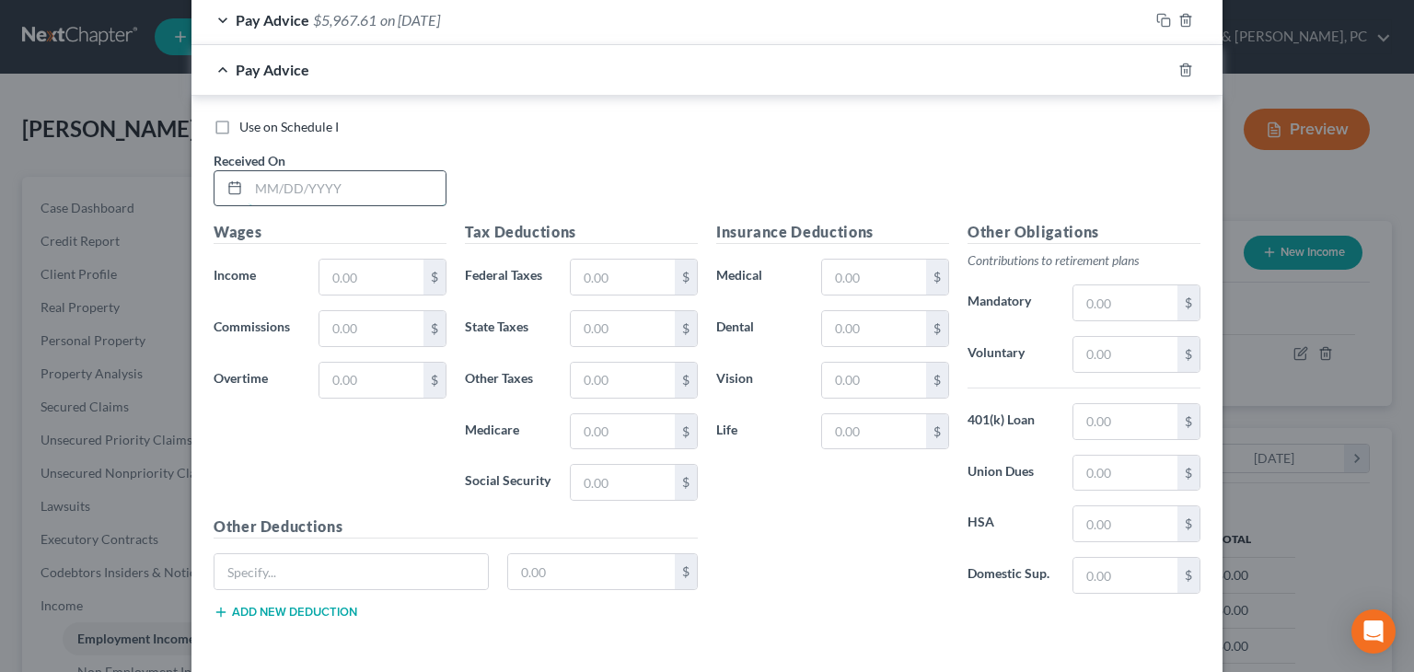
click at [397, 185] on input "text" at bounding box center [346, 188] width 197 height 35
type input "[DATE]"
type input "4,468.06"
click at [641, 277] on input "text" at bounding box center [623, 277] width 104 height 35
type input "515.47"
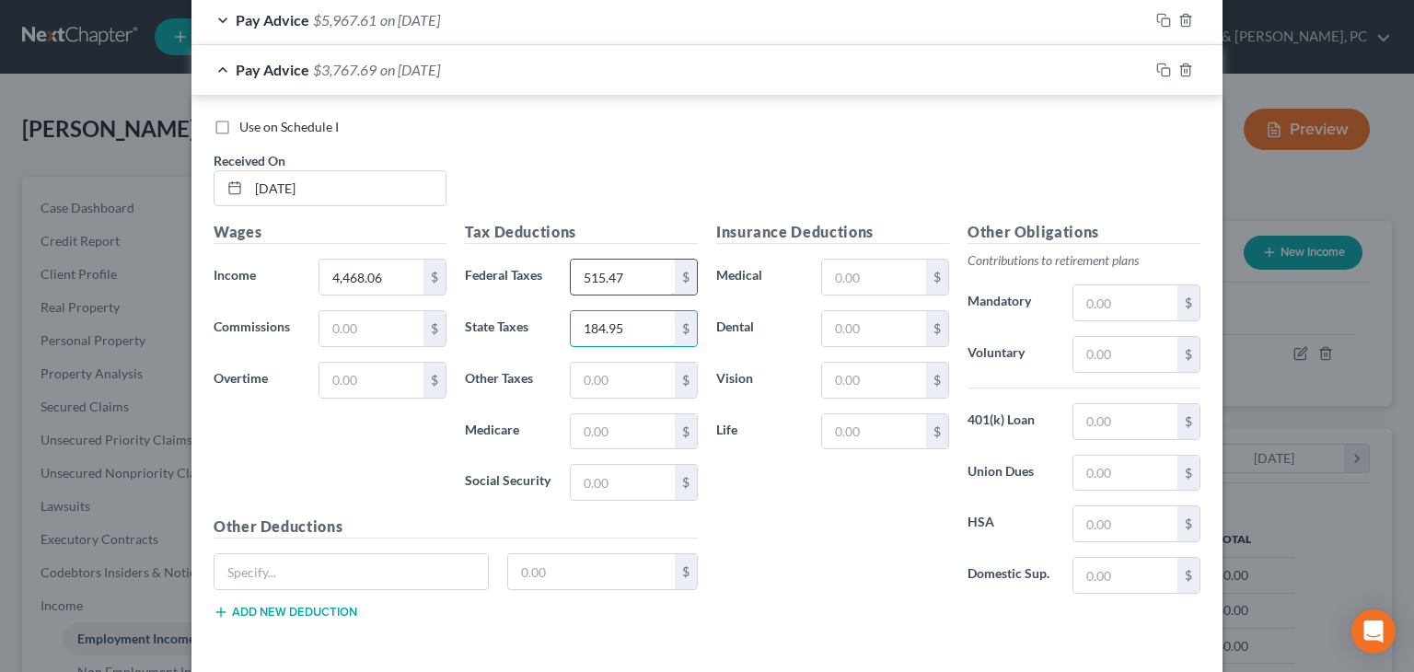
type input "184.95"
type input "63.30"
type input "270.70"
click at [892, 270] on input "text" at bounding box center [874, 277] width 104 height 35
type input "80.19"
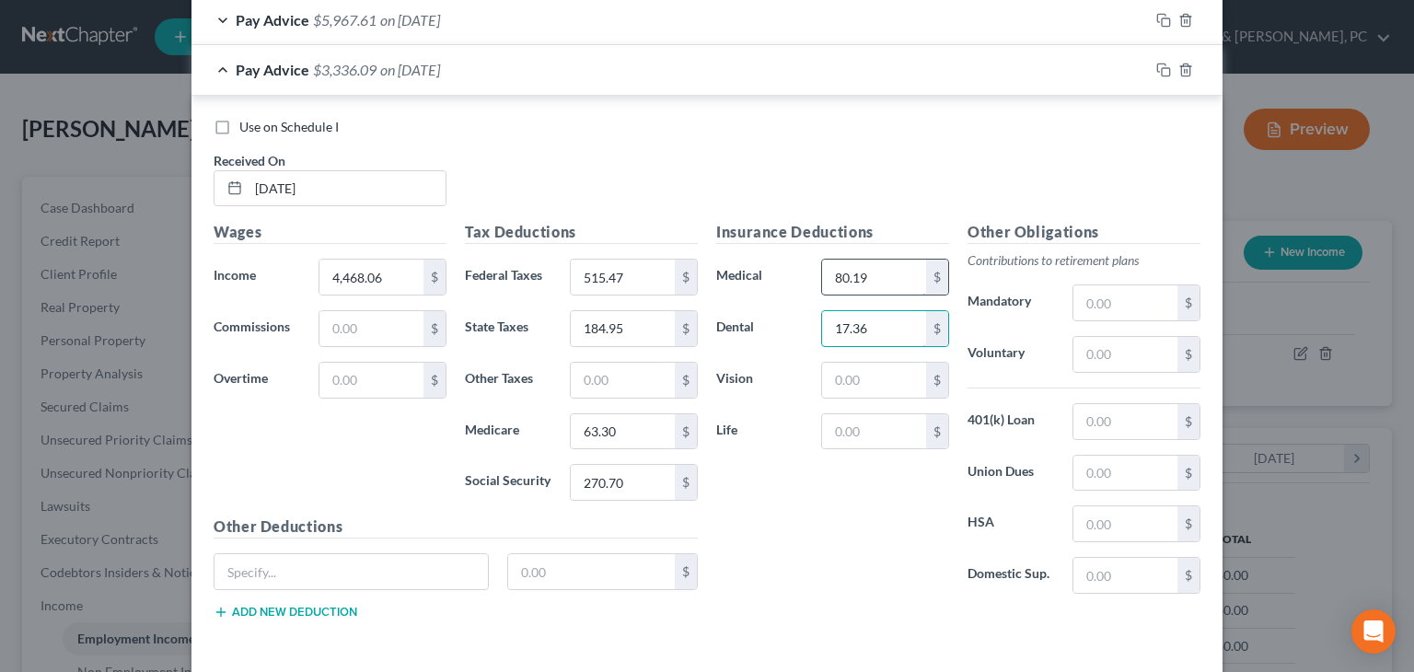
type input "17.36"
type input "4.39"
type input "120.02"
type input "434.80"
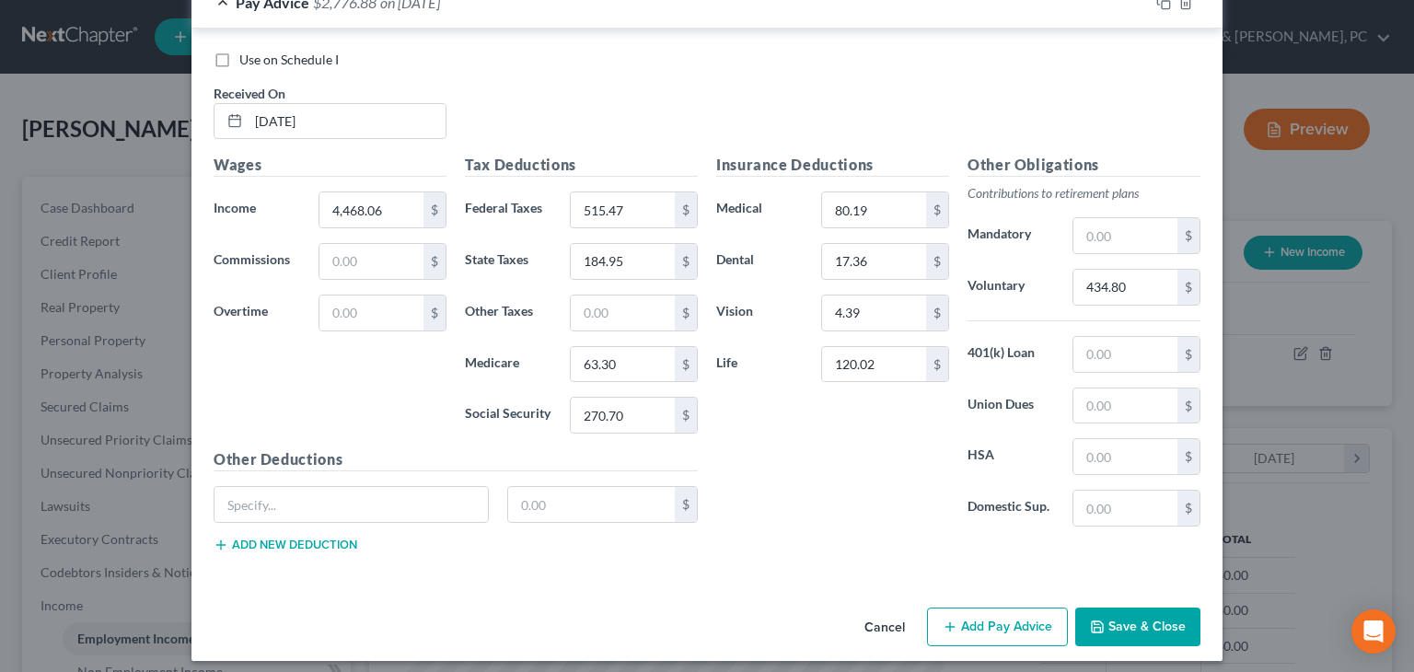
scroll to position [1133, 0]
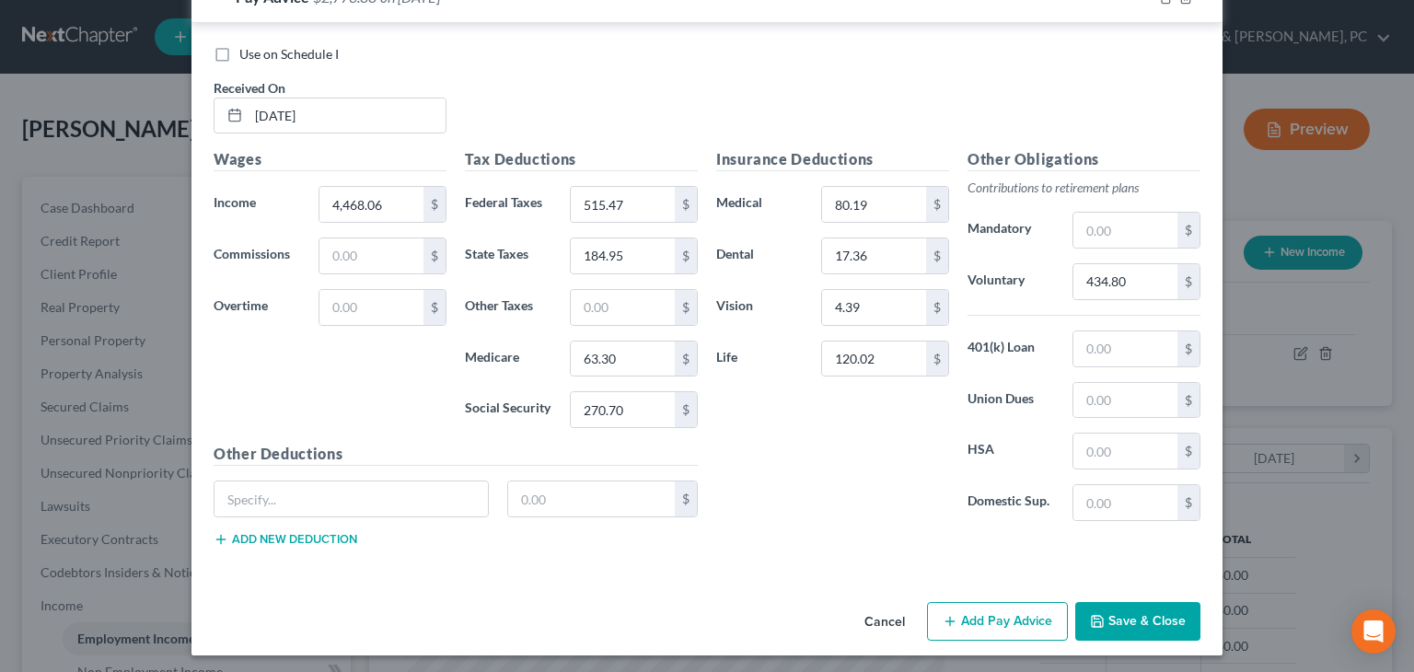
click at [903, 606] on button "Add Pay Advice" at bounding box center [997, 621] width 141 height 39
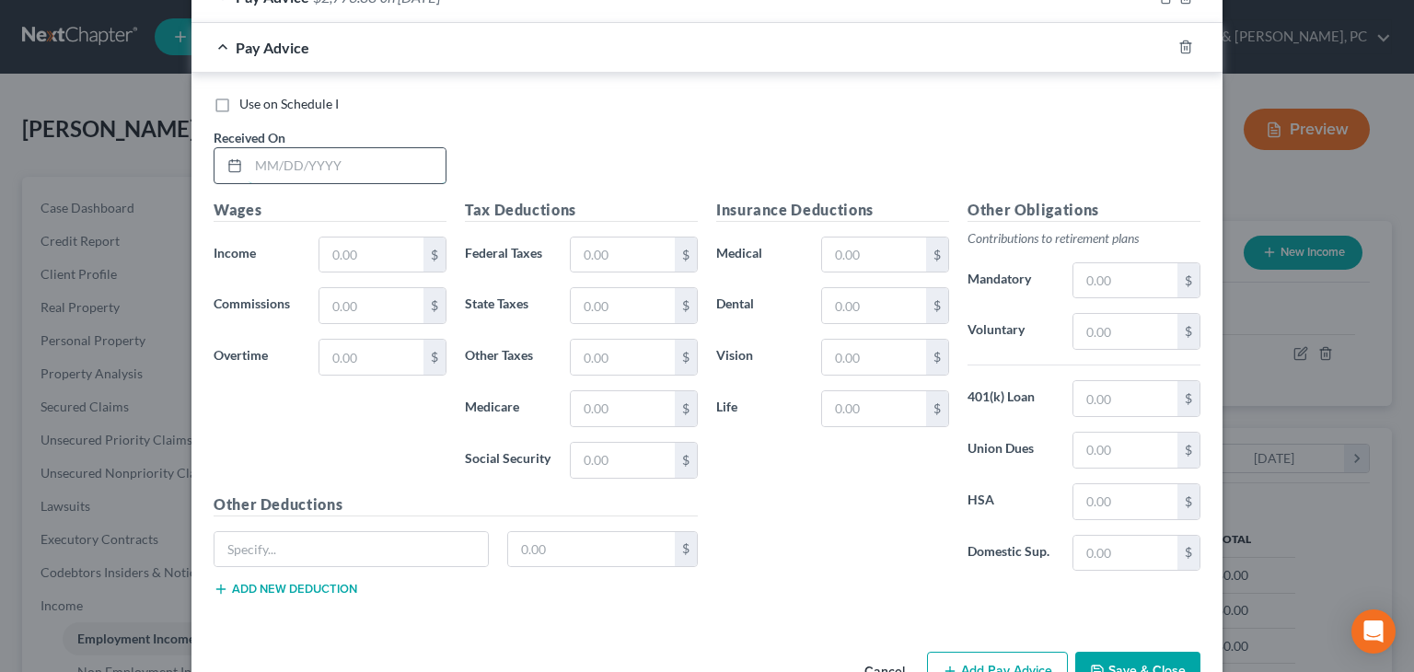
click at [421, 154] on input "text" at bounding box center [346, 165] width 197 height 35
type input "[DATE]"
type input "4,468.06"
click at [586, 259] on input "text" at bounding box center [623, 254] width 104 height 35
type input "515.47"
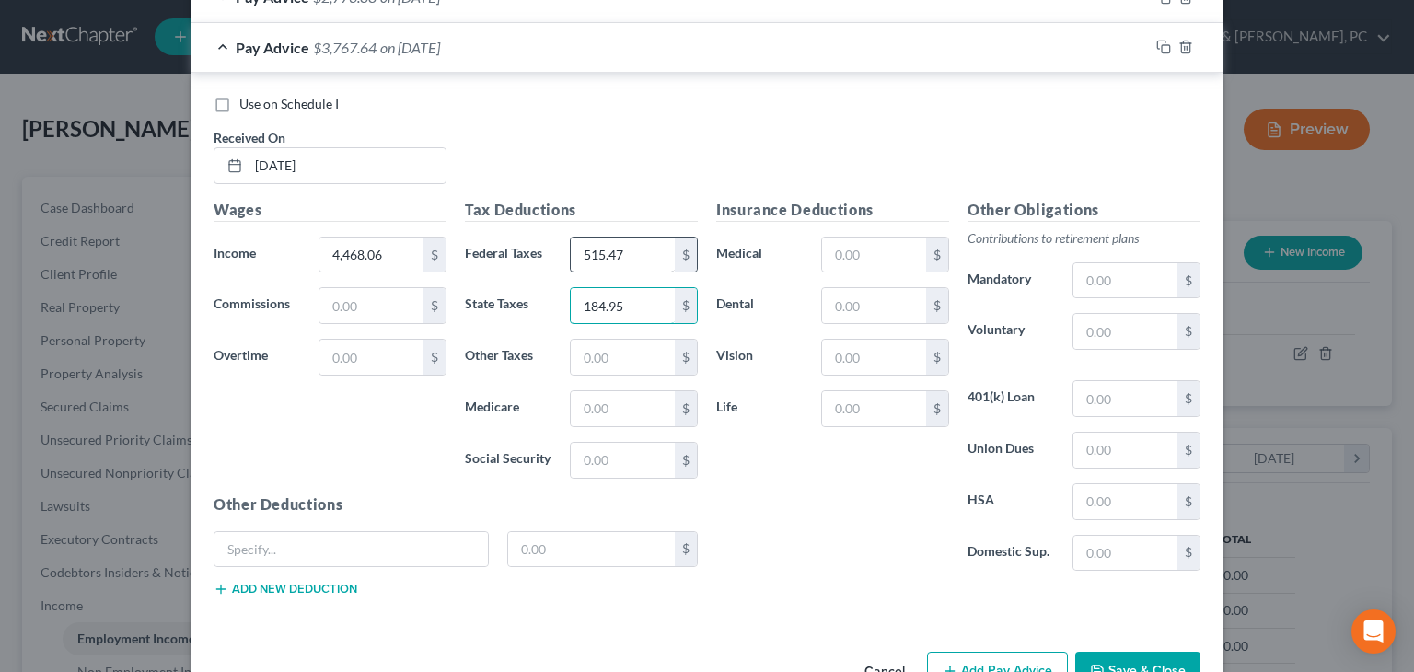
type input "184.95"
type input "63.31"
type input "1"
type input "270.70"
type input "80.19"
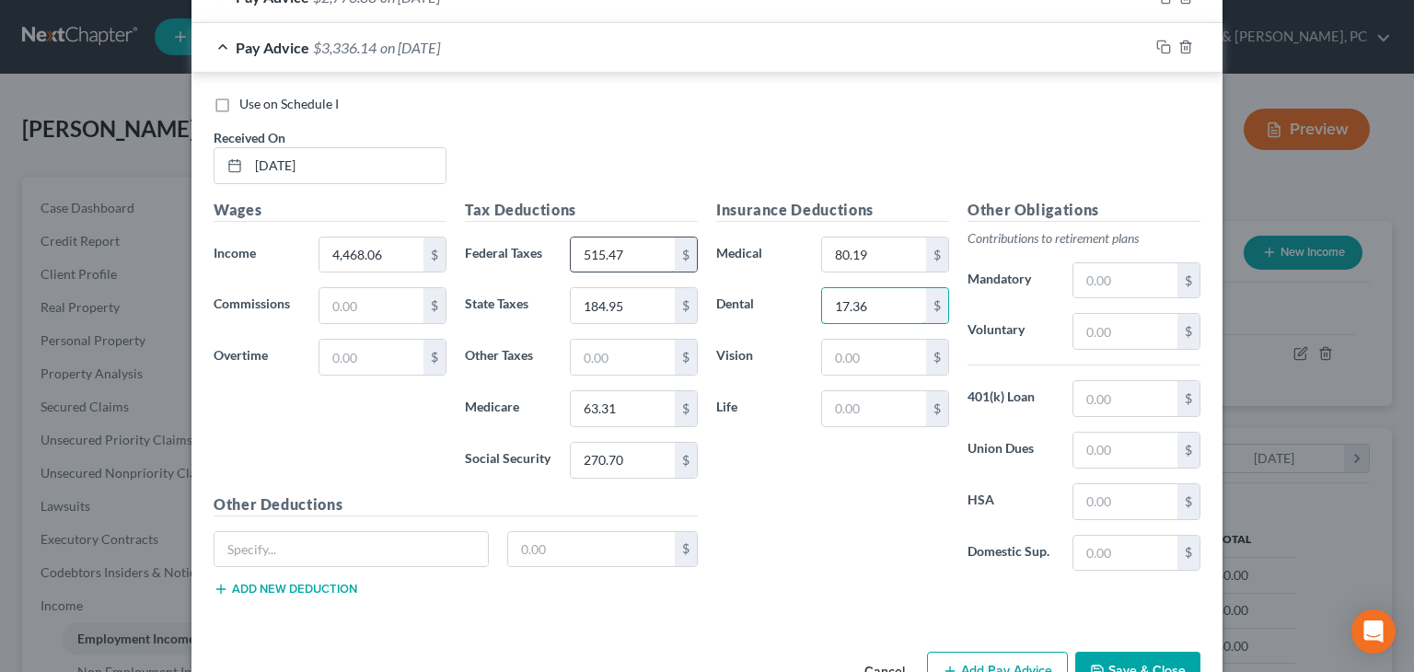
type input "17.36"
type input "4.39"
type input "120.02"
type input "434.80"
click at [903, 652] on button "Add Pay Advice" at bounding box center [997, 671] width 141 height 39
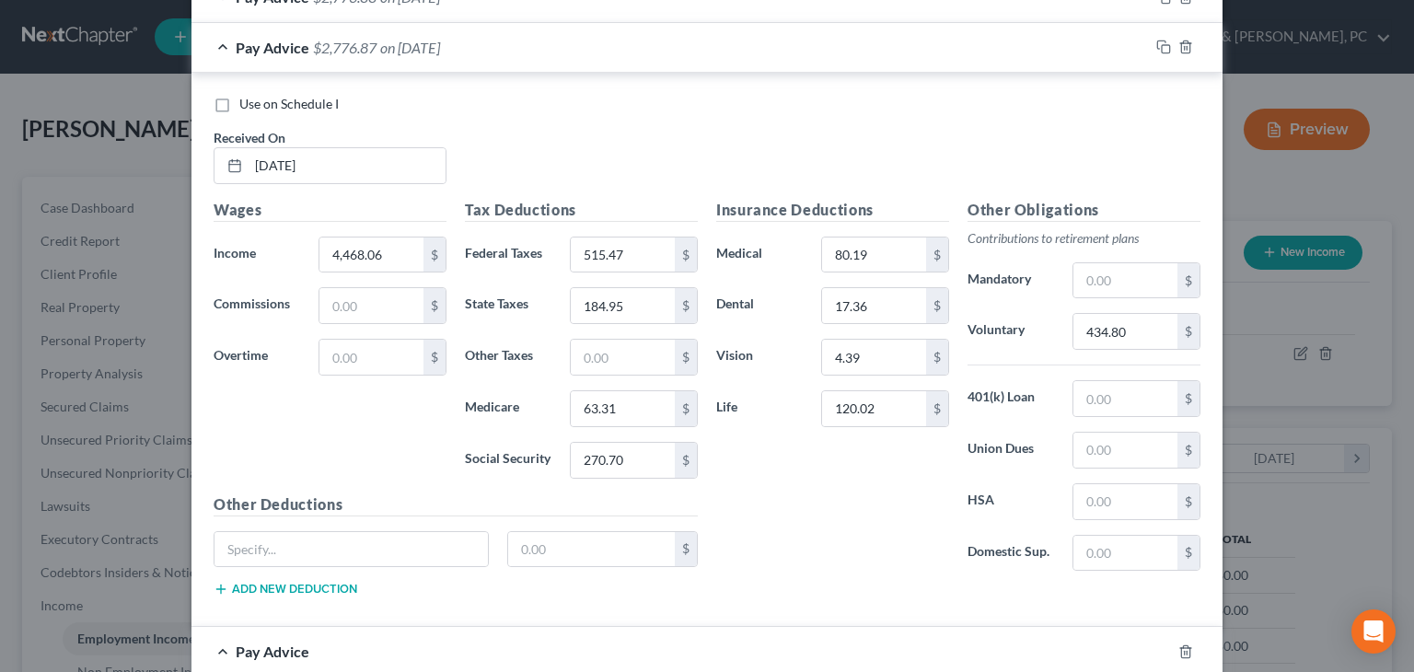
click at [664, 41] on div "Pay Advice $2,776.87 on [DATE]" at bounding box center [669, 47] width 957 height 49
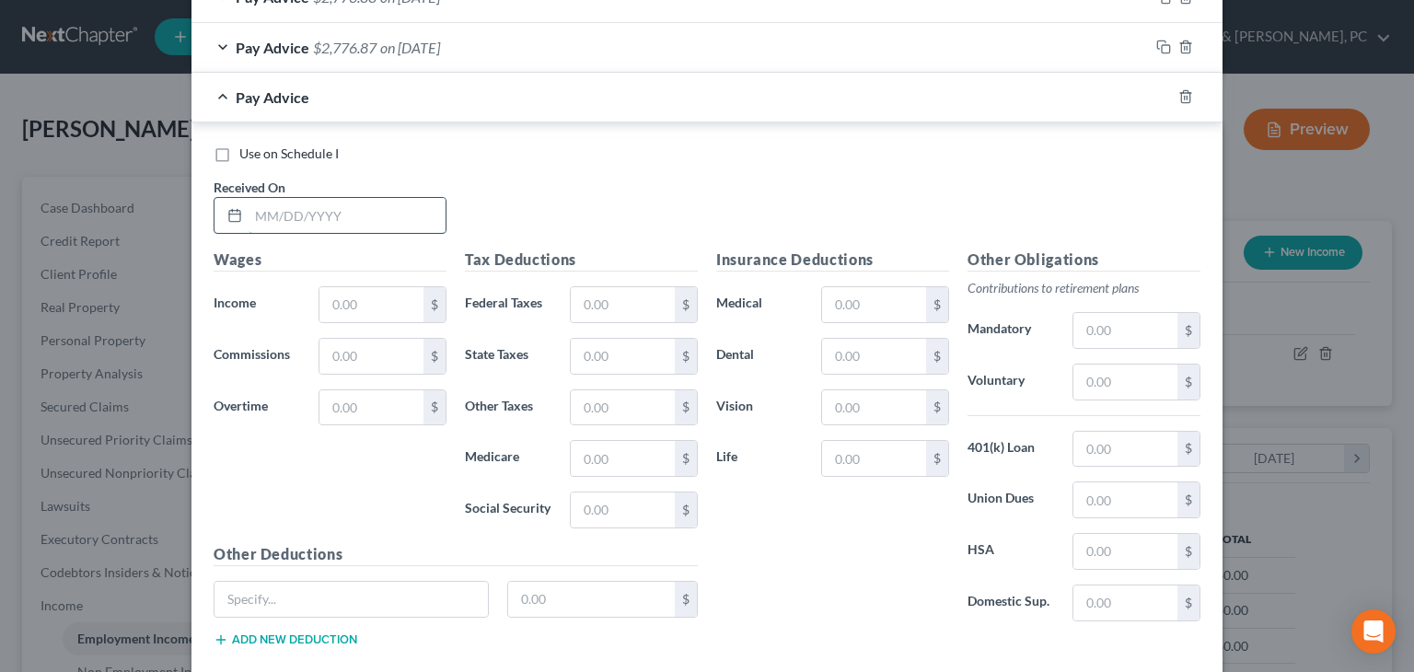
click at [342, 217] on input "text" at bounding box center [346, 215] width 197 height 35
type input "[DATE]"
type input "4,261.02"
click at [614, 309] on input "text" at bounding box center [623, 304] width 104 height 35
type input "7"
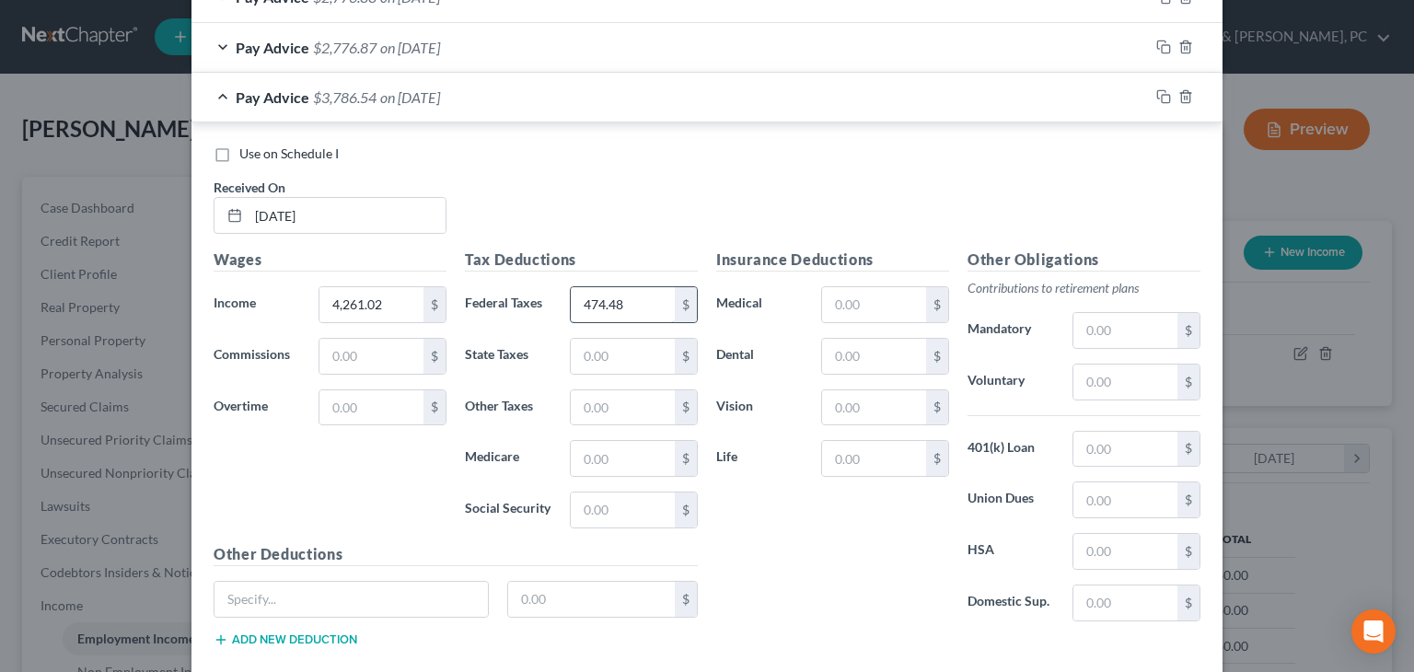
type input "474.48"
type input "174.90"
type input "60.31"
type input "257.87"
click at [861, 295] on input "text" at bounding box center [874, 304] width 104 height 35
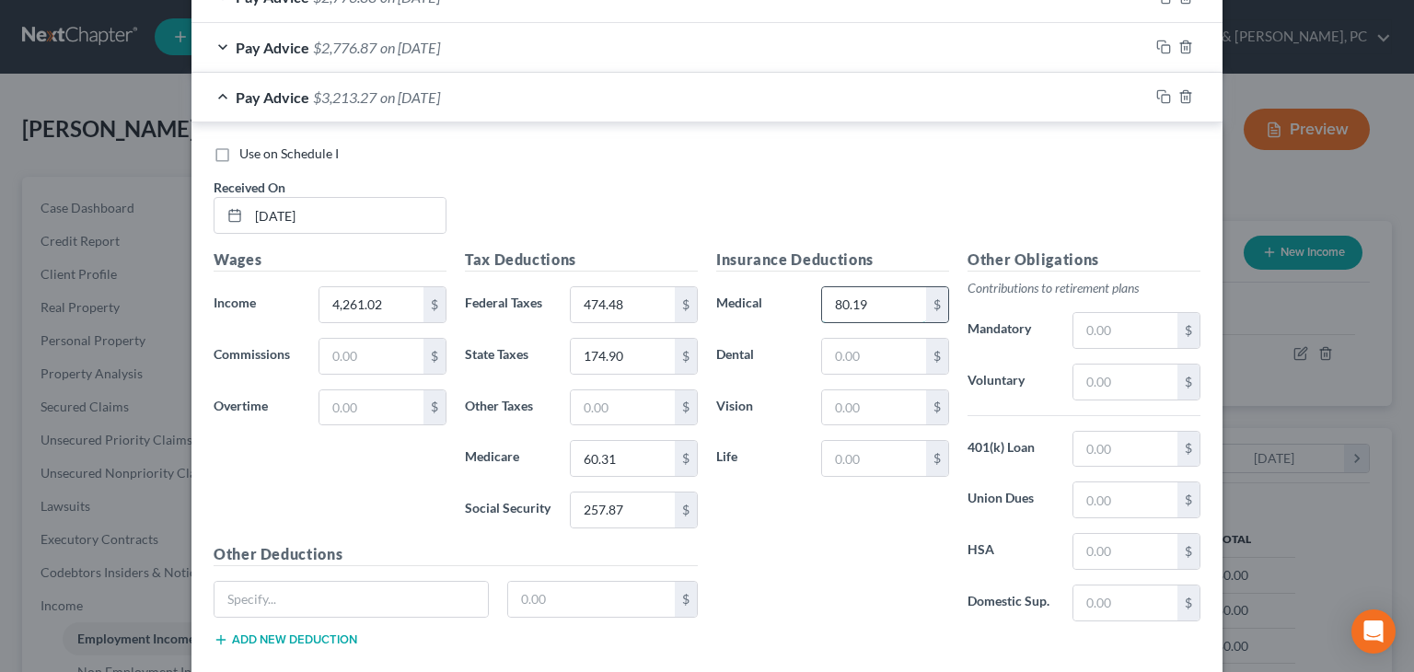
type input "80.19"
type input "17.36"
type input "4.39"
type input "120.02"
type input "414.10"
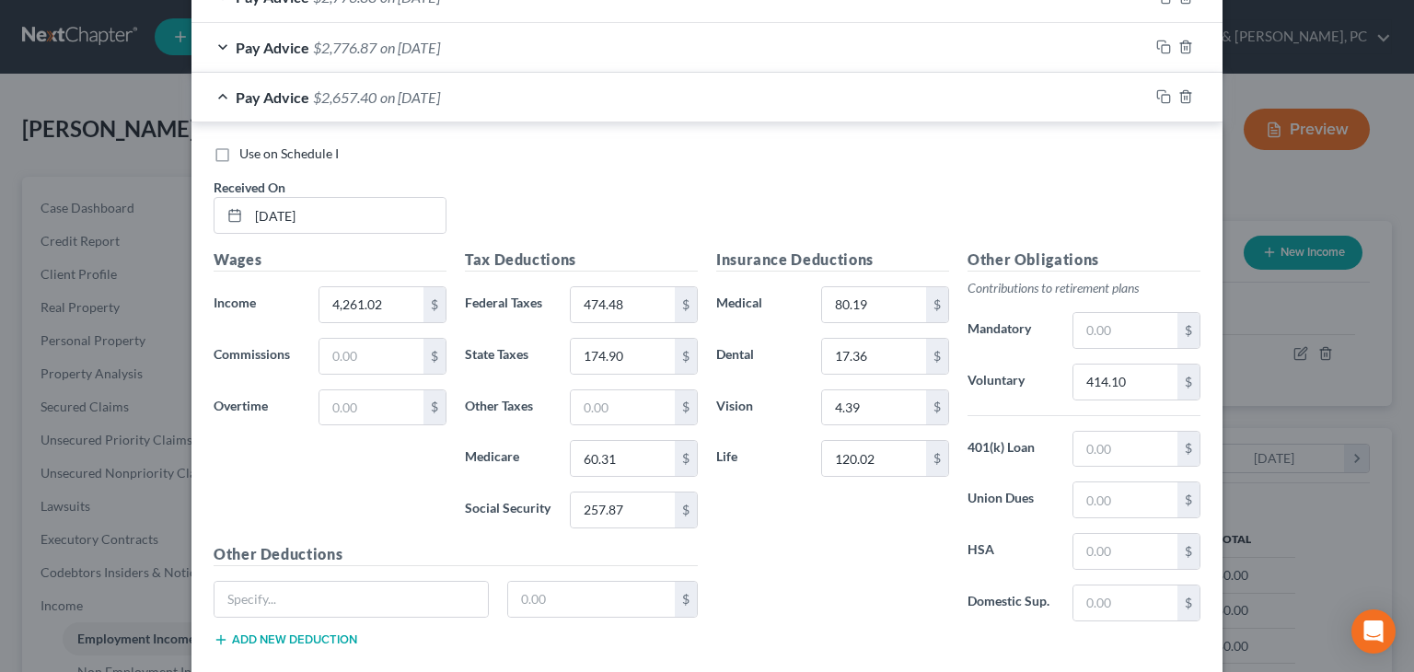
scroll to position [1165, 0]
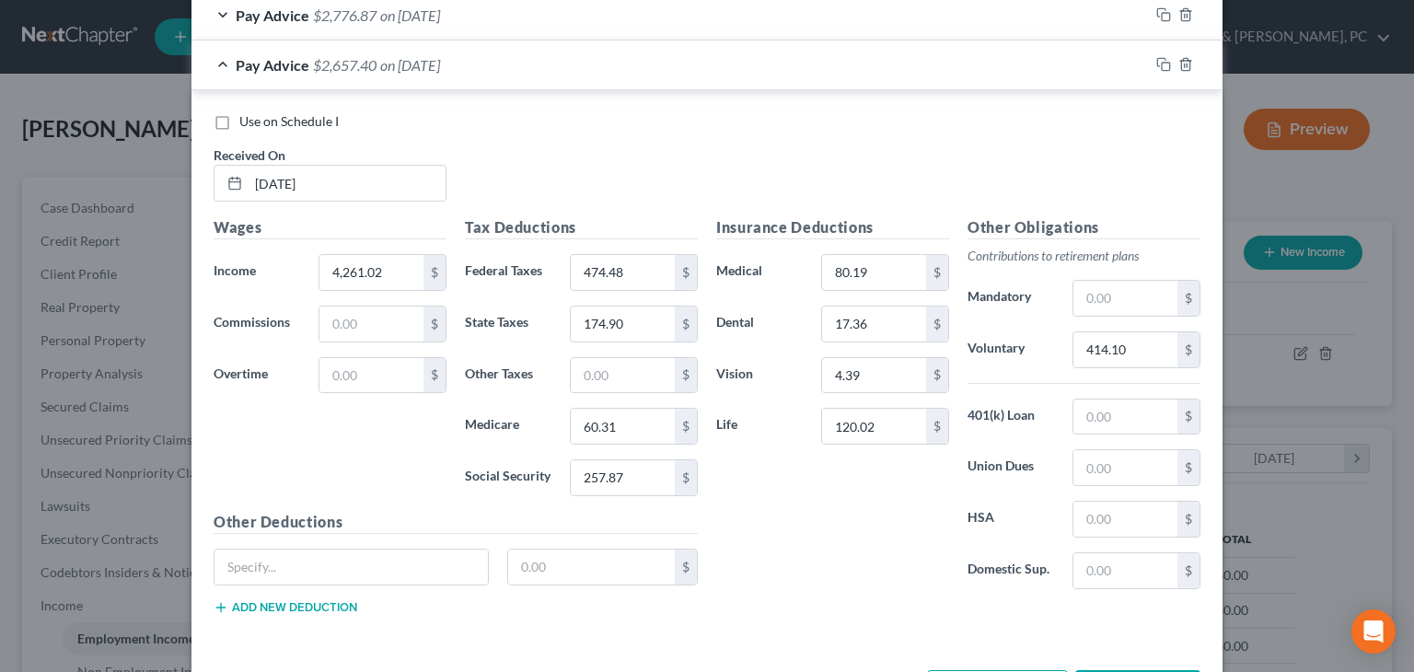
click at [806, 60] on div "Pay Advice $2,657.40 on [DATE]" at bounding box center [669, 64] width 957 height 49
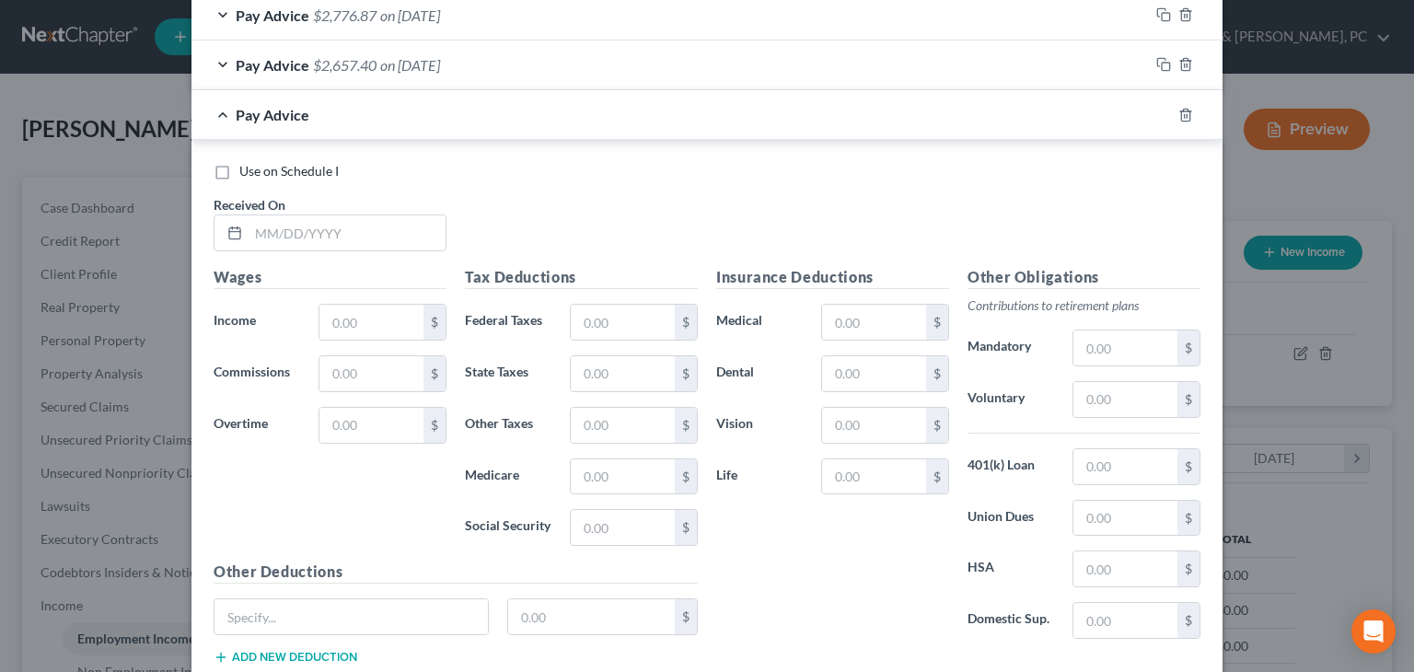
drag, startPoint x: 383, startPoint y: 266, endPoint x: 384, endPoint y: 257, distance: 9.2
click at [384, 266] on h5 "Wages" at bounding box center [330, 277] width 233 height 23
click at [384, 238] on input "text" at bounding box center [346, 232] width 197 height 35
type input "[DATE]"
type input "4,261.02"
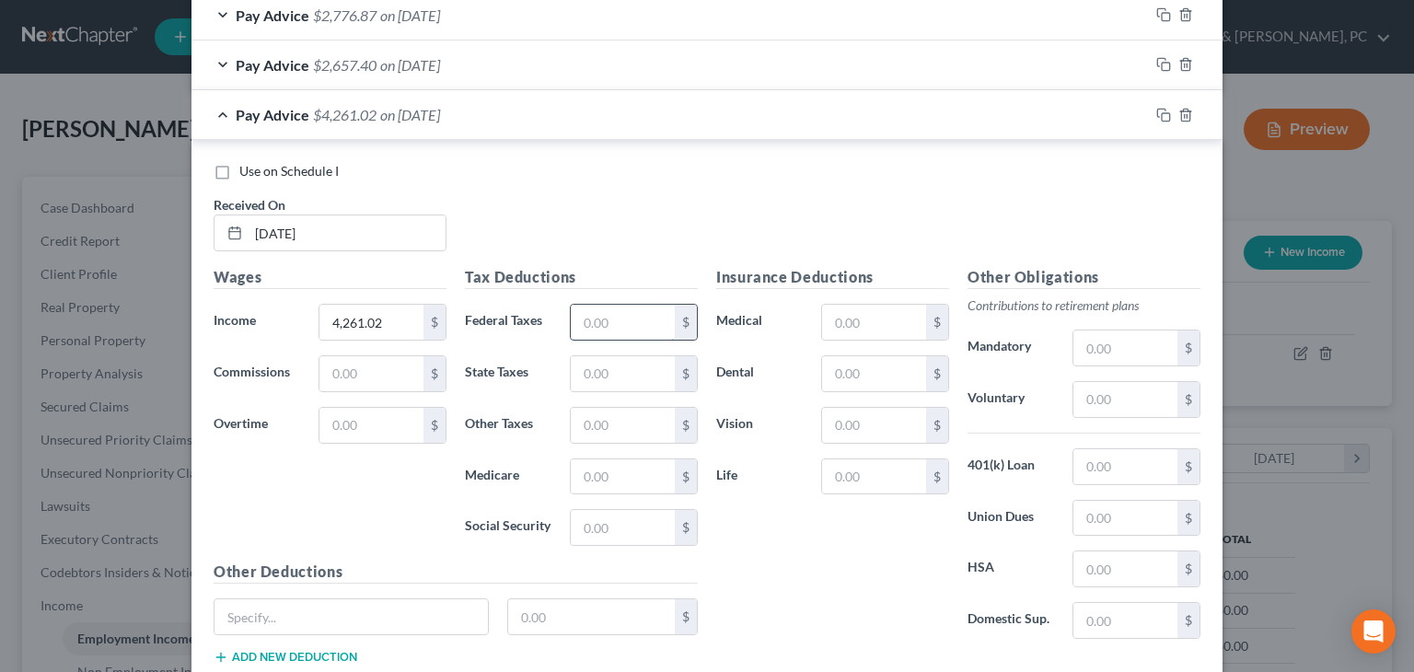
click at [582, 314] on input "text" at bounding box center [623, 322] width 104 height 35
type input "474.48"
type input "174.90"
type input "60.31"
type input "257.86"
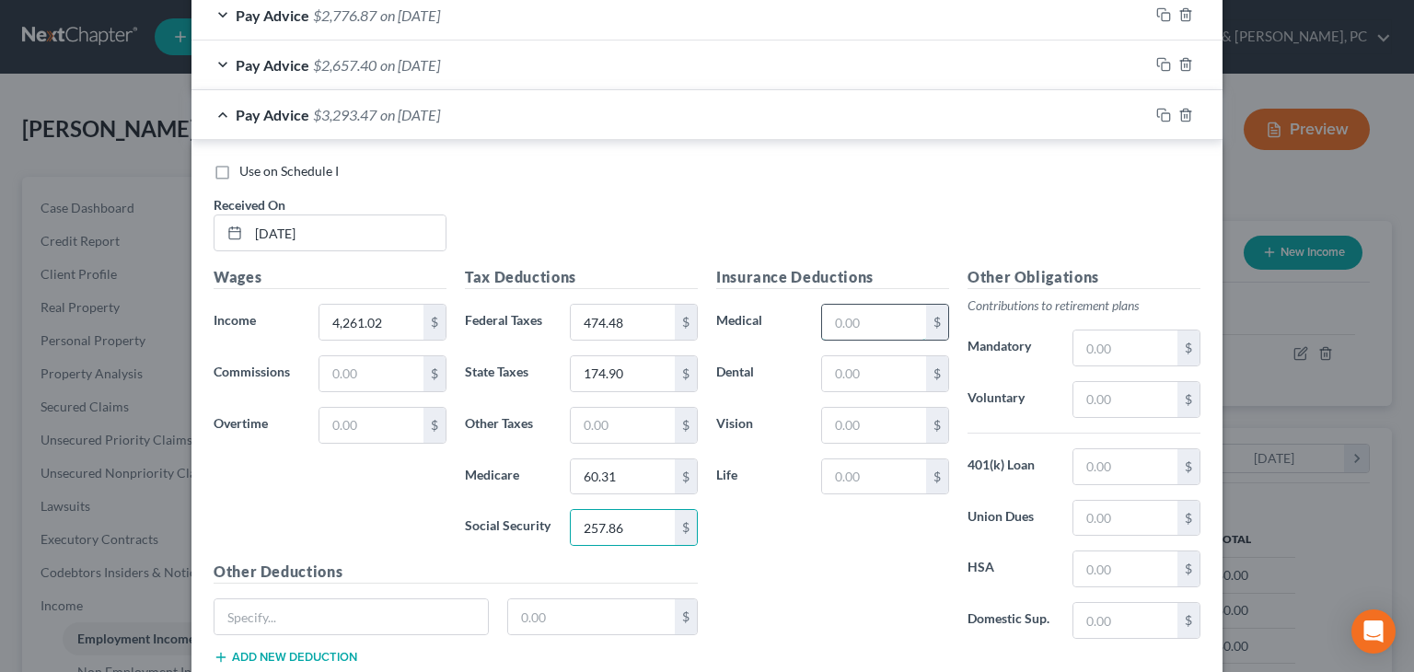
click at [897, 321] on input "text" at bounding box center [874, 322] width 104 height 35
type input "80.19"
type input "17.36"
type input "4.39"
type input "120.02"
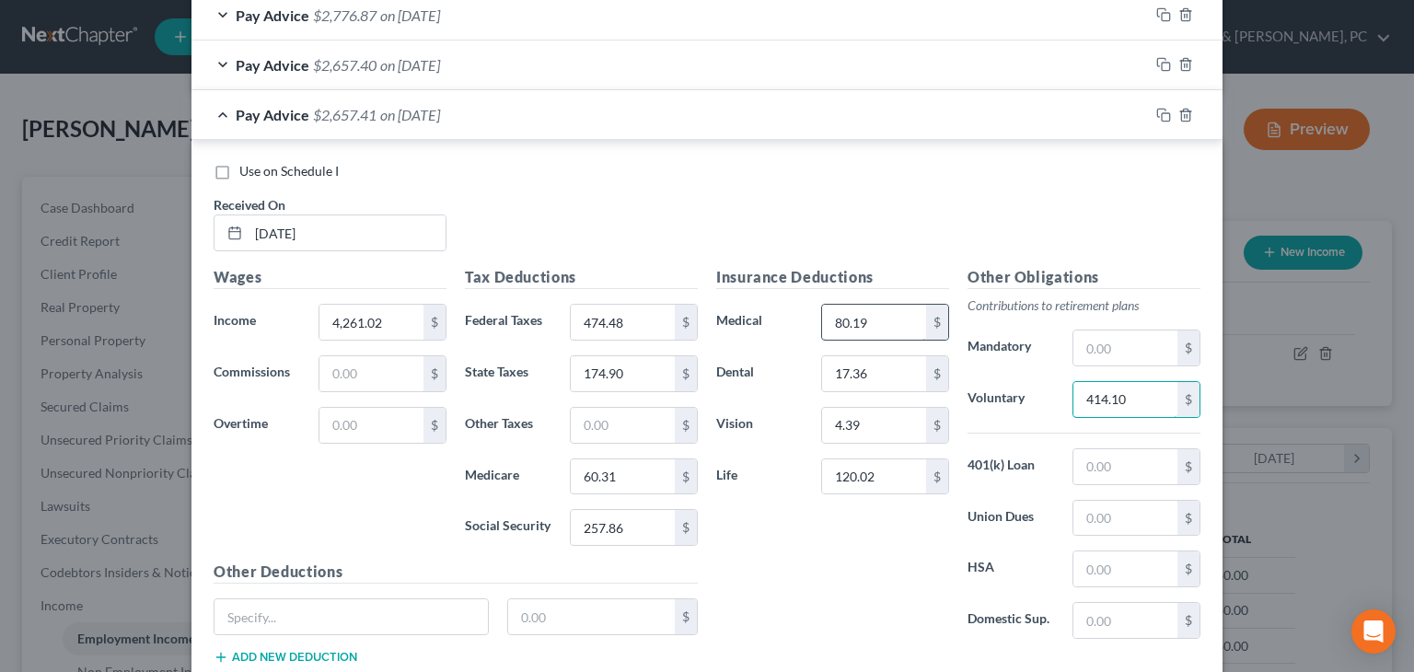
type input "414.10"
click at [849, 122] on div "Pay Advice $2,657.41 on [DATE]" at bounding box center [669, 114] width 957 height 49
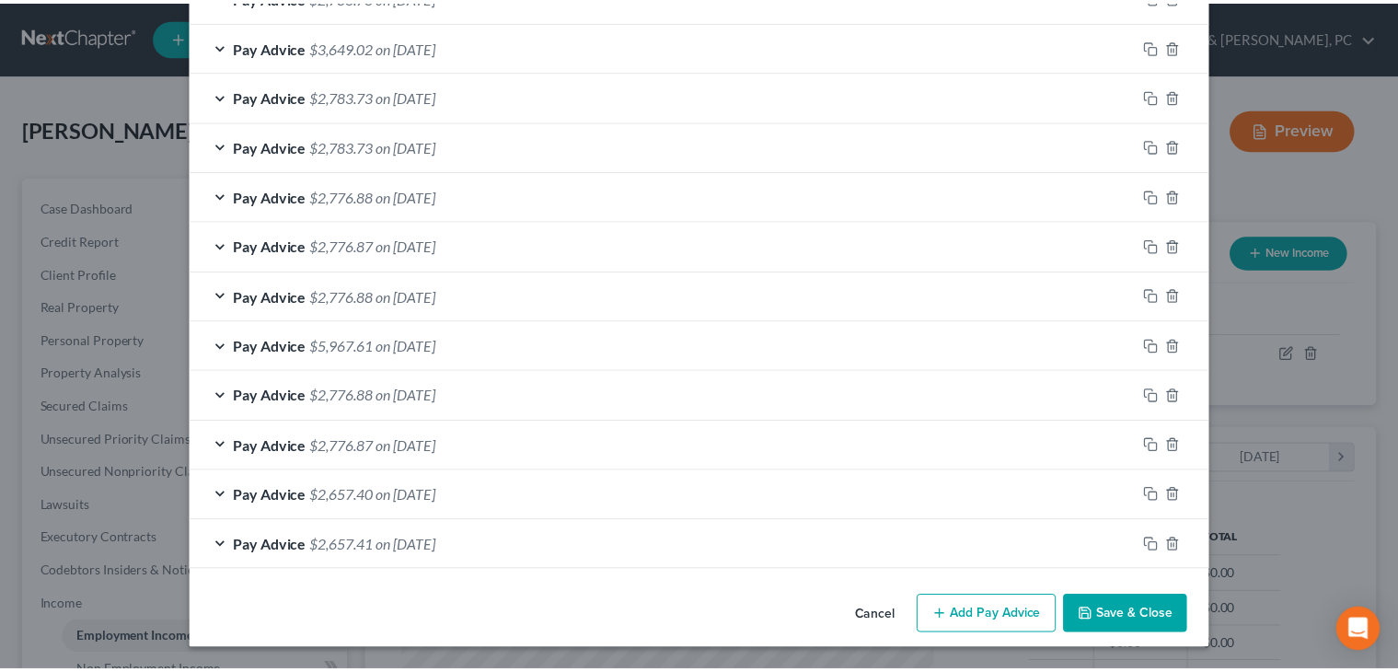
scroll to position [732, 0]
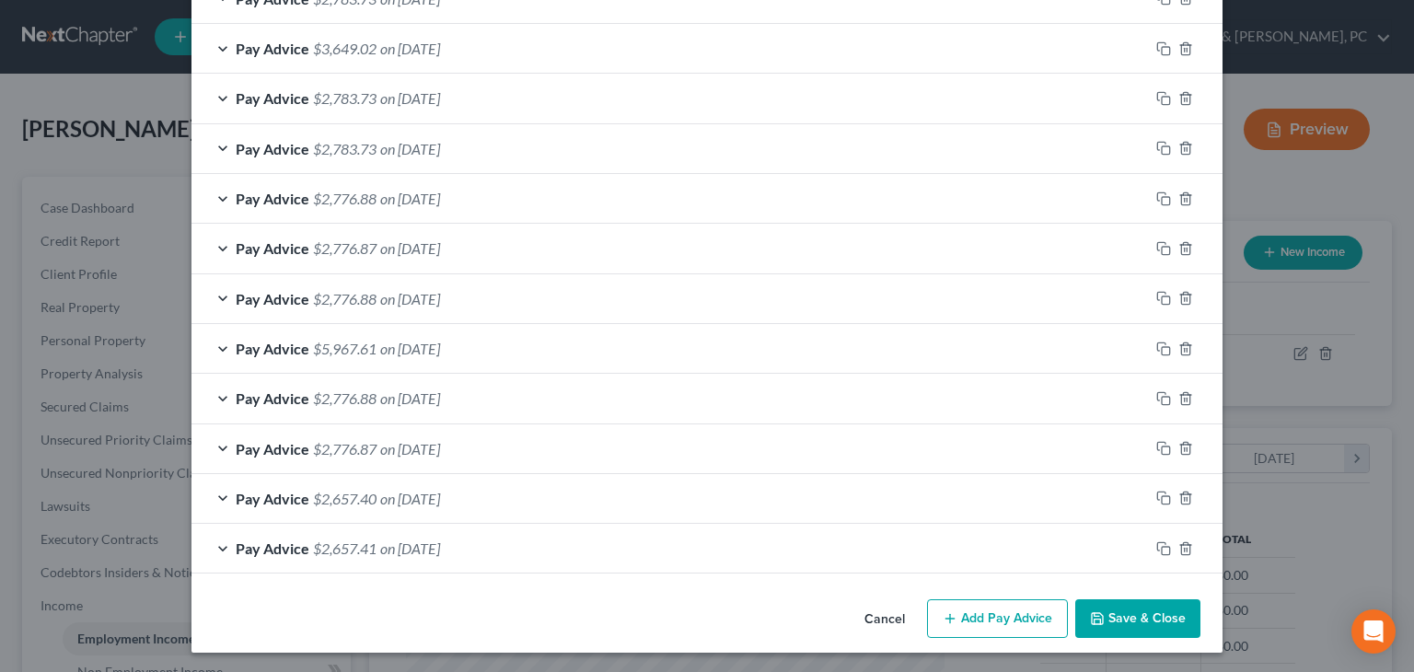
click at [903, 606] on button "Save & Close" at bounding box center [1137, 618] width 125 height 39
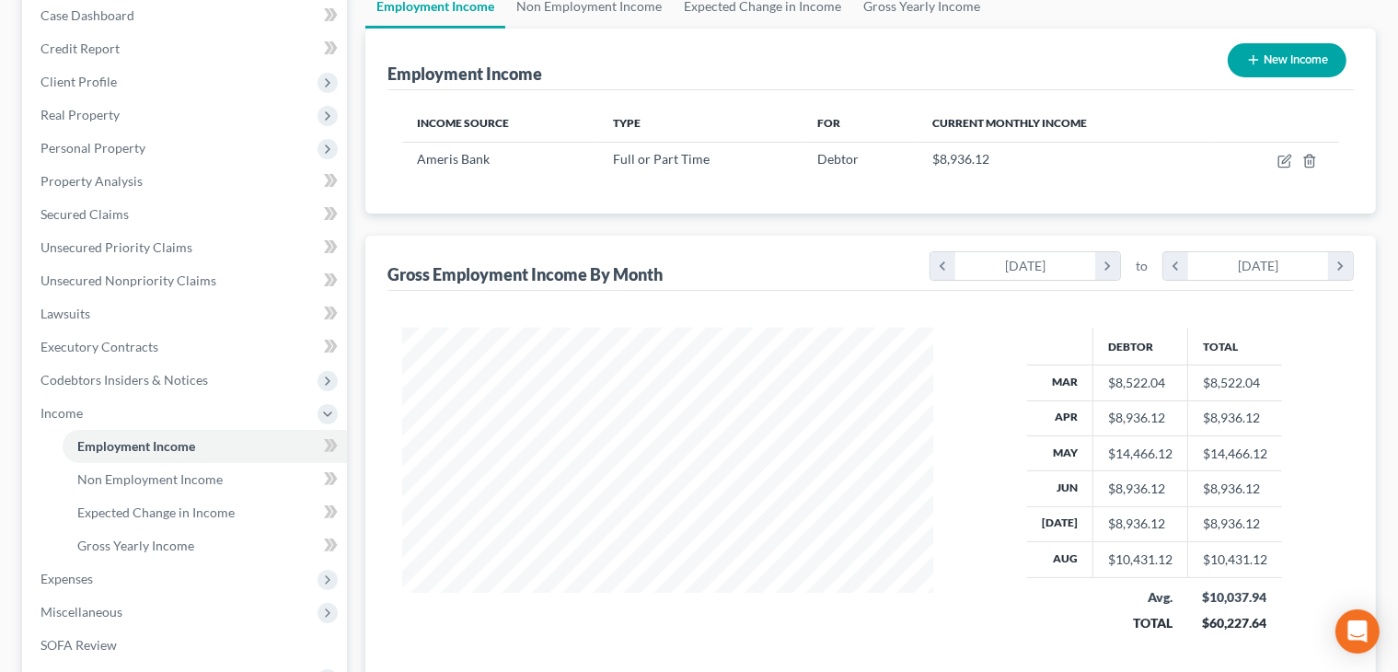
scroll to position [193, 0]
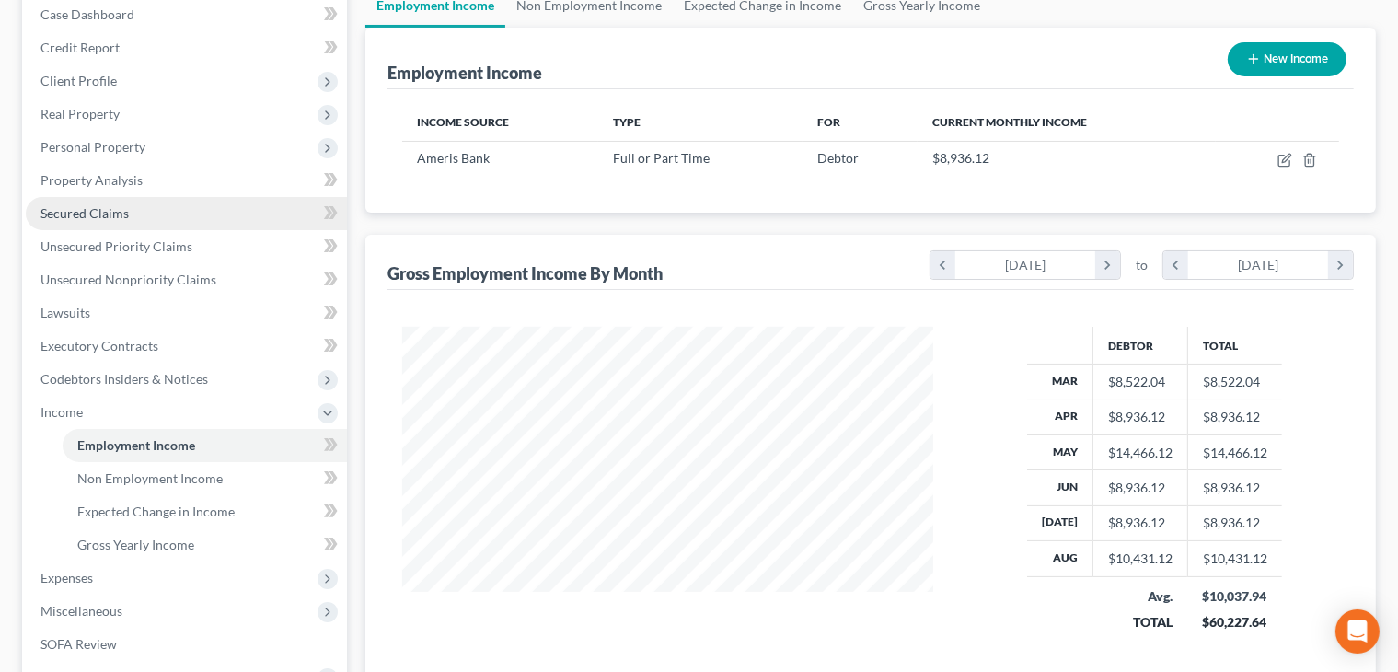
click at [104, 219] on span "Secured Claims" at bounding box center [84, 213] width 88 height 16
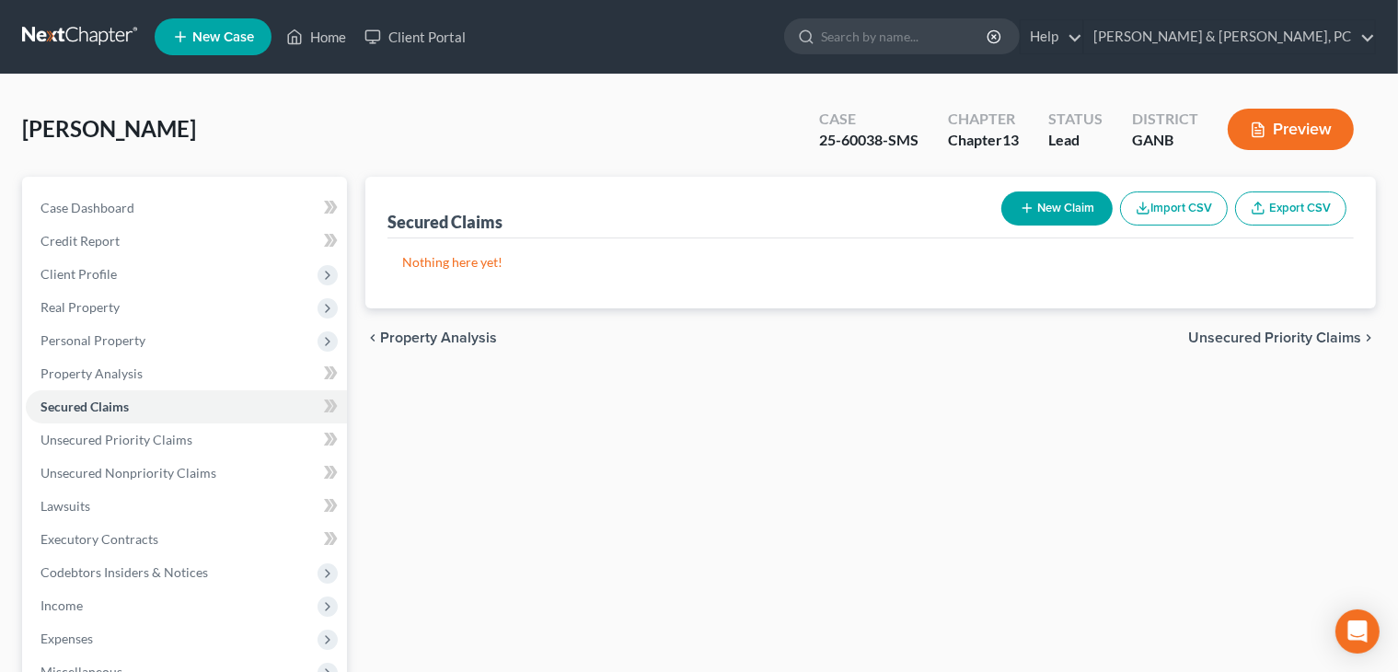
click at [903, 345] on div "chevron_left Property Analysis Unsecured Priority Claims chevron_right" at bounding box center [870, 337] width 1011 height 59
click at [903, 340] on span "Unsecured Priority Claims" at bounding box center [1274, 337] width 173 height 15
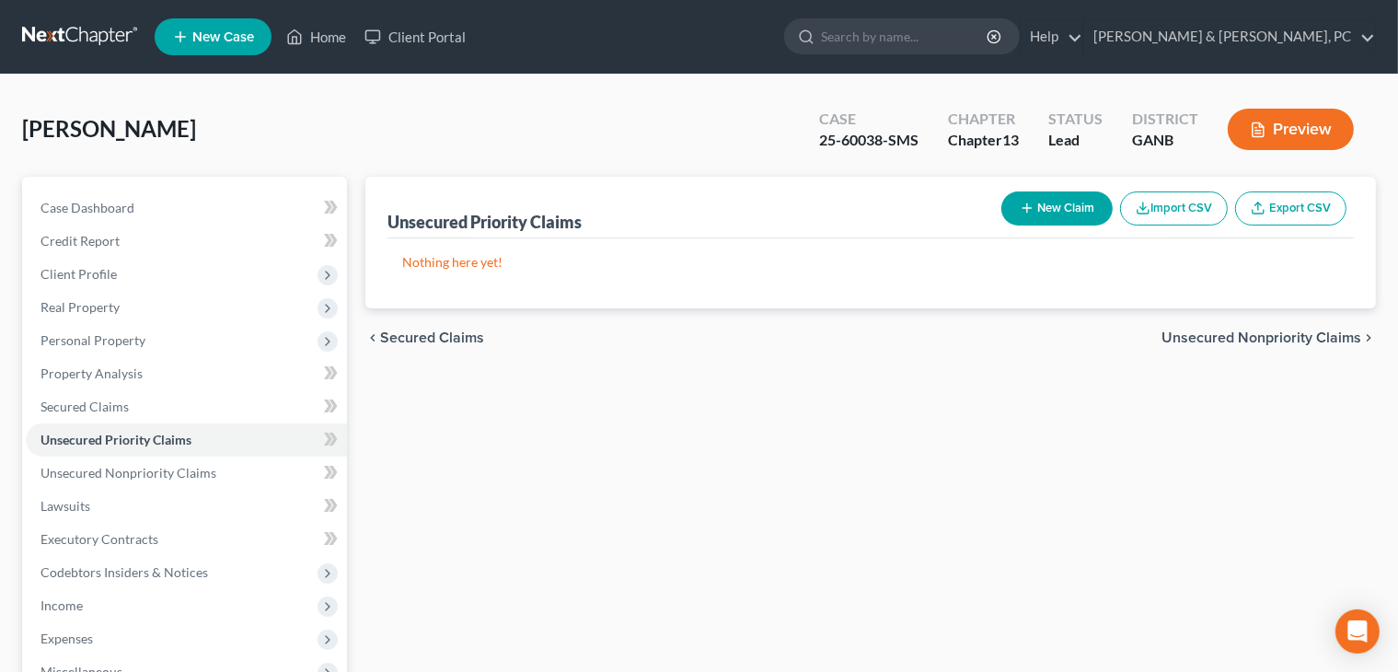
click at [903, 203] on button "New Claim" at bounding box center [1056, 208] width 111 height 34
select select "0"
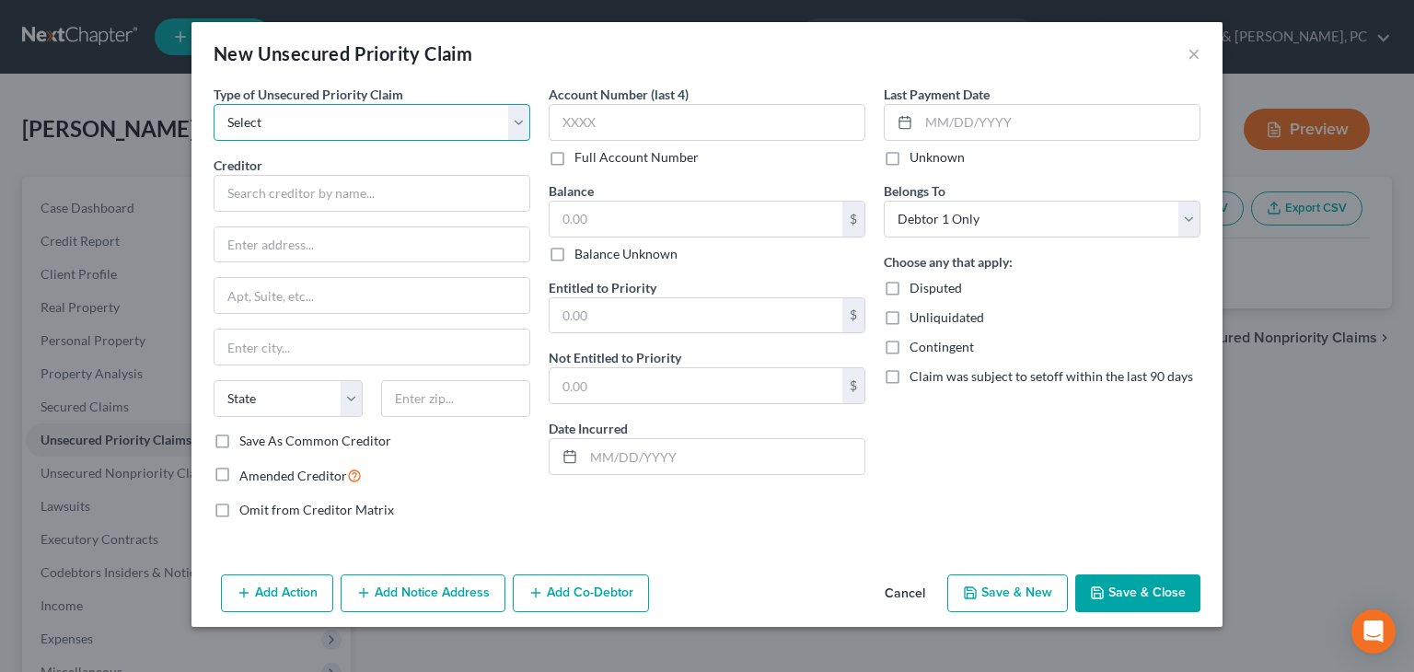
click at [342, 125] on select "Select Taxes & Other Government Units Domestic Support Obligations Extensions o…" at bounding box center [372, 122] width 317 height 37
select select "0"
click at [214, 104] on select "Select Taxes & Other Government Units Domestic Support Obligations Extensions o…" at bounding box center [372, 122] width 317 height 37
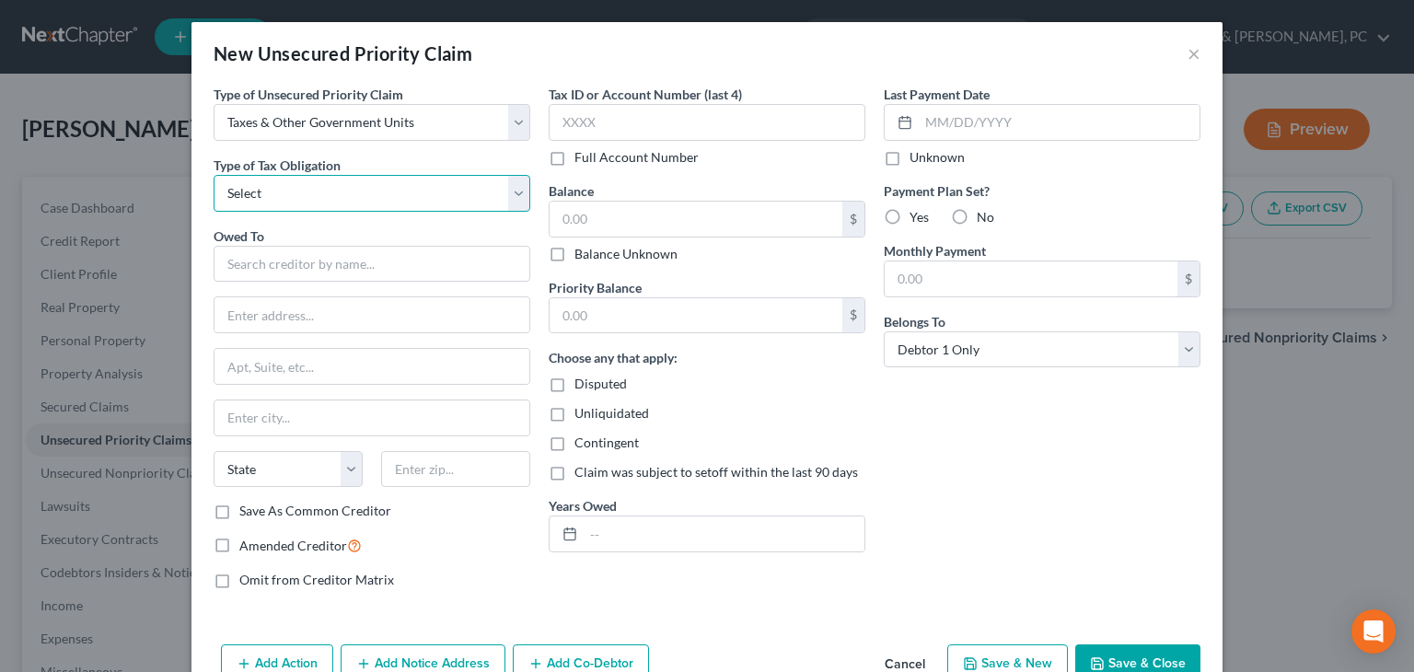
click at [359, 178] on select "Select Federal City State Franchise Tax Board Other" at bounding box center [372, 193] width 317 height 37
select select "0"
click at [214, 175] on select "Select Federal City State Franchise Tax Board Other" at bounding box center [372, 193] width 317 height 37
click at [359, 240] on div "Owed To *" at bounding box center [372, 254] width 317 height 56
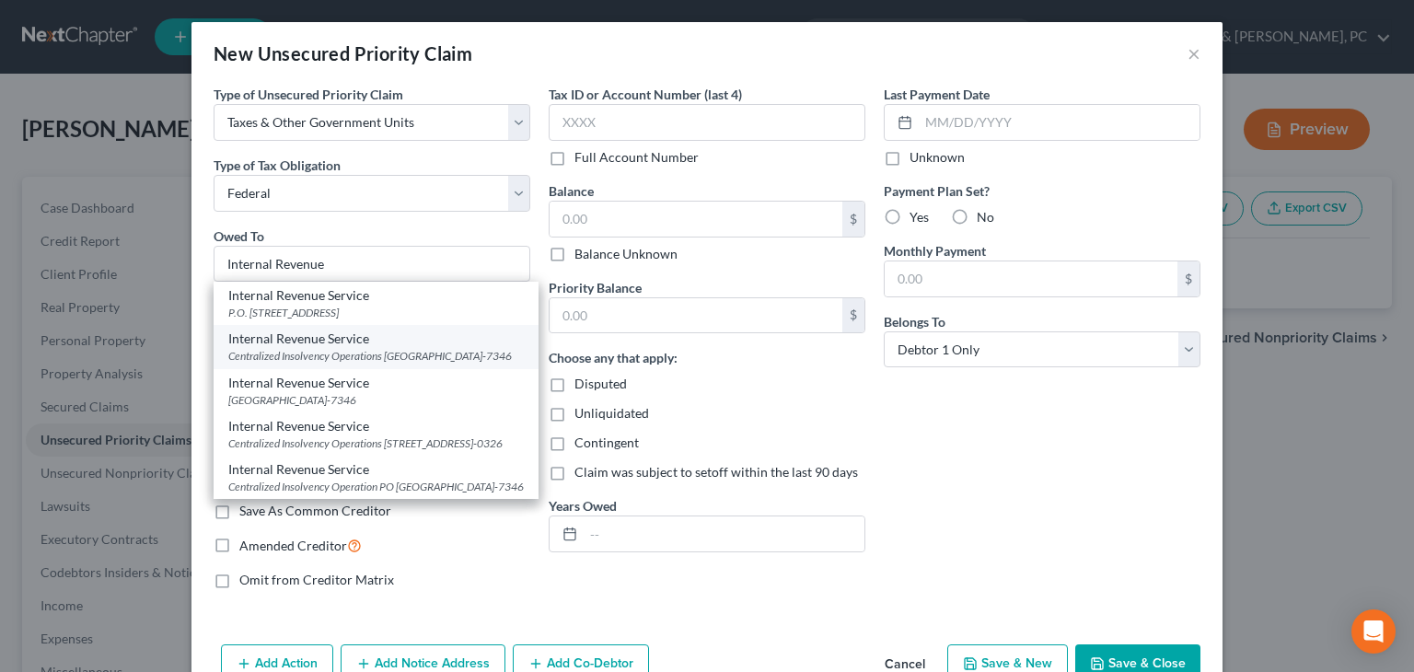
click at [369, 352] on div "Centralized Insolvency Operations [GEOGRAPHIC_DATA]-7346" at bounding box center [375, 356] width 295 height 16
type input "Internal Revenue Service"
type input "Centralized Insolvency Operations"
type input "PO Box 7346"
type input "[GEOGRAPHIC_DATA]"
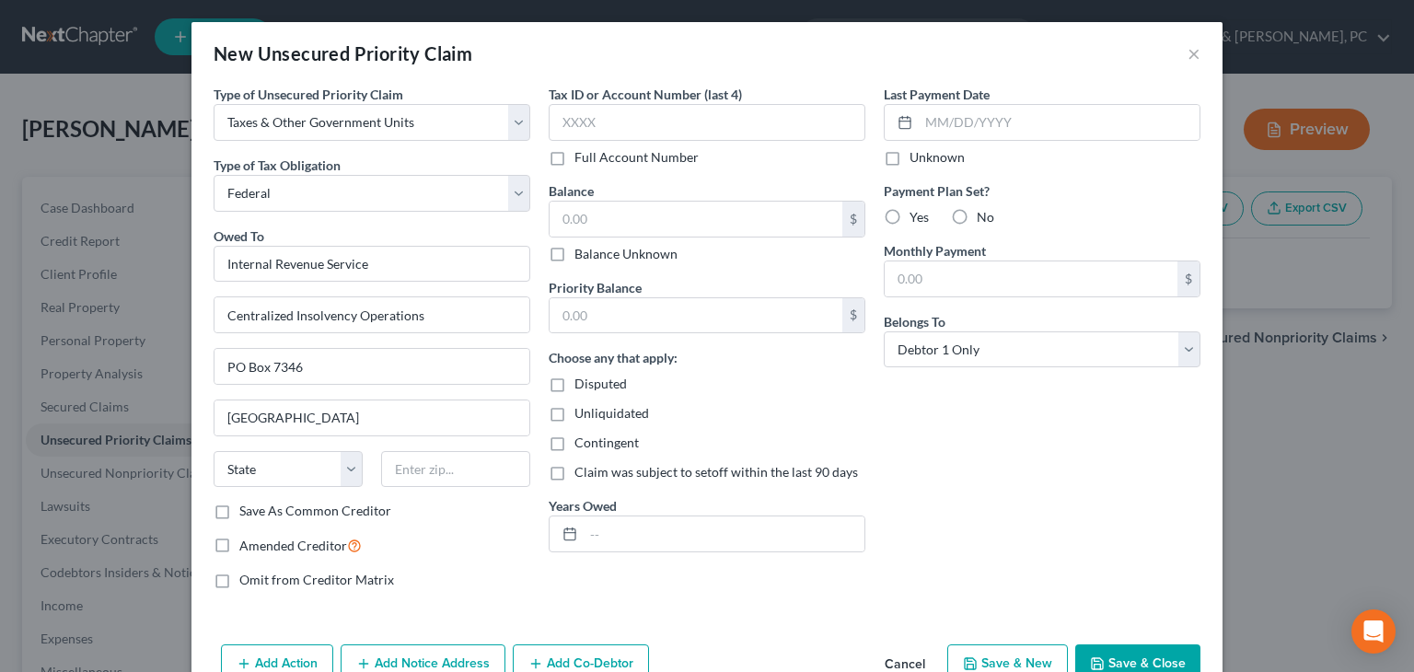
select select "39"
type input "19101-7346"
click at [664, 117] on input "text" at bounding box center [707, 122] width 317 height 37
type input "9262"
type input "0"
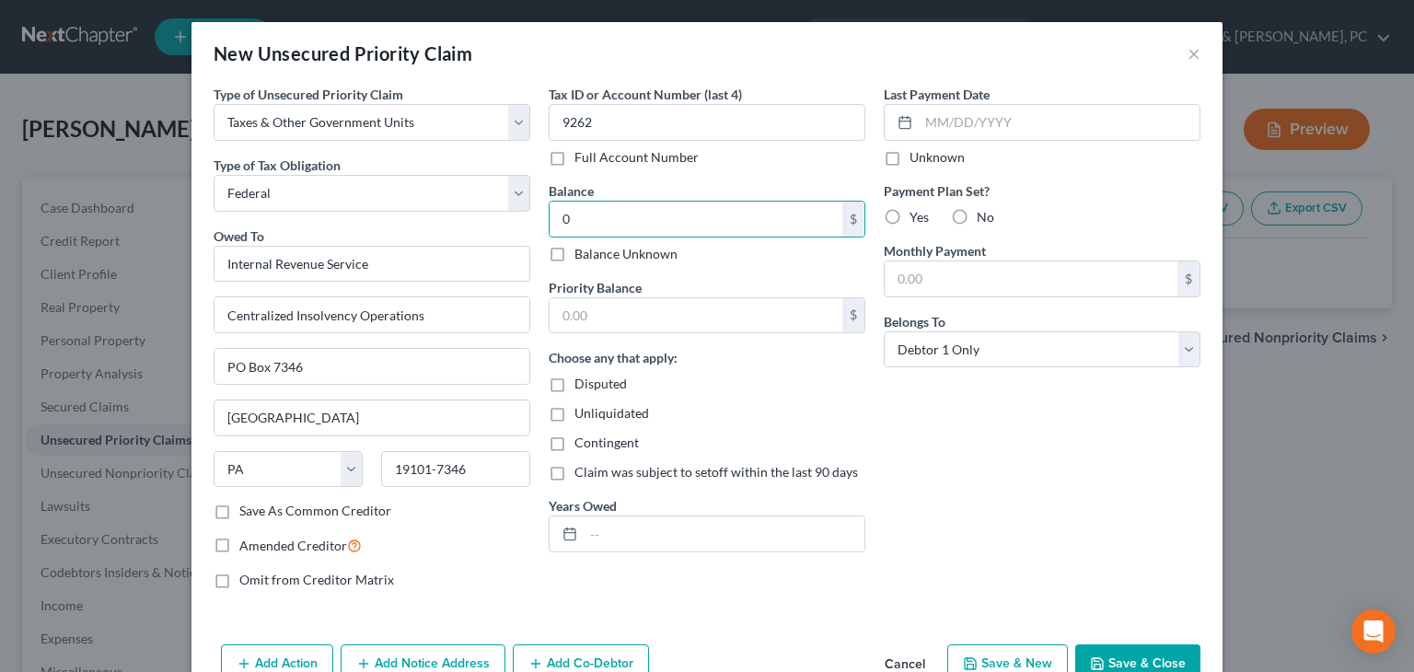
click at [903, 649] on button "Save & Close" at bounding box center [1137, 663] width 125 height 39
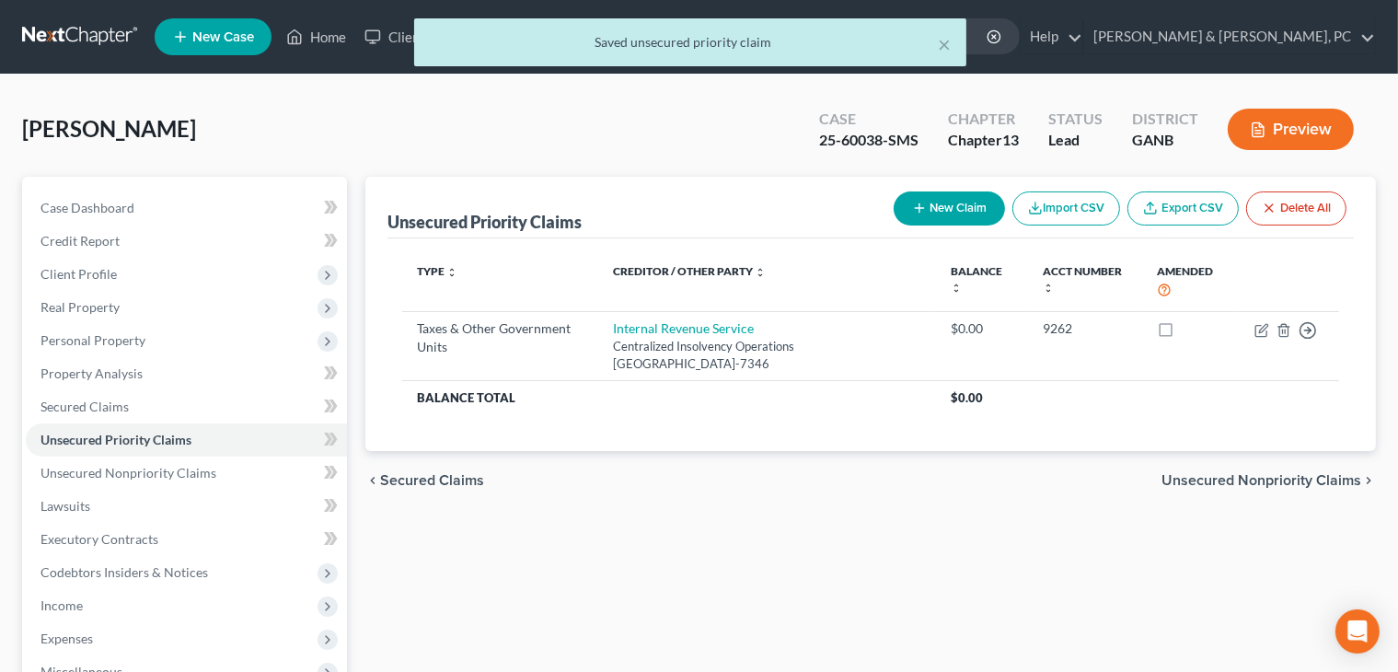
click at [903, 207] on button "New Claim" at bounding box center [949, 208] width 111 height 34
select select "0"
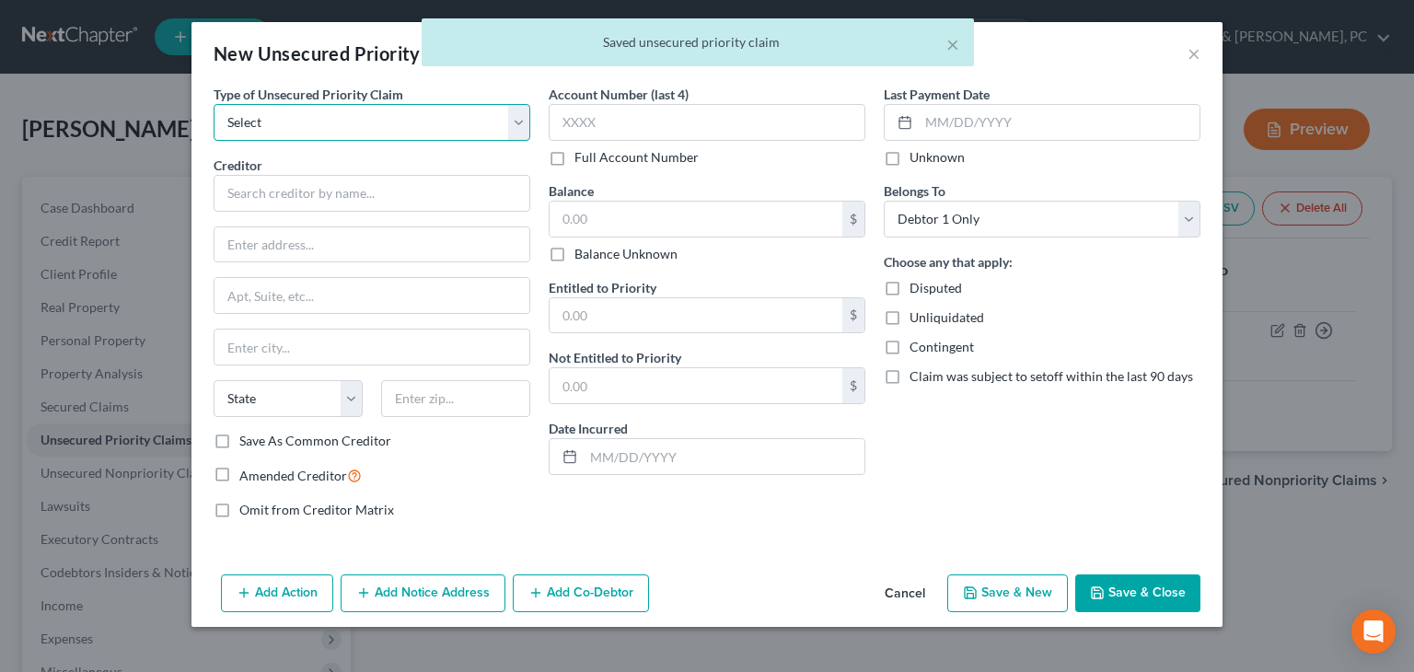
click at [412, 118] on select "Select Taxes & Other Government Units Domestic Support Obligations Extensions o…" at bounding box center [372, 122] width 317 height 37
select select "0"
click at [214, 104] on select "Select Taxes & Other Government Units Domestic Support Obligations Extensions o…" at bounding box center [372, 122] width 317 height 37
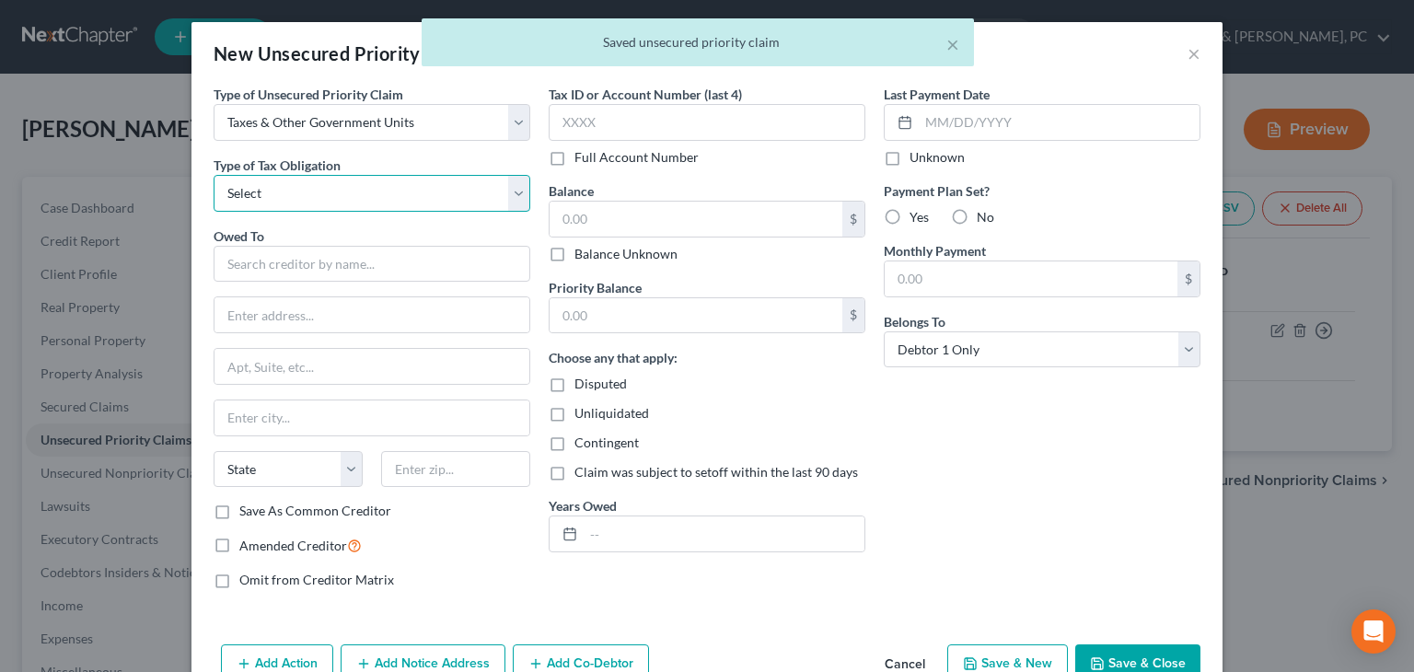
click at [416, 193] on select "Select Federal City State Franchise Tax Board Other" at bounding box center [372, 193] width 317 height 37
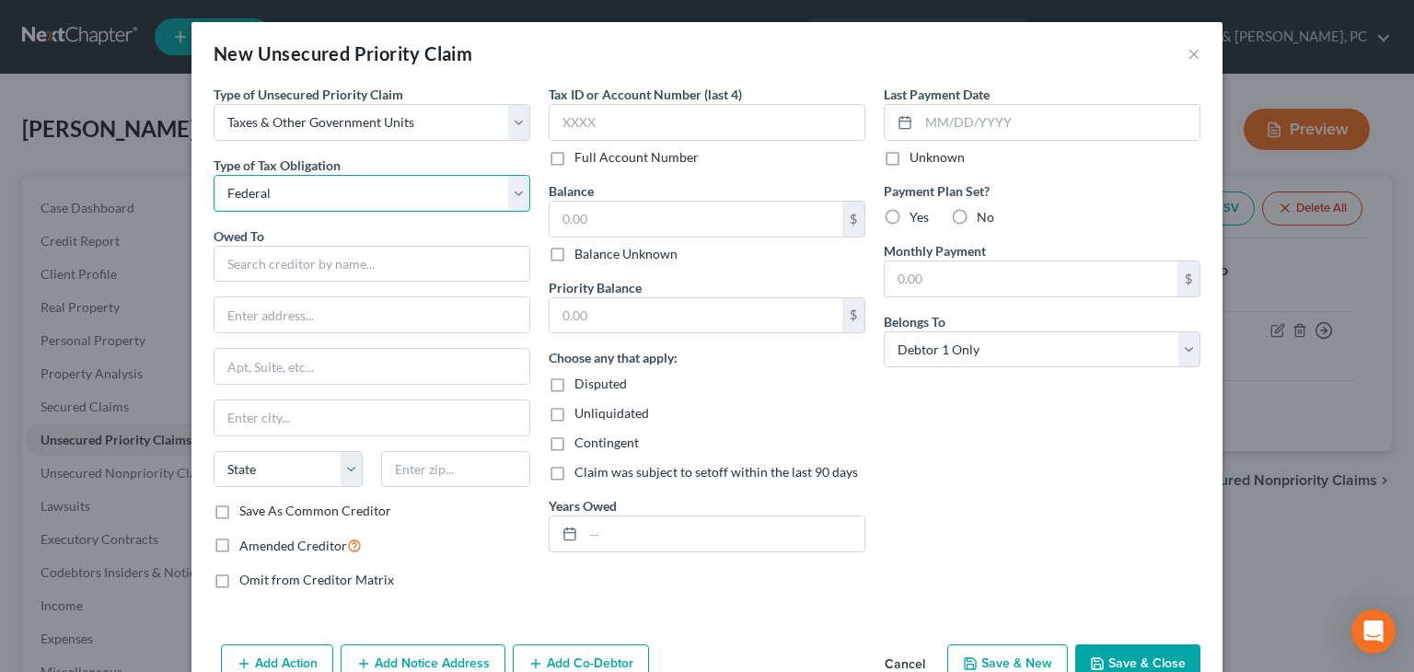
click at [214, 175] on select "Select Federal City State Franchise Tax Board Other" at bounding box center [372, 193] width 317 height 37
drag, startPoint x: 405, startPoint y: 190, endPoint x: 400, endPoint y: 204, distance: 15.4
click at [405, 190] on select "Select Federal City State Franchise Tax Board Other" at bounding box center [372, 193] width 317 height 37
select select "2"
click at [214, 175] on select "Select Federal City State Franchise Tax Board Other" at bounding box center [372, 193] width 317 height 37
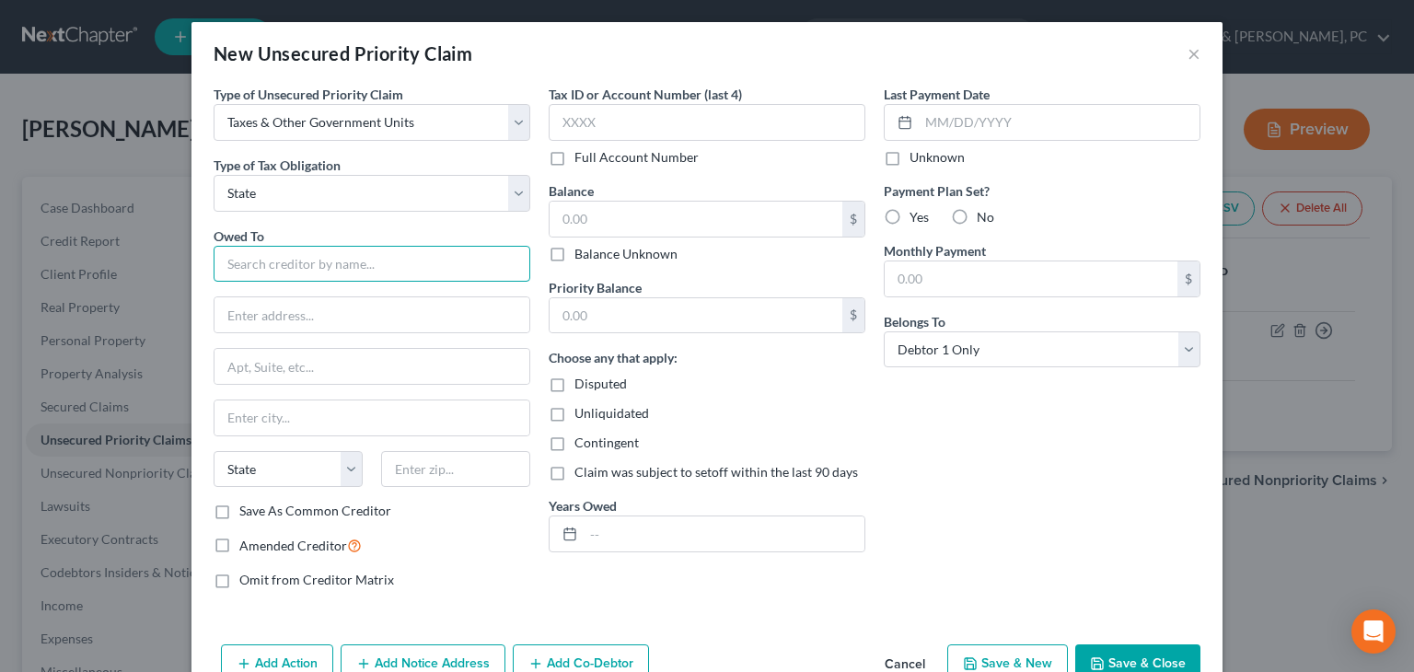
click at [383, 262] on input "text" at bounding box center [372, 264] width 317 height 37
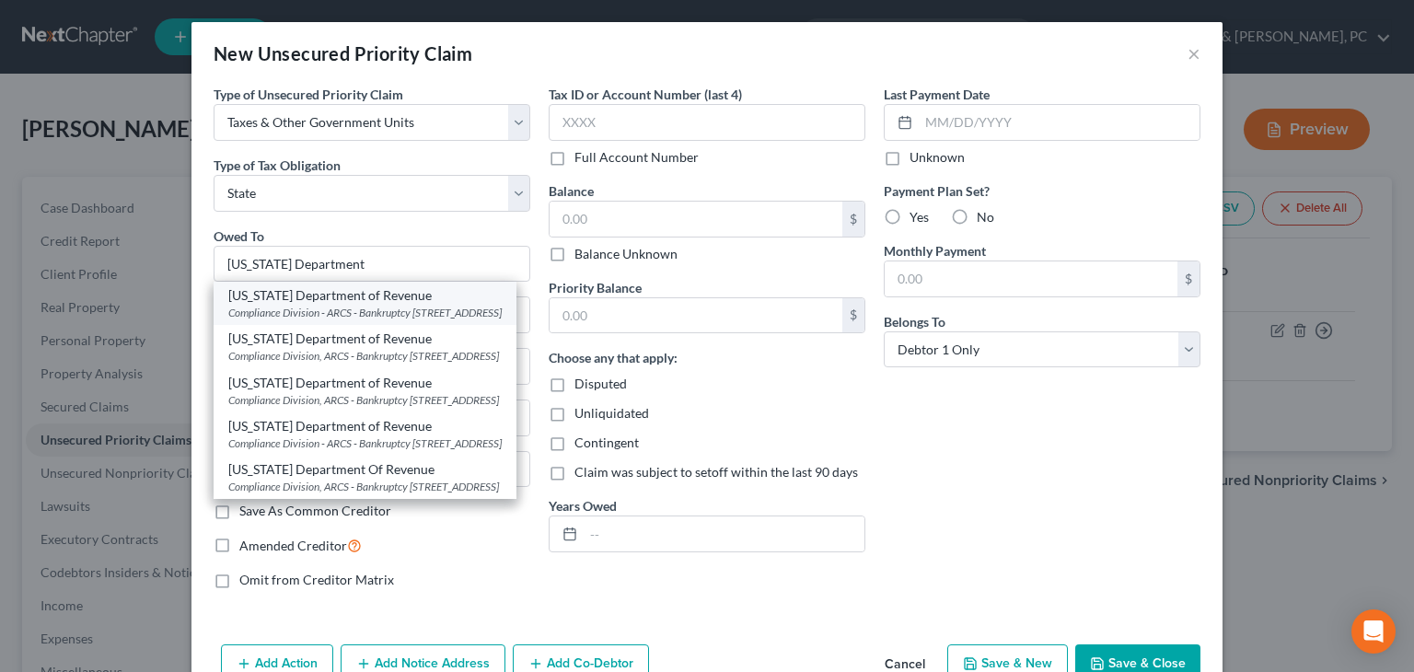
click at [385, 313] on div "Compliance Division - ARCS - Bankruptcy [STREET_ADDRESS]" at bounding box center [364, 313] width 273 height 16
type input "[US_STATE] Department of Revenue"
type input "Compliance Division - ARCS - Bankruptcy"
type input "[STREET_ADDRESS]"
type input "[GEOGRAPHIC_DATA]"
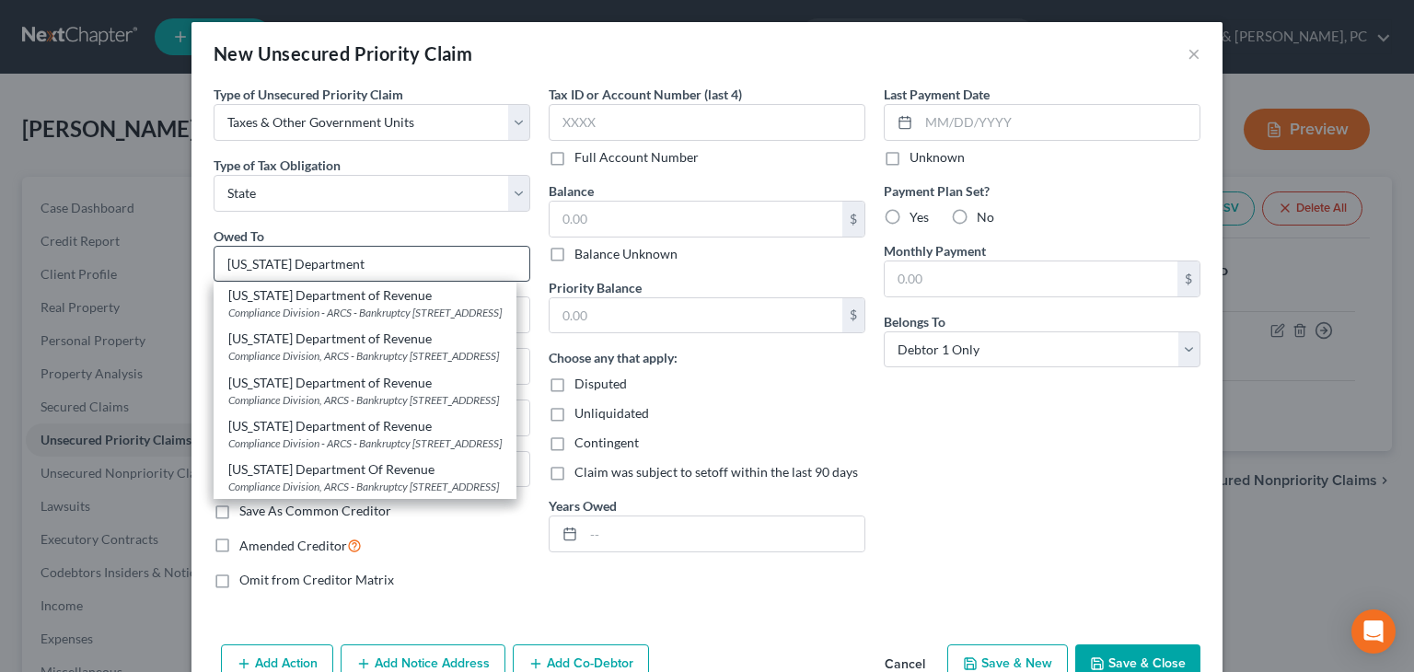
select select "10"
type input "30345-3205"
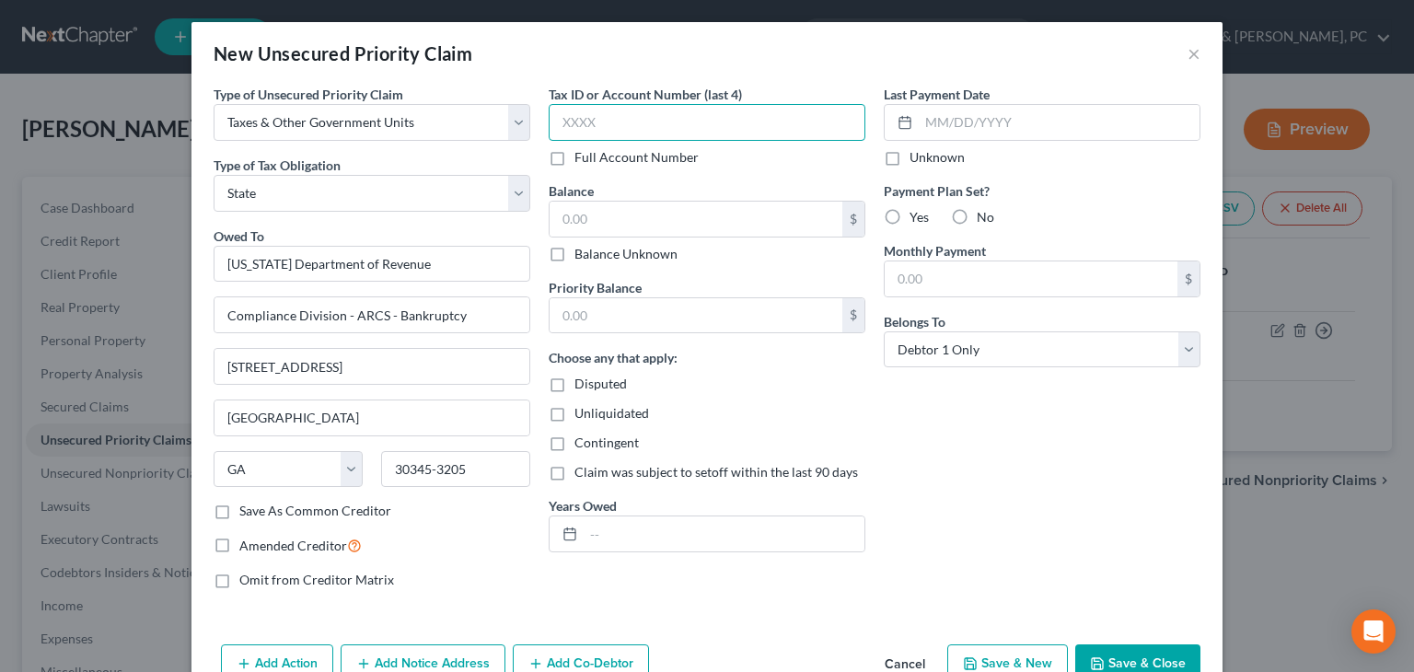
click at [665, 121] on input "text" at bounding box center [707, 122] width 317 height 37
type input "9262"
click at [699, 211] on input "text" at bounding box center [695, 219] width 293 height 35
click at [903, 648] on button "Save & Close" at bounding box center [1137, 663] width 125 height 39
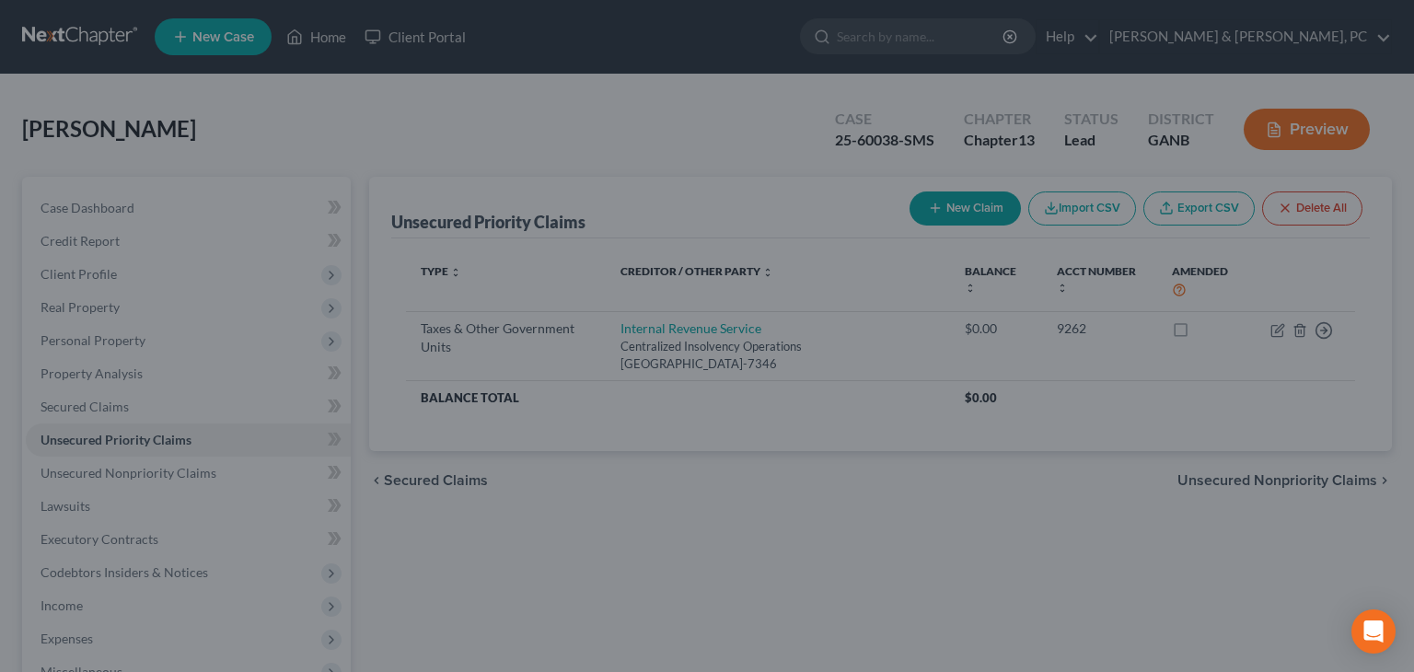
type input "0.00"
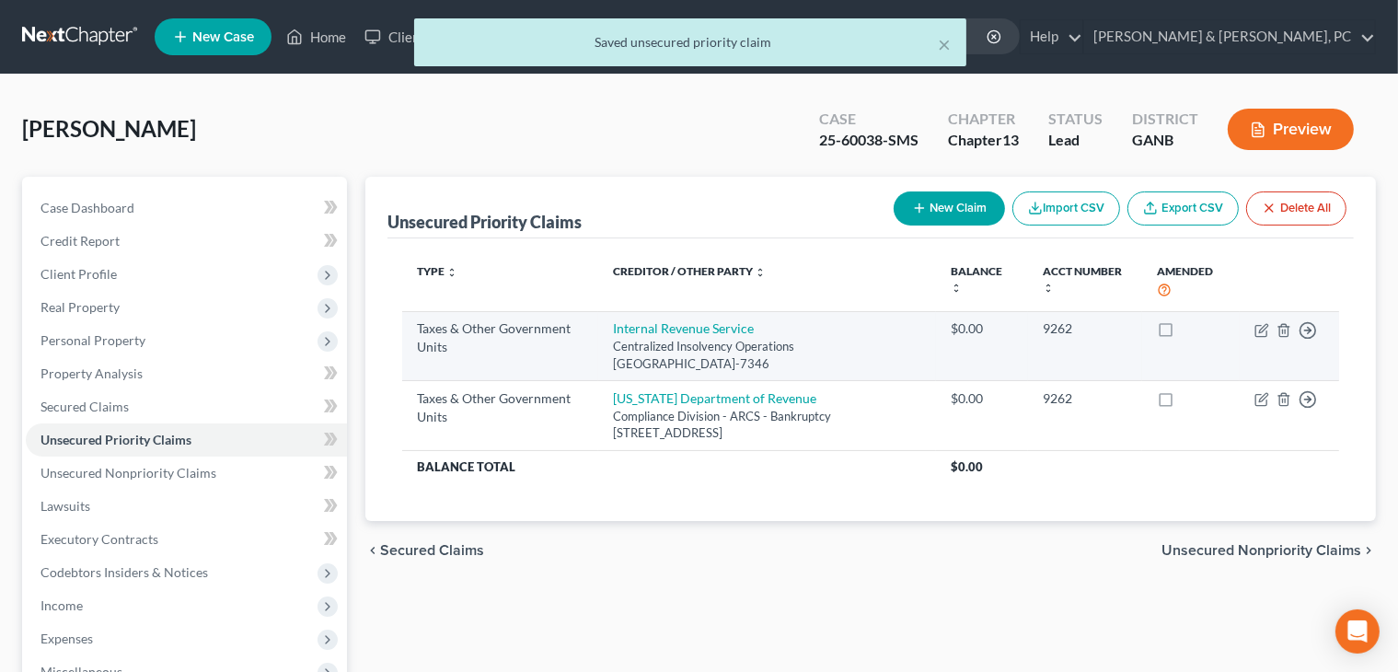
click at [903, 333] on label at bounding box center [1183, 333] width 0 height 0
click at [903, 325] on input "checkbox" at bounding box center [1196, 325] width 12 height 12
checkbox input "true"
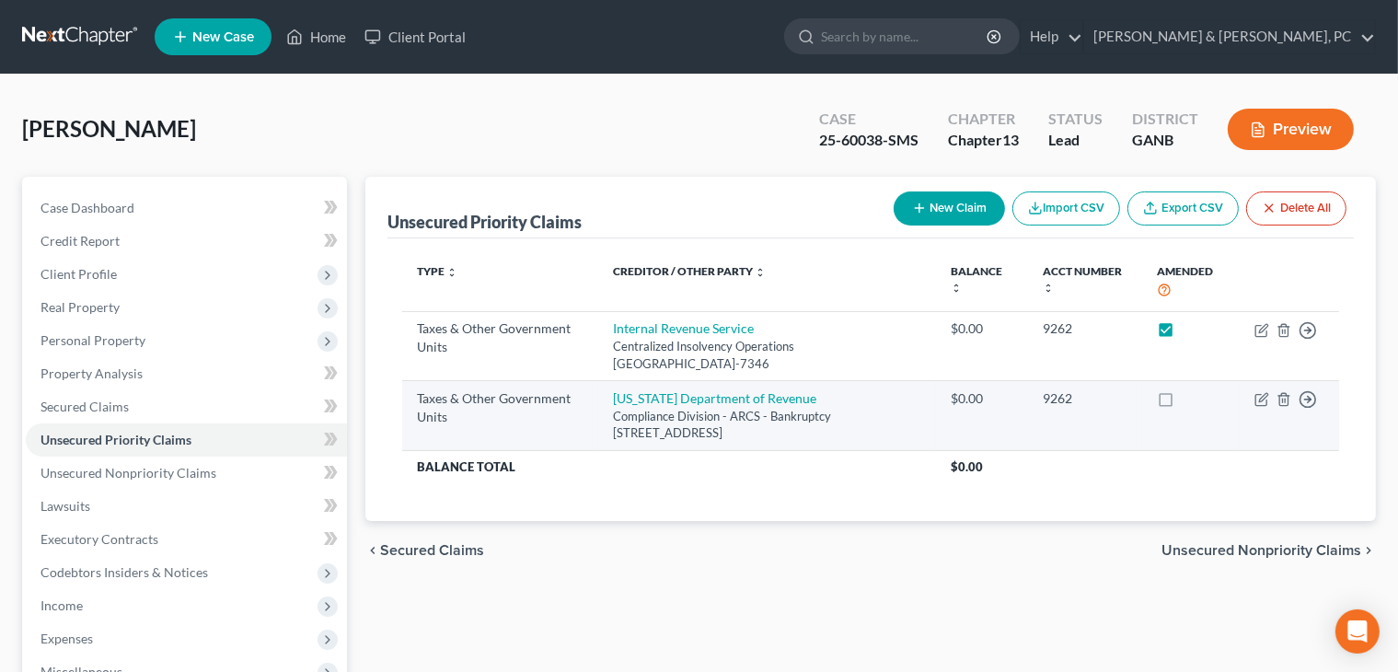
click at [903, 403] on label at bounding box center [1183, 403] width 0 height 0
click at [903, 401] on input "checkbox" at bounding box center [1196, 395] width 12 height 12
checkbox input "true"
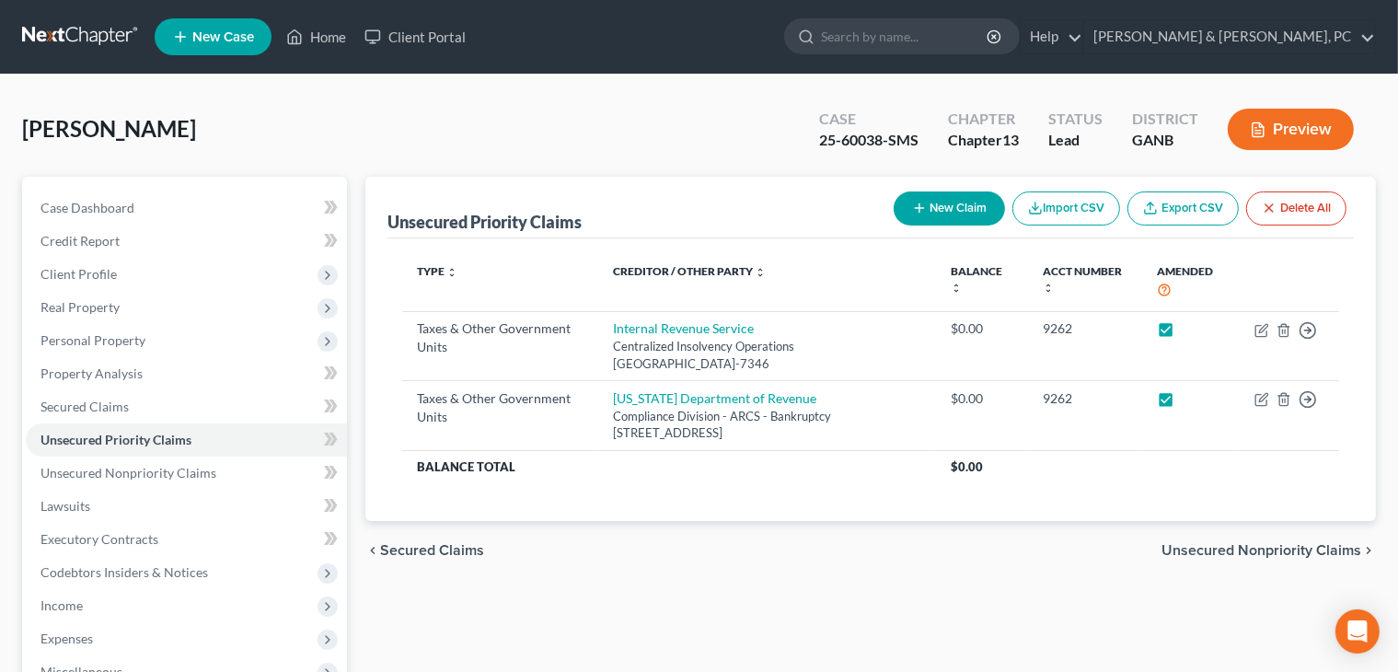
click at [903, 549] on span "Unsecured Nonpriority Claims" at bounding box center [1261, 550] width 200 height 15
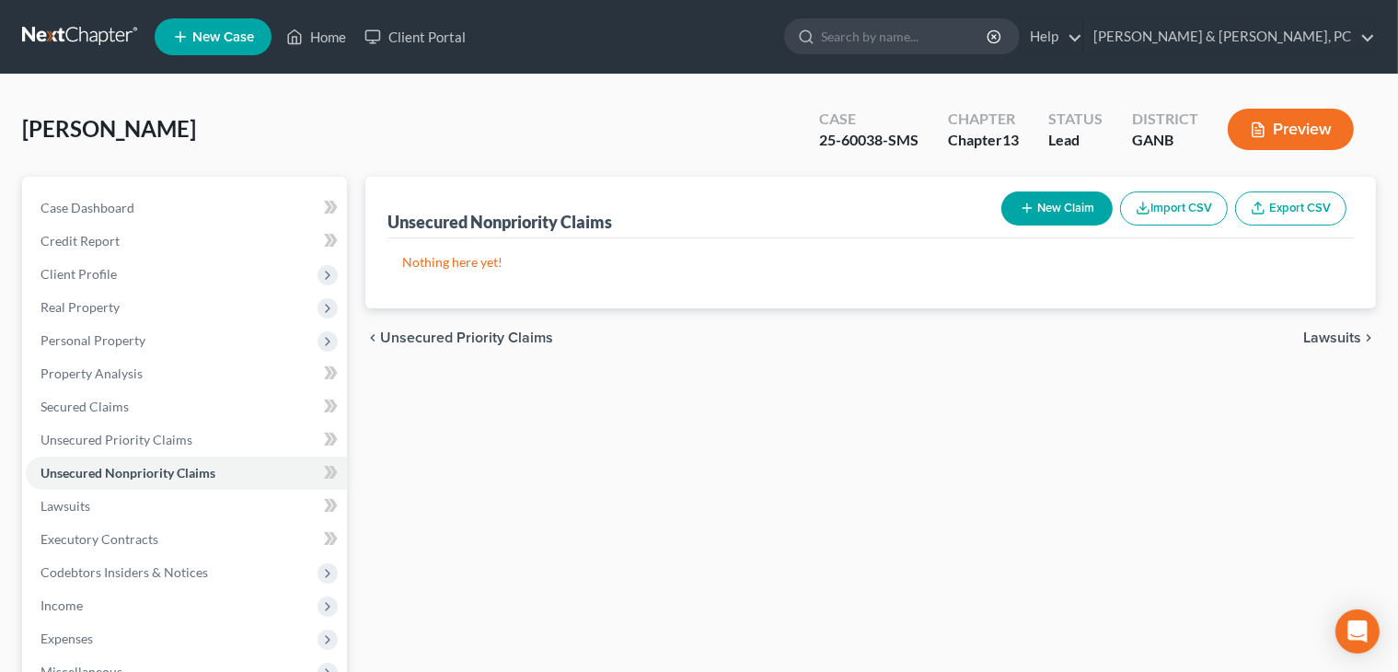
click at [903, 211] on icon "button" at bounding box center [1027, 208] width 15 height 15
select select "0"
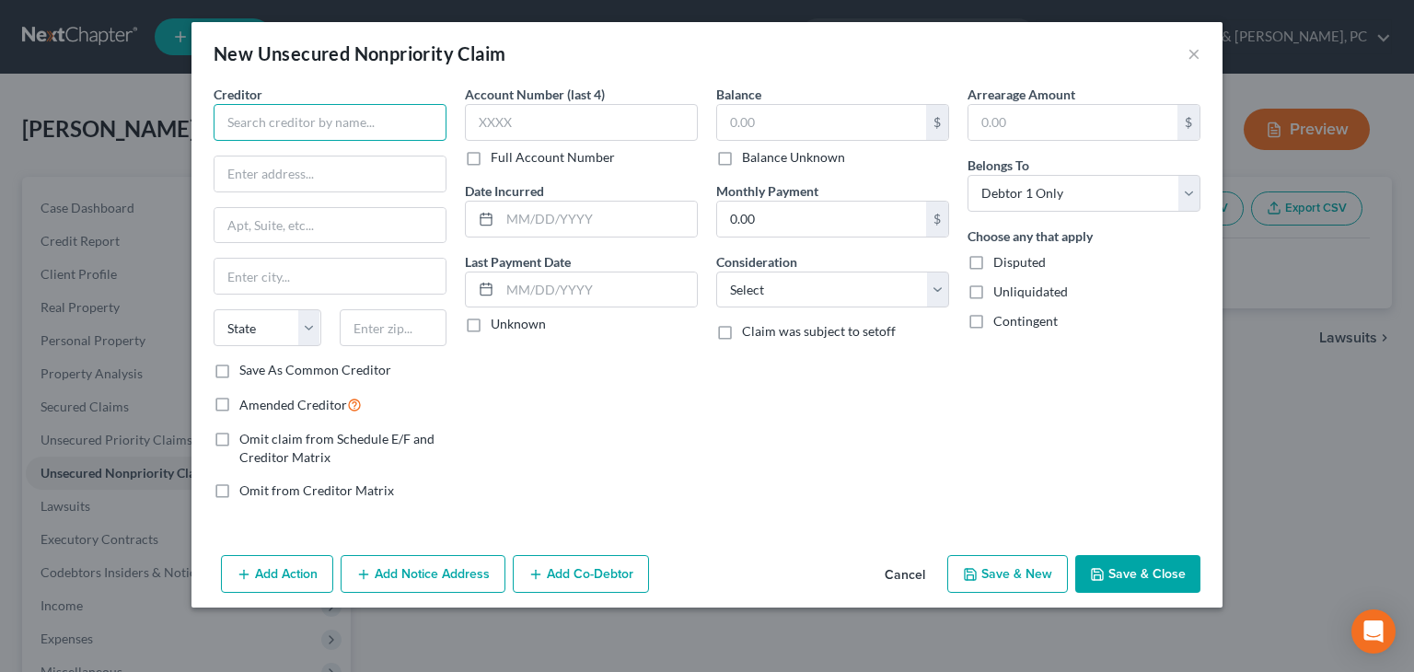
click at [352, 115] on input "text" at bounding box center [330, 122] width 233 height 37
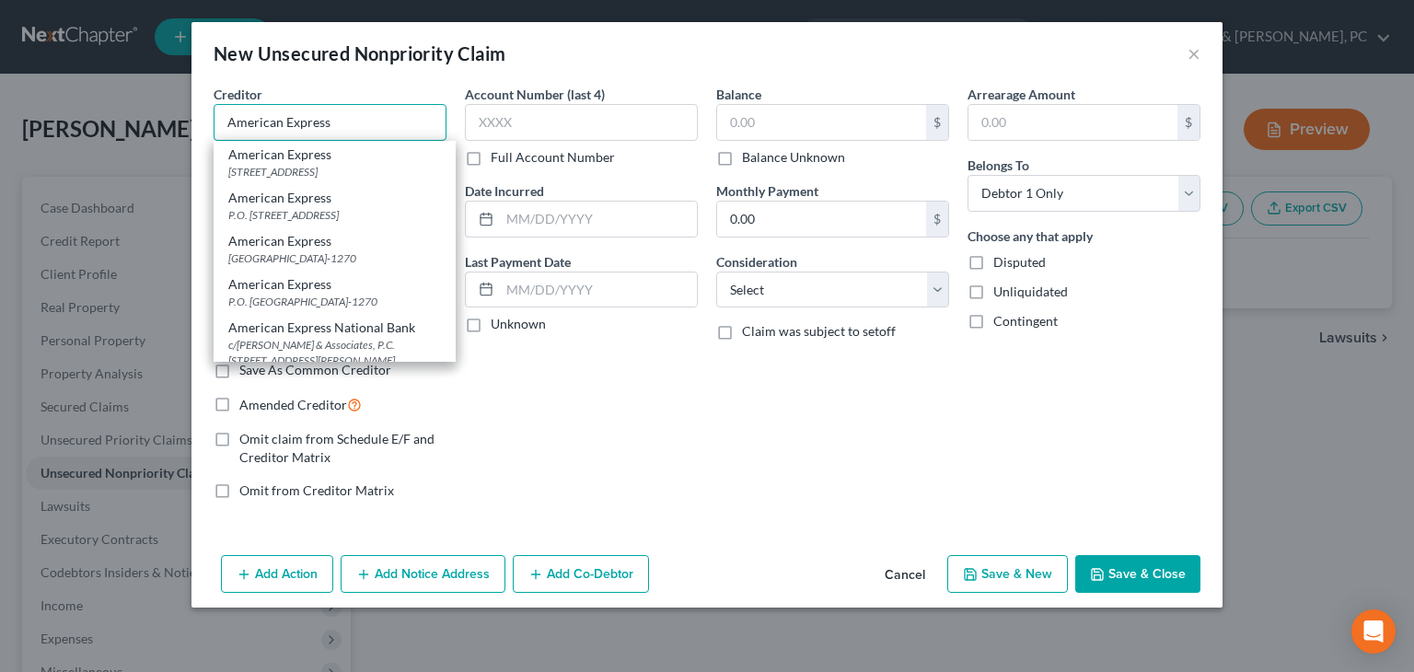
type input "American Express"
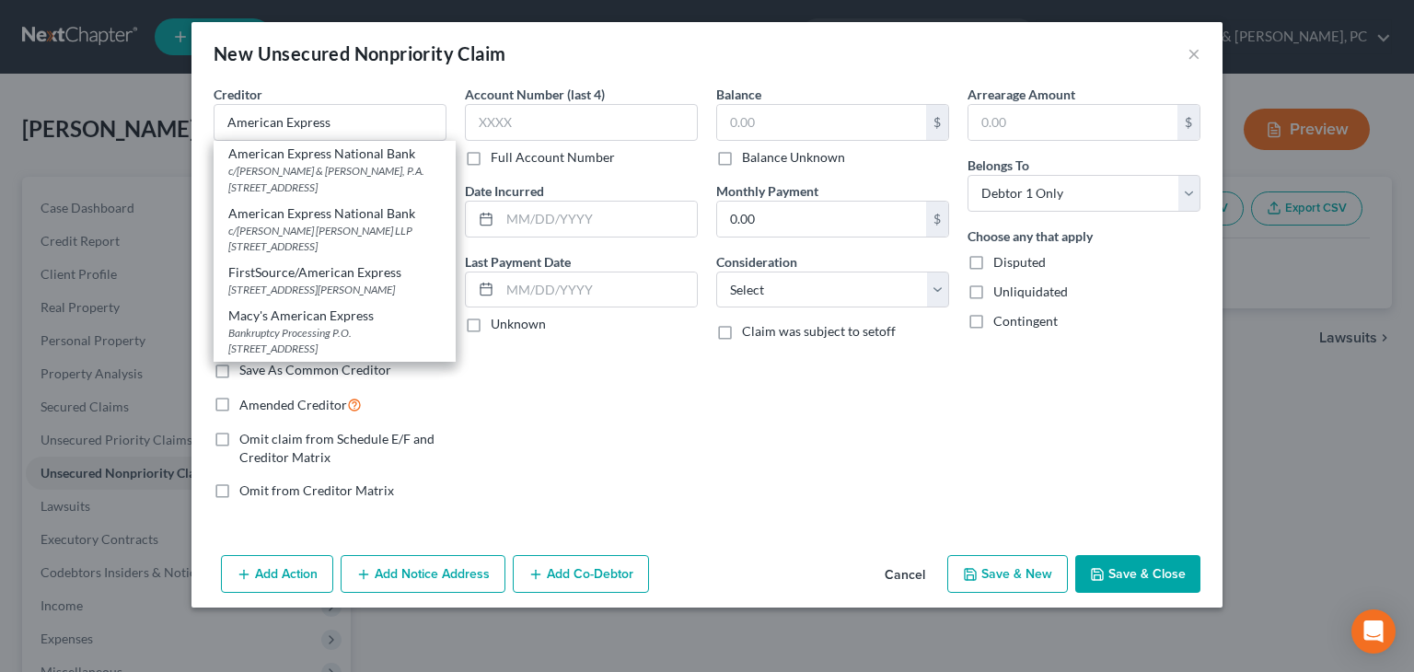
scroll to position [693, 0]
click at [398, 106] on input "American Express" at bounding box center [330, 122] width 233 height 37
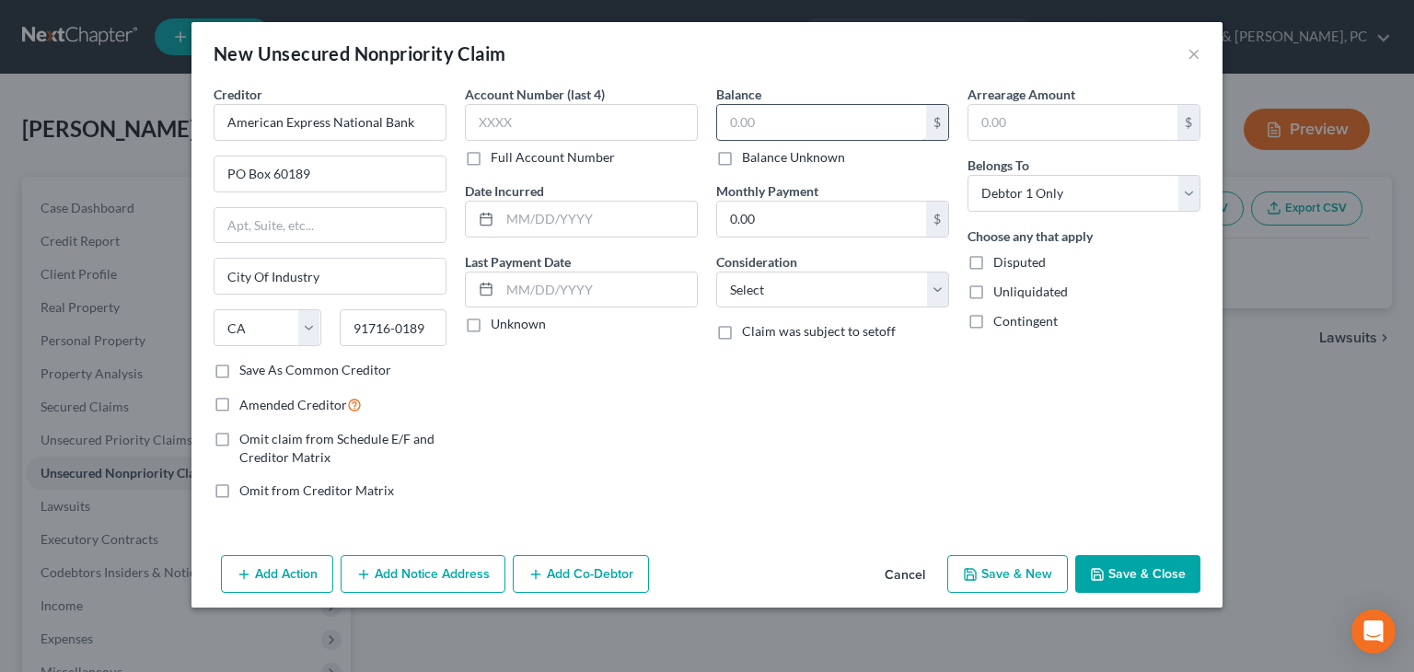
click at [742, 130] on input "text" at bounding box center [821, 122] width 209 height 35
click at [776, 290] on select "Select Cable / Satellite Services Collection Agency Credit Card Debt Debt Couns…" at bounding box center [832, 289] width 233 height 37
click at [716, 271] on select "Select Cable / Satellite Services Collection Agency Credit Card Debt Debt Couns…" at bounding box center [832, 289] width 233 height 37
click at [903, 571] on button "Save & Close" at bounding box center [1137, 574] width 125 height 39
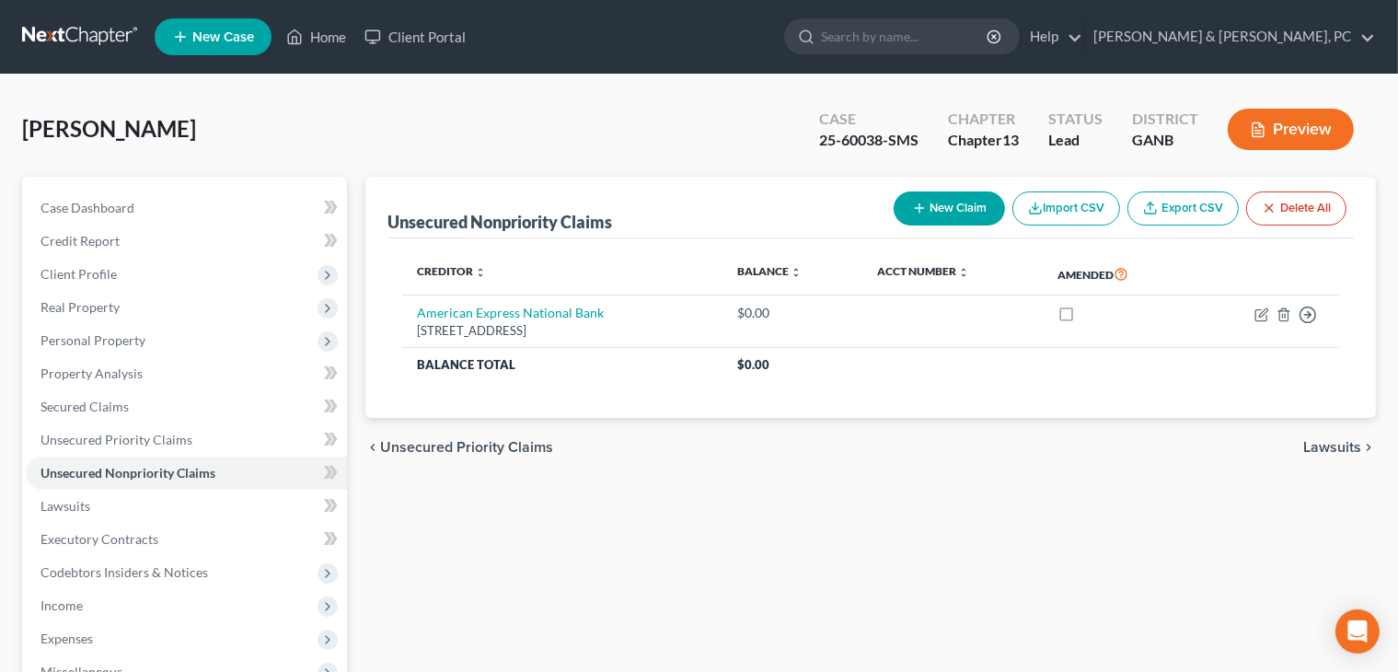
click at [484, 443] on span "Unsecured Priority Claims" at bounding box center [466, 447] width 173 height 15
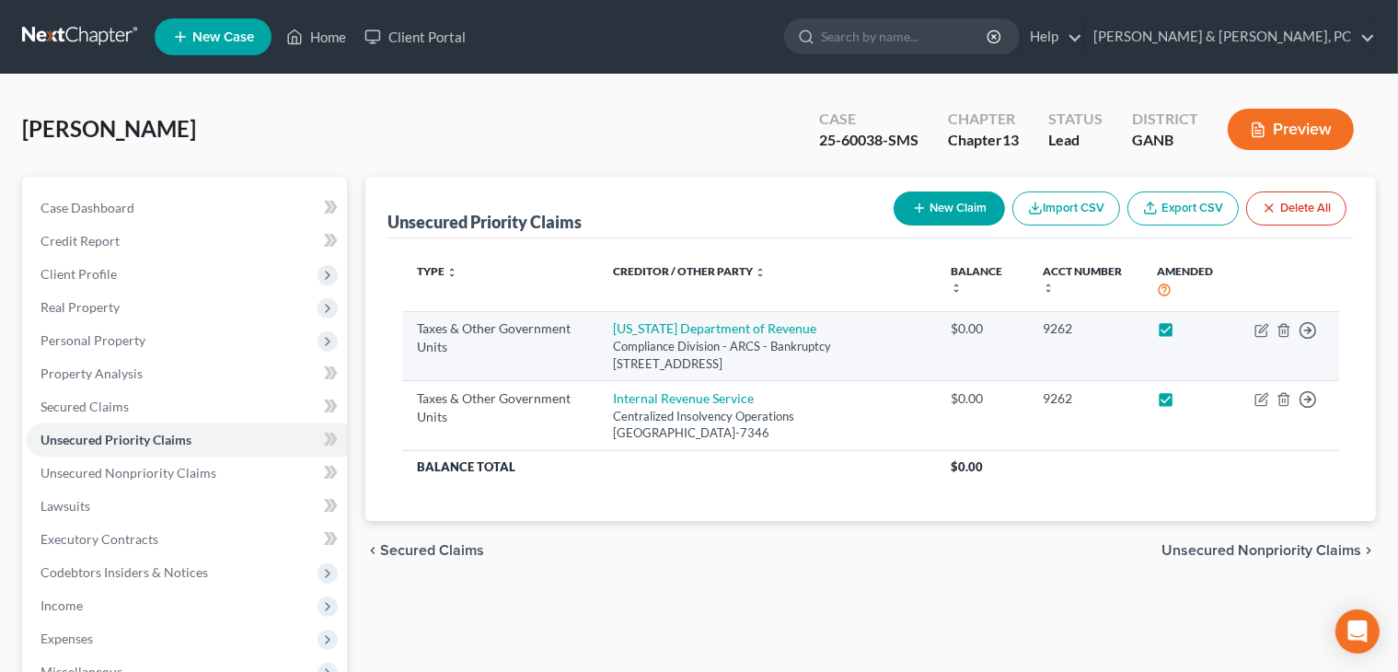
click at [903, 333] on label at bounding box center [1183, 333] width 0 height 0
click at [903, 322] on input "checkbox" at bounding box center [1196, 325] width 12 height 12
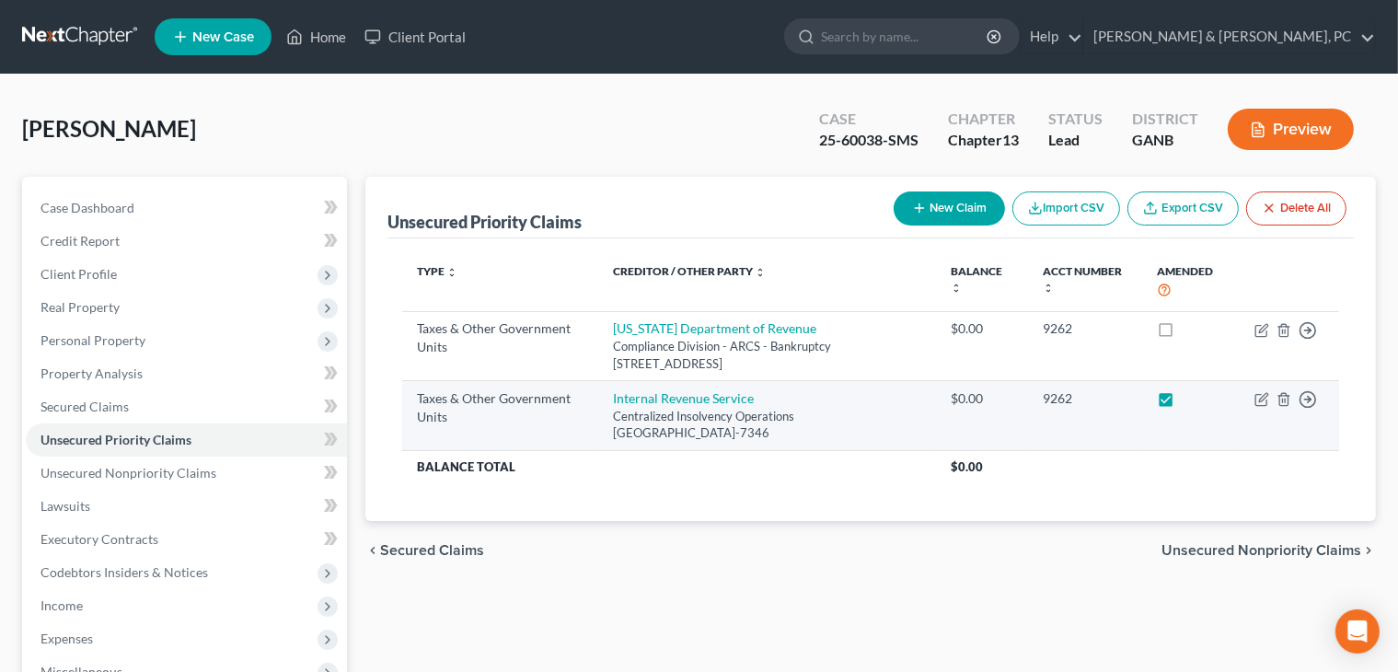
click at [903, 403] on label at bounding box center [1183, 403] width 0 height 0
click at [903, 398] on input "checkbox" at bounding box center [1196, 395] width 12 height 12
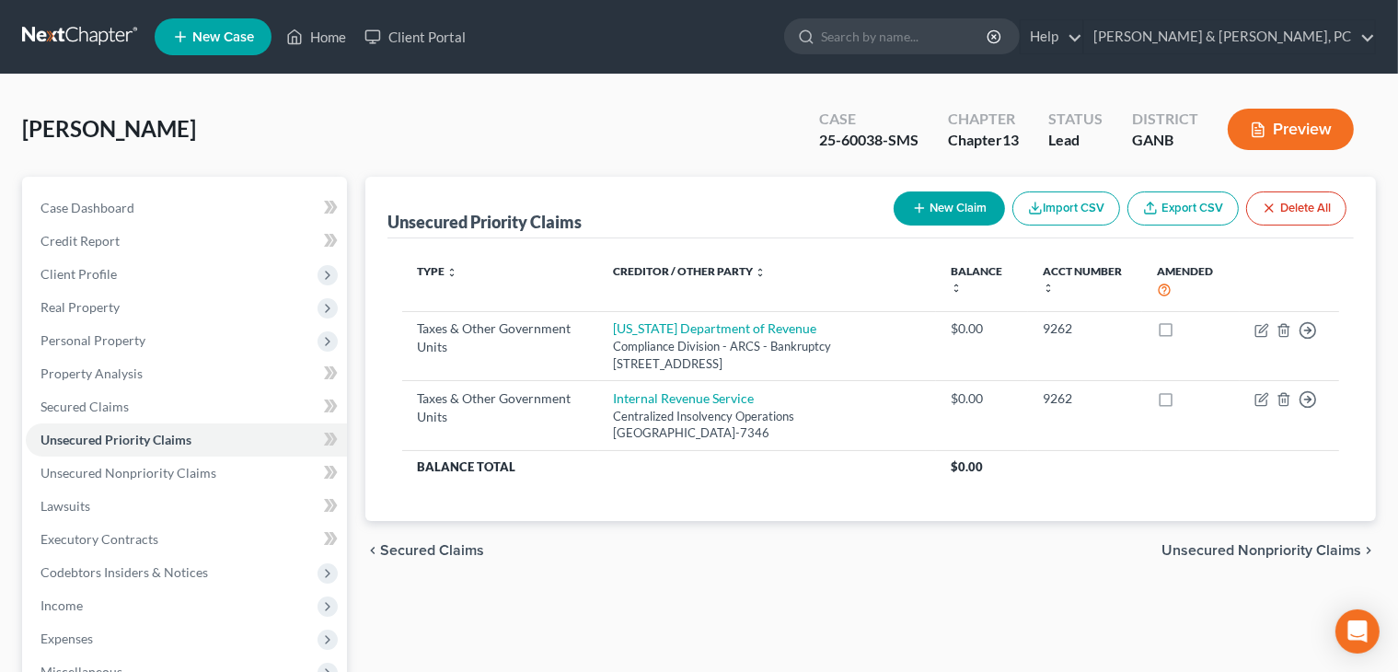
click at [903, 544] on span "Unsecured Nonpriority Claims" at bounding box center [1261, 550] width 200 height 15
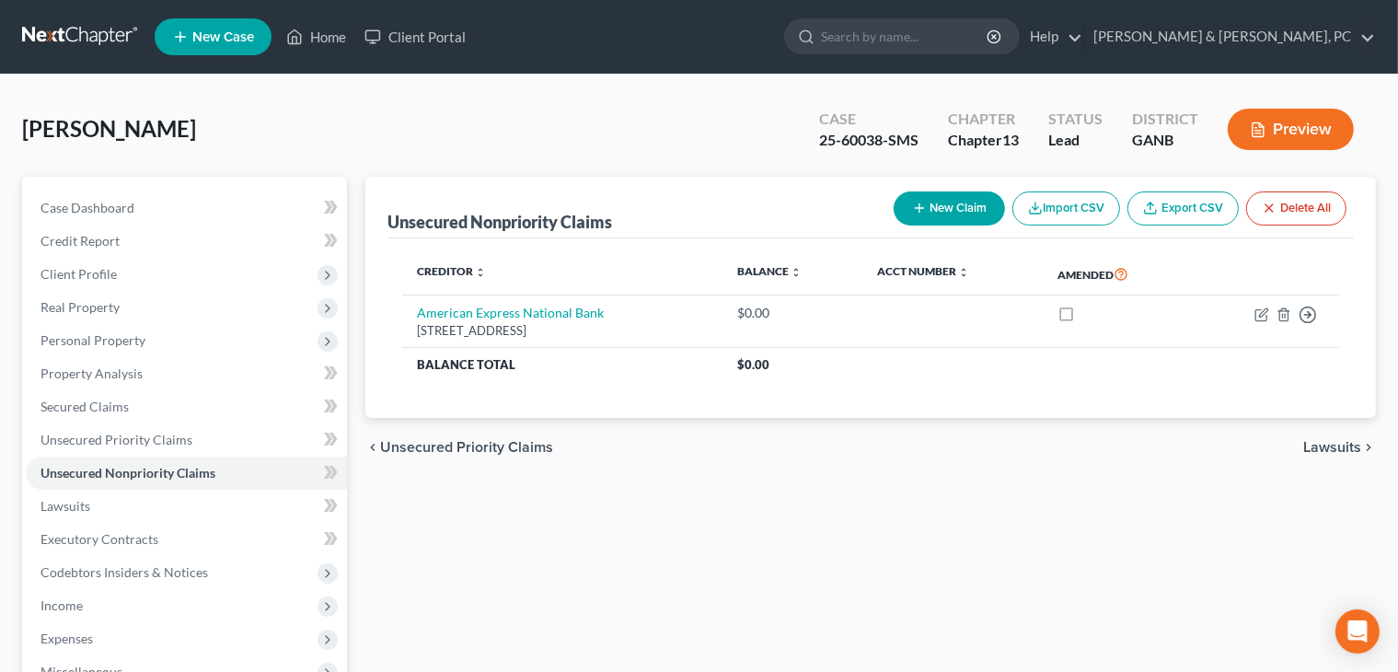
click at [903, 209] on button "New Claim" at bounding box center [949, 208] width 111 height 34
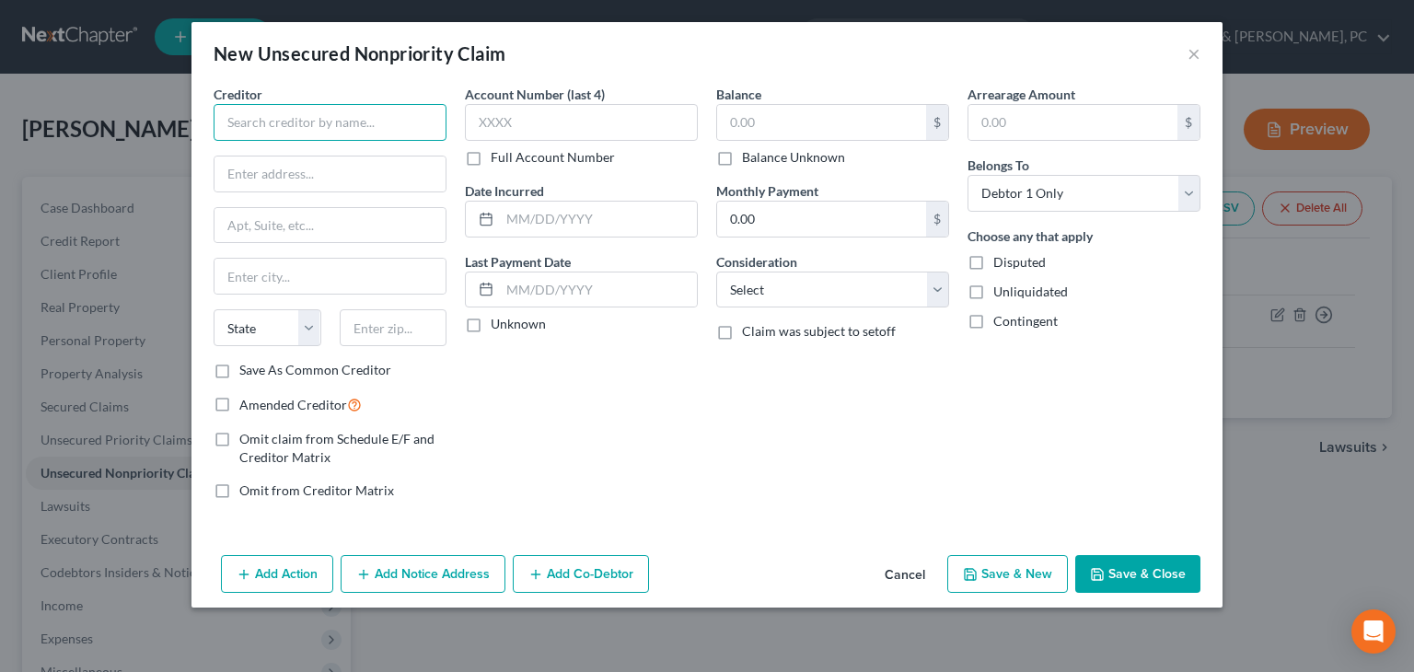
click at [395, 121] on input "text" at bounding box center [330, 122] width 233 height 37
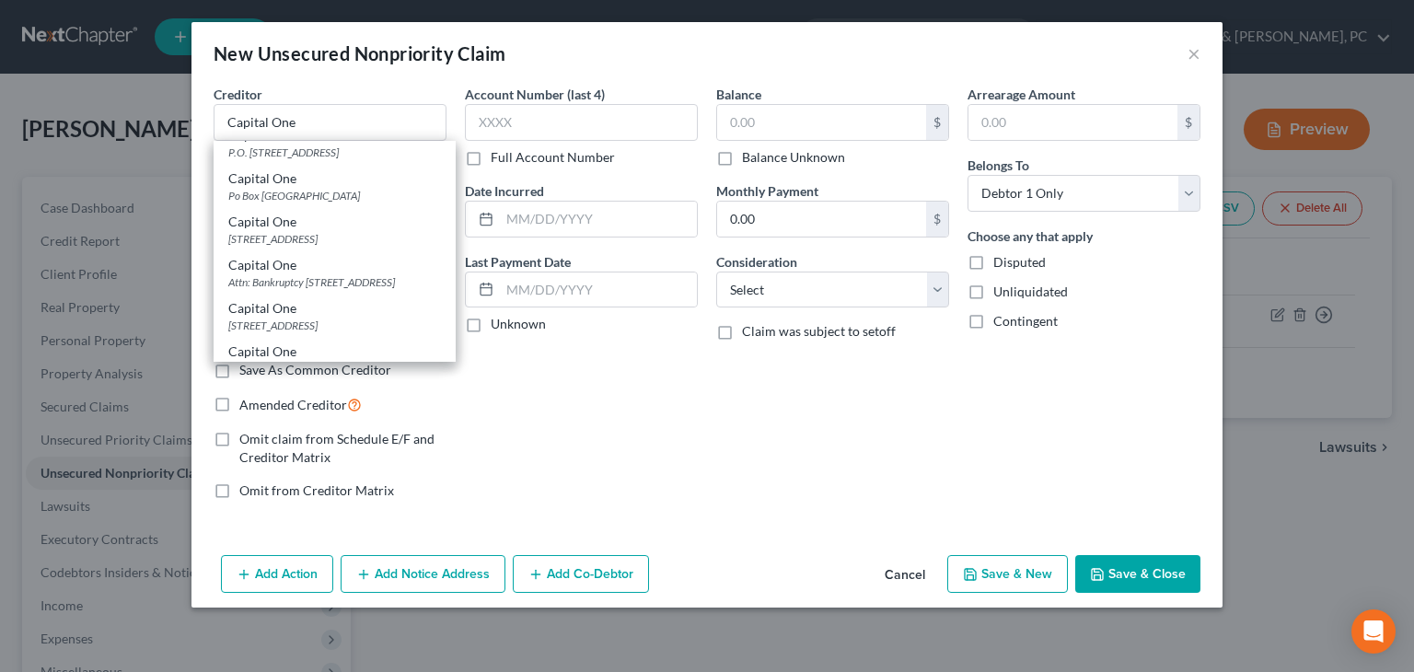
scroll to position [12, 0]
click at [405, 115] on input "Capital One" at bounding box center [330, 122] width 233 height 37
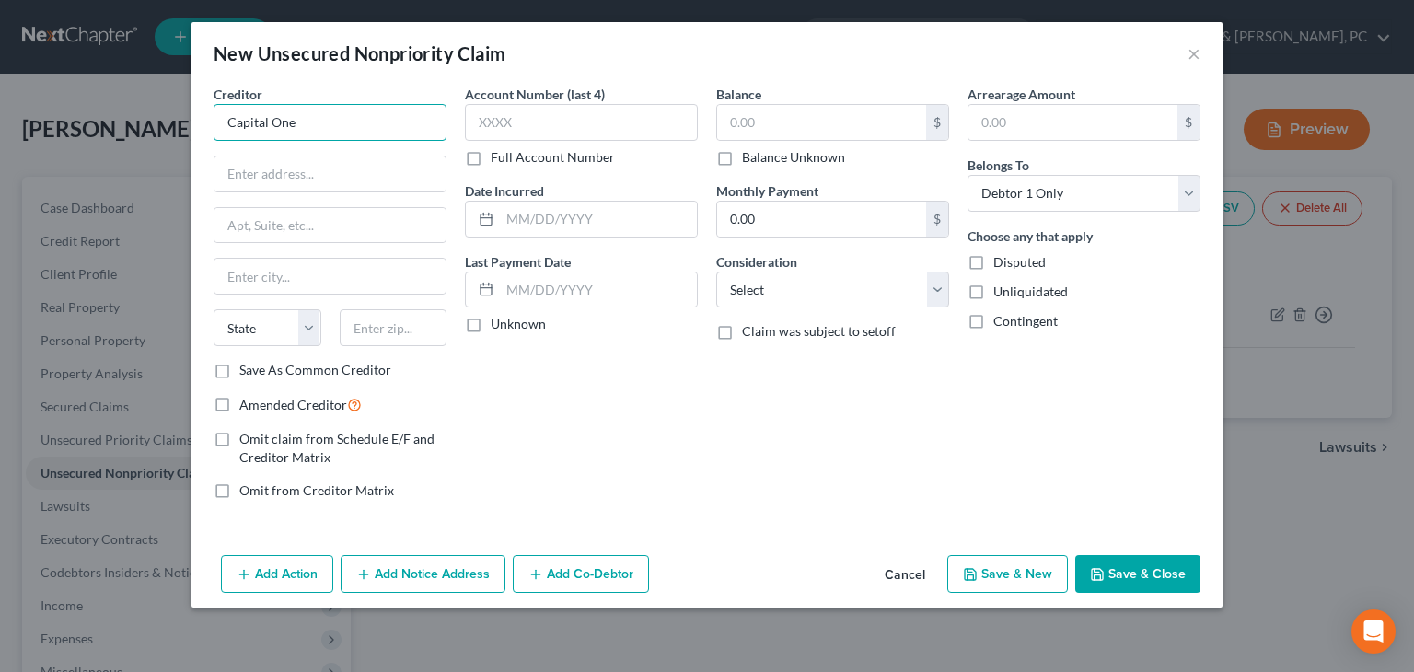
scroll to position [0, 0]
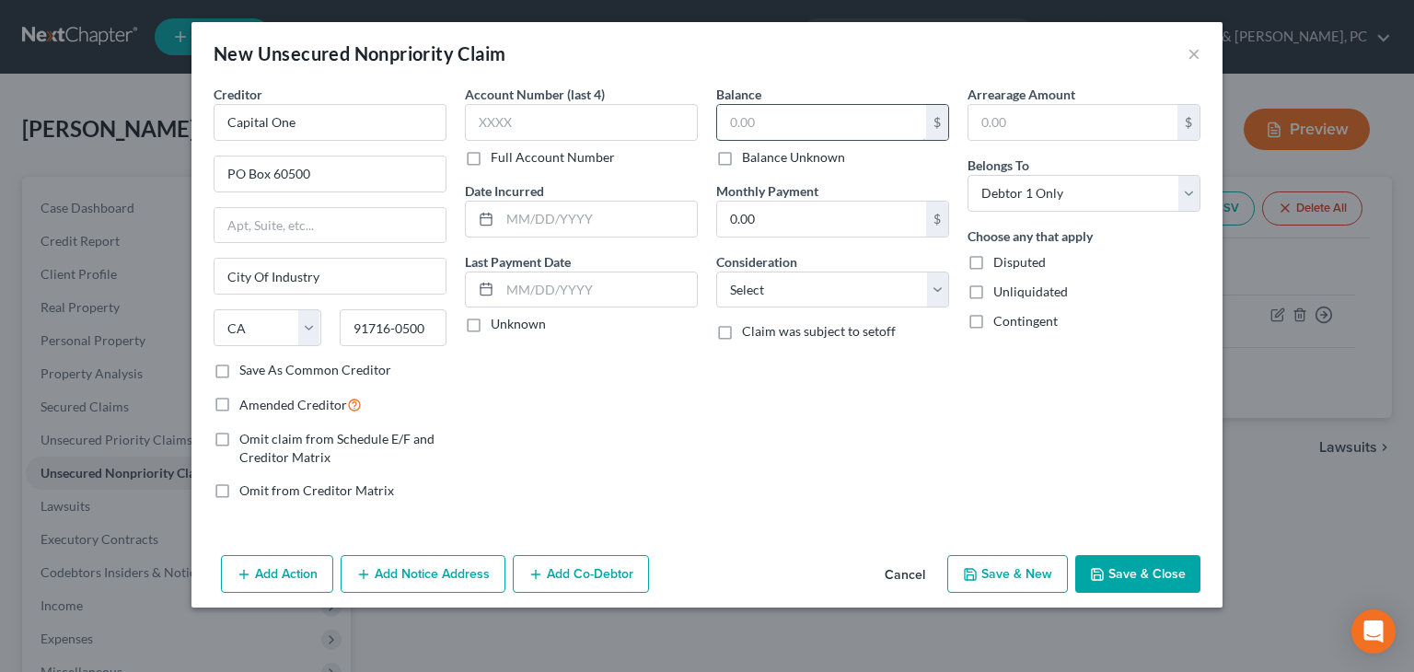
click at [750, 130] on input "text" at bounding box center [821, 122] width 209 height 35
click at [783, 283] on select "Select Cable / Satellite Services Collection Agency Credit Card Debt Debt Couns…" at bounding box center [832, 289] width 233 height 37
click at [716, 271] on select "Select Cable / Satellite Services Collection Agency Credit Card Debt Debt Couns…" at bounding box center [832, 289] width 233 height 37
click at [903, 584] on button "Save & Close" at bounding box center [1137, 574] width 125 height 39
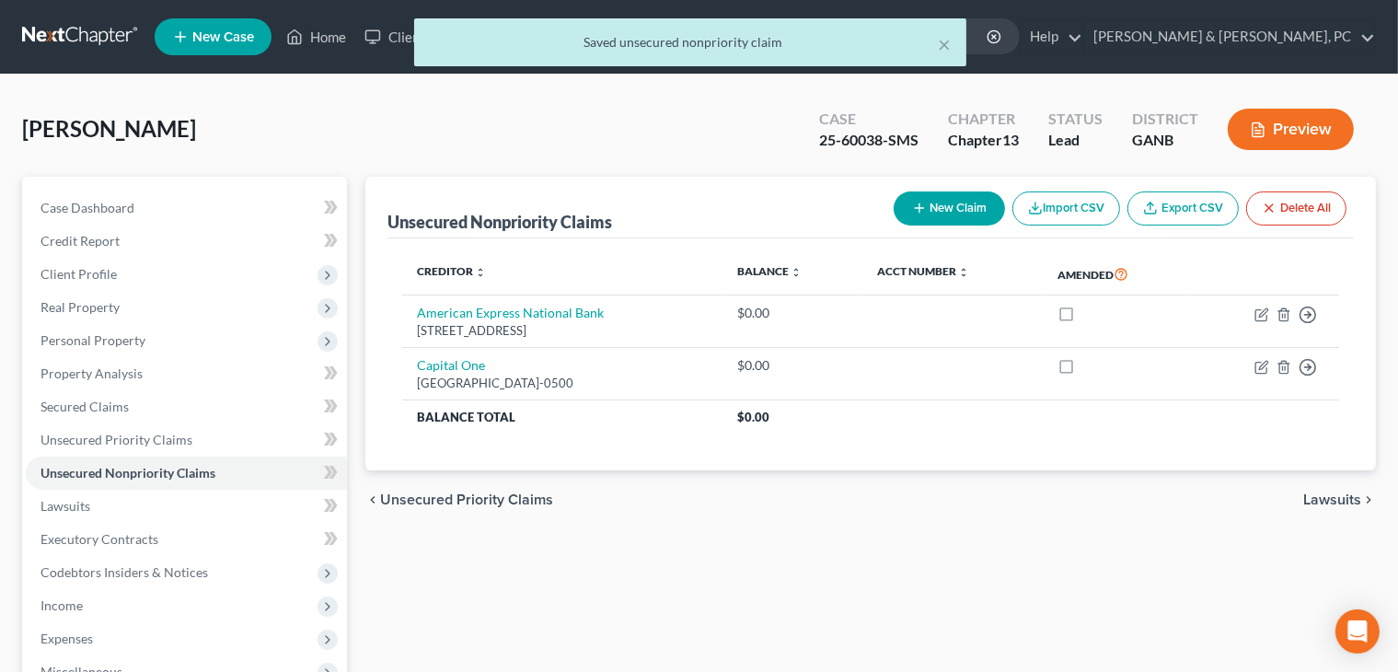
click at [903, 222] on button "New Claim" at bounding box center [949, 208] width 111 height 34
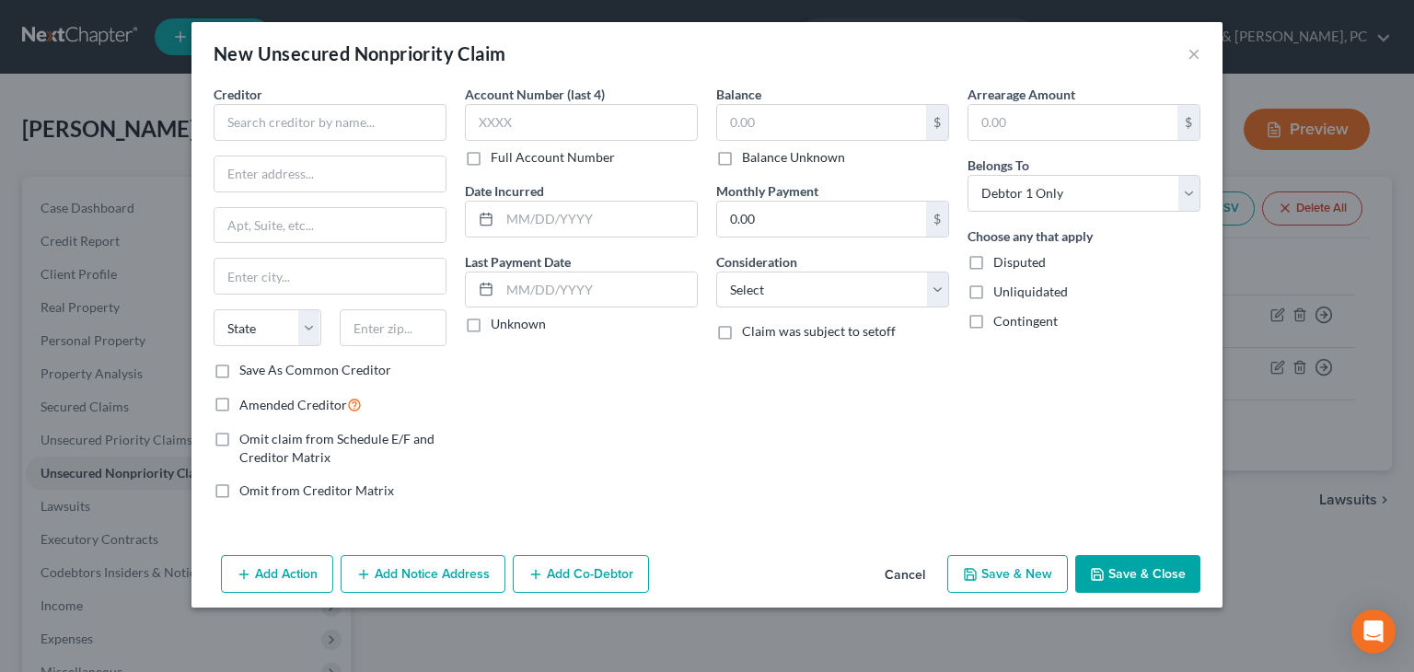
click at [896, 581] on button "Cancel" at bounding box center [905, 575] width 70 height 37
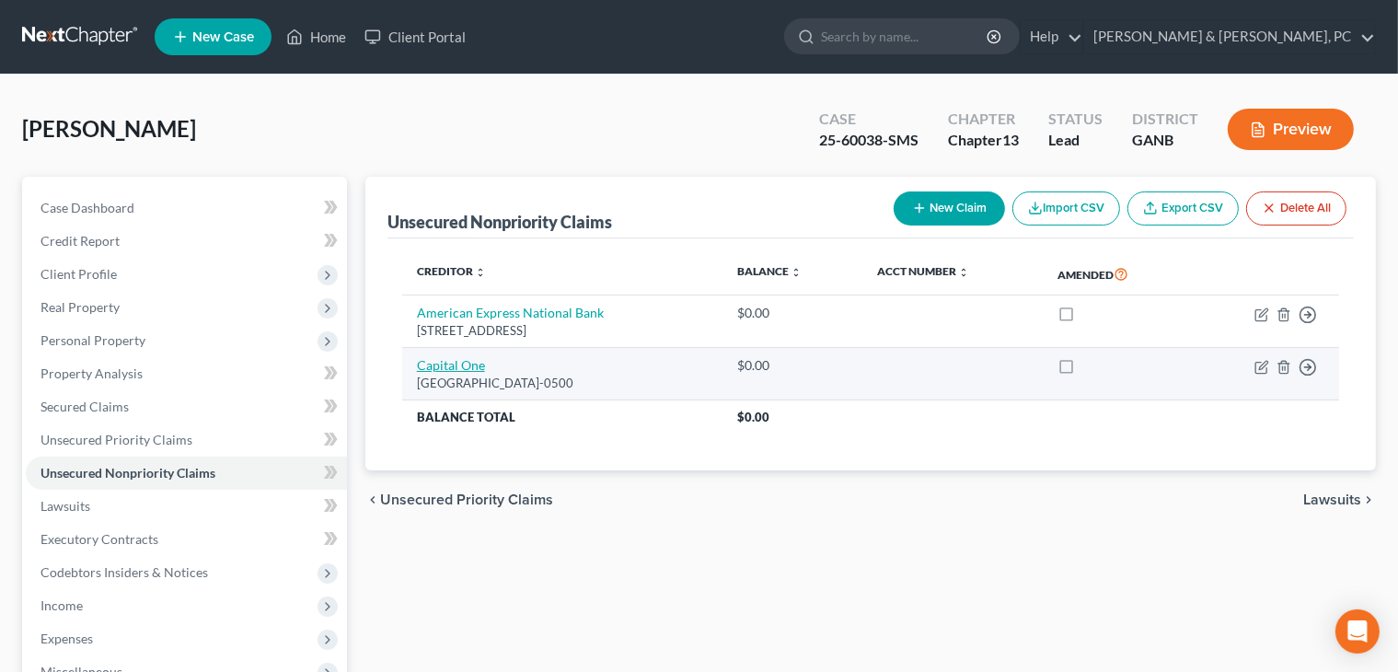
click at [441, 369] on link "Capital One" at bounding box center [451, 365] width 68 height 16
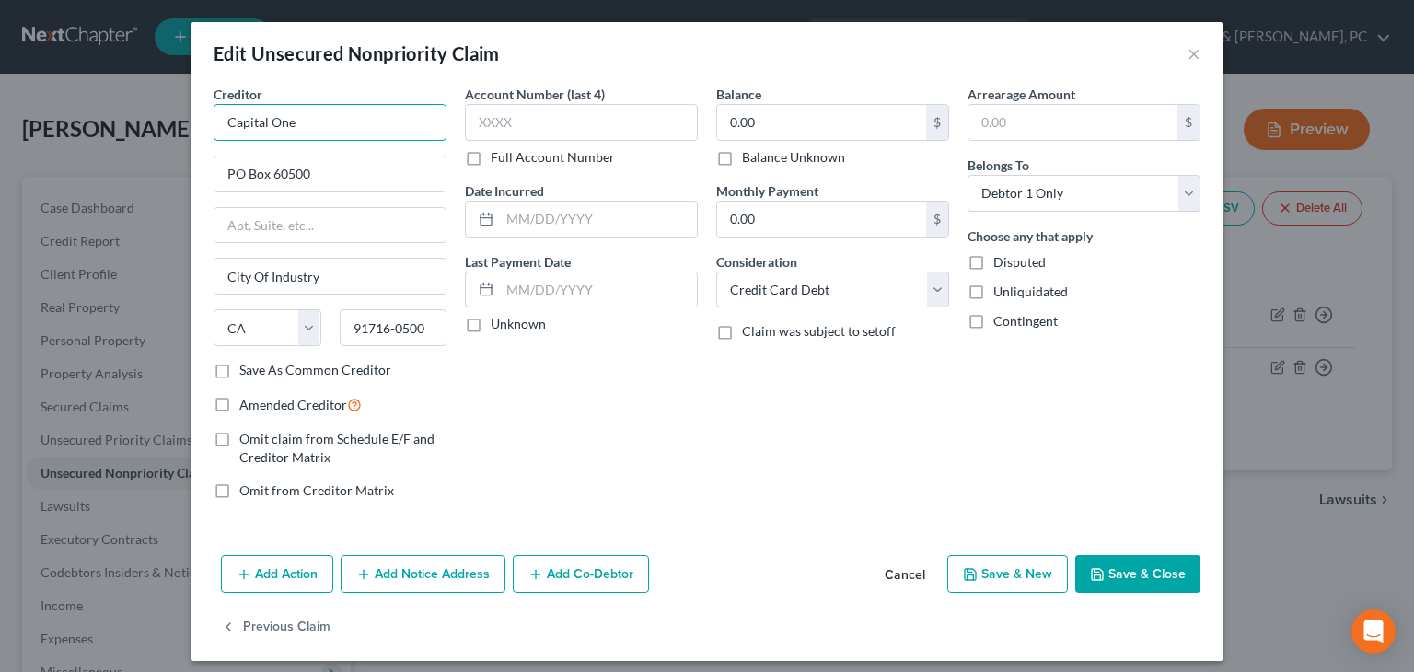
click at [368, 115] on input "Capital One" at bounding box center [330, 122] width 233 height 37
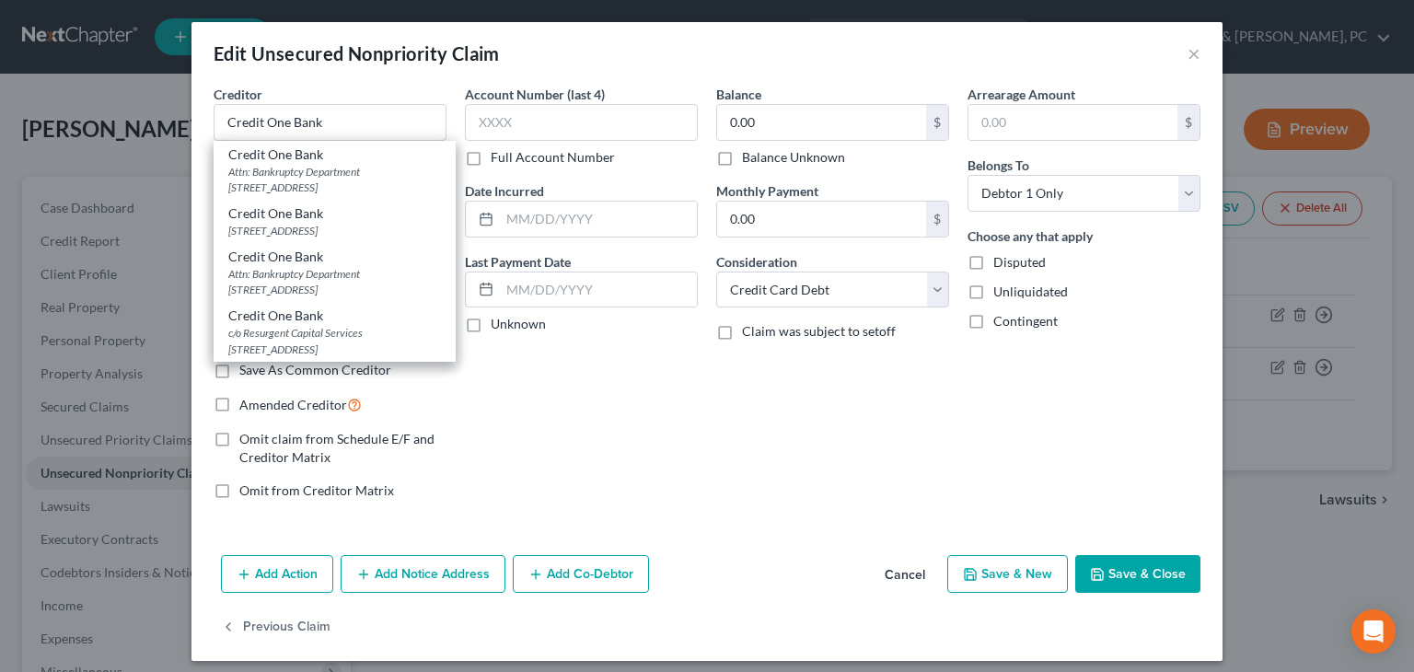
click at [903, 572] on button "Save & Close" at bounding box center [1137, 574] width 125 height 39
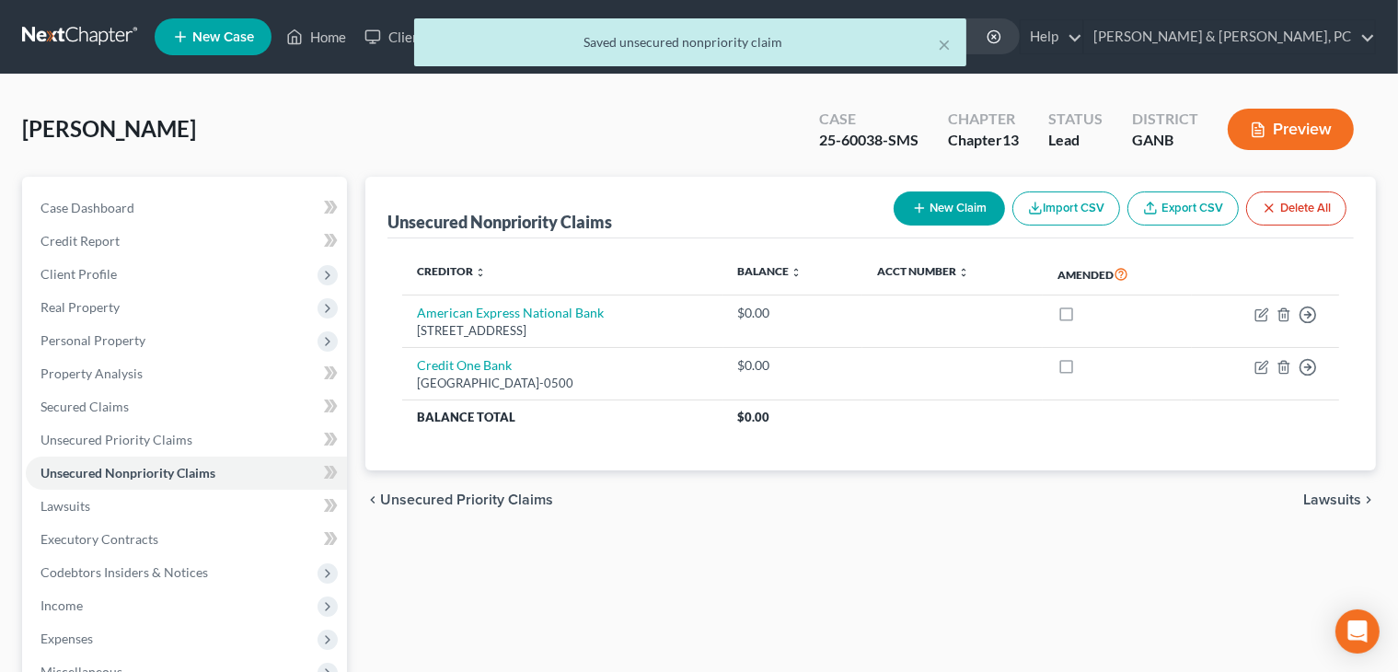
click at [903, 198] on button "New Claim" at bounding box center [949, 208] width 111 height 34
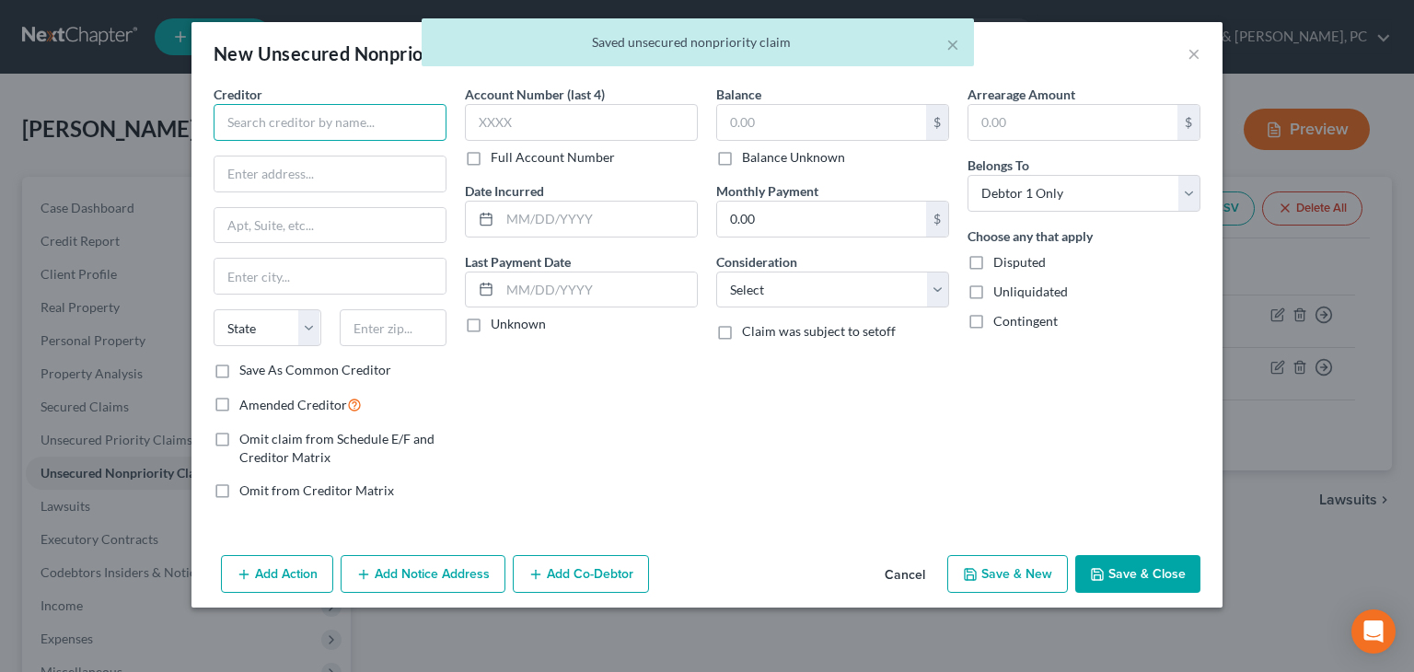
click at [412, 122] on input "text" at bounding box center [330, 122] width 233 height 37
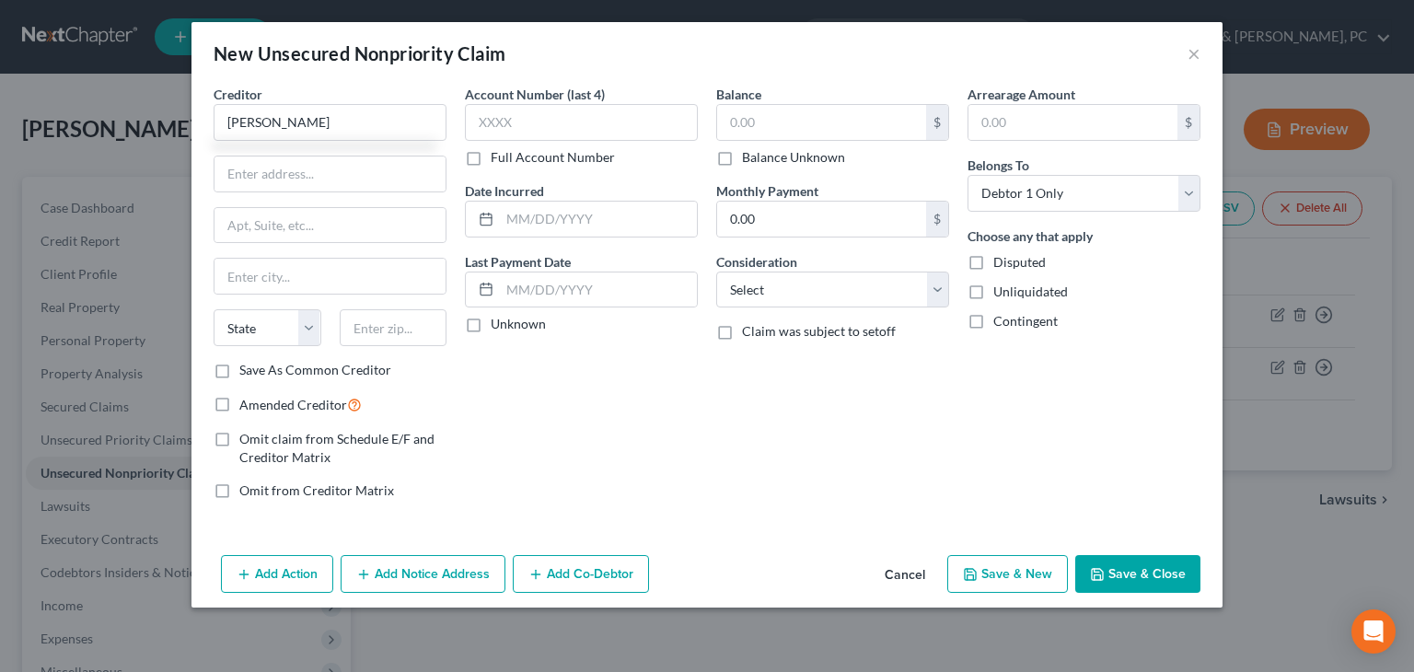
click at [903, 574] on button "Cancel" at bounding box center [905, 575] width 70 height 37
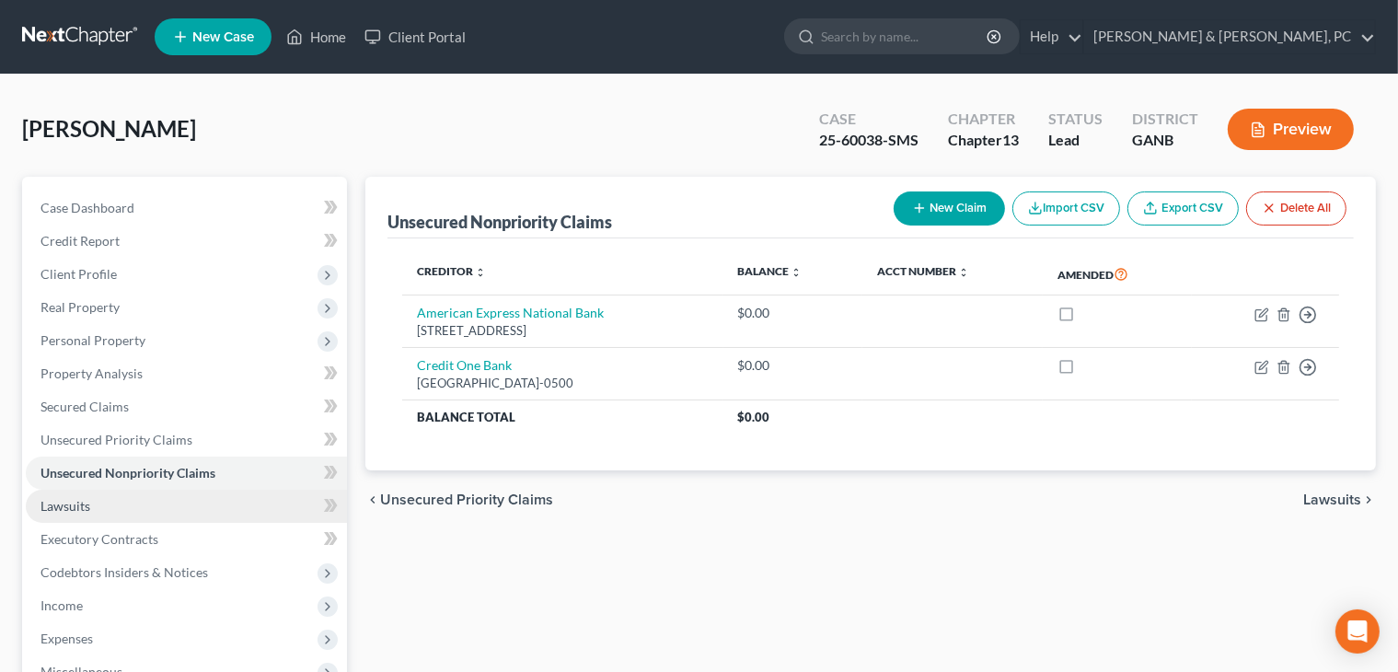
click at [104, 502] on link "Lawsuits" at bounding box center [186, 506] width 321 height 33
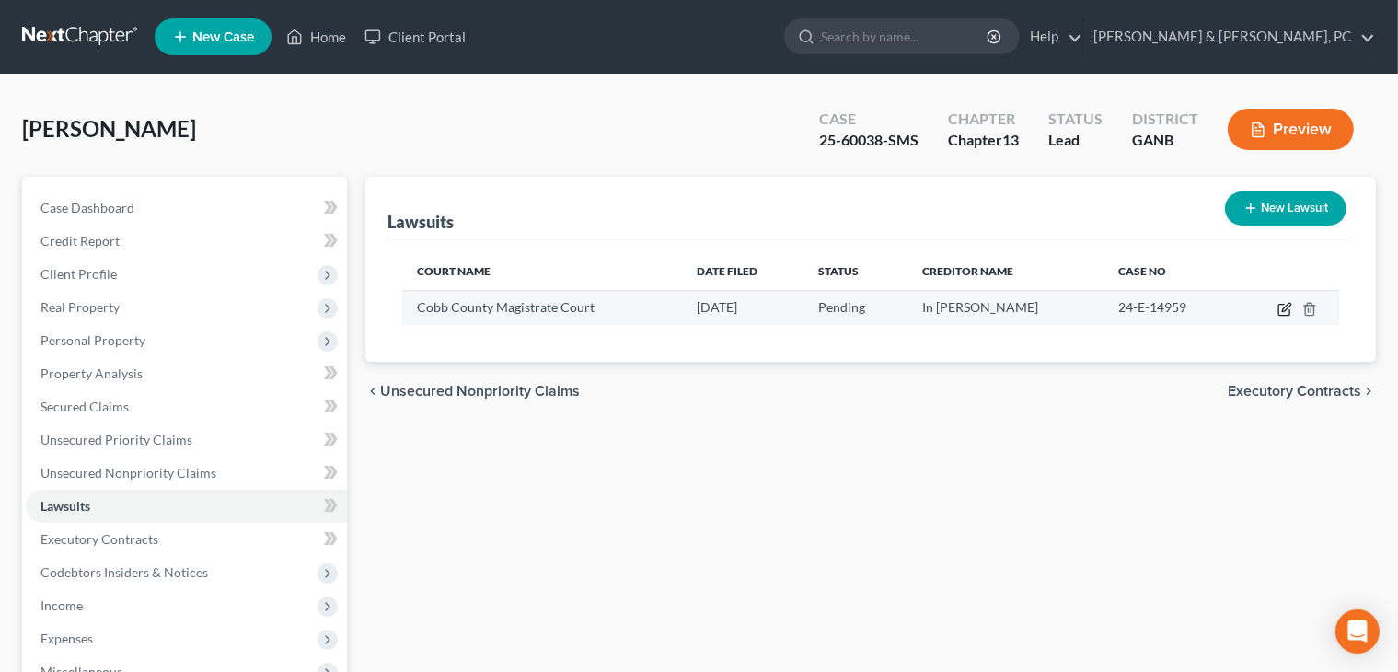
click at [903, 308] on icon "button" at bounding box center [1284, 309] width 15 height 15
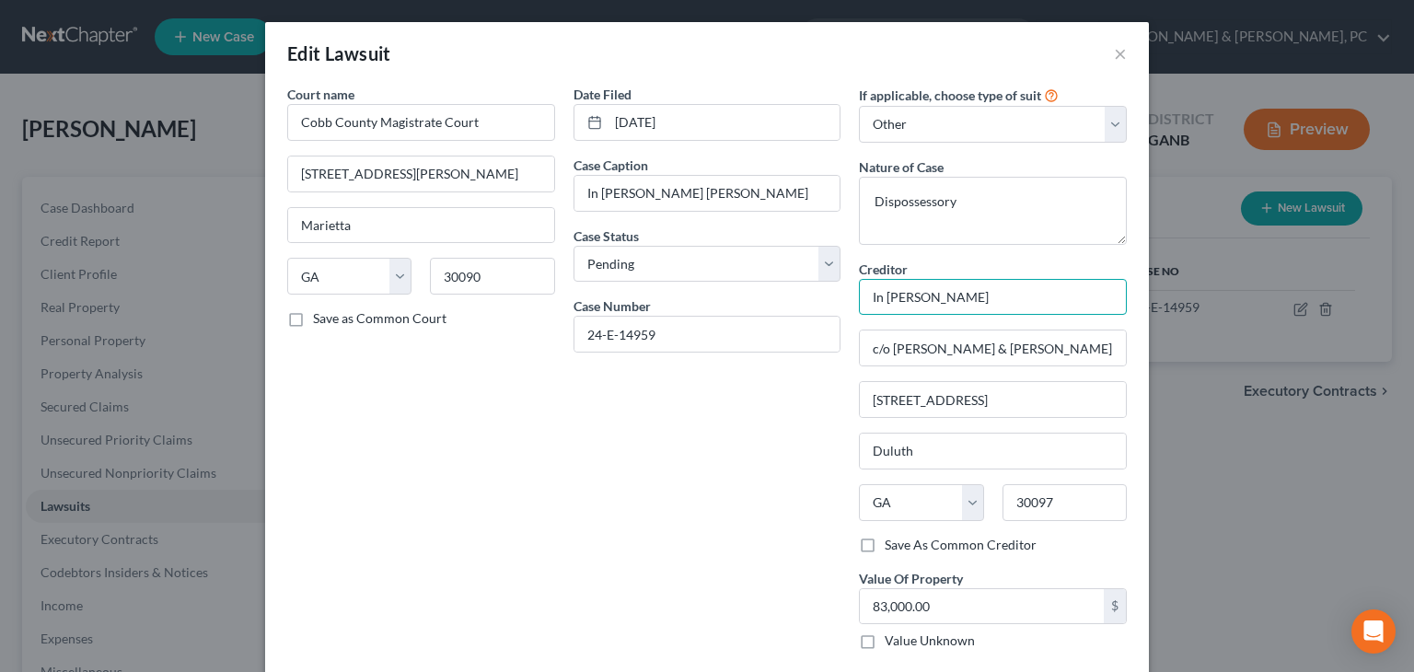
click at [863, 299] on input "In [PERSON_NAME]" at bounding box center [993, 297] width 268 height 37
click at [770, 572] on div "Date Filed [DATE] Case Caption In [PERSON_NAME] [PERSON_NAME] Case Status * Sel…" at bounding box center [707, 375] width 286 height 580
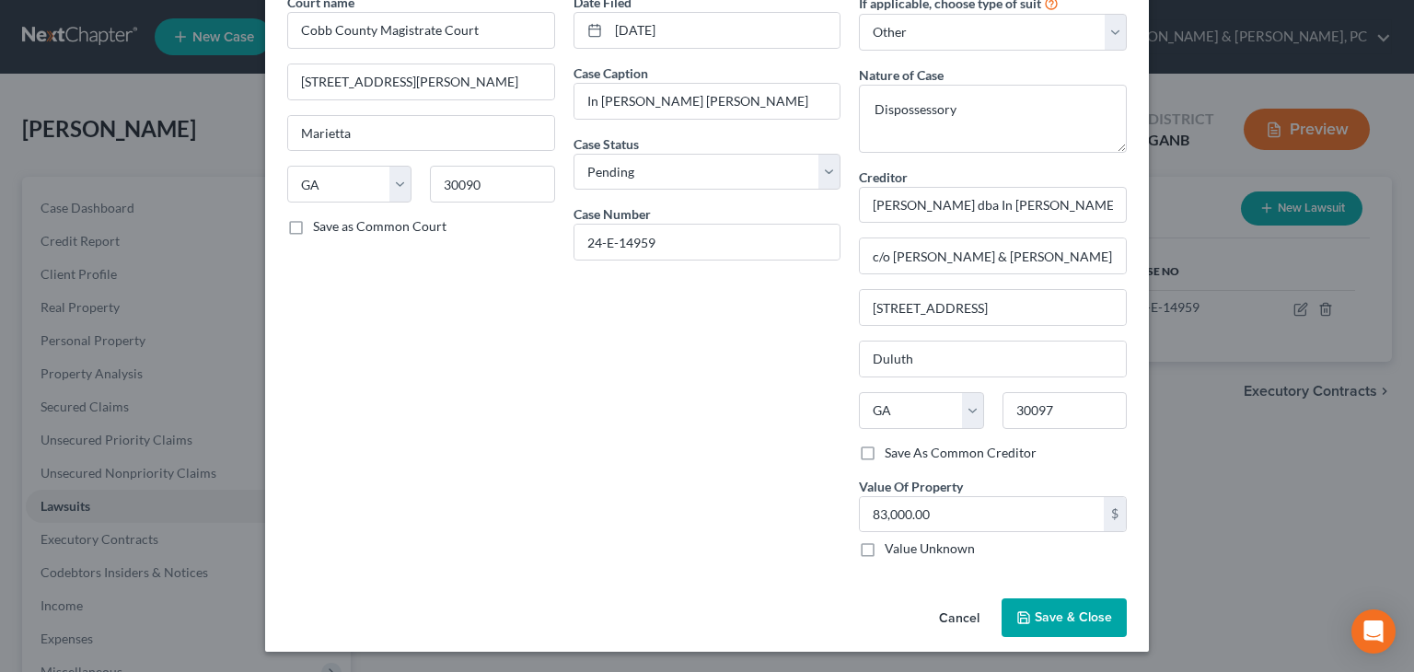
click at [903, 606] on button "Save & Close" at bounding box center [1063, 617] width 125 height 39
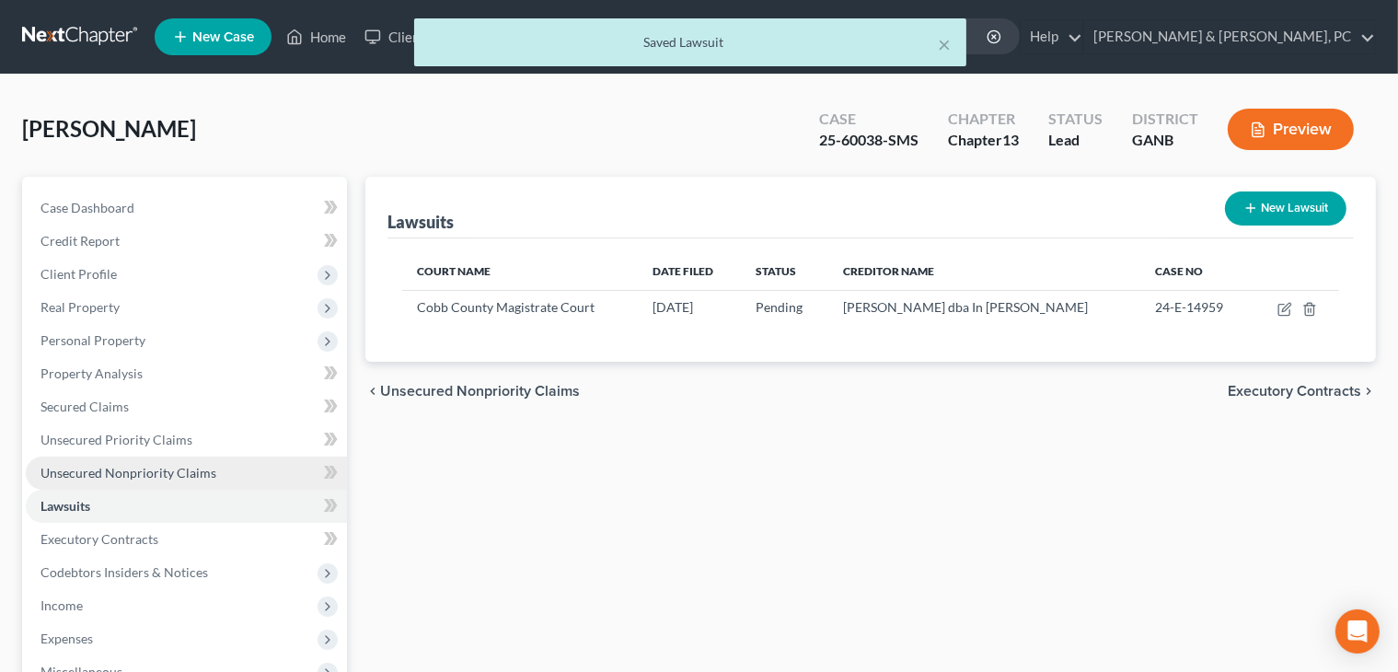
click at [145, 460] on link "Unsecured Nonpriority Claims" at bounding box center [186, 472] width 321 height 33
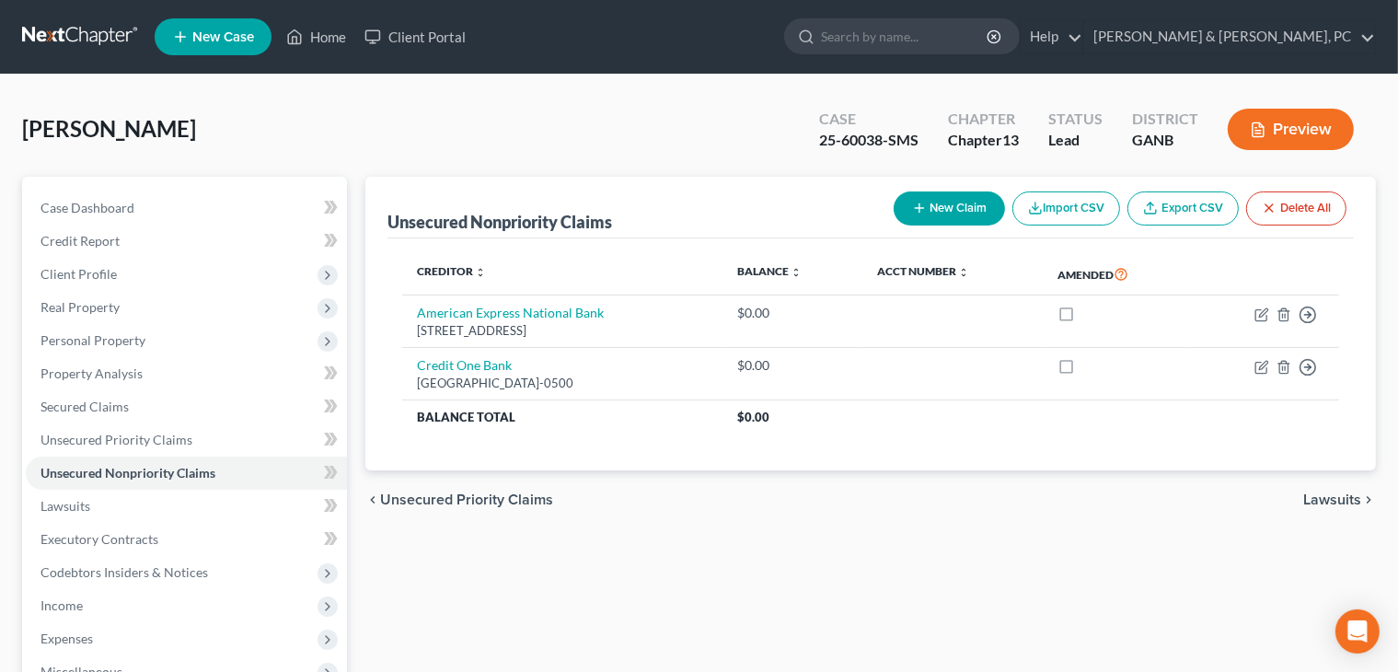
click at [903, 203] on button "New Claim" at bounding box center [949, 208] width 111 height 34
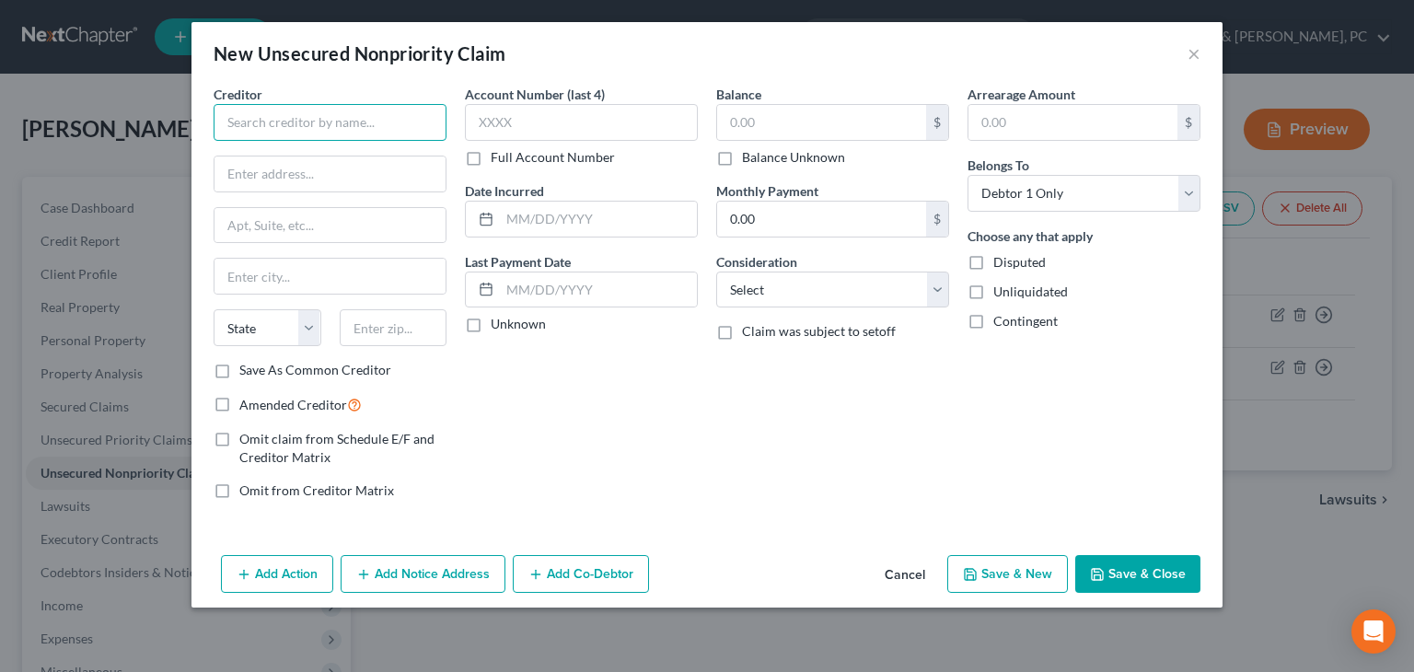
click at [388, 132] on input "text" at bounding box center [330, 122] width 233 height 37
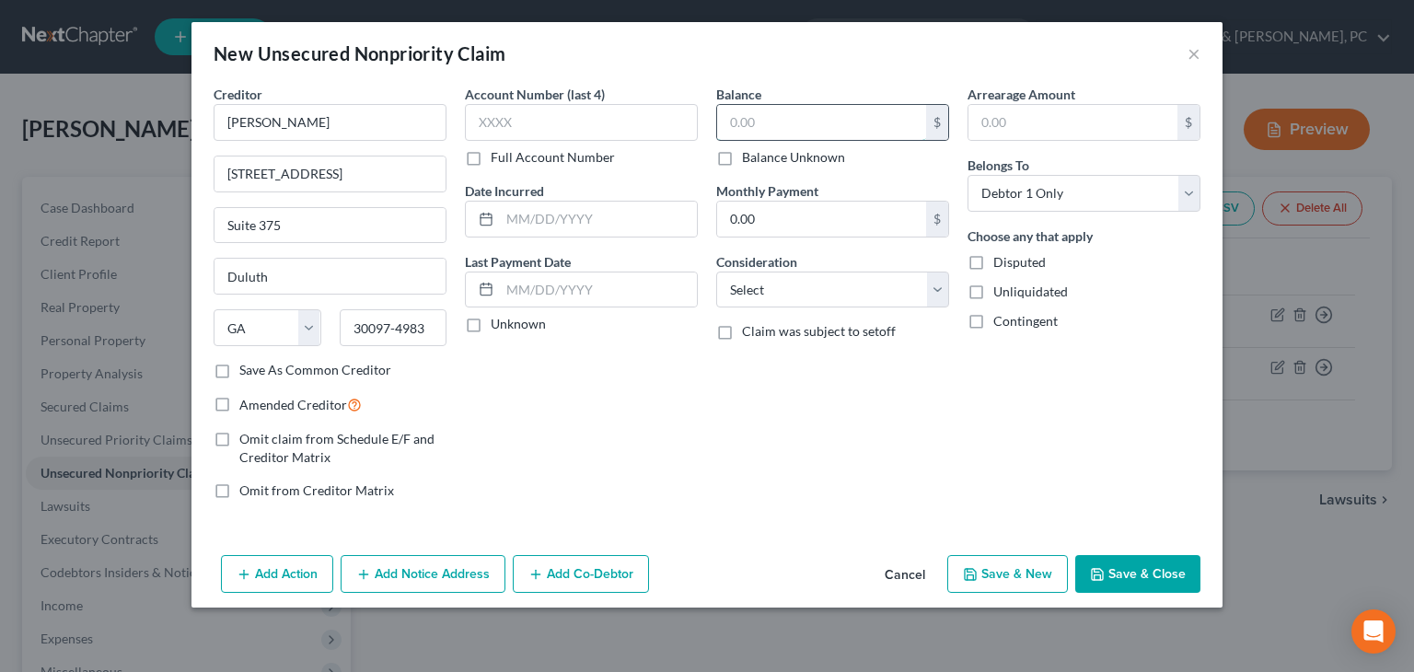
click at [797, 118] on input "text" at bounding box center [821, 122] width 209 height 35
click at [814, 294] on select "Select Cable / Satellite Services Collection Agency Credit Card Debt Debt Couns…" at bounding box center [832, 289] width 233 height 37
click at [716, 271] on select "Select Cable / Satellite Services Collection Agency Credit Card Debt Debt Couns…" at bounding box center [832, 289] width 233 height 37
click at [799, 362] on input "text" at bounding box center [832, 359] width 231 height 35
click at [903, 575] on button "Save & Close" at bounding box center [1137, 574] width 125 height 39
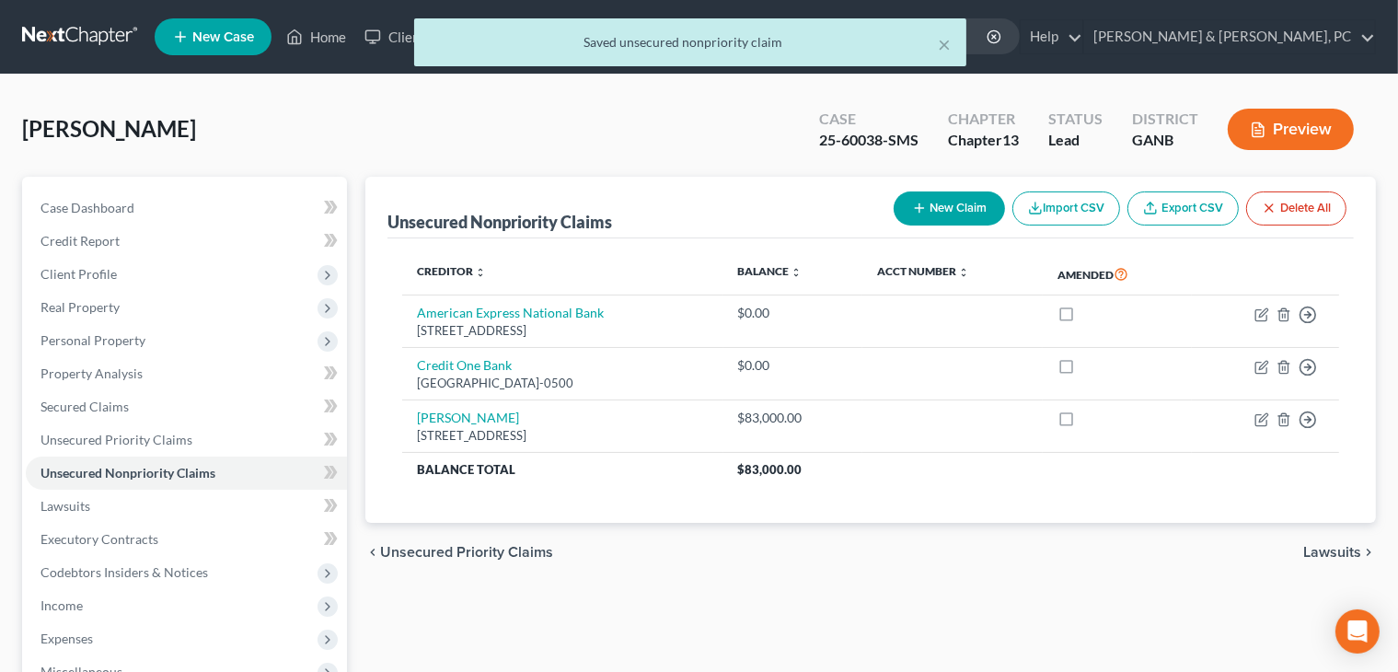
click at [903, 194] on button "New Claim" at bounding box center [949, 208] width 111 height 34
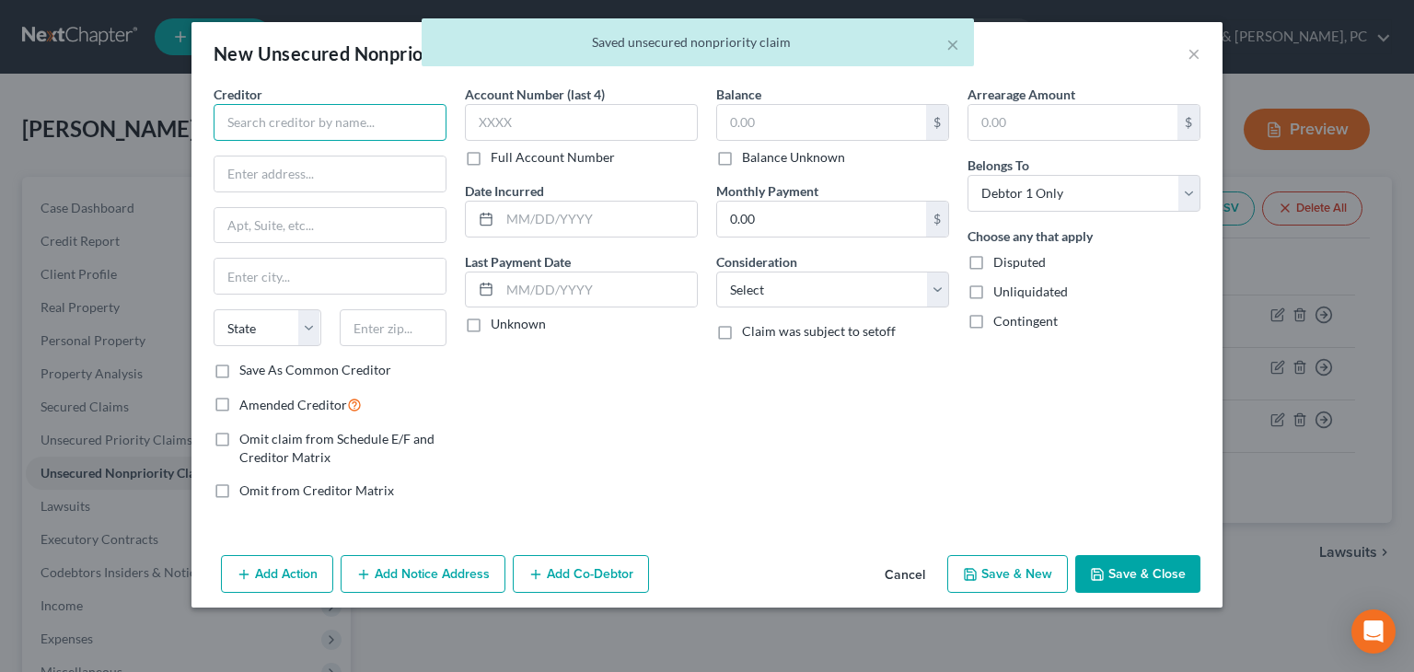
click at [265, 129] on input "text" at bounding box center [330, 122] width 233 height 37
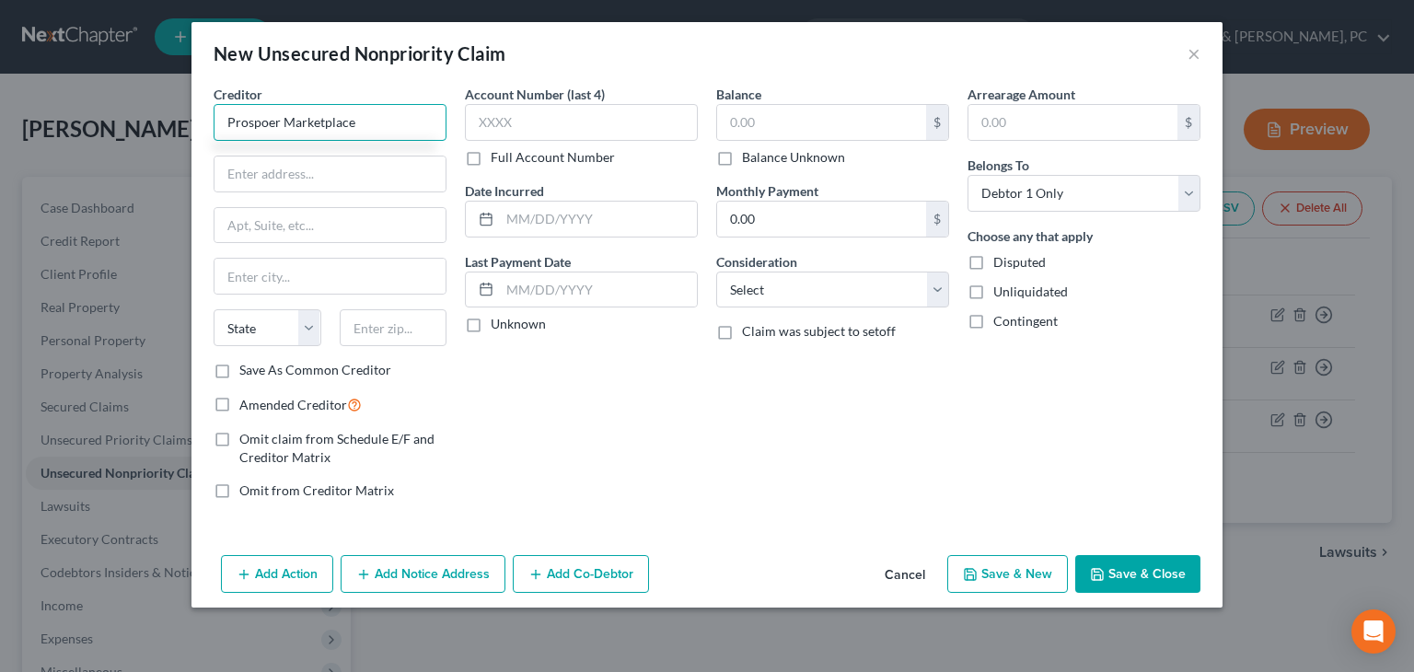
click at [265, 129] on input "Prospoer Marketplace" at bounding box center [330, 122] width 233 height 37
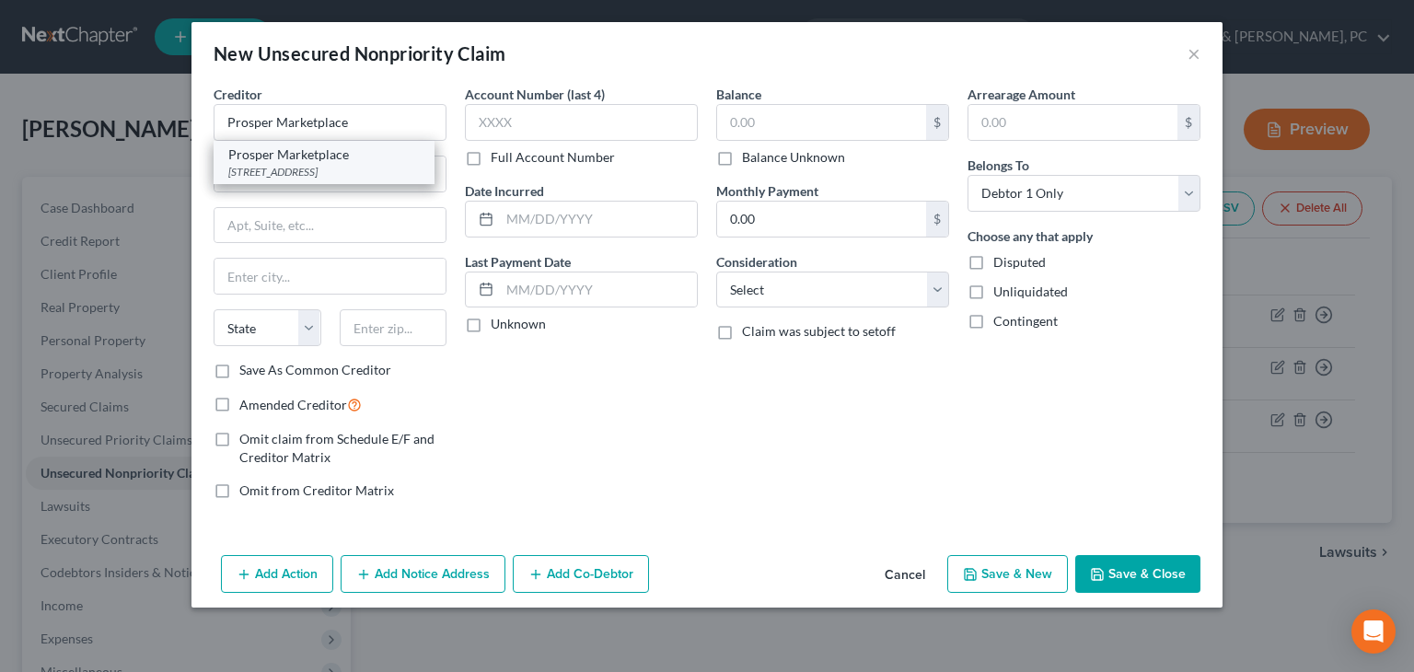
click at [287, 167] on div "[STREET_ADDRESS]" at bounding box center [323, 172] width 191 height 16
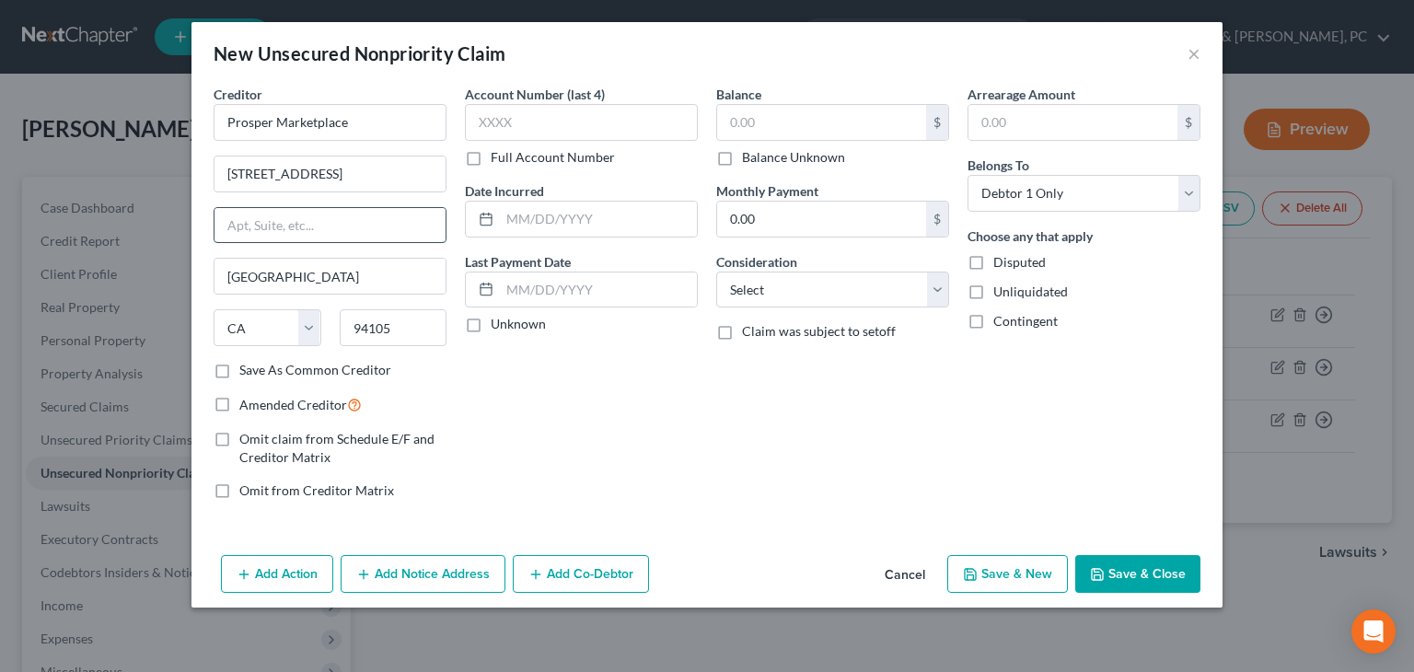
click at [306, 214] on input "text" at bounding box center [329, 225] width 231 height 35
click at [409, 112] on input "Prosper Marketplace" at bounding box center [330, 122] width 233 height 37
click at [422, 322] on input "94105" at bounding box center [394, 327] width 108 height 37
click at [871, 124] on input "text" at bounding box center [821, 122] width 209 height 35
click at [854, 287] on select "Select Cable / Satellite Services Collection Agency Credit Card Debt Debt Couns…" at bounding box center [832, 289] width 233 height 37
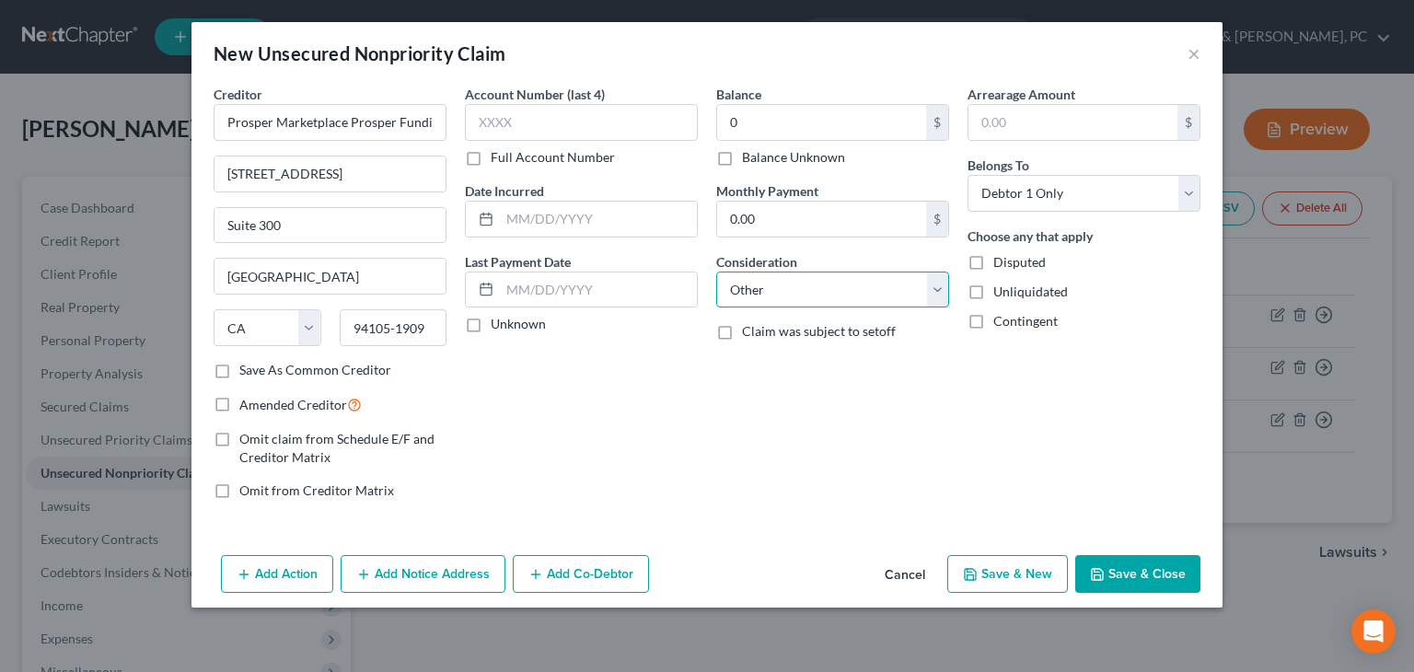
click at [716, 271] on select "Select Cable / Satellite Services Collection Agency Credit Card Debt Debt Couns…" at bounding box center [832, 289] width 233 height 37
click at [903, 292] on select "Select Cable / Satellite Services Collection Agency Credit Card Debt Debt Couns…" at bounding box center [832, 289] width 233 height 37
click at [716, 271] on select "Select Cable / Satellite Services Collection Agency Credit Card Debt Debt Couns…" at bounding box center [832, 289] width 233 height 37
click at [903, 570] on button "Save & Close" at bounding box center [1137, 574] width 125 height 39
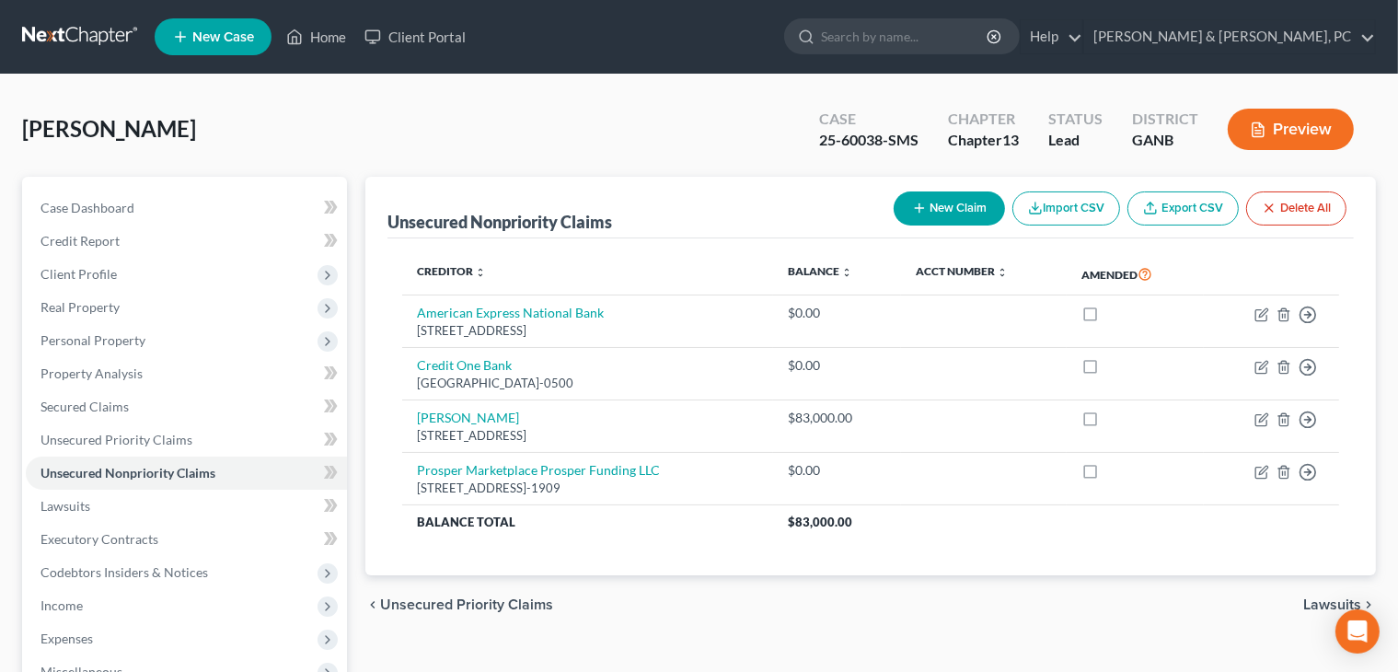
click at [903, 202] on button "New Claim" at bounding box center [949, 208] width 111 height 34
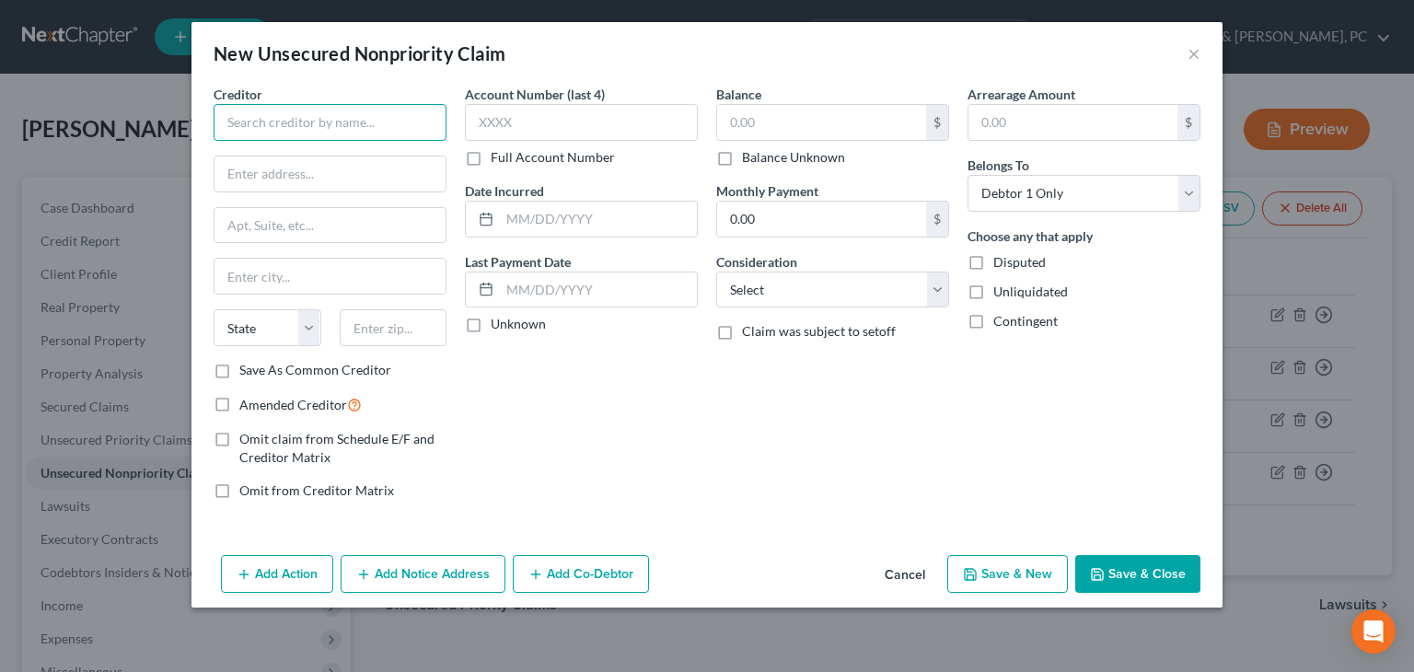
click at [405, 133] on input "text" at bounding box center [330, 122] width 233 height 37
click at [797, 122] on input "text" at bounding box center [821, 122] width 209 height 35
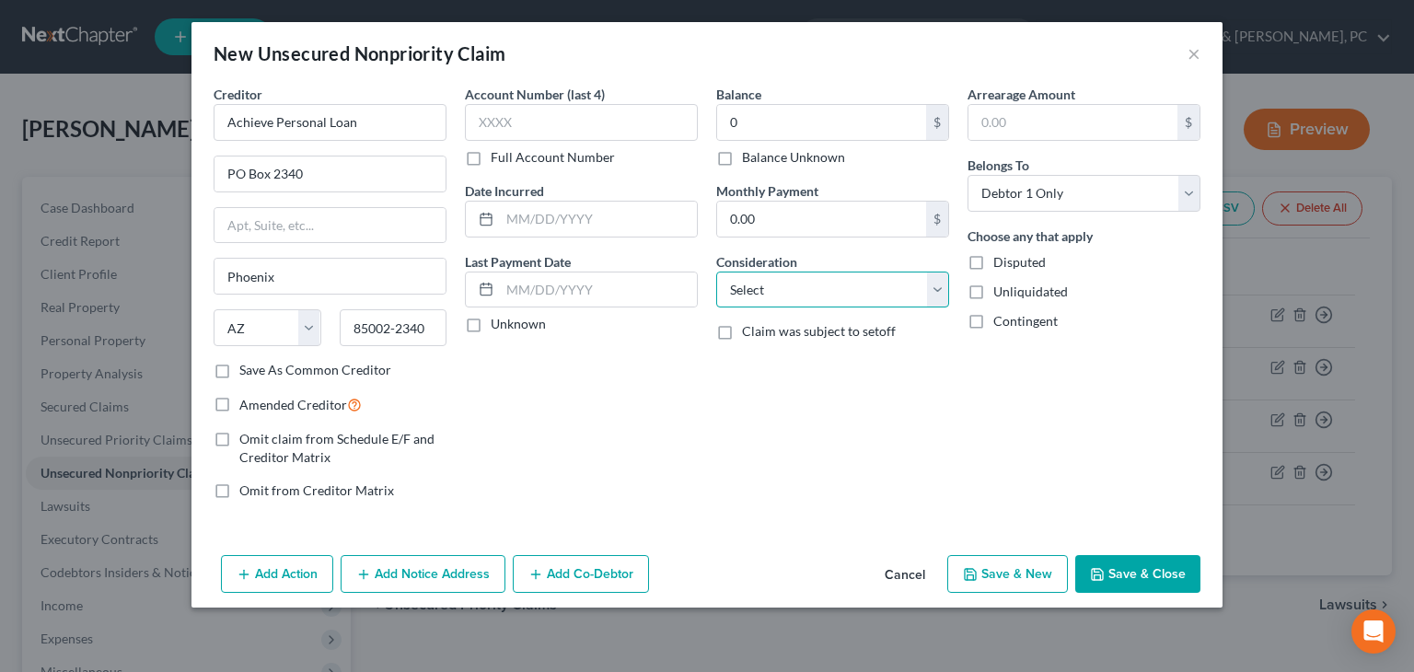
click at [867, 292] on select "Select Cable / Satellite Services Collection Agency Credit Card Debt Debt Couns…" at bounding box center [832, 289] width 233 height 37
click at [716, 271] on select "Select Cable / Satellite Services Collection Agency Credit Card Debt Debt Couns…" at bounding box center [832, 289] width 233 height 37
click at [903, 581] on button "Save & Close" at bounding box center [1137, 574] width 125 height 39
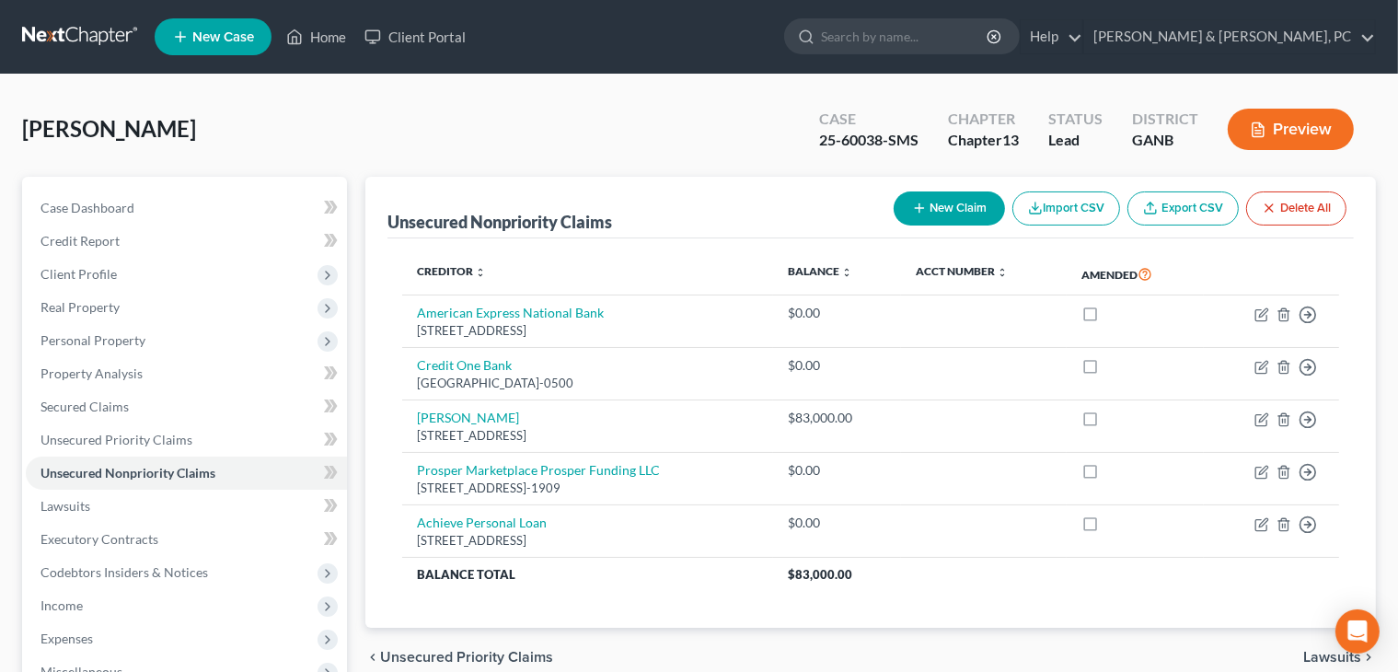
click at [903, 211] on button "New Claim" at bounding box center [949, 208] width 111 height 34
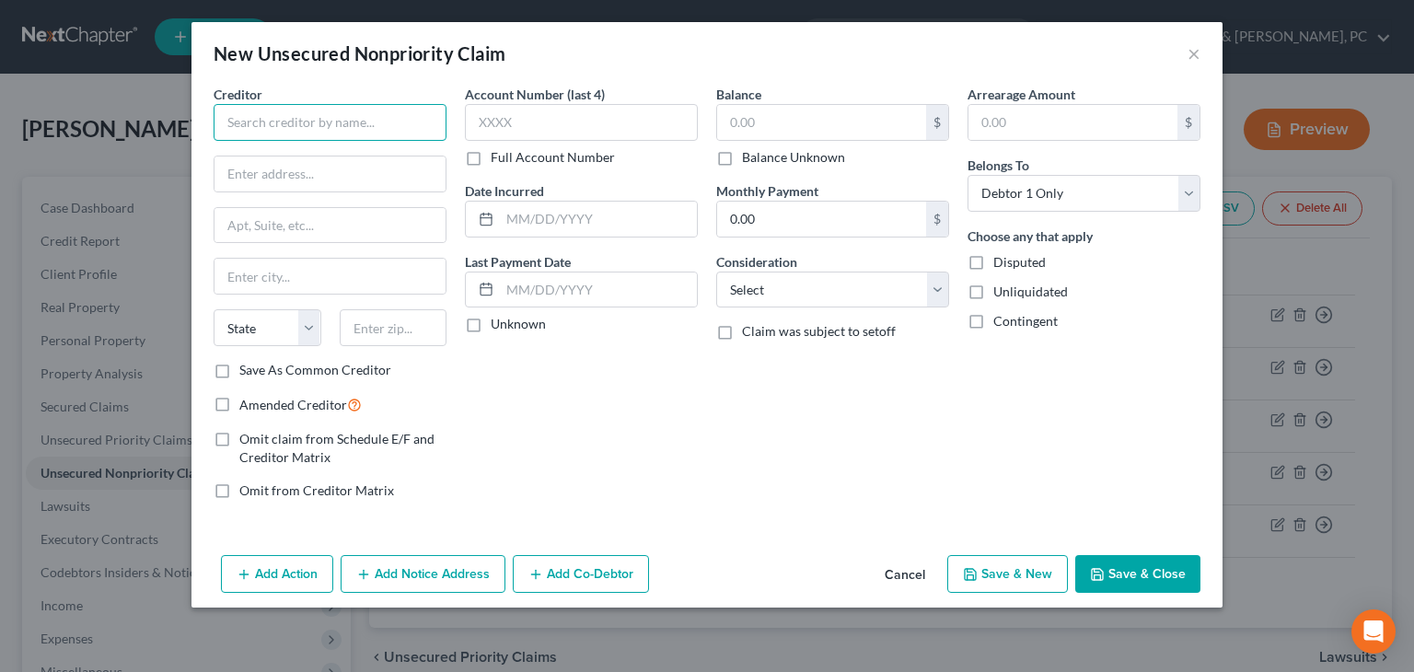
click at [359, 119] on input "text" at bounding box center [330, 122] width 233 height 37
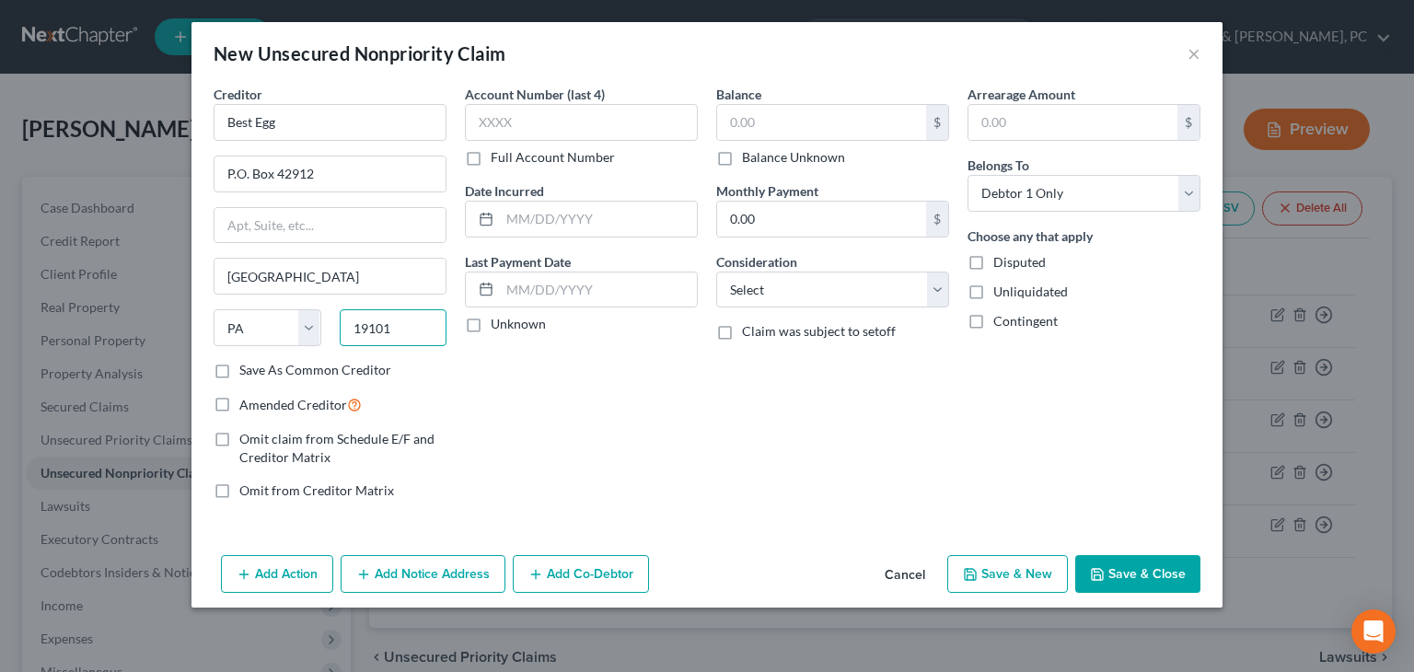
click at [409, 325] on input "19101" at bounding box center [394, 327] width 108 height 37
click at [822, 121] on input "text" at bounding box center [821, 122] width 209 height 35
click at [818, 291] on select "Select Cable / Satellite Services Collection Agency Credit Card Debt Debt Couns…" at bounding box center [832, 289] width 233 height 37
click at [716, 271] on select "Select Cable / Satellite Services Collection Agency Credit Card Debt Debt Couns…" at bounding box center [832, 289] width 233 height 37
click at [903, 564] on button "Save & Close" at bounding box center [1137, 574] width 125 height 39
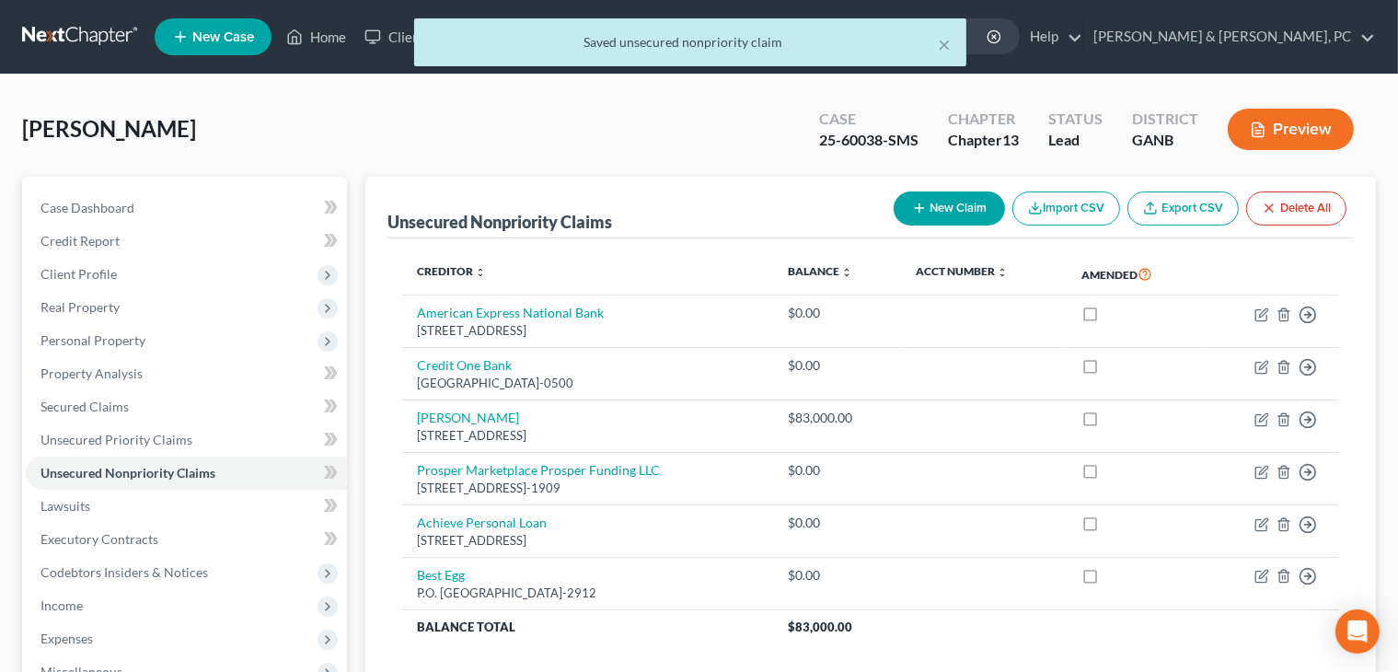
click at [903, 220] on button "New Claim" at bounding box center [949, 208] width 111 height 34
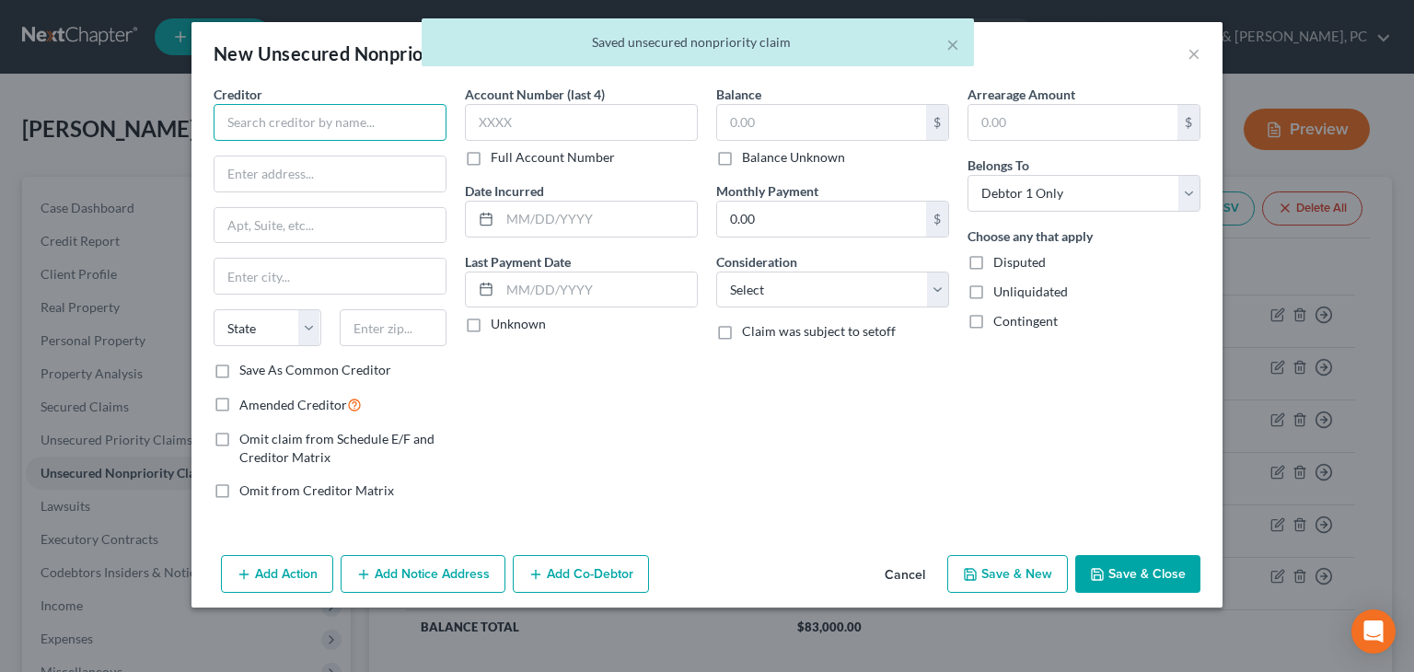
click at [321, 131] on input "text" at bounding box center [330, 122] width 233 height 37
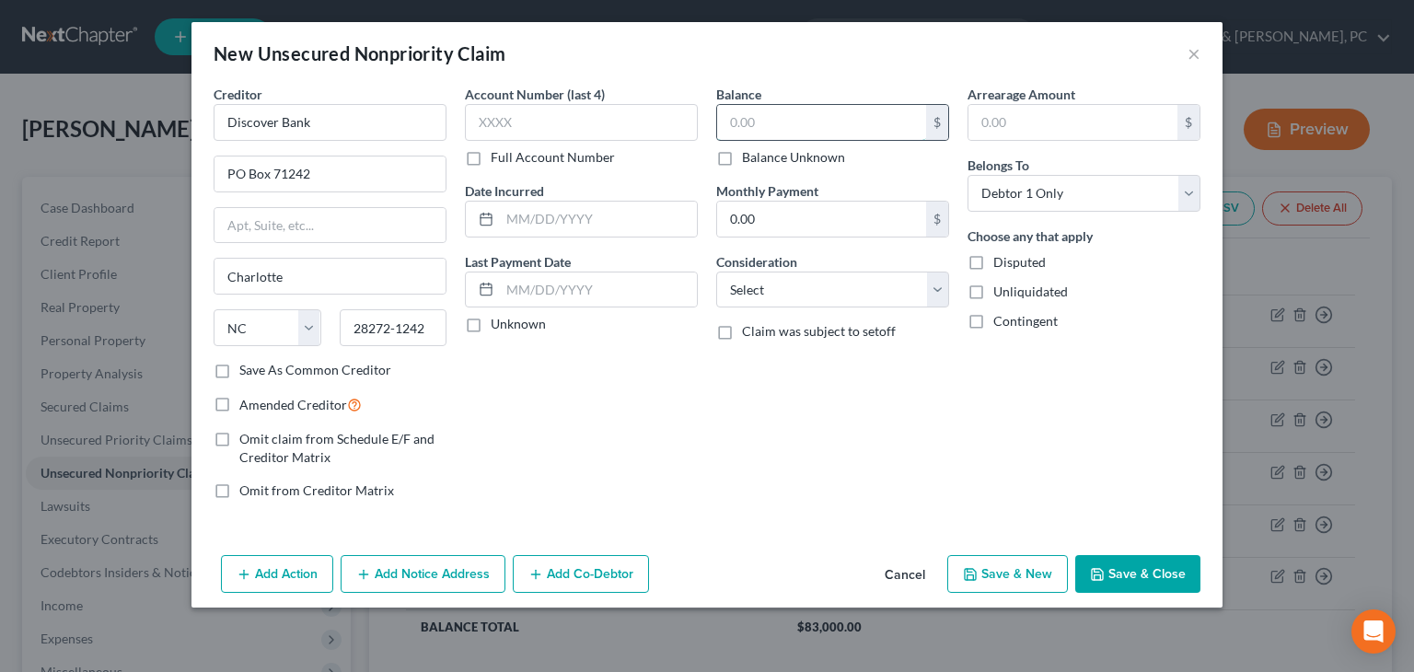
click at [764, 131] on input "text" at bounding box center [821, 122] width 209 height 35
click at [803, 297] on select "Select Cable / Satellite Services Collection Agency Credit Card Debt Debt Couns…" at bounding box center [832, 289] width 233 height 37
click at [716, 271] on select "Select Cable / Satellite Services Collection Agency Credit Card Debt Debt Couns…" at bounding box center [832, 289] width 233 height 37
click at [903, 578] on button "Save & Close" at bounding box center [1137, 574] width 125 height 39
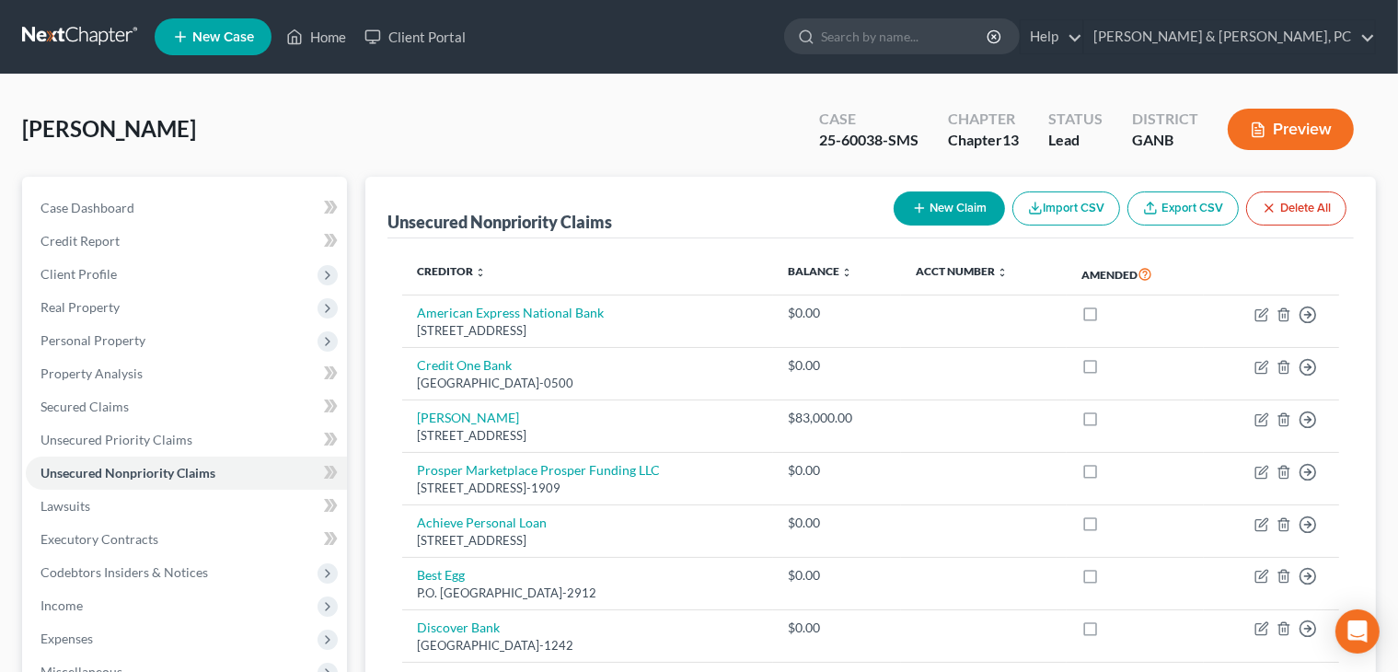
click at [903, 200] on button "New Claim" at bounding box center [949, 208] width 111 height 34
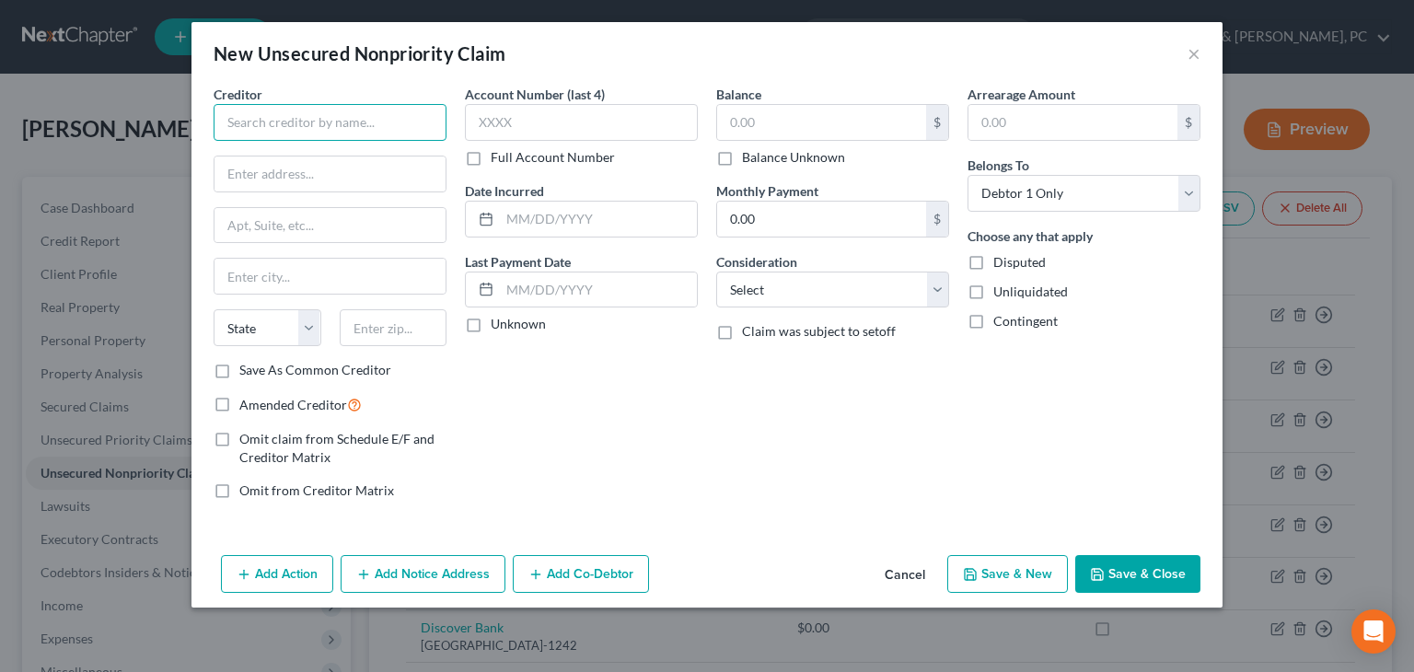
click at [306, 117] on input "text" at bounding box center [330, 122] width 233 height 37
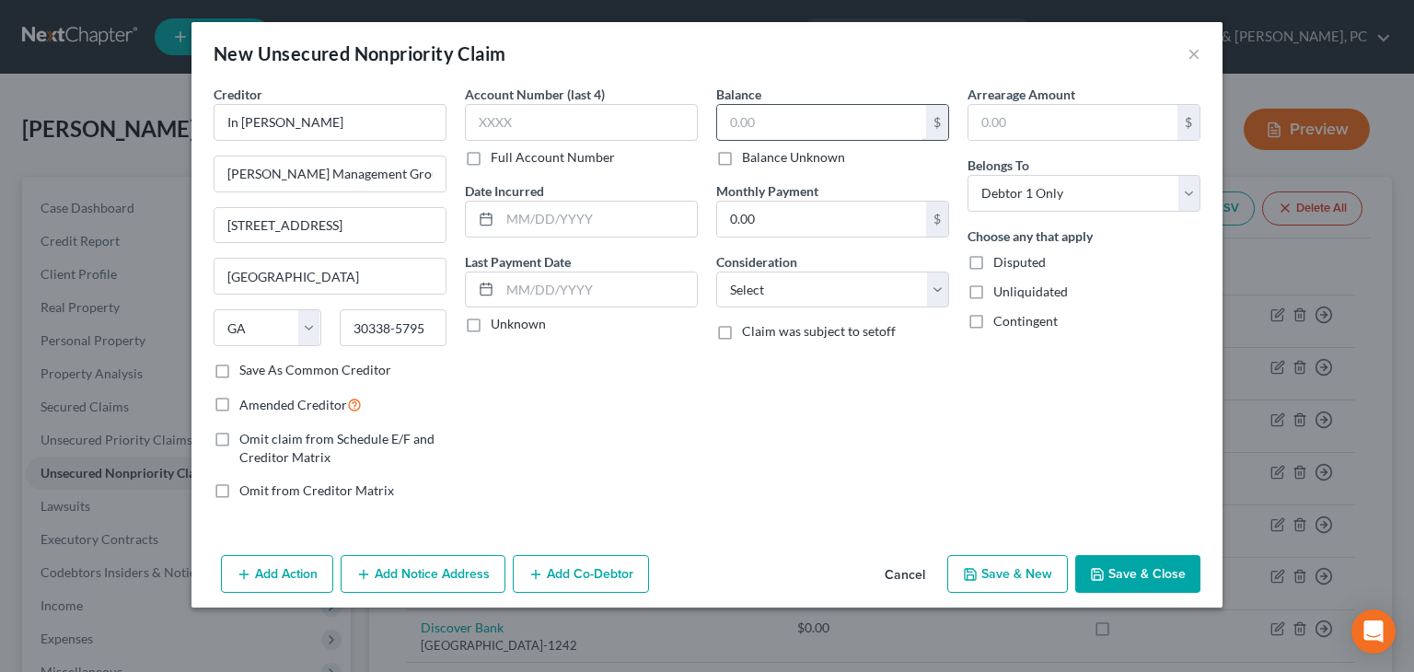
click at [839, 130] on input "text" at bounding box center [821, 122] width 209 height 35
click at [816, 298] on select "Select Cable / Satellite Services Collection Agency Credit Card Debt Debt Couns…" at bounding box center [832, 289] width 233 height 37
click at [716, 271] on select "Select Cable / Satellite Services Collection Agency Credit Card Debt Debt Couns…" at bounding box center [832, 289] width 233 height 37
click at [903, 567] on button "Save & Close" at bounding box center [1137, 574] width 125 height 39
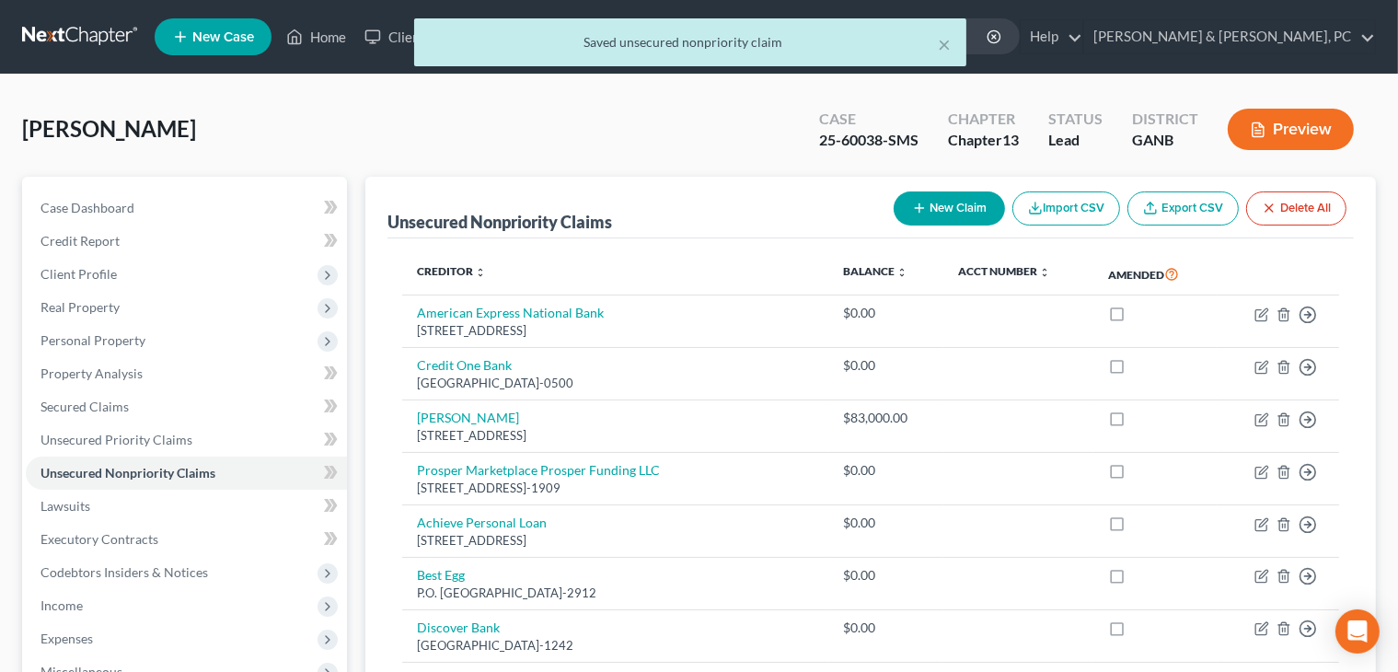
click at [903, 203] on button "New Claim" at bounding box center [949, 208] width 111 height 34
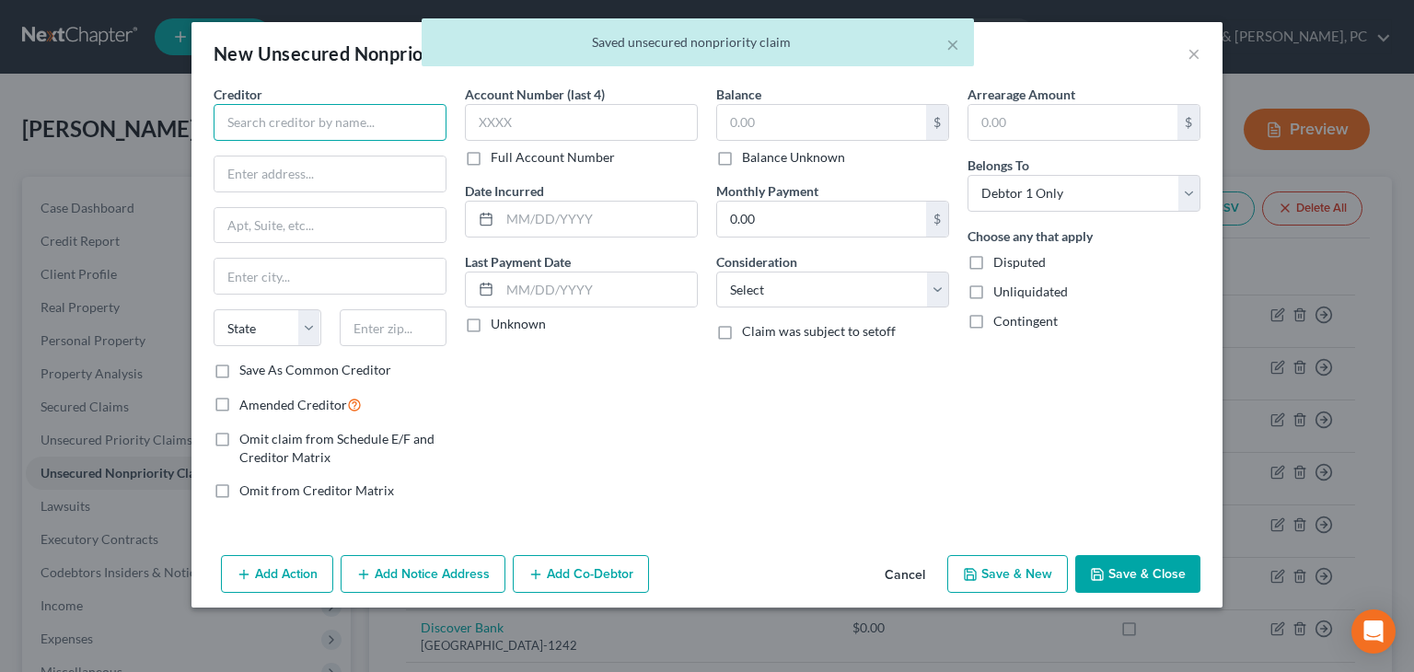
click at [431, 131] on input "text" at bounding box center [330, 122] width 233 height 37
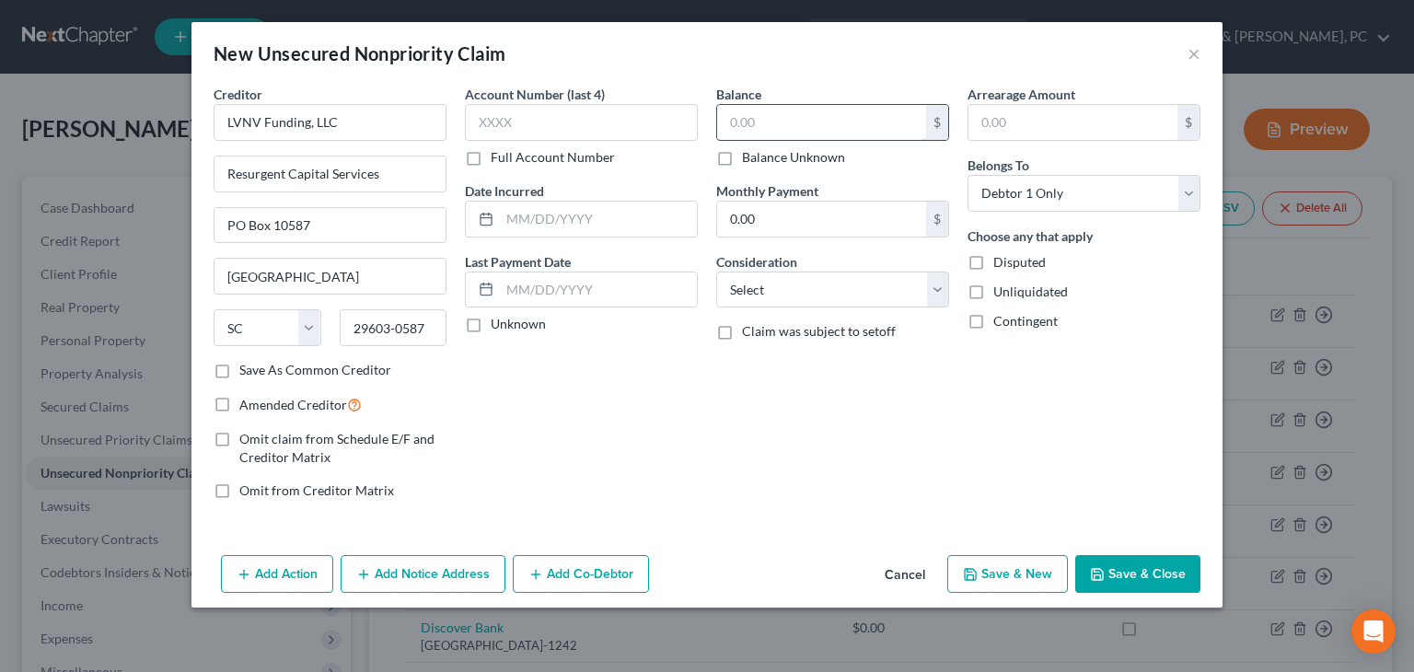
click at [846, 119] on input "text" at bounding box center [821, 122] width 209 height 35
click at [811, 288] on select "Select Cable / Satellite Services Collection Agency Credit Card Debt Debt Couns…" at bounding box center [832, 289] width 233 height 37
click at [716, 271] on select "Select Cable / Satellite Services Collection Agency Credit Card Debt Debt Couns…" at bounding box center [832, 289] width 233 height 37
click at [903, 572] on button "Save & Close" at bounding box center [1137, 574] width 125 height 39
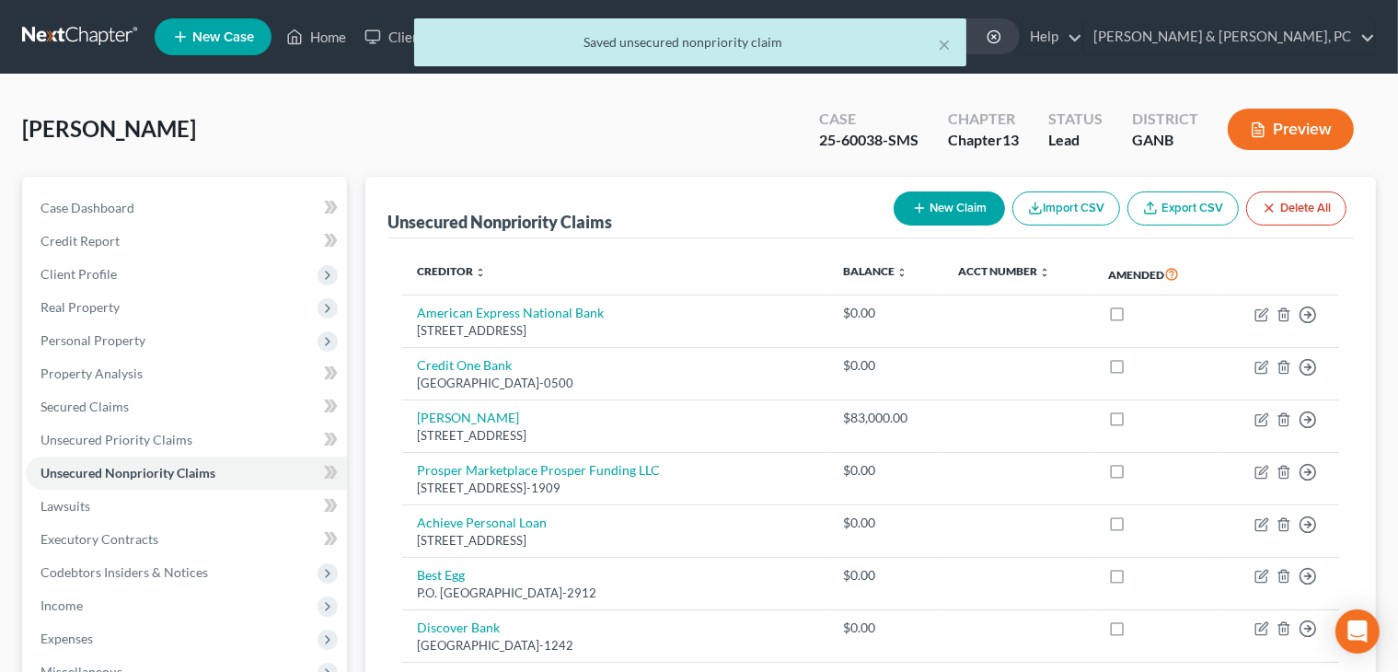
click at [903, 203] on icon "button" at bounding box center [919, 208] width 15 height 15
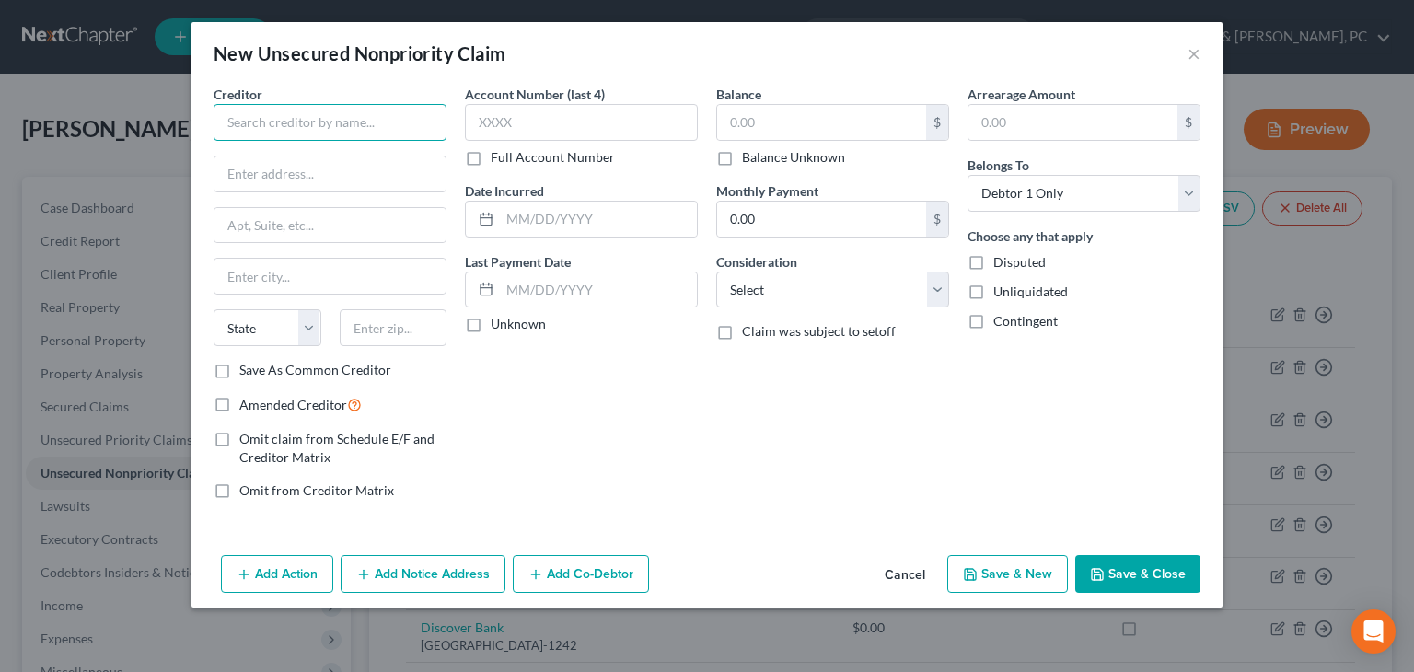
click at [361, 122] on input "text" at bounding box center [330, 122] width 233 height 37
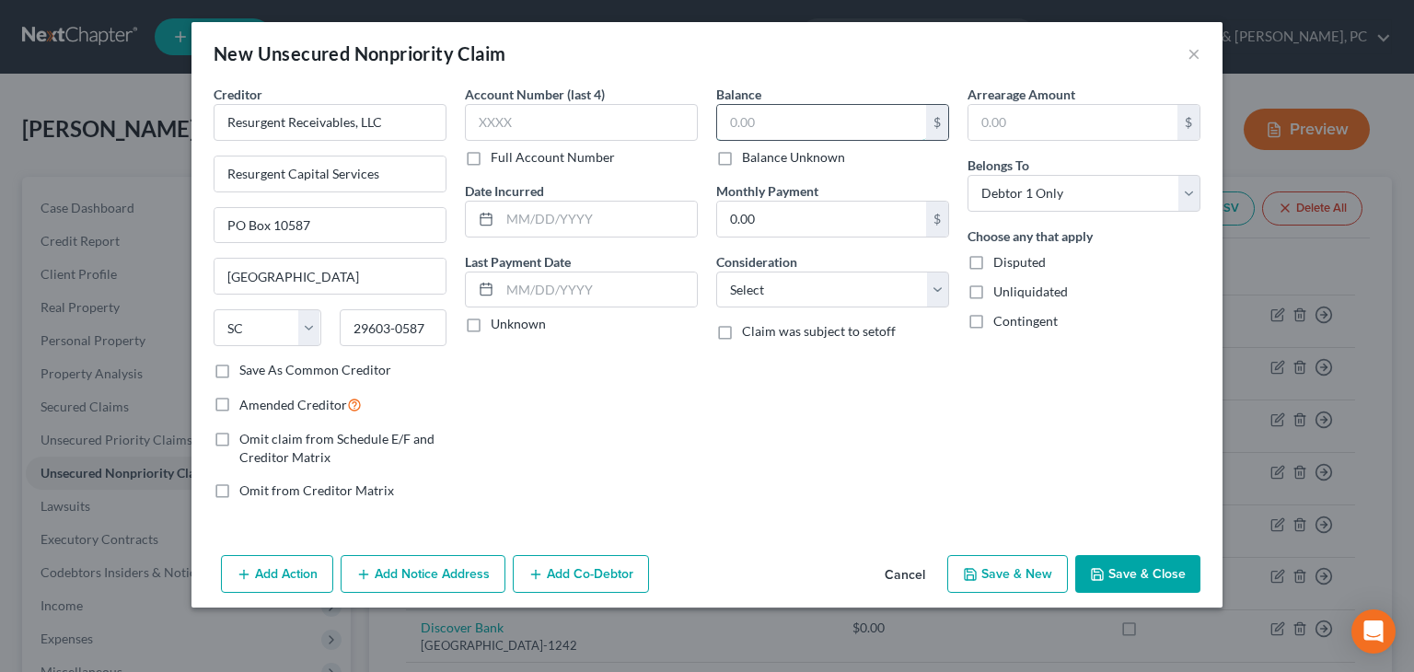
click at [788, 110] on input "text" at bounding box center [821, 122] width 209 height 35
click at [804, 297] on select "Select Cable / Satellite Services Collection Agency Credit Card Debt Debt Couns…" at bounding box center [832, 289] width 233 height 37
click at [716, 271] on select "Select Cable / Satellite Services Collection Agency Credit Card Debt Debt Couns…" at bounding box center [832, 289] width 233 height 37
click at [903, 579] on button "Save & Close" at bounding box center [1137, 574] width 125 height 39
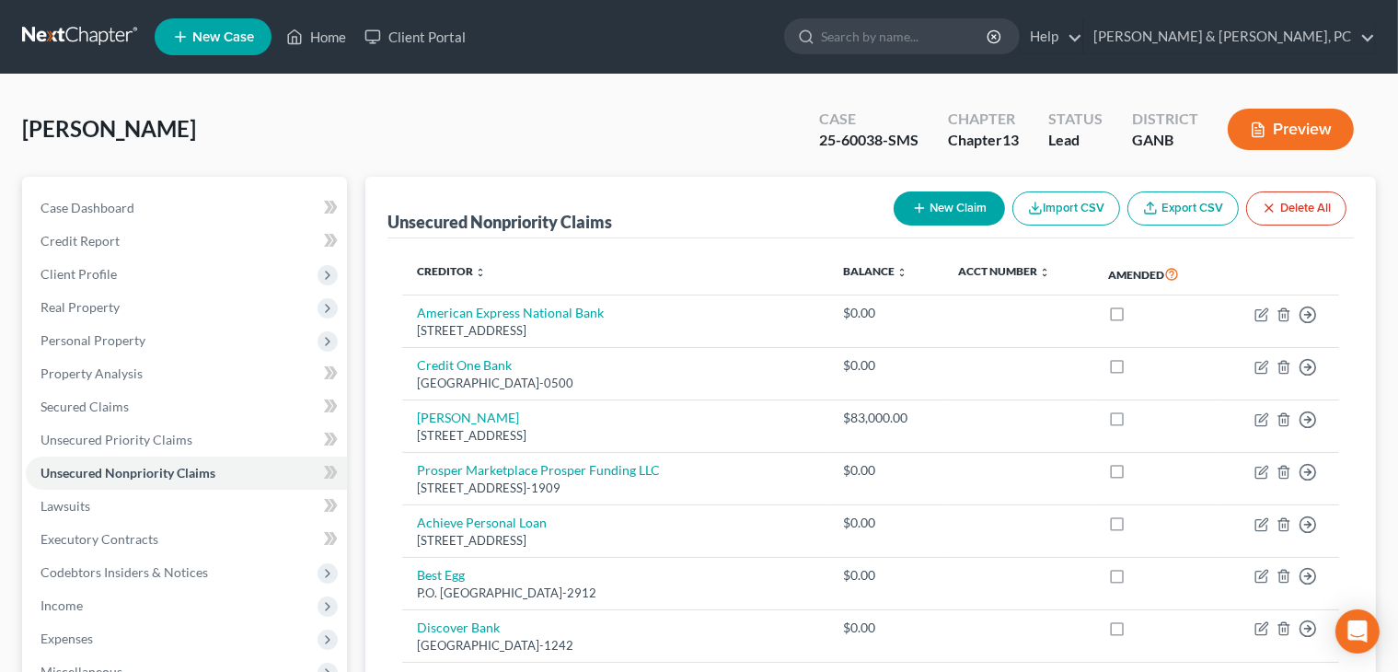
click at [903, 225] on div "New Claim Import CSV Export CSV Delete All" at bounding box center [1120, 208] width 468 height 49
click at [903, 208] on button "New Claim" at bounding box center [949, 208] width 111 height 34
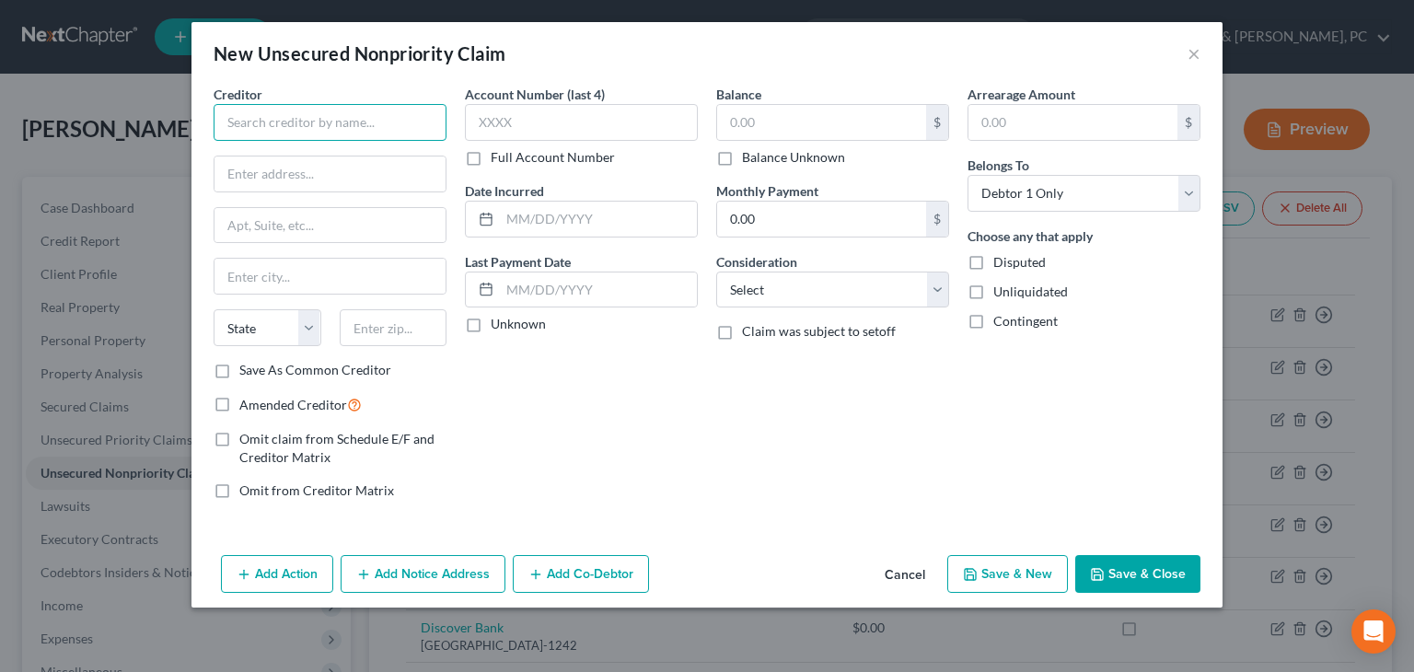
click at [329, 122] on input "text" at bounding box center [330, 122] width 233 height 37
click at [895, 567] on button "Cancel" at bounding box center [905, 575] width 70 height 37
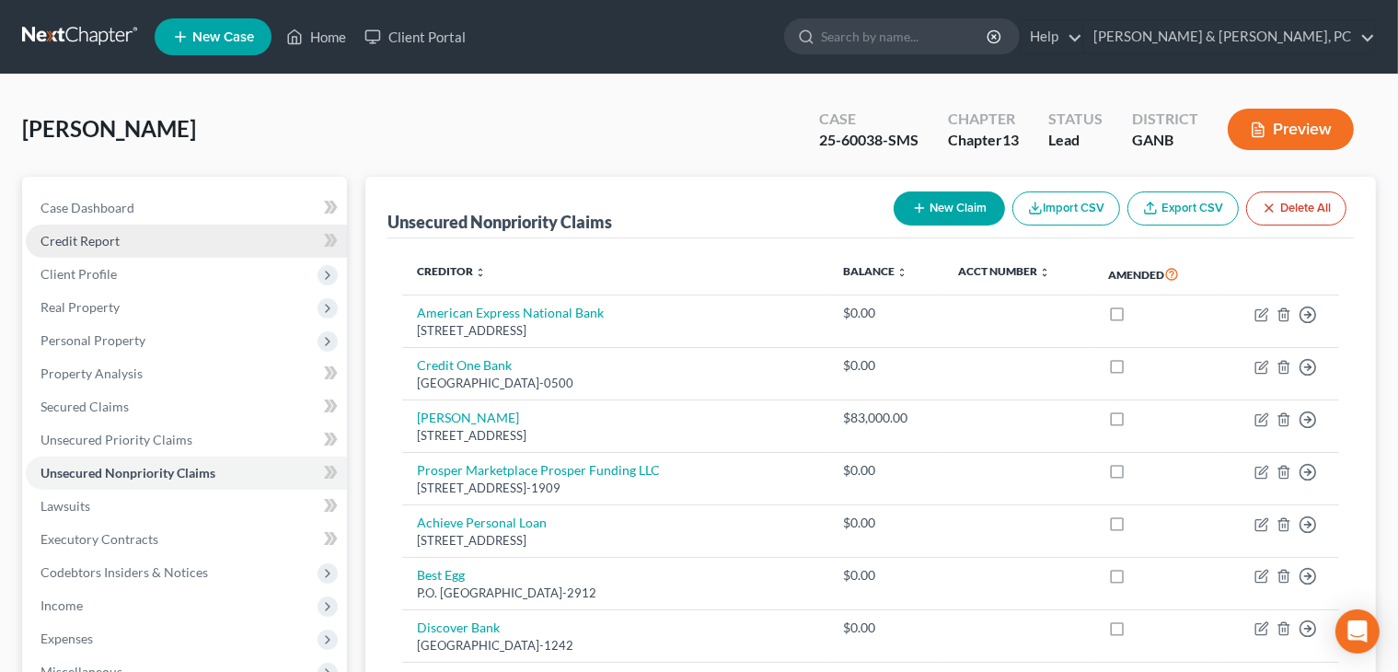
click at [173, 225] on link "Credit Report" at bounding box center [186, 241] width 321 height 33
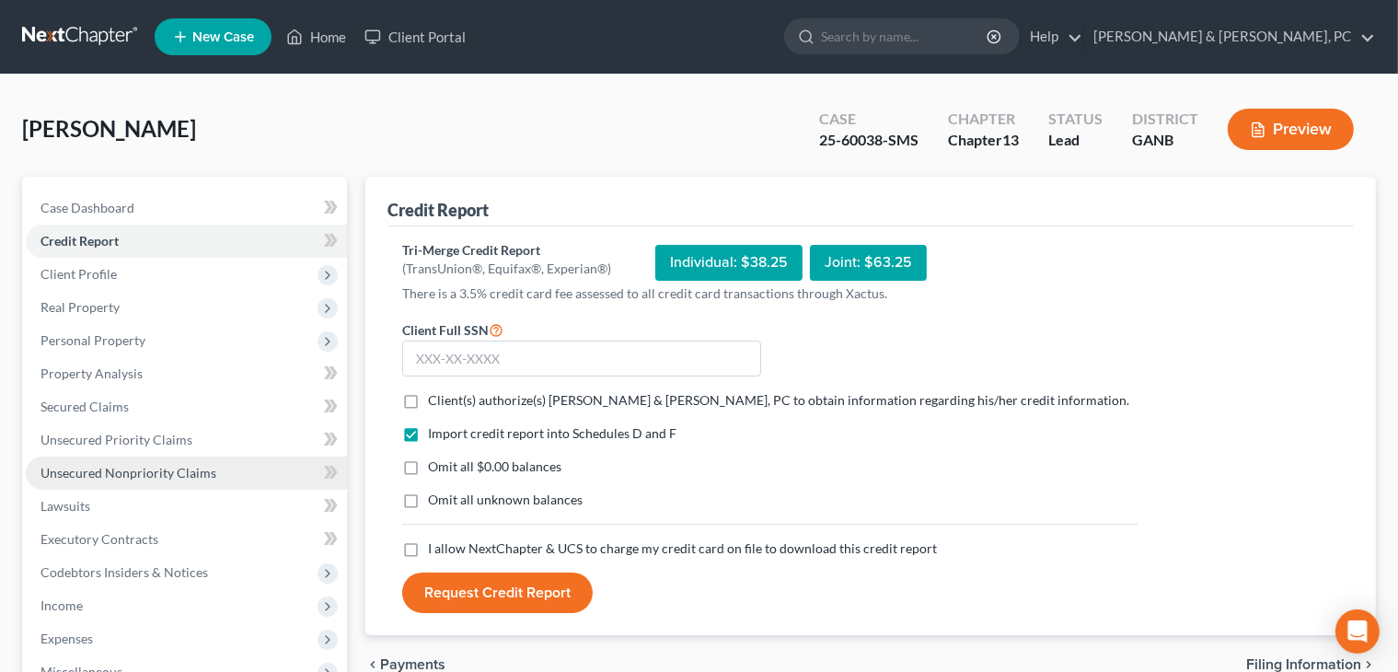
click at [150, 482] on link "Unsecured Nonpriority Claims" at bounding box center [186, 472] width 321 height 33
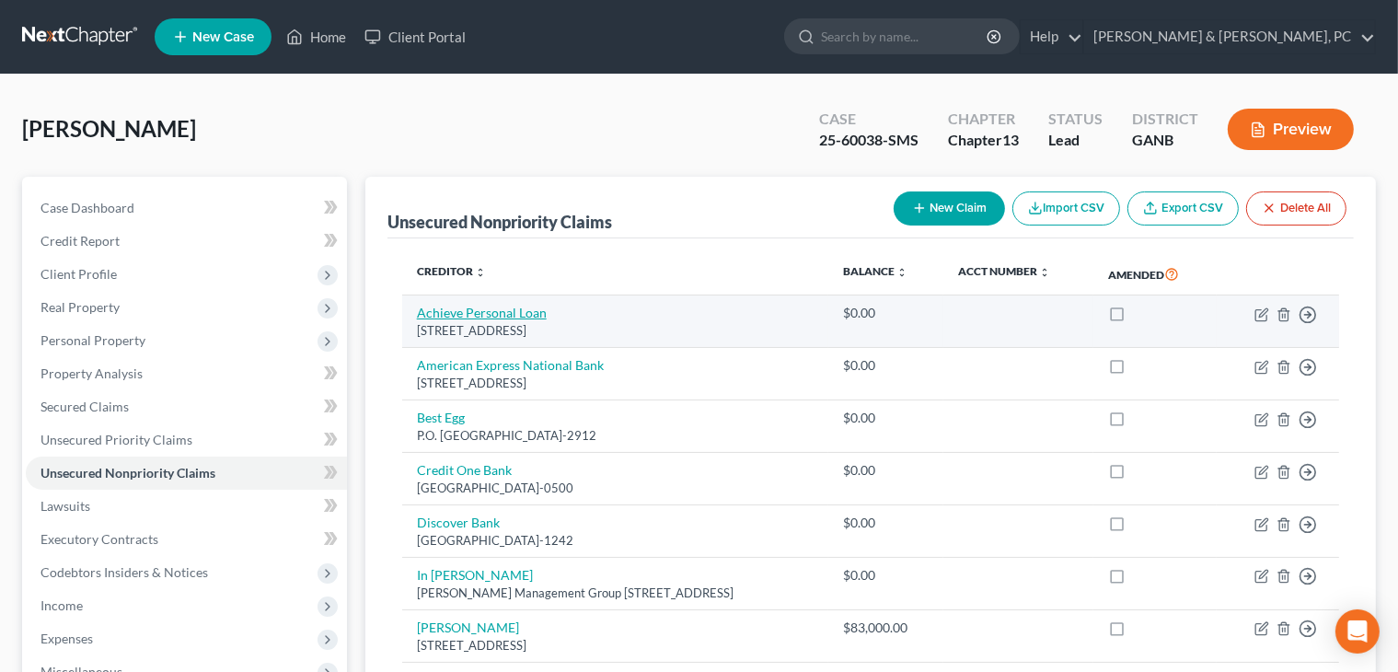
click at [517, 312] on link "Achieve Personal Loan" at bounding box center [482, 313] width 130 height 16
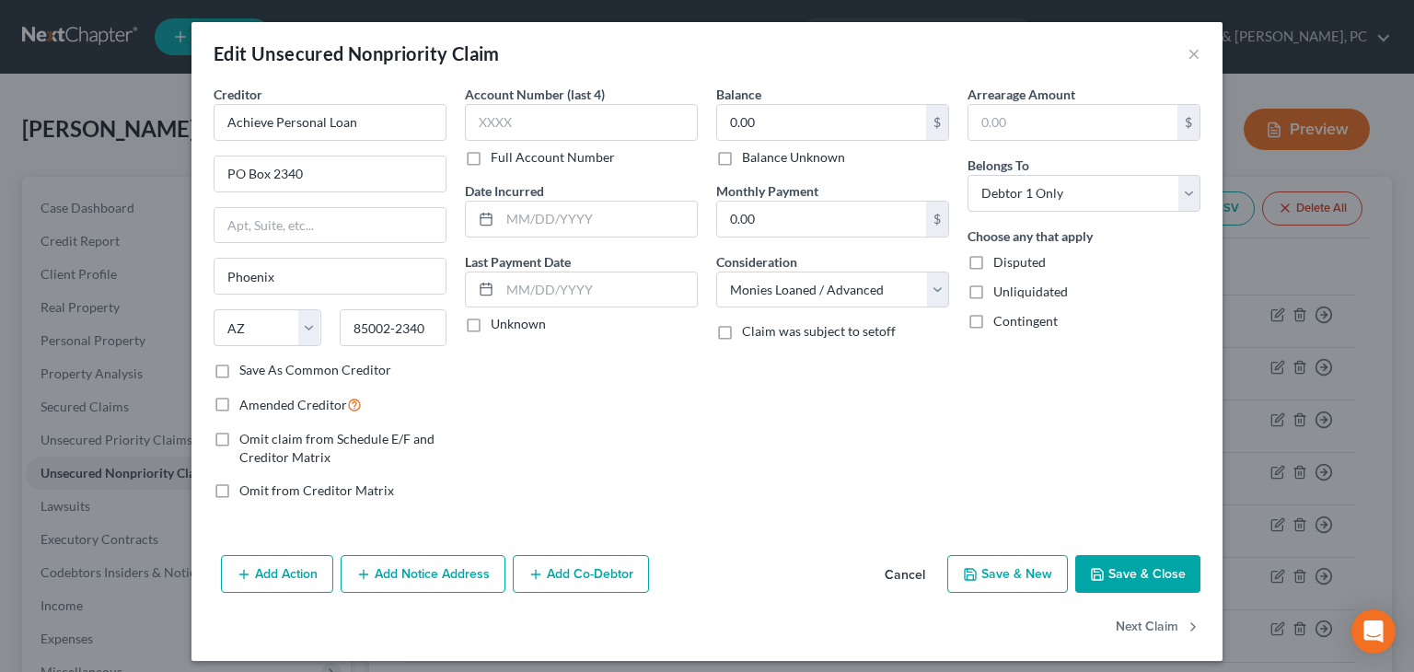
click at [272, 364] on label "Save As Common Creditor" at bounding box center [315, 370] width 152 height 18
click at [259, 364] on input "Save As Common Creditor" at bounding box center [253, 367] width 12 height 12
click at [903, 572] on button "Save & Close" at bounding box center [1137, 574] width 125 height 39
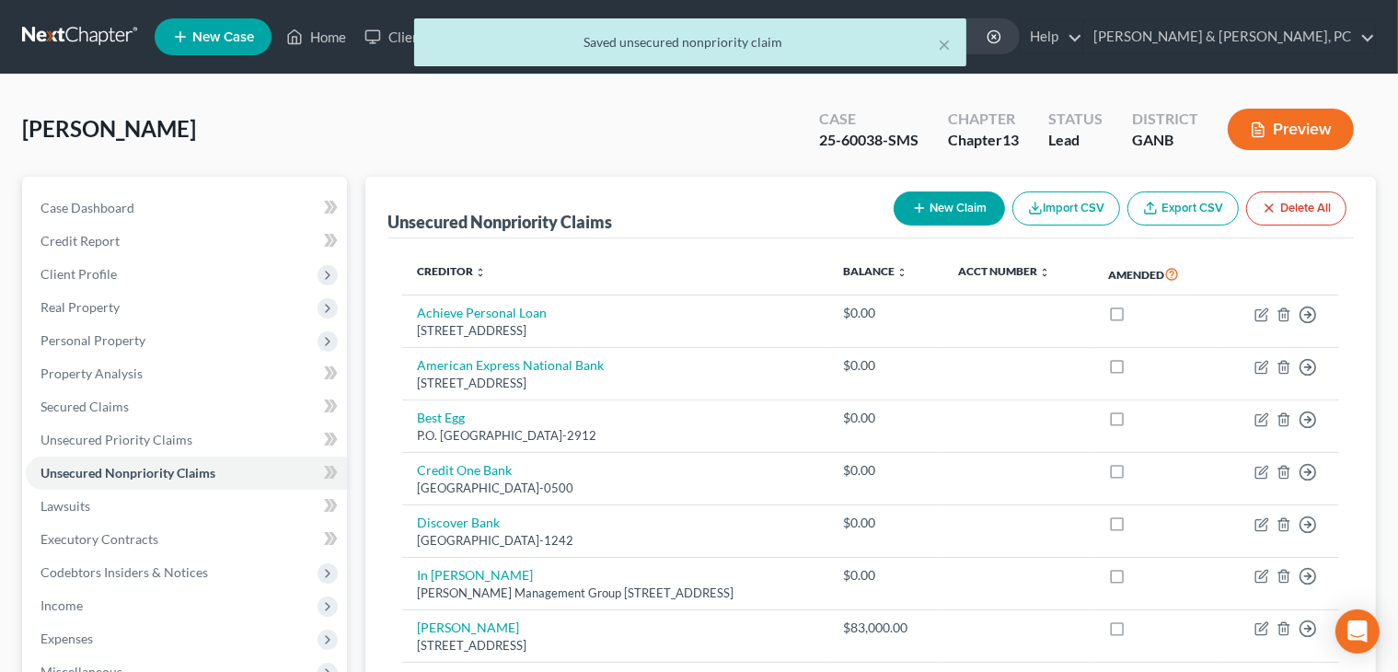
click at [903, 211] on icon "button" at bounding box center [919, 208] width 15 height 15
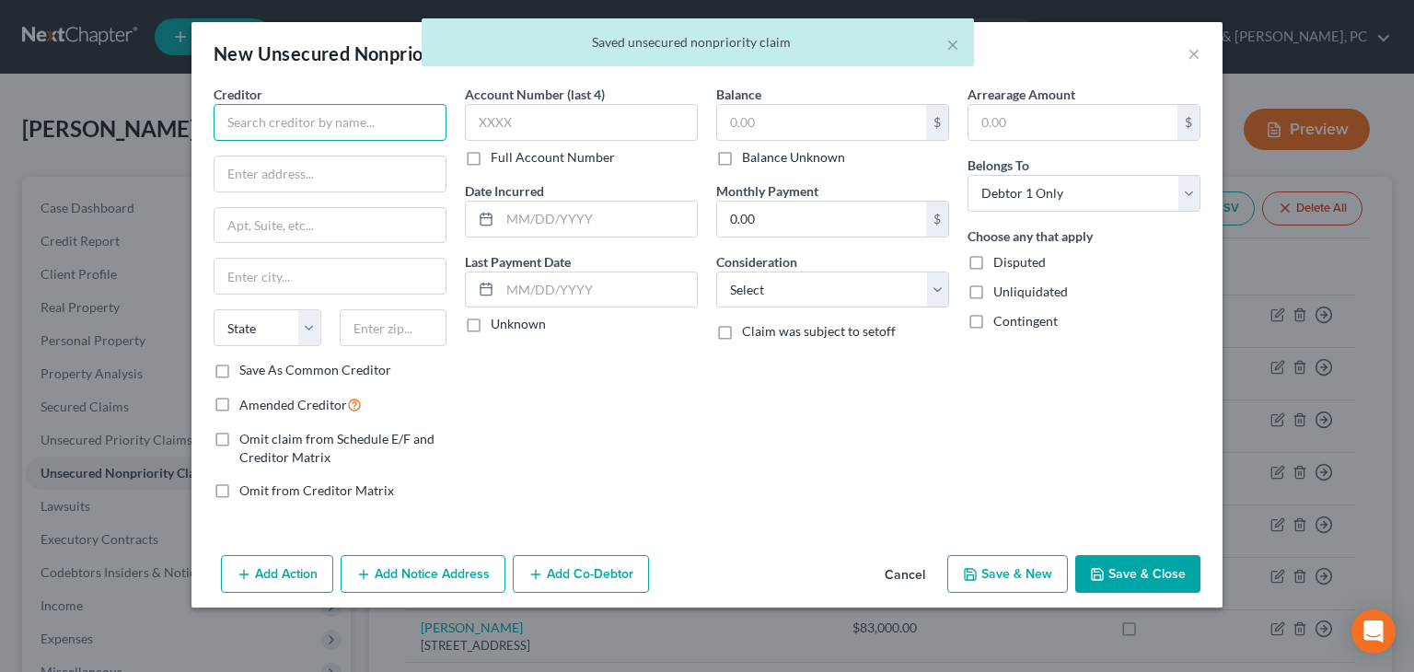
click at [271, 119] on input "text" at bounding box center [330, 122] width 233 height 37
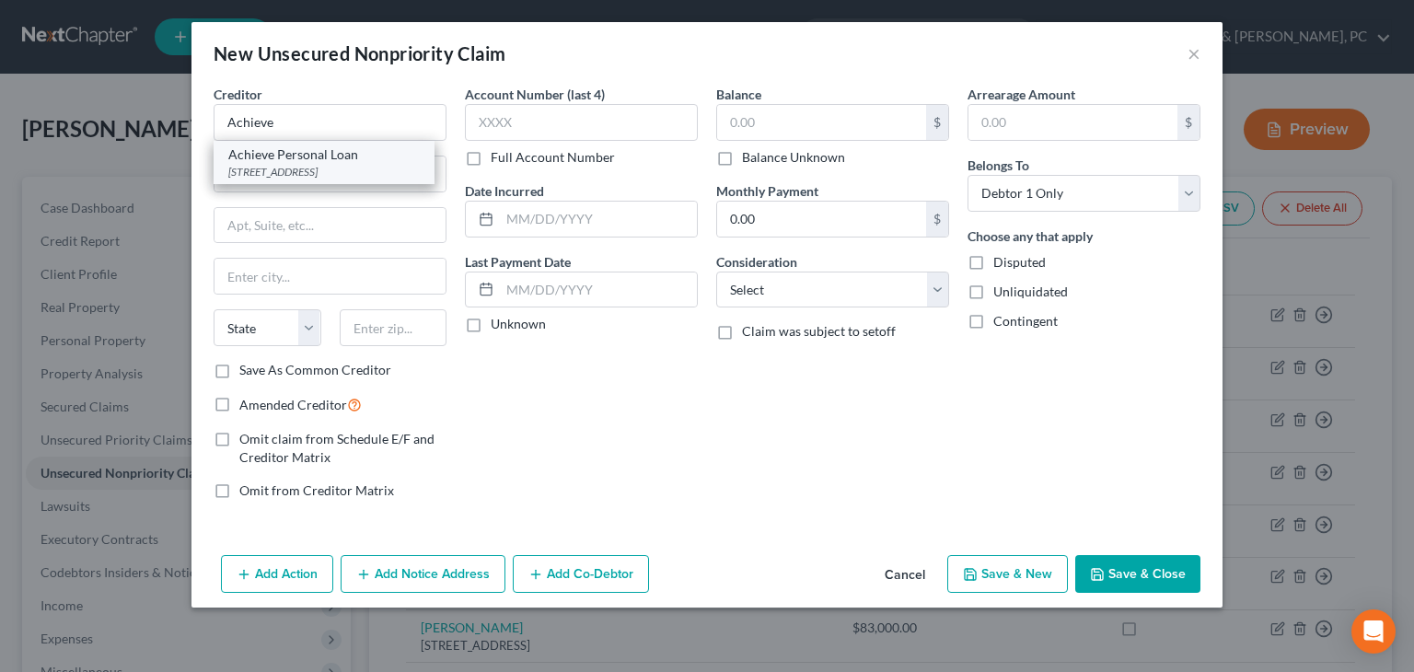
click at [319, 174] on div "[STREET_ADDRESS]" at bounding box center [323, 172] width 191 height 16
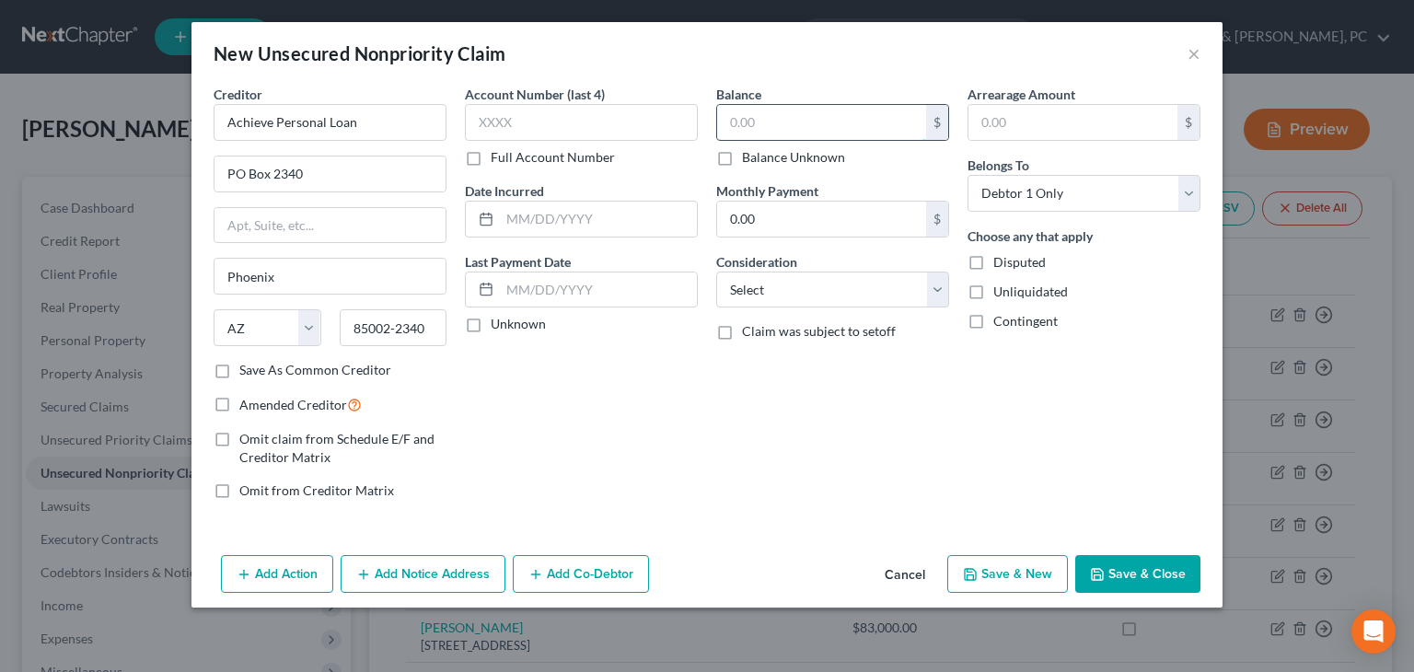
click at [813, 118] on input "text" at bounding box center [821, 122] width 209 height 35
click at [828, 306] on div "Balance 0.00 $ Balance Unknown Balance Undetermined 0 $ Balance Unknown Monthly…" at bounding box center [832, 300] width 251 height 430
click at [835, 298] on select "Select Cable / Satellite Services Collection Agency Credit Card Debt Debt Couns…" at bounding box center [832, 289] width 233 height 37
click at [716, 271] on select "Select Cable / Satellite Services Collection Agency Credit Card Debt Debt Couns…" at bounding box center [832, 289] width 233 height 37
click at [903, 575] on button "Save & Close" at bounding box center [1137, 574] width 125 height 39
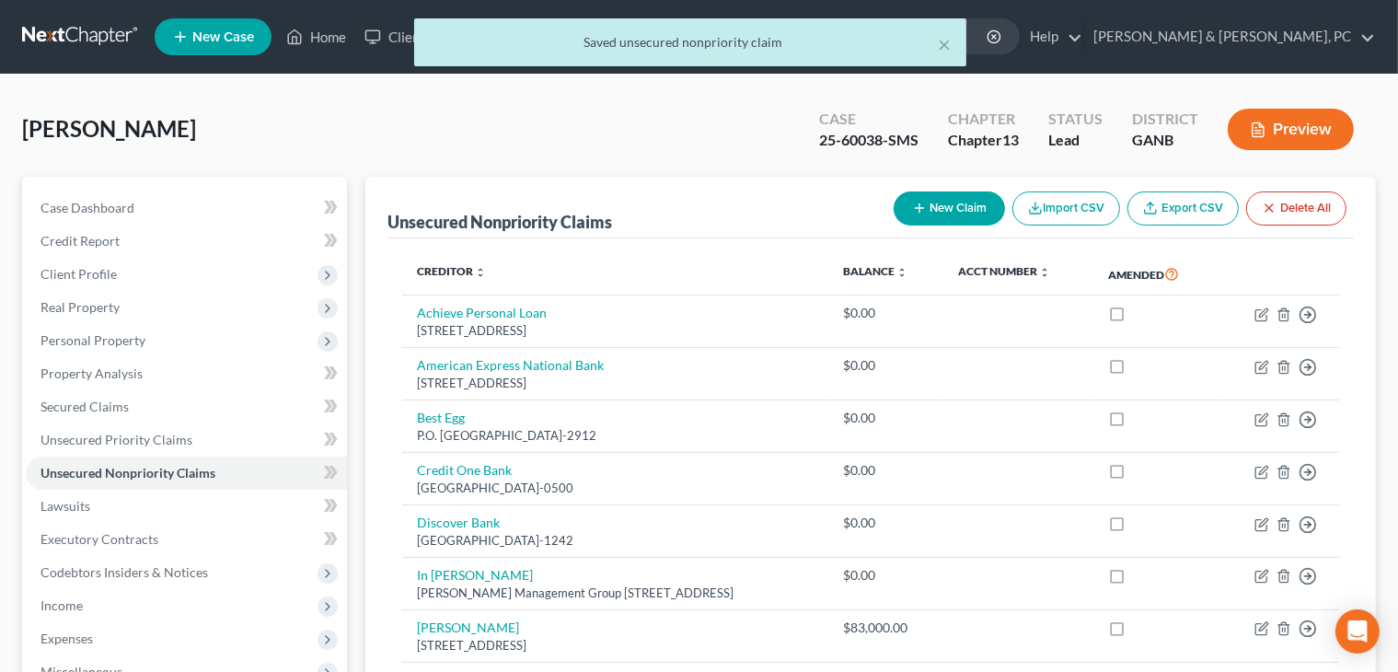
click at [903, 213] on button "New Claim" at bounding box center [949, 208] width 111 height 34
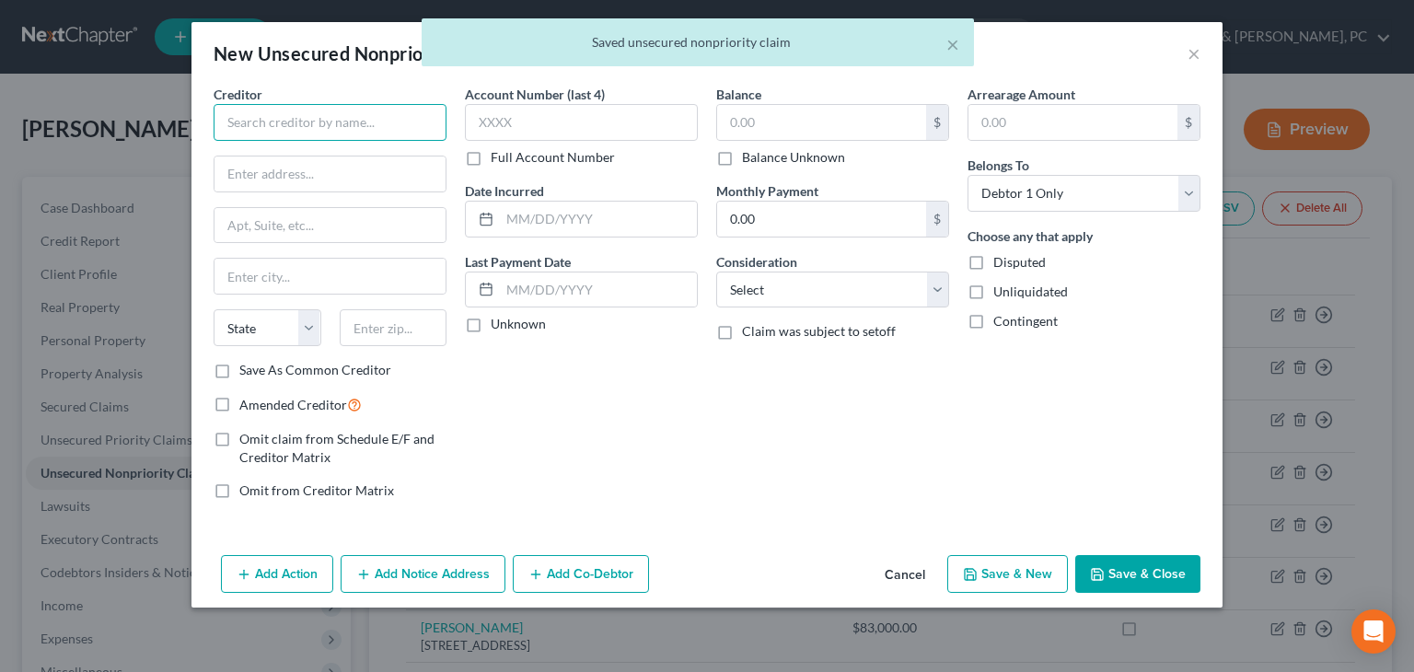
click at [316, 122] on input "text" at bounding box center [330, 122] width 233 height 37
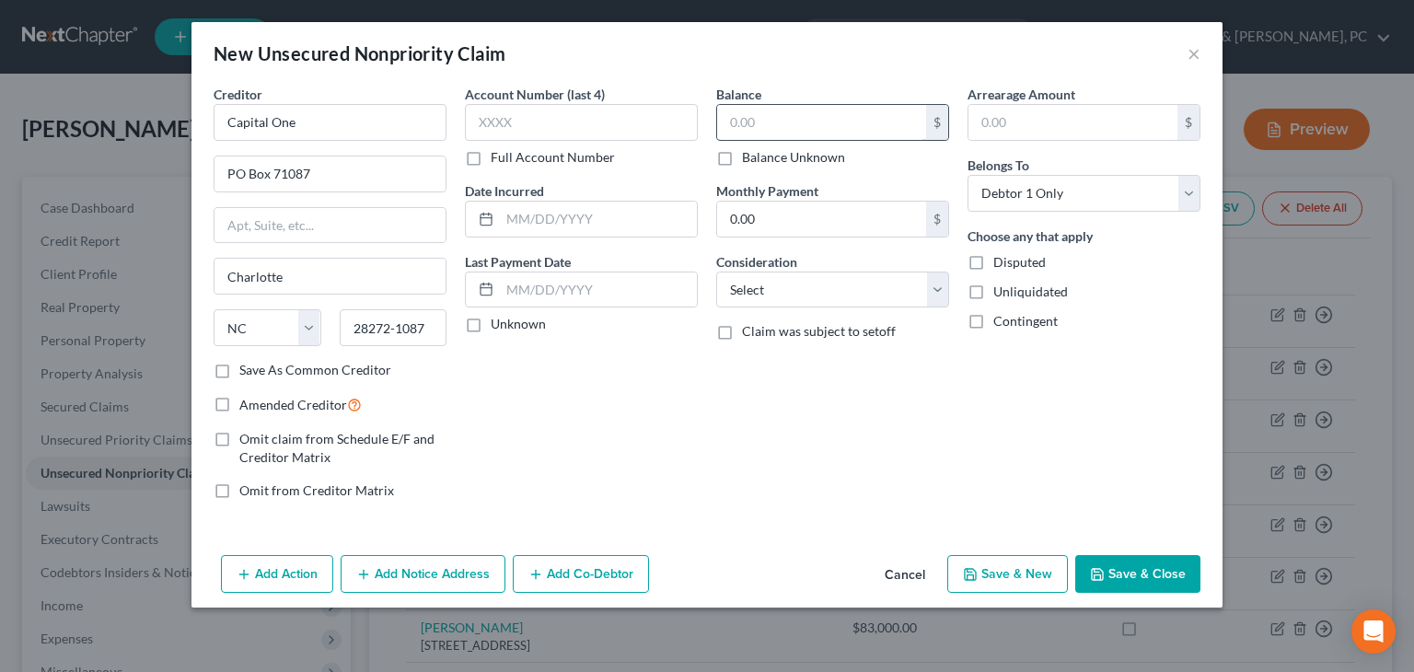
click at [791, 112] on input "text" at bounding box center [821, 122] width 209 height 35
click at [791, 288] on select "Select Cable / Satellite Services Collection Agency Credit Card Debt Debt Couns…" at bounding box center [832, 289] width 233 height 37
click at [716, 271] on select "Select Cable / Satellite Services Collection Agency Credit Card Debt Debt Couns…" at bounding box center [832, 289] width 233 height 37
click at [903, 577] on button "Save & Close" at bounding box center [1137, 574] width 125 height 39
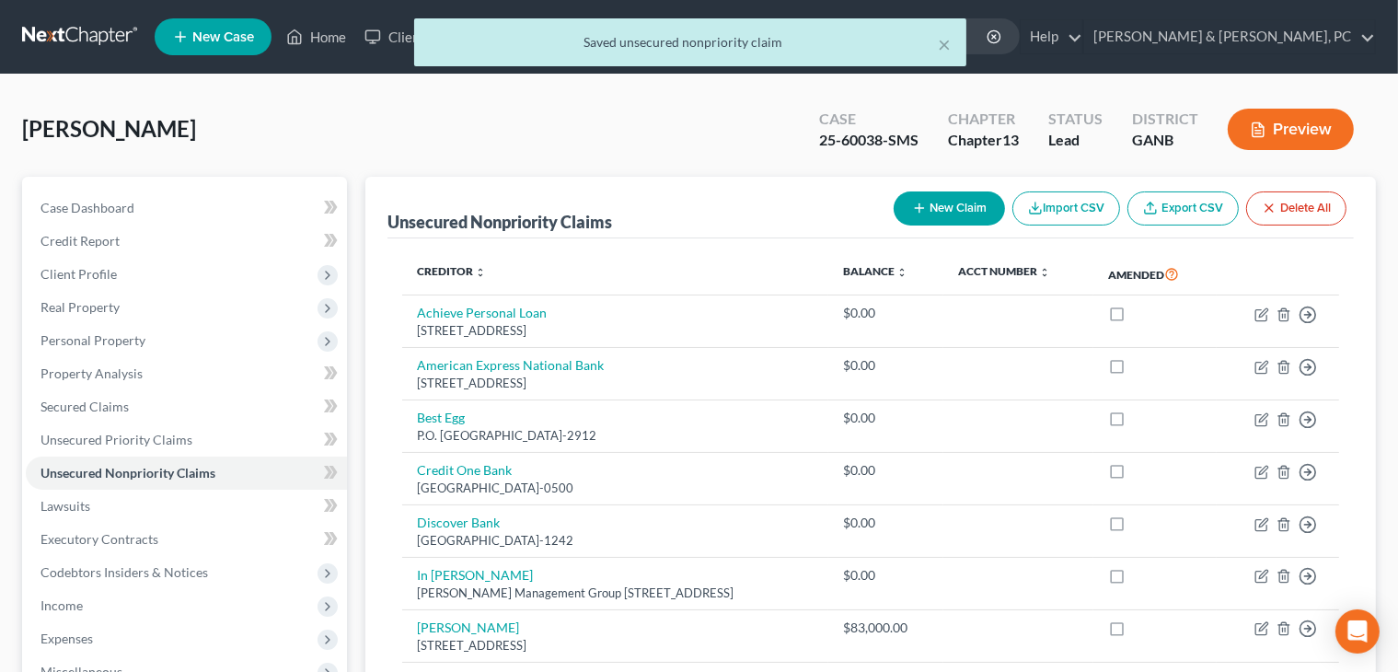
click at [903, 218] on button "New Claim" at bounding box center [949, 208] width 111 height 34
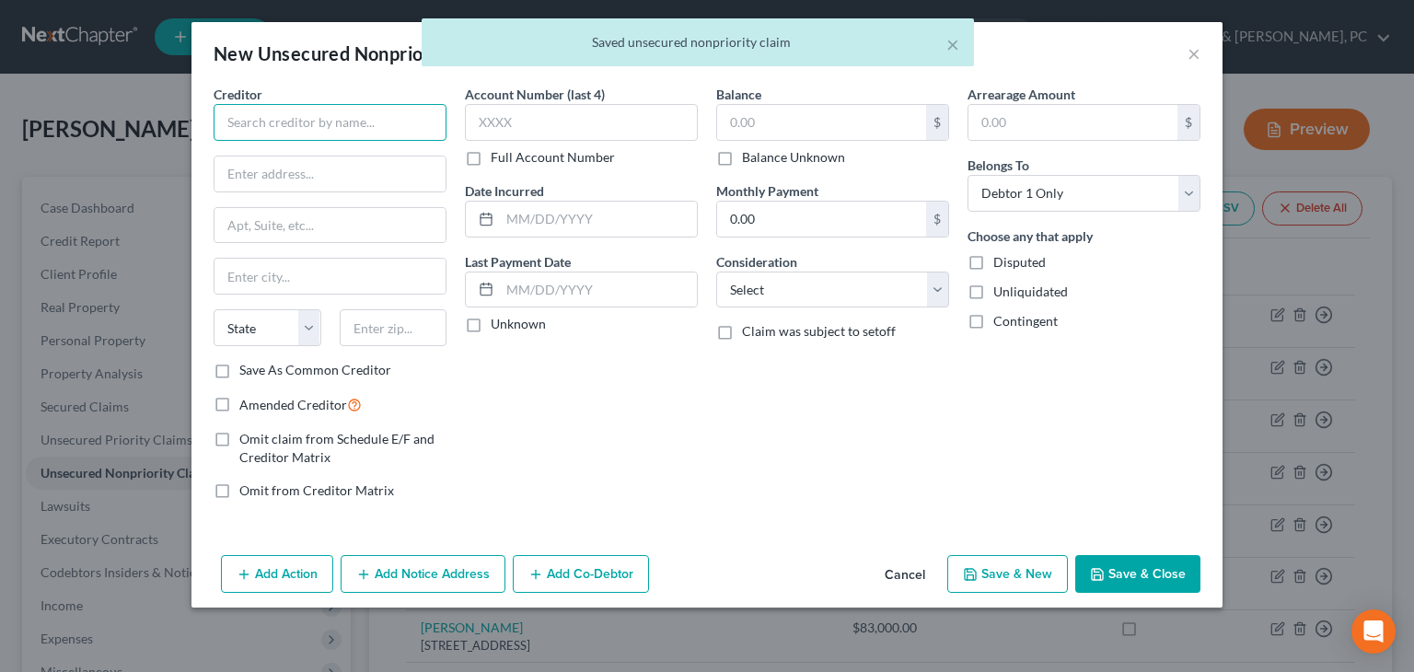
click at [331, 119] on input "text" at bounding box center [330, 122] width 233 height 37
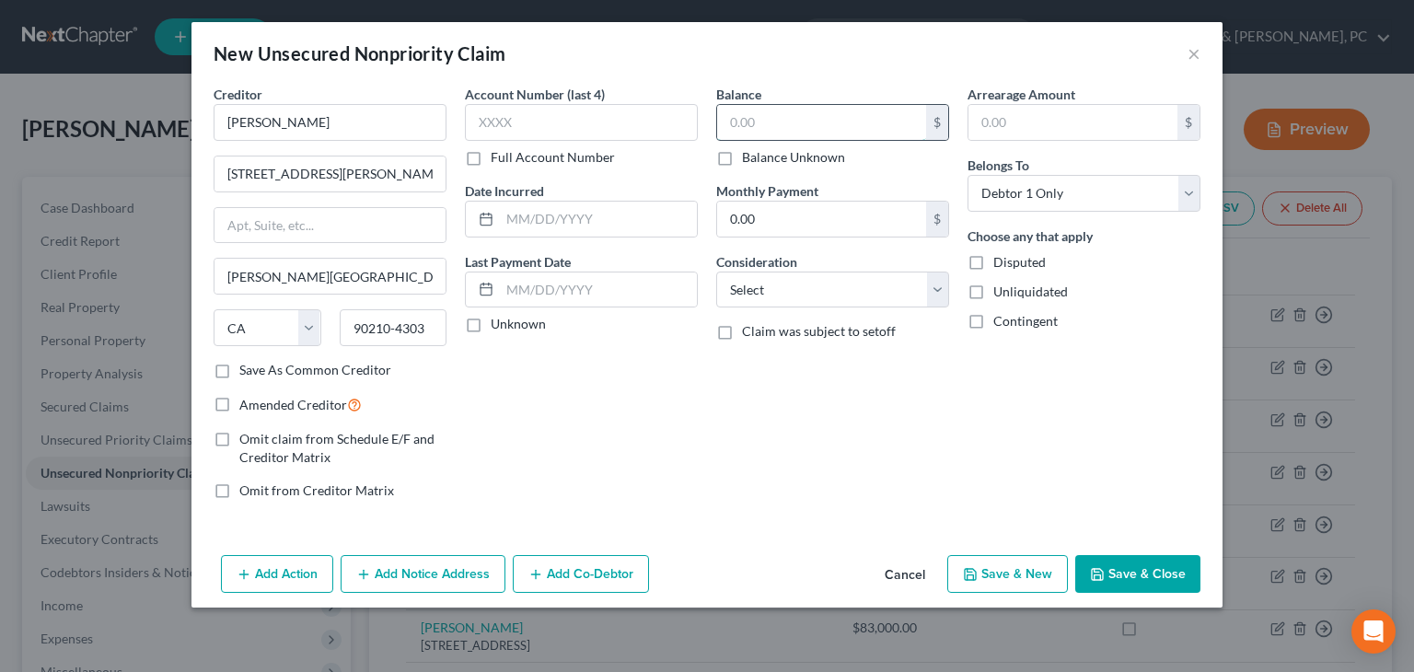
click at [780, 113] on input "text" at bounding box center [821, 122] width 209 height 35
click at [817, 284] on select "Select Cable / Satellite Services Collection Agency Credit Card Debt Debt Couns…" at bounding box center [832, 289] width 233 height 37
click at [716, 271] on select "Select Cable / Satellite Services Collection Agency Credit Card Debt Debt Couns…" at bounding box center [832, 289] width 233 height 37
click at [903, 580] on button "Save & Close" at bounding box center [1137, 574] width 125 height 39
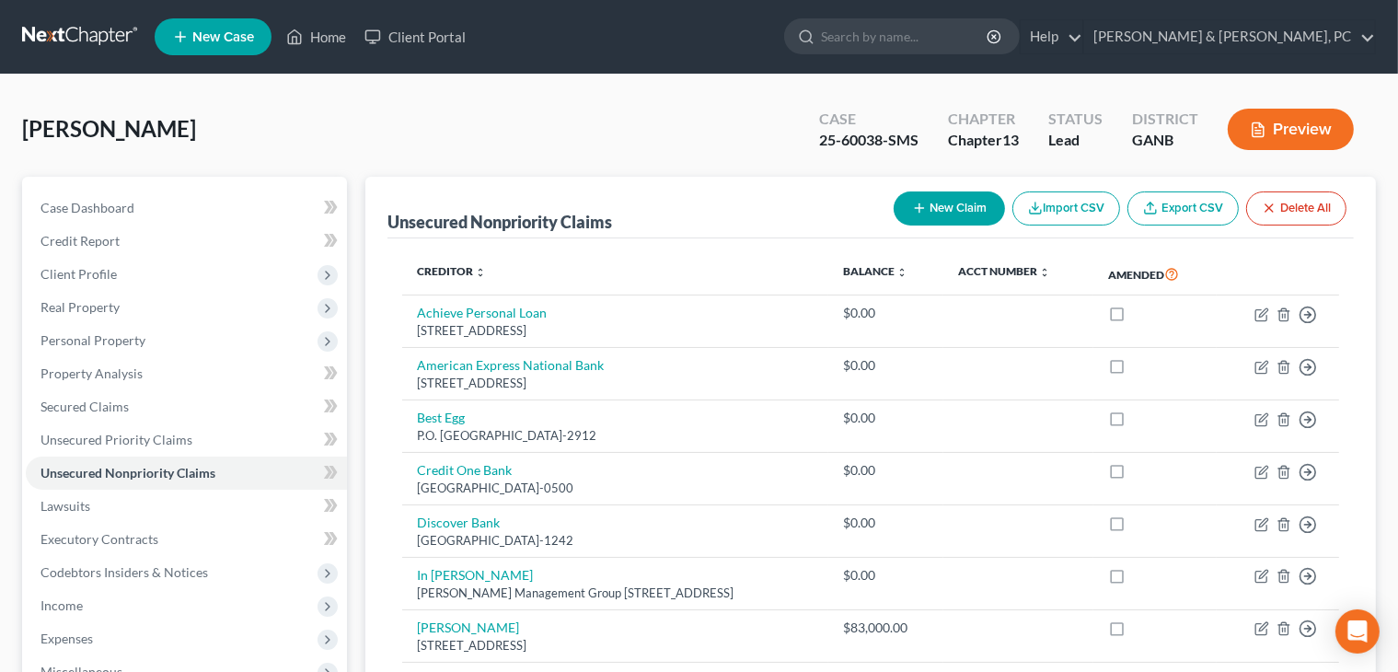
click at [903, 217] on button "New Claim" at bounding box center [949, 208] width 111 height 34
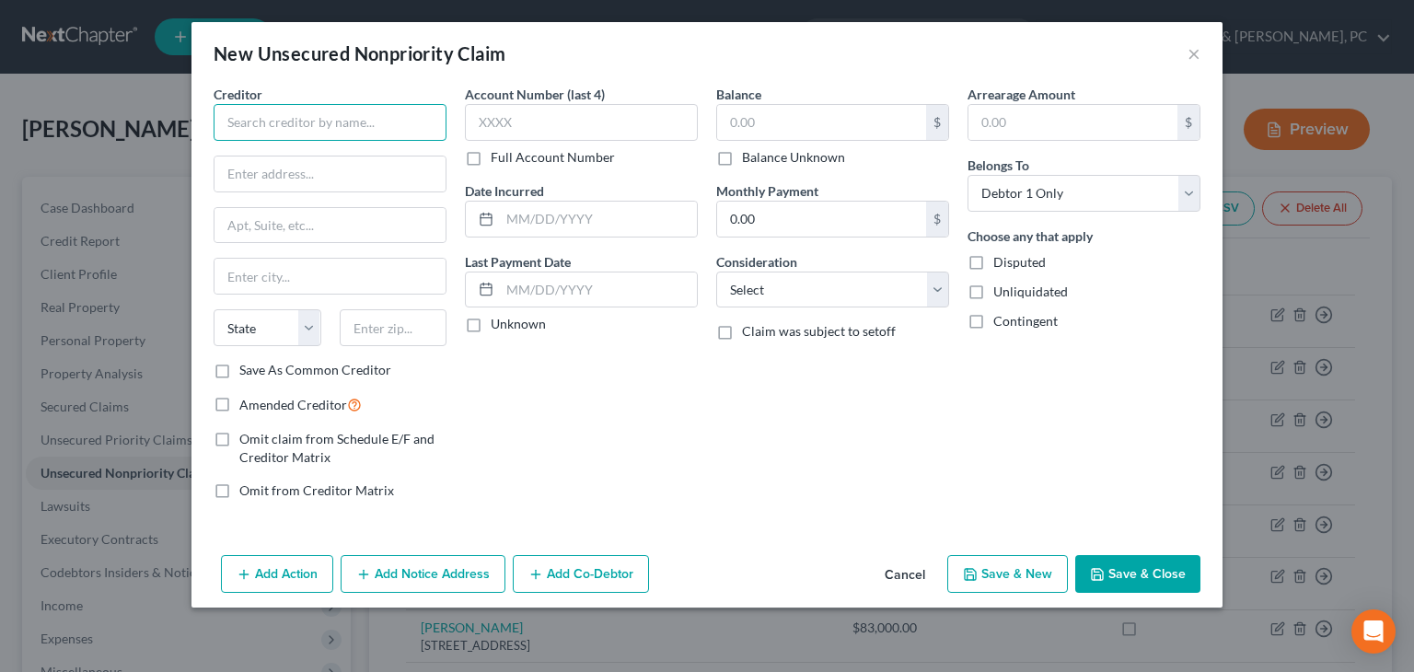
click at [351, 132] on input "text" at bounding box center [330, 122] width 233 height 37
click at [903, 588] on div "Add Action Add Notice Address Add Co-Debtor Cancel Save & New Save & Close" at bounding box center [706, 578] width 1031 height 61
click at [903, 576] on button "Cancel" at bounding box center [905, 575] width 70 height 37
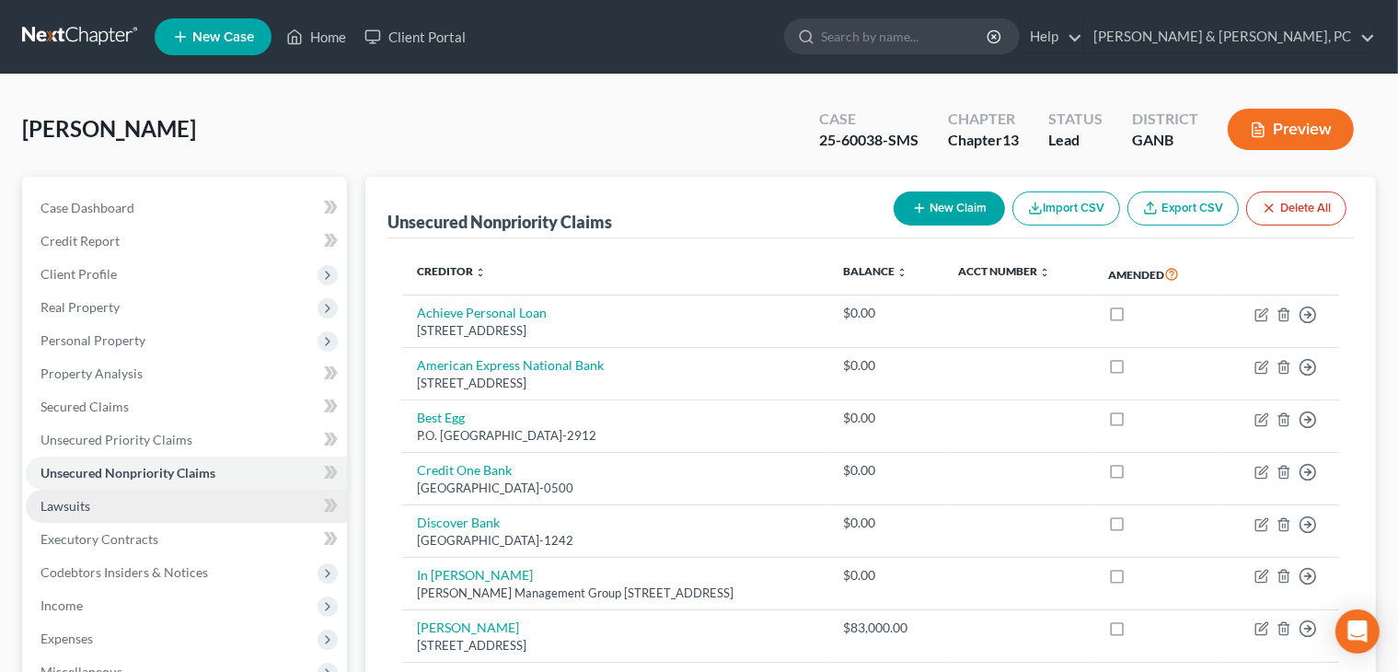
click at [74, 514] on link "Lawsuits" at bounding box center [186, 506] width 321 height 33
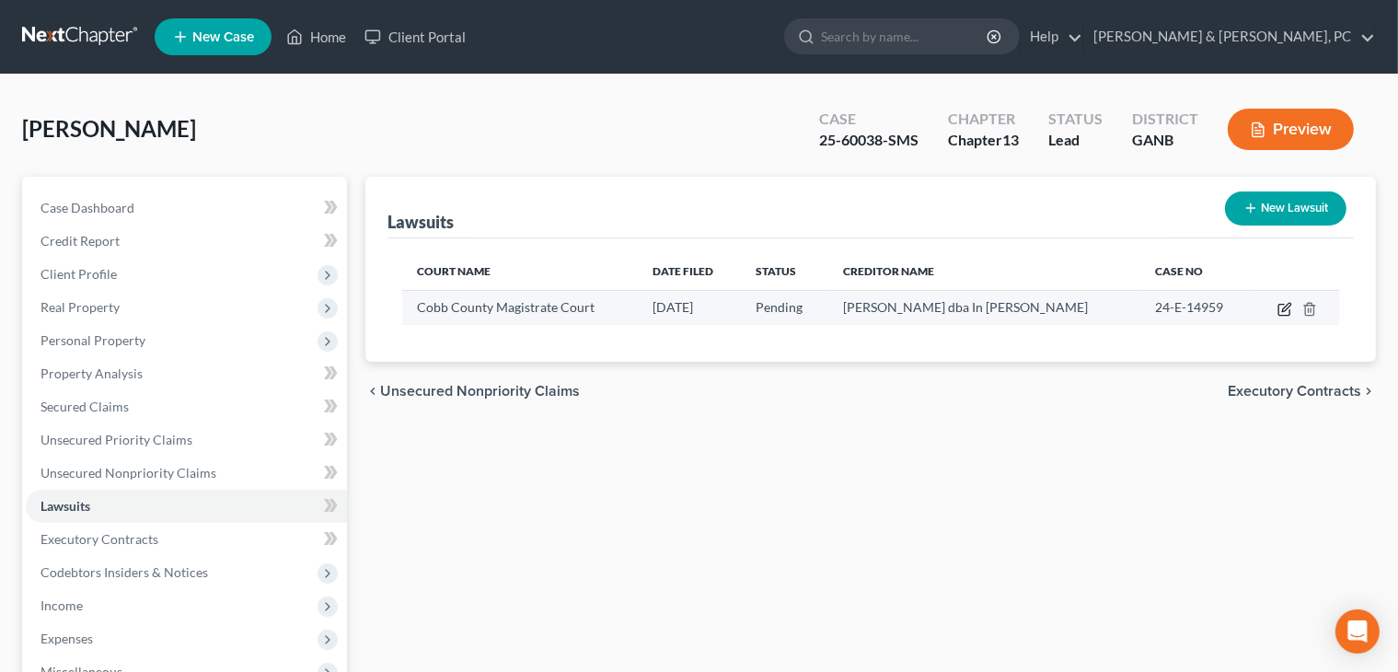
click at [903, 305] on icon "button" at bounding box center [1284, 309] width 15 height 15
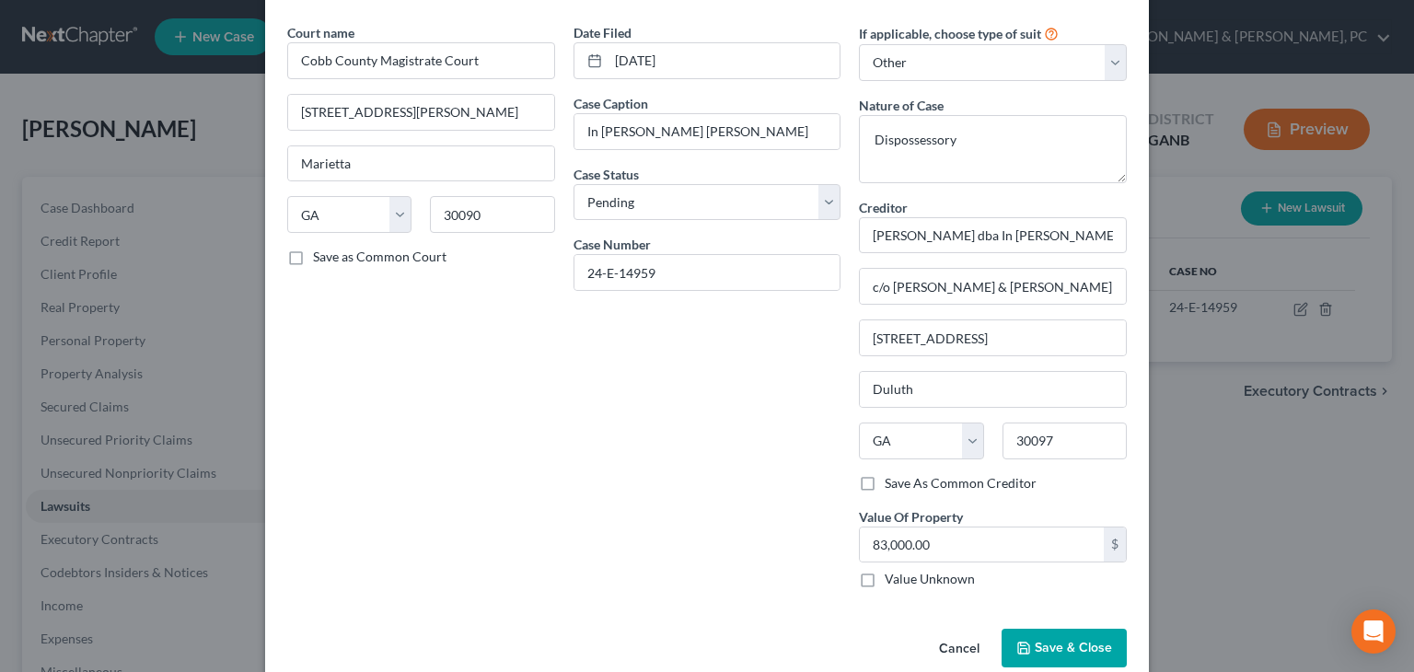
scroll to position [92, 0]
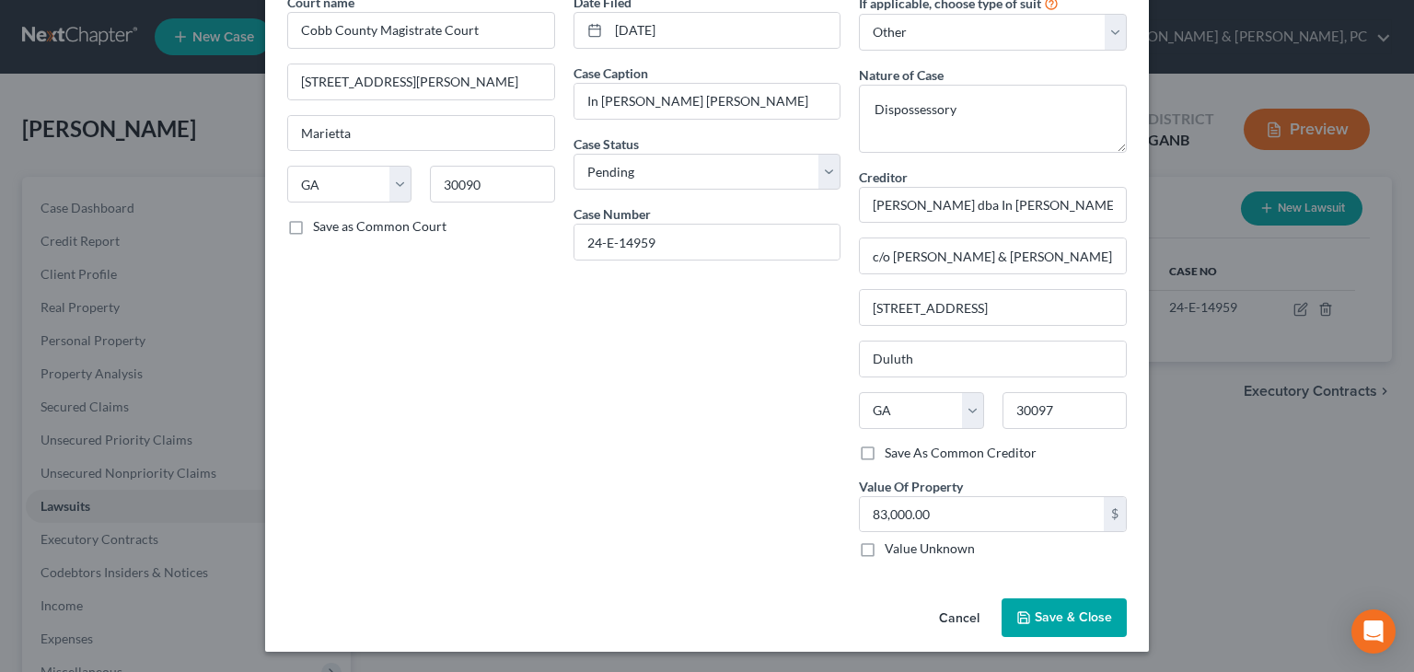
click at [903, 444] on label "Save As Common Creditor" at bounding box center [960, 453] width 152 height 18
click at [903, 444] on input "Save As Common Creditor" at bounding box center [898, 450] width 12 height 12
click at [903, 618] on span "Save & Close" at bounding box center [1072, 617] width 77 height 16
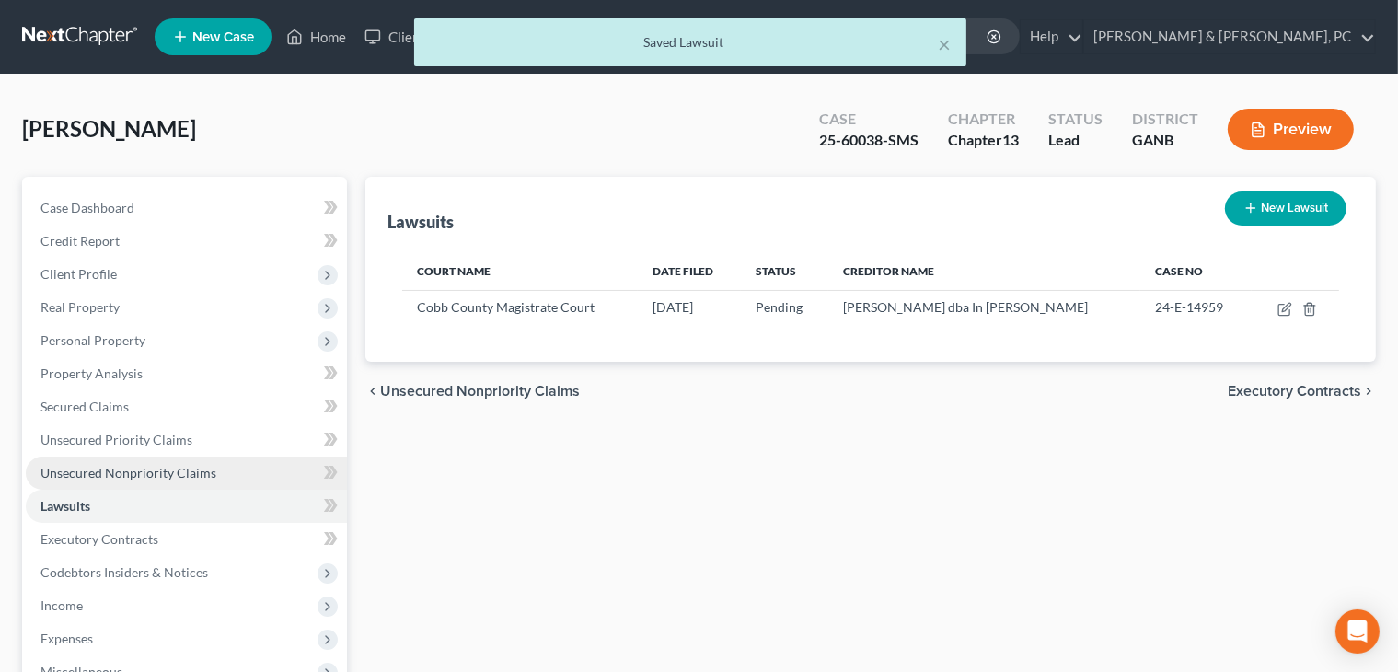
click at [113, 465] on span "Unsecured Nonpriority Claims" at bounding box center [128, 473] width 176 height 16
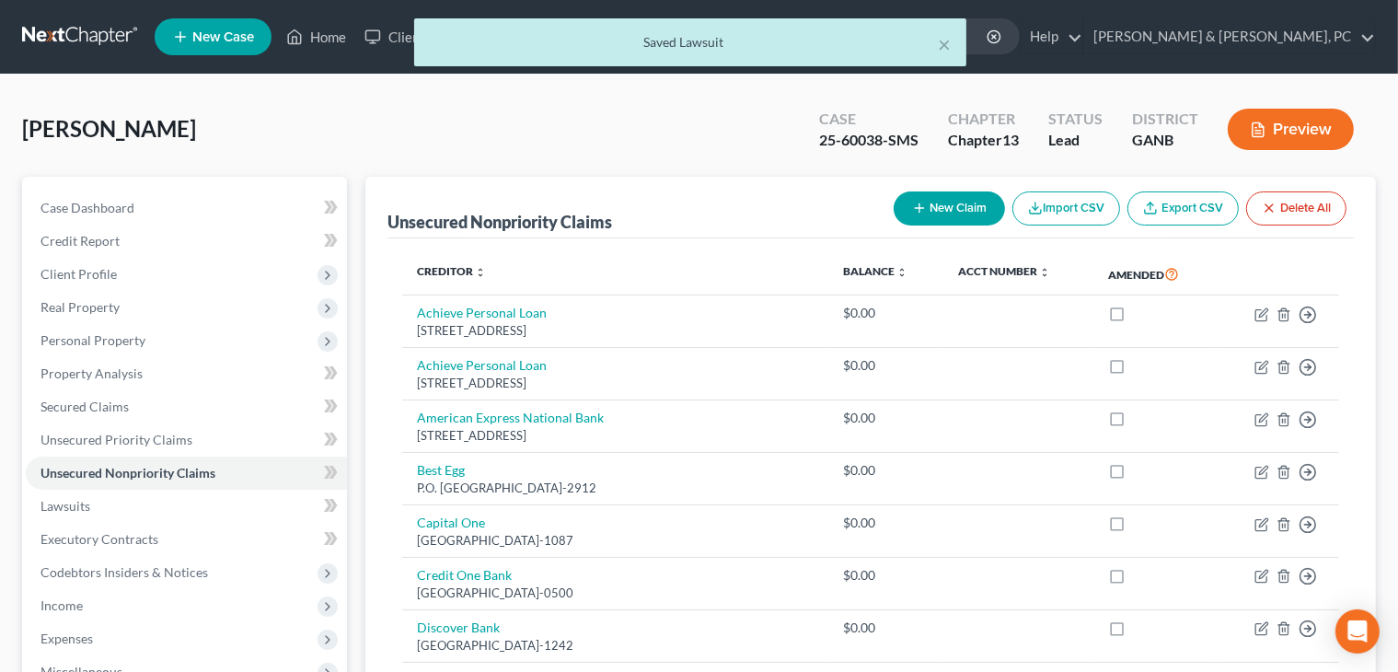
click at [903, 225] on div "New Claim Import CSV Export CSV Delete All" at bounding box center [1120, 208] width 468 height 49
click at [903, 218] on button "New Claim" at bounding box center [949, 208] width 111 height 34
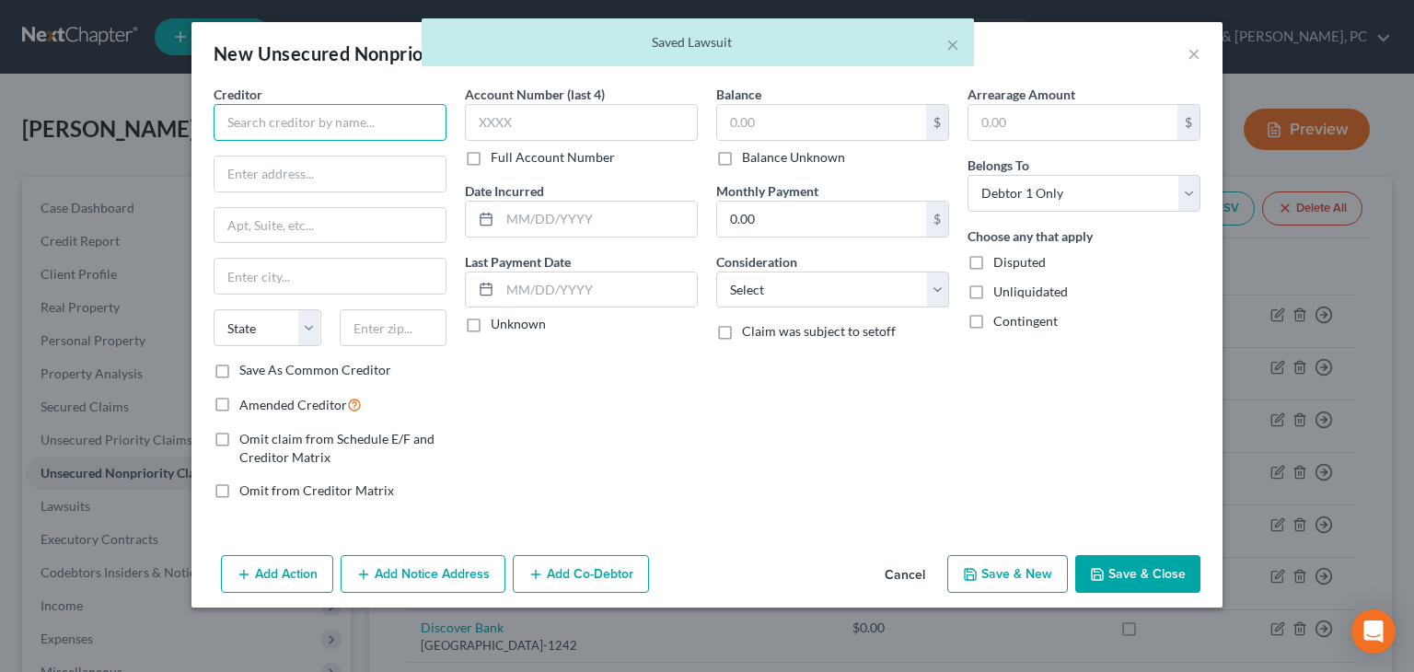
click at [283, 122] on input "text" at bounding box center [330, 122] width 233 height 37
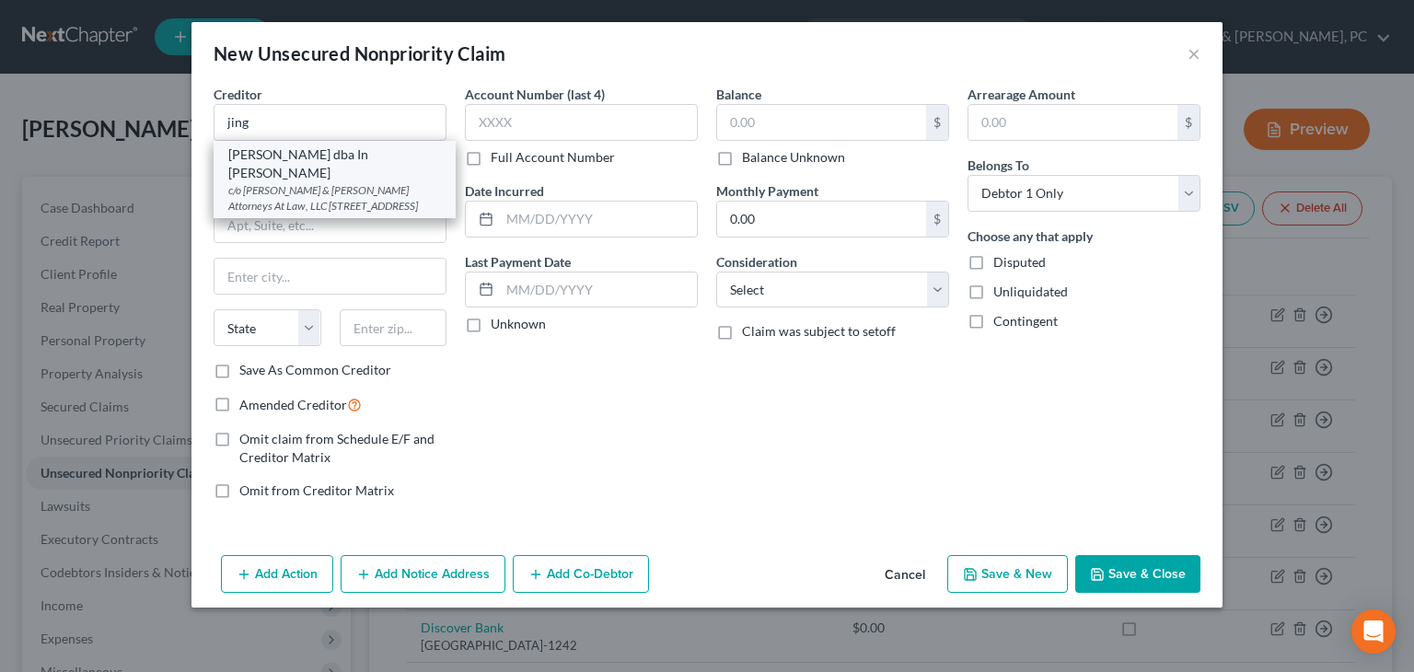
click at [295, 182] on div "c/o [PERSON_NAME] & [PERSON_NAME] Attorneys At Law, LLC [STREET_ADDRESS]" at bounding box center [334, 197] width 213 height 31
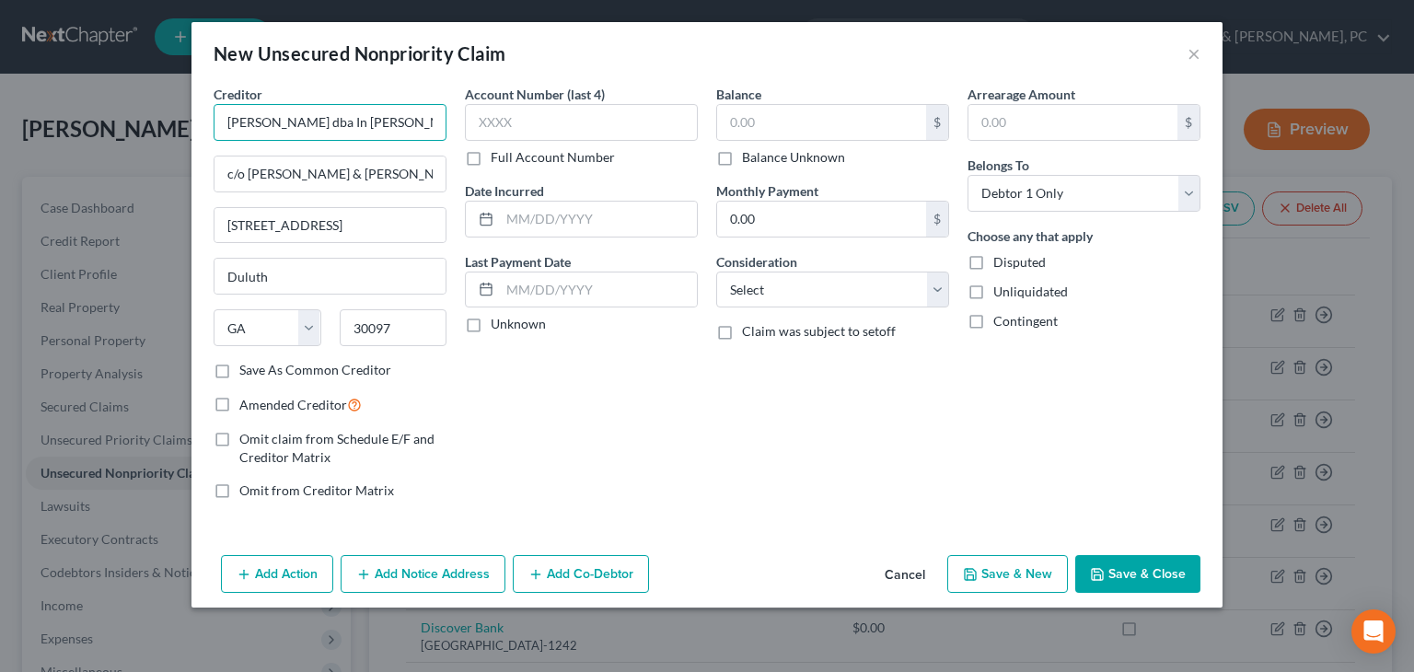
drag, startPoint x: 387, startPoint y: 125, endPoint x: 178, endPoint y: 103, distance: 211.0
click at [178, 103] on div "New Unsecured Nonpriority Claim × Creditor * [PERSON_NAME] dba In [PERSON_NAME]…" at bounding box center [707, 336] width 1414 height 672
click at [249, 170] on input "c/o [PERSON_NAME] & [PERSON_NAME] Attorneys At Law, LLC" at bounding box center [329, 173] width 231 height 35
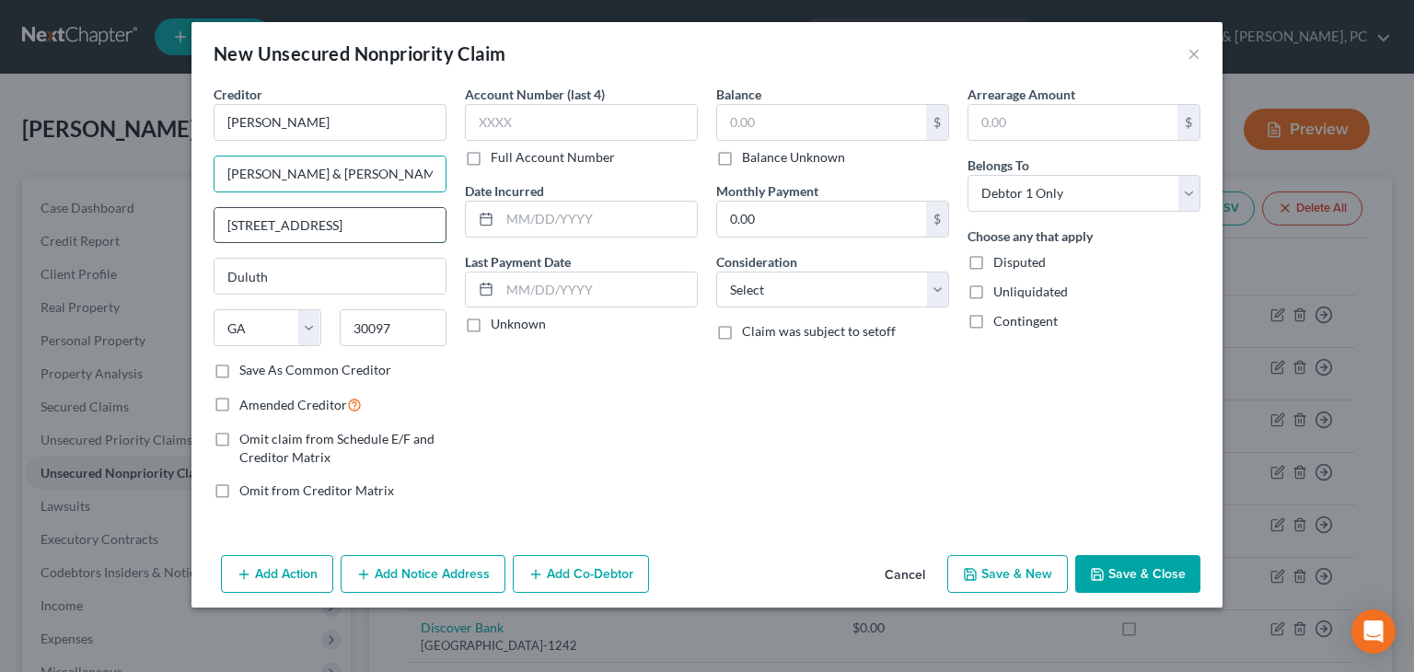
click at [366, 225] on input "[STREET_ADDRESS]" at bounding box center [329, 225] width 231 height 35
click at [834, 266] on div "Consideration Select Cable / Satellite Services Collection Agency Credit Card D…" at bounding box center [832, 280] width 233 height 56
click at [830, 287] on select "Select Cable / Satellite Services Collection Agency Credit Card Debt Debt Couns…" at bounding box center [832, 289] width 233 height 37
click at [716, 271] on select "Select Cable / Satellite Services Collection Agency Credit Card Debt Debt Couns…" at bounding box center [832, 289] width 233 height 37
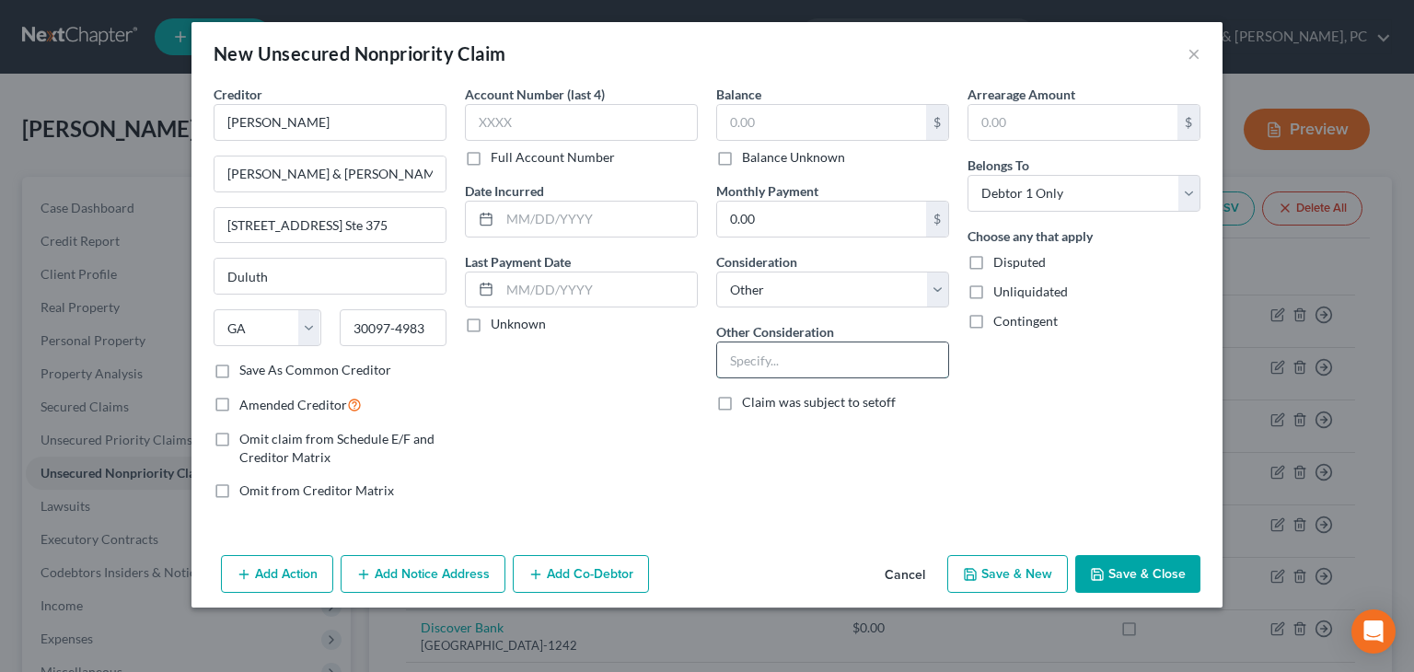
click at [836, 374] on input "text" at bounding box center [832, 359] width 231 height 35
click at [789, 116] on input "text" at bounding box center [821, 122] width 209 height 35
click at [903, 566] on button "Save & Close" at bounding box center [1137, 574] width 125 height 39
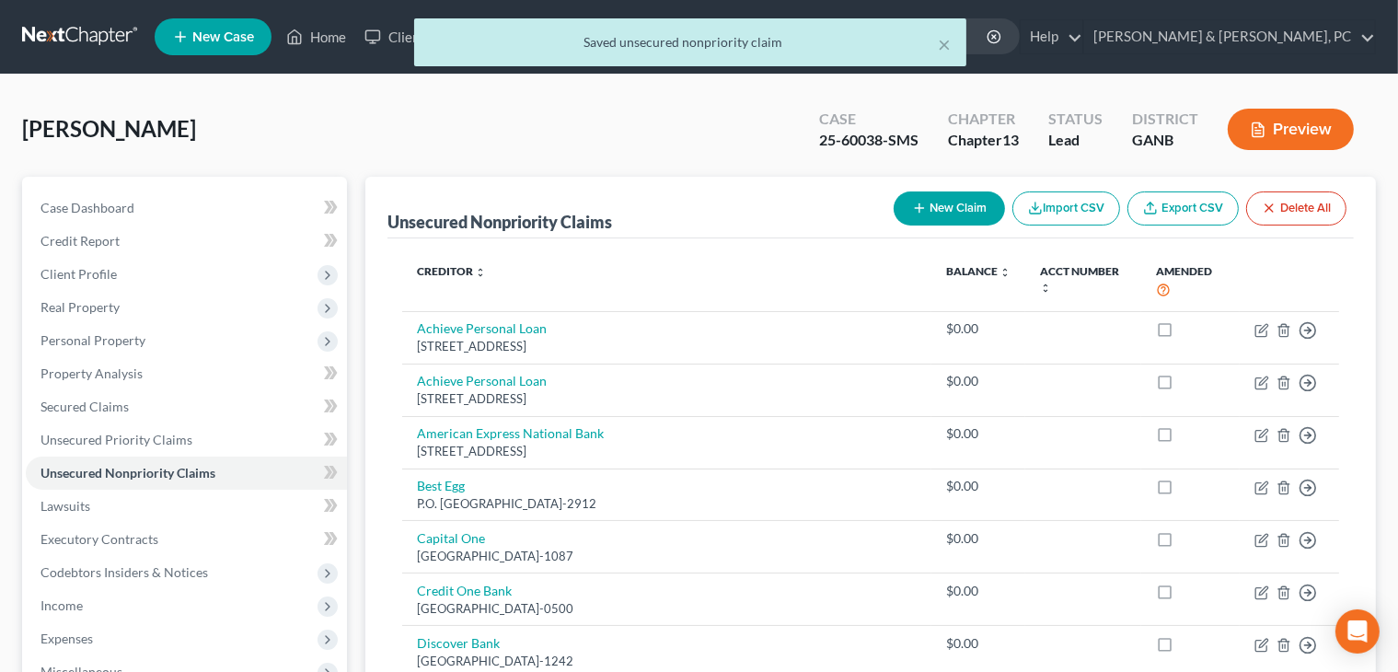
click at [903, 219] on button "New Claim" at bounding box center [949, 208] width 111 height 34
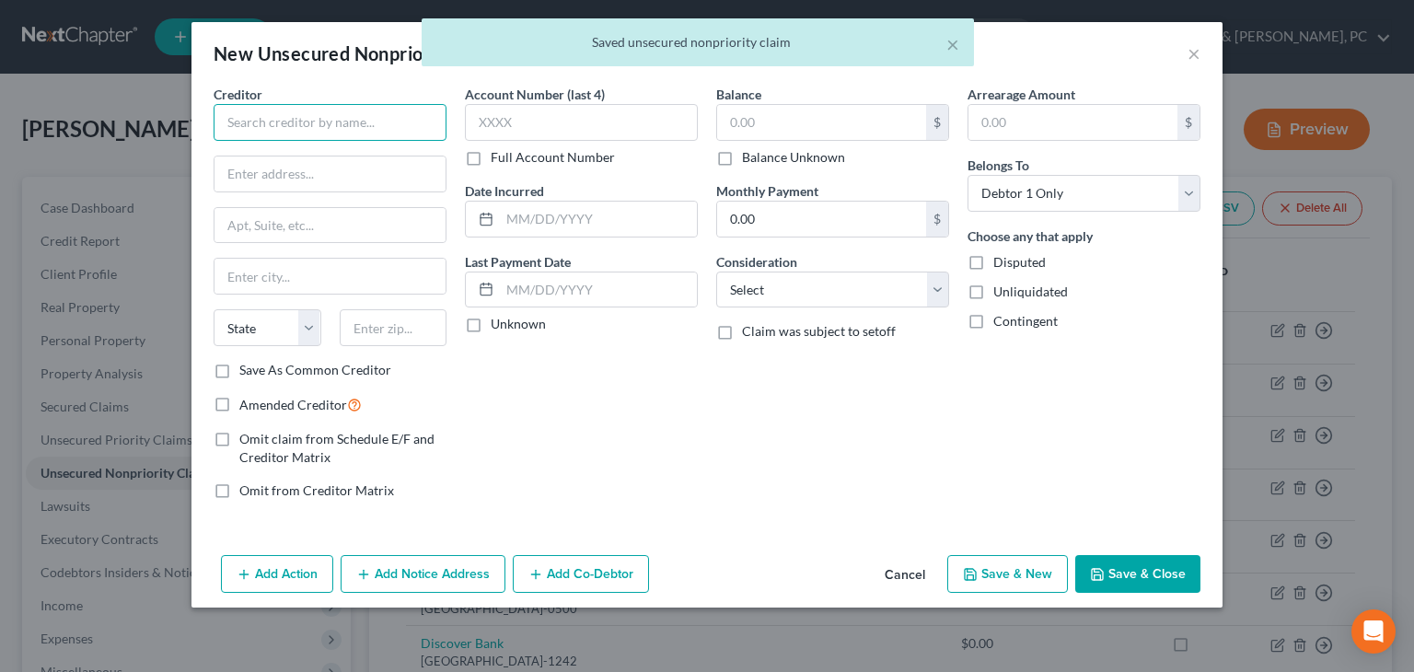
click at [375, 130] on input "text" at bounding box center [330, 122] width 233 height 37
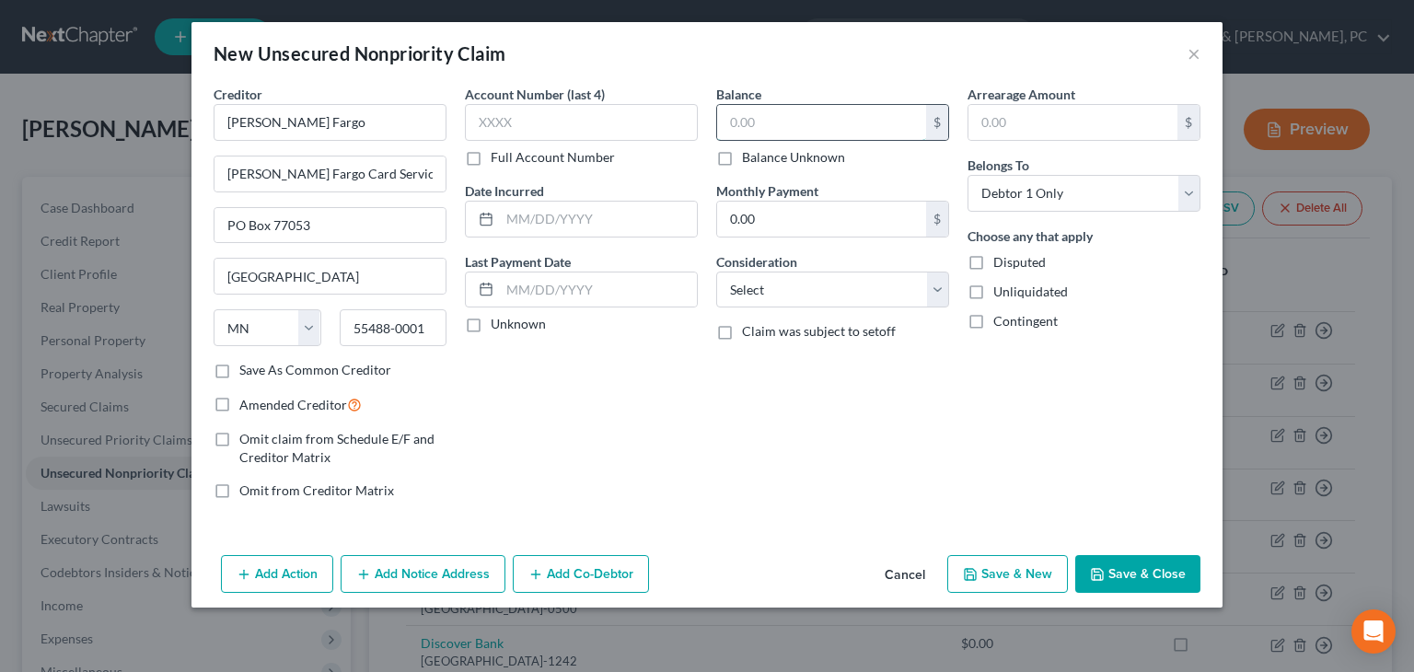
click at [846, 108] on input "text" at bounding box center [821, 122] width 209 height 35
click at [832, 283] on select "Select Cable / Satellite Services Collection Agency Credit Card Debt Debt Couns…" at bounding box center [832, 289] width 233 height 37
click at [716, 271] on select "Select Cable / Satellite Services Collection Agency Credit Card Debt Debt Couns…" at bounding box center [832, 289] width 233 height 37
click at [903, 568] on button "Save & Close" at bounding box center [1137, 574] width 125 height 39
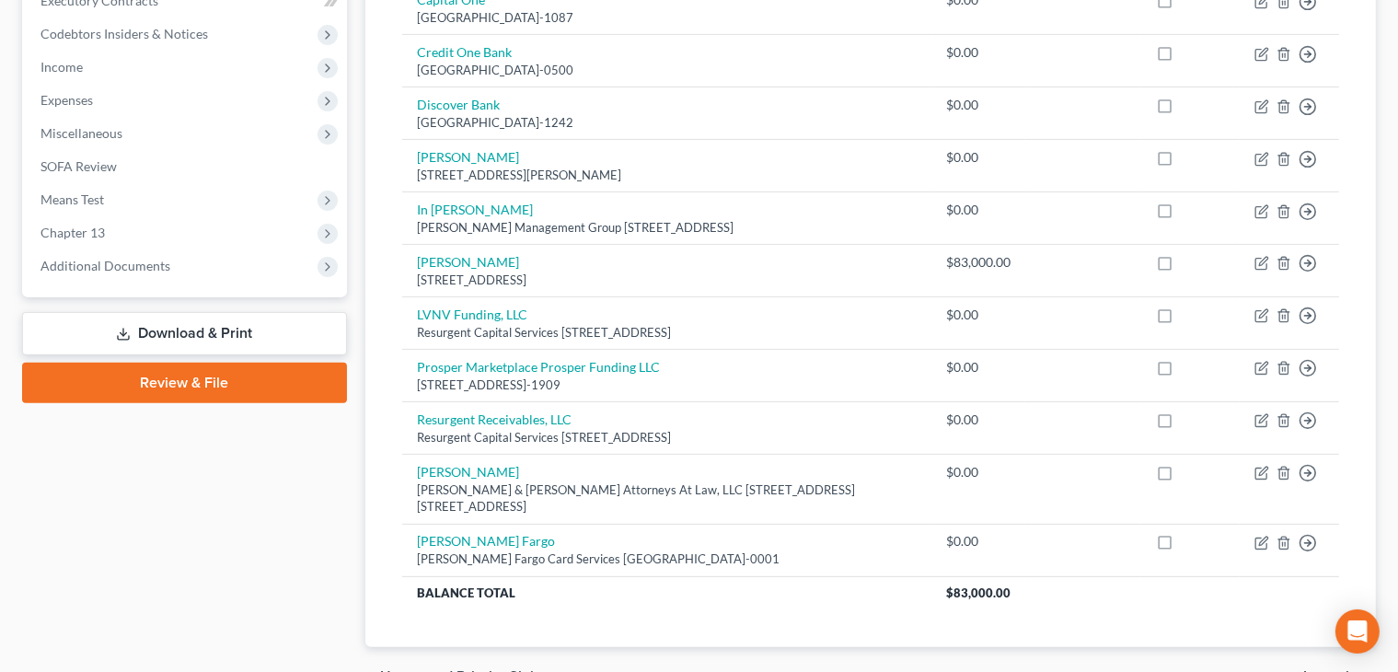
scroll to position [534, 0]
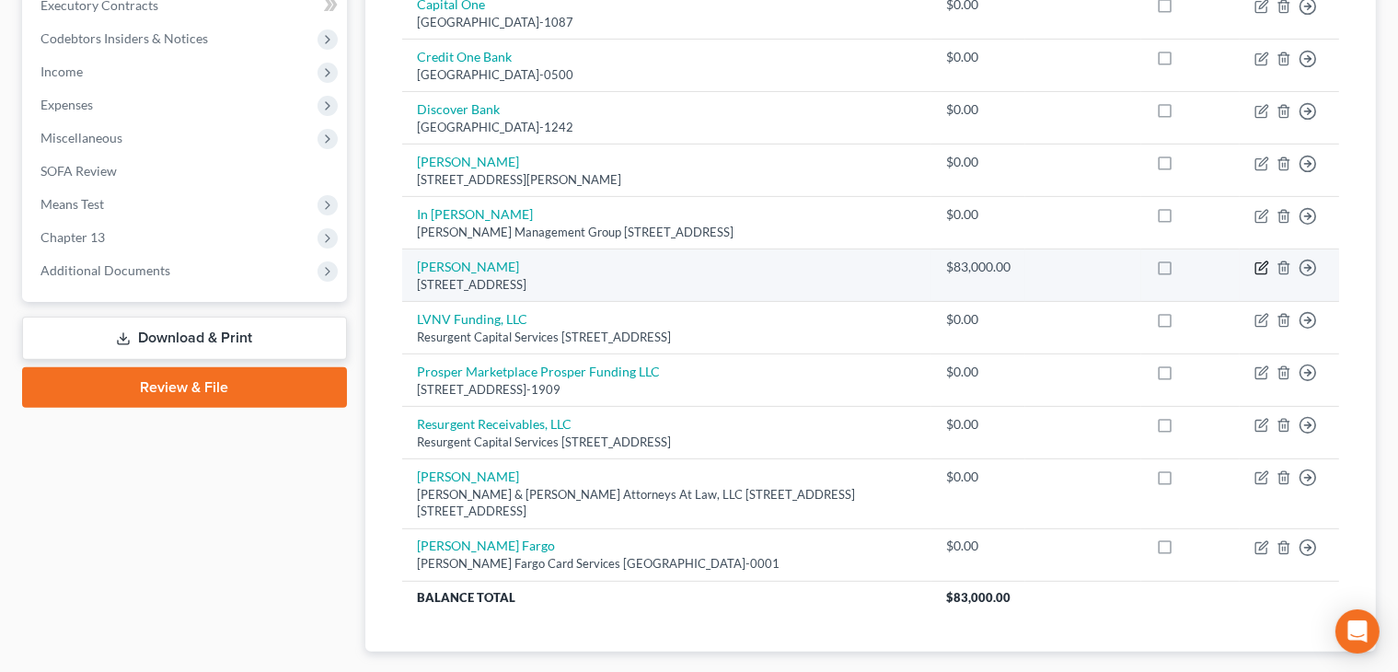
click at [903, 266] on icon "button" at bounding box center [1261, 267] width 15 height 15
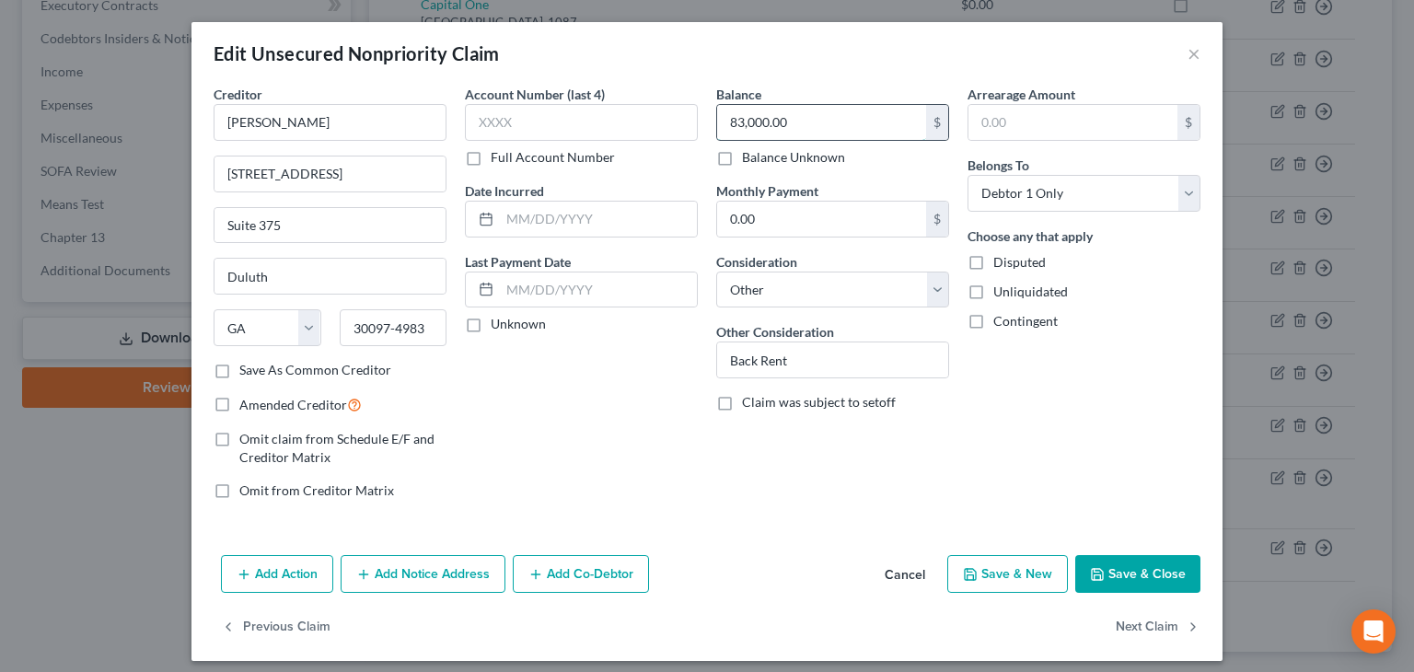
click at [795, 117] on input "83,000.00" at bounding box center [821, 122] width 209 height 35
click at [812, 361] on input "Back Rent" at bounding box center [832, 359] width 231 height 35
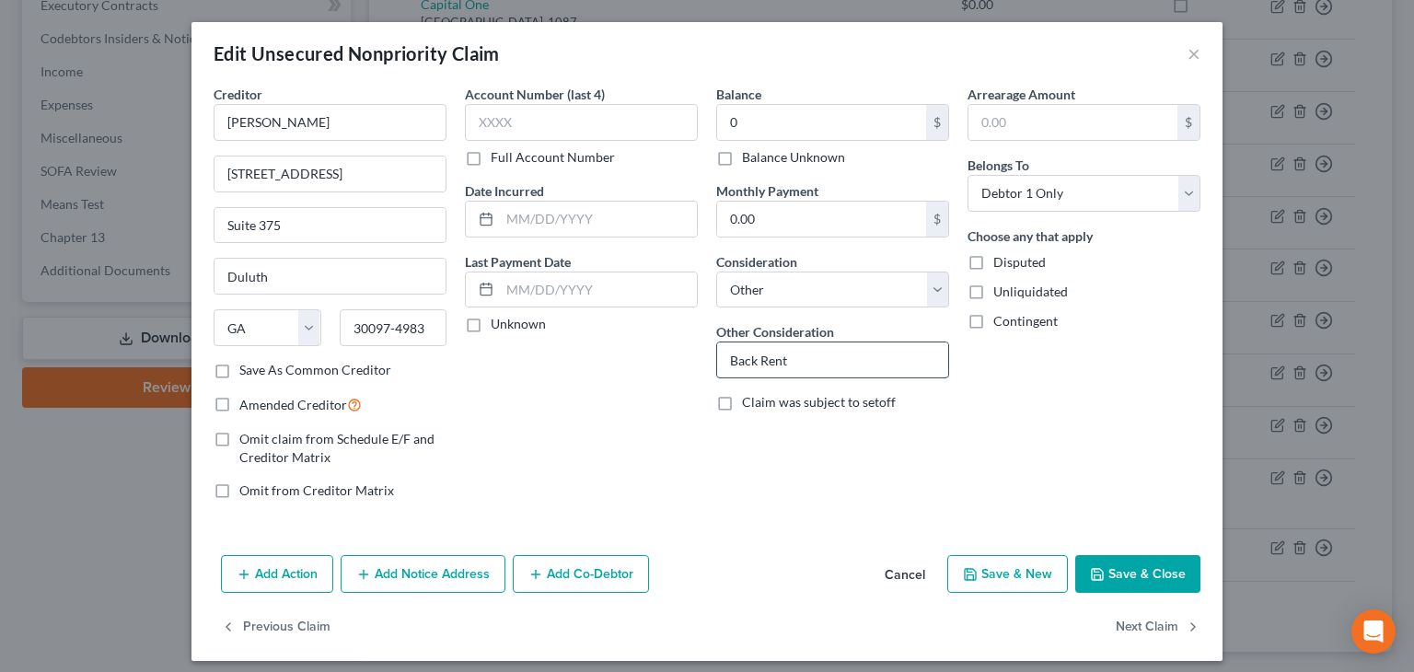
click at [812, 361] on input "Back Rent" at bounding box center [832, 359] width 231 height 35
click at [903, 580] on button "Save & Close" at bounding box center [1137, 574] width 125 height 39
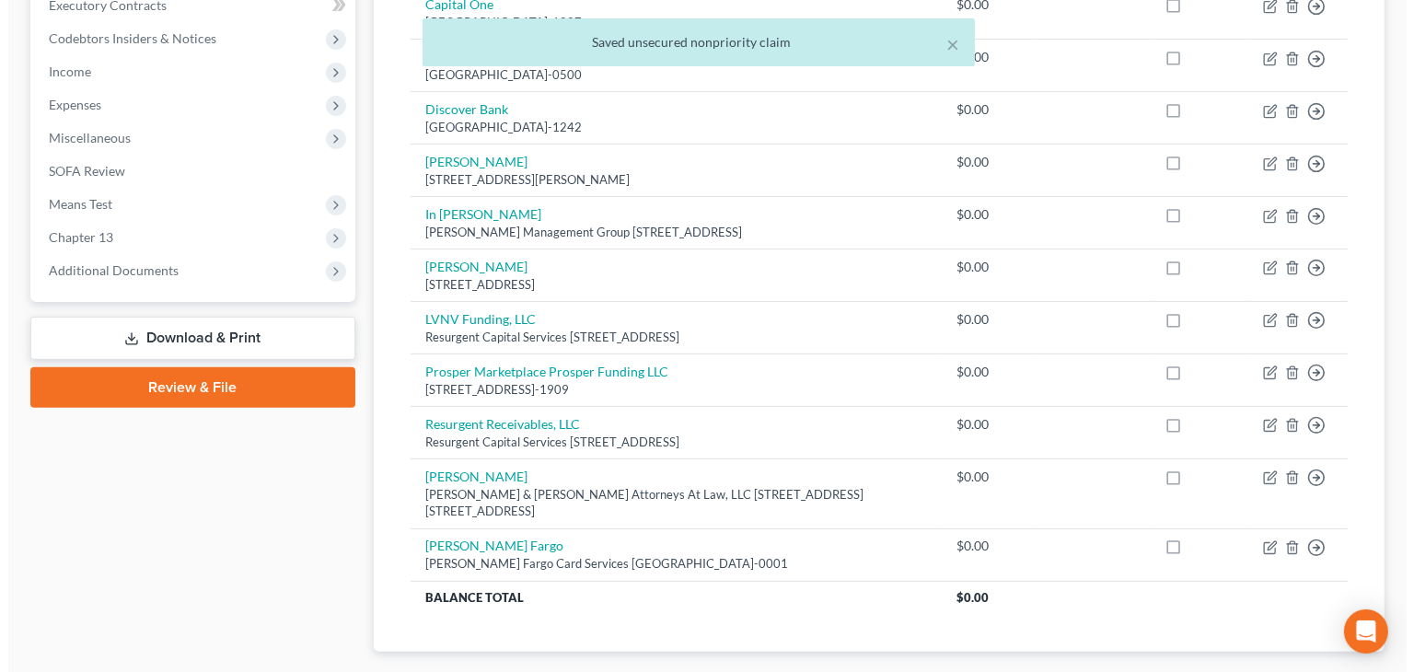
scroll to position [0, 0]
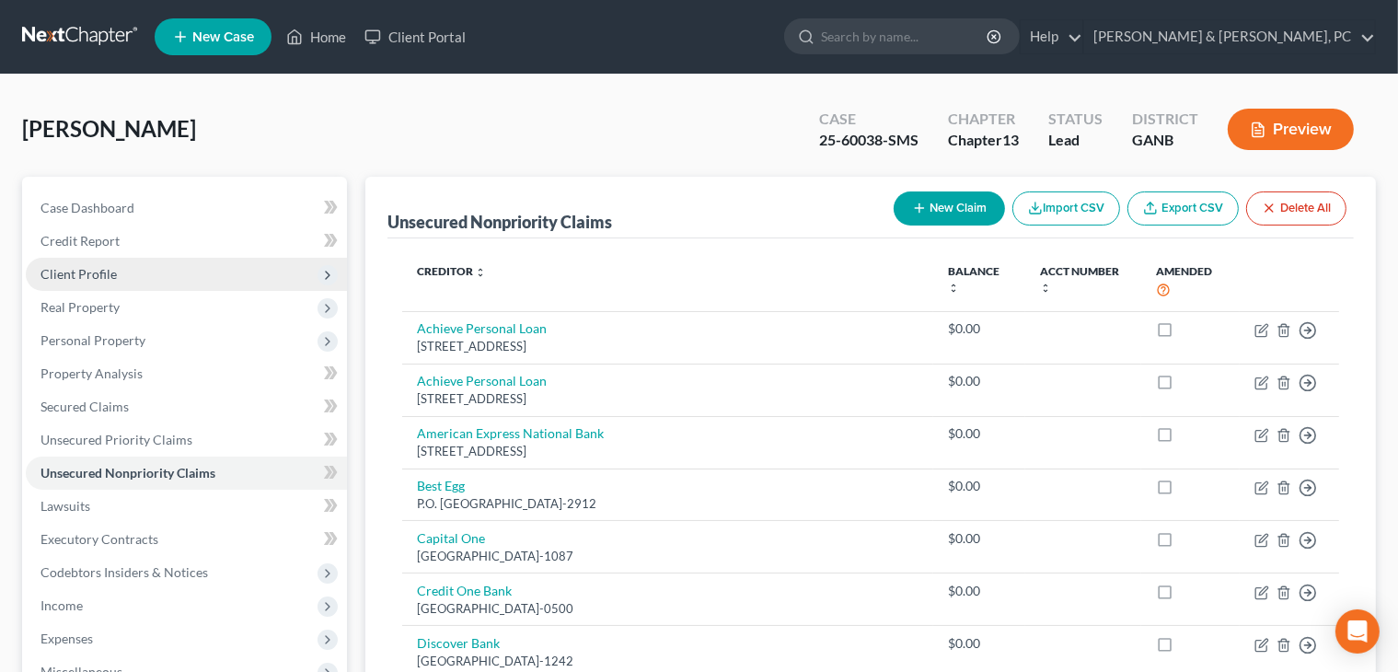
click at [63, 270] on span "Client Profile" at bounding box center [78, 274] width 76 height 16
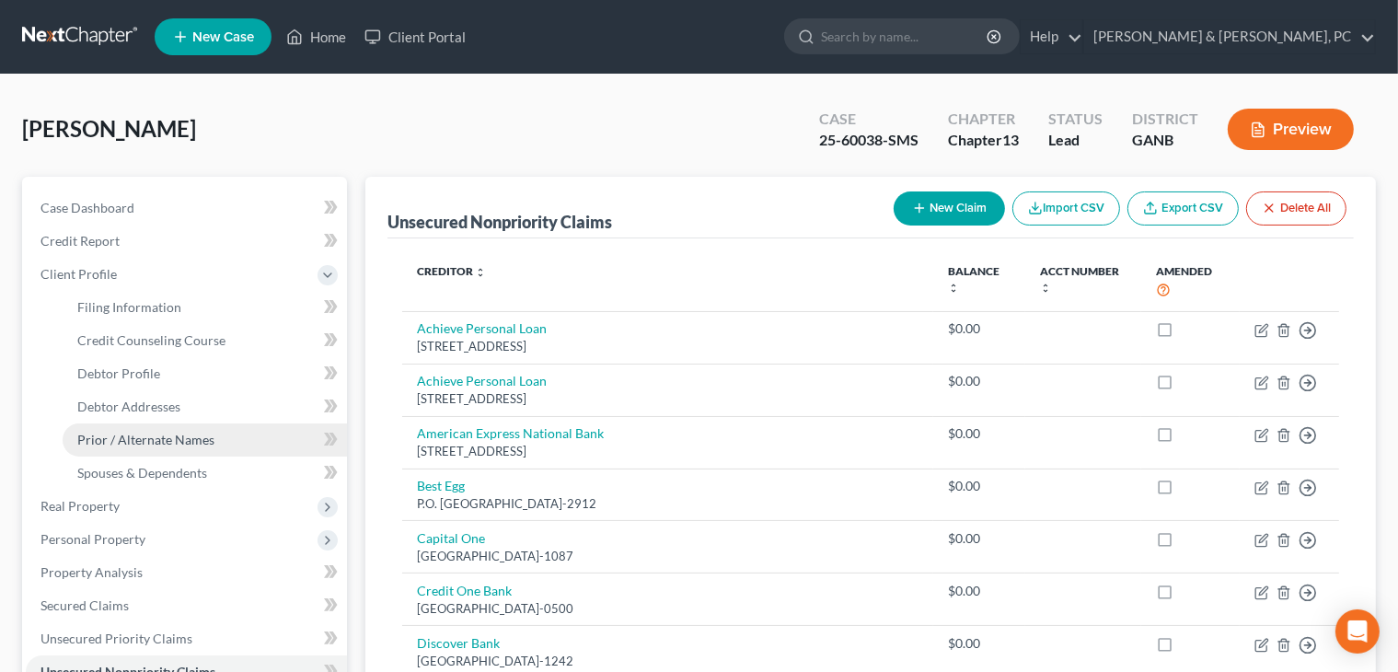
click at [133, 428] on link "Prior / Alternate Names" at bounding box center [205, 439] width 284 height 33
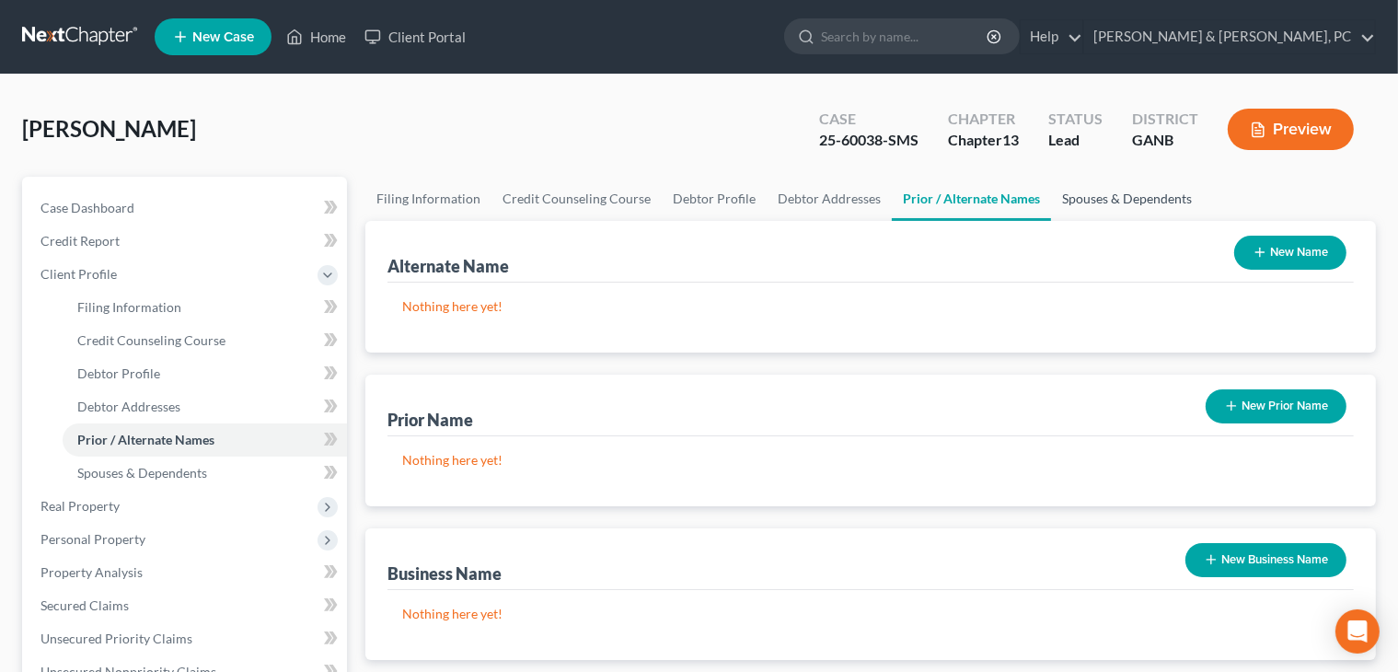
click at [903, 202] on link "Spouses & Dependents" at bounding box center [1127, 199] width 152 height 44
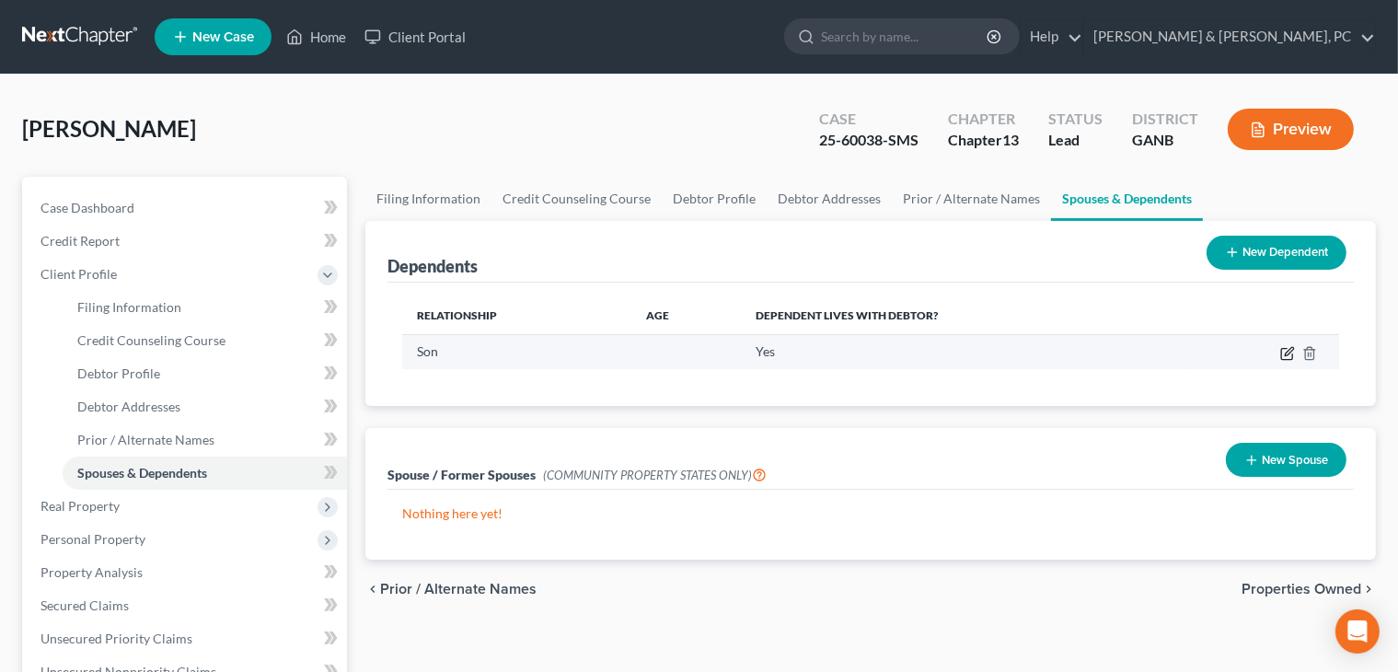
click at [903, 351] on icon "button" at bounding box center [1287, 353] width 15 height 15
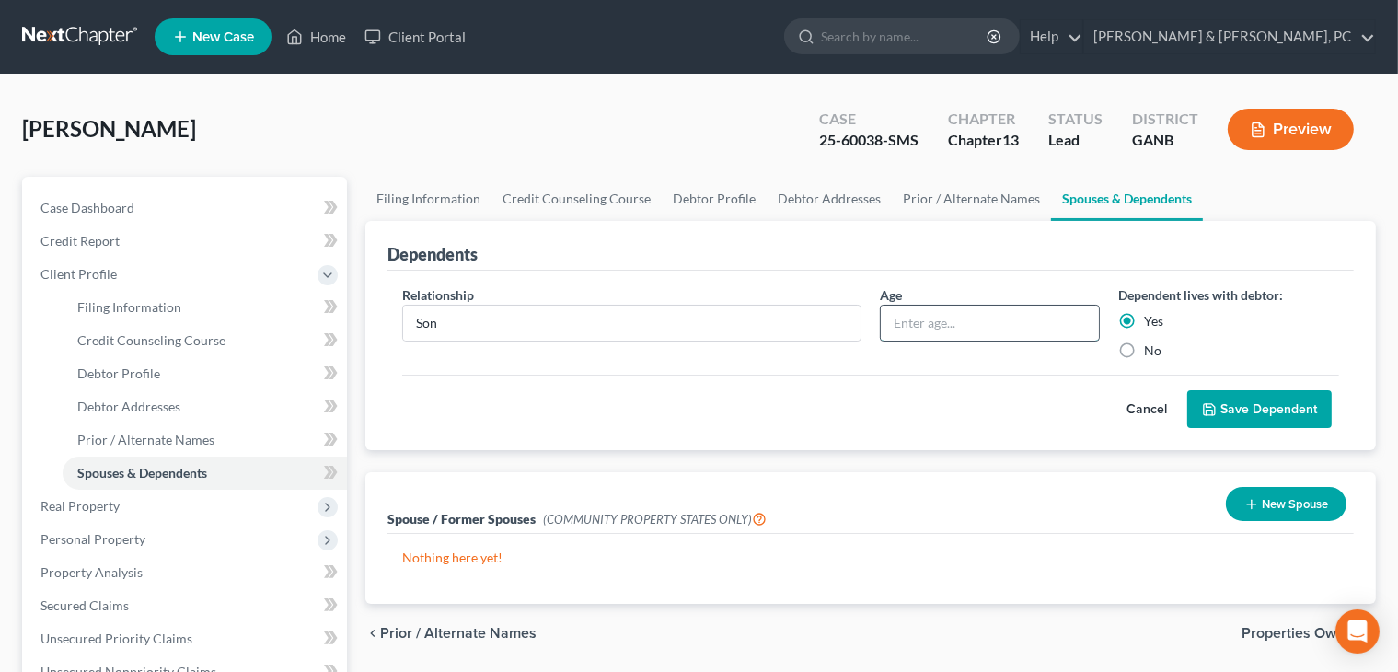
click at [903, 317] on input "text" at bounding box center [990, 323] width 219 height 35
click at [903, 414] on button "Save Dependent" at bounding box center [1259, 409] width 144 height 39
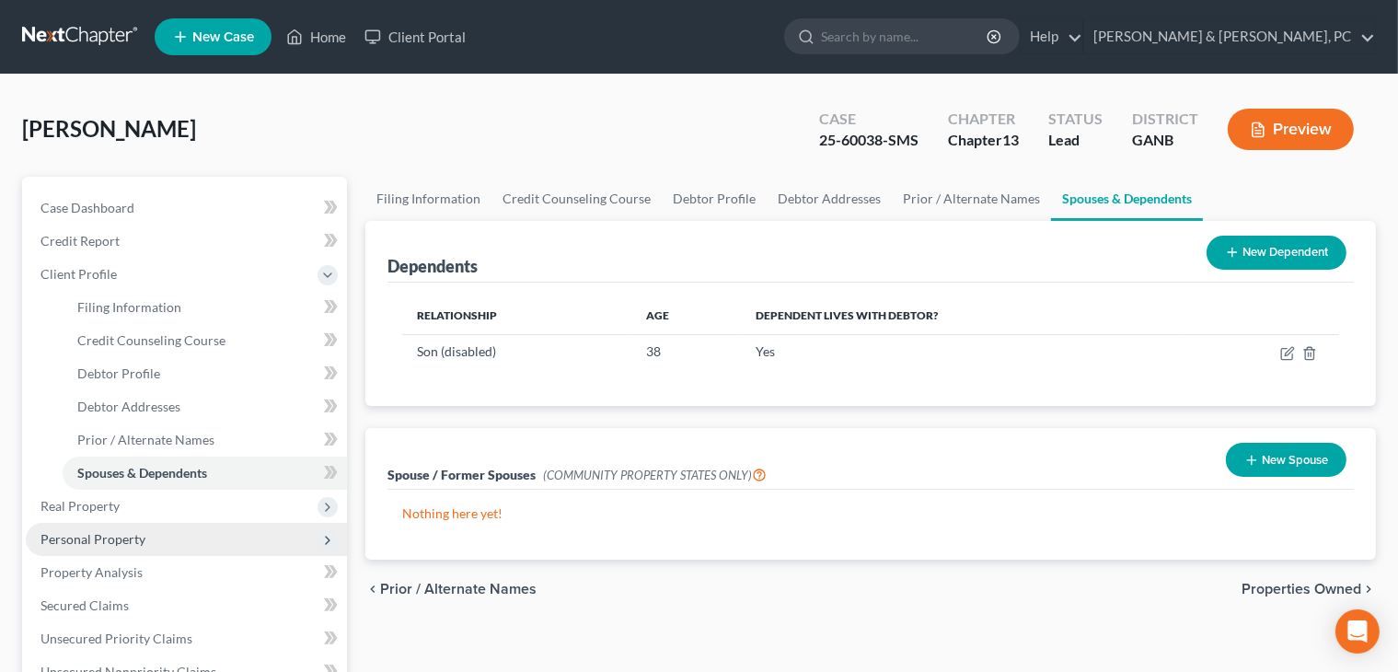
click at [177, 535] on span "Personal Property" at bounding box center [186, 539] width 321 height 33
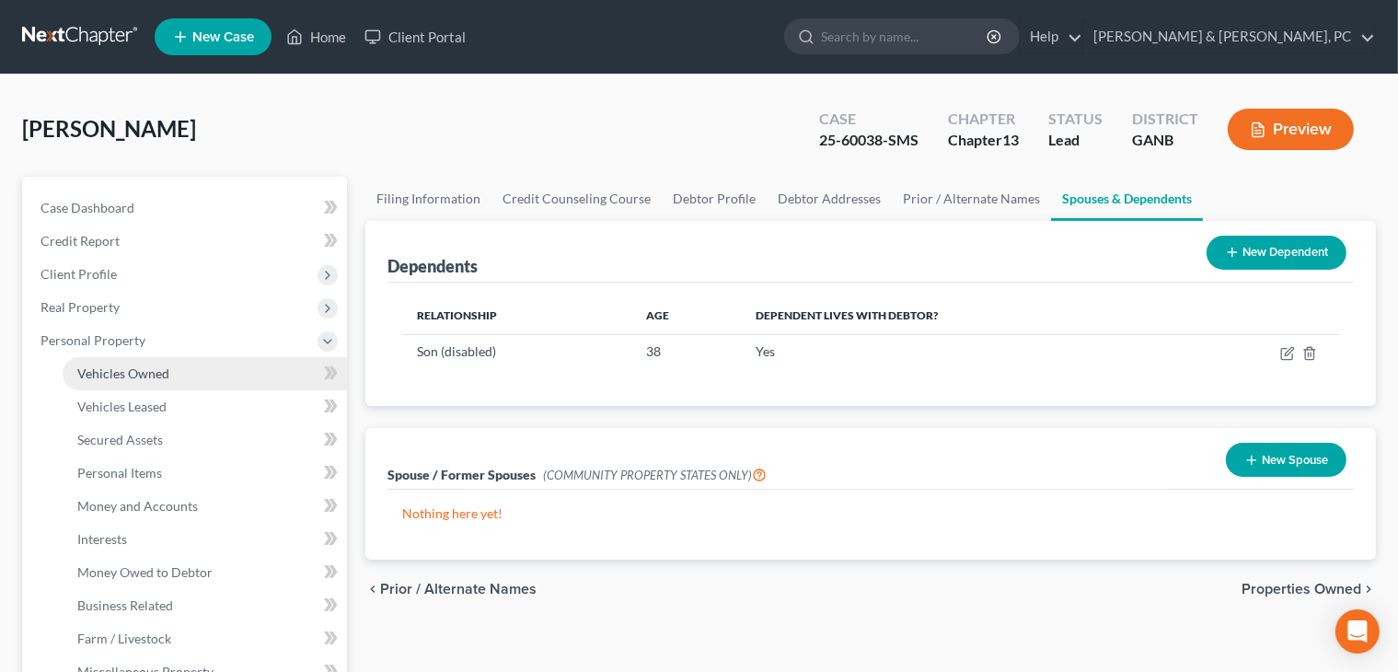
click at [216, 368] on link "Vehicles Owned" at bounding box center [205, 373] width 284 height 33
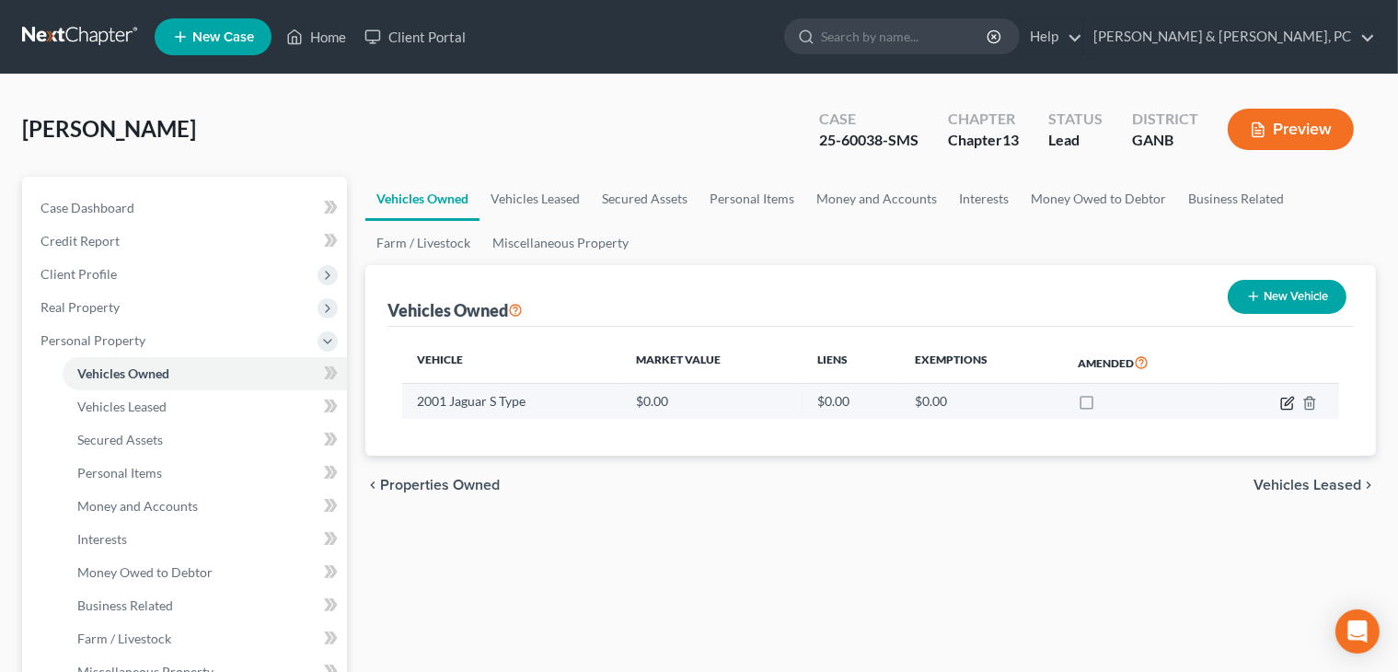
click at [903, 402] on icon "button" at bounding box center [1287, 403] width 15 height 15
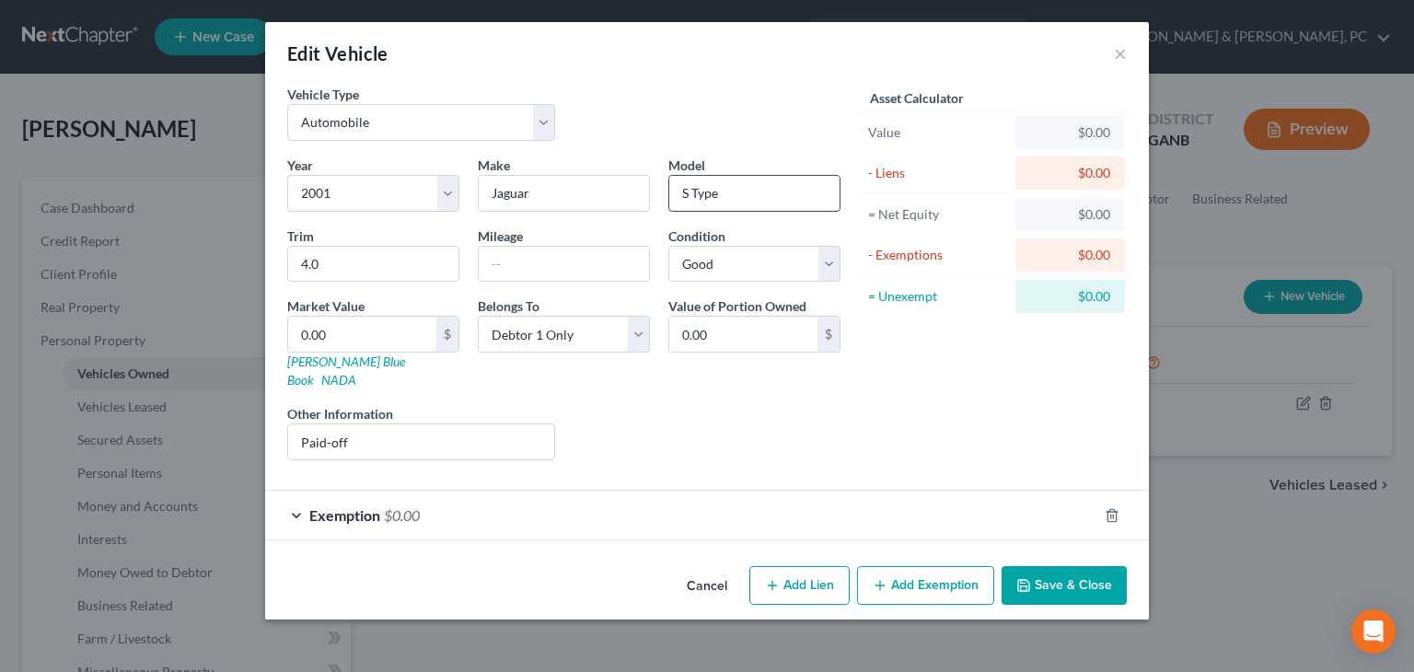
click at [689, 196] on input "S Type" at bounding box center [754, 193] width 170 height 35
click at [560, 266] on input "text" at bounding box center [564, 264] width 170 height 35
click at [600, 519] on div "Exemption $0.00" at bounding box center [707, 515] width 884 height 51
click at [605, 505] on div "Exemption $0.00" at bounding box center [681, 515] width 832 height 49
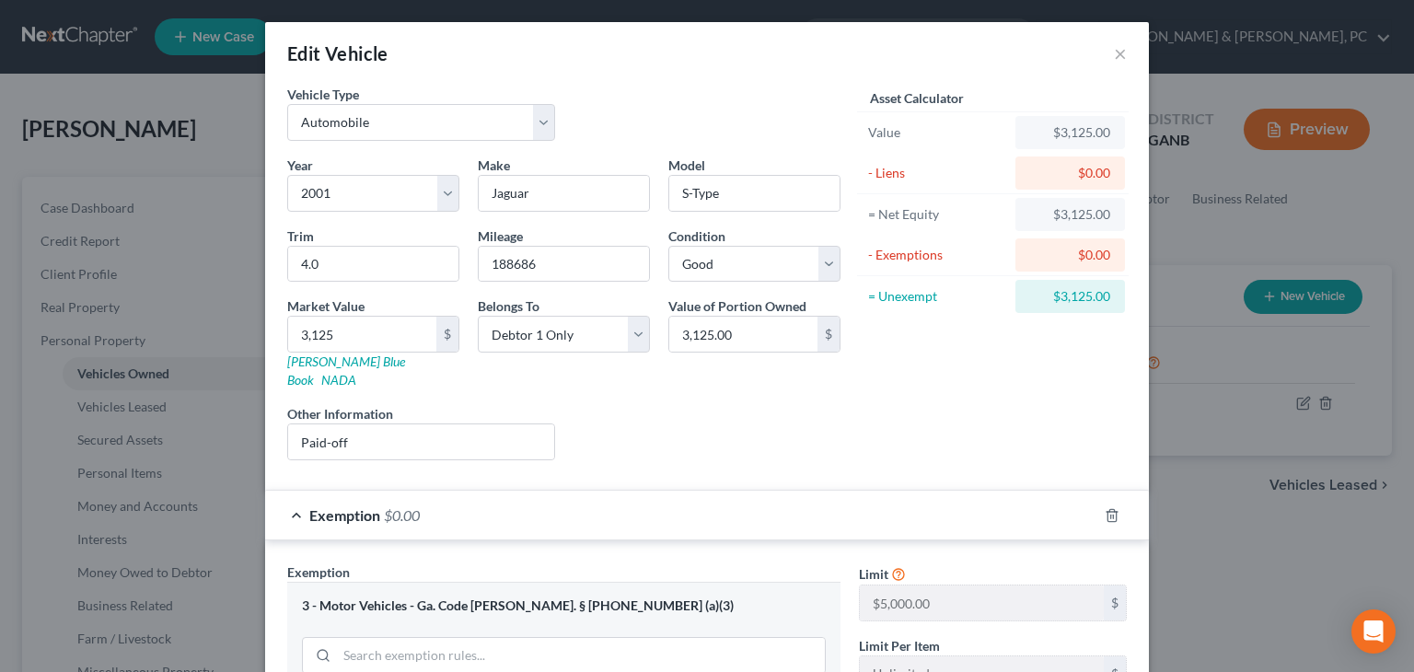
click at [791, 516] on div "Exemption $0.00" at bounding box center [681, 515] width 832 height 49
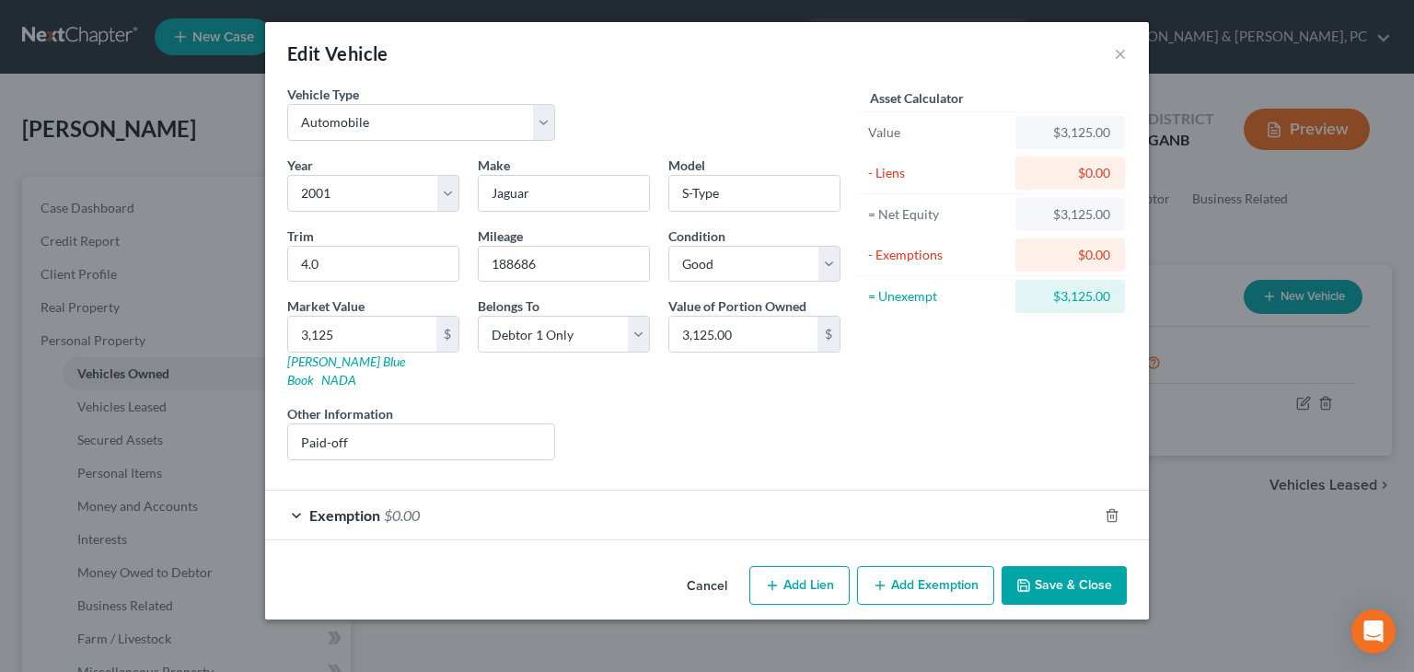
click at [791, 516] on div "Exemption $0.00" at bounding box center [681, 515] width 832 height 49
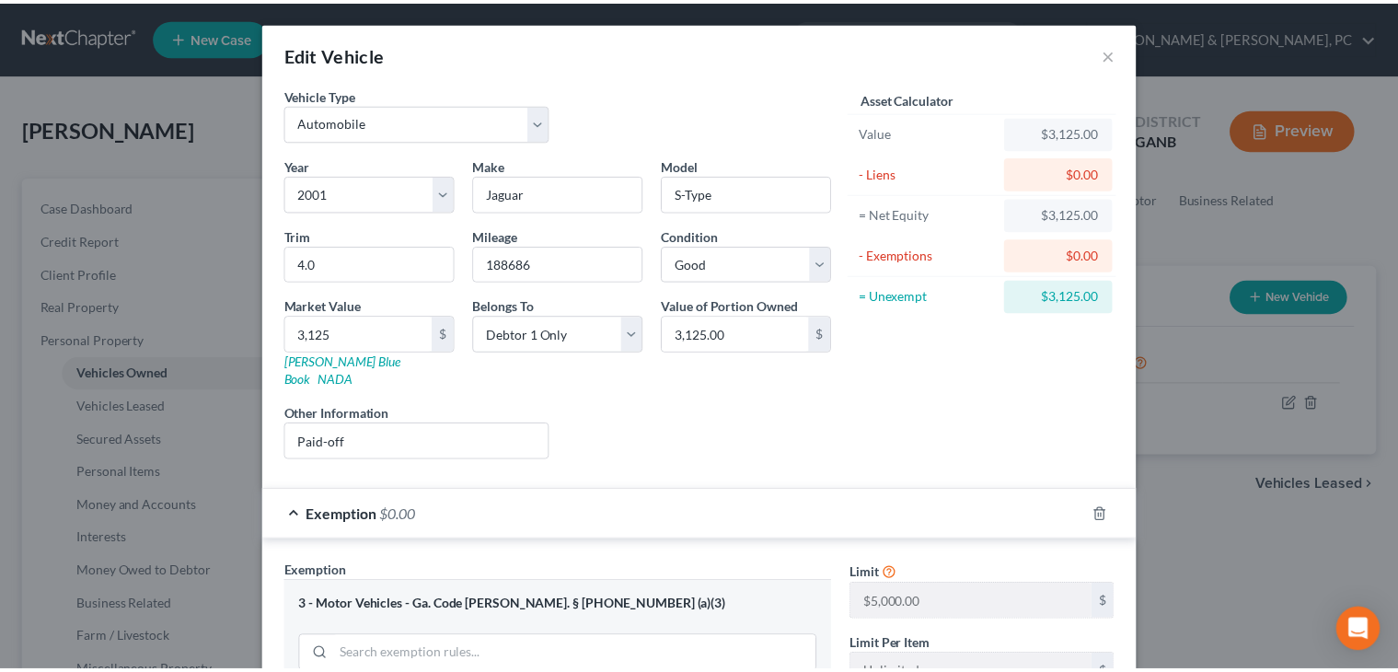
scroll to position [424, 0]
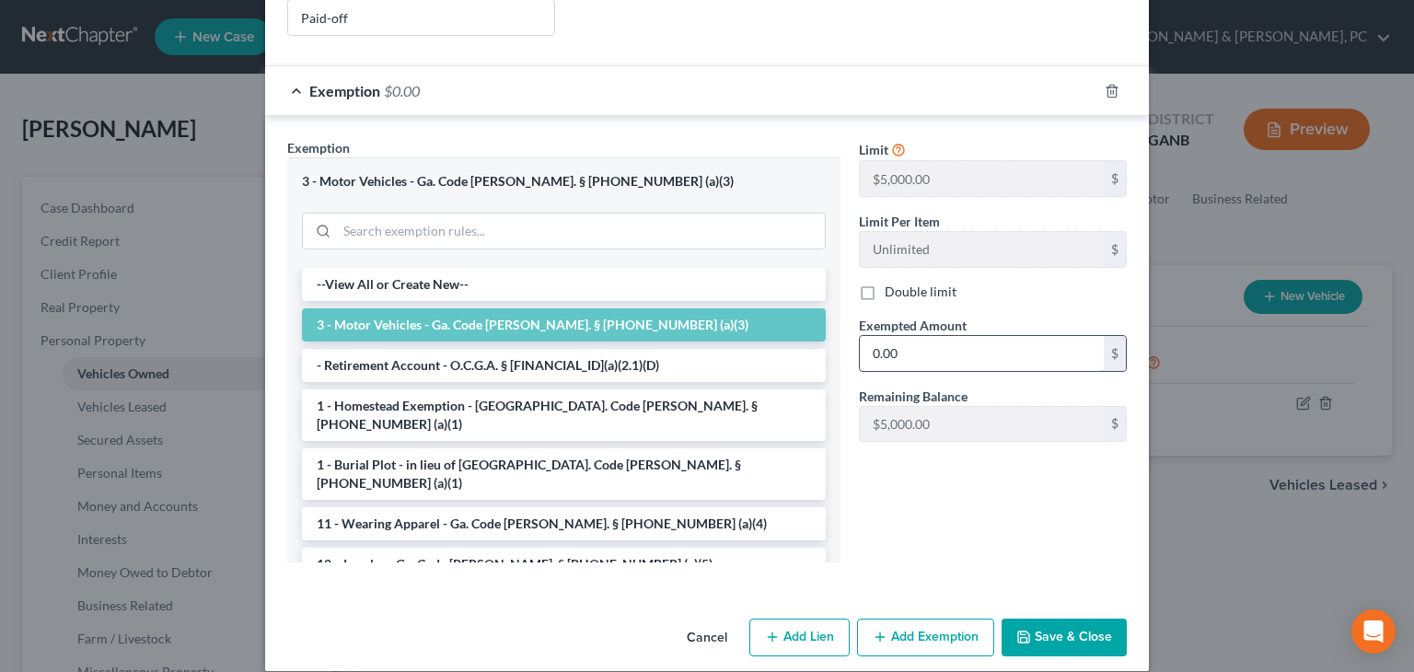
click at [895, 342] on input "0.00" at bounding box center [982, 353] width 244 height 35
click at [903, 618] on button "Save & Close" at bounding box center [1063, 637] width 125 height 39
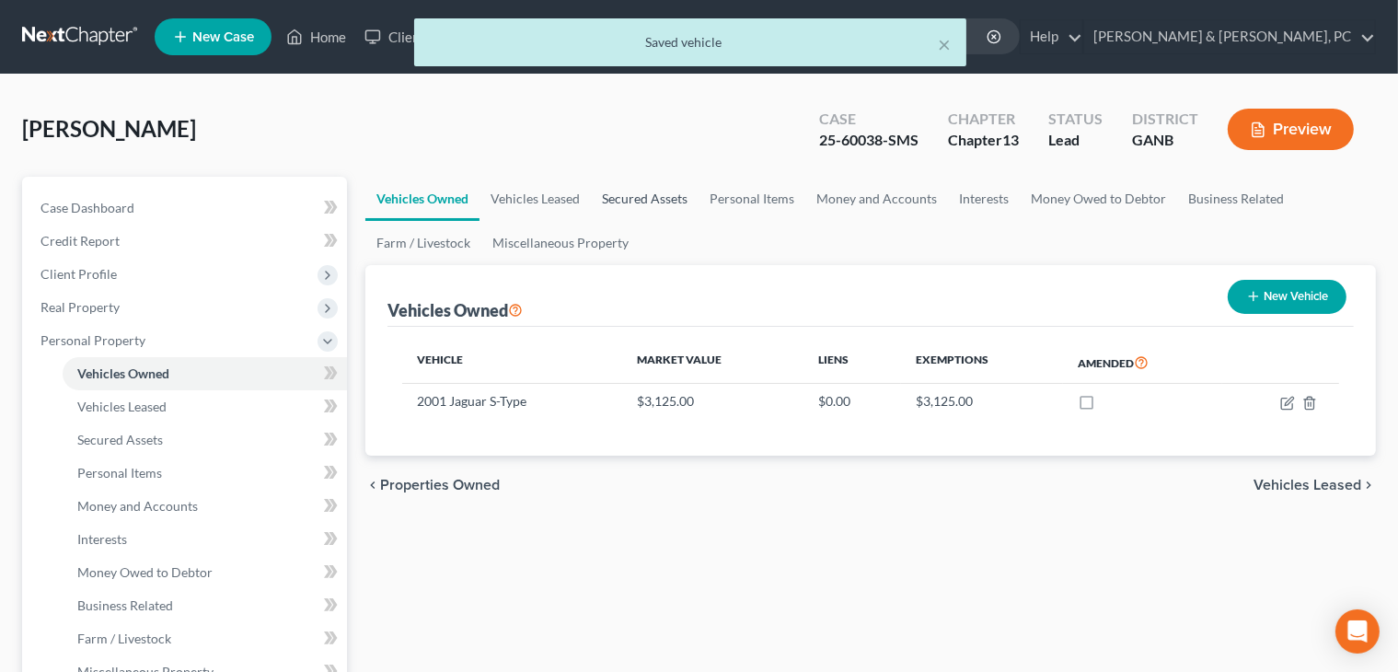
click at [595, 194] on link "Secured Assets" at bounding box center [645, 199] width 108 height 44
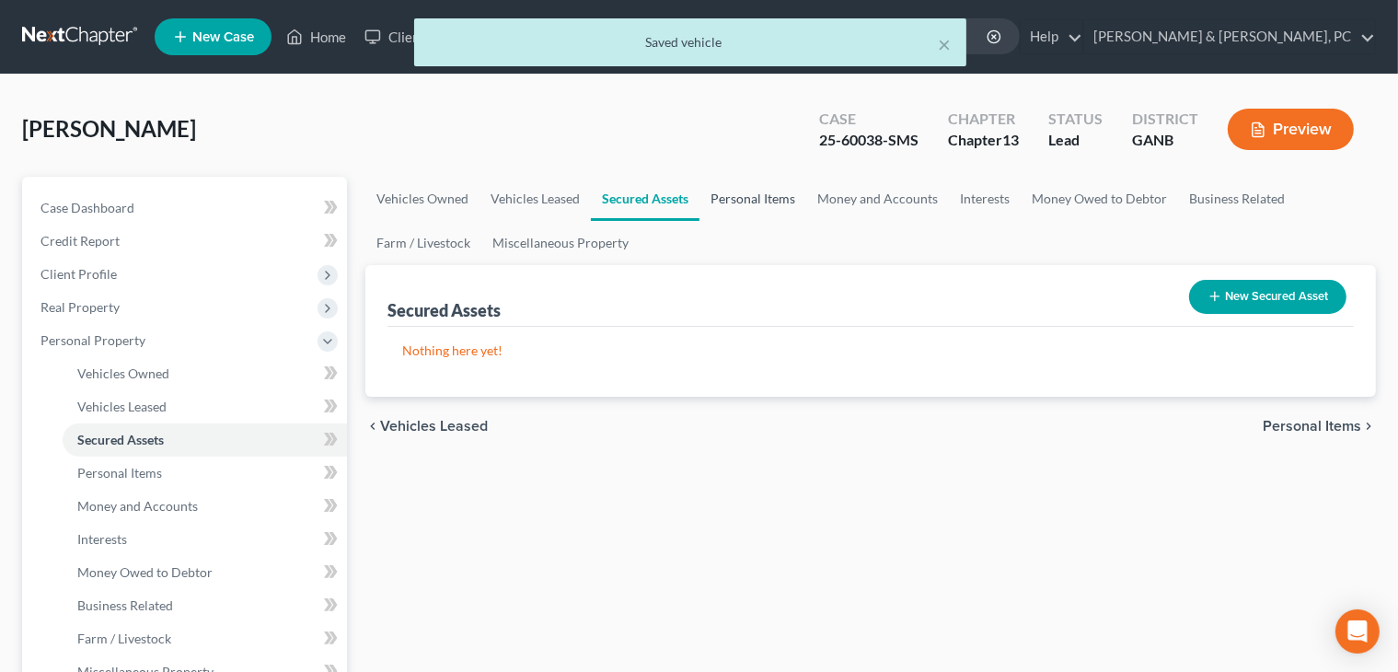
click at [715, 200] on link "Personal Items" at bounding box center [752, 199] width 107 height 44
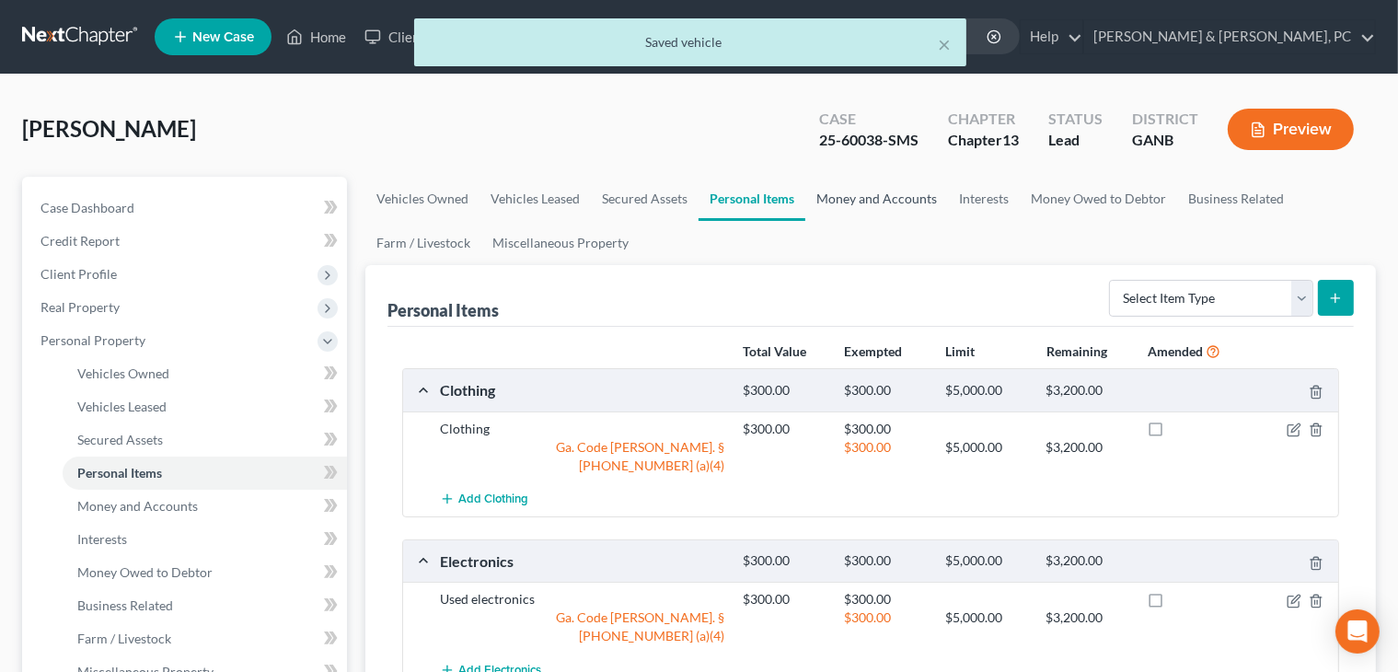
click at [891, 196] on link "Money and Accounts" at bounding box center [876, 199] width 143 height 44
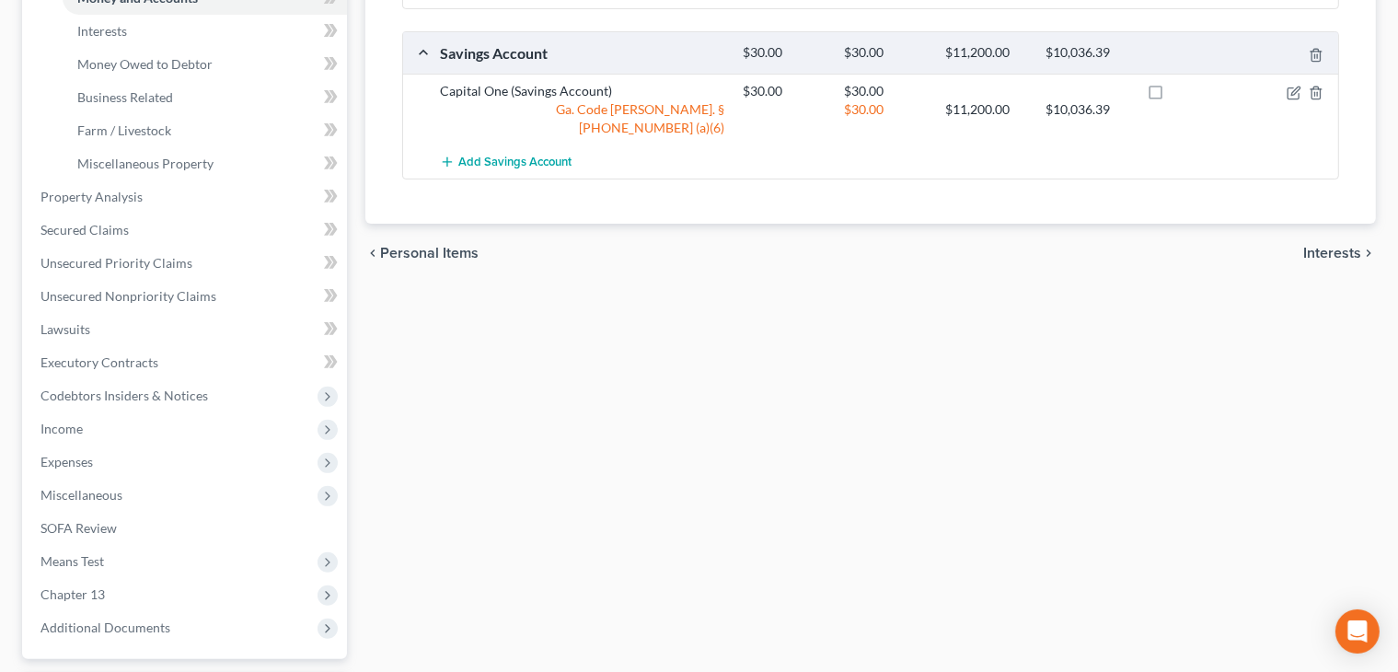
scroll to position [524, 0]
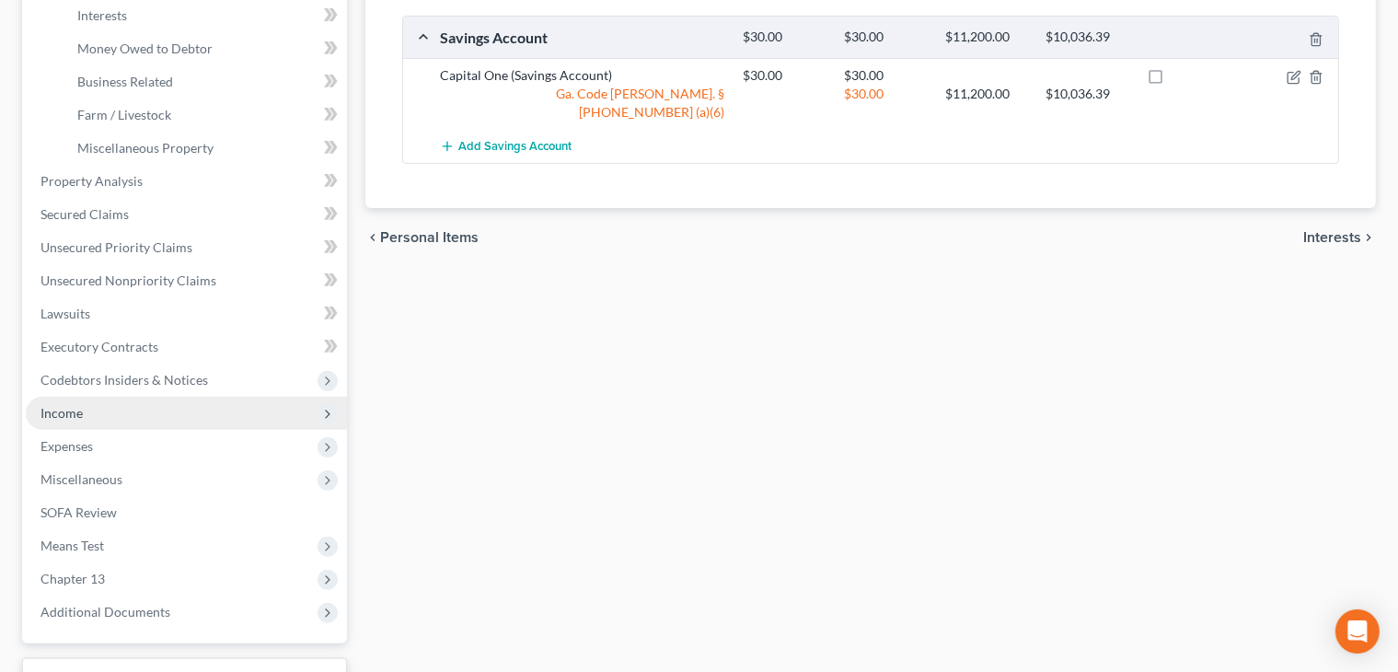
click at [221, 399] on span "Income" at bounding box center [186, 413] width 321 height 33
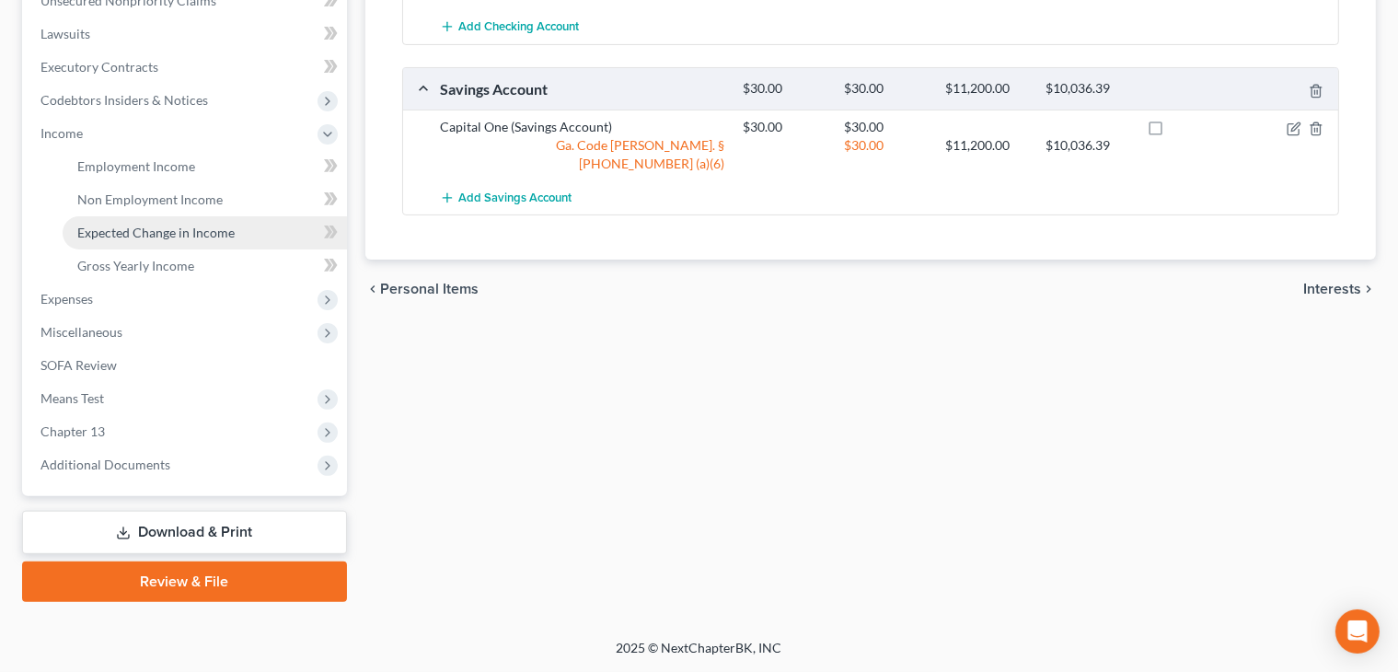
scroll to position [470, 0]
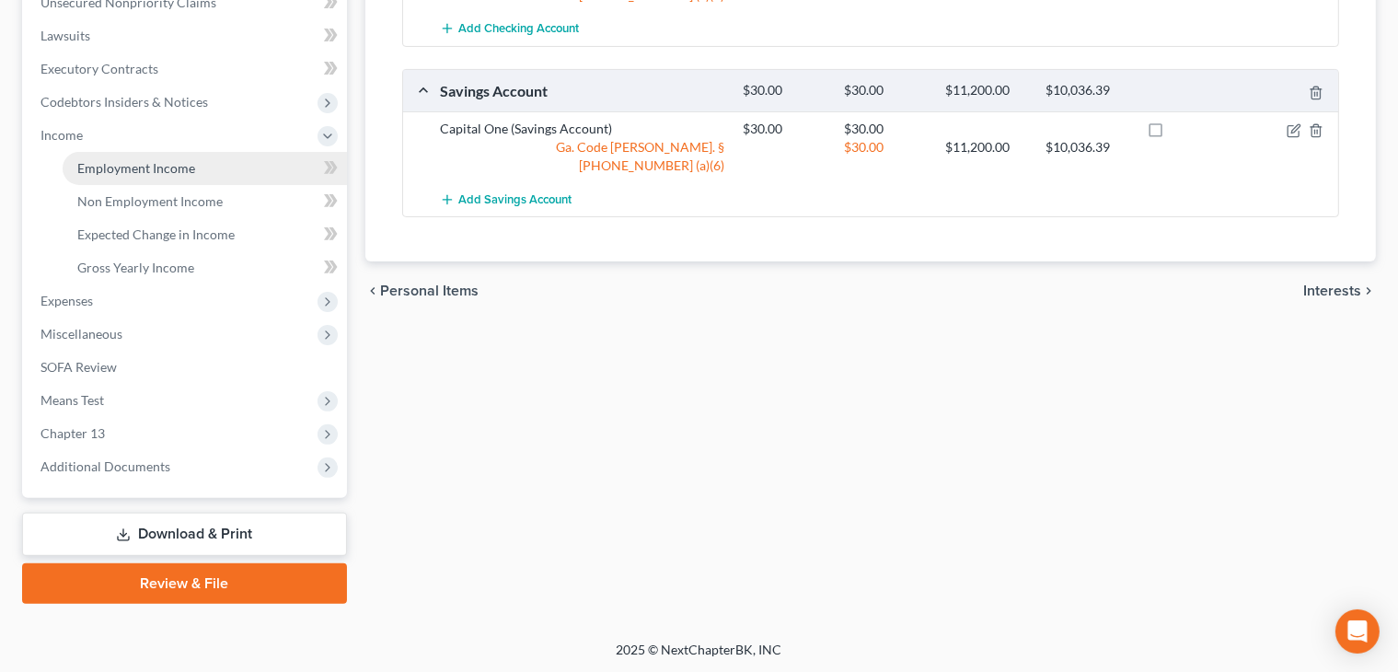
click at [140, 167] on span "Employment Income" at bounding box center [136, 168] width 118 height 16
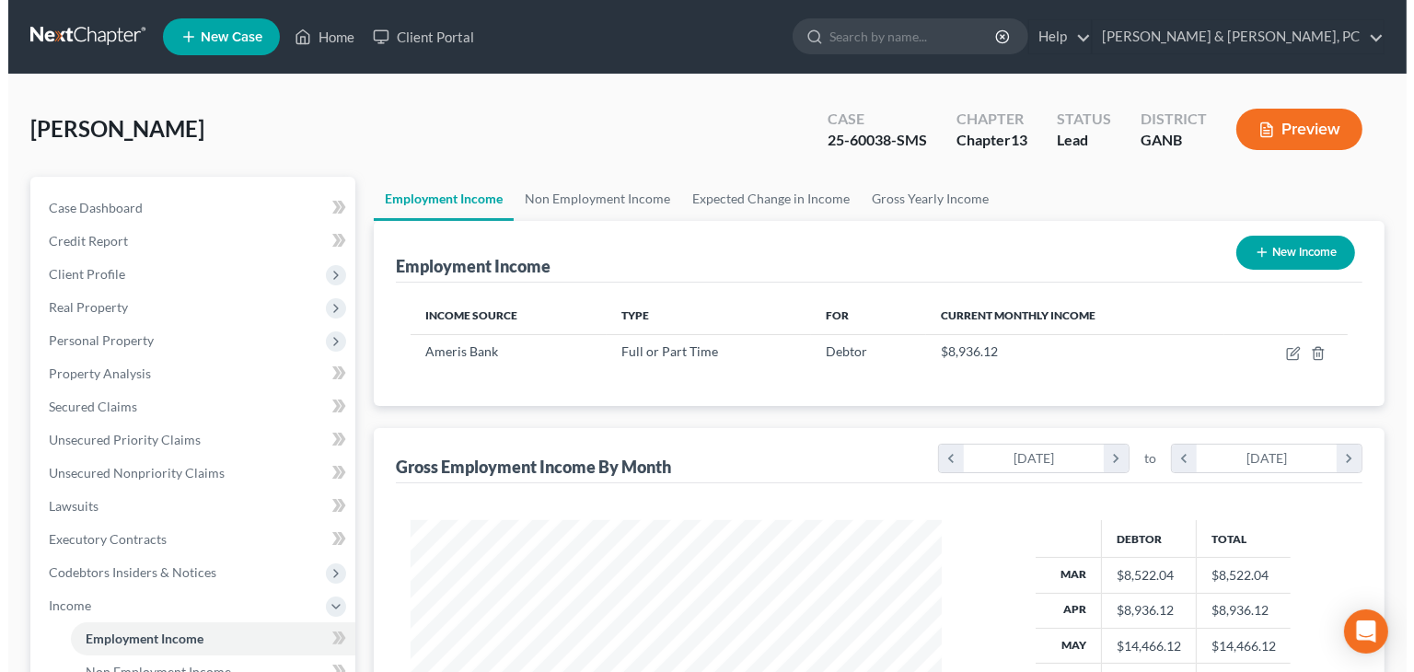
scroll to position [328, 568]
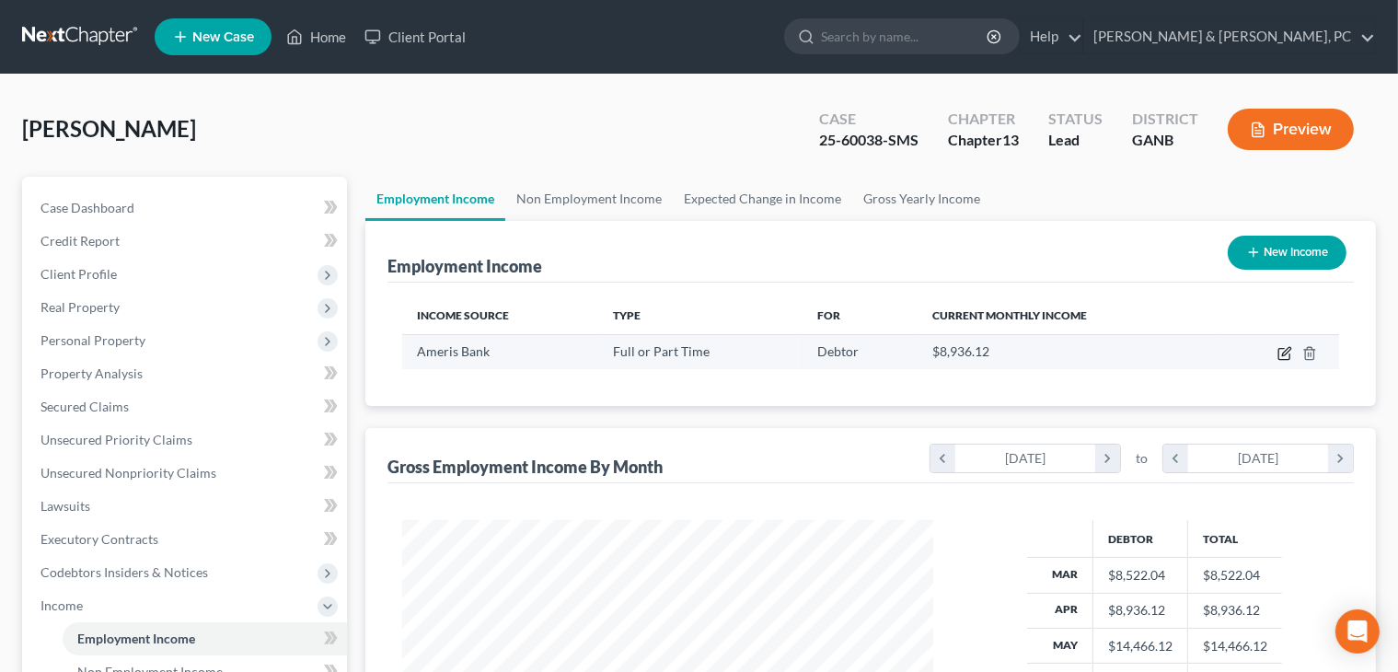
click at [903, 356] on icon "button" at bounding box center [1284, 353] width 15 height 15
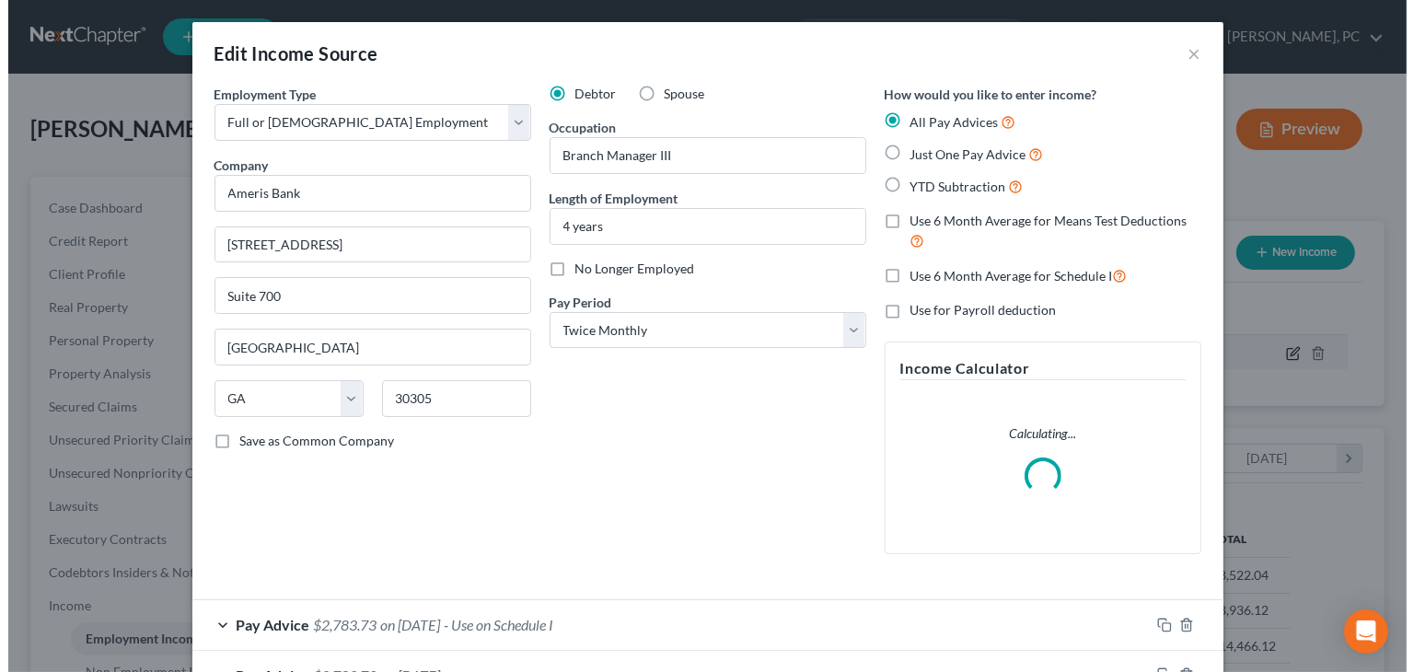
scroll to position [328, 574]
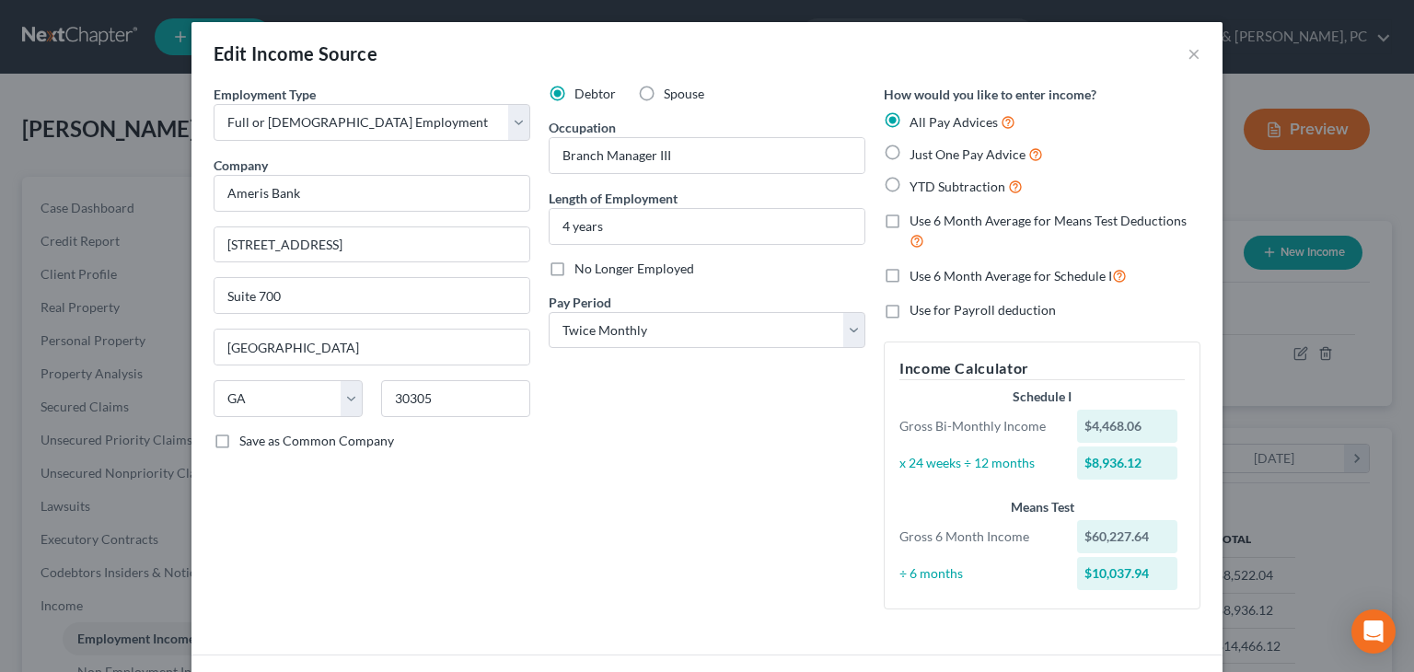
click at [712, 528] on div "Debtor Spouse Occupation Branch Manager III Length of Employment 4 years No Lon…" at bounding box center [706, 354] width 335 height 539
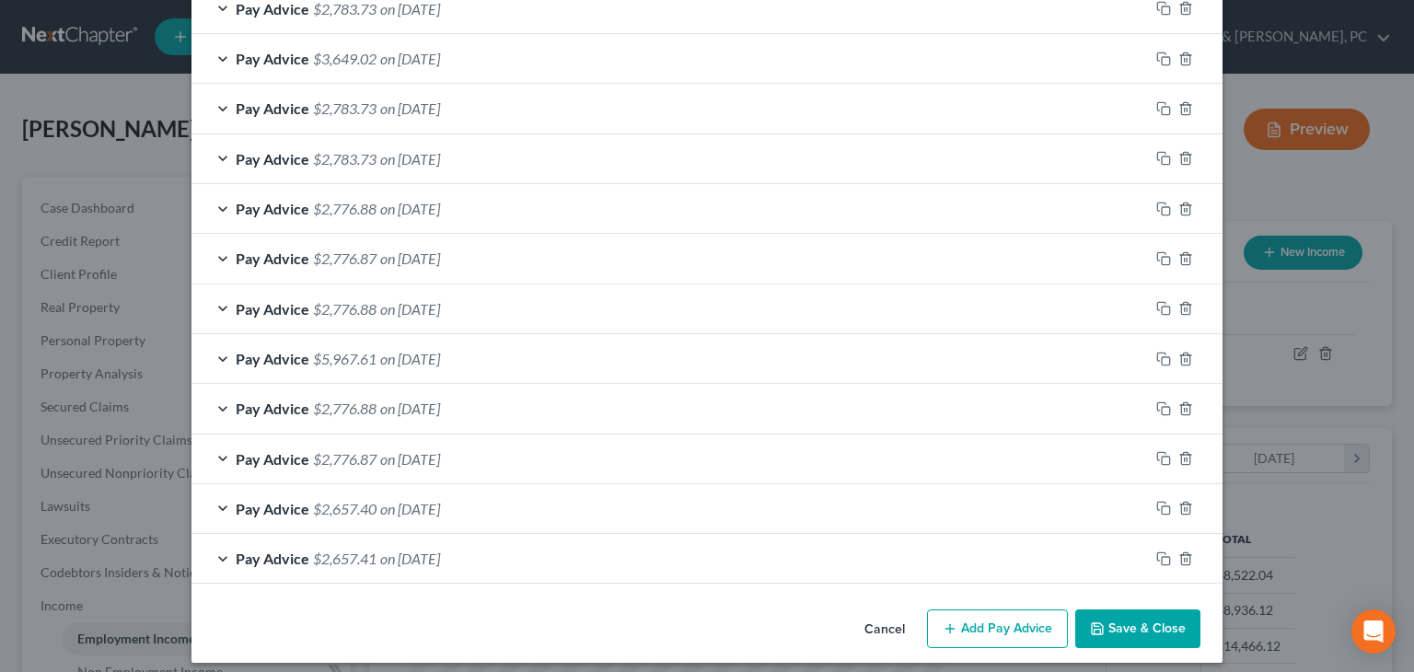
scroll to position [732, 0]
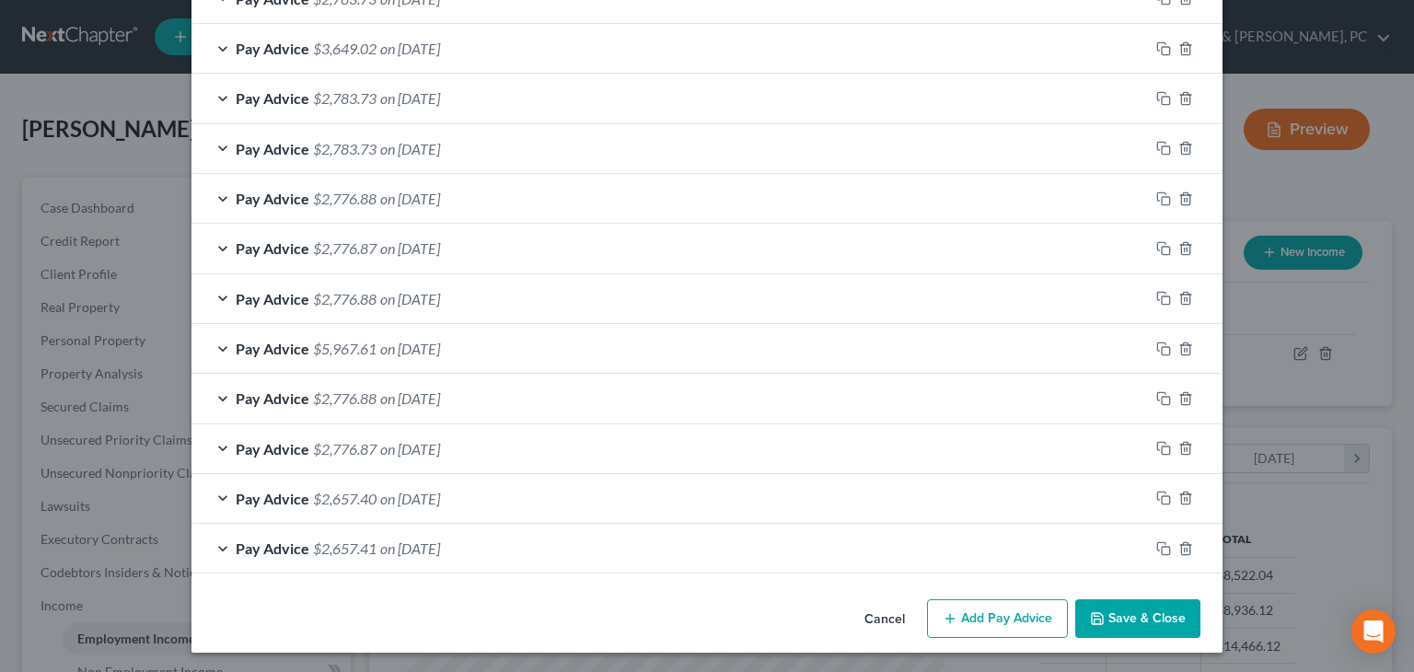
click at [903, 622] on button "Add Pay Advice" at bounding box center [997, 618] width 141 height 39
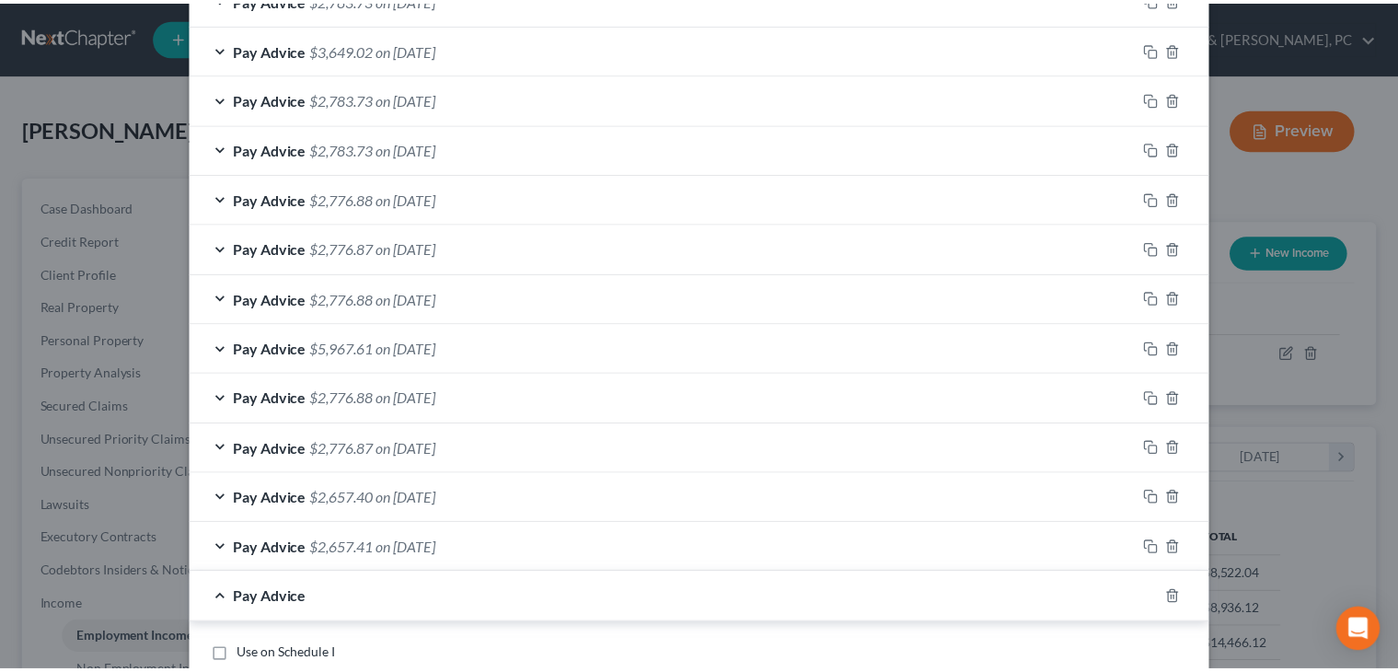
scroll to position [1319, 0]
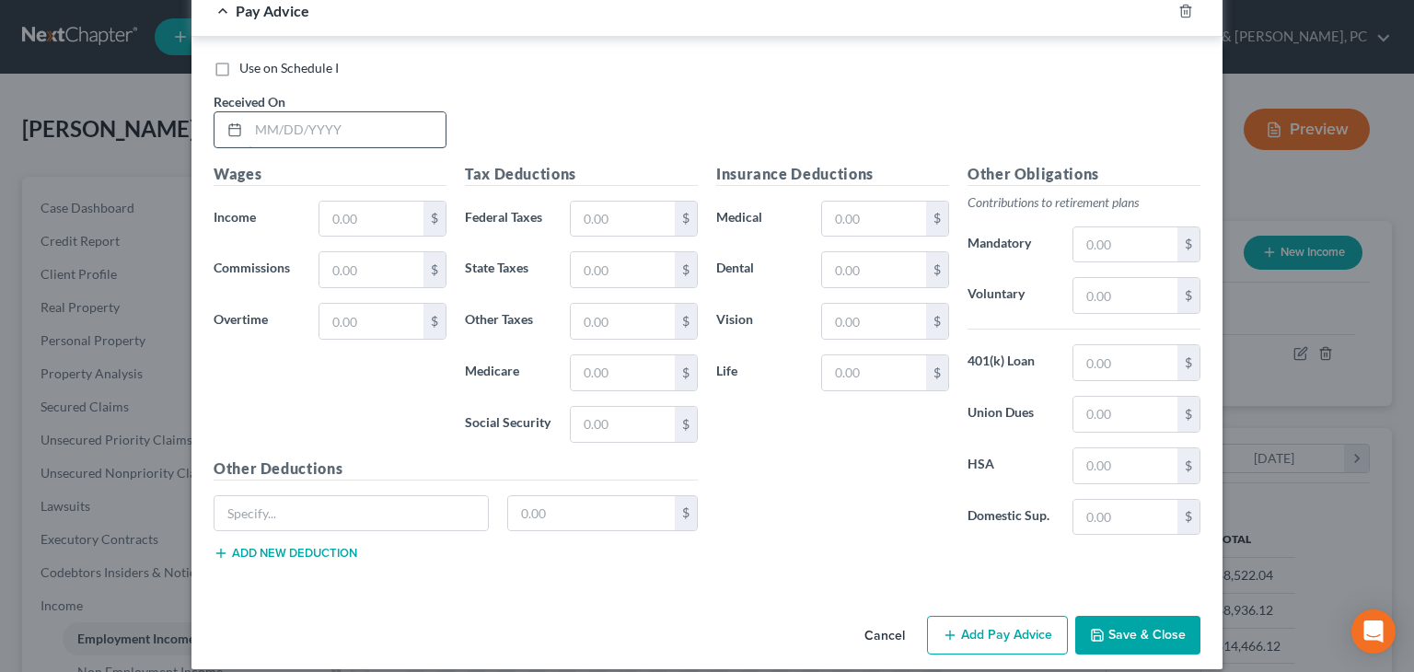
click at [363, 119] on input "text" at bounding box center [346, 129] width 197 height 35
click at [642, 218] on input "text" at bounding box center [623, 219] width 104 height 35
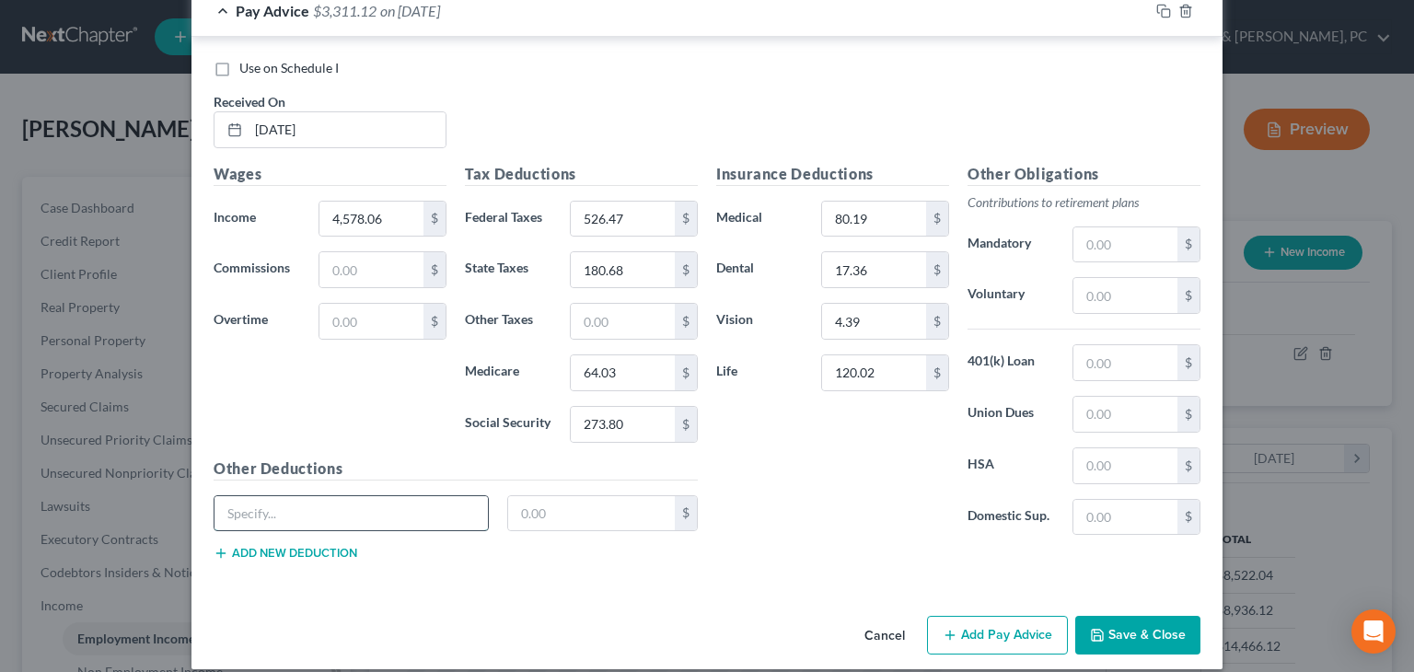
click at [329, 513] on input "text" at bounding box center [350, 513] width 273 height 35
click at [903, 295] on input "text" at bounding box center [1125, 295] width 104 height 35
click at [351, 211] on input "4,578.06" at bounding box center [371, 219] width 104 height 35
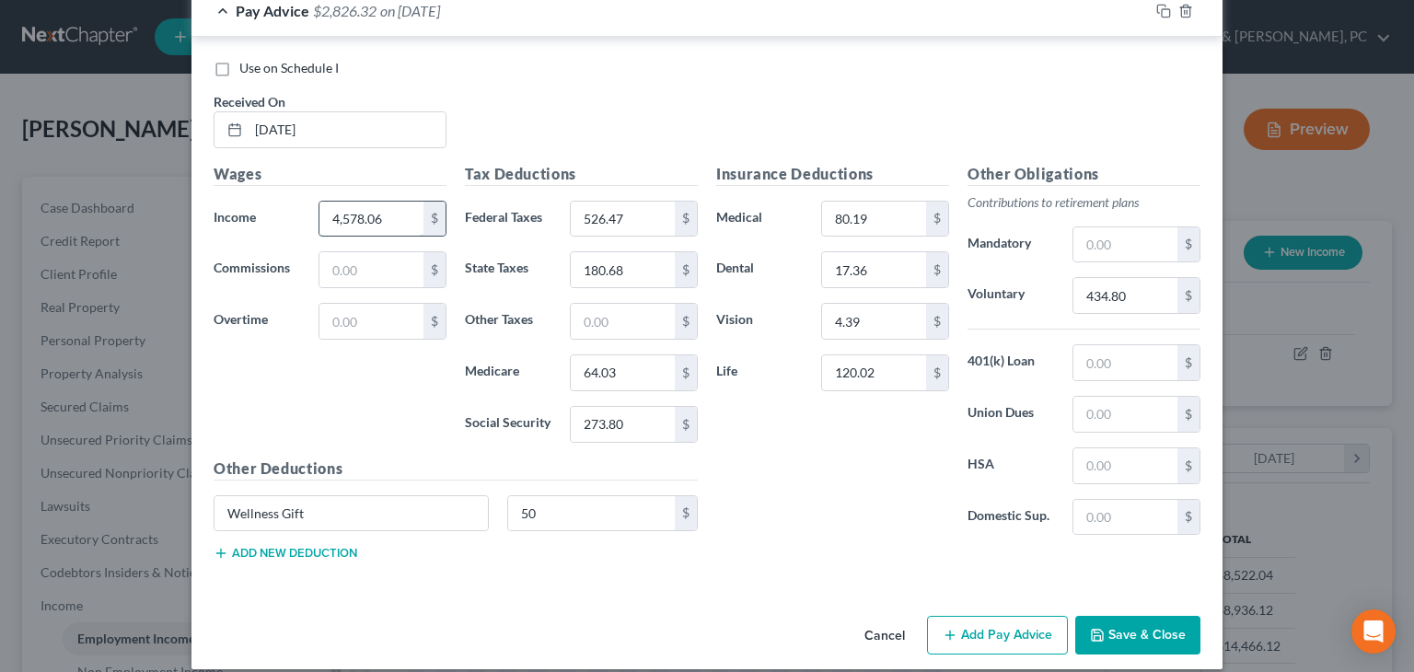
click at [351, 212] on input "4,578.06" at bounding box center [371, 219] width 104 height 35
click at [392, 212] on input "4,578.06" at bounding box center [371, 219] width 104 height 35
click at [342, 214] on input "4,578.06" at bounding box center [371, 219] width 104 height 35
click at [570, 146] on div "Use on Schedule I Received On * [DATE]" at bounding box center [706, 111] width 1005 height 104
click at [903, 626] on button "Save & Close" at bounding box center [1137, 635] width 125 height 39
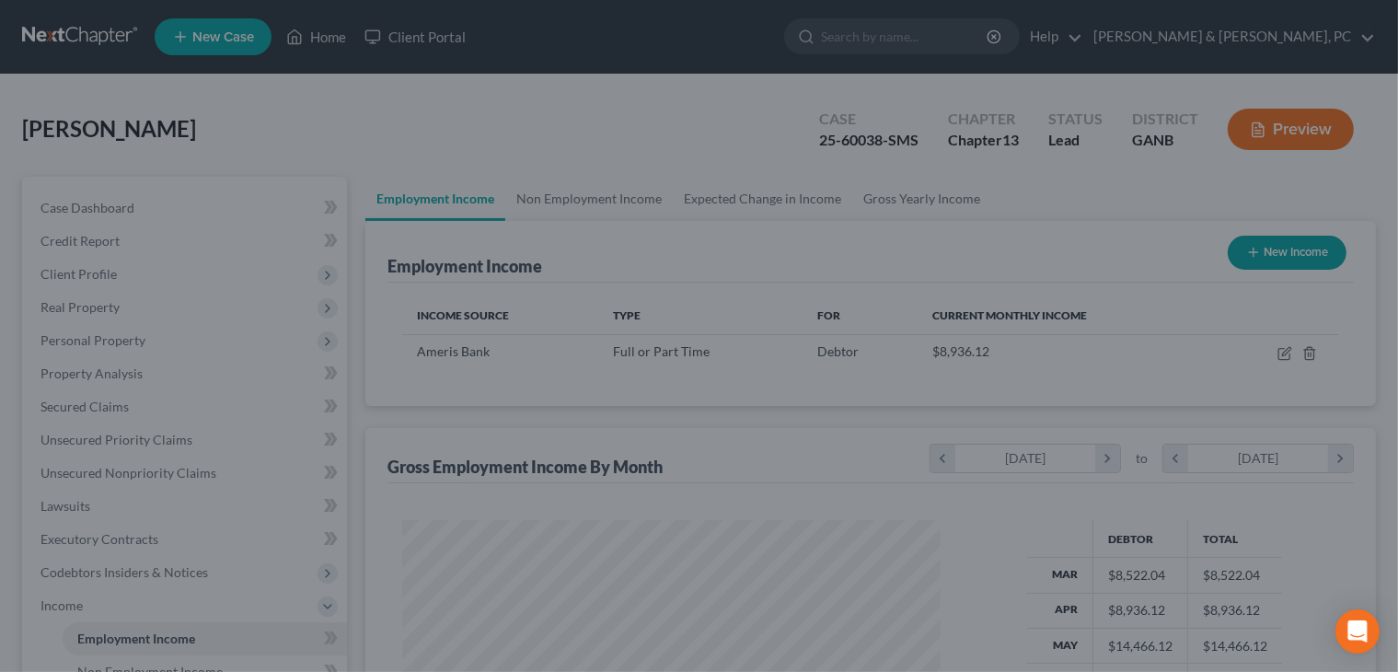
scroll to position [919993, 919753]
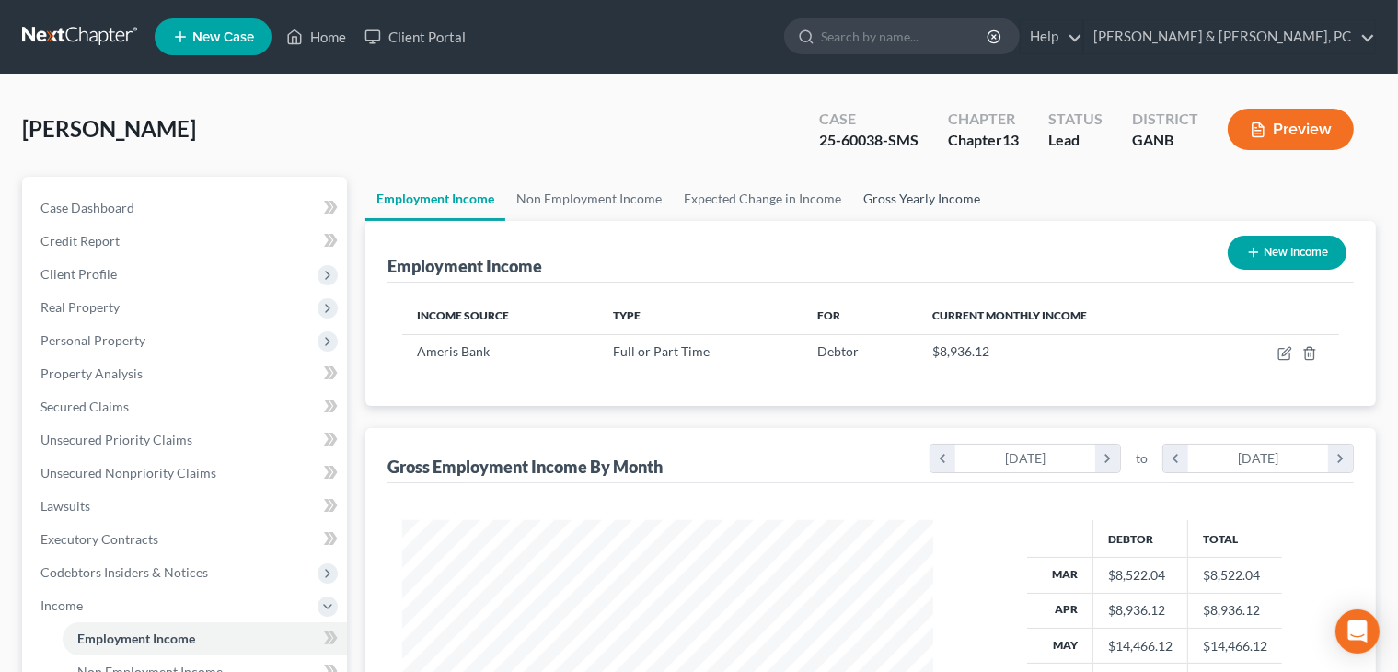
click at [903, 193] on link "Gross Yearly Income" at bounding box center [921, 199] width 139 height 44
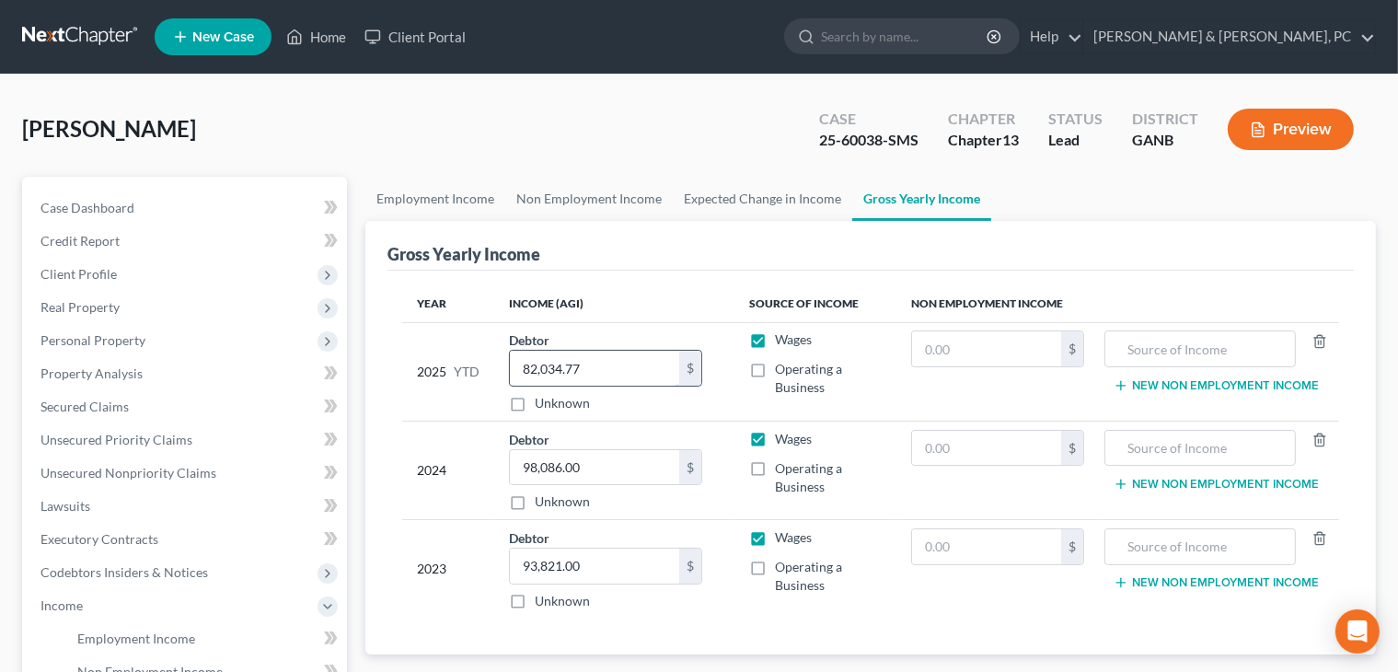
click at [579, 351] on input "82,034.77" at bounding box center [594, 368] width 169 height 35
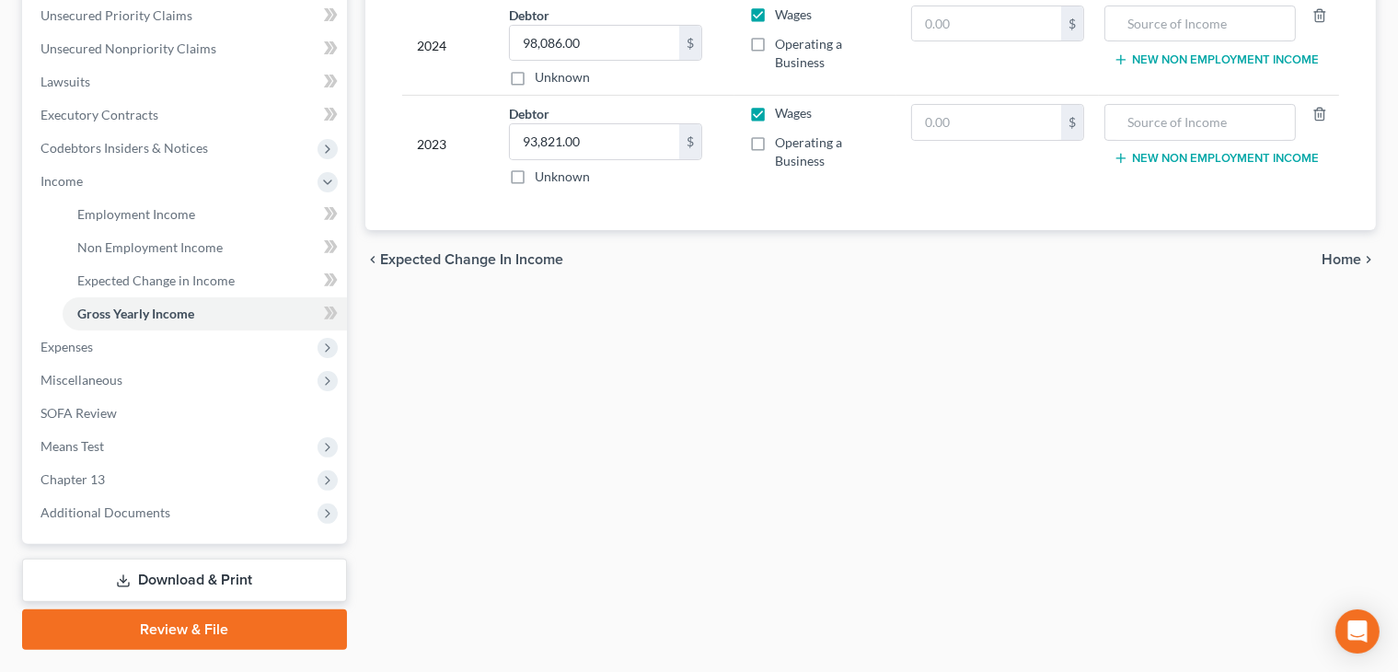
scroll to position [433, 0]
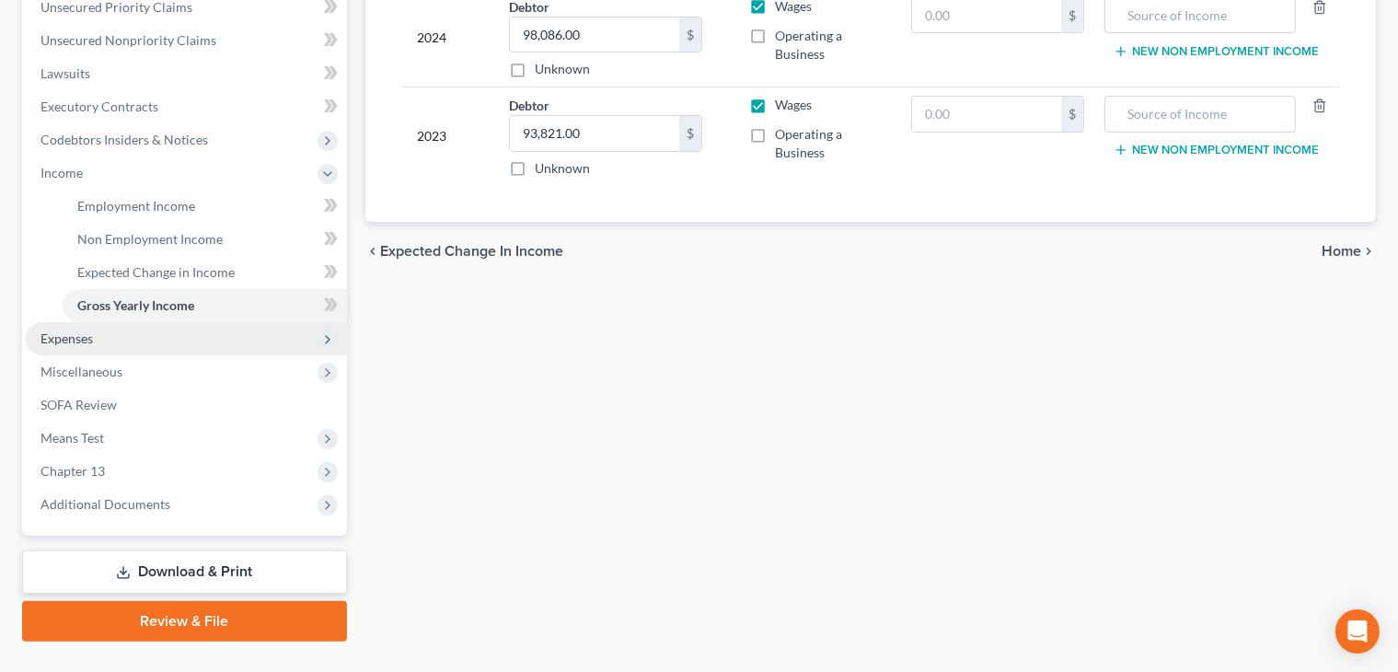
click at [99, 337] on span "Expenses" at bounding box center [186, 338] width 321 height 33
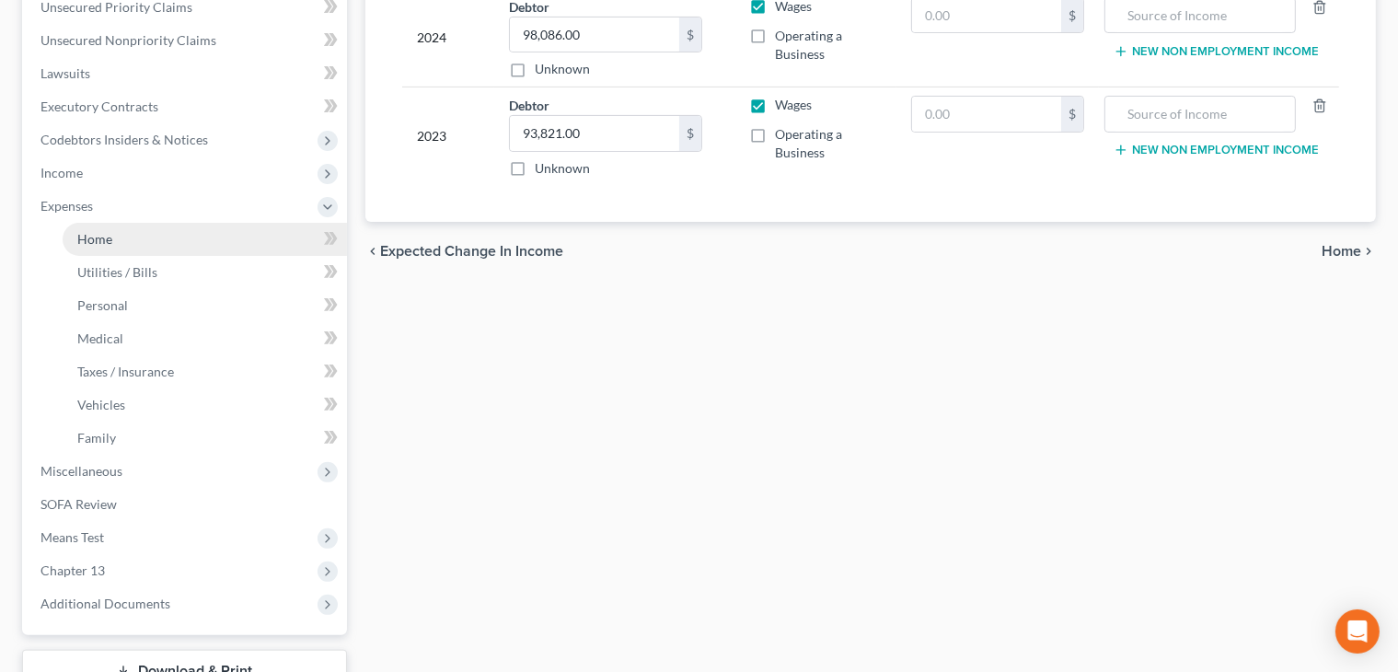
click at [89, 231] on span "Home" at bounding box center [94, 239] width 35 height 16
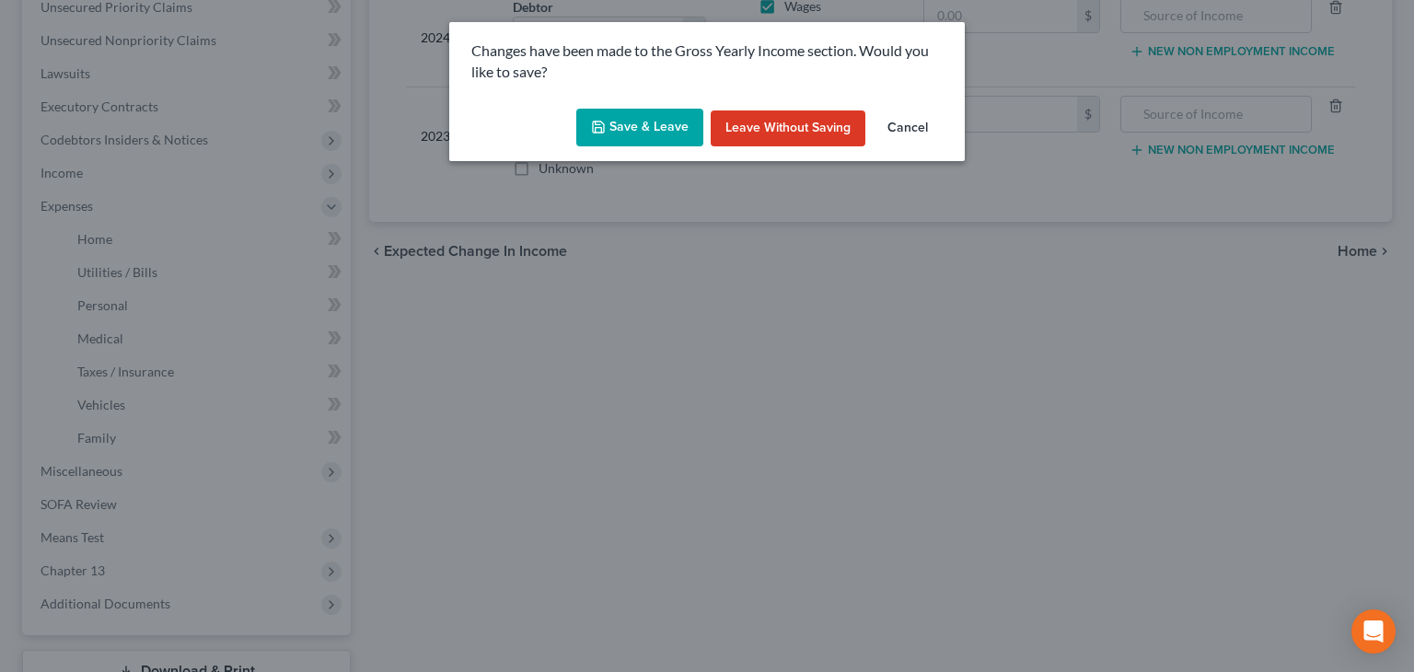
click at [655, 118] on button "Save & Leave" at bounding box center [639, 128] width 127 height 39
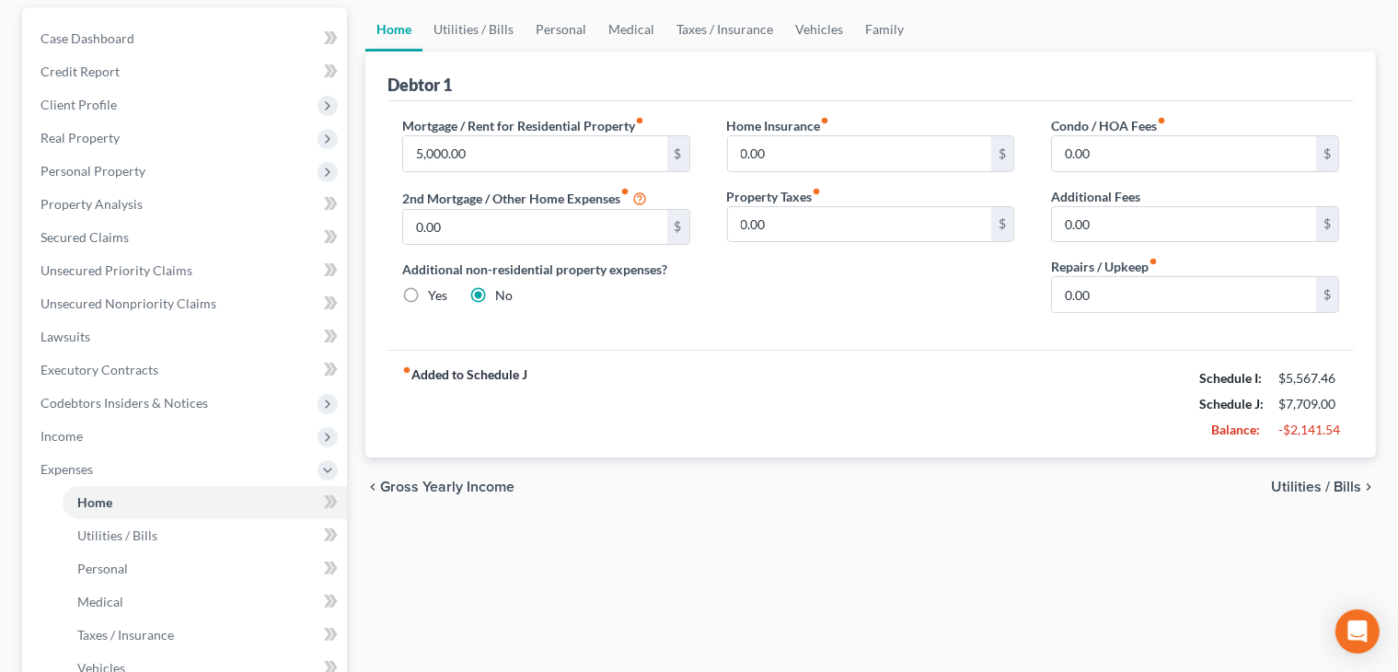
scroll to position [172, 0]
click at [98, 472] on span "Expenses" at bounding box center [186, 466] width 321 height 33
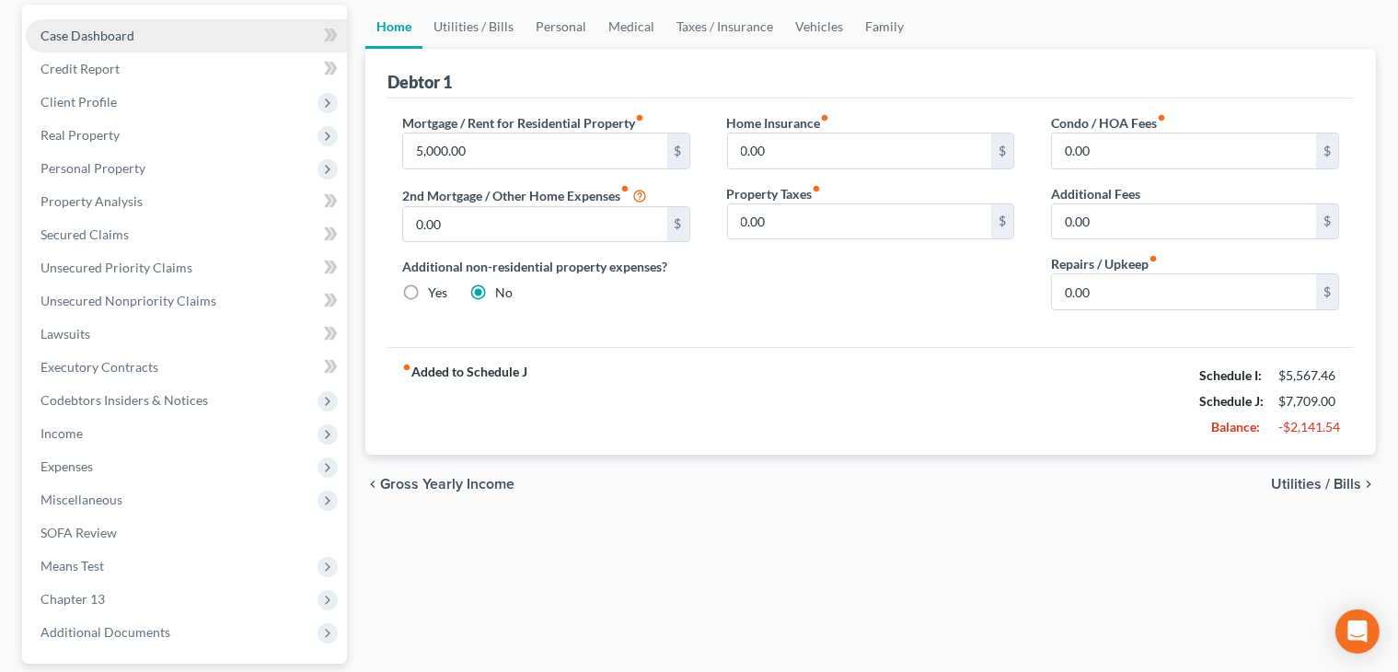
click at [87, 46] on link "Case Dashboard" at bounding box center [186, 35] width 321 height 33
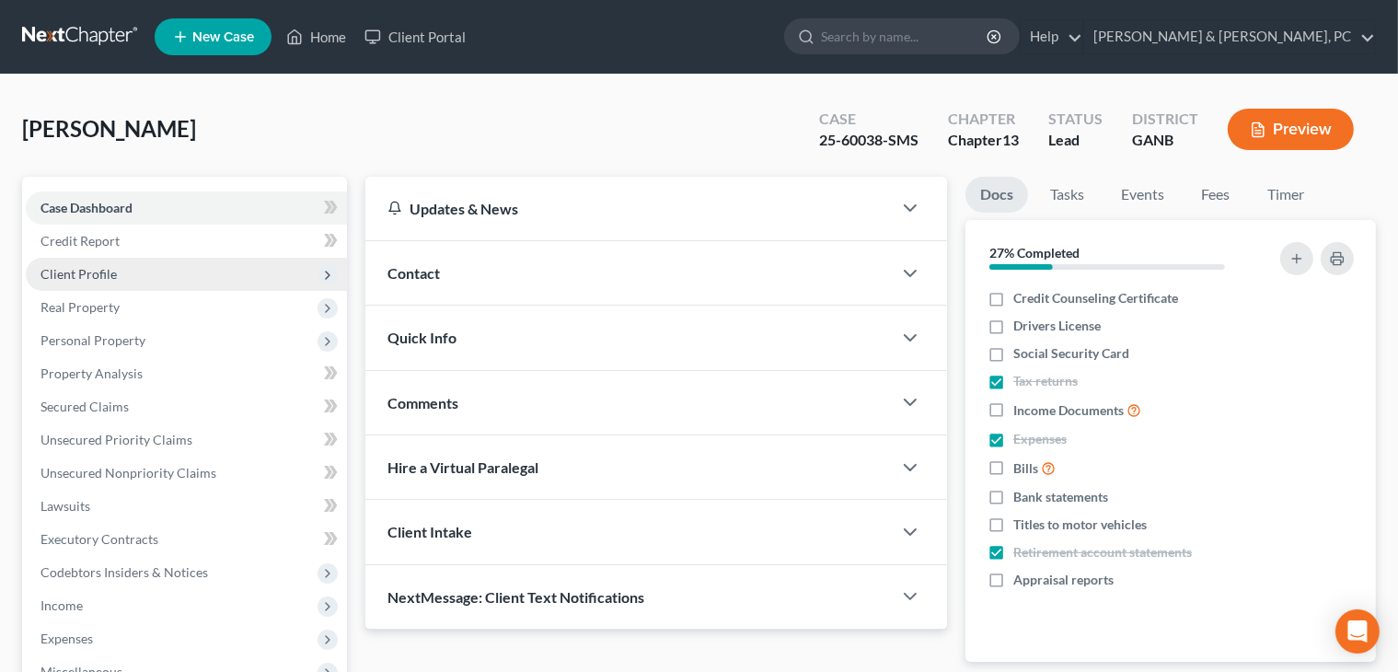
click at [162, 272] on span "Client Profile" at bounding box center [186, 274] width 321 height 33
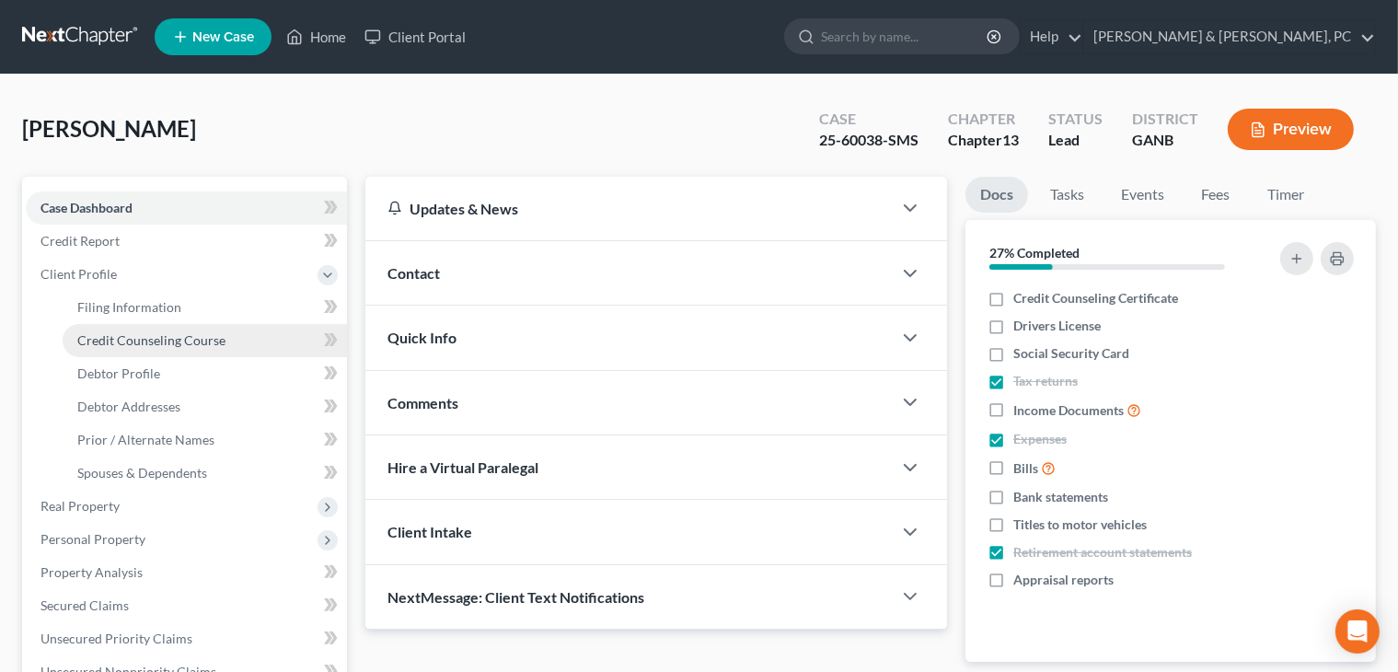
click at [177, 335] on span "Credit Counseling Course" at bounding box center [151, 340] width 148 height 16
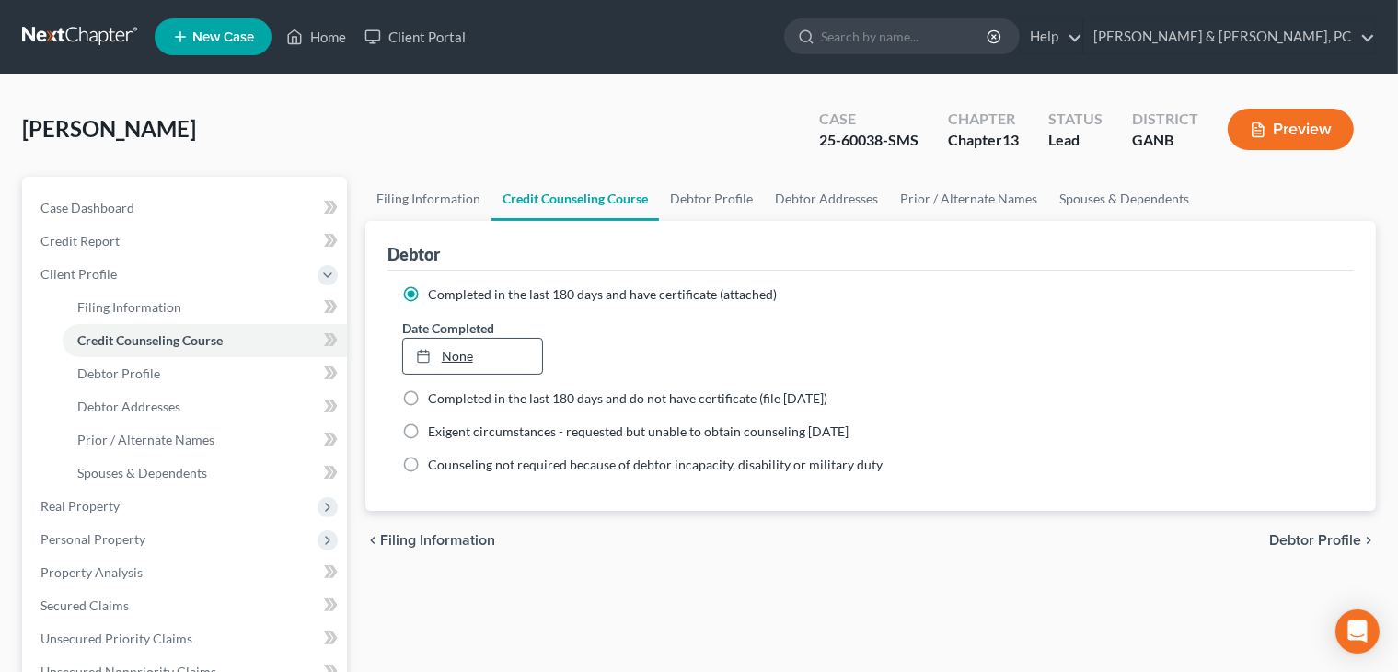
click at [482, 364] on link "None" at bounding box center [472, 356] width 139 height 35
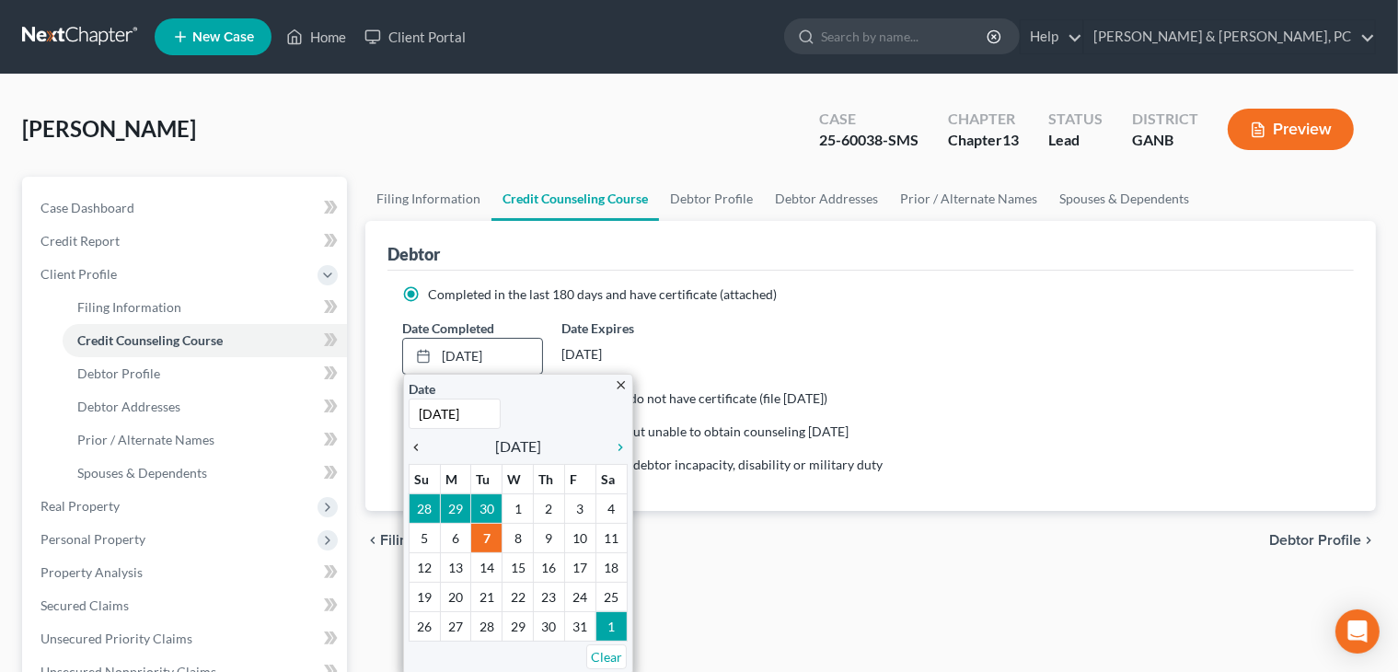
click at [416, 452] on icon "chevron_left" at bounding box center [421, 447] width 24 height 15
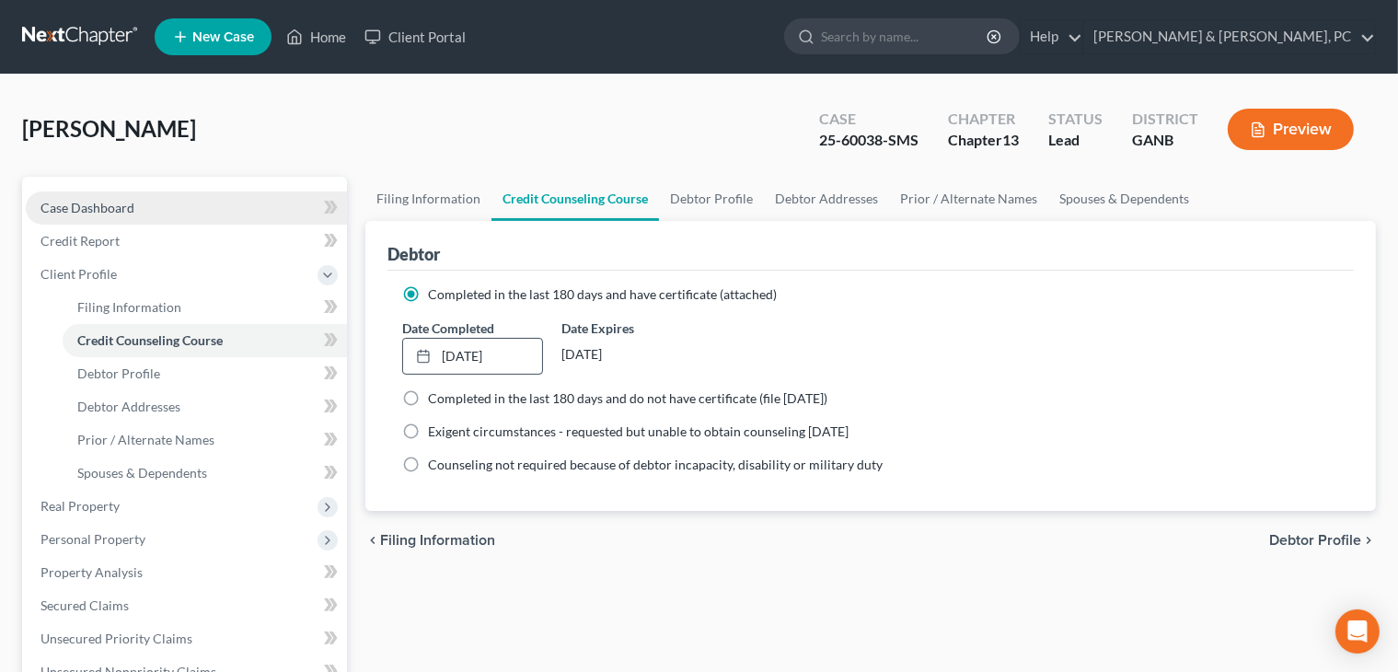
click at [164, 218] on link "Case Dashboard" at bounding box center [186, 207] width 321 height 33
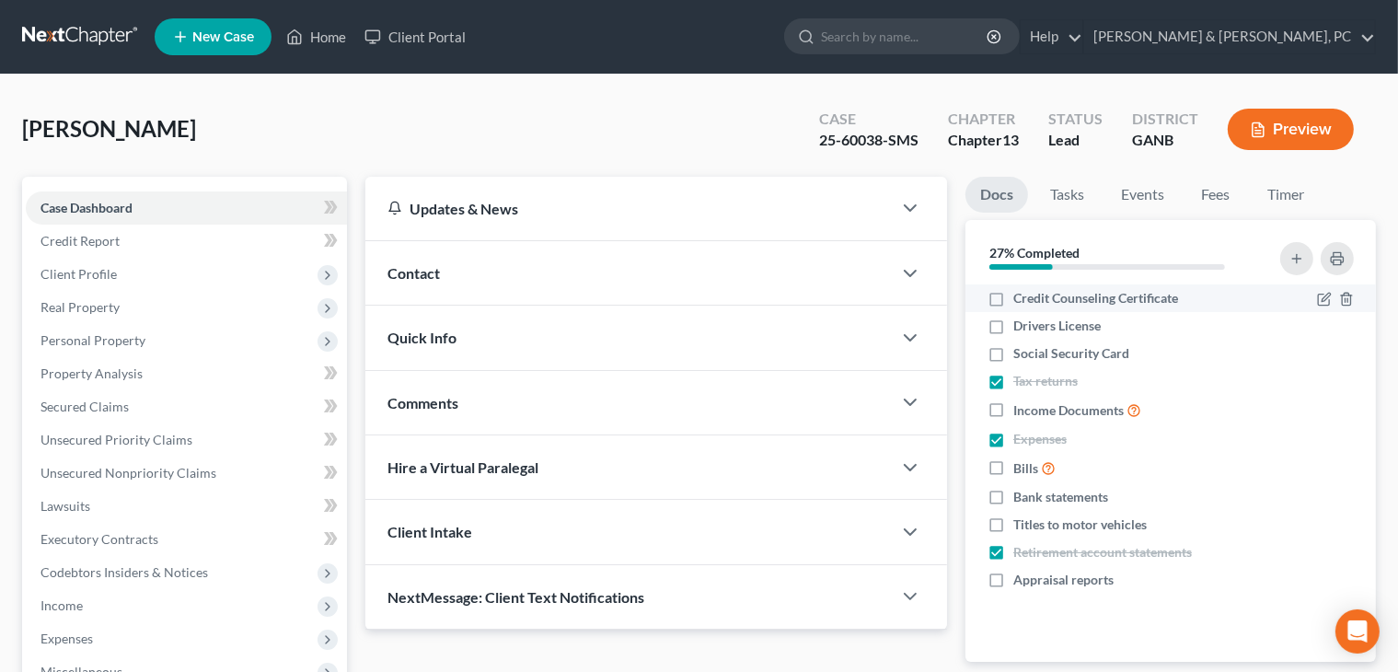
click at [903, 304] on label "Credit Counseling Certificate" at bounding box center [1095, 298] width 165 height 18
click at [903, 301] on input "Credit Counseling Certificate" at bounding box center [1027, 295] width 12 height 12
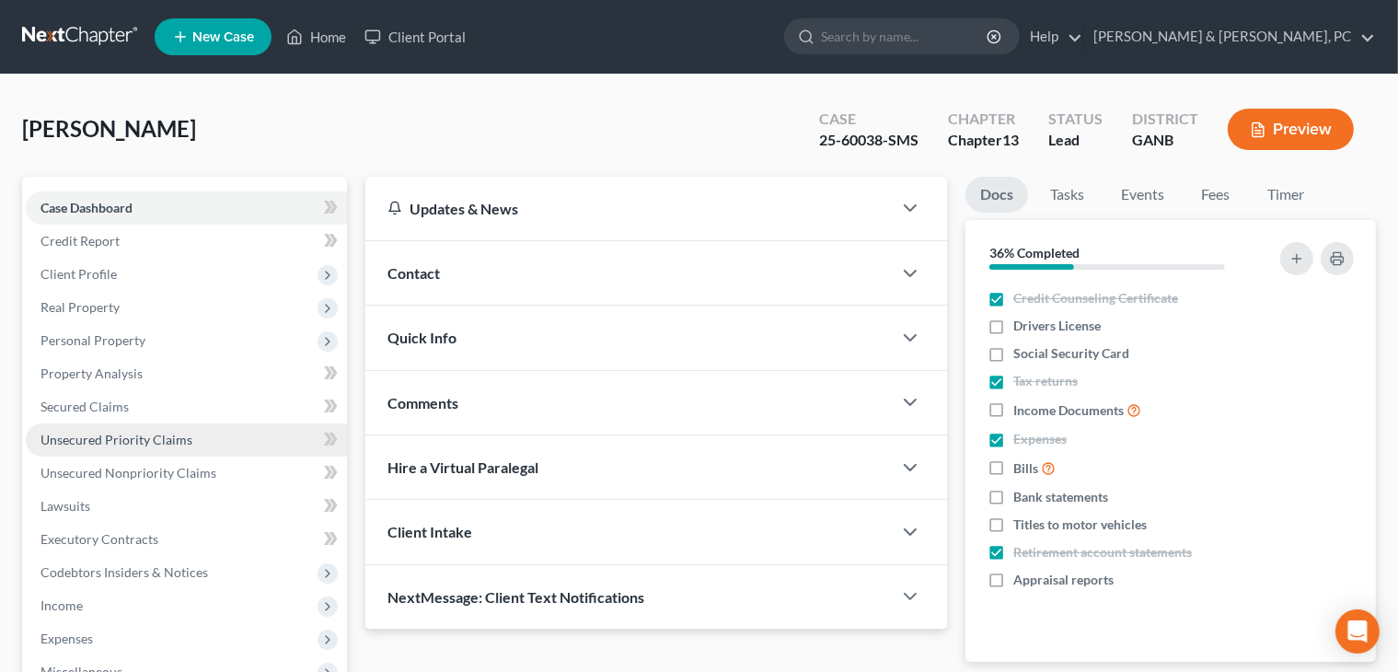
click at [121, 428] on link "Unsecured Priority Claims" at bounding box center [186, 439] width 321 height 33
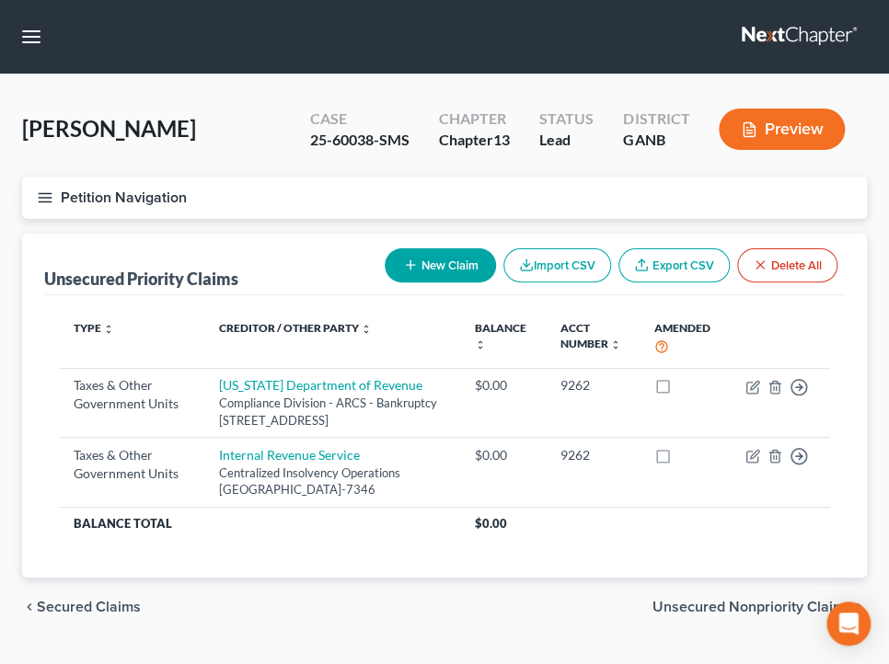
click at [492, 609] on div "chevron_left Secured Claims Unsecured Nonpriority Claims chevron_right" at bounding box center [444, 607] width 845 height 59
click at [733, 615] on span "Unsecured Nonpriority Claims" at bounding box center [753, 607] width 200 height 15
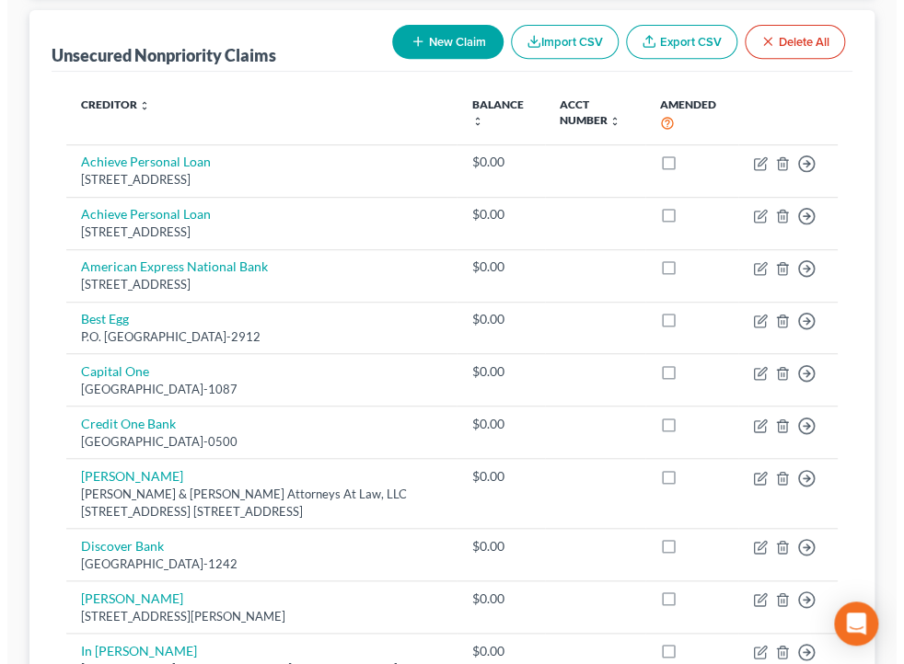
scroll to position [222, 0]
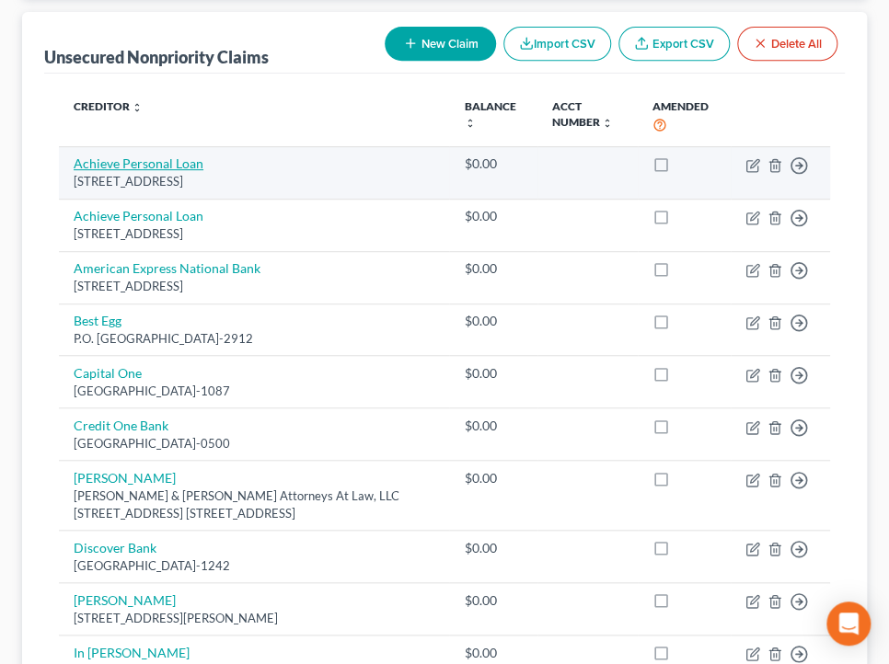
click at [182, 165] on link "Achieve Personal Loan" at bounding box center [139, 164] width 130 height 16
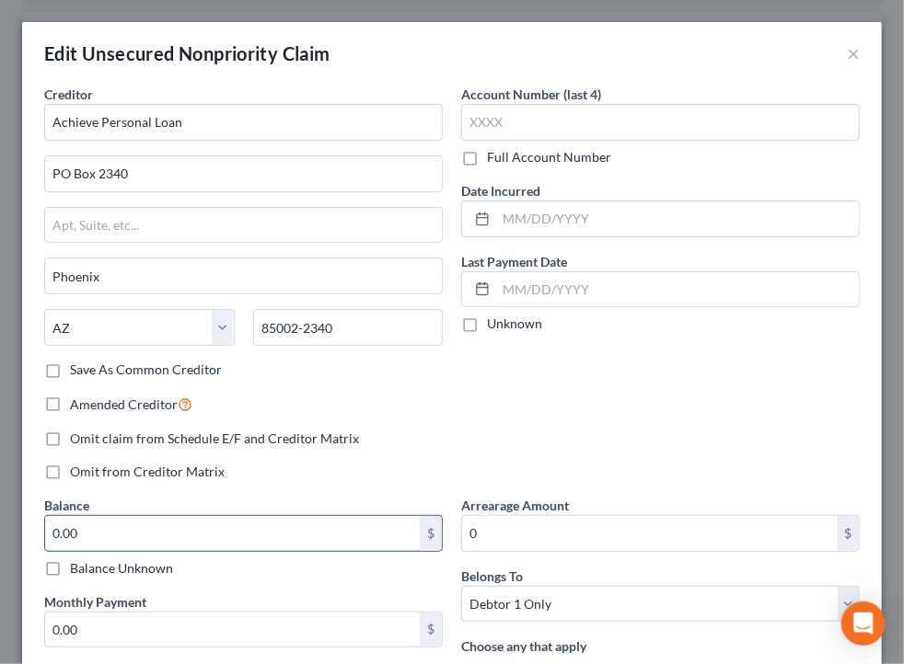
click at [255, 541] on input "0.00" at bounding box center [232, 533] width 375 height 35
click at [329, 532] on input "14,185." at bounding box center [232, 533] width 375 height 35
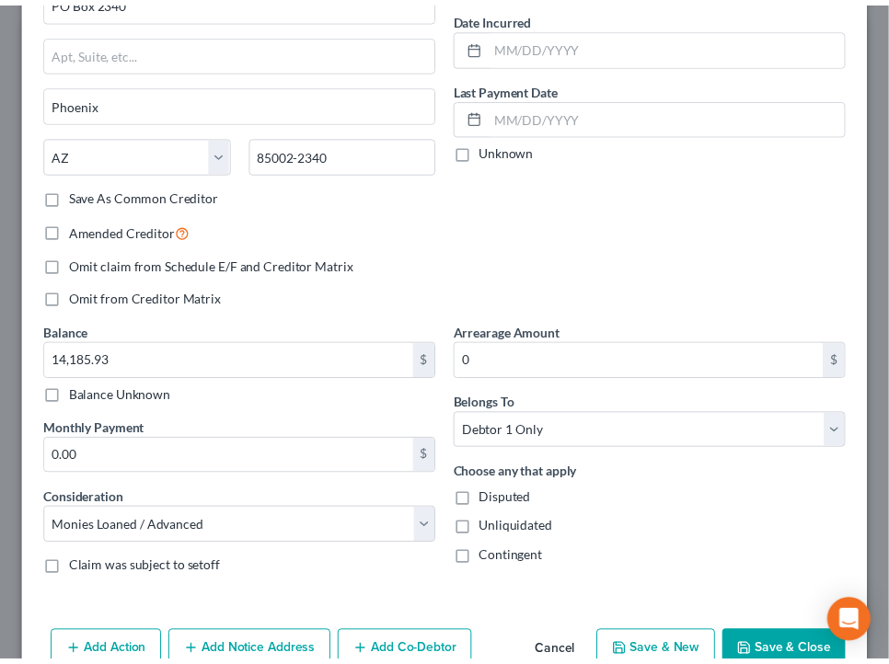
scroll to position [269, 0]
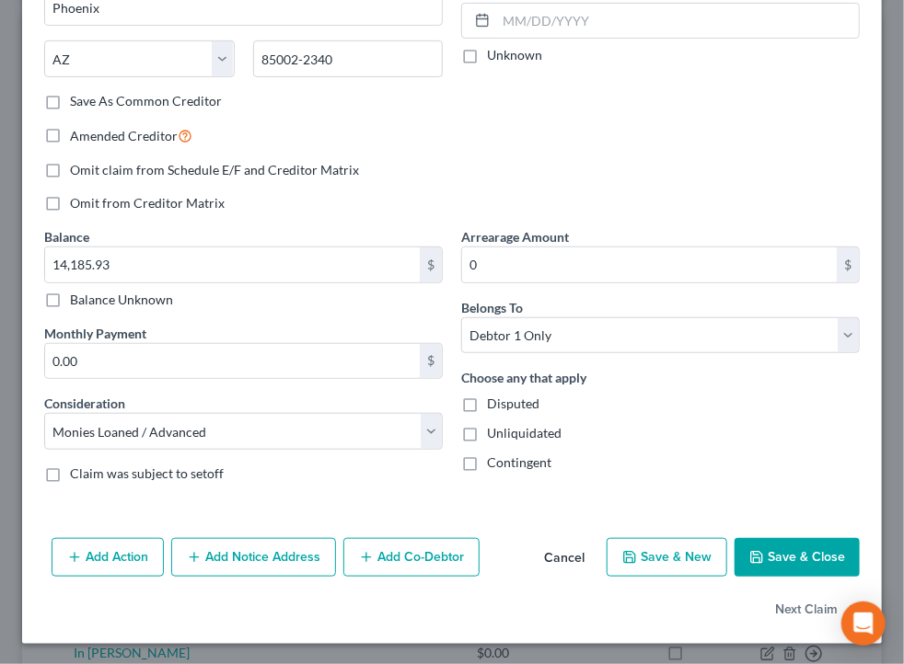
click at [763, 541] on button "Save & Close" at bounding box center [796, 557] width 125 height 39
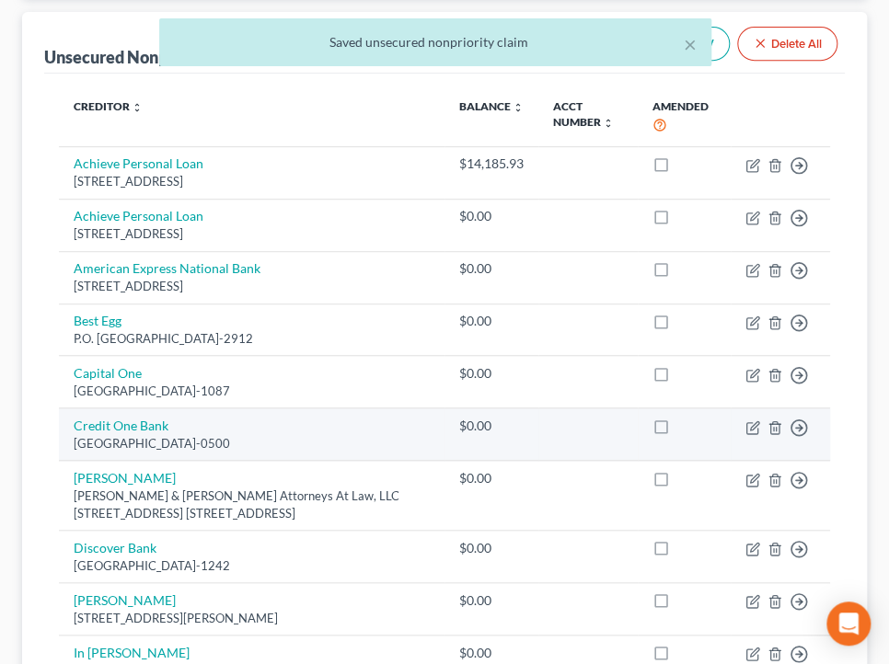
drag, startPoint x: 460, startPoint y: 423, endPoint x: 714, endPoint y: 415, distance: 254.1
click at [460, 423] on div "$0.00" at bounding box center [491, 426] width 64 height 18
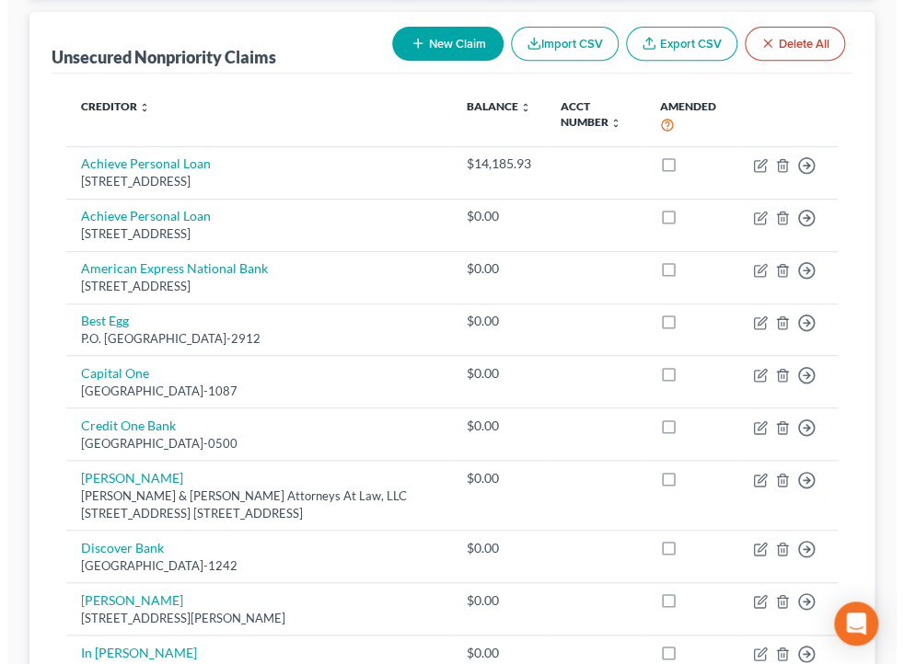
scroll to position [771, 0]
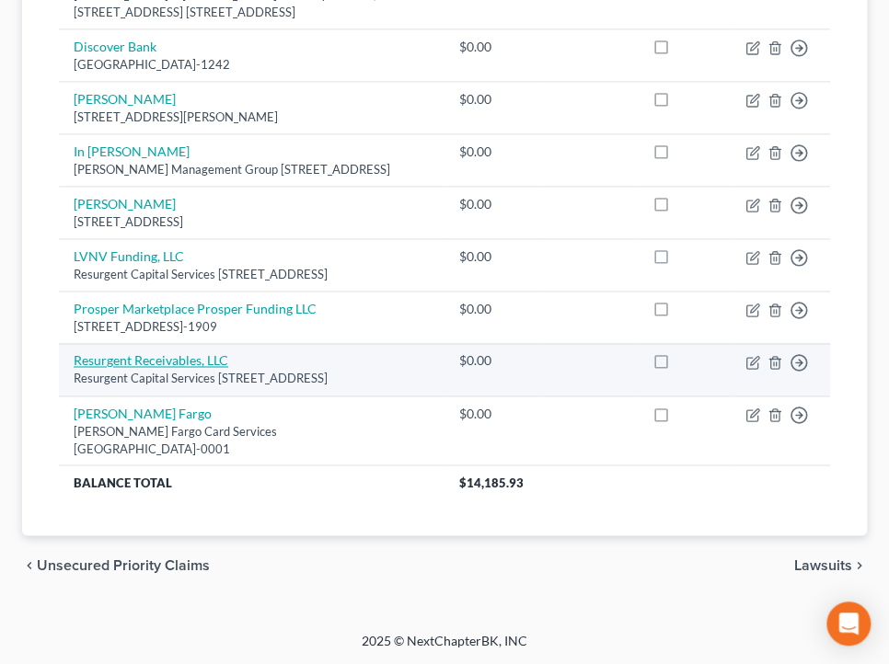
click at [138, 352] on link "Resurgent Receivables, LLC" at bounding box center [151, 360] width 155 height 16
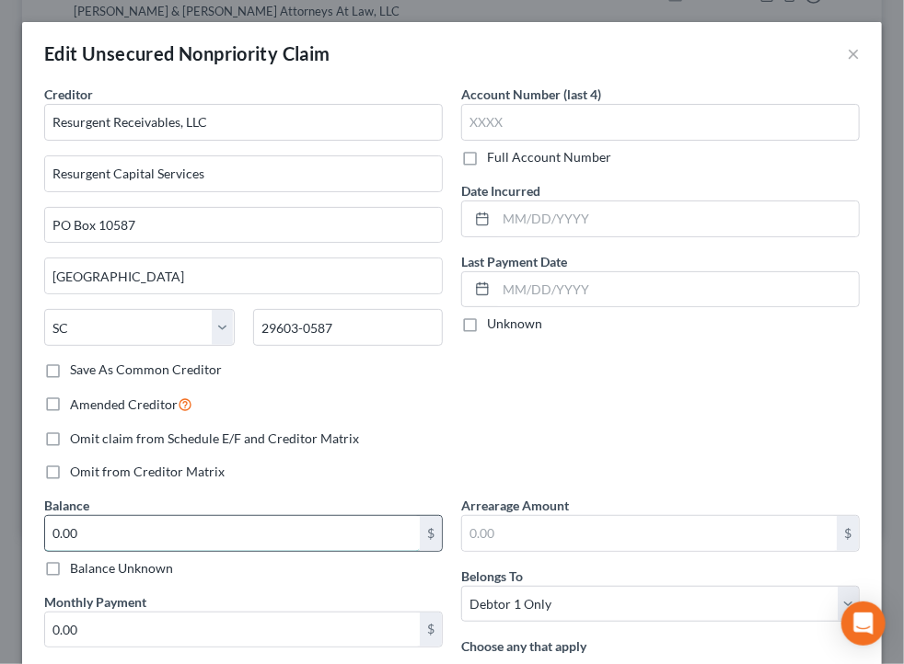
click at [228, 532] on input "0.00" at bounding box center [232, 533] width 375 height 35
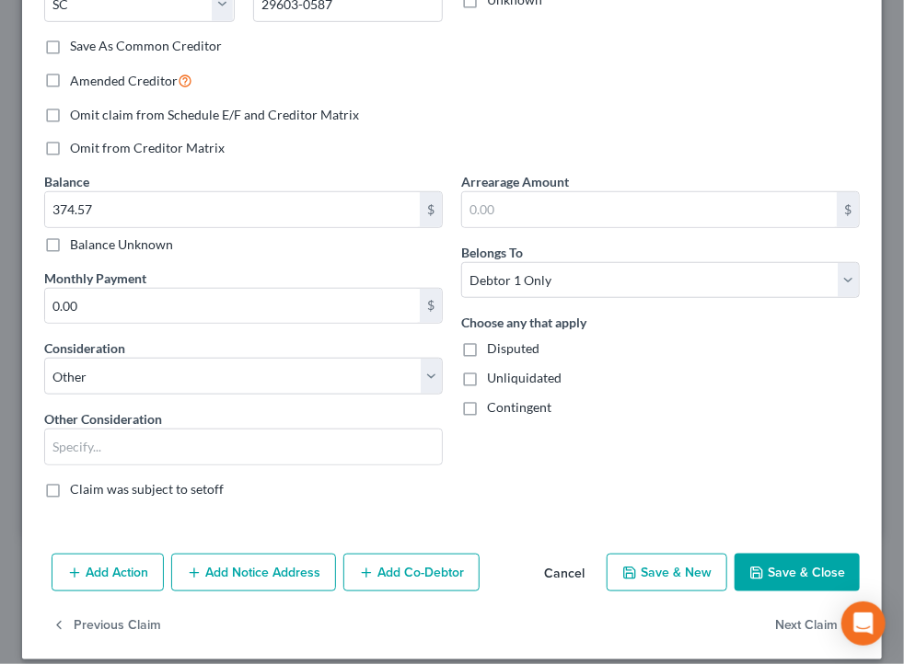
scroll to position [339, 0]
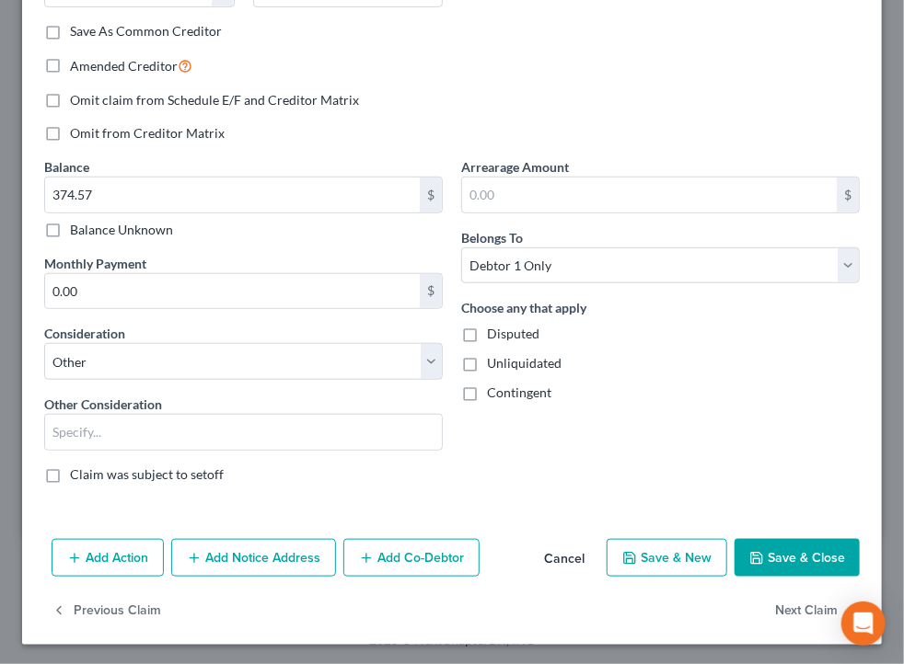
click at [803, 567] on button "Save & Close" at bounding box center [796, 558] width 125 height 39
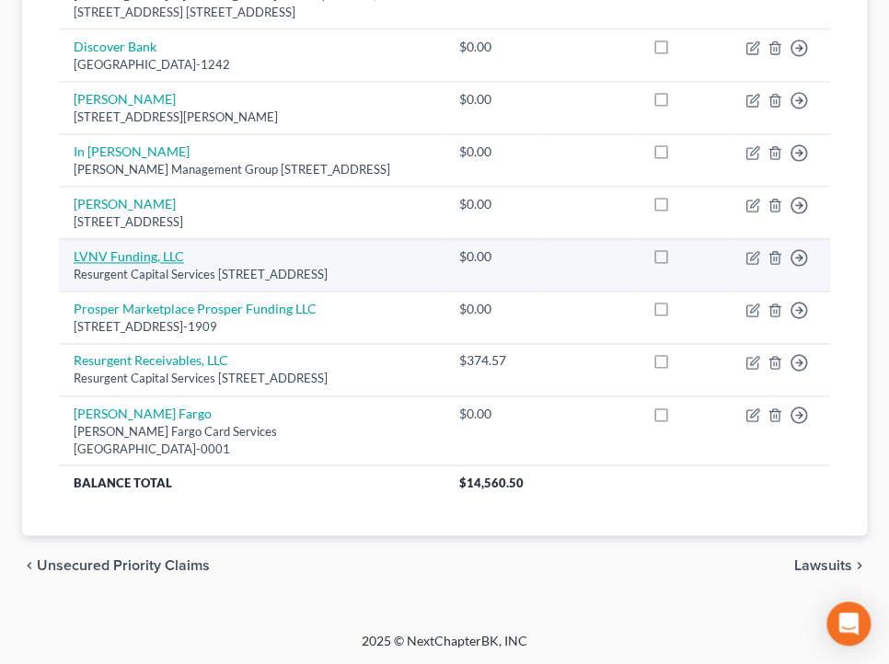
click at [164, 248] on link "LVNV Funding, LLC" at bounding box center [129, 256] width 110 height 16
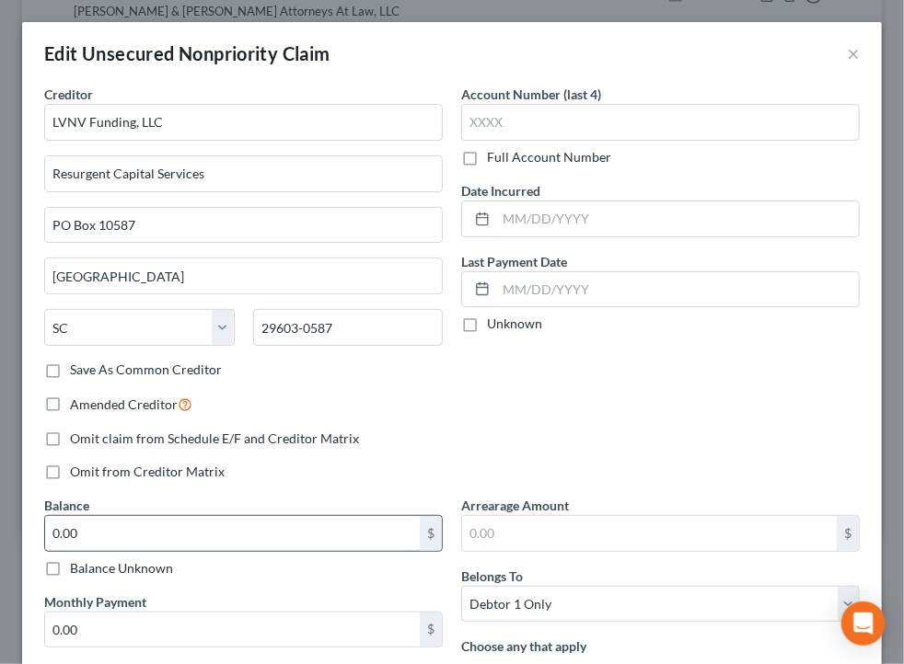
click at [276, 523] on input "0.00" at bounding box center [232, 533] width 375 height 35
drag, startPoint x: 513, startPoint y: 379, endPoint x: 584, endPoint y: 26, distance: 360.6
click at [513, 379] on div "Account Number (last 4) Full Account Number Date Incurred Last Payment Date Unk…" at bounding box center [660, 290] width 417 height 411
drag, startPoint x: 522, startPoint y: 375, endPoint x: 857, endPoint y: 498, distance: 356.7
click at [522, 375] on div "Account Number (last 4) Full Account Number Date Incurred Last Payment Date Unk…" at bounding box center [660, 290] width 417 height 411
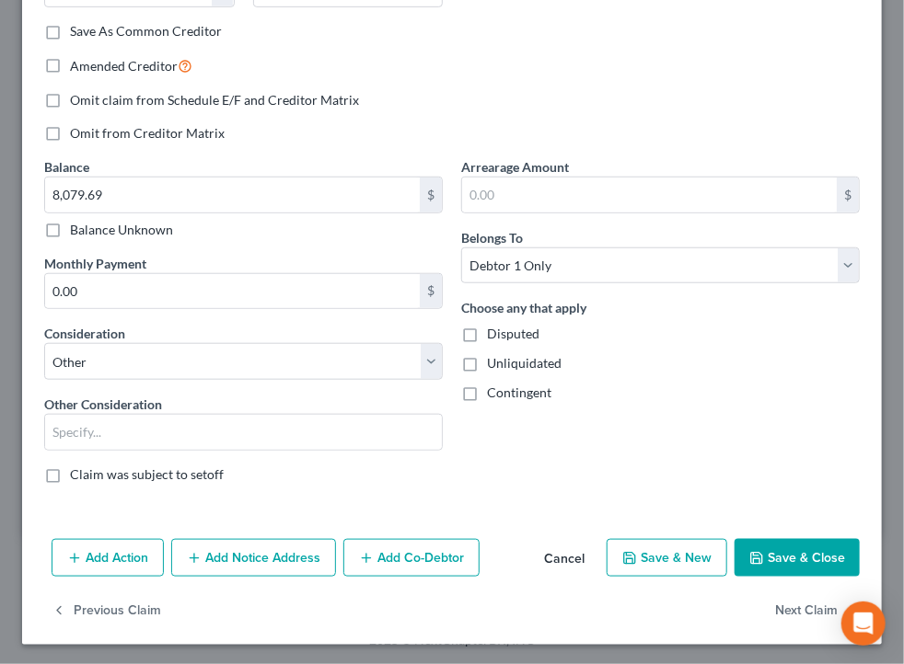
click at [781, 548] on button "Save & Close" at bounding box center [796, 558] width 125 height 39
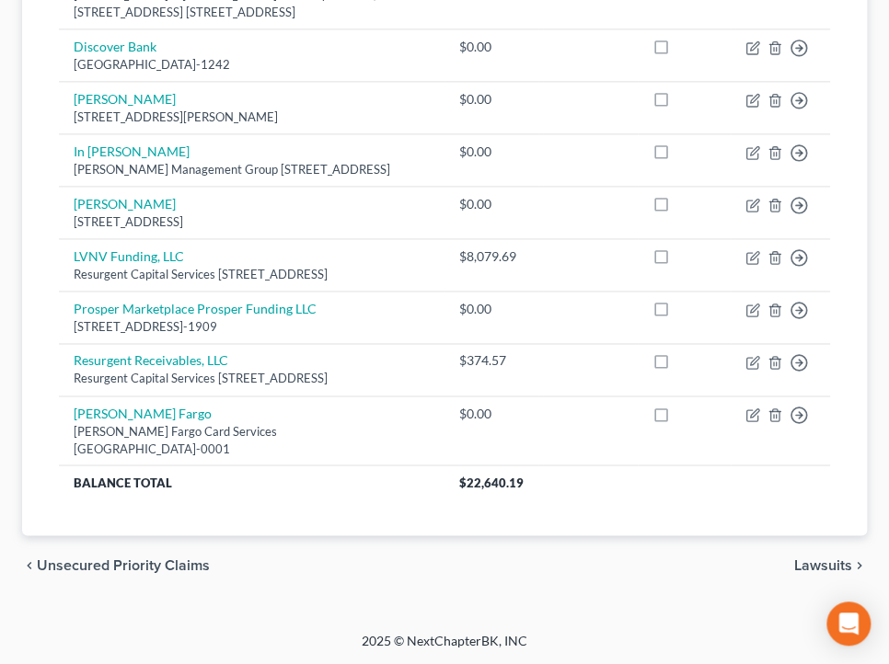
click at [574, 545] on div "chevron_left Unsecured Priority Claims Lawsuits chevron_right" at bounding box center [444, 565] width 845 height 59
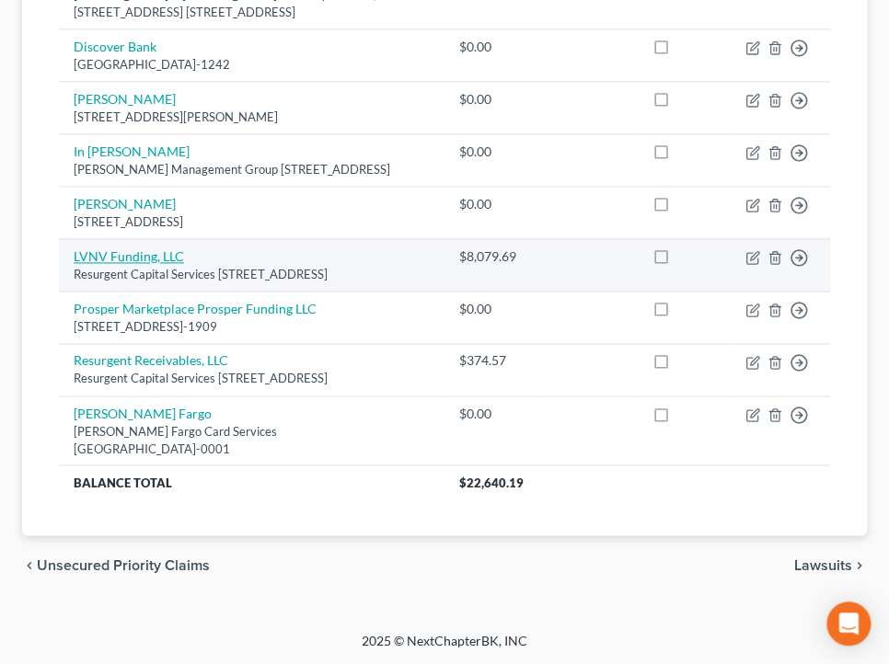
click at [144, 248] on link "LVNV Funding, LLC" at bounding box center [129, 256] width 110 height 16
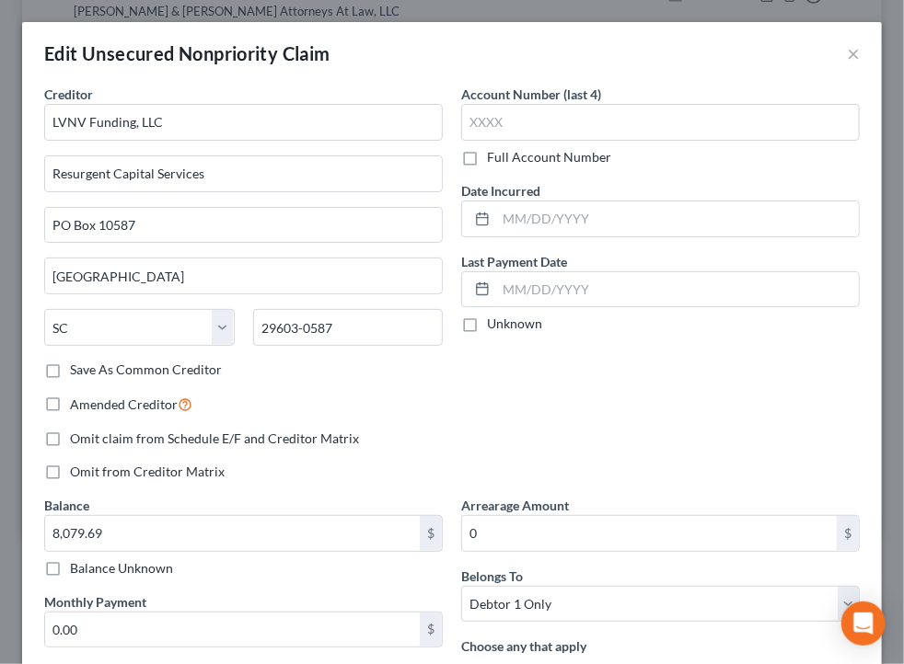
click at [147, 369] on label "Save As Common Creditor" at bounding box center [146, 370] width 152 height 18
click at [89, 369] on input "Save As Common Creditor" at bounding box center [83, 367] width 12 height 12
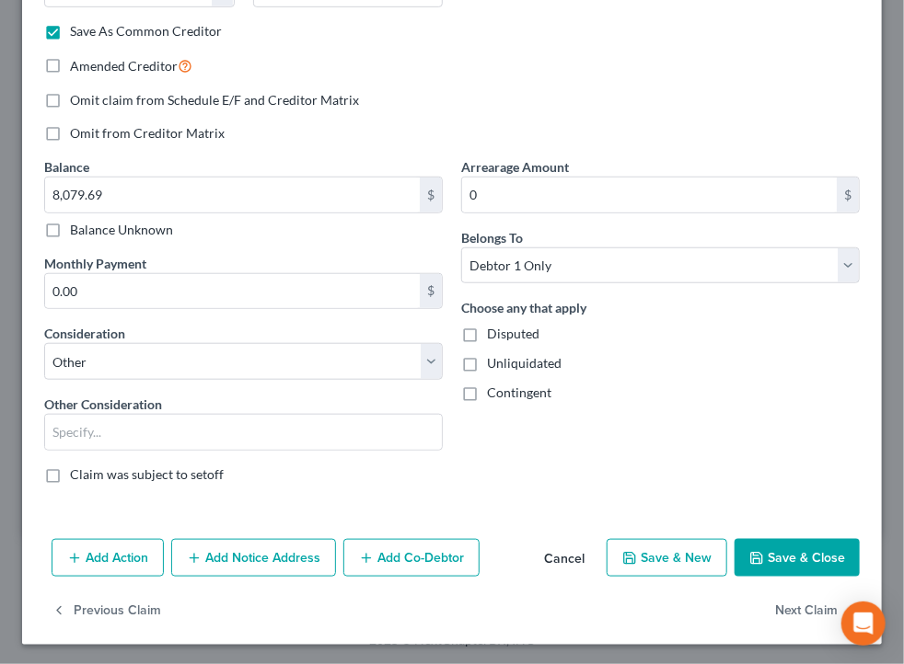
click at [787, 533] on div "Add Action Add Notice Address Add Co-Debtor Cancel Save & New Save & Close" at bounding box center [452, 562] width 860 height 61
click at [787, 551] on button "Save & Close" at bounding box center [796, 558] width 125 height 39
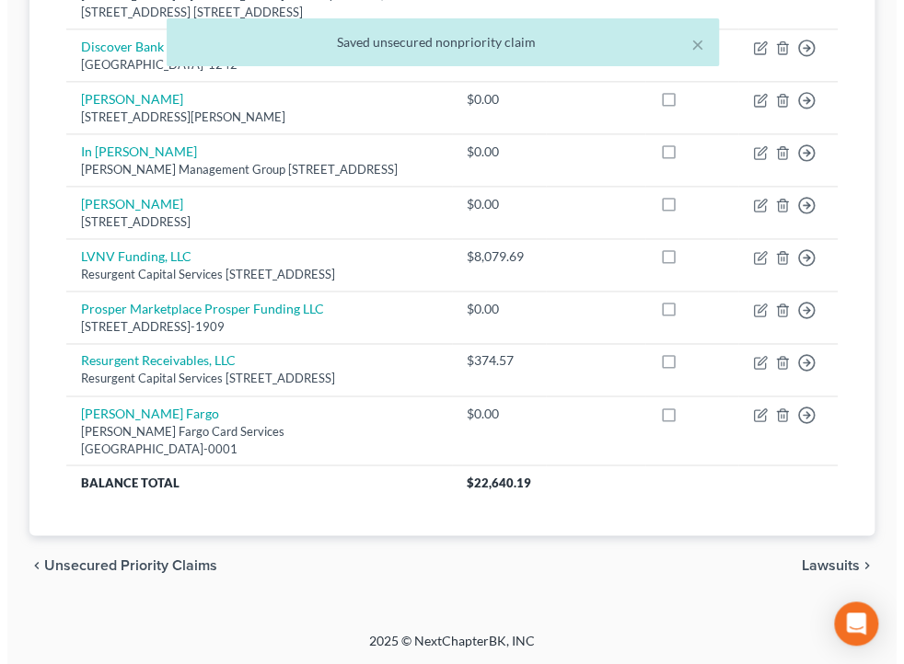
scroll to position [191, 0]
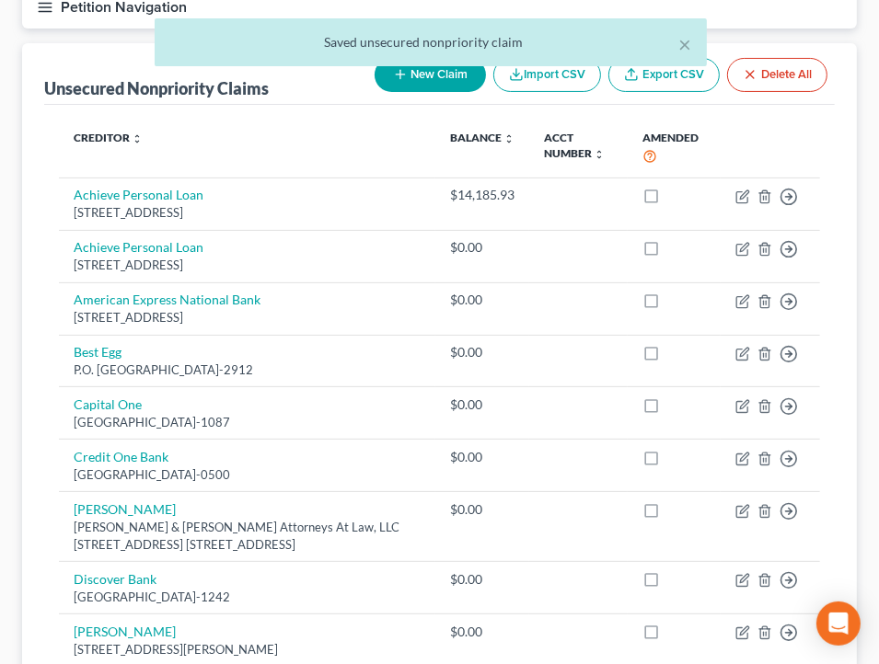
click at [469, 79] on button "New Claim" at bounding box center [430, 75] width 111 height 34
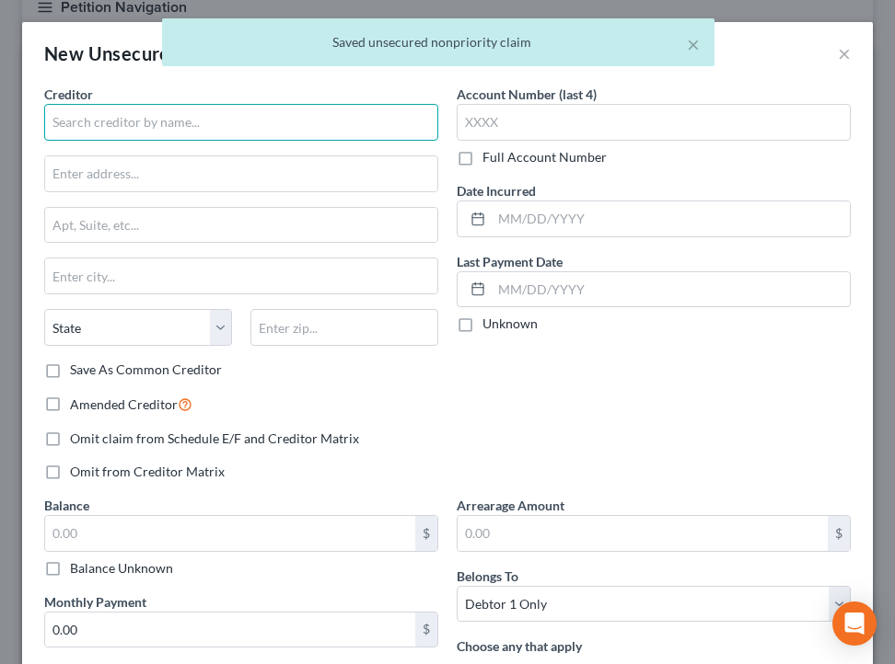
drag, startPoint x: 253, startPoint y: 127, endPoint x: 271, endPoint y: 143, distance: 23.5
click at [271, 143] on div "Creditor * State [US_STATE] AK AR AZ CA CO [GEOGRAPHIC_DATA] DE DC [GEOGRAPHIC_…" at bounding box center [241, 223] width 394 height 276
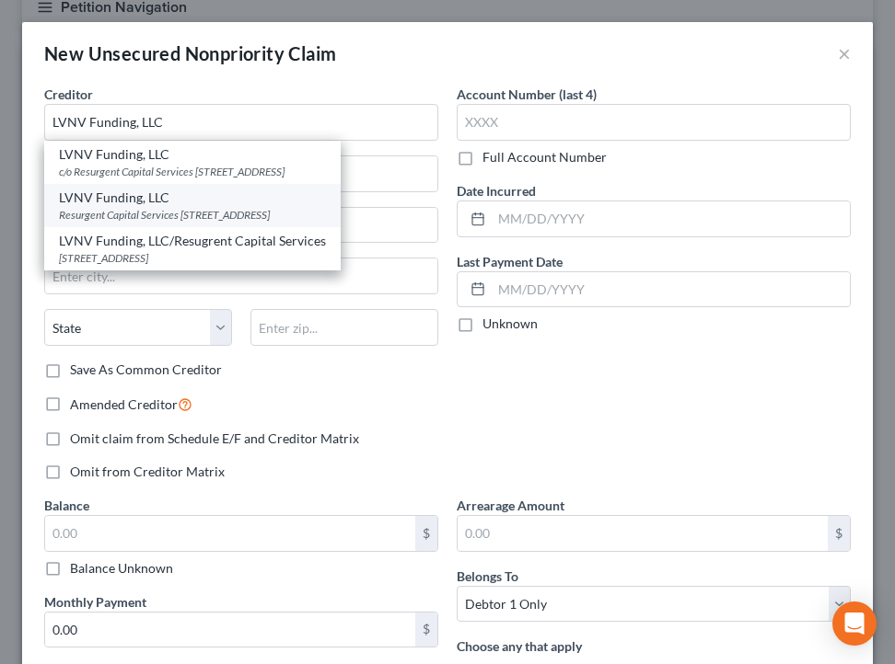
click at [245, 201] on div "LVNV Funding, LLC" at bounding box center [192, 198] width 267 height 18
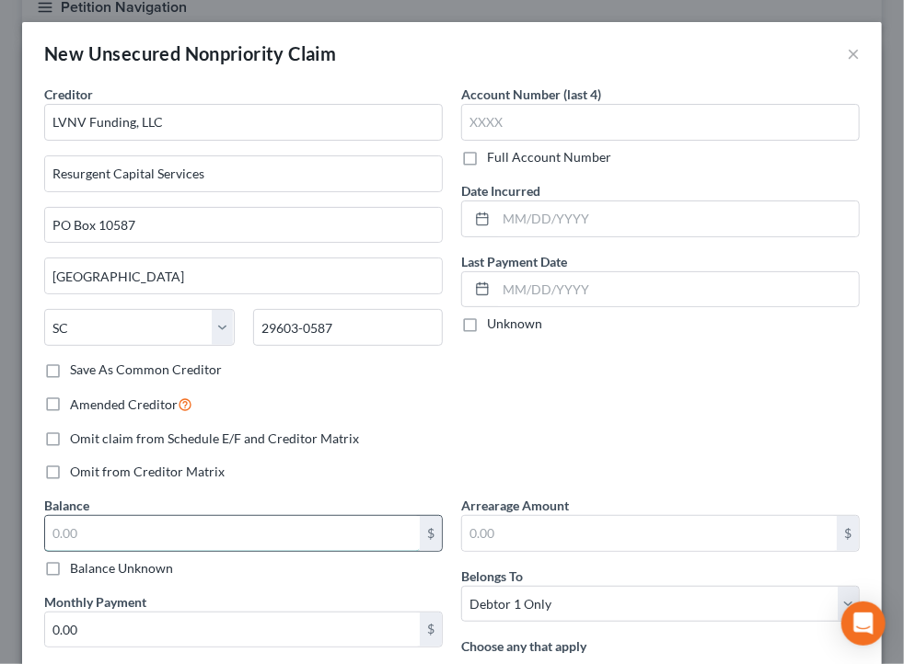
click at [199, 527] on input "text" at bounding box center [232, 533] width 375 height 35
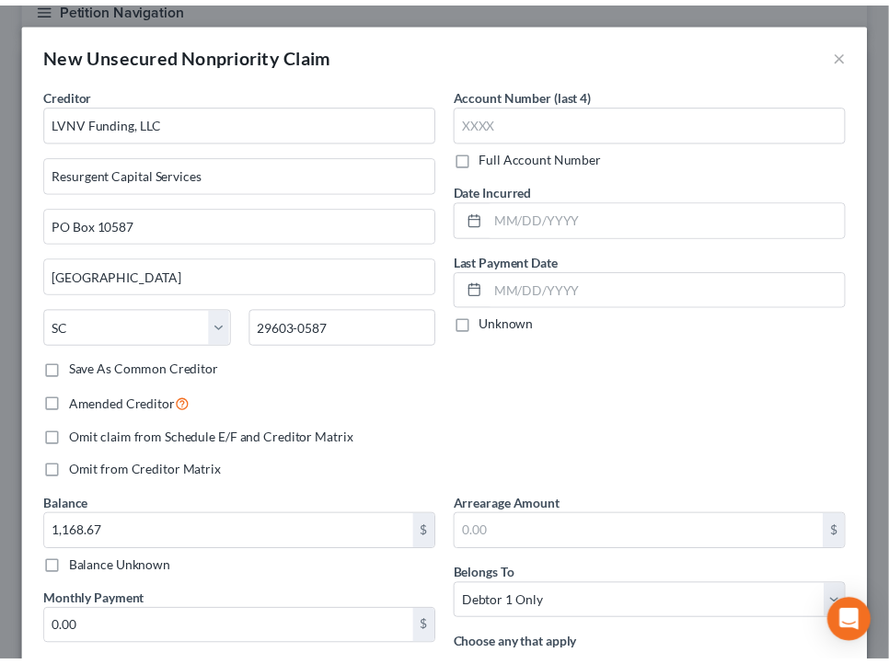
scroll to position [215, 0]
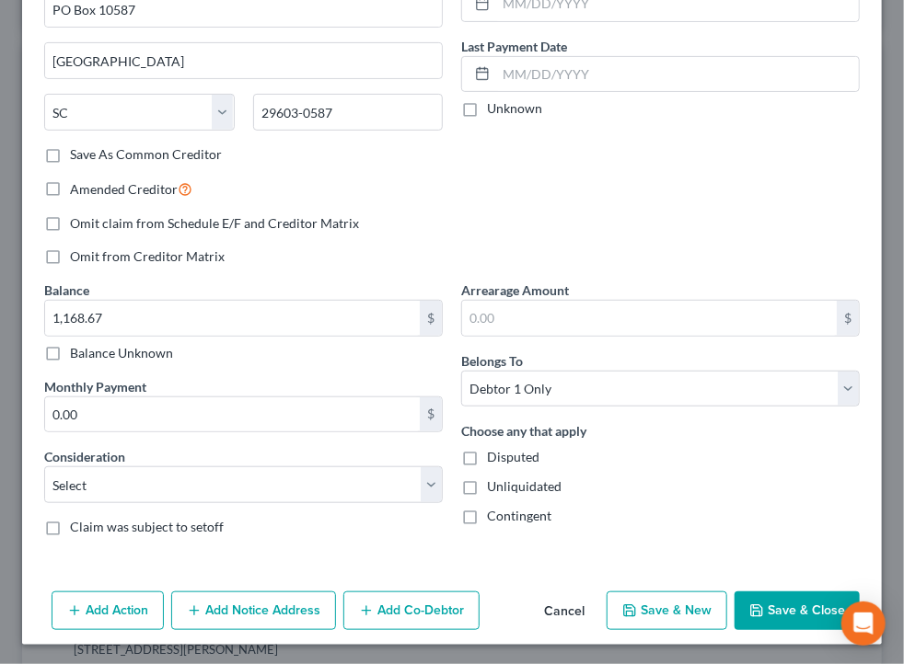
click at [762, 615] on button "Save & Close" at bounding box center [796, 611] width 125 height 39
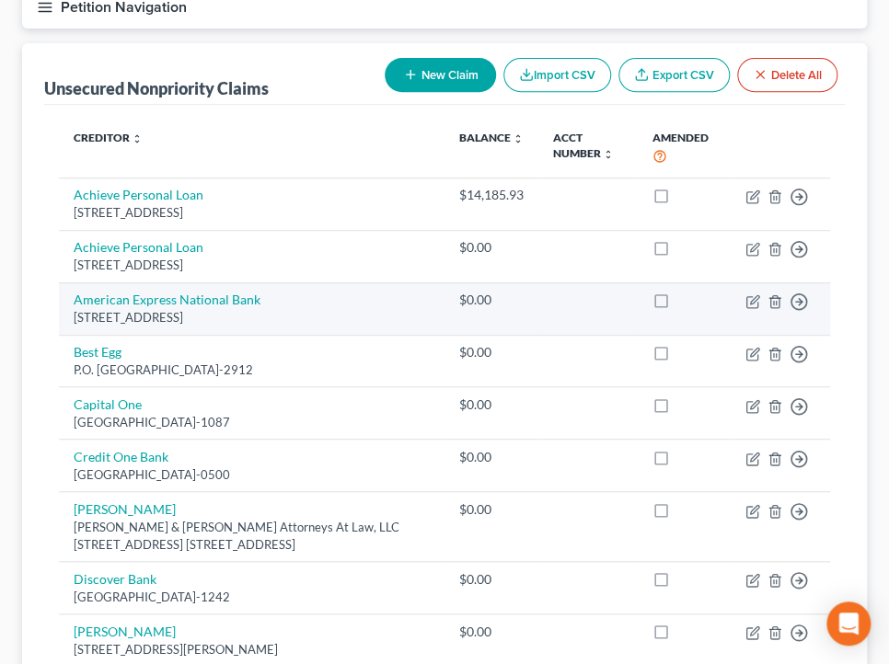
drag, startPoint x: 385, startPoint y: 159, endPoint x: 795, endPoint y: 314, distance: 438.6
click at [385, 159] on th "Creditor expand_more expand_less unfold_more" at bounding box center [252, 149] width 386 height 58
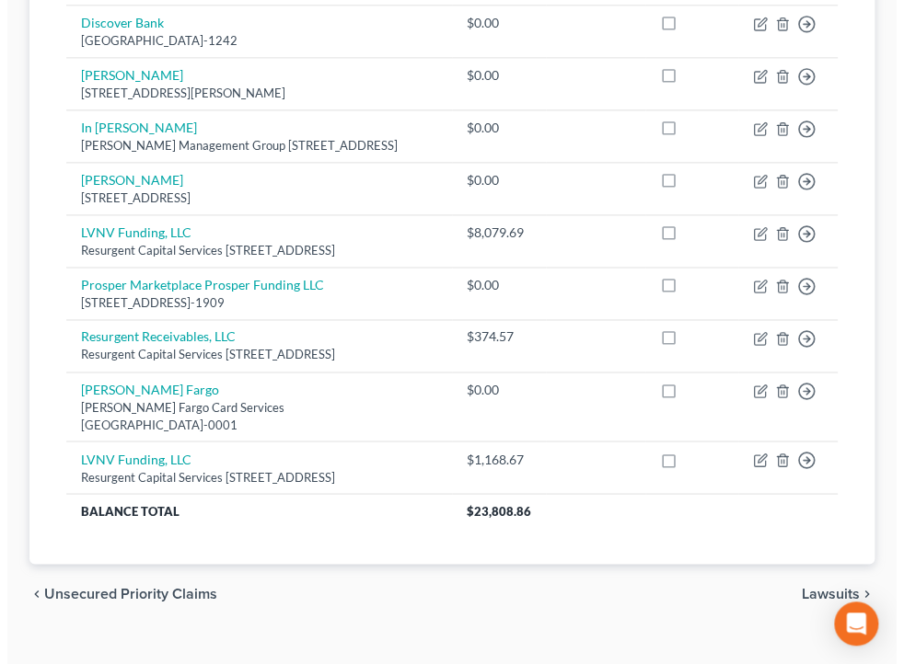
scroll to position [752, 0]
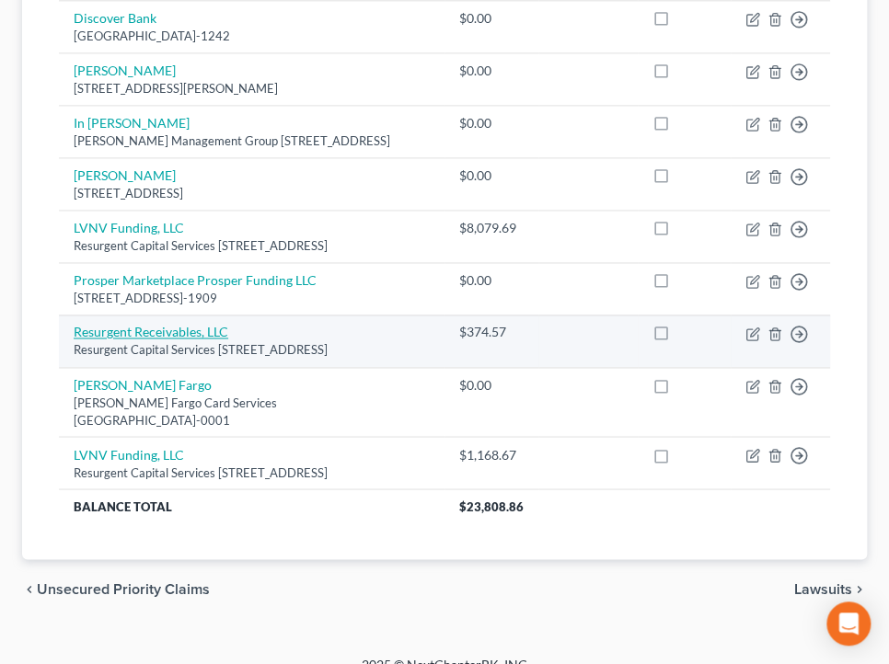
click at [188, 340] on link "Resurgent Receivables, LLC" at bounding box center [151, 332] width 155 height 16
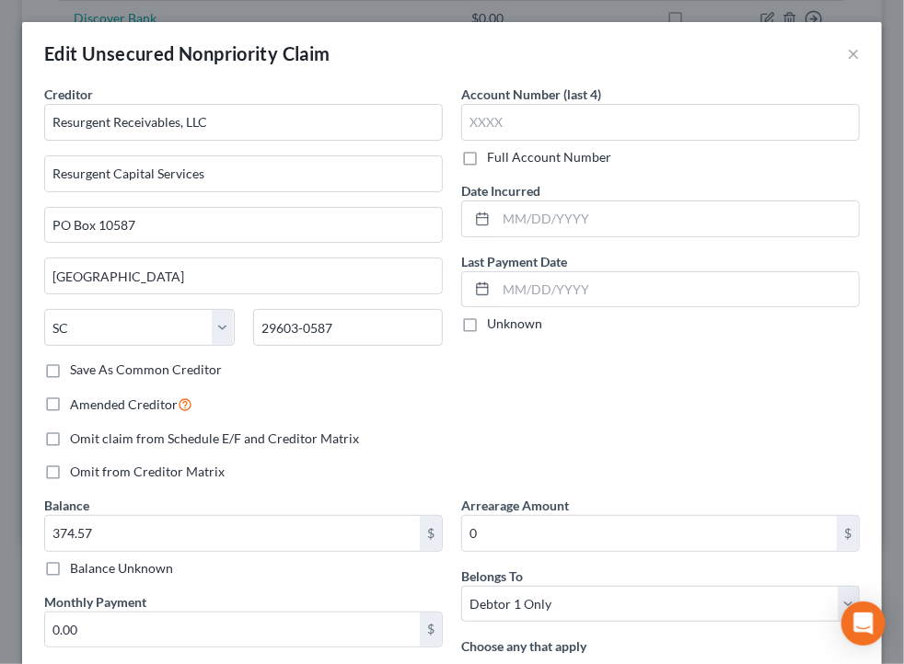
click at [118, 371] on label "Save As Common Creditor" at bounding box center [146, 370] width 152 height 18
click at [89, 371] on input "Save As Common Creditor" at bounding box center [83, 367] width 12 height 12
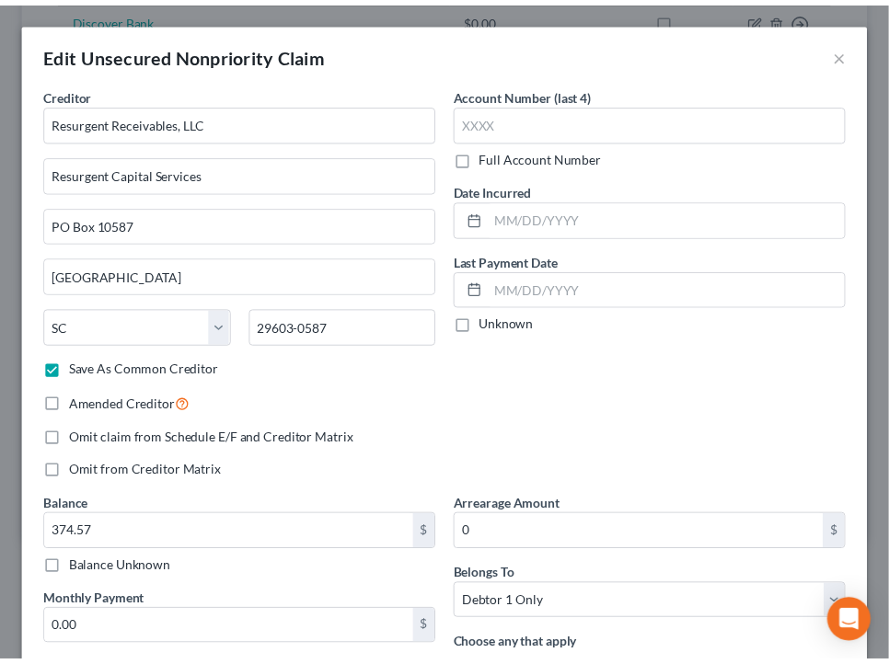
scroll to position [339, 0]
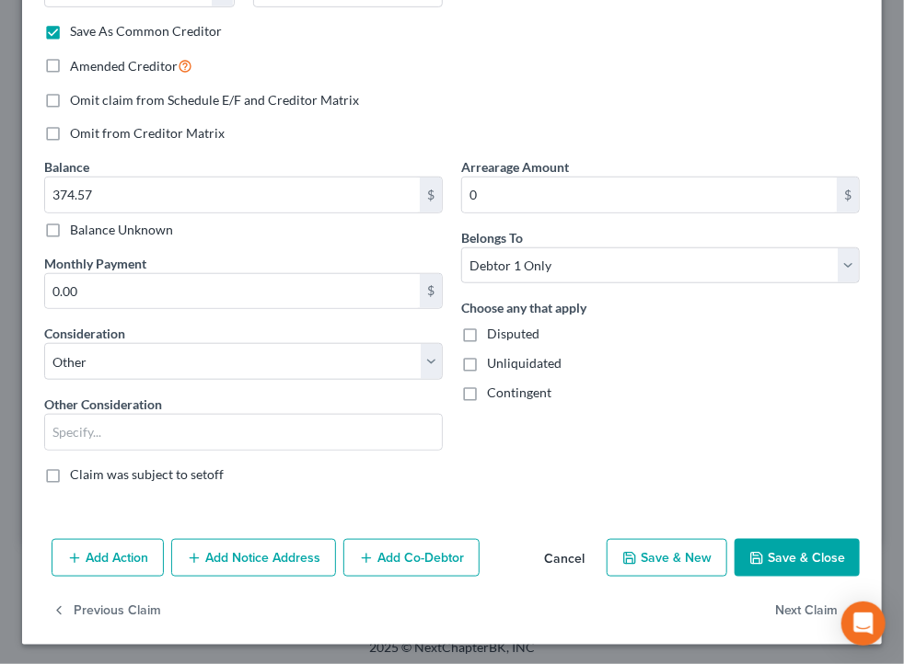
click at [793, 552] on button "Save & Close" at bounding box center [796, 558] width 125 height 39
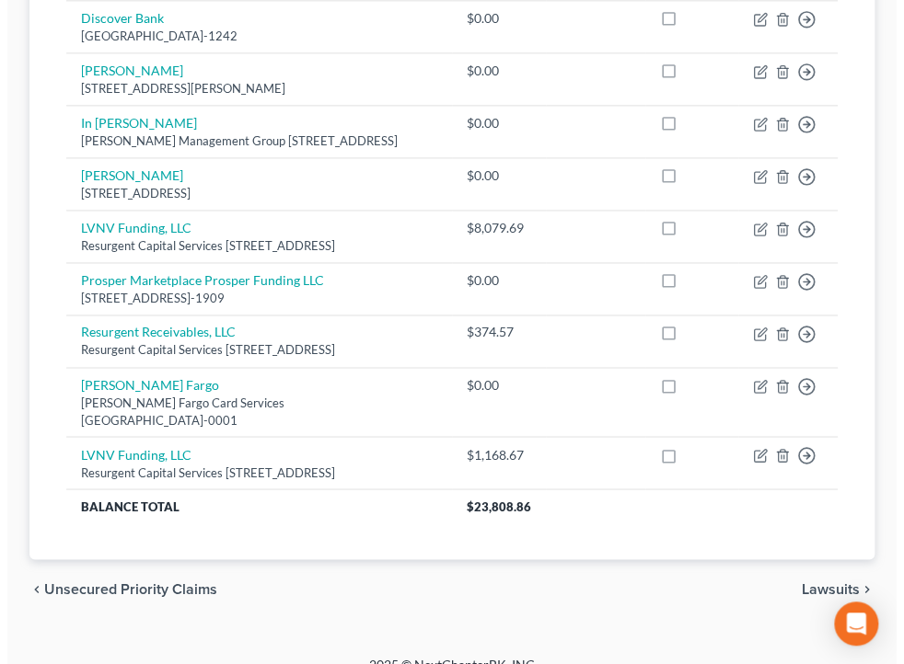
scroll to position [171, 0]
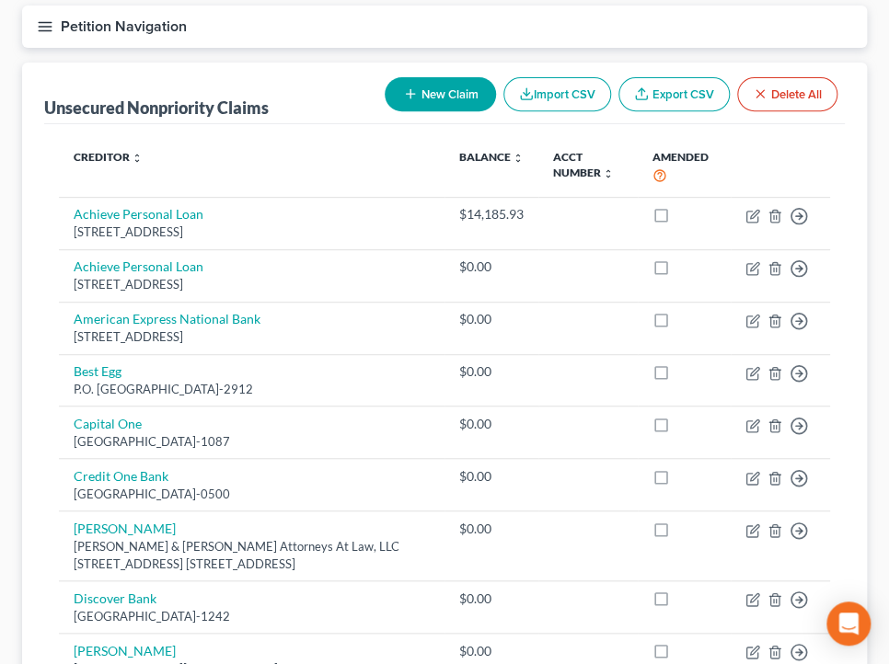
click at [427, 94] on button "New Claim" at bounding box center [440, 94] width 111 height 34
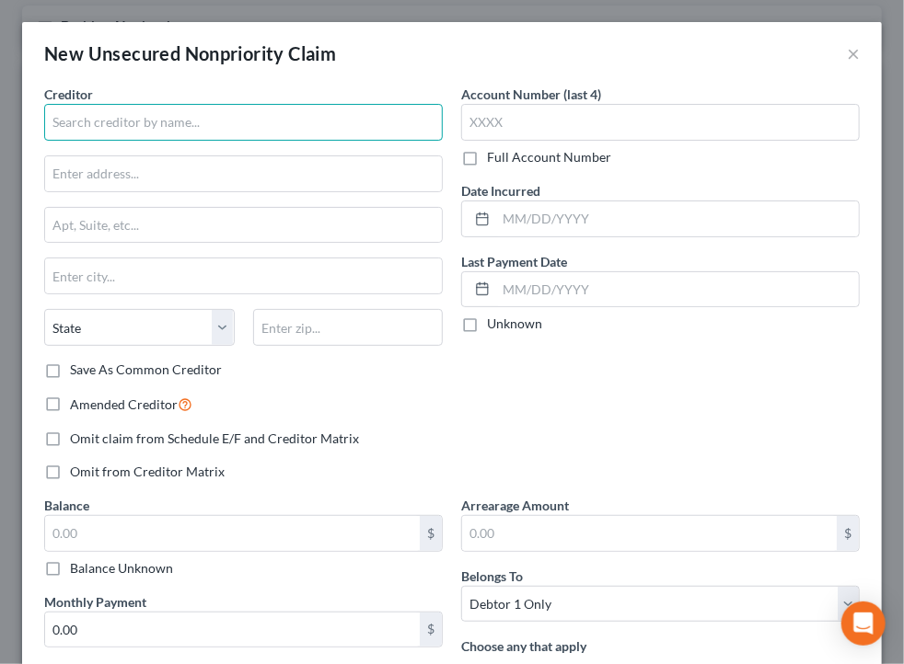
click at [225, 121] on input "text" at bounding box center [243, 122] width 398 height 37
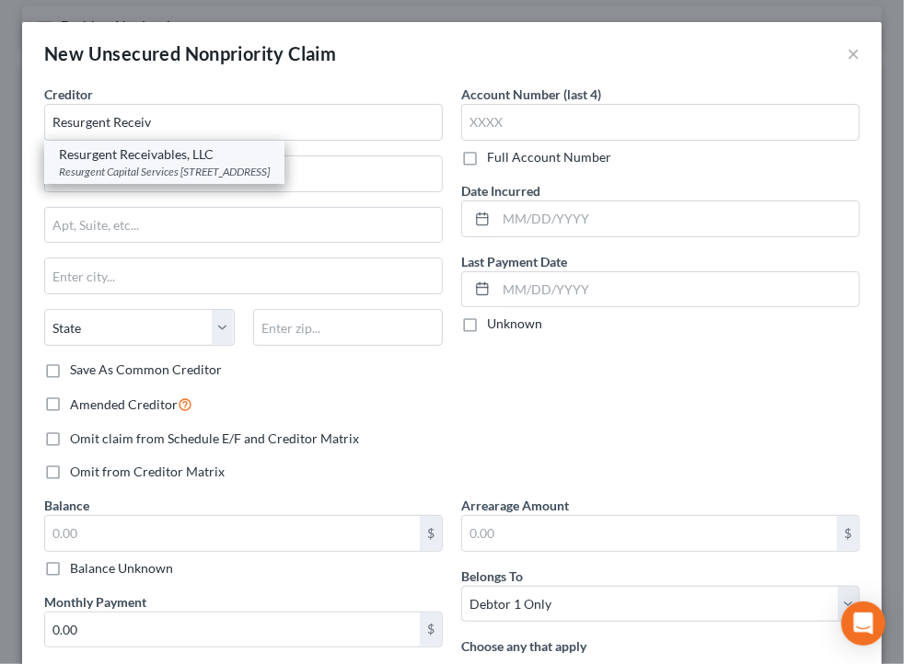
click at [224, 151] on div "Resurgent Receivables, LLC" at bounding box center [164, 154] width 211 height 18
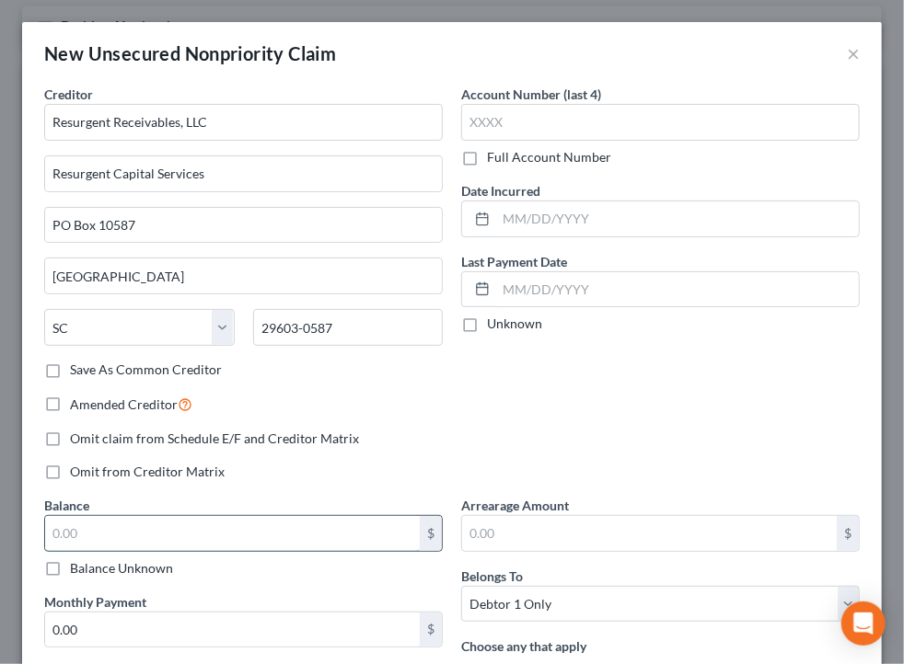
click at [279, 518] on input "text" at bounding box center [232, 533] width 375 height 35
click at [245, 537] on input "19,235." at bounding box center [232, 533] width 375 height 35
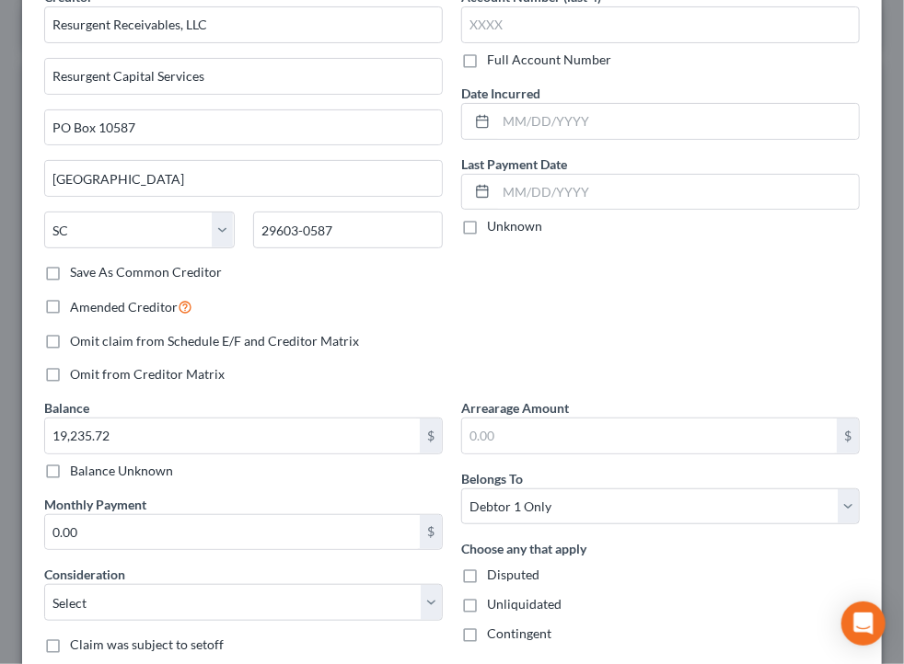
scroll to position [215, 0]
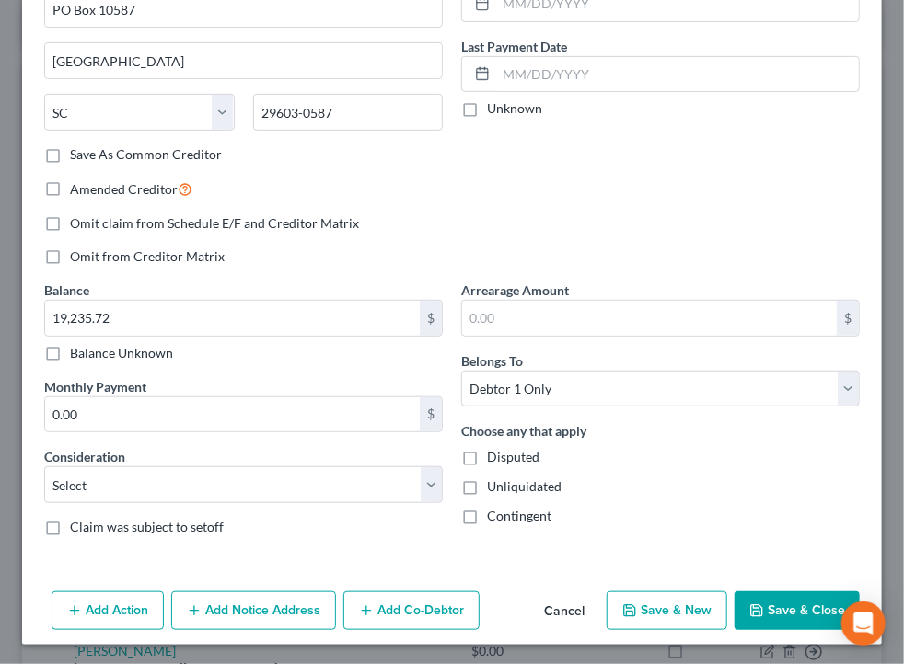
drag, startPoint x: 791, startPoint y: 608, endPoint x: 891, endPoint y: 454, distance: 183.8
click at [791, 607] on button "Save & Close" at bounding box center [796, 611] width 125 height 39
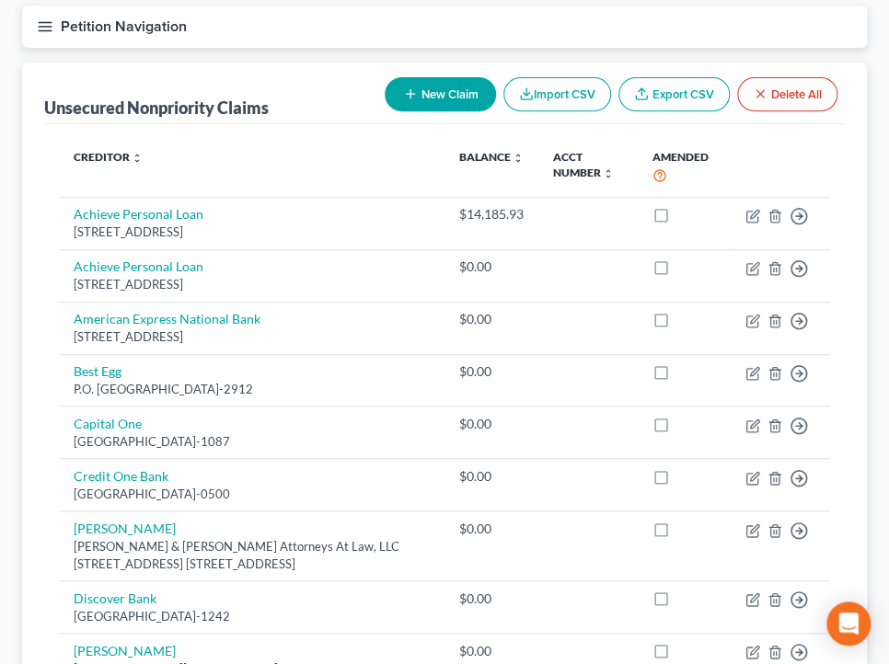
click at [430, 92] on button "New Claim" at bounding box center [440, 94] width 111 height 34
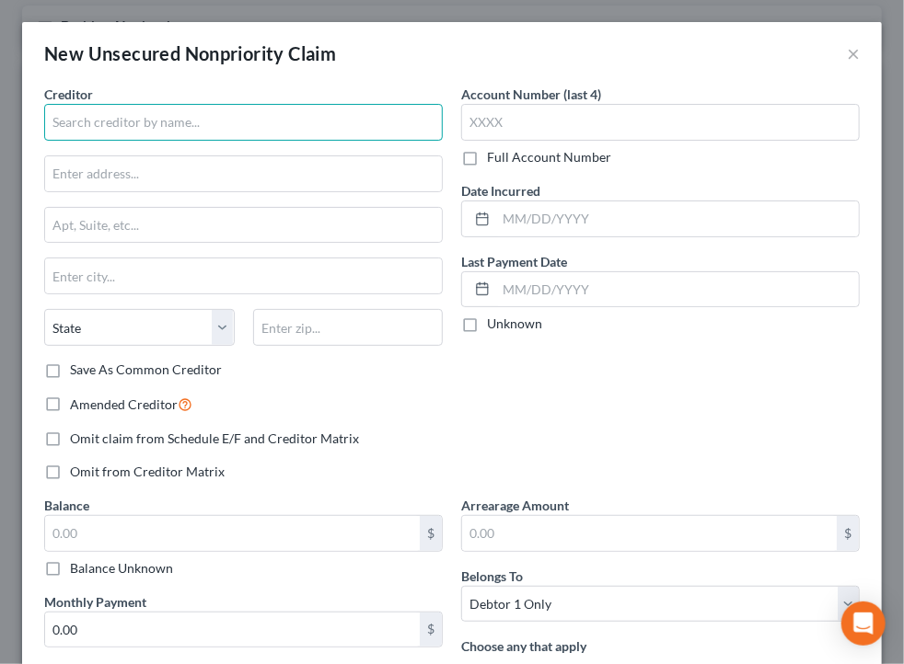
click at [144, 121] on input "text" at bounding box center [243, 122] width 398 height 37
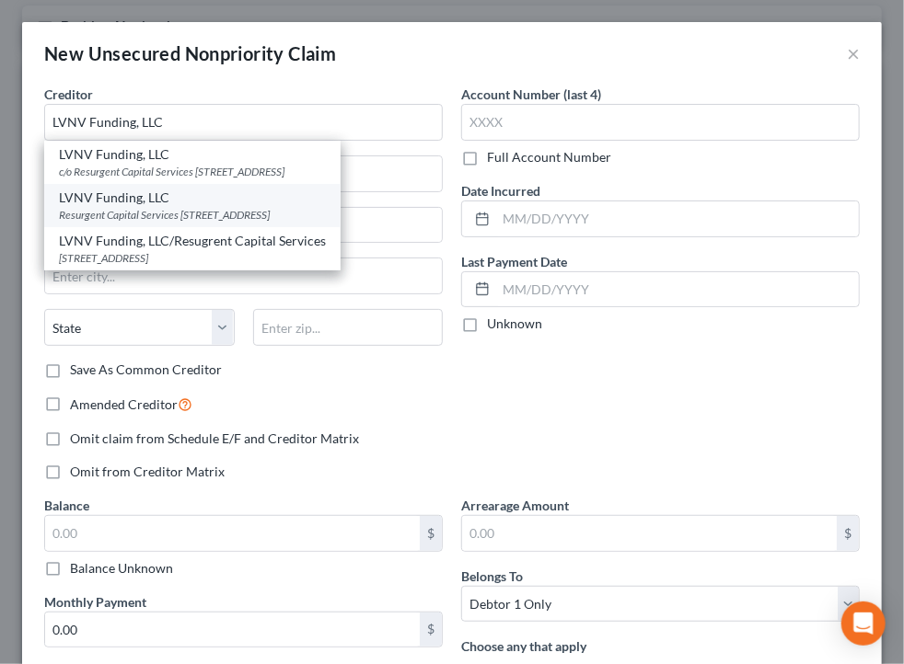
click at [156, 192] on div "LVNV Funding, LLC" at bounding box center [192, 198] width 267 height 18
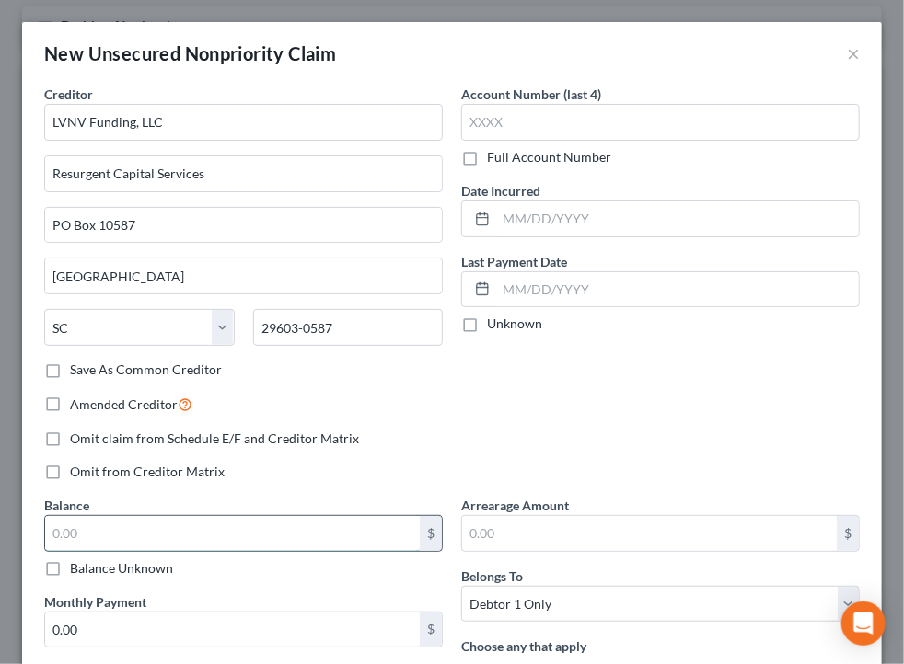
click at [290, 533] on input "text" at bounding box center [232, 533] width 375 height 35
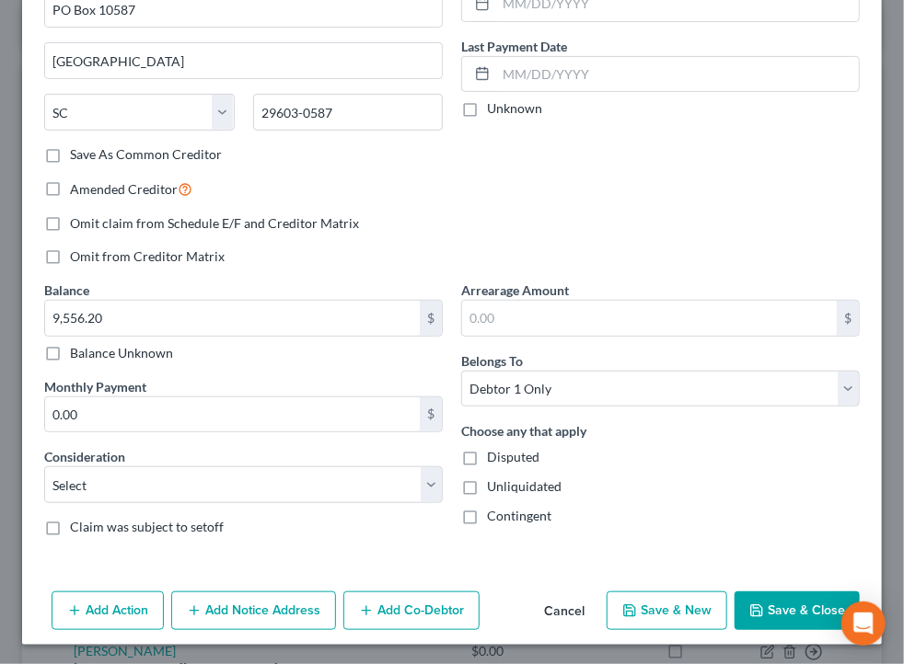
click at [782, 596] on button "Save & Close" at bounding box center [796, 611] width 125 height 39
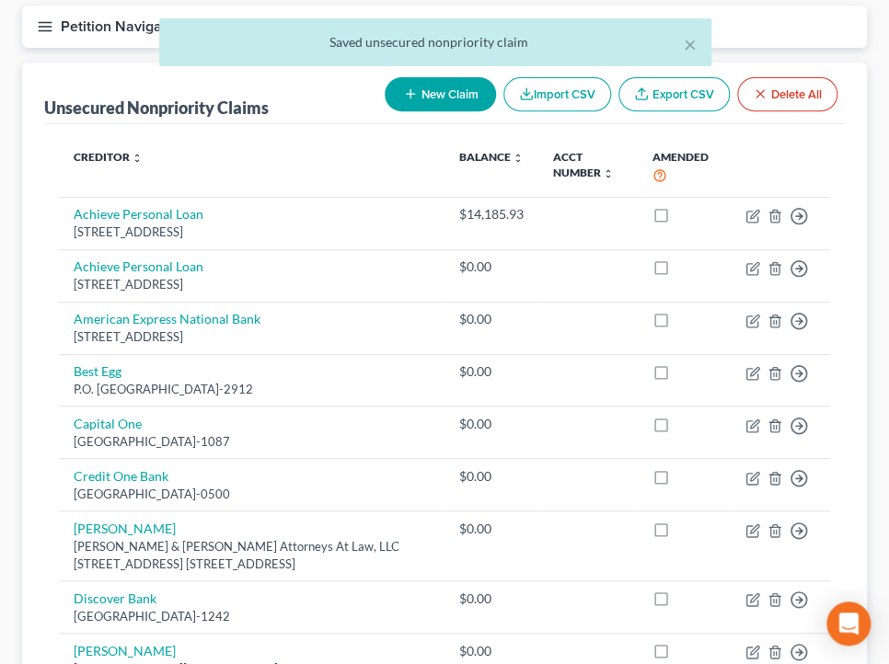
click at [449, 93] on button "New Claim" at bounding box center [440, 94] width 111 height 34
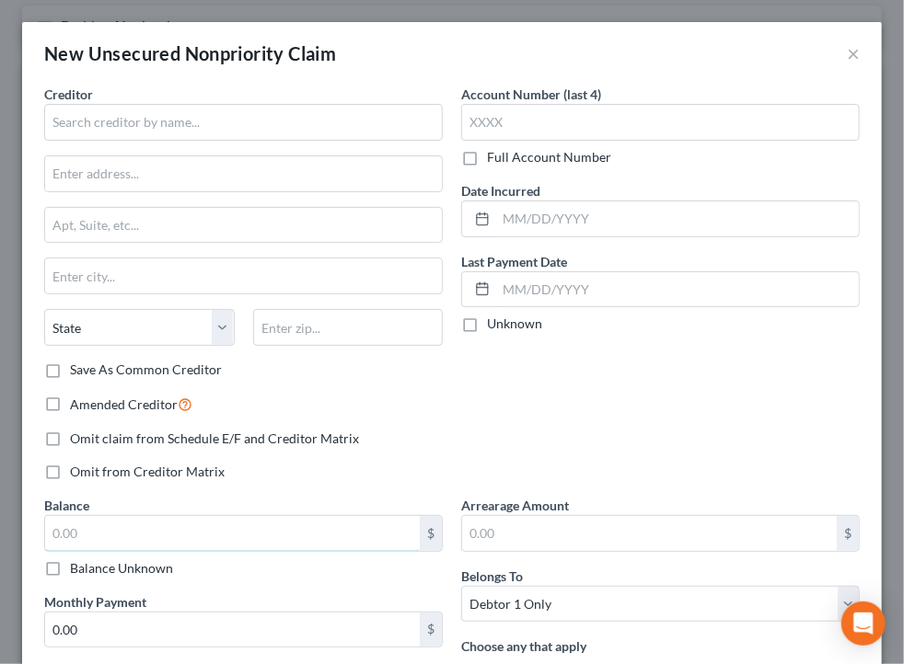
drag, startPoint x: 142, startPoint y: 537, endPoint x: 142, endPoint y: 552, distance: 15.6
click at [142, 552] on div "$ Balance Unknown" at bounding box center [243, 546] width 398 height 63
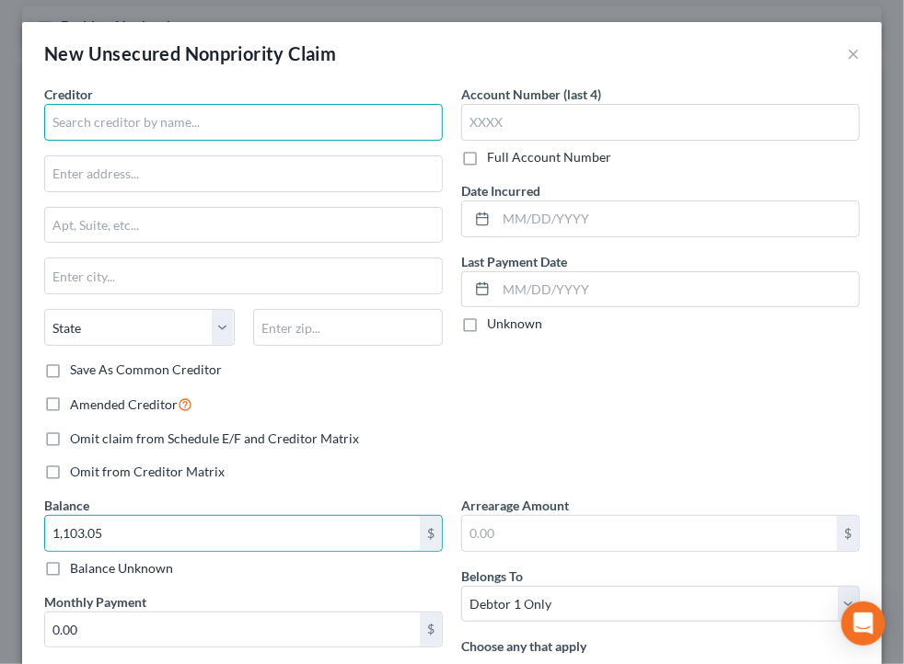
click at [283, 127] on input "text" at bounding box center [243, 122] width 398 height 37
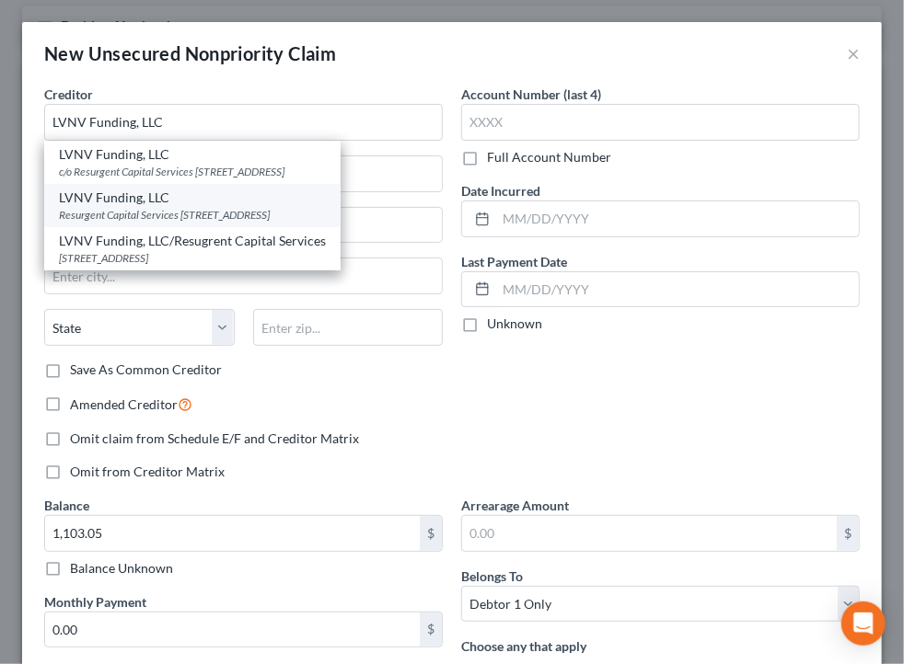
click at [212, 199] on div "LVNV Funding, LLC" at bounding box center [192, 198] width 267 height 18
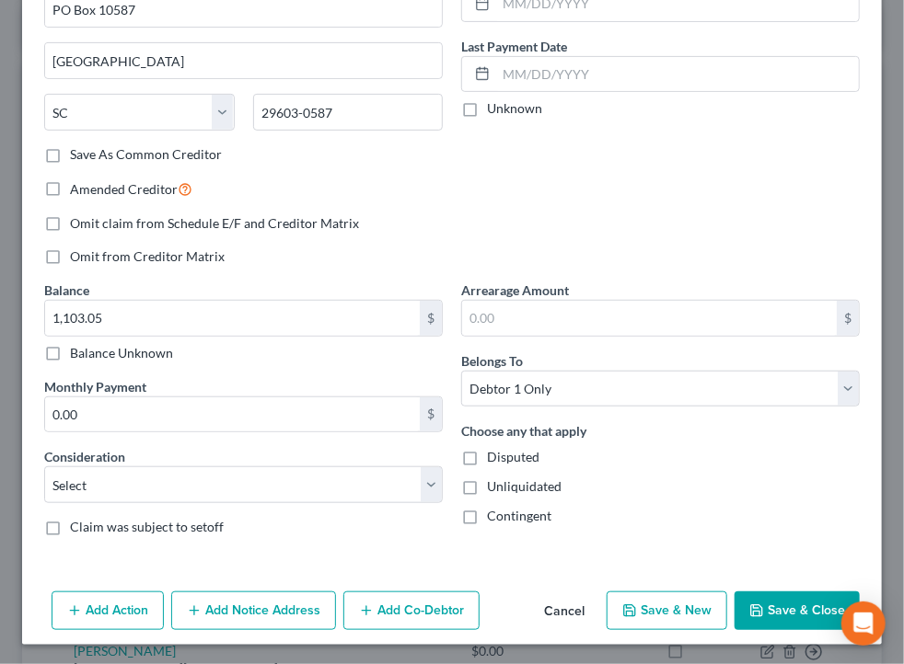
click at [744, 598] on button "Save & Close" at bounding box center [796, 611] width 125 height 39
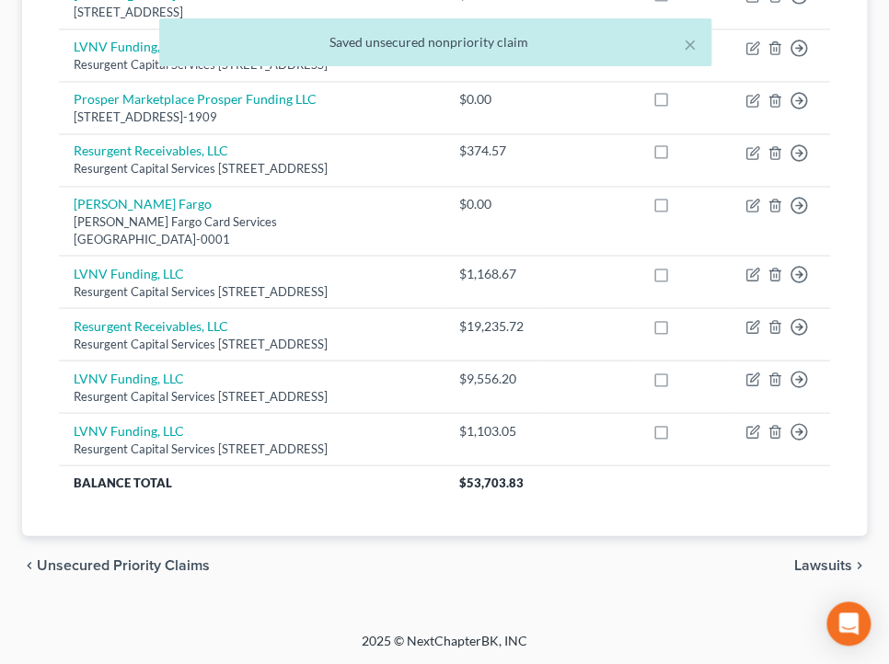
scroll to position [1013, 0]
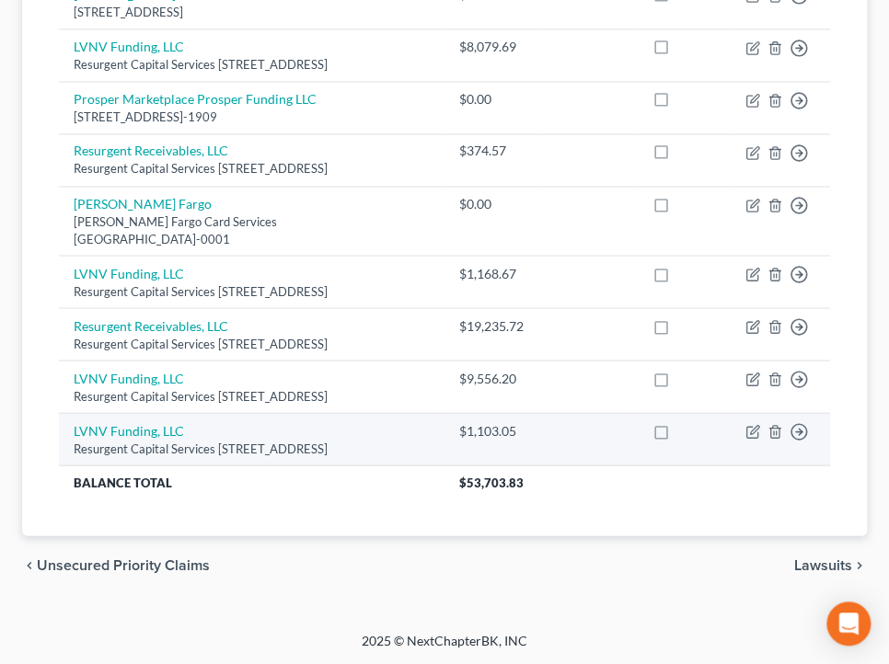
drag, startPoint x: 611, startPoint y: 517, endPoint x: 689, endPoint y: 443, distance: 108.1
click at [611, 499] on th "$53,703.83" at bounding box center [638, 482] width 386 height 33
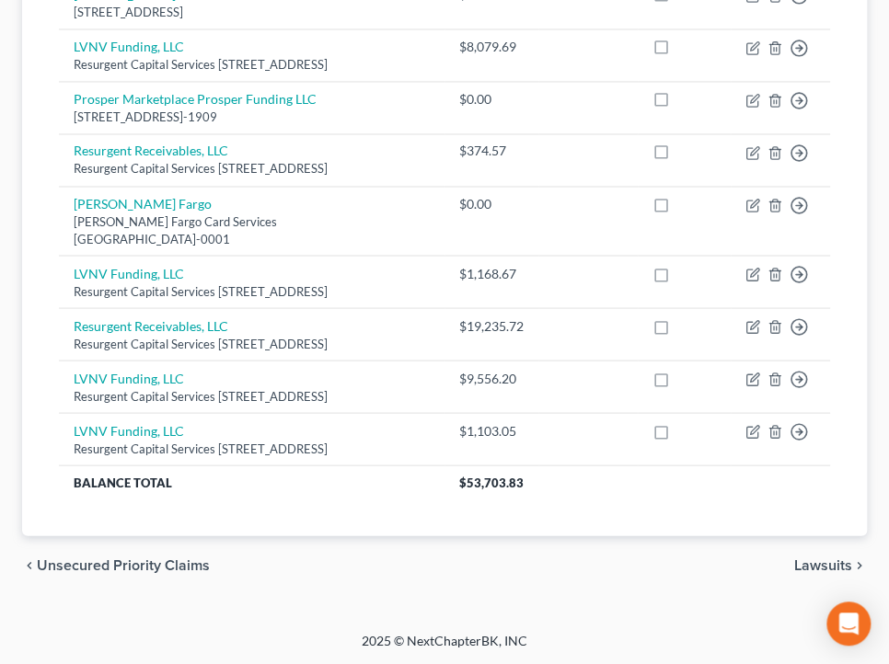
scroll to position [1049, 0]
click at [120, 567] on span "Unsecured Priority Claims" at bounding box center [123, 565] width 173 height 15
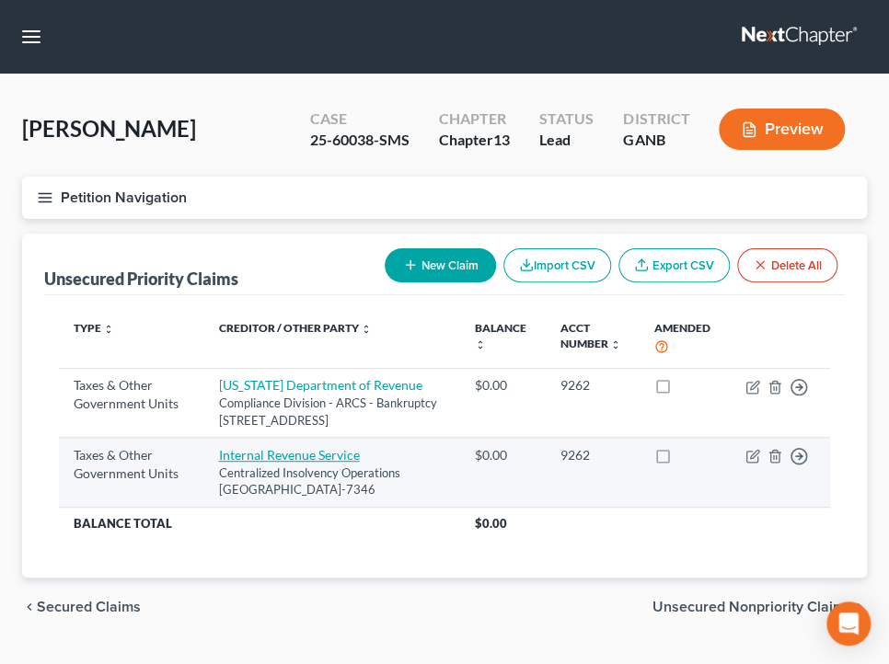
click at [325, 463] on link "Internal Revenue Service" at bounding box center [288, 455] width 141 height 16
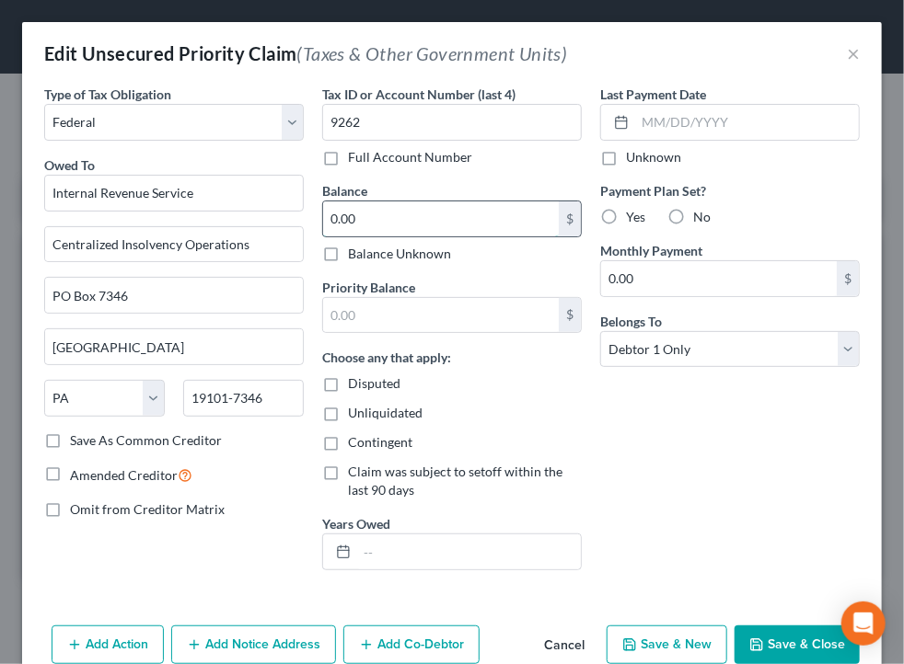
click at [431, 207] on input "0.00" at bounding box center [441, 219] width 236 height 35
click at [423, 214] on input "16,999." at bounding box center [441, 219] width 236 height 35
click at [574, 438] on div "Tax ID or Account Number (last 4) 9262 Full Account Number Balance 16,999.88 $ …" at bounding box center [452, 335] width 278 height 501
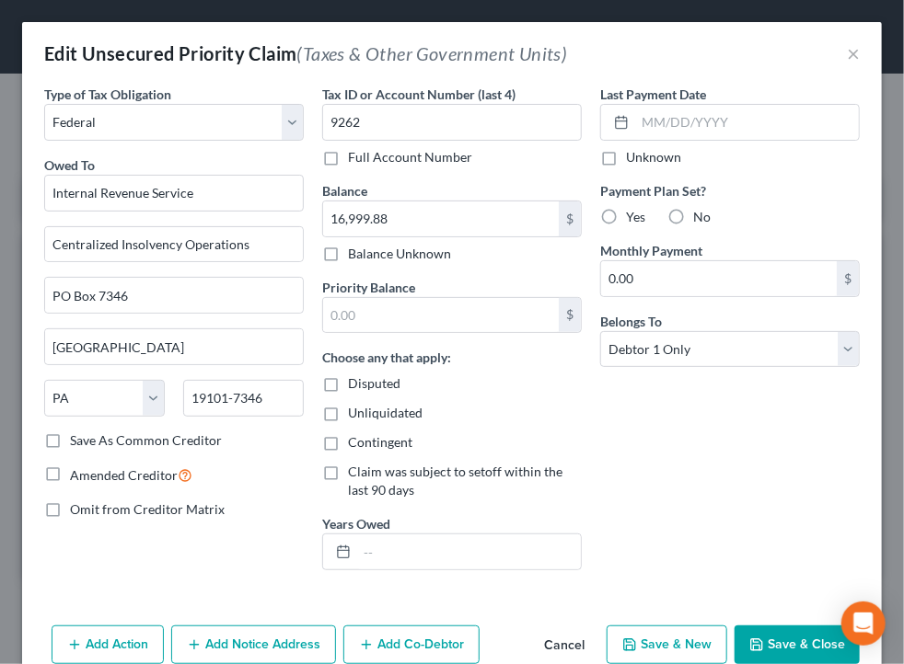
click at [803, 636] on button "Save & Close" at bounding box center [796, 645] width 125 height 39
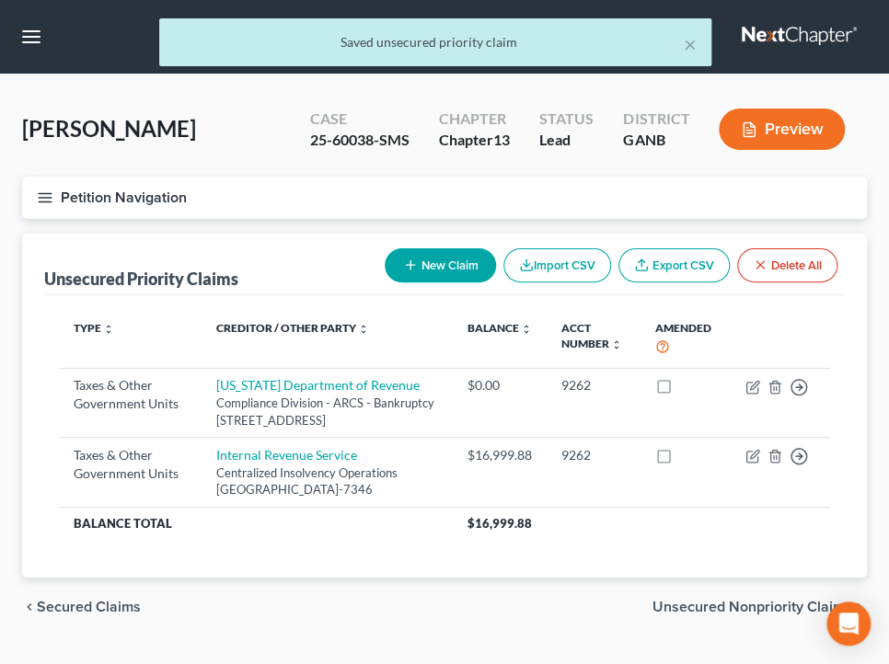
click at [688, 615] on span "Unsecured Nonpriority Claims" at bounding box center [753, 607] width 200 height 15
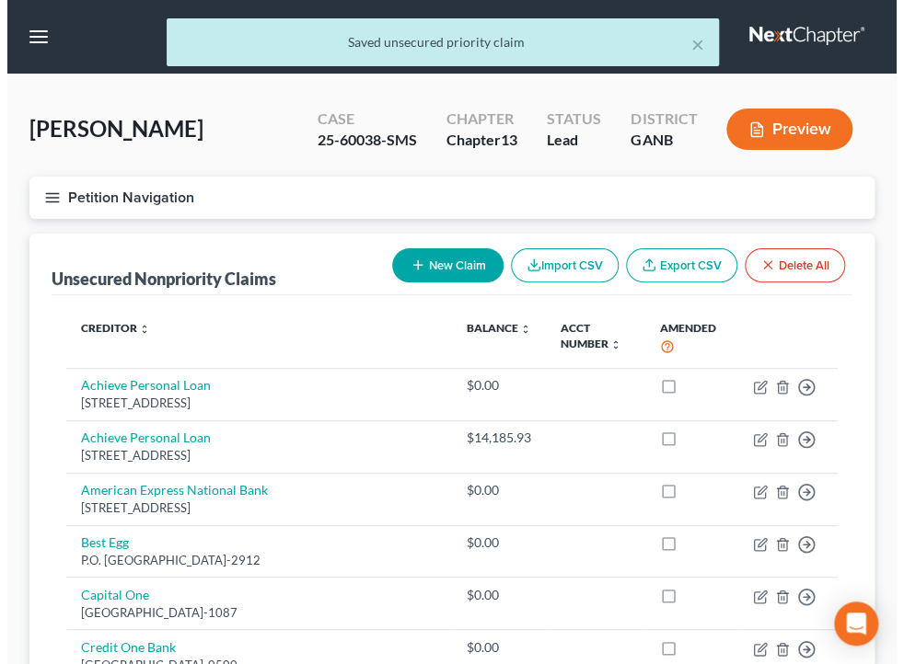
scroll to position [581, 0]
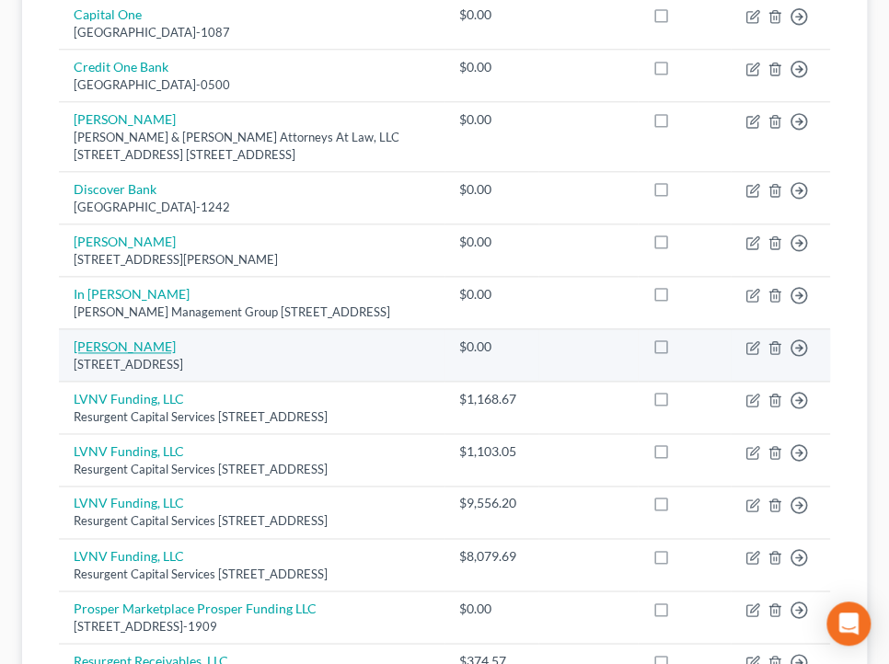
click at [127, 354] on link "[PERSON_NAME]" at bounding box center [125, 347] width 102 height 16
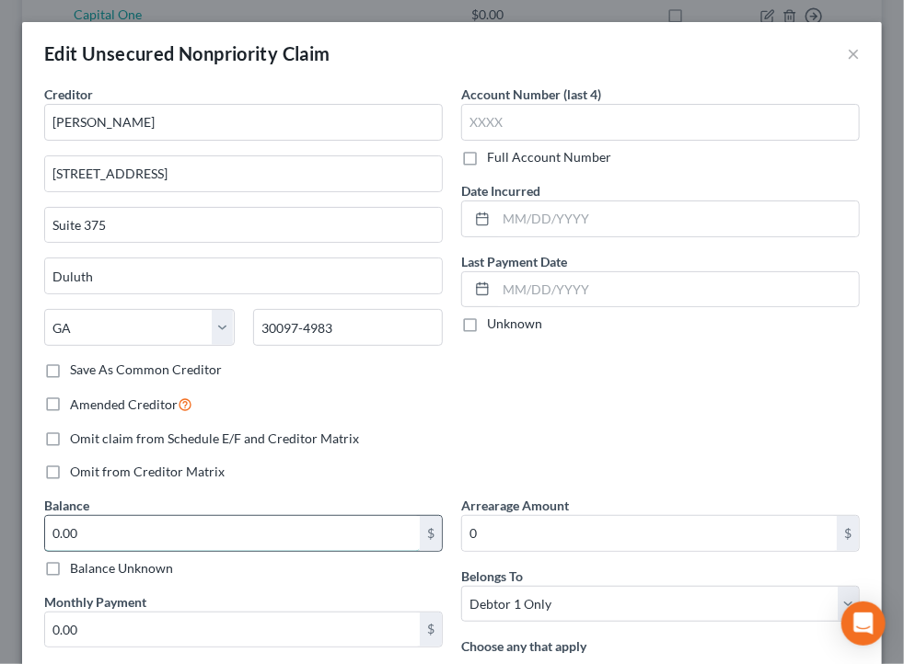
click at [327, 523] on input "0.00" at bounding box center [232, 533] width 375 height 35
click at [887, 474] on div "Edit Unsecured Nonpriority Claim × Creditor * [PERSON_NAME] [STREET_ADDRESS][GE…" at bounding box center [452, 332] width 904 height 664
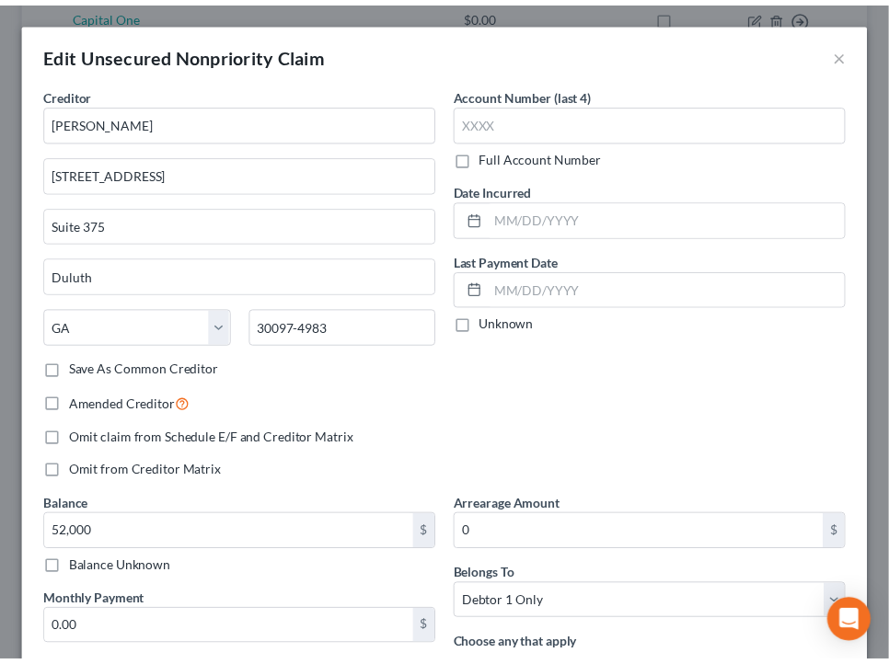
scroll to position [339, 0]
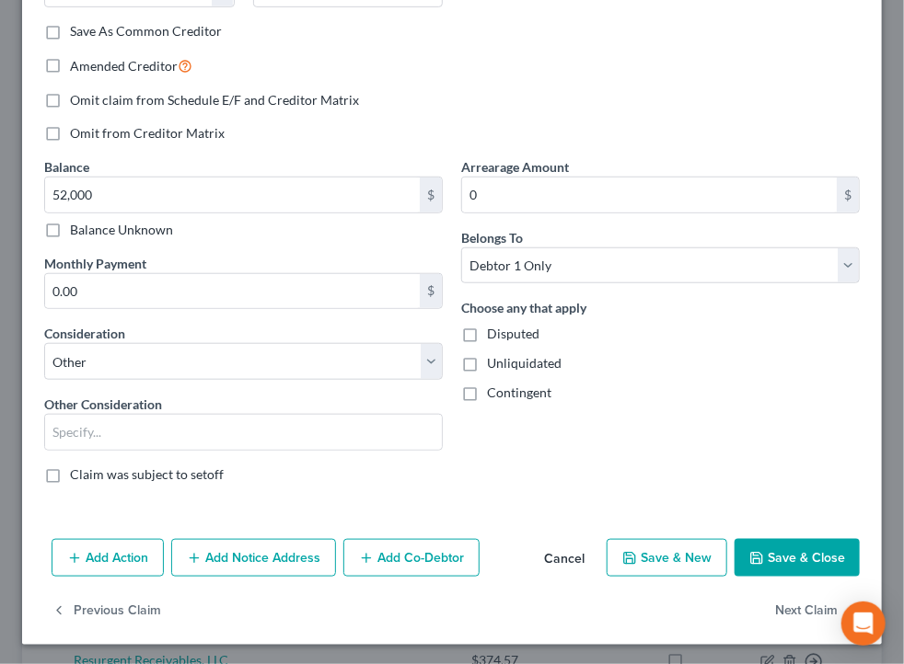
click at [785, 555] on button "Save & Close" at bounding box center [796, 558] width 125 height 39
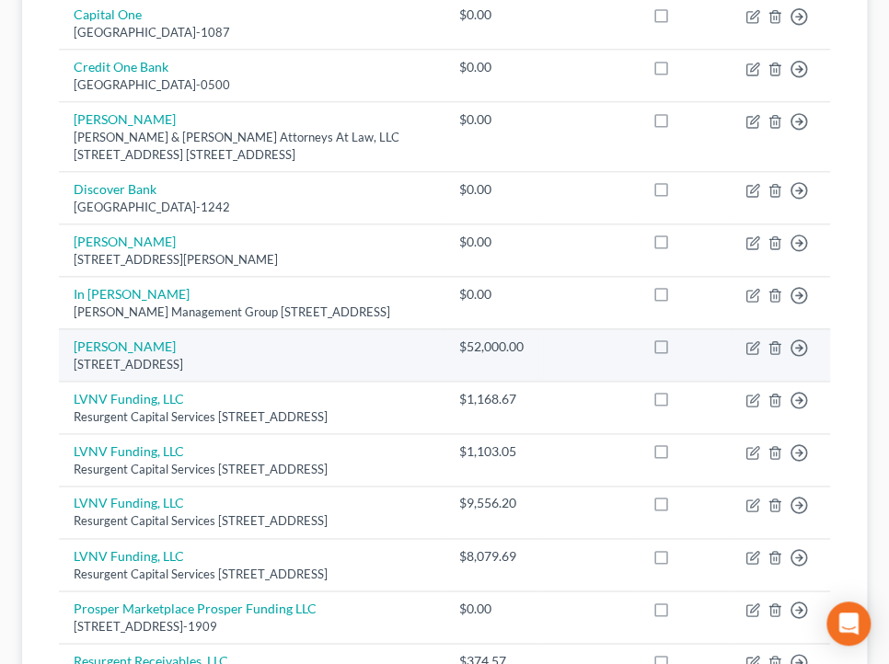
click at [370, 361] on td "[PERSON_NAME] [STREET_ADDRESS]" at bounding box center [252, 355] width 386 height 52
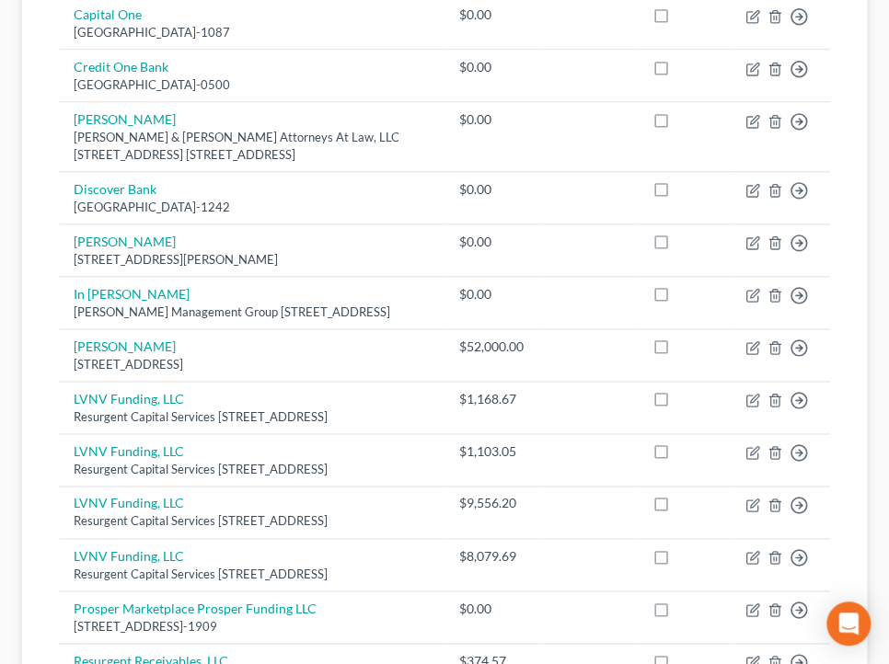
scroll to position [1049, 0]
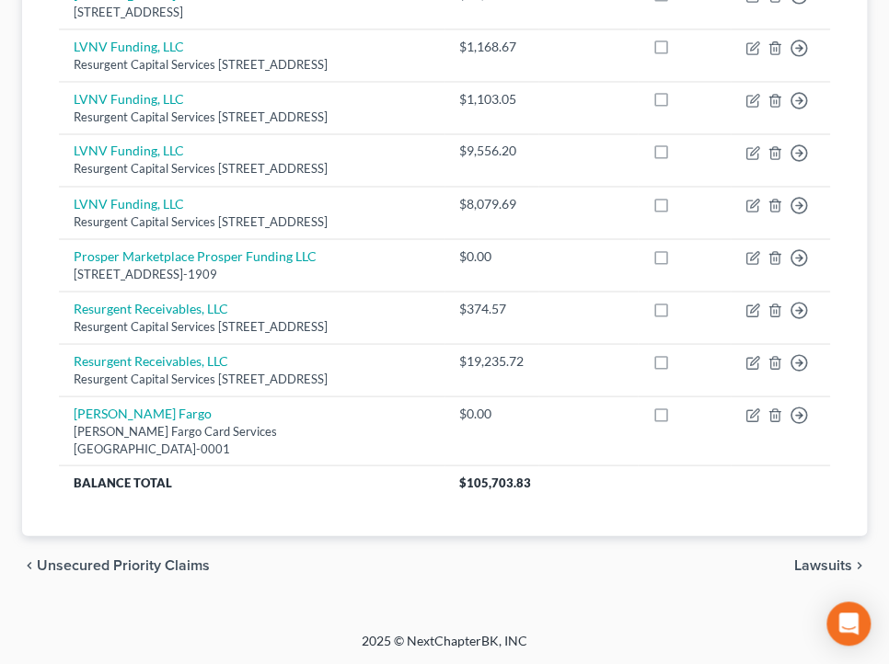
click at [118, 558] on span "Unsecured Priority Claims" at bounding box center [123, 565] width 173 height 15
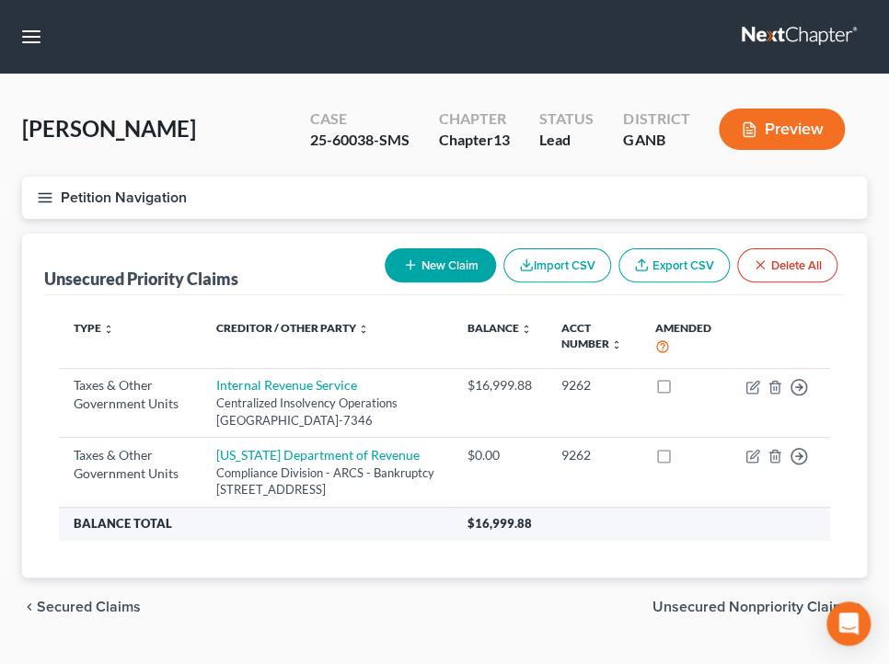
drag, startPoint x: 606, startPoint y: 545, endPoint x: 622, endPoint y: 577, distance: 36.2
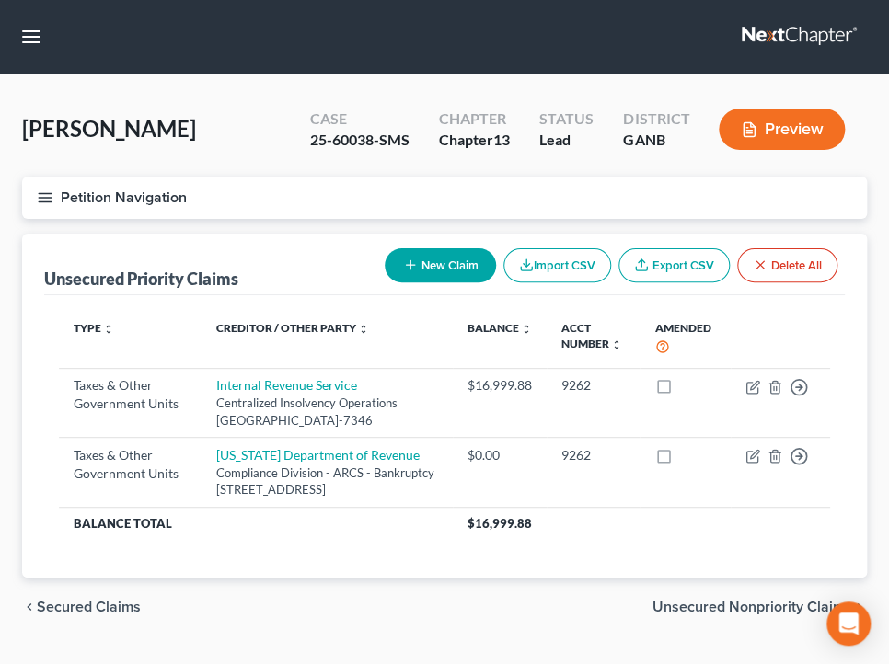
click at [606, 540] on th "$16,999.88" at bounding box center [641, 523] width 377 height 33
click at [677, 615] on span "Unsecured Nonpriority Claims" at bounding box center [753, 607] width 200 height 15
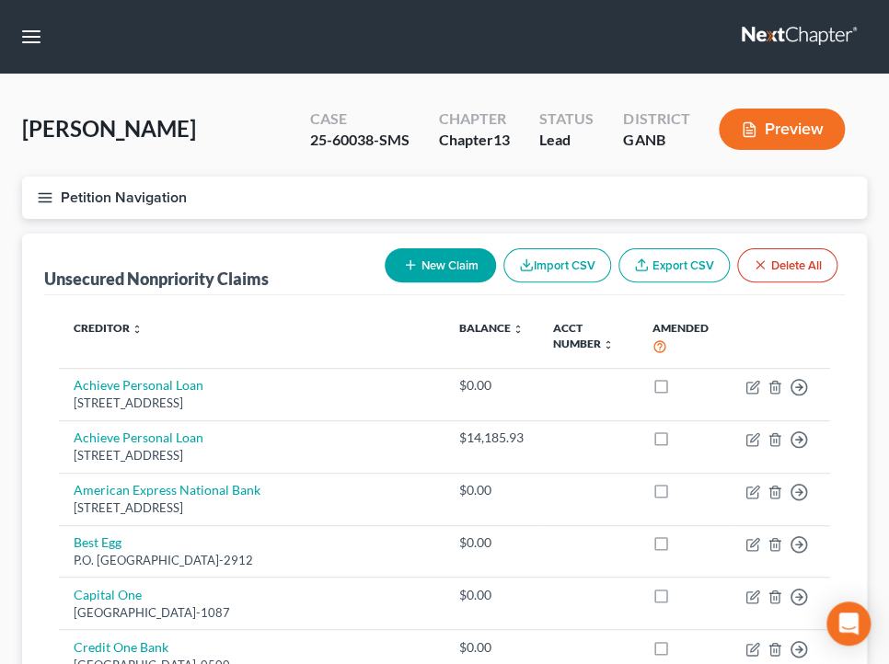
click at [146, 201] on button "Petition Navigation" at bounding box center [444, 198] width 845 height 42
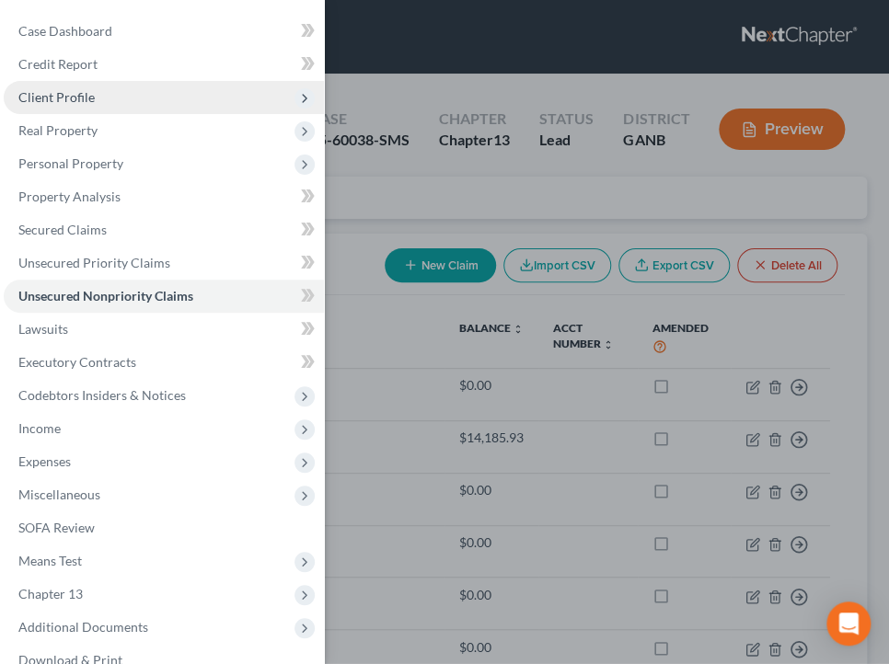
click at [91, 103] on span "Client Profile" at bounding box center [56, 97] width 76 height 16
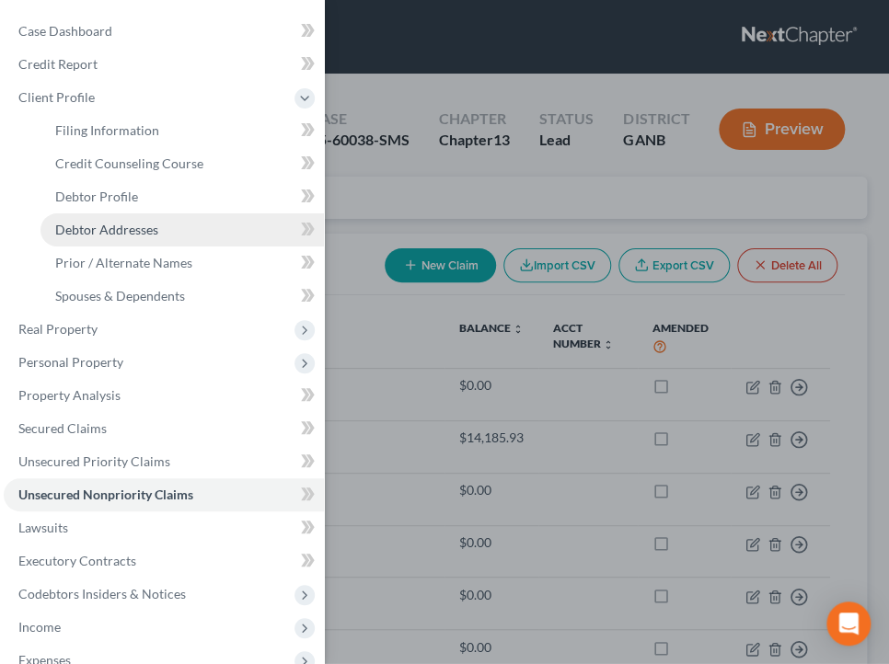
click at [133, 226] on span "Debtor Addresses" at bounding box center [106, 230] width 103 height 16
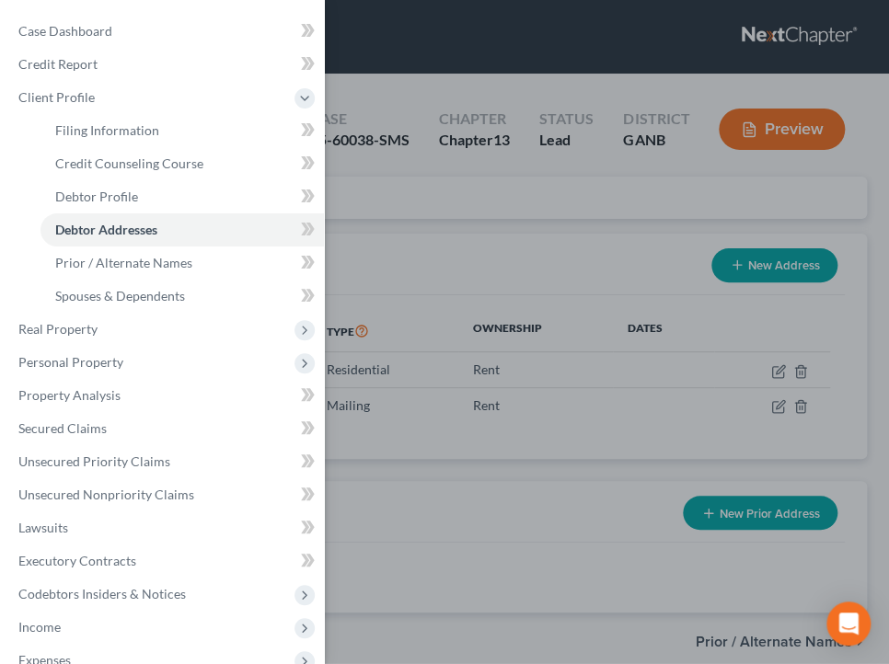
click at [422, 253] on div "Case Dashboard Payments Invoices Payments Payments Credit Report Client Profile" at bounding box center [444, 332] width 889 height 664
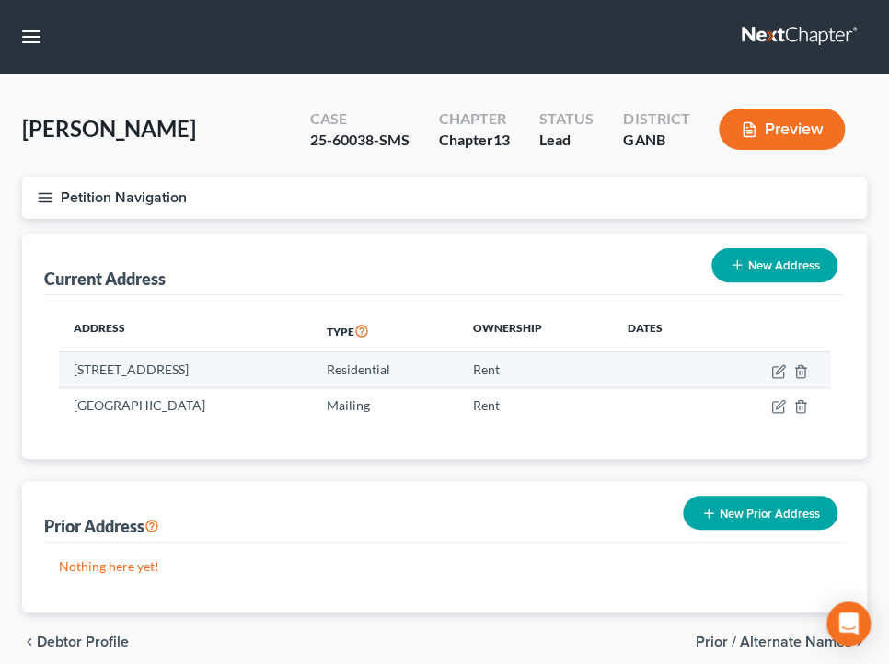
drag, startPoint x: 330, startPoint y: 367, endPoint x: 258, endPoint y: 380, distance: 73.8
click at [112, 361] on td "[STREET_ADDRESS]" at bounding box center [185, 369] width 253 height 35
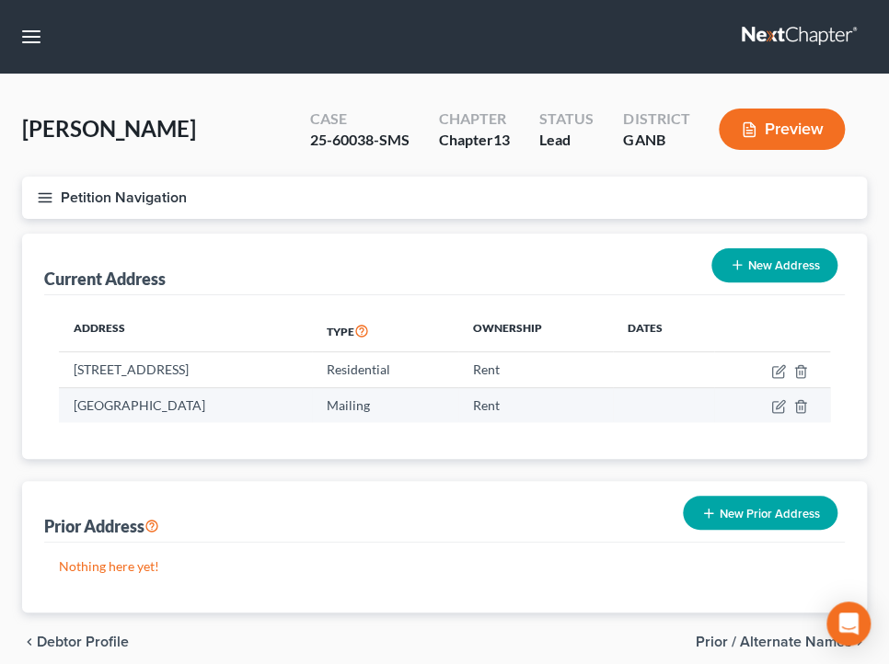
click at [312, 390] on td "[GEOGRAPHIC_DATA]" at bounding box center [185, 404] width 253 height 35
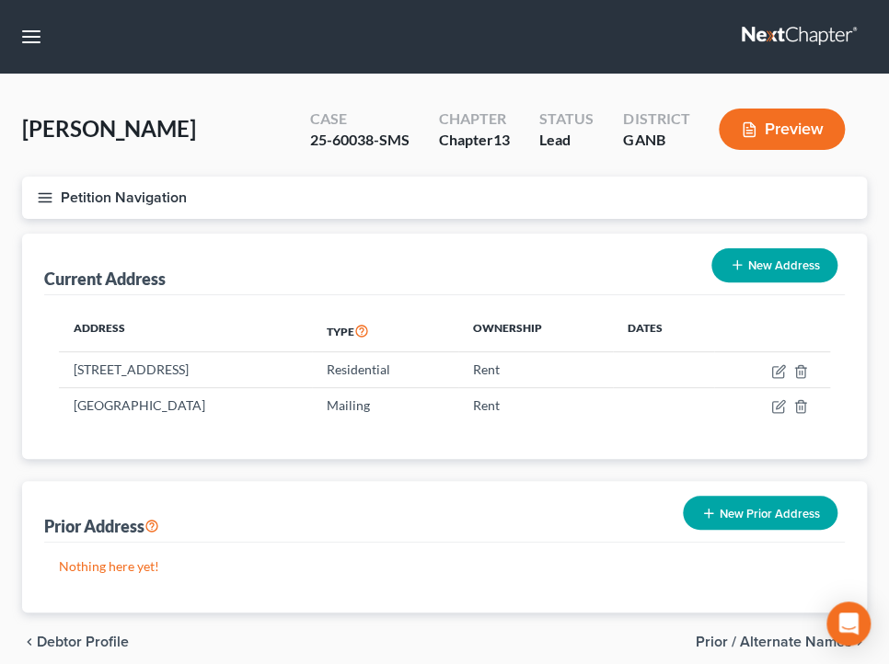
click at [456, 274] on div "Current Address New Address" at bounding box center [444, 265] width 801 height 62
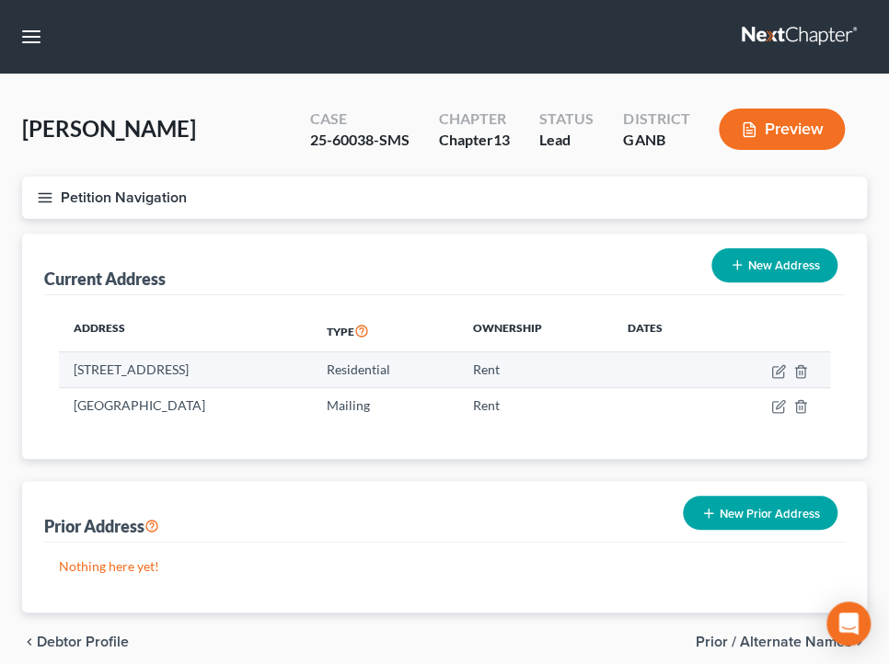
drag, startPoint x: 279, startPoint y: 364, endPoint x: 75, endPoint y: 377, distance: 204.7
click at [75, 377] on td "[STREET_ADDRESS]" at bounding box center [185, 369] width 253 height 35
copy td "[STREET_ADDRESS]"
click at [75, 379] on td "[STREET_ADDRESS]" at bounding box center [185, 369] width 253 height 35
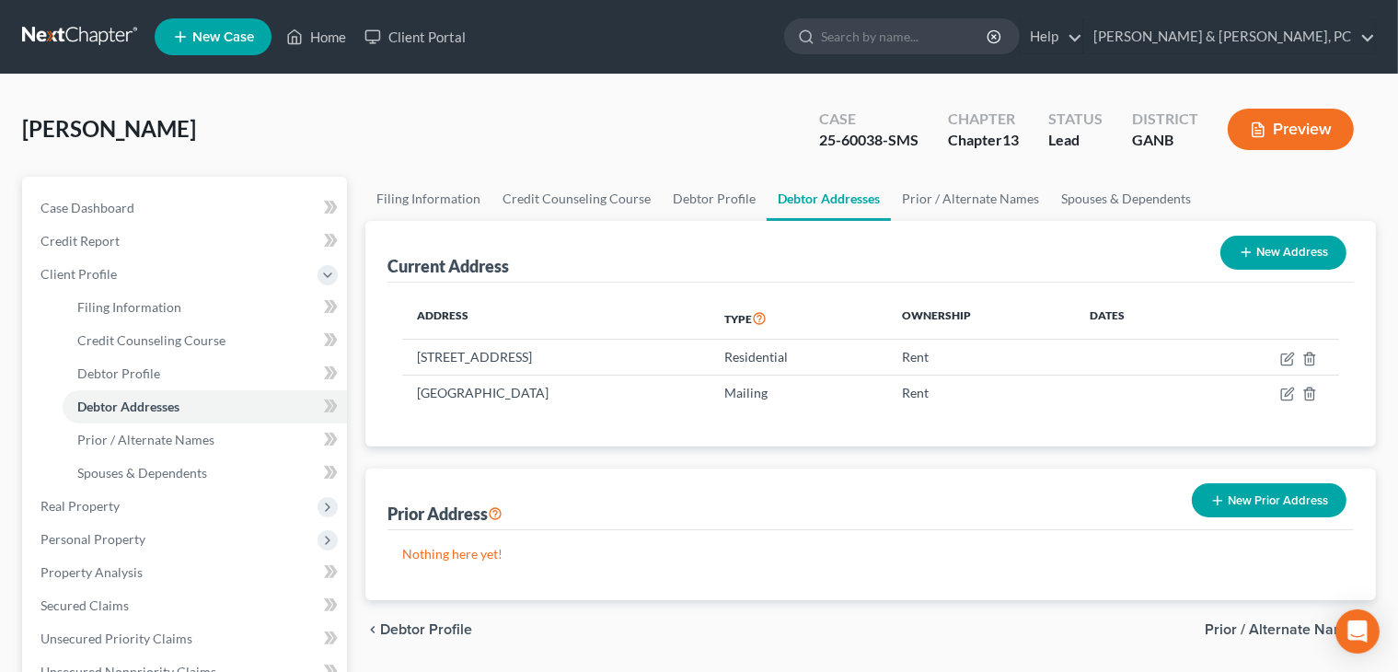
scroll to position [537, 0]
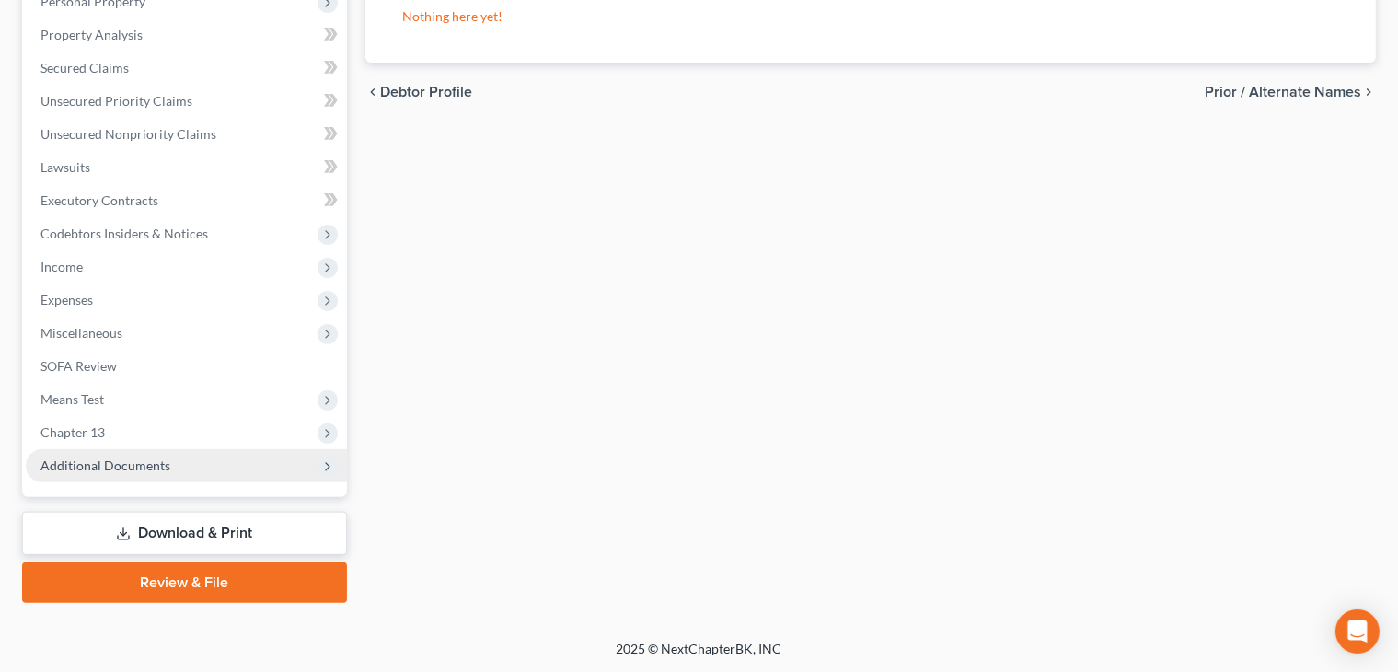
click at [182, 471] on span "Additional Documents" at bounding box center [186, 465] width 321 height 33
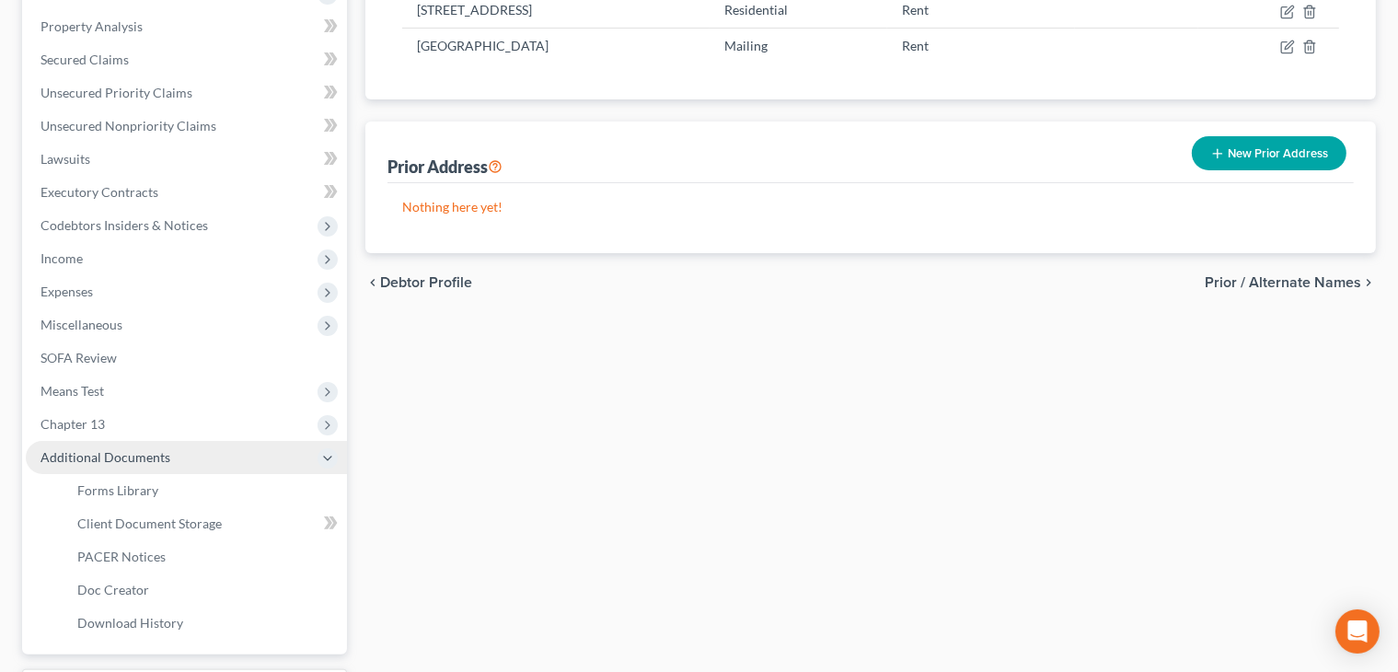
scroll to position [339, 0]
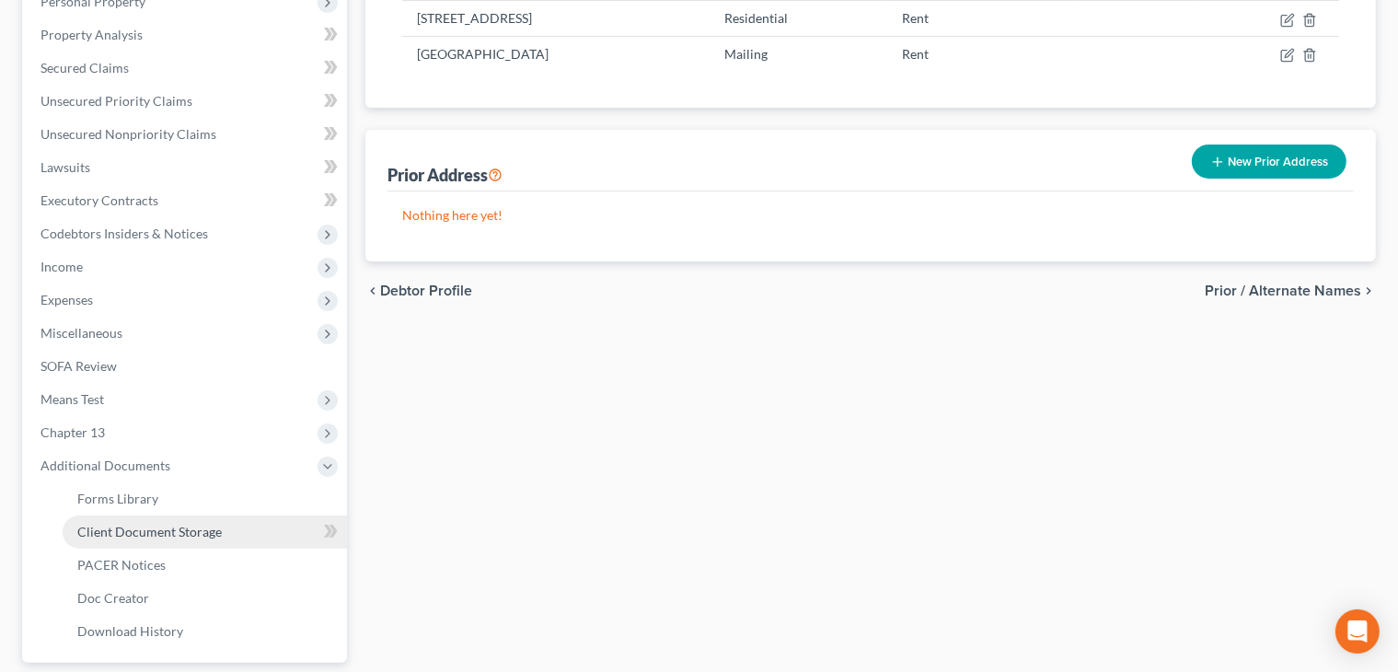
click at [166, 527] on span "Client Document Storage" at bounding box center [149, 532] width 144 height 16
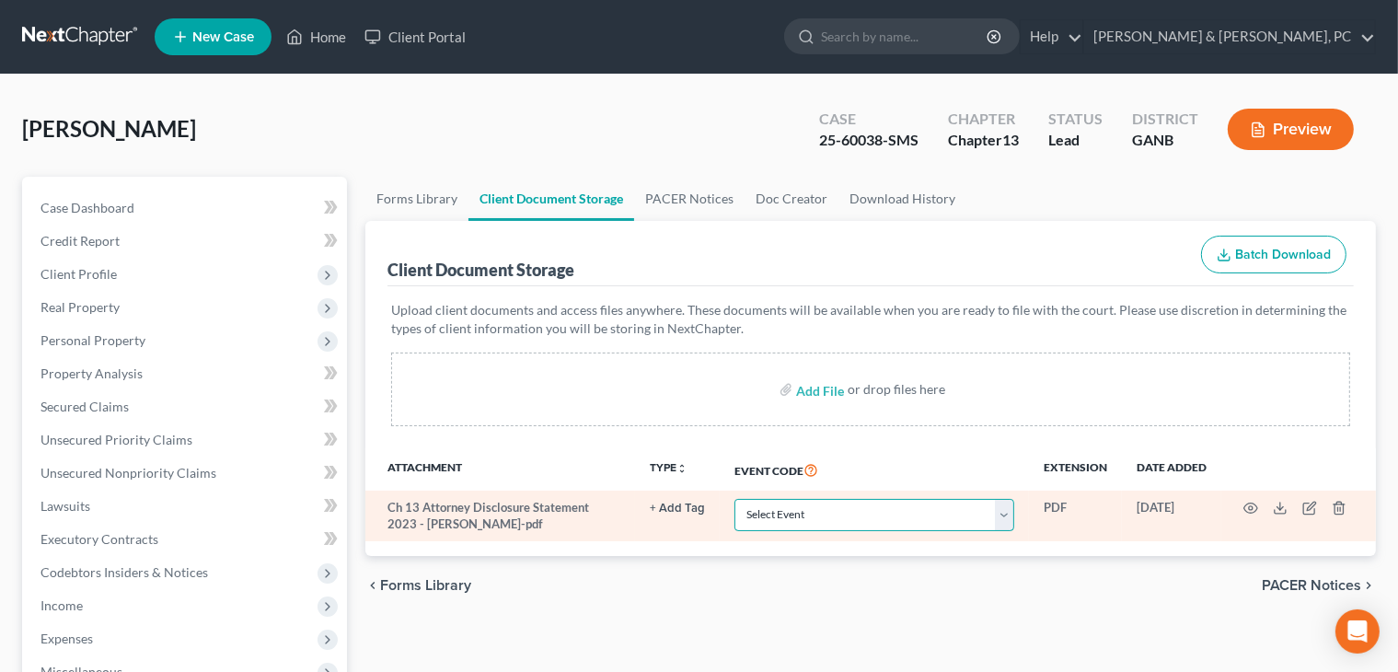
click at [784, 520] on select "Select Event 01 - Chapter 13 Plan - Initial Plan 02-Application to Pay Filing F…" at bounding box center [874, 515] width 280 height 32
click at [734, 499] on select "Select Event 01 - Chapter 13 Plan - Initial Plan 02-Application to Pay Filing F…" at bounding box center [874, 515] width 280 height 32
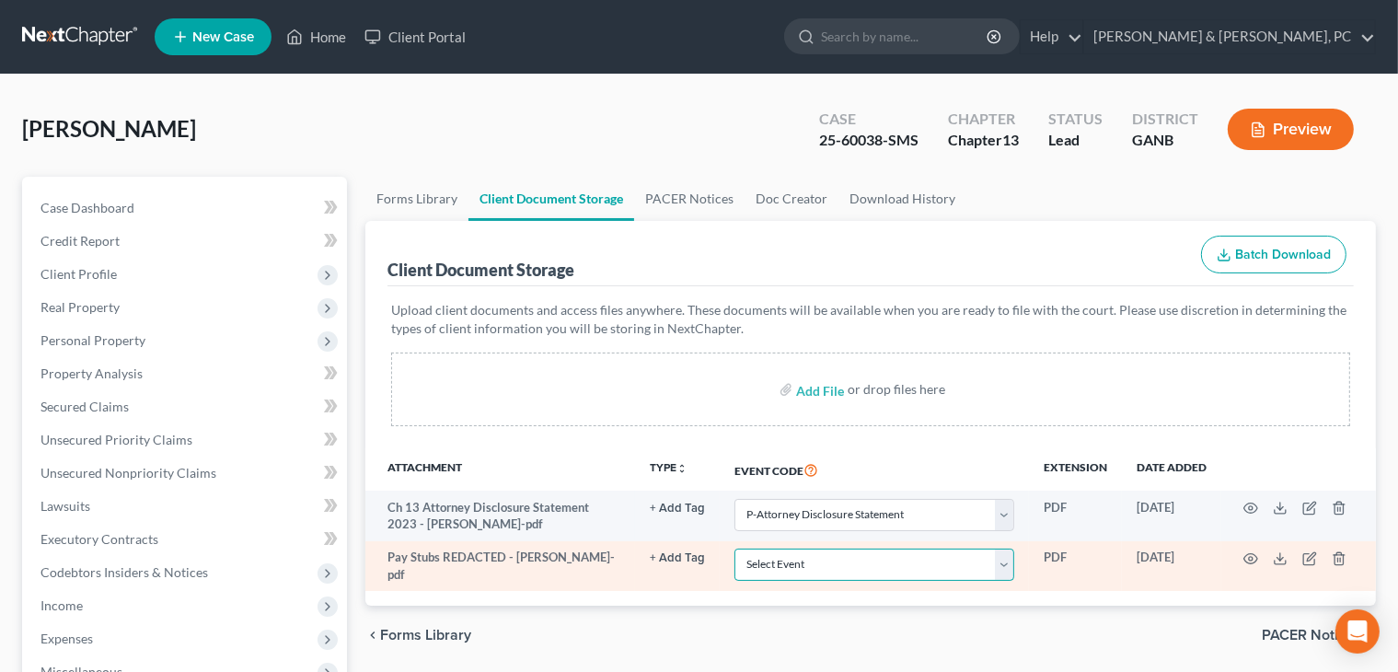
click at [903, 577] on select "Select Event 01 - Chapter 13 Plan - Initial Plan 02-Application to Pay Filing F…" at bounding box center [874, 565] width 280 height 32
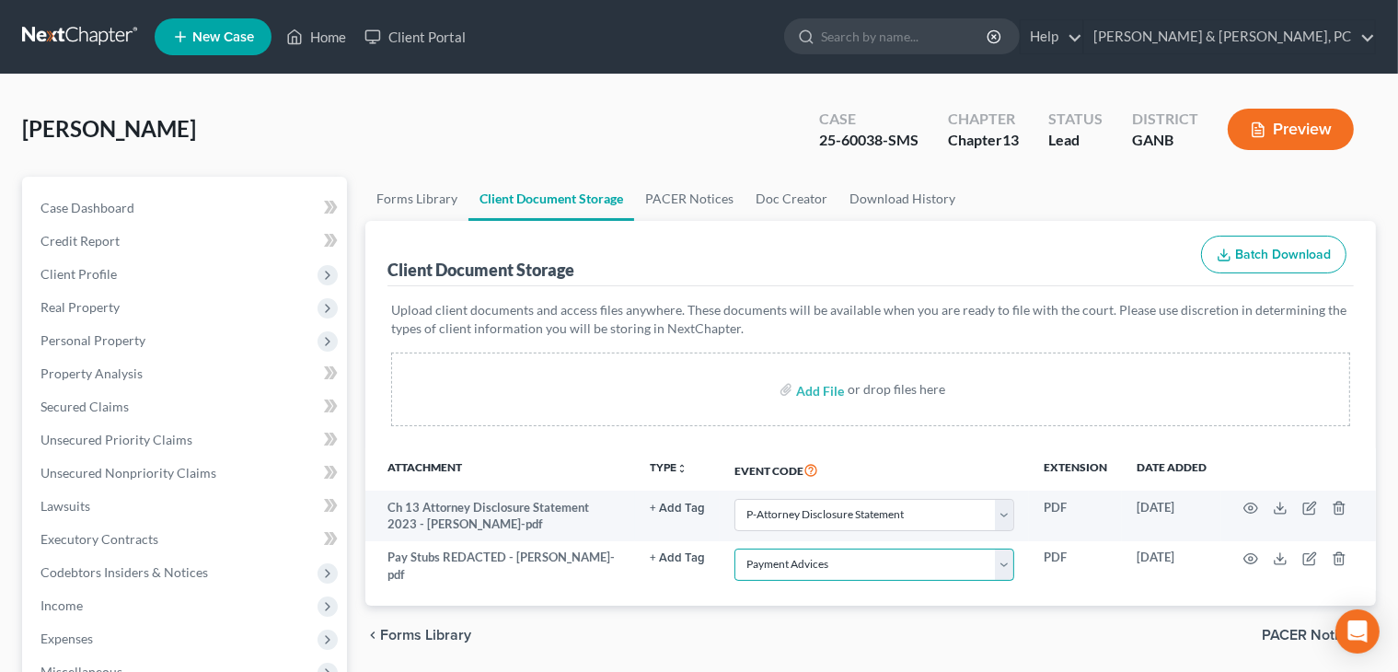
click at [734, 549] on select "Select Event 01 - Chapter 13 Plan - Initial Plan 02-Application to Pay Filing F…" at bounding box center [874, 565] width 280 height 32
click at [577, 294] on div "Upload client documents and access files anywhere. These documents will be avai…" at bounding box center [870, 367] width 966 height 162
click at [903, 52] on link "[PERSON_NAME] & [PERSON_NAME], PC" at bounding box center [1229, 36] width 291 height 33
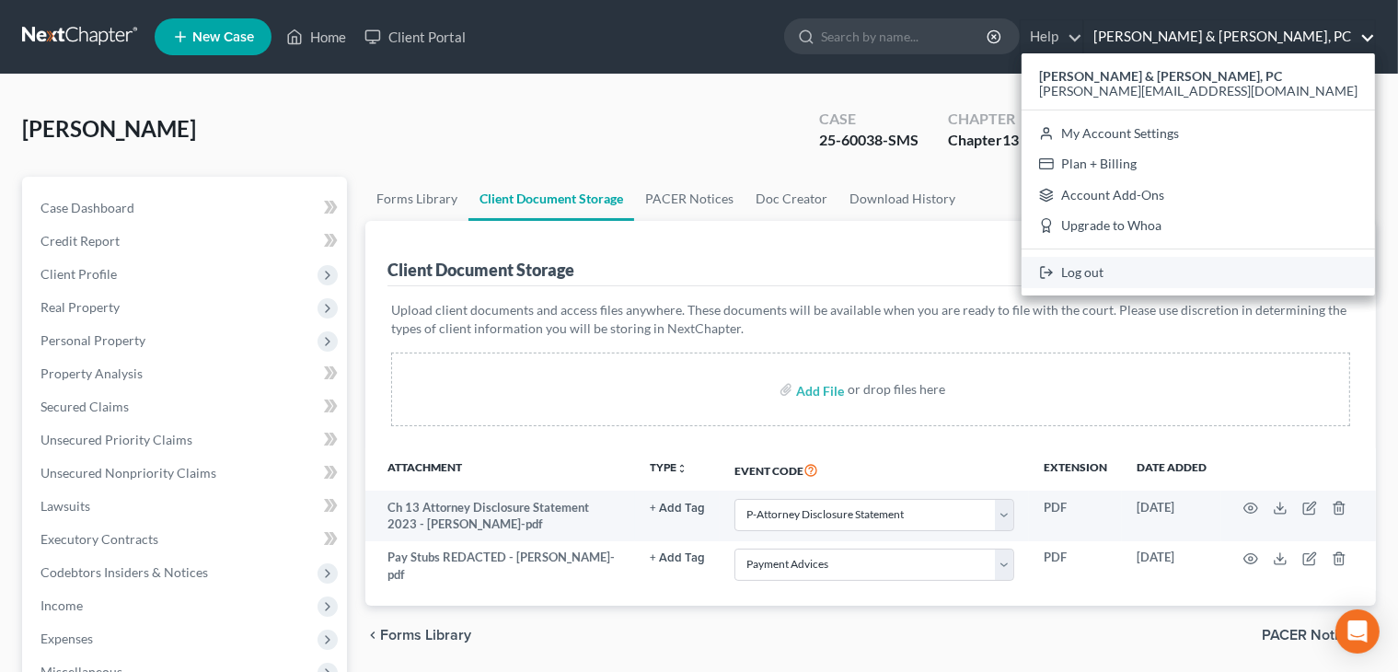
click at [903, 279] on link "Log out" at bounding box center [1198, 272] width 353 height 31
